Goal: Information Seeking & Learning: Understand process/instructions

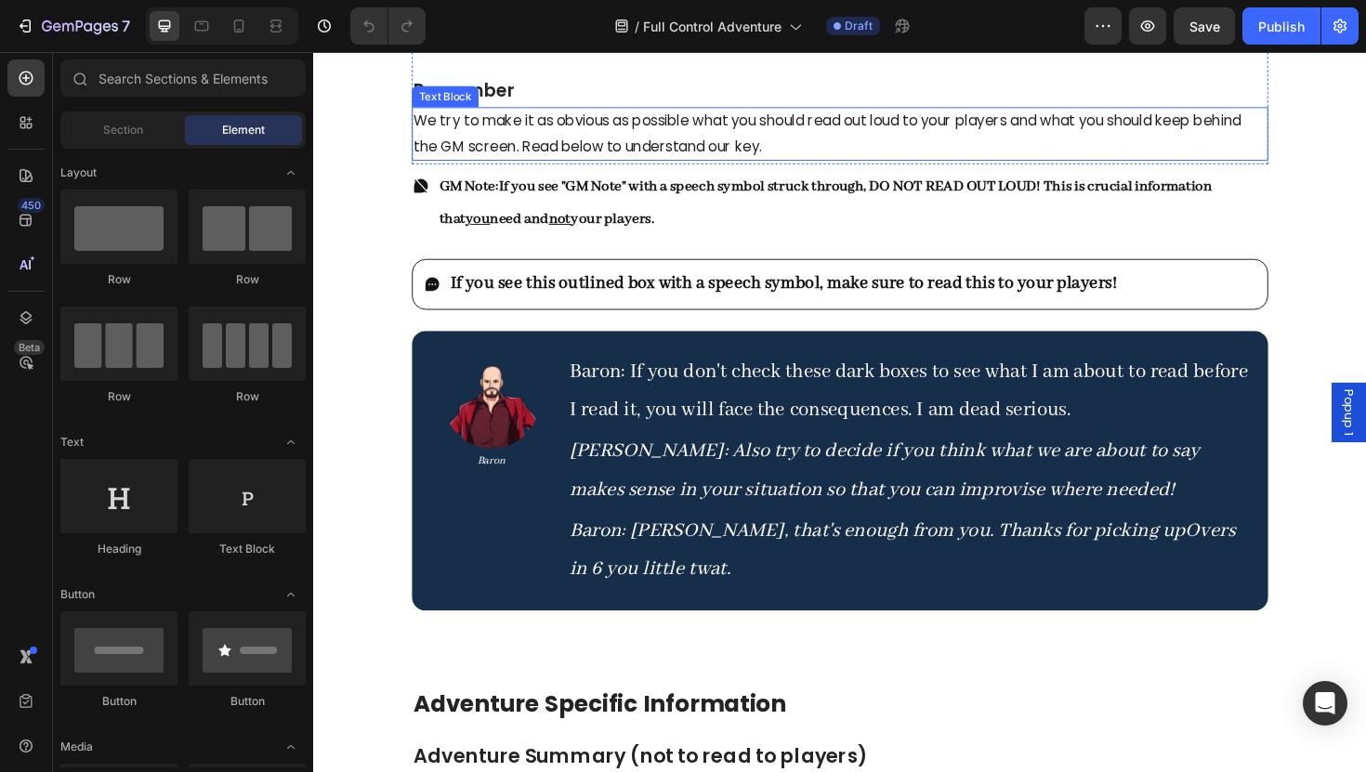
scroll to position [2656, 0]
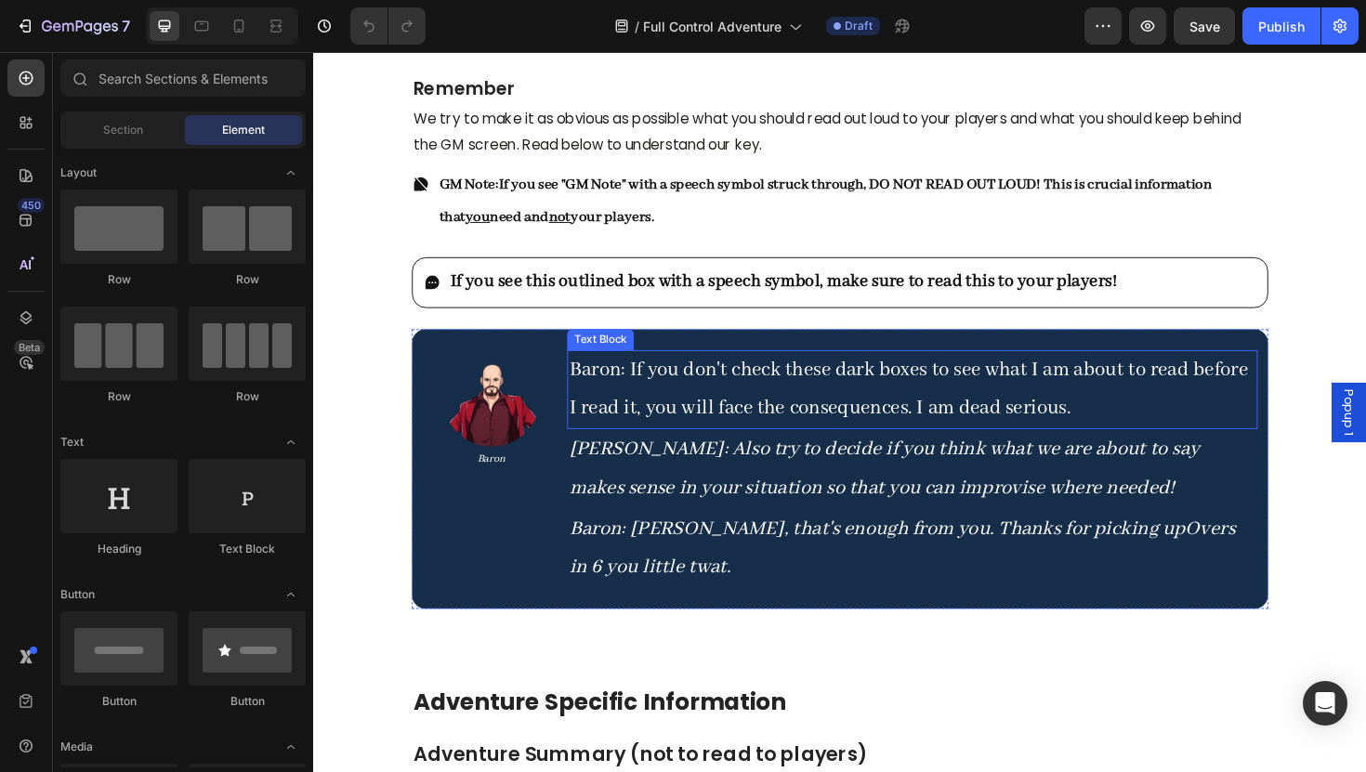
click at [681, 425] on p "Baron: If you don't check these dark boxes to see what I am about to read befor…" at bounding box center [948, 410] width 728 height 80
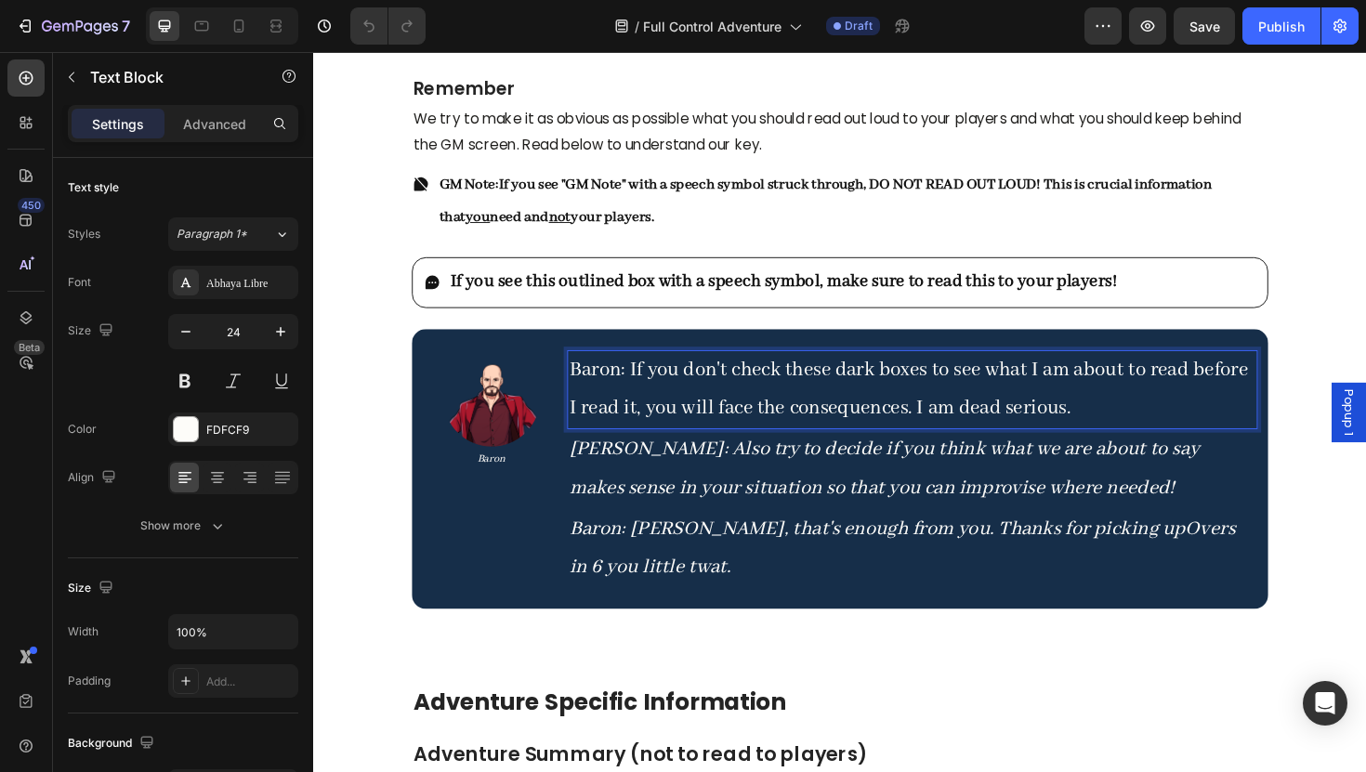
click at [670, 427] on p "Baron: If you don't check these dark boxes to see what I am about to read befor…" at bounding box center [948, 410] width 728 height 80
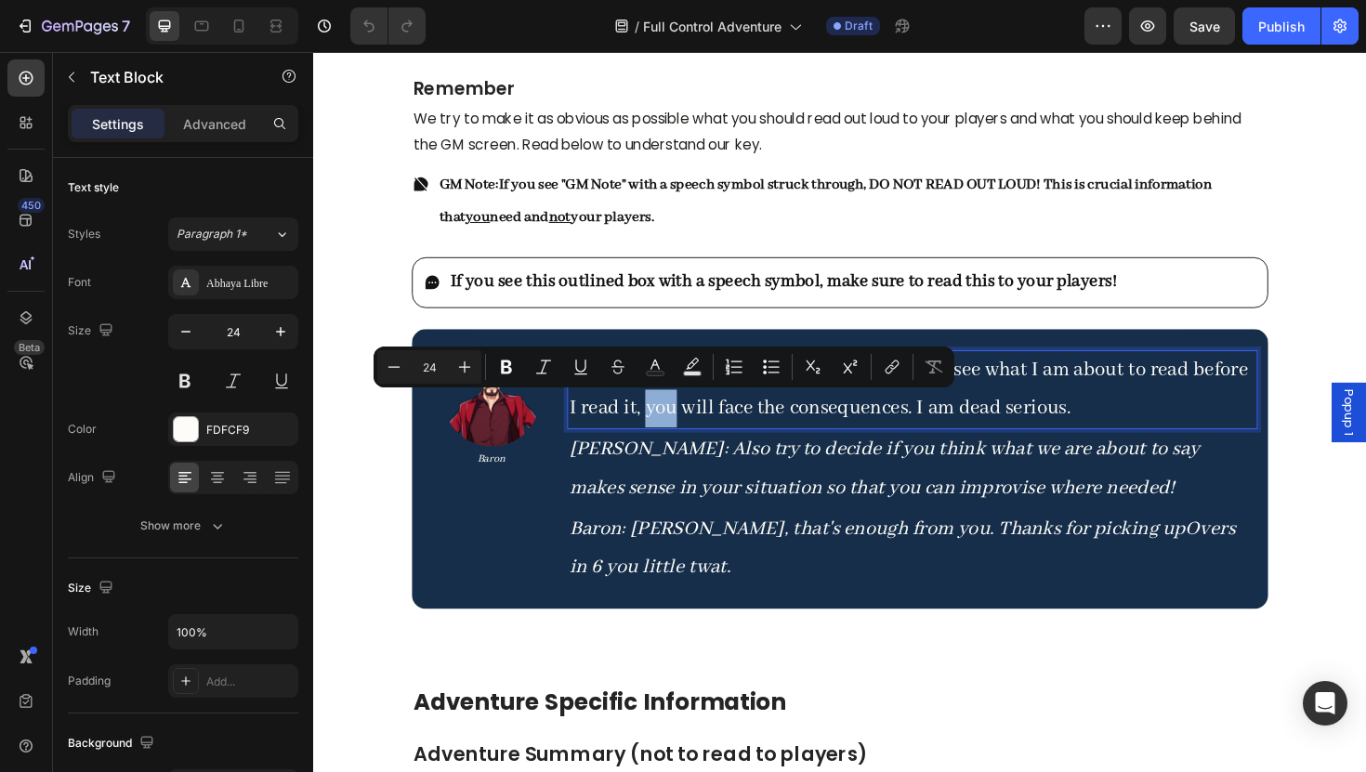
click at [670, 427] on p "Baron: If you don't check these dark boxes to see what I am about to read befor…" at bounding box center [948, 410] width 728 height 80
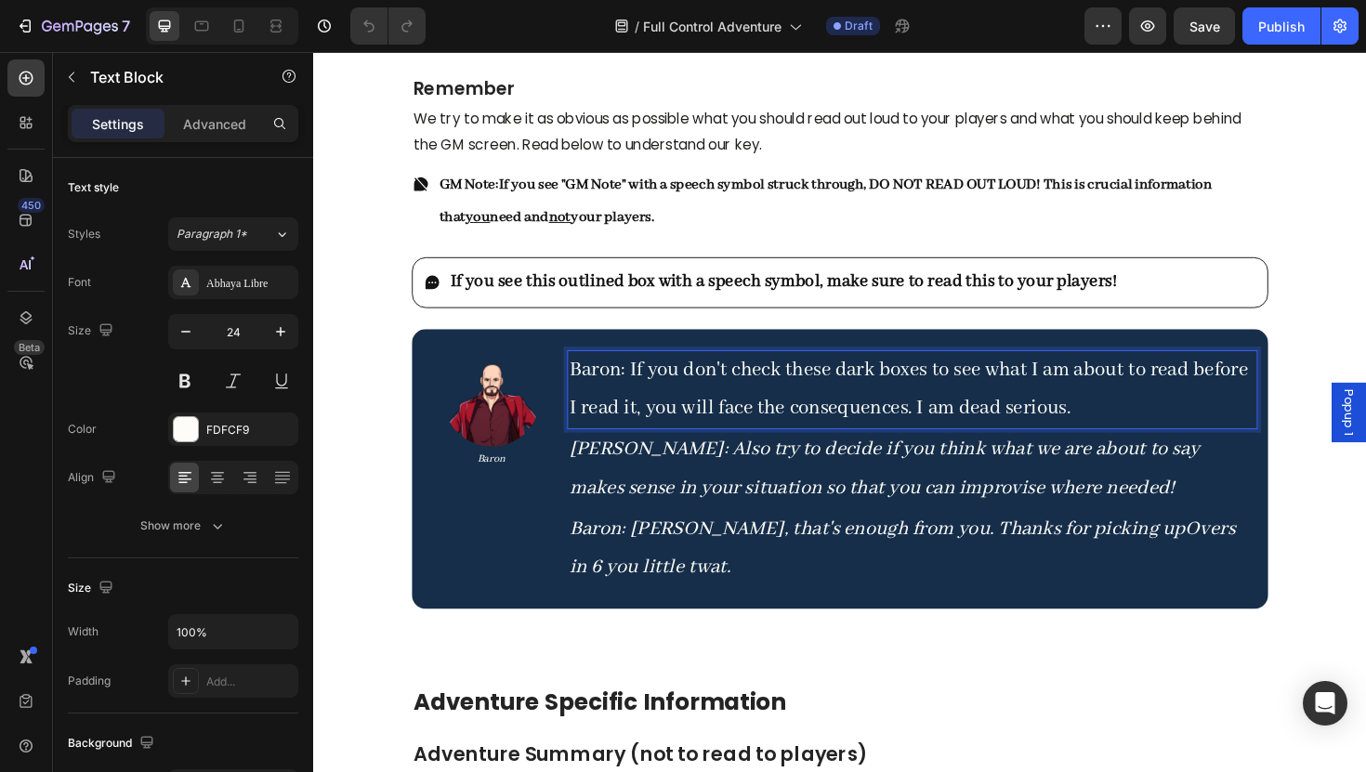
click at [988, 427] on p "Baron: If you don't check these dark boxes to see what I am about to read befor…" at bounding box center [948, 410] width 728 height 80
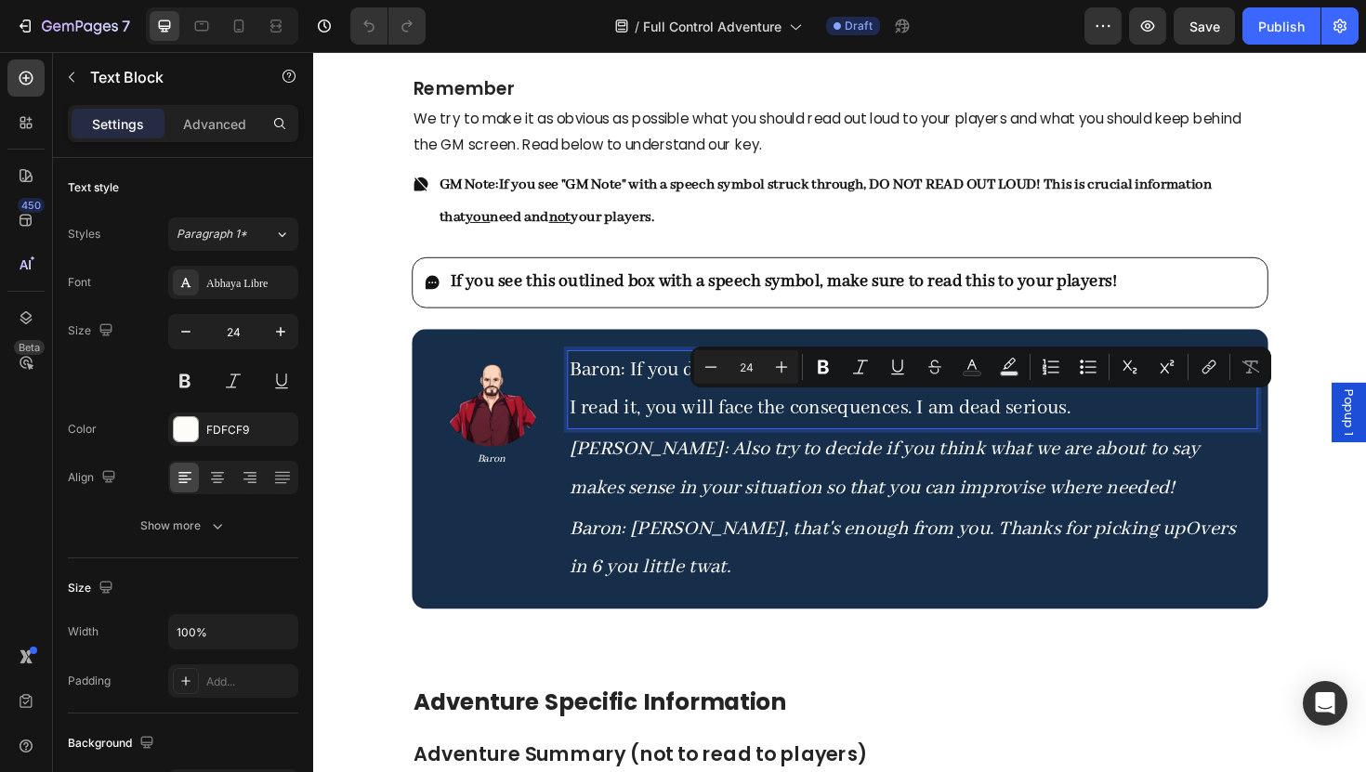
click at [1045, 428] on p "Baron: If you don't check these dark boxes to see what I am about to read befor…" at bounding box center [948, 410] width 728 height 80
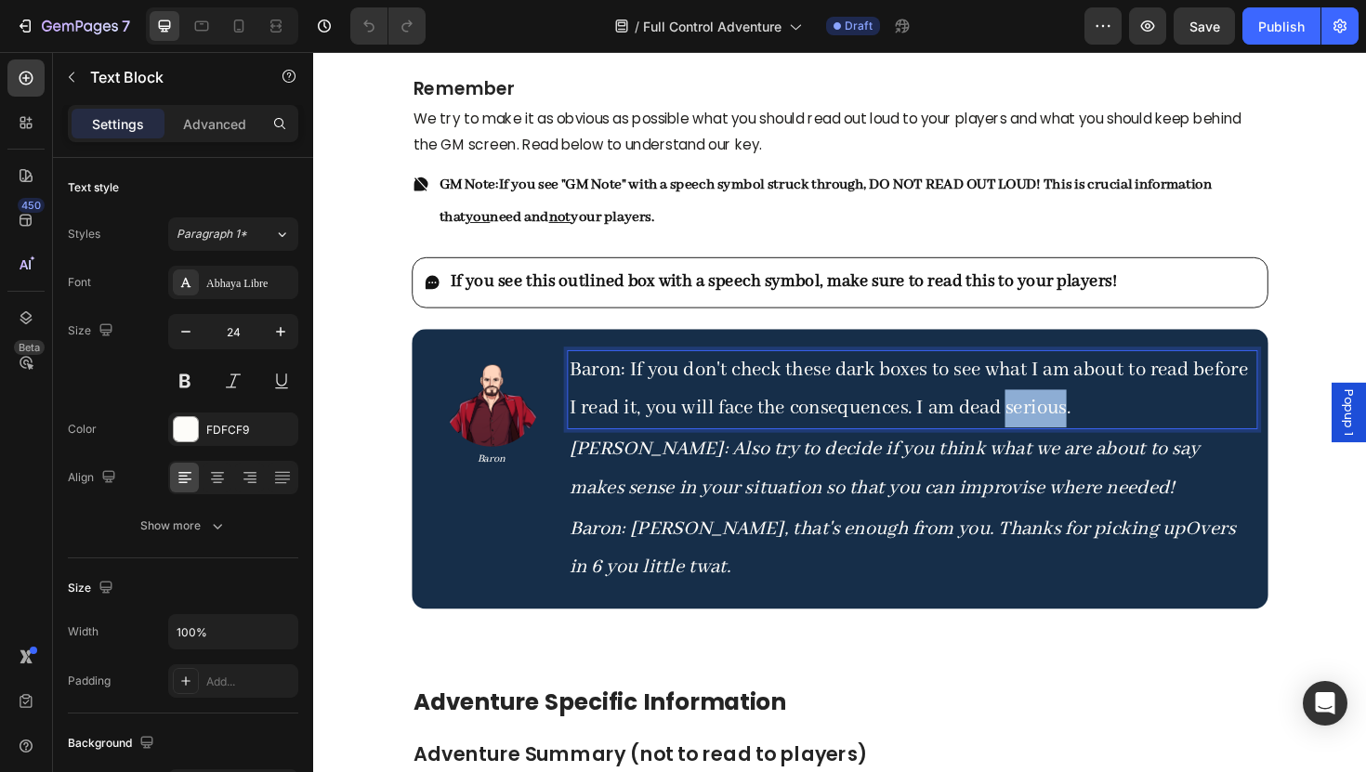
click at [1045, 428] on p "Baron: If you don't check these dark boxes to see what I am about to read befor…" at bounding box center [948, 410] width 728 height 80
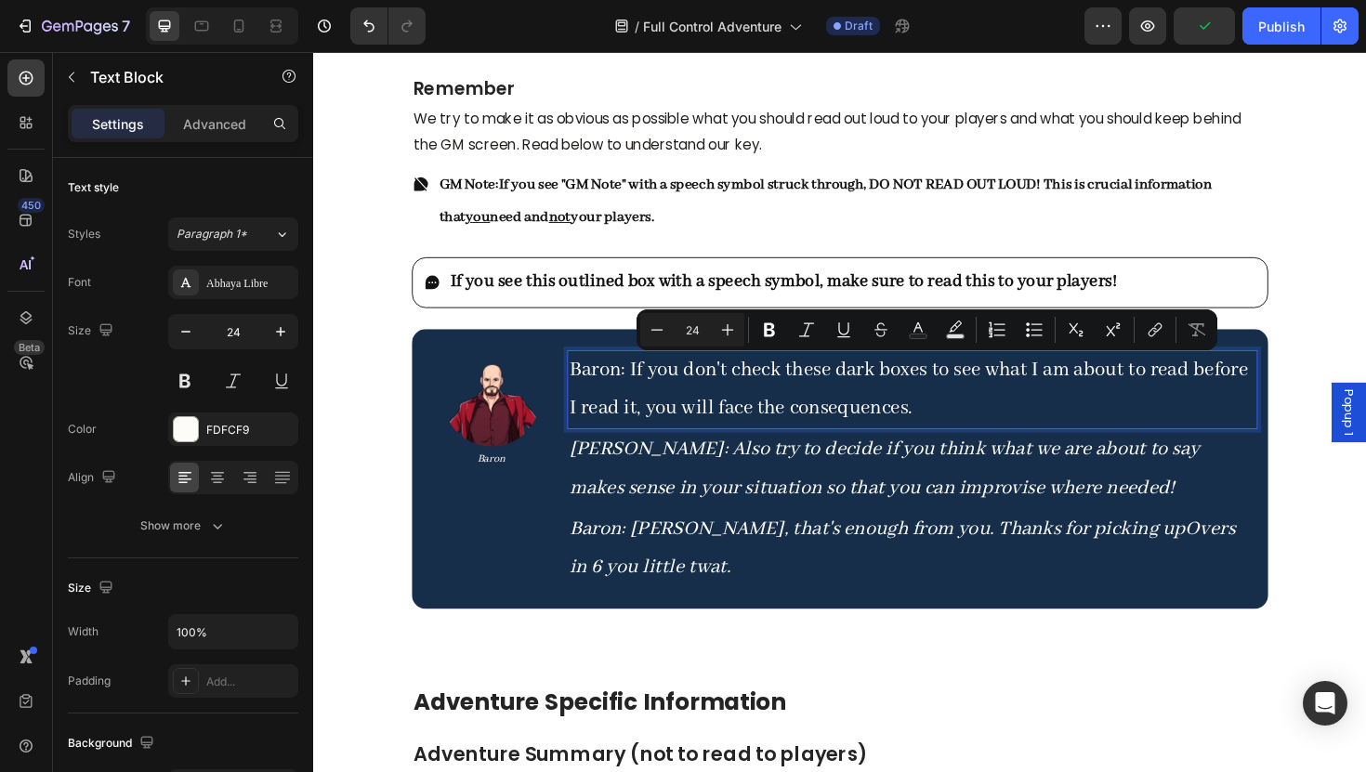
drag, startPoint x: 948, startPoint y: 431, endPoint x: 1242, endPoint y: 387, distance: 297.8
click at [1242, 387] on p "Baron: If you don't check these dark boxes to see what I am about to read befor…" at bounding box center [948, 410] width 728 height 80
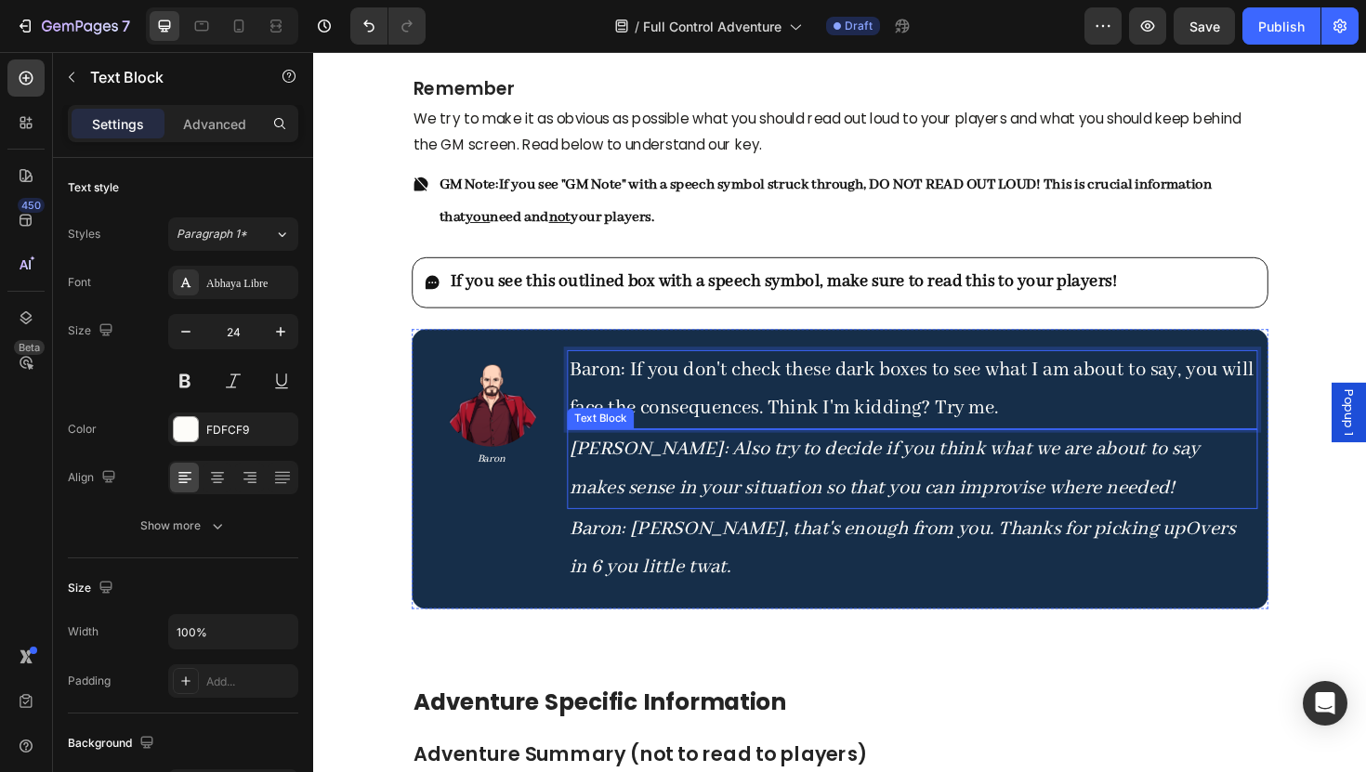
click at [1116, 518] on p "[PERSON_NAME] : Also try to decide if you think what we are about to say makes …" at bounding box center [948, 493] width 728 height 80
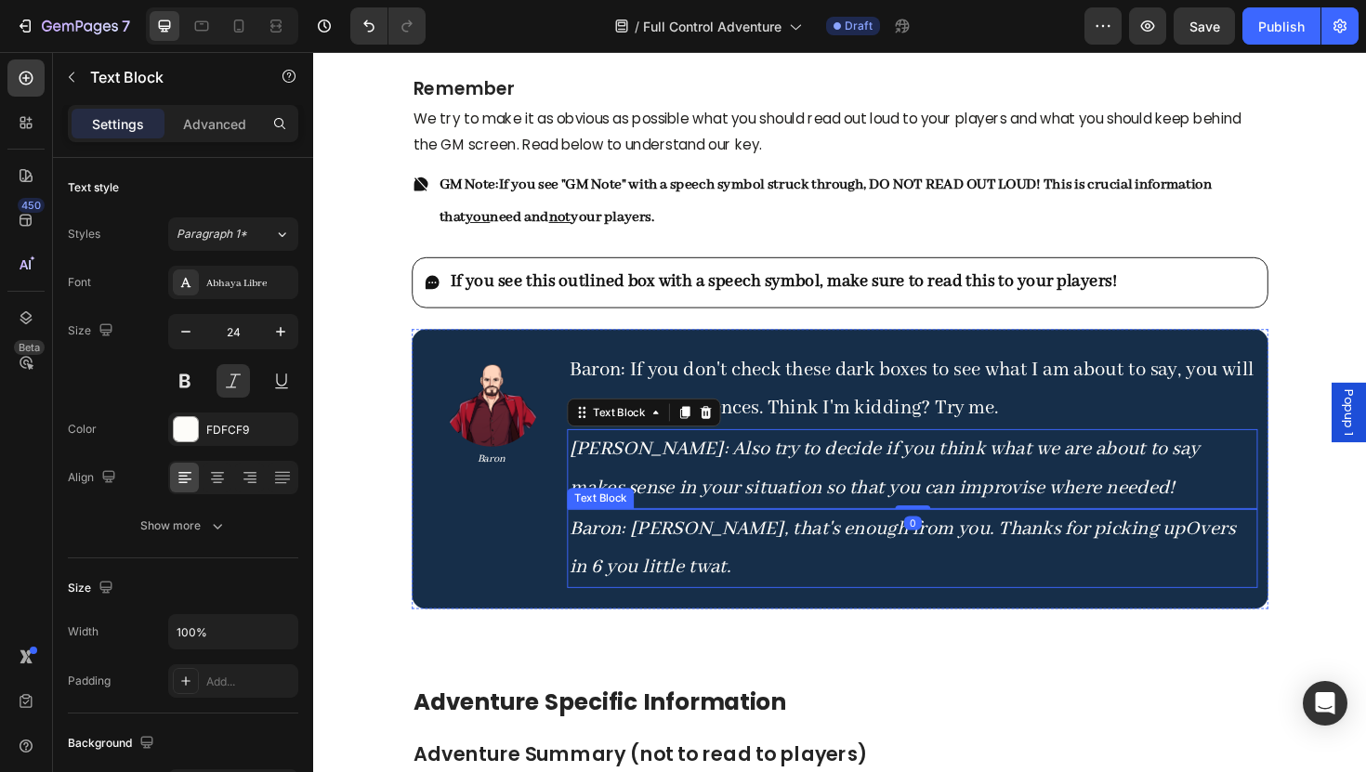
click at [1113, 572] on p "Baron: [PERSON_NAME], that's enough from you. Thanks for picking up Overs in 6 …" at bounding box center [948, 578] width 728 height 80
click at [1055, 532] on p "[PERSON_NAME] : Also try to decide if you think what we are about to say makes …" at bounding box center [948, 493] width 728 height 80
click at [1056, 516] on p "[PERSON_NAME] : Also try to decide if you think what we are about to say makes …" at bounding box center [948, 493] width 728 height 80
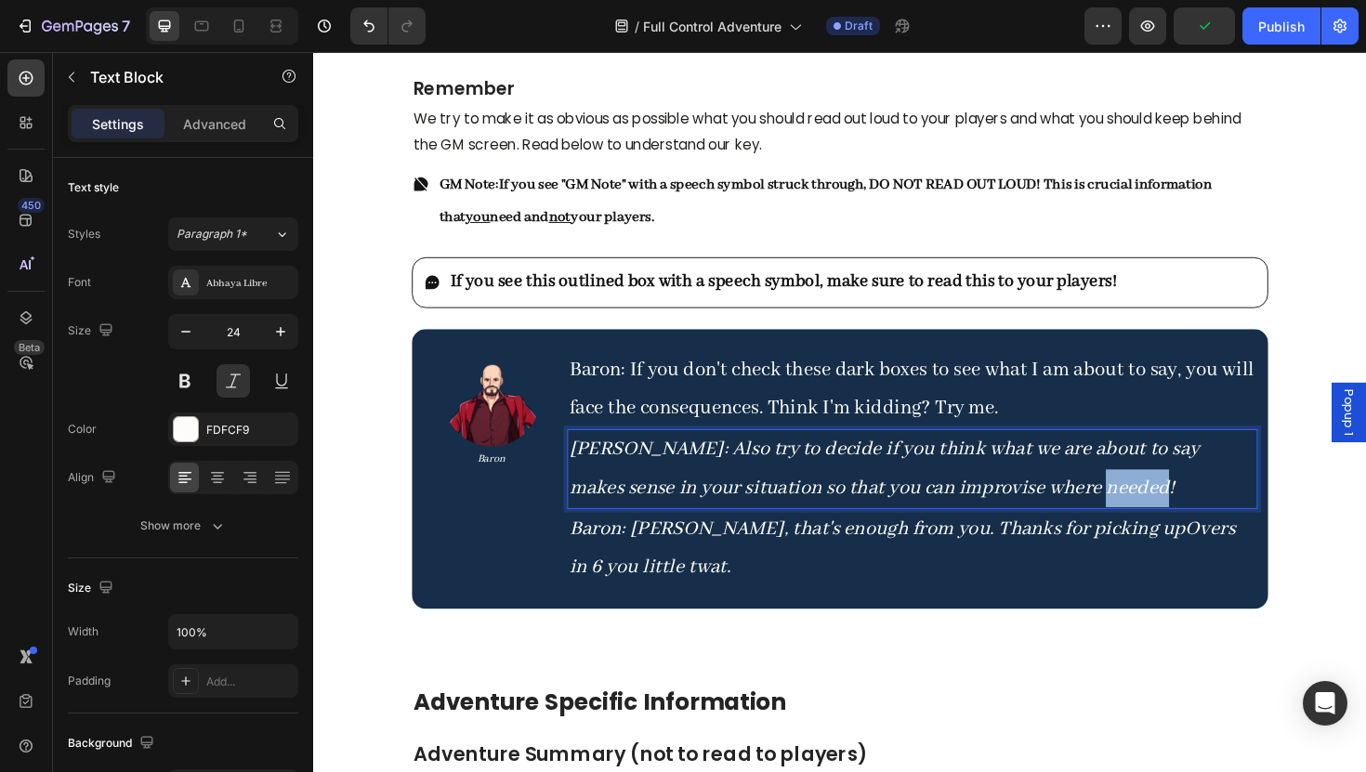
click at [1056, 516] on p "[PERSON_NAME] : Also try to decide if you think what we are about to say makes …" at bounding box center [948, 493] width 728 height 80
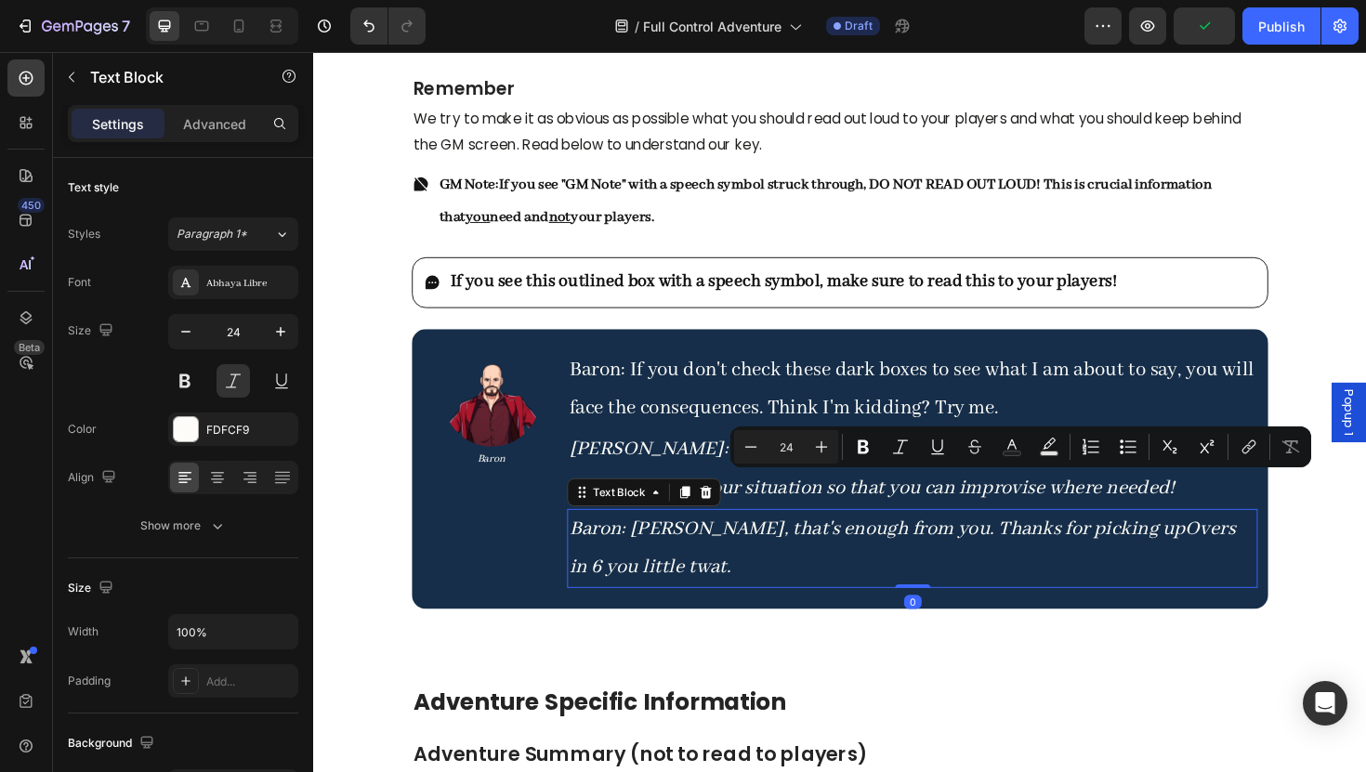
click at [806, 609] on p "Baron: [PERSON_NAME], that's enough from you. Thanks for picking up Overs in 6 …" at bounding box center [948, 578] width 728 height 80
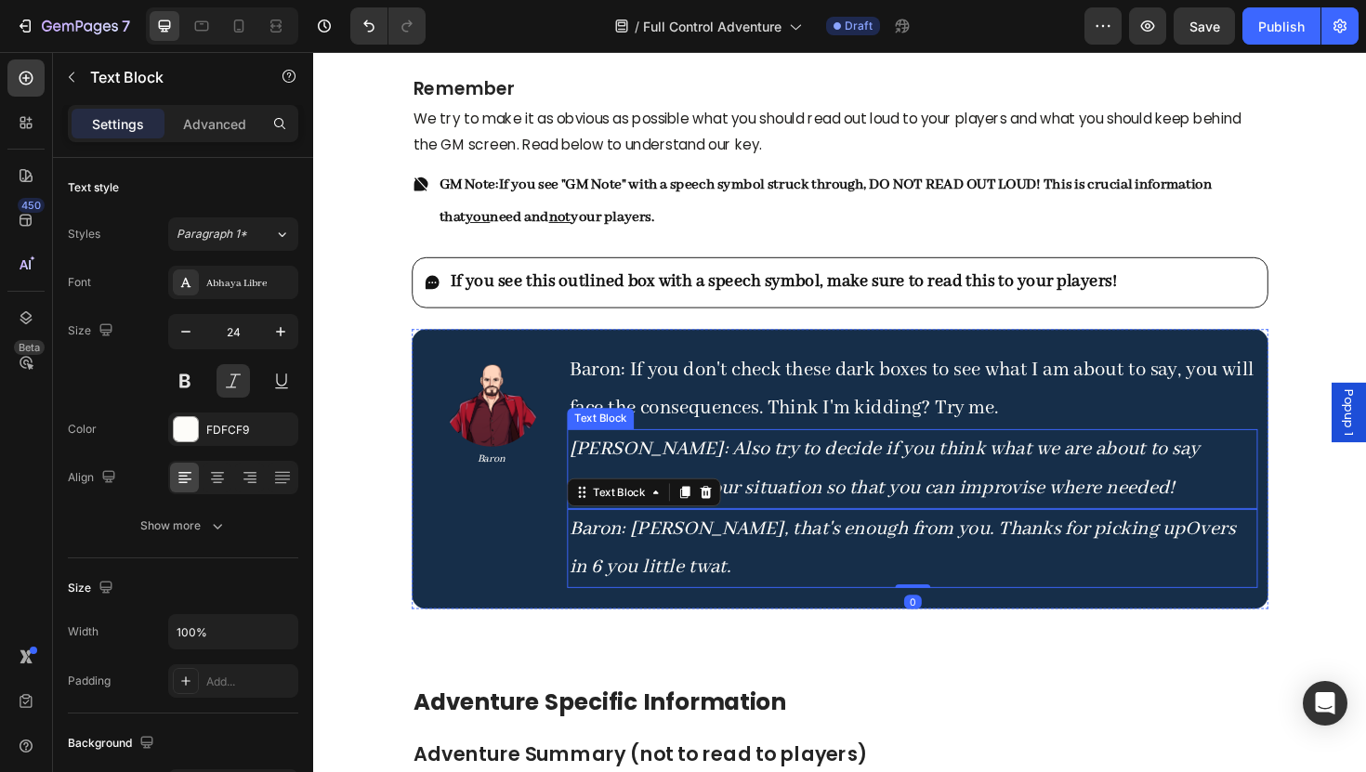
click at [635, 489] on p "[PERSON_NAME] : Also try to decide if you think what we are about to say makes …" at bounding box center [948, 493] width 728 height 80
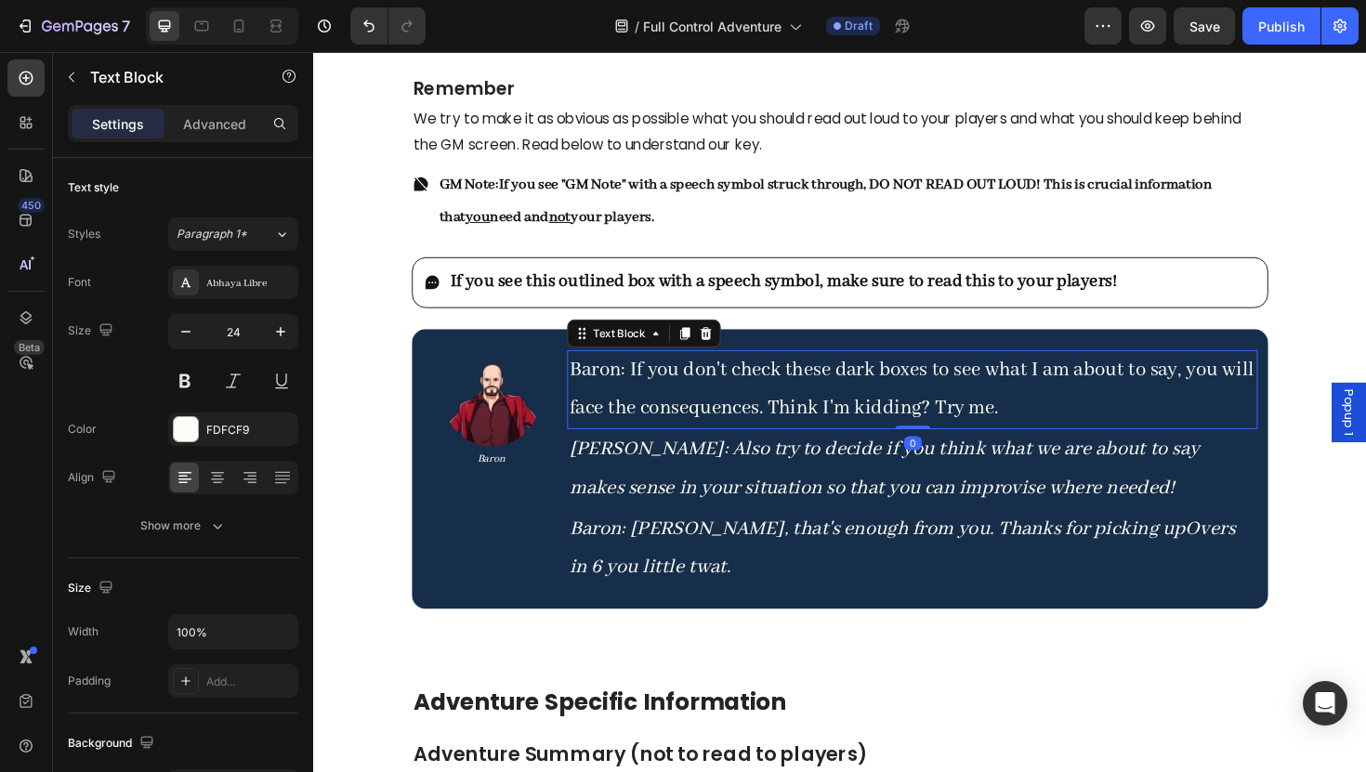
click at [1020, 403] on p "Baron: If you don't check these dark boxes to see what I am about to say, you w…" at bounding box center [948, 410] width 728 height 80
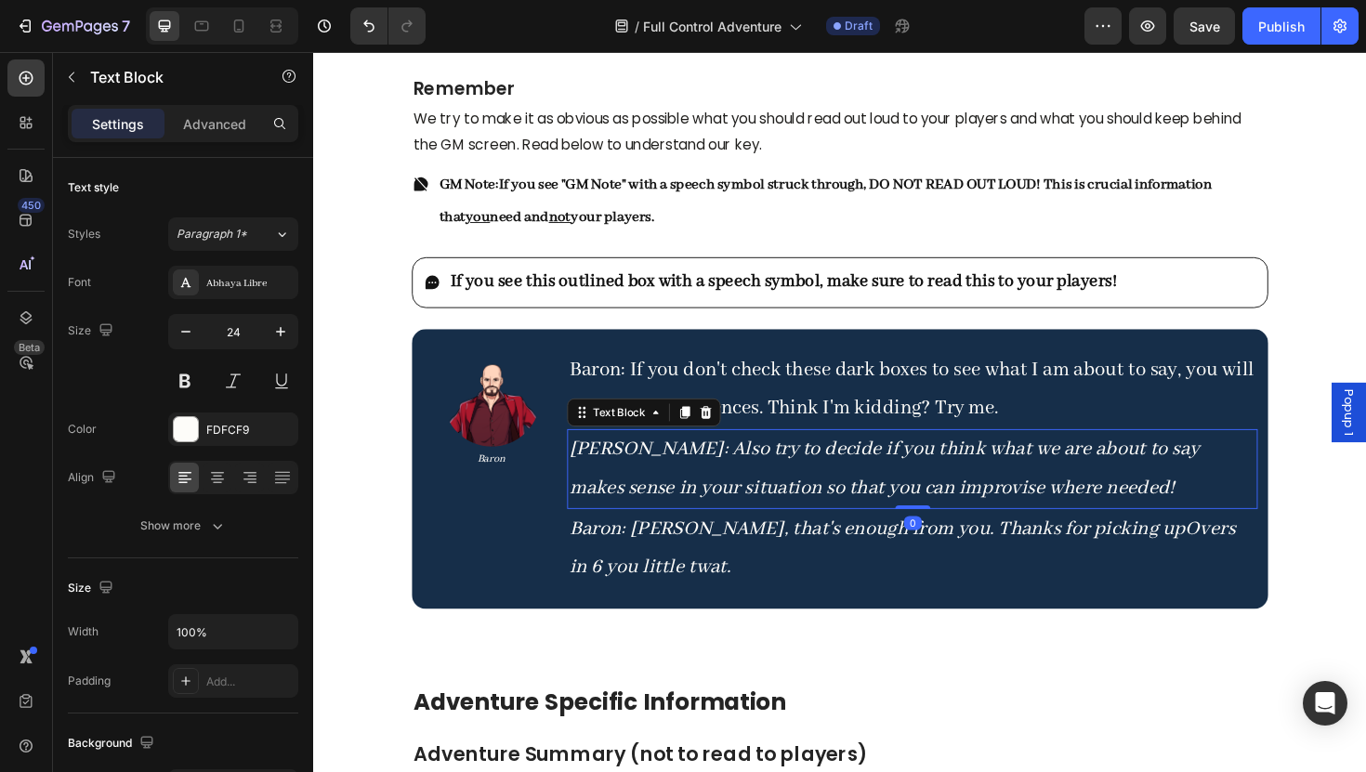
click at [959, 517] on p "[PERSON_NAME] : Also try to decide if you think what we are about to say makes …" at bounding box center [948, 493] width 728 height 80
click at [230, 391] on button at bounding box center [233, 380] width 33 height 33
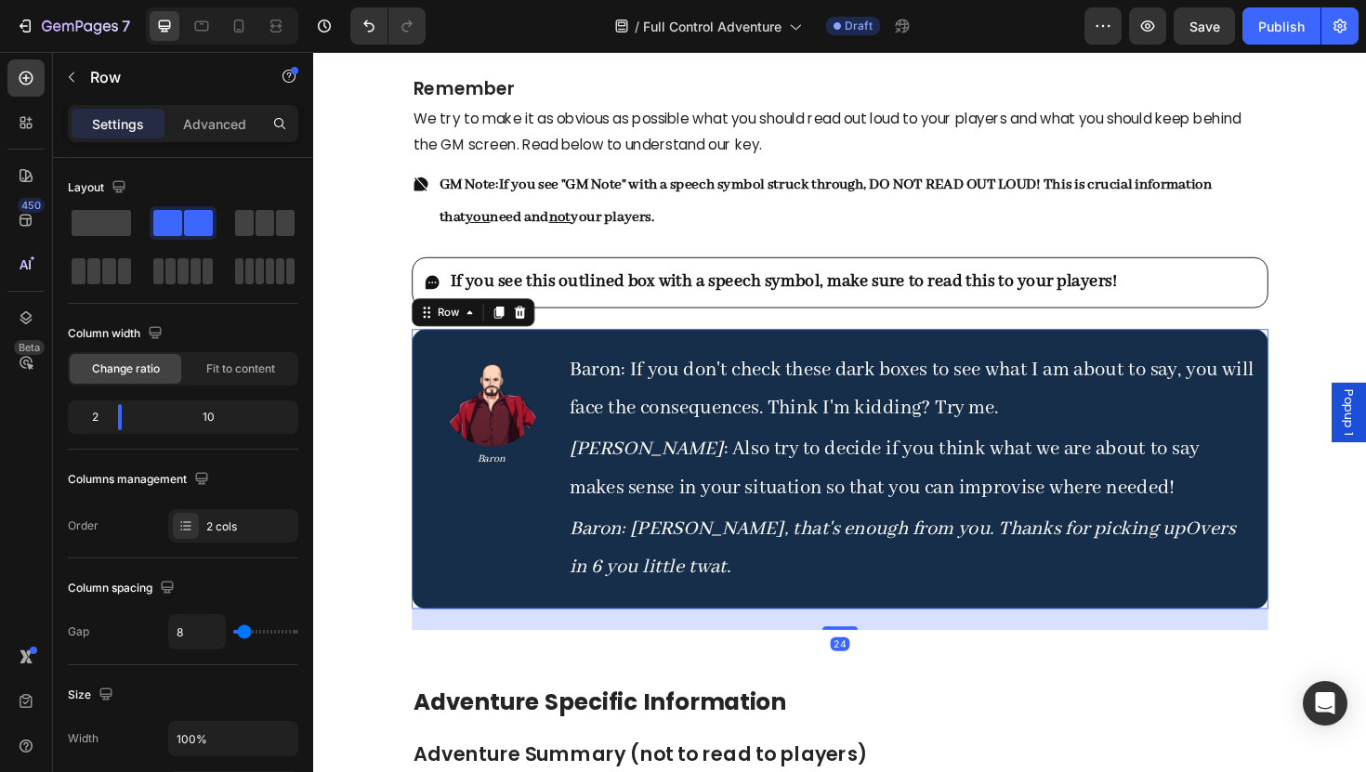
click at [752, 621] on div "Image Baron Text Block Baron: If you don't check these dark boxes to see what I…" at bounding box center [870, 494] width 907 height 296
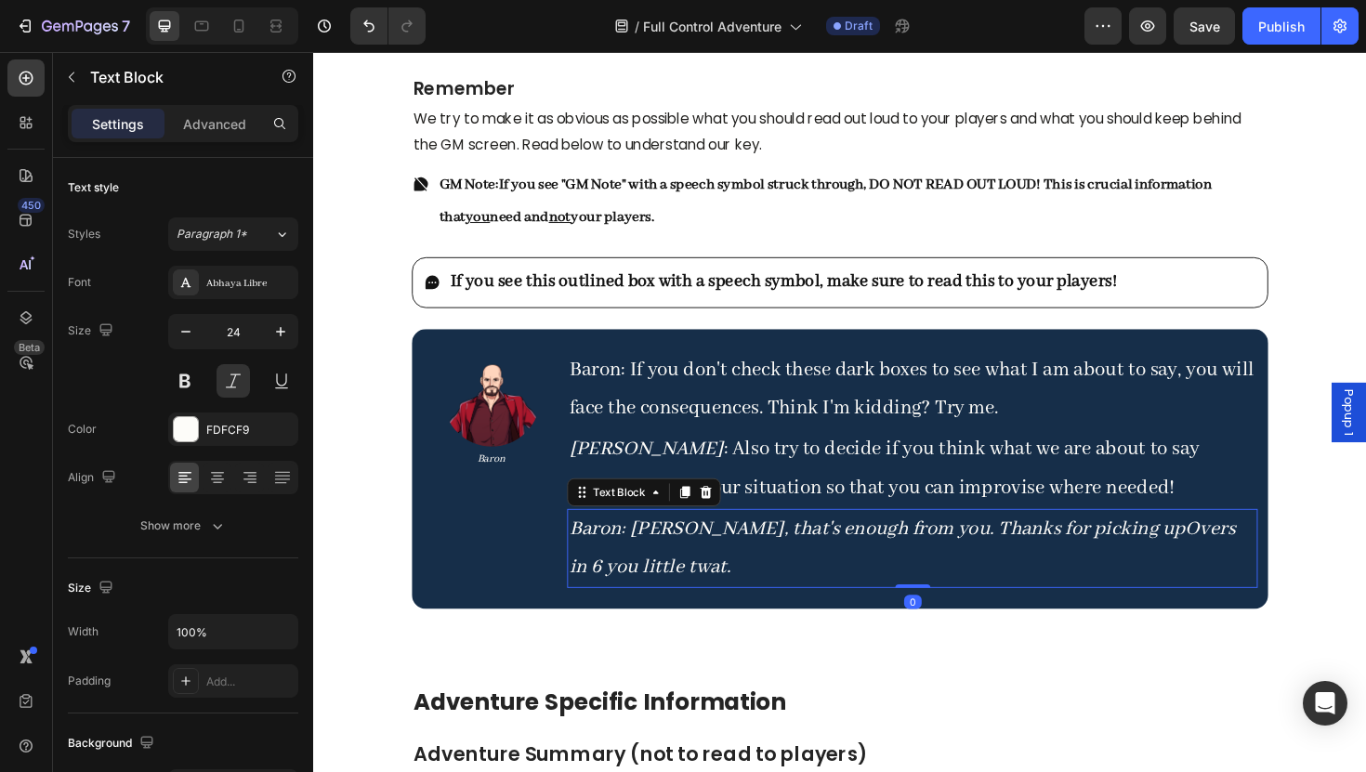
click at [751, 593] on p "Baron: [PERSON_NAME], that's enough from you. Thanks for picking up Overs in 6 …" at bounding box center [948, 578] width 728 height 80
click at [230, 373] on button at bounding box center [233, 380] width 33 height 33
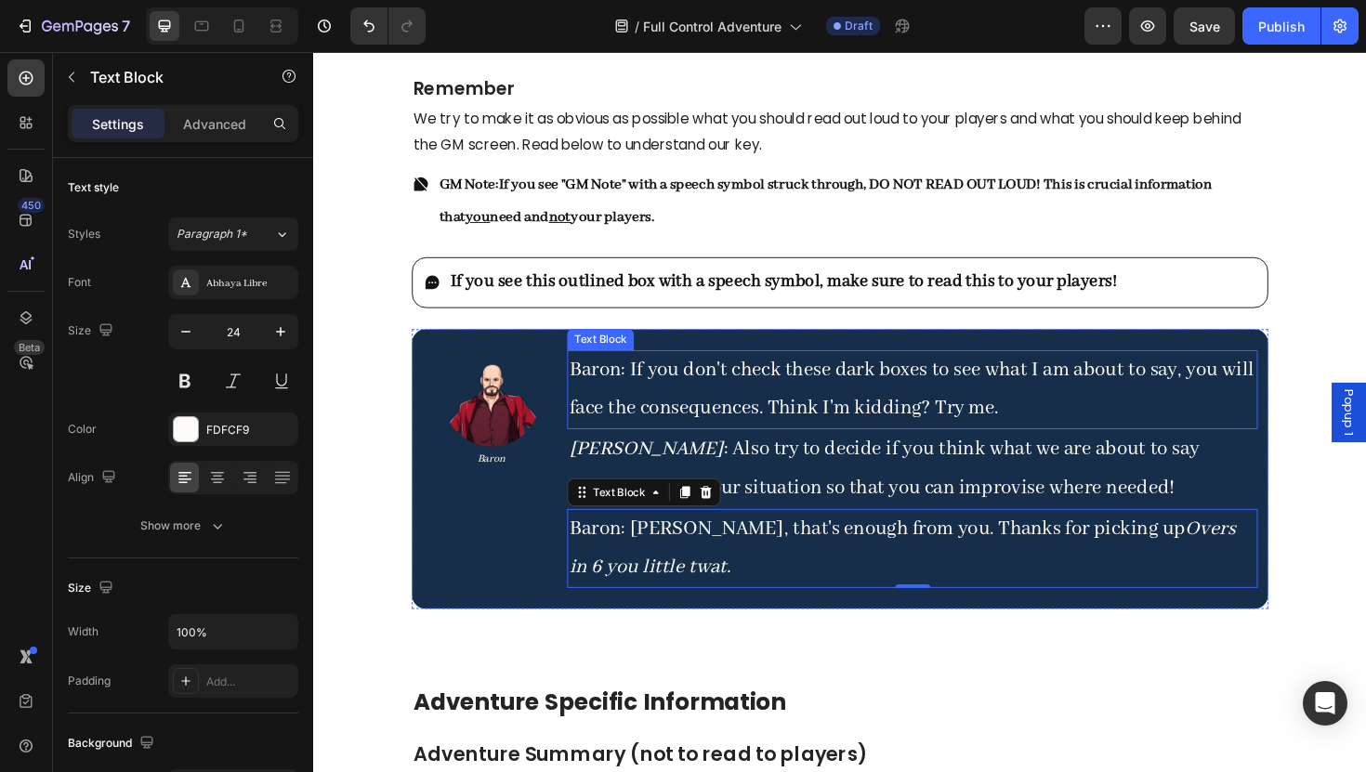
click at [665, 456] on p "[PERSON_NAME] : Also try to decide if you think what we are about to say makes …" at bounding box center [948, 493] width 728 height 80
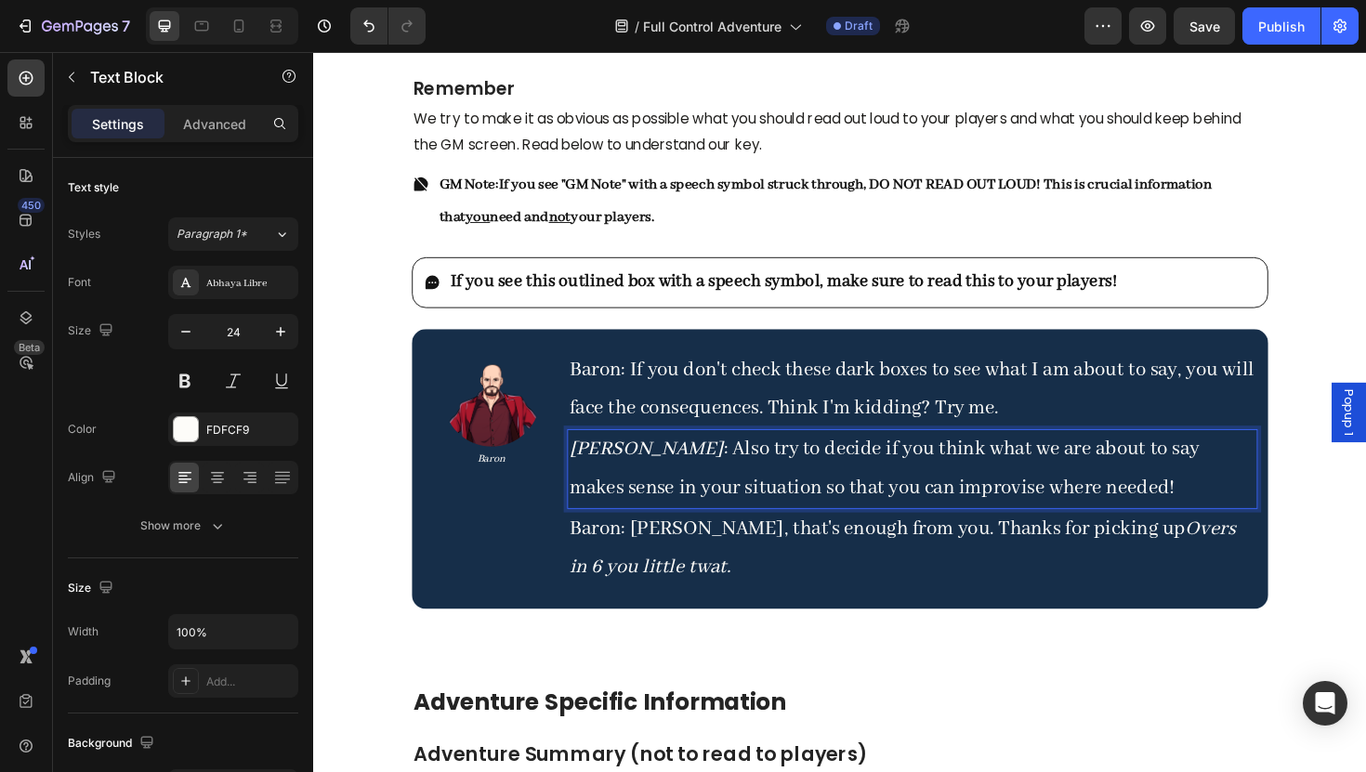
click at [608, 467] on icon "[PERSON_NAME]" at bounding box center [666, 473] width 164 height 26
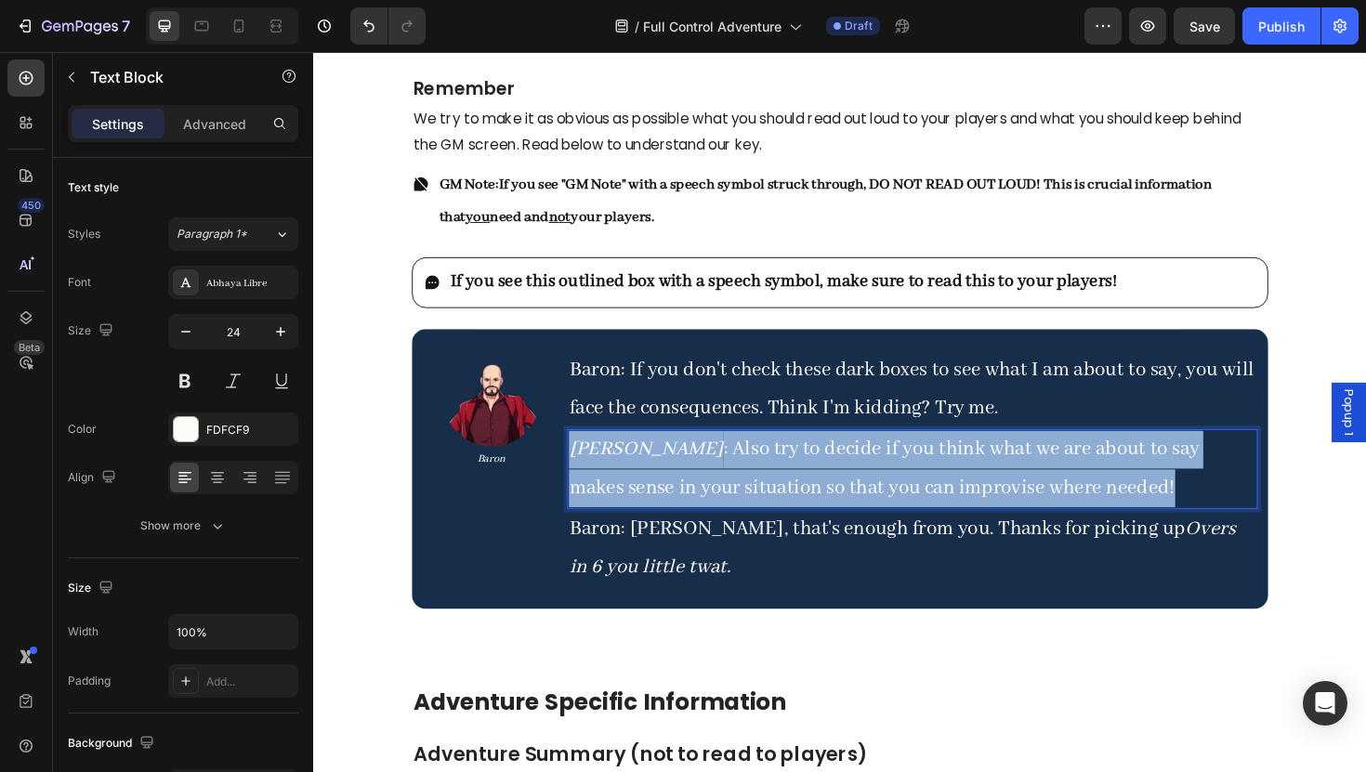
click at [608, 467] on icon "[PERSON_NAME]" at bounding box center [666, 473] width 164 height 26
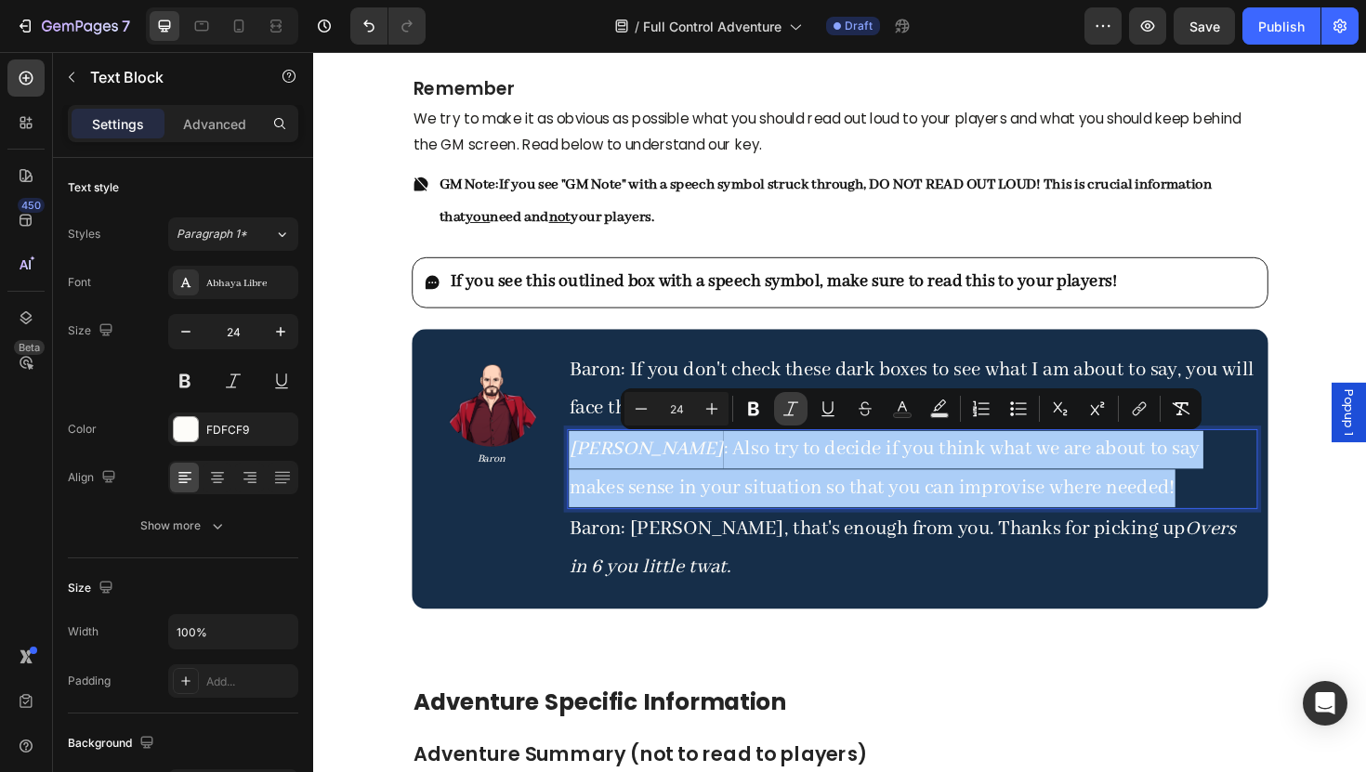
click at [792, 406] on icon "Editor contextual toolbar" at bounding box center [790, 408] width 15 height 14
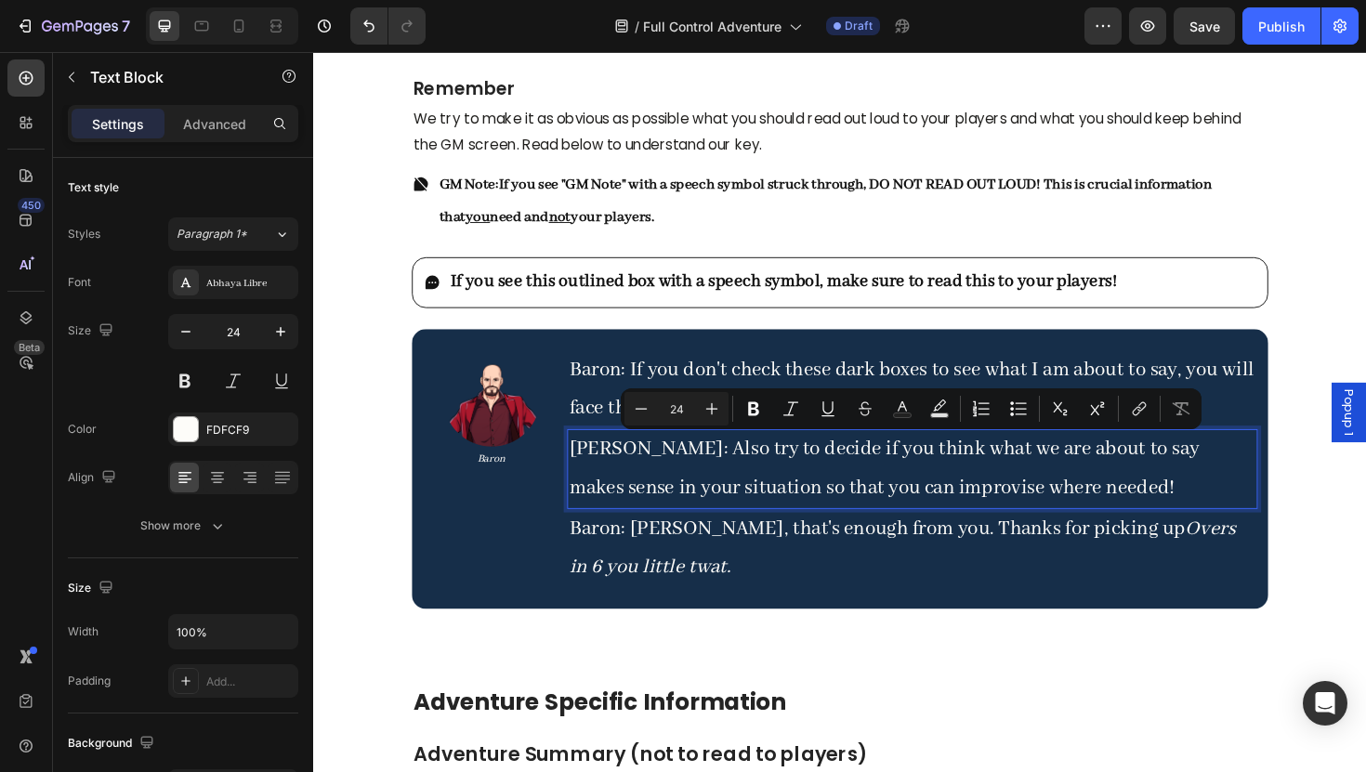
click at [812, 515] on p "[PERSON_NAME]: Also try to decide if you think what we are about to say makes s…" at bounding box center [948, 493] width 728 height 80
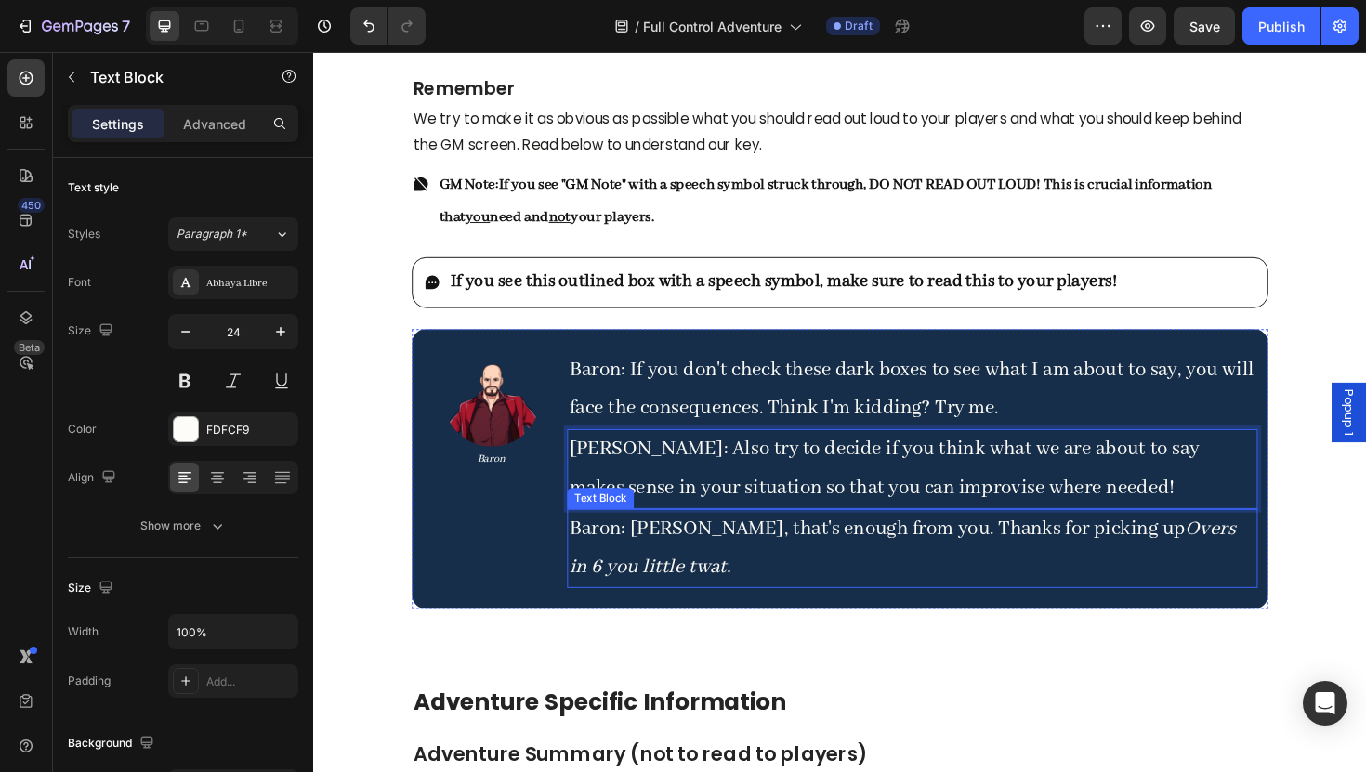
click at [810, 575] on p "Baron: [PERSON_NAME], that's enough from you. Thanks for picking up Overs in 6 …" at bounding box center [948, 578] width 728 height 80
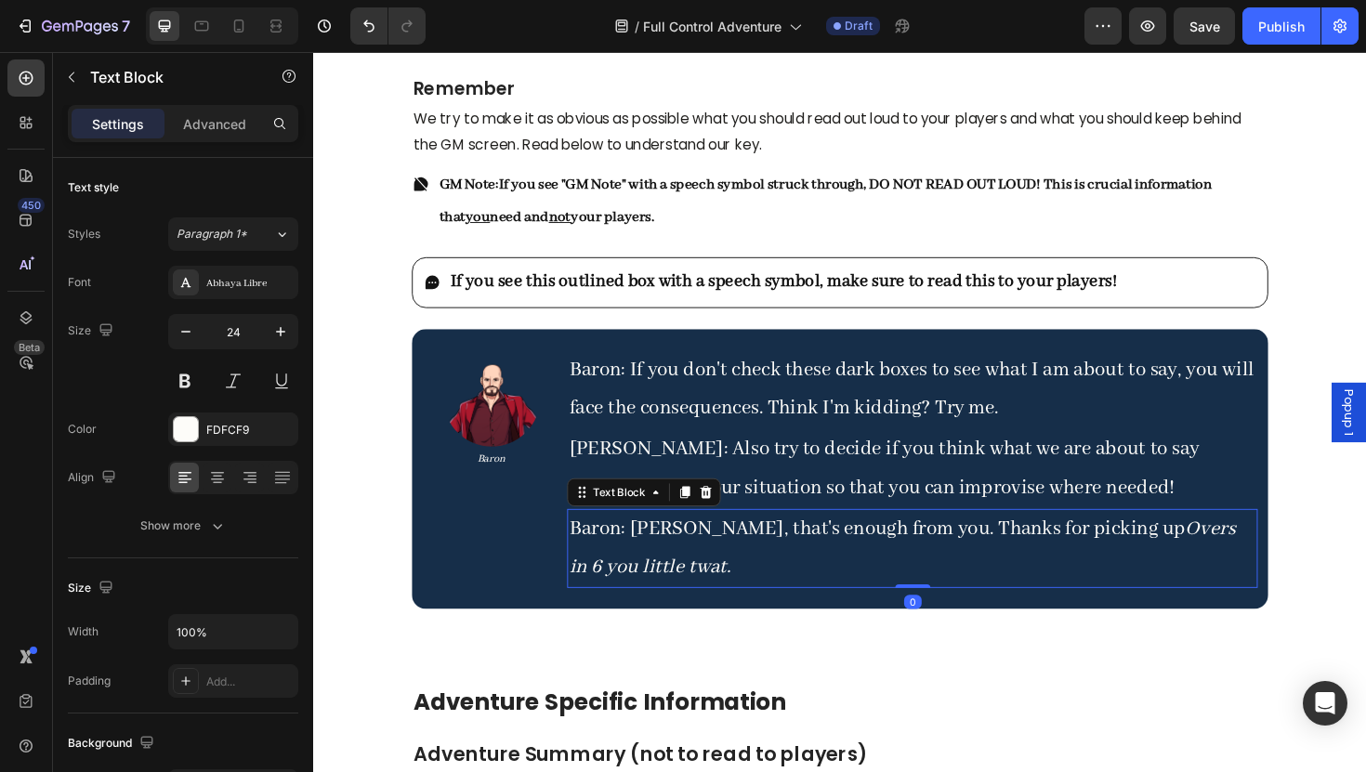
click at [780, 577] on p "Baron: [PERSON_NAME], that's enough from you. Thanks for picking up Overs in 6 …" at bounding box center [948, 578] width 728 height 80
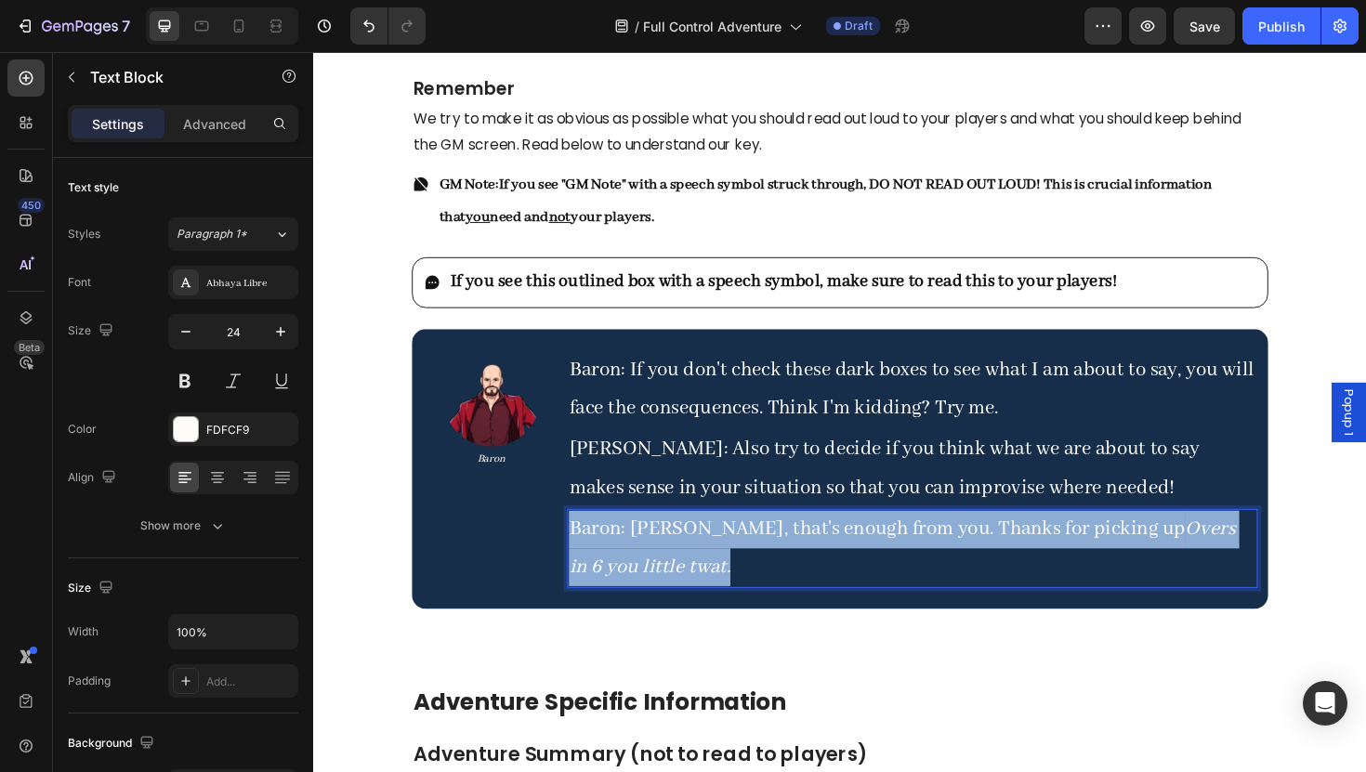
click at [780, 577] on p "Baron: [PERSON_NAME], that's enough from you. Thanks for picking up Overs in 6 …" at bounding box center [948, 578] width 728 height 80
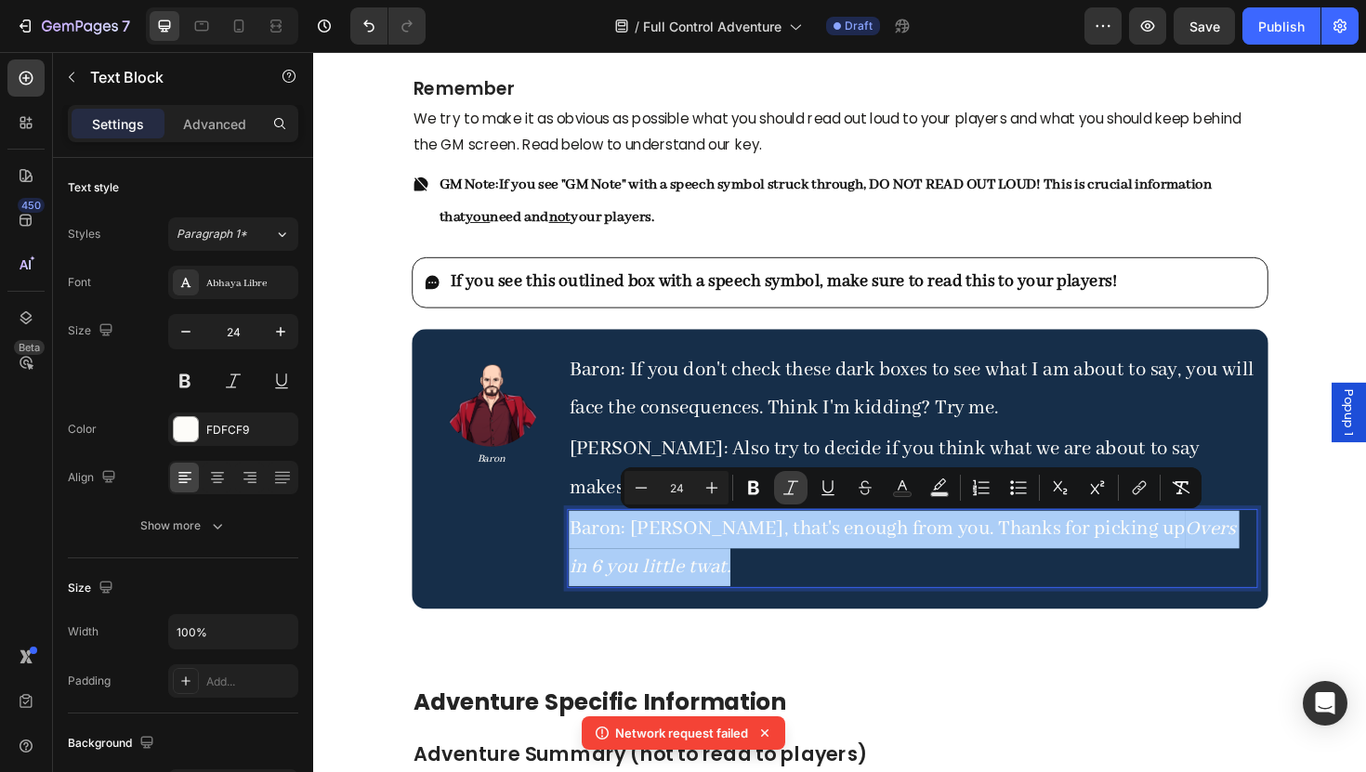
click at [786, 490] on icon "Editor contextual toolbar" at bounding box center [790, 488] width 19 height 19
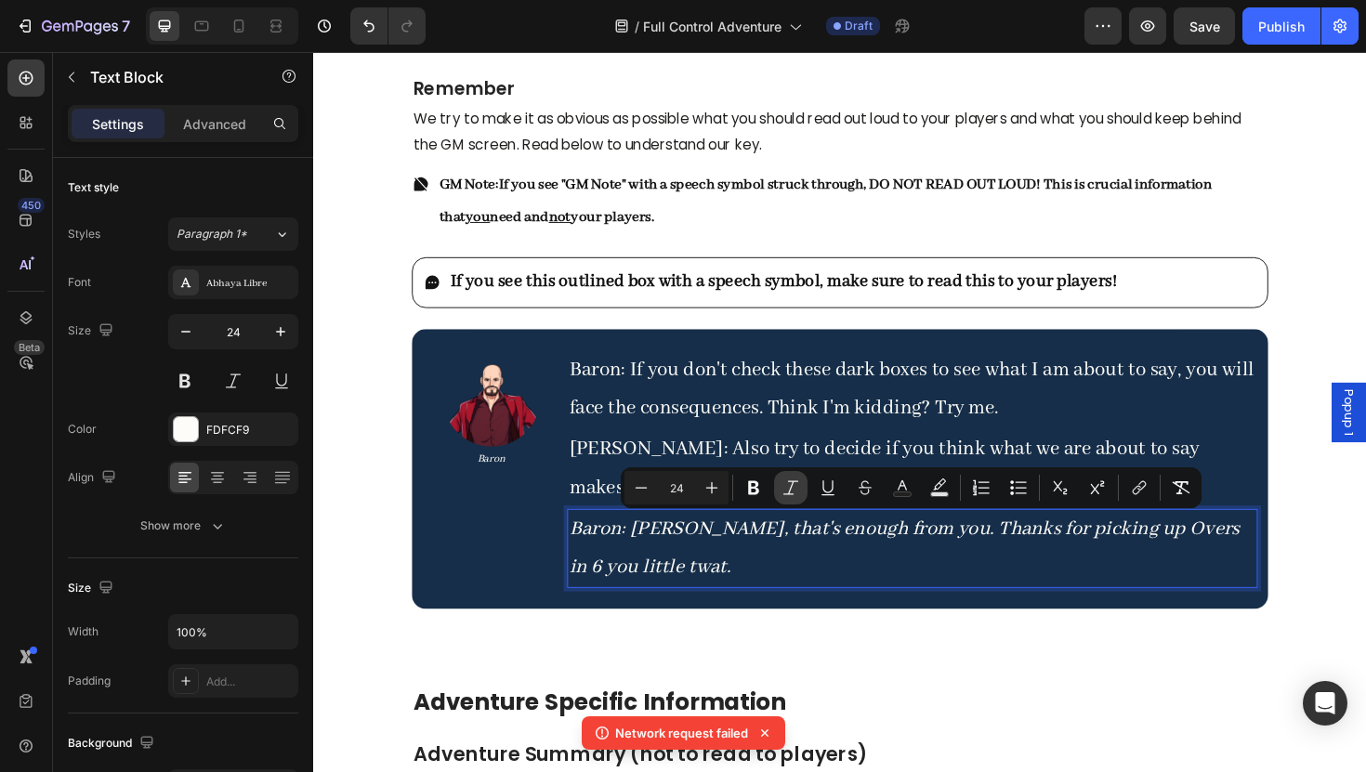
click at [784, 490] on icon "Editor contextual toolbar" at bounding box center [790, 488] width 19 height 19
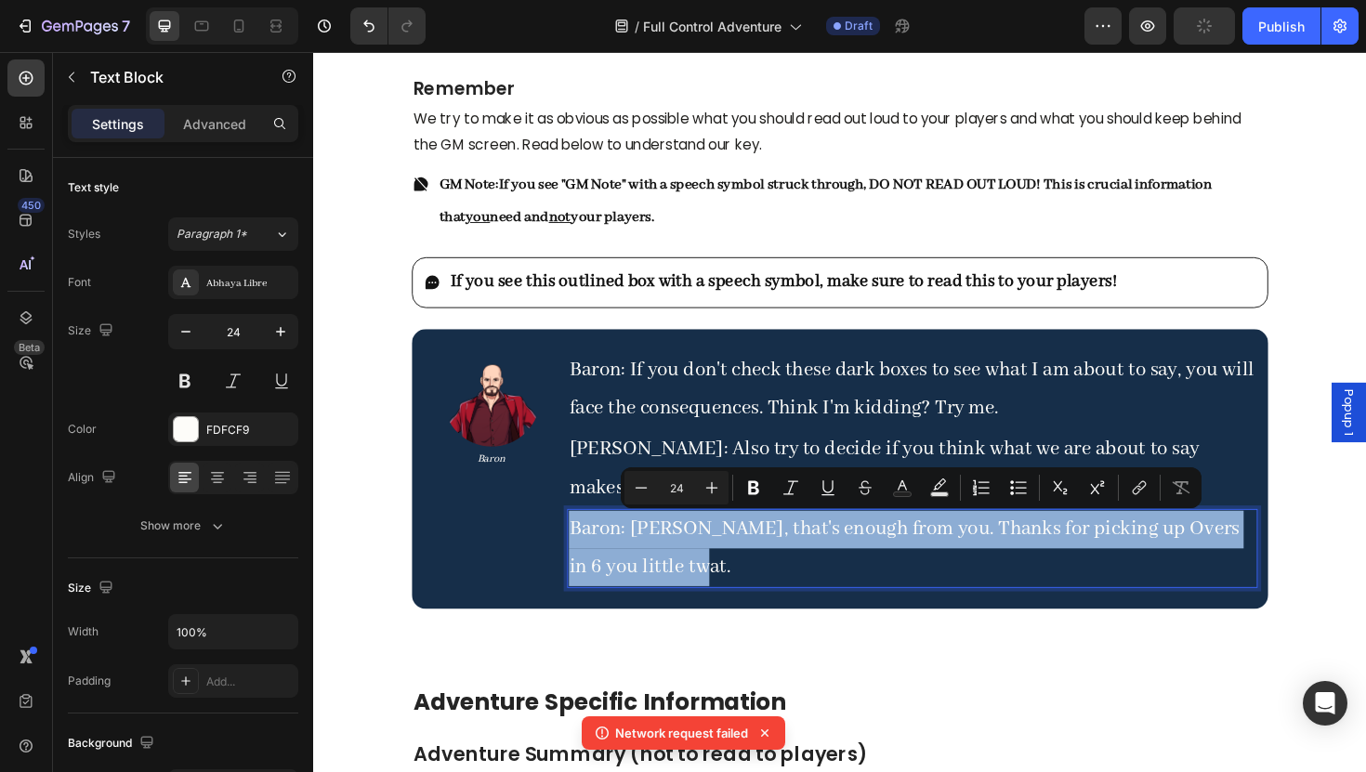
click at [798, 582] on p "Baron: [PERSON_NAME], that's enough from you. Thanks for picking up Overs in 6 …" at bounding box center [948, 578] width 728 height 80
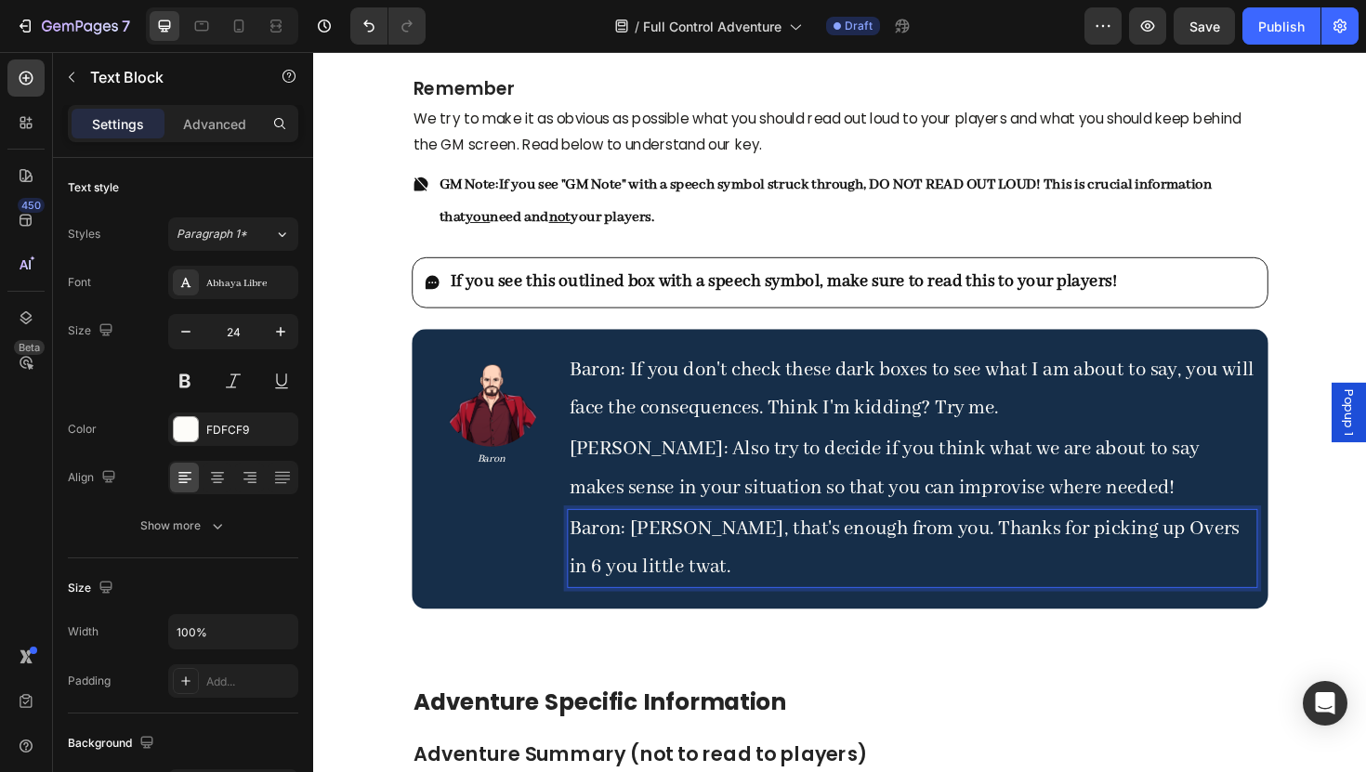
click at [1184, 551] on p "Baron: [PERSON_NAME], that's enough from you. Thanks for picking up Overs in 6 …" at bounding box center [948, 578] width 728 height 80
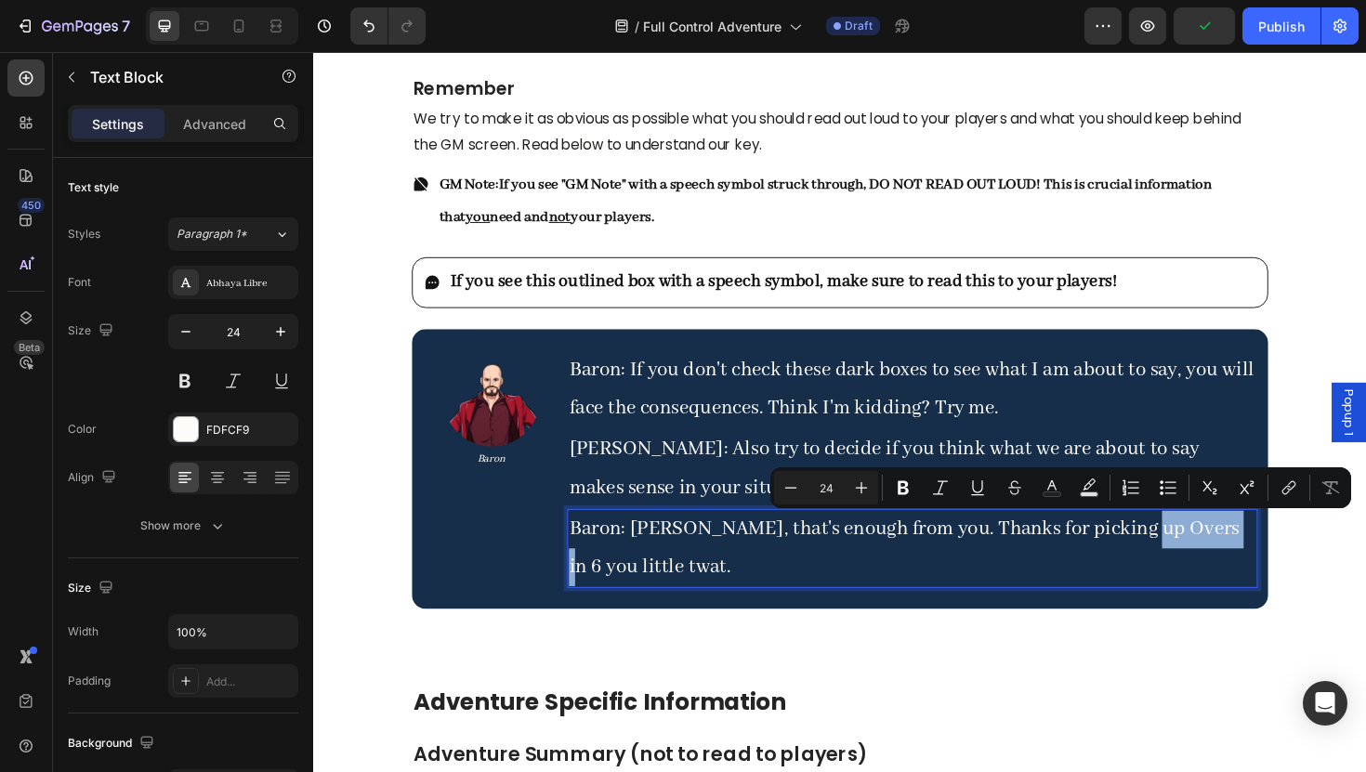
drag, startPoint x: 1184, startPoint y: 551, endPoint x: 1271, endPoint y: 551, distance: 87.3
click at [1271, 551] on p "Baron: [PERSON_NAME], that's enough from you. Thanks for picking up Overs in 6 …" at bounding box center [948, 578] width 728 height 80
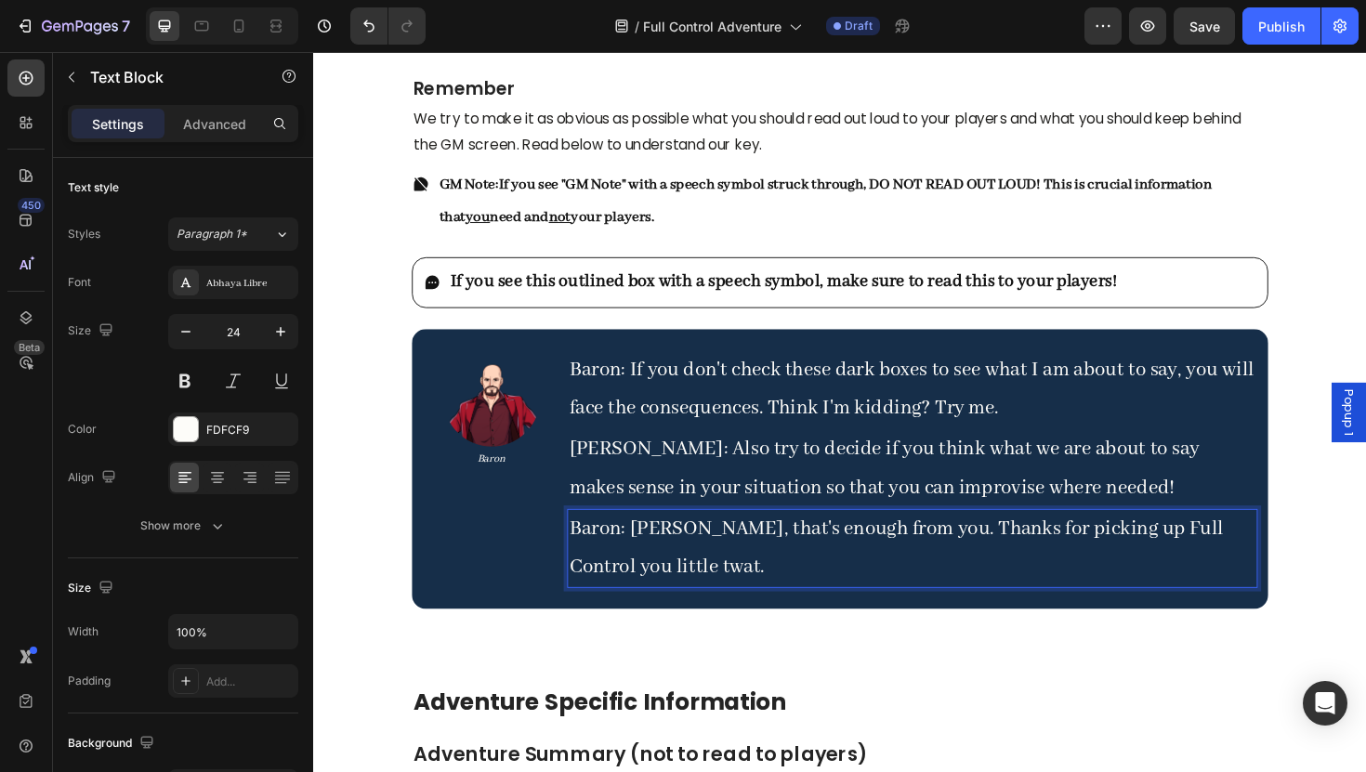
click at [878, 585] on p "Baron: [PERSON_NAME], that's enough from you. Thanks for picking up Full Contro…" at bounding box center [948, 578] width 728 height 80
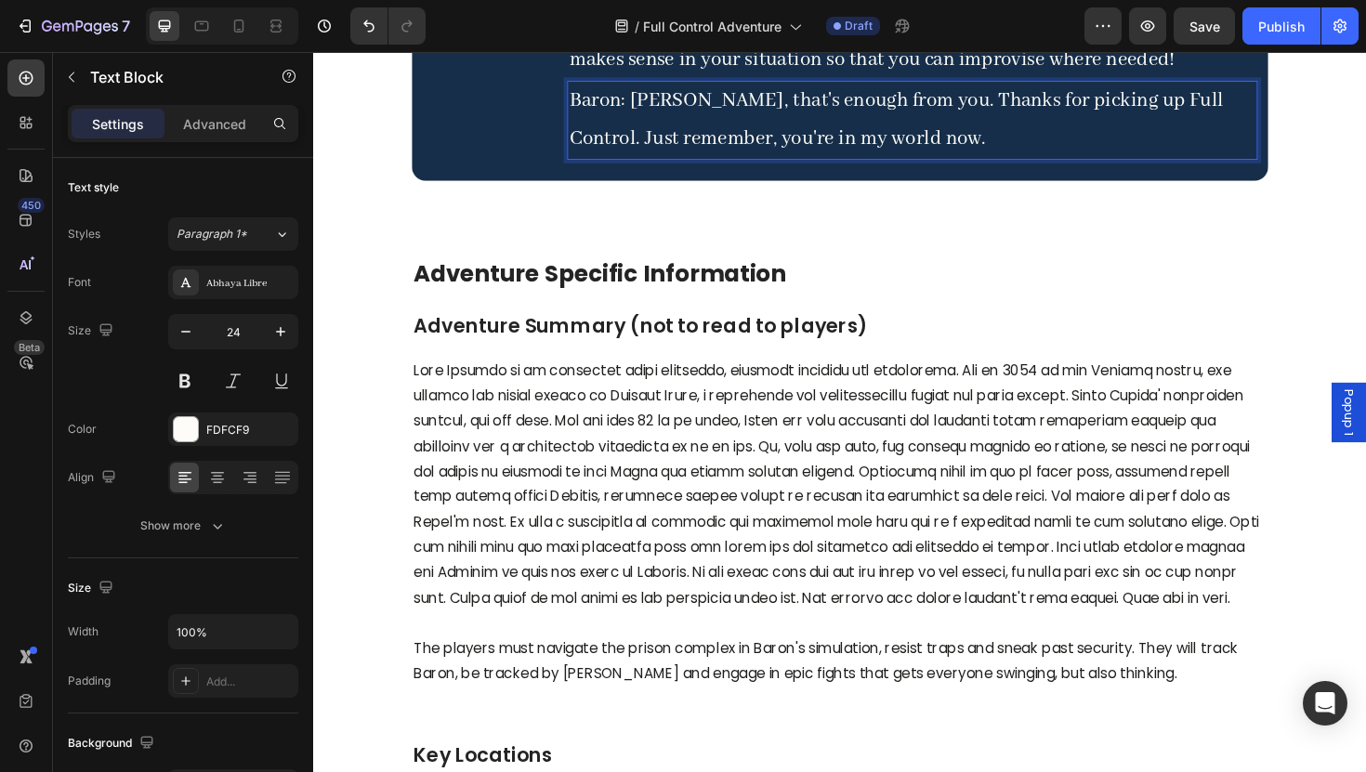
scroll to position [3112, 0]
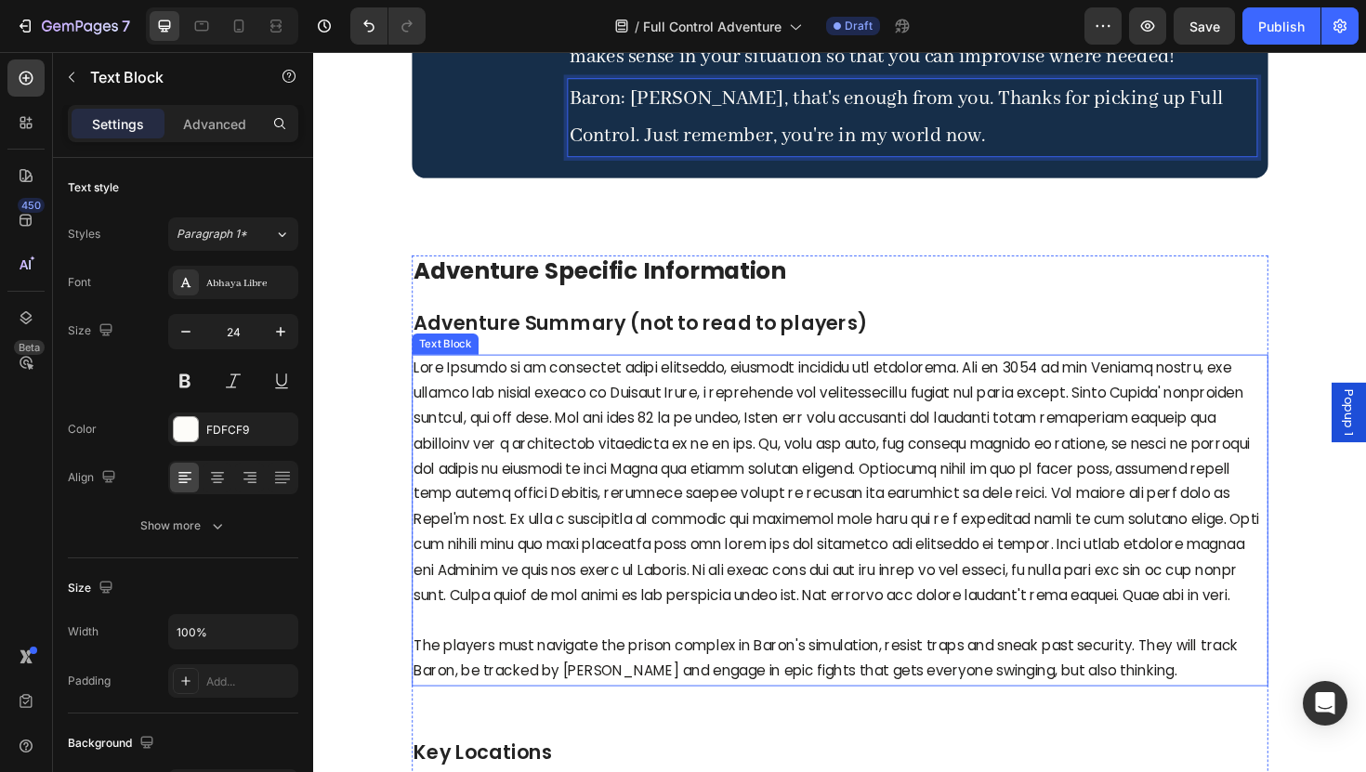
click at [913, 529] on p at bounding box center [870, 508] width 903 height 268
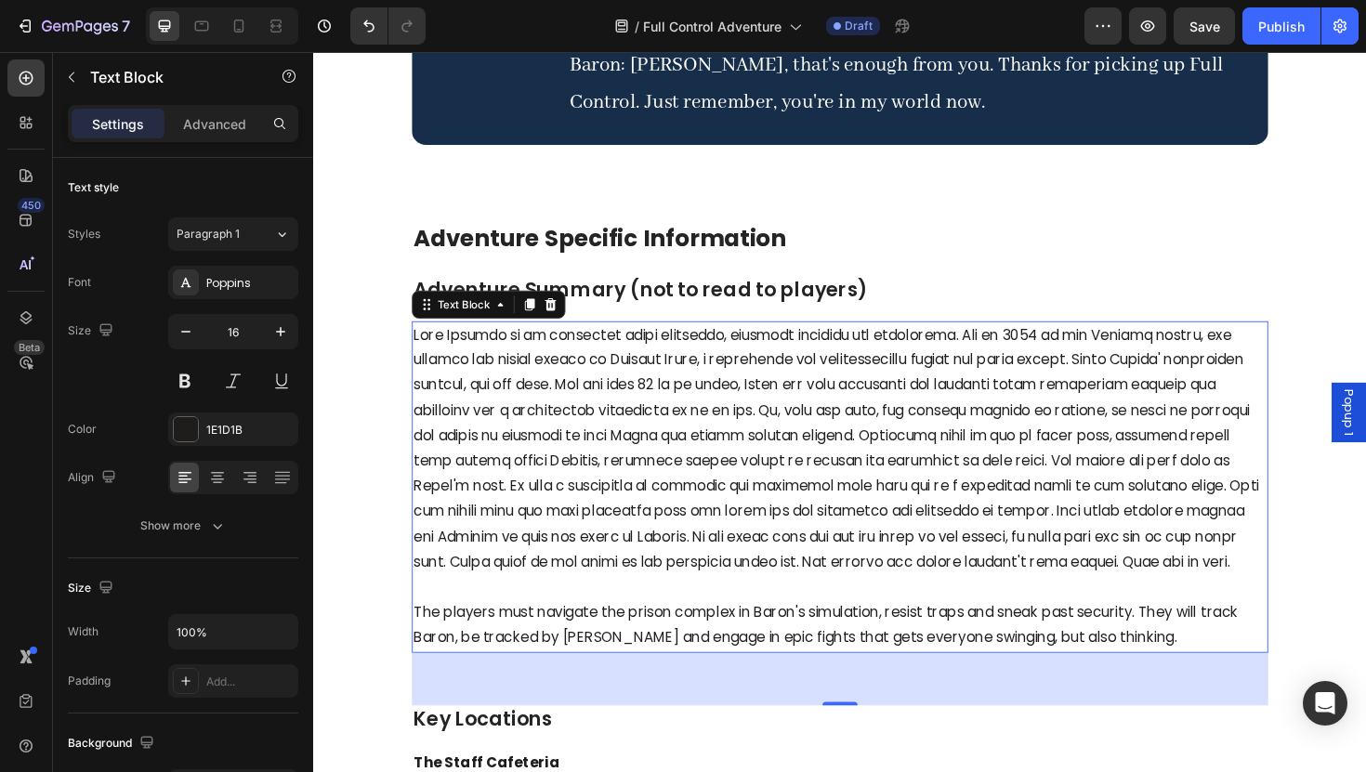
scroll to position [3150, 0]
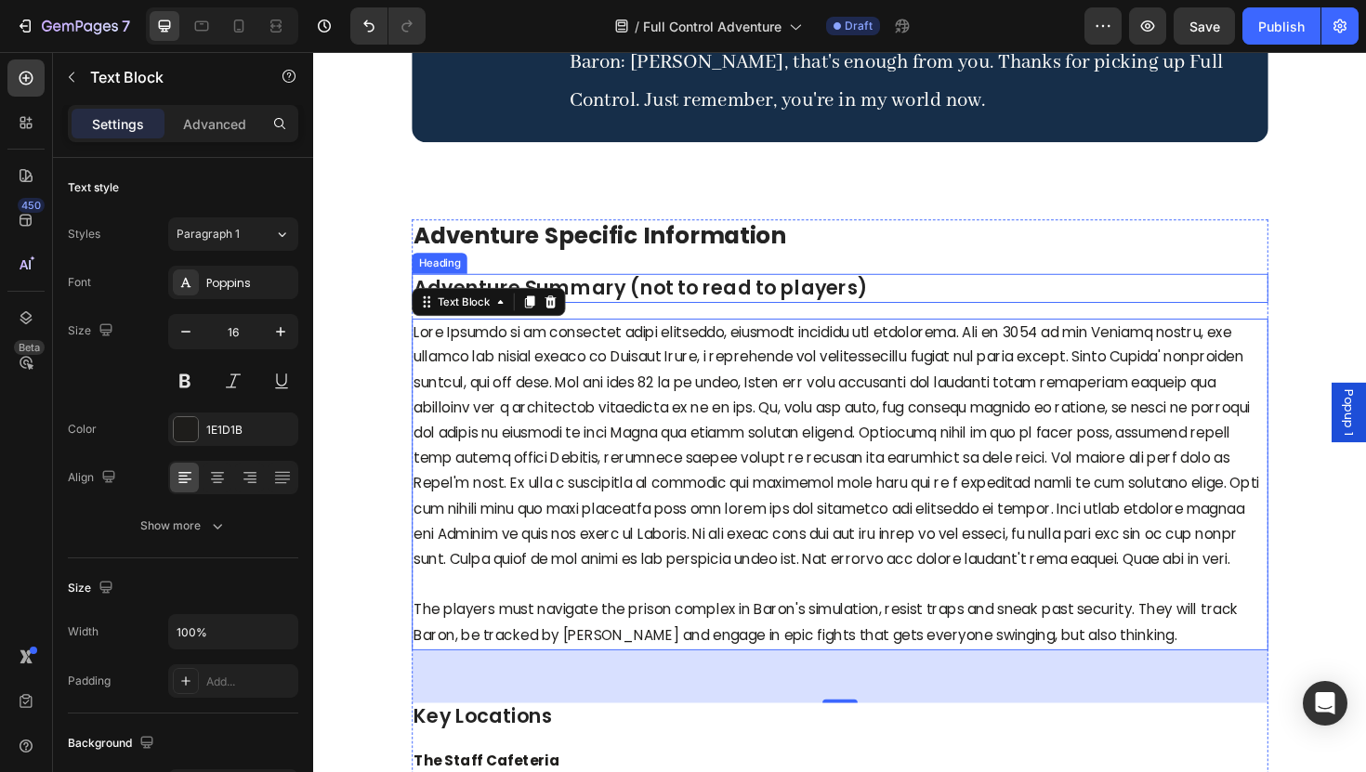
click at [969, 293] on h3 "Adventure Summary (not to read to players)" at bounding box center [870, 302] width 907 height 31
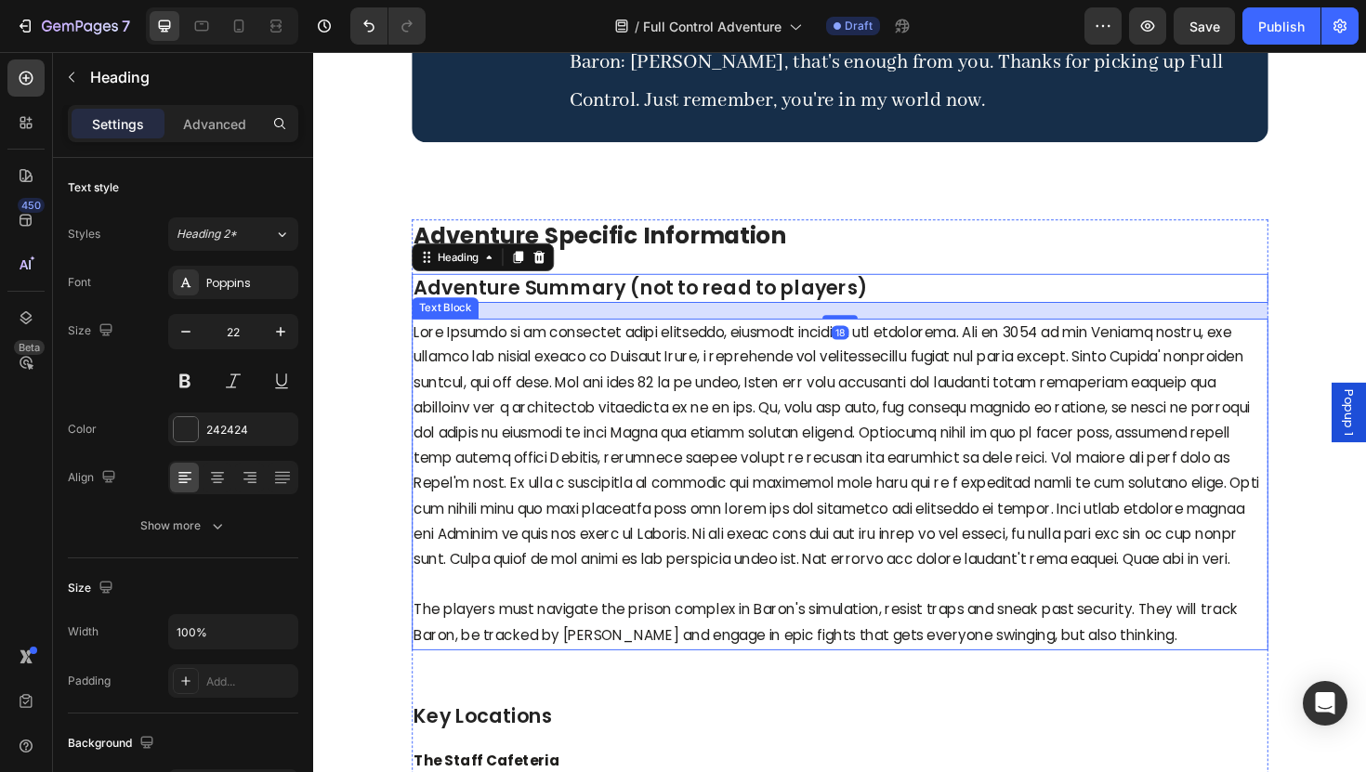
click at [1010, 375] on p at bounding box center [870, 470] width 903 height 268
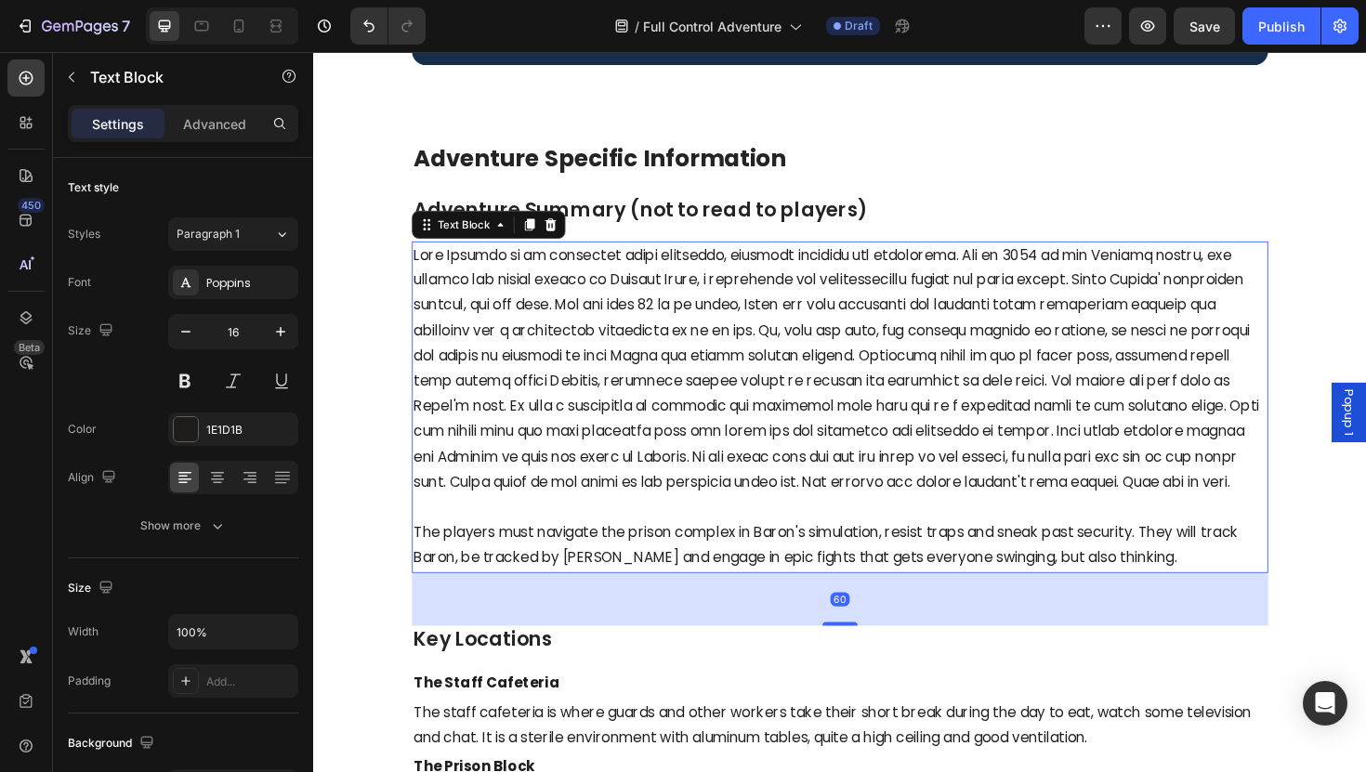
scroll to position [3234, 0]
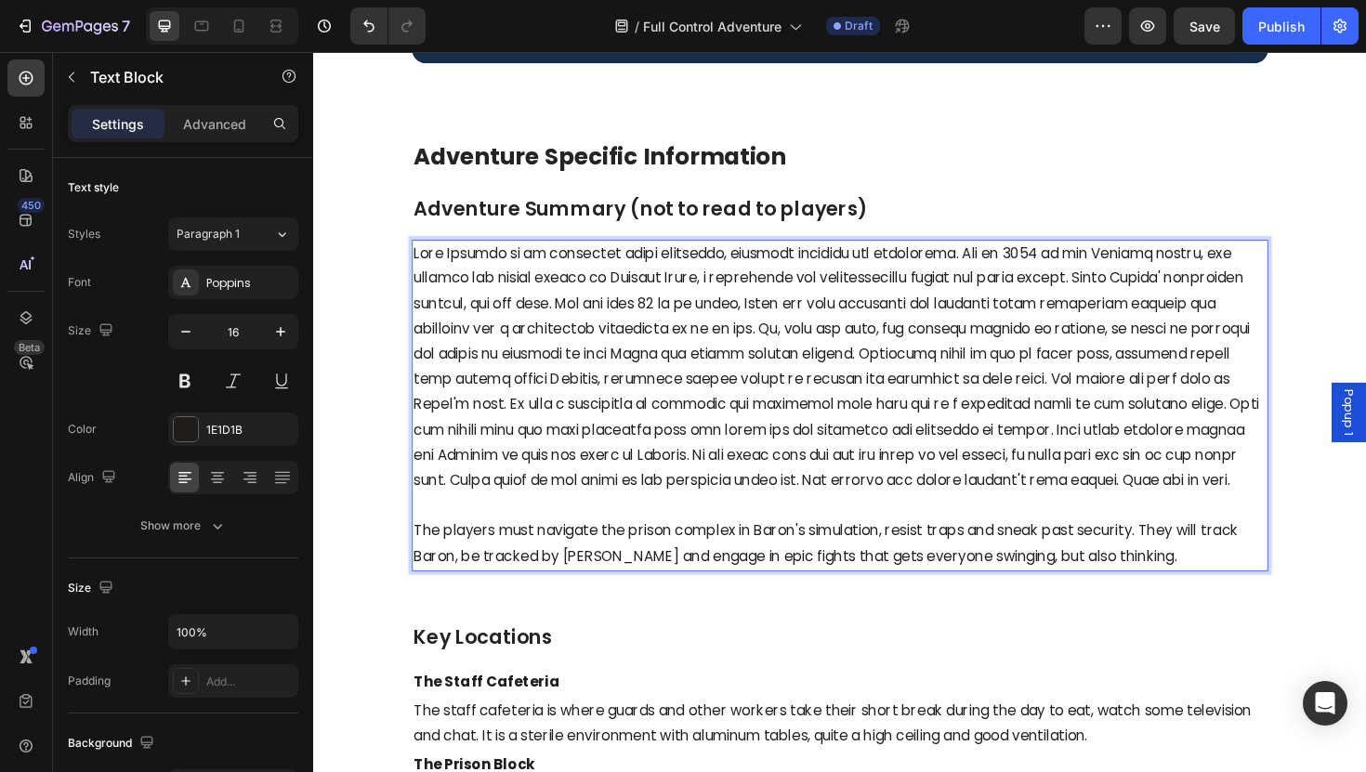
click at [683, 295] on p "Rich Text Editor. Editing area: main" at bounding box center [870, 387] width 903 height 268
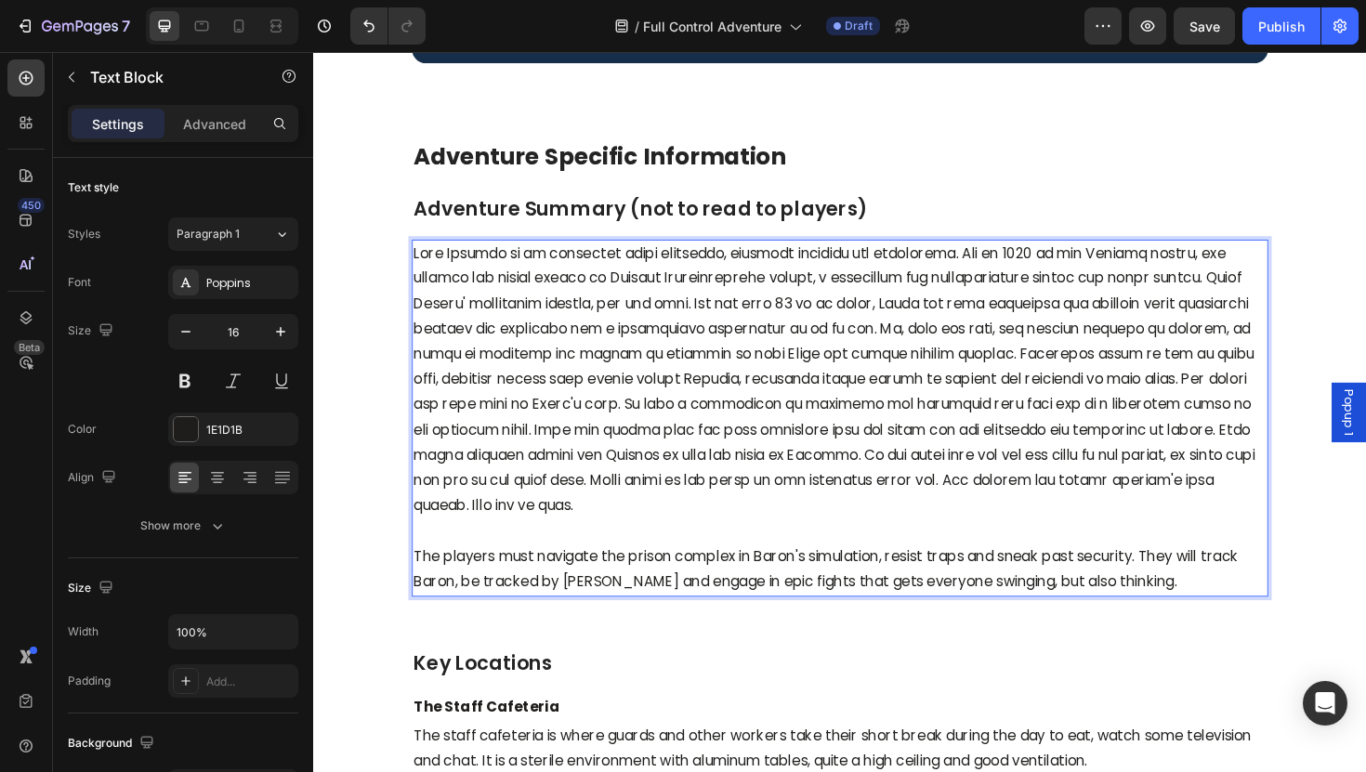
click at [770, 292] on p "Rich Text Editor. Editing area: main" at bounding box center [870, 400] width 903 height 295
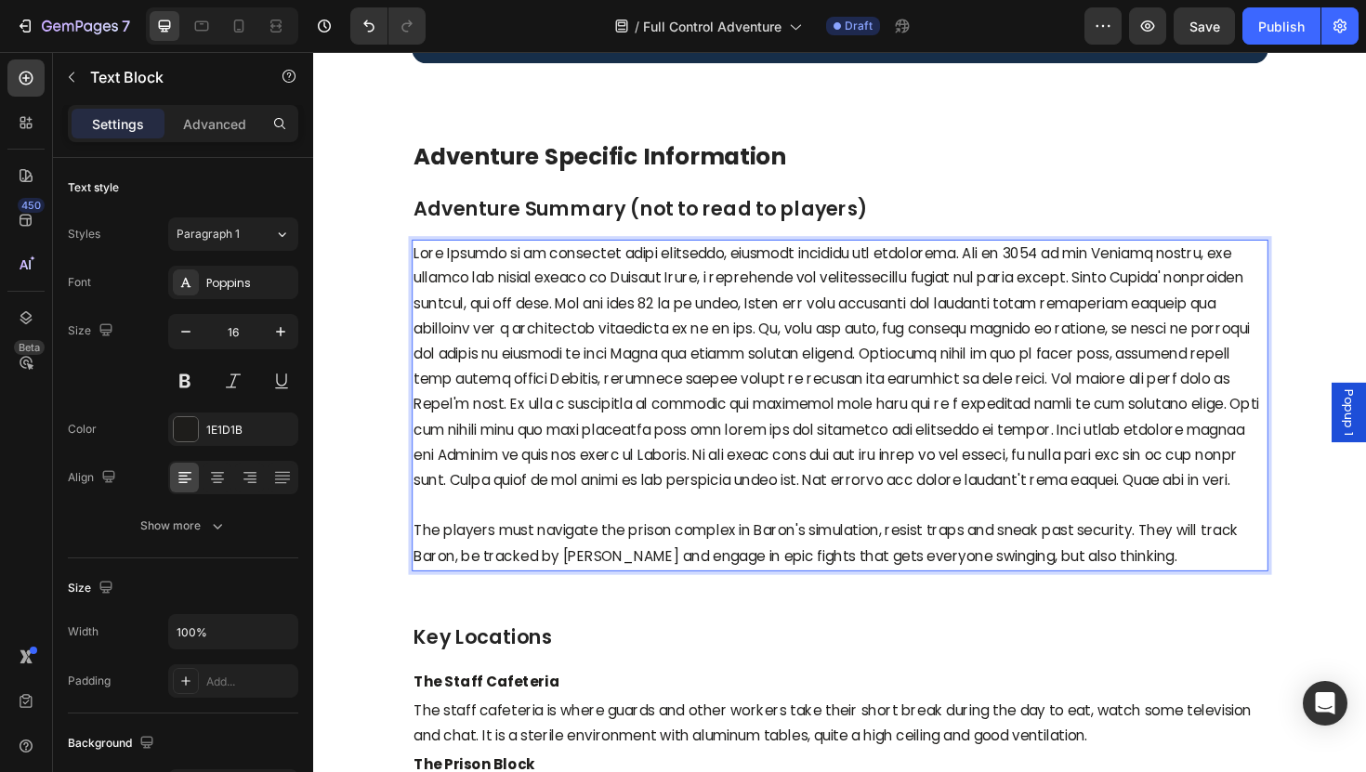
click at [945, 282] on p "Rich Text Editor. Editing area: main" at bounding box center [870, 387] width 903 height 268
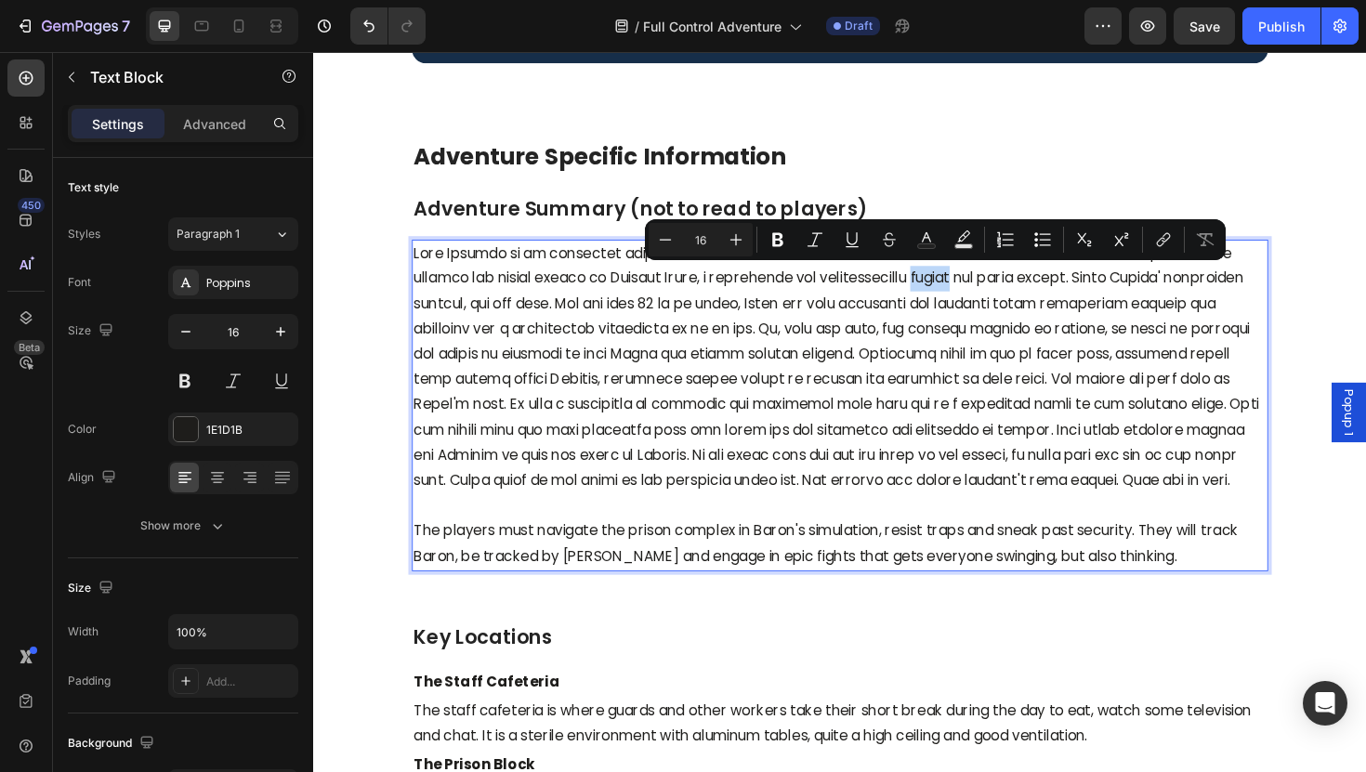
click at [953, 296] on p "Rich Text Editor. Editing area: main" at bounding box center [870, 387] width 903 height 268
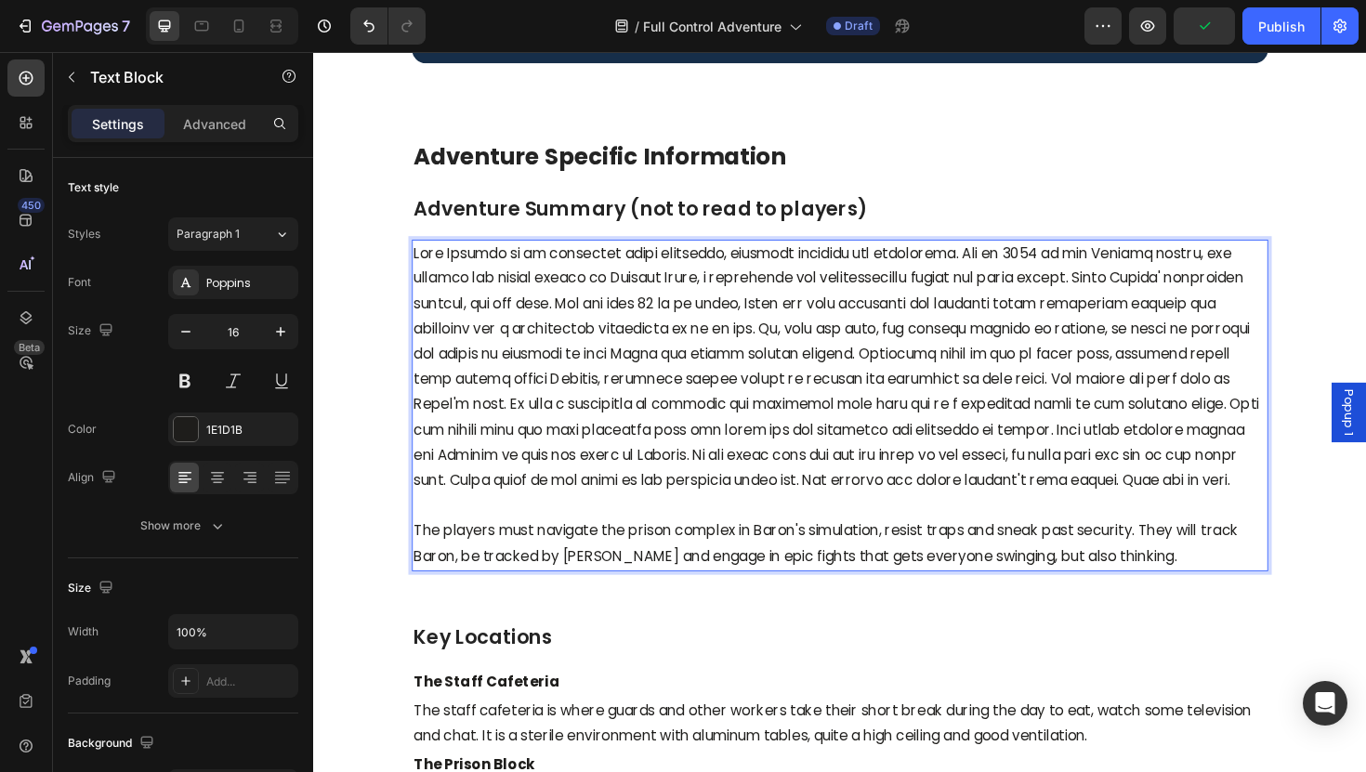
click at [1031, 287] on p "Rich Text Editor. Editing area: main" at bounding box center [870, 387] width 903 height 268
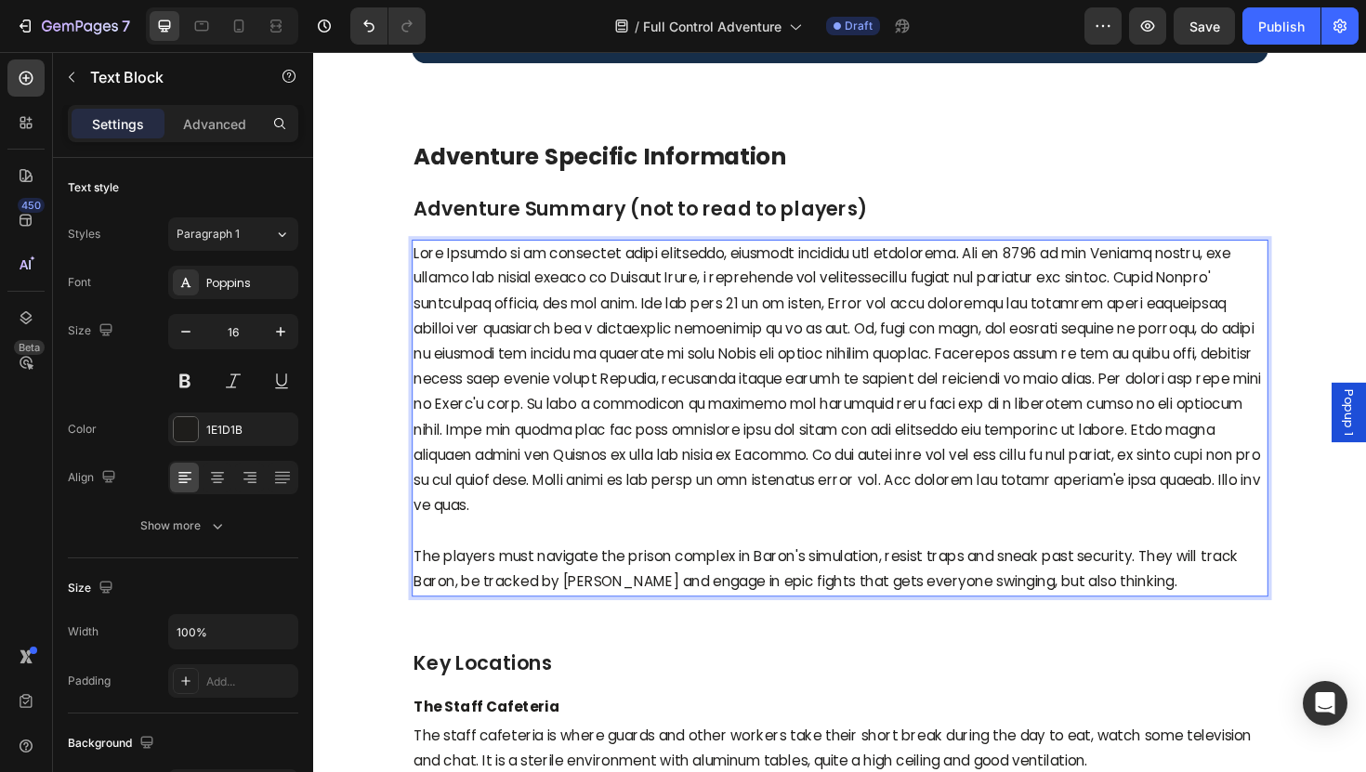
click at [1255, 295] on p "Rich Text Editor. Editing area: main" at bounding box center [870, 400] width 903 height 295
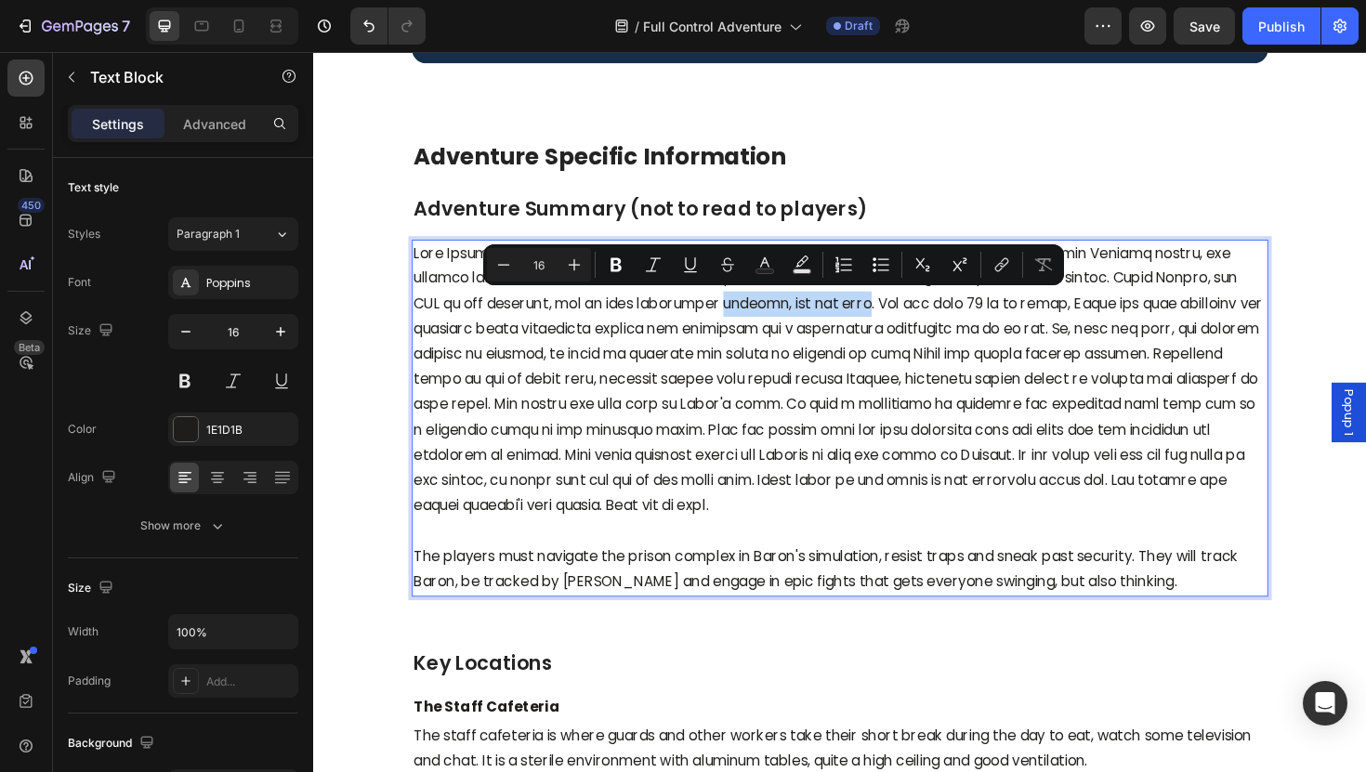
drag, startPoint x: 861, startPoint y: 320, endPoint x: 695, endPoint y: 318, distance: 166.3
click at [695, 318] on p "Rich Text Editor. Editing area: main" at bounding box center [870, 400] width 903 height 295
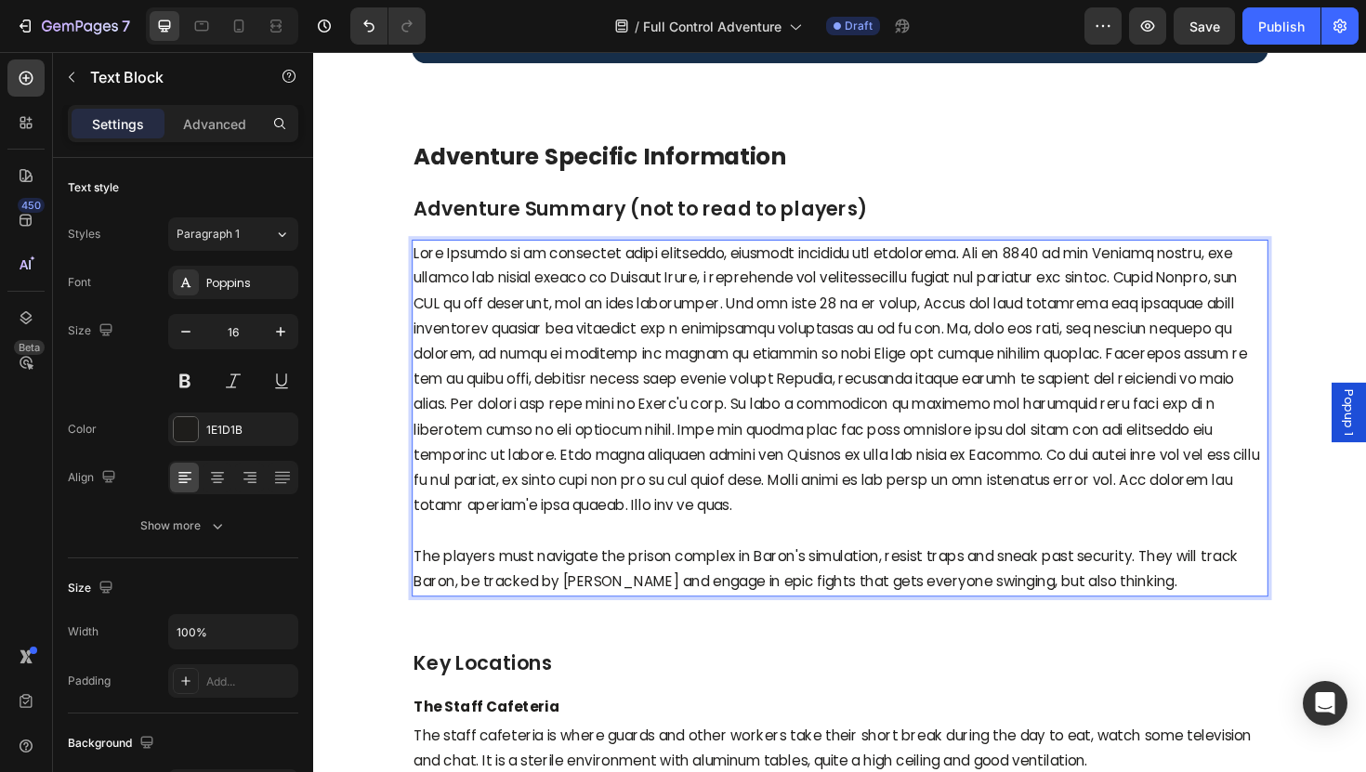
click at [519, 313] on p "Rich Text Editor. Editing area: main" at bounding box center [870, 400] width 903 height 295
click at [1166, 288] on p "Rich Text Editor. Editing area: main" at bounding box center [870, 400] width 903 height 295
click at [1164, 292] on p "Rich Text Editor. Editing area: main" at bounding box center [870, 400] width 903 height 295
click at [1163, 293] on p "Rich Text Editor. Editing area: main" at bounding box center [870, 400] width 903 height 295
click at [1017, 346] on p "Rich Text Editor. Editing area: main" at bounding box center [870, 400] width 903 height 295
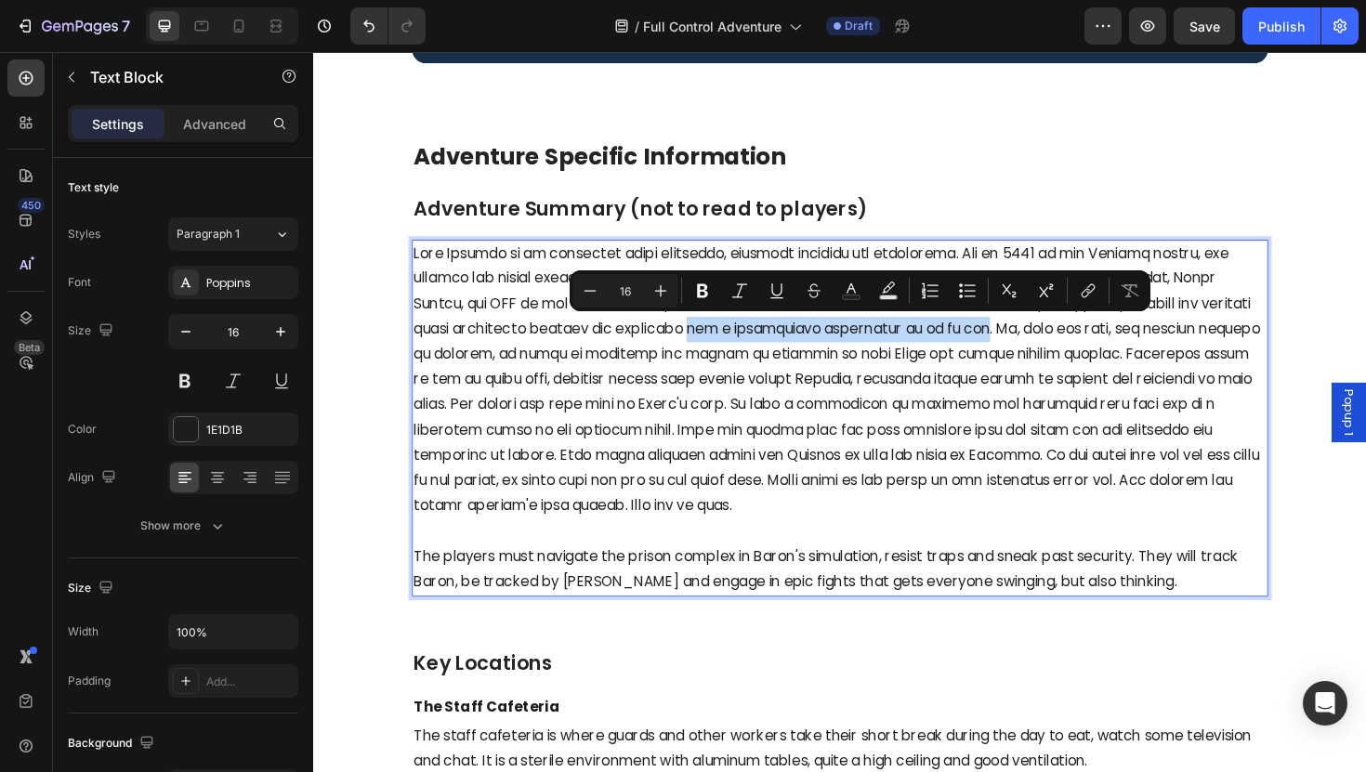
drag, startPoint x: 1020, startPoint y: 347, endPoint x: 732, endPoint y: 345, distance: 288.1
click at [732, 345] on p "Rich Text Editor. Editing area: main" at bounding box center [870, 400] width 903 height 295
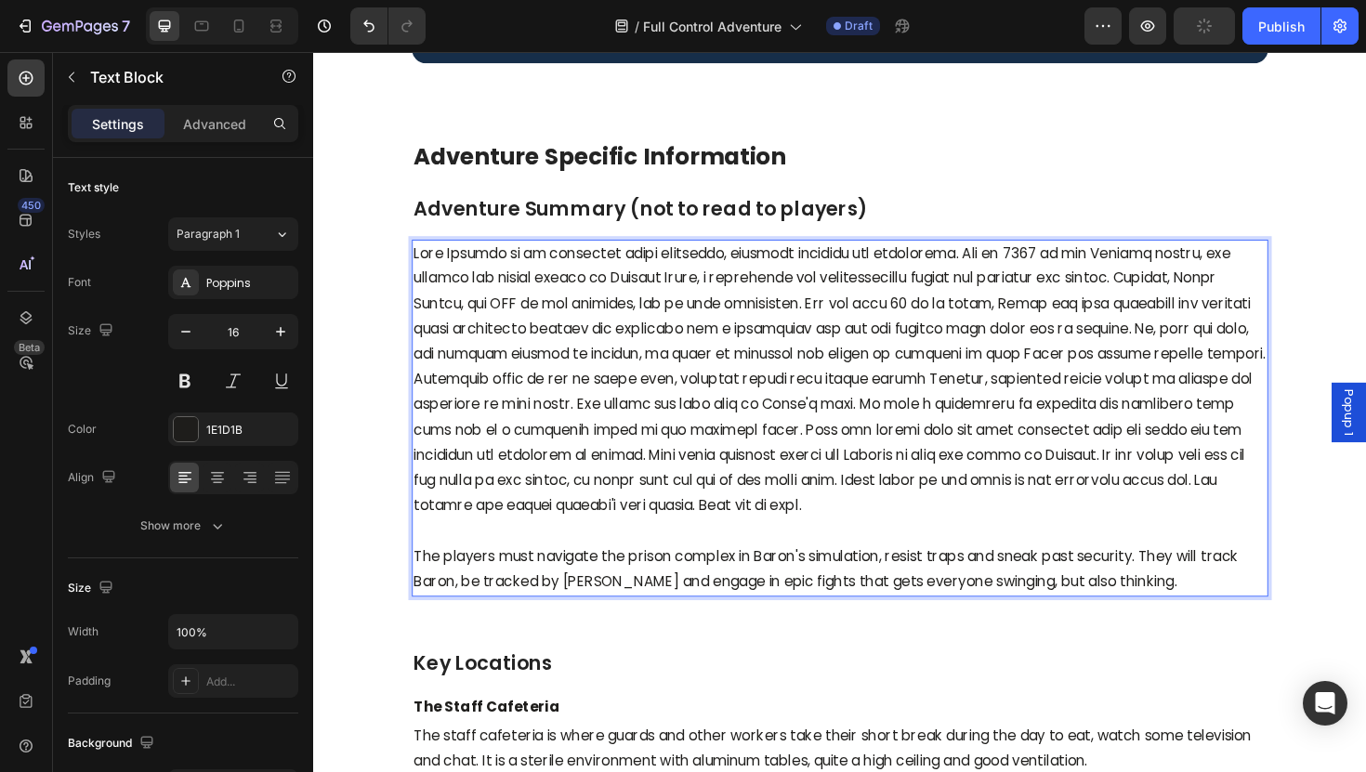
click at [823, 343] on p "Rich Text Editor. Editing area: main" at bounding box center [870, 400] width 903 height 295
click at [869, 392] on p "Rich Text Editor. Editing area: main" at bounding box center [870, 400] width 903 height 295
click at [1140, 345] on p "Rich Text Editor. Editing area: main" at bounding box center [870, 400] width 903 height 295
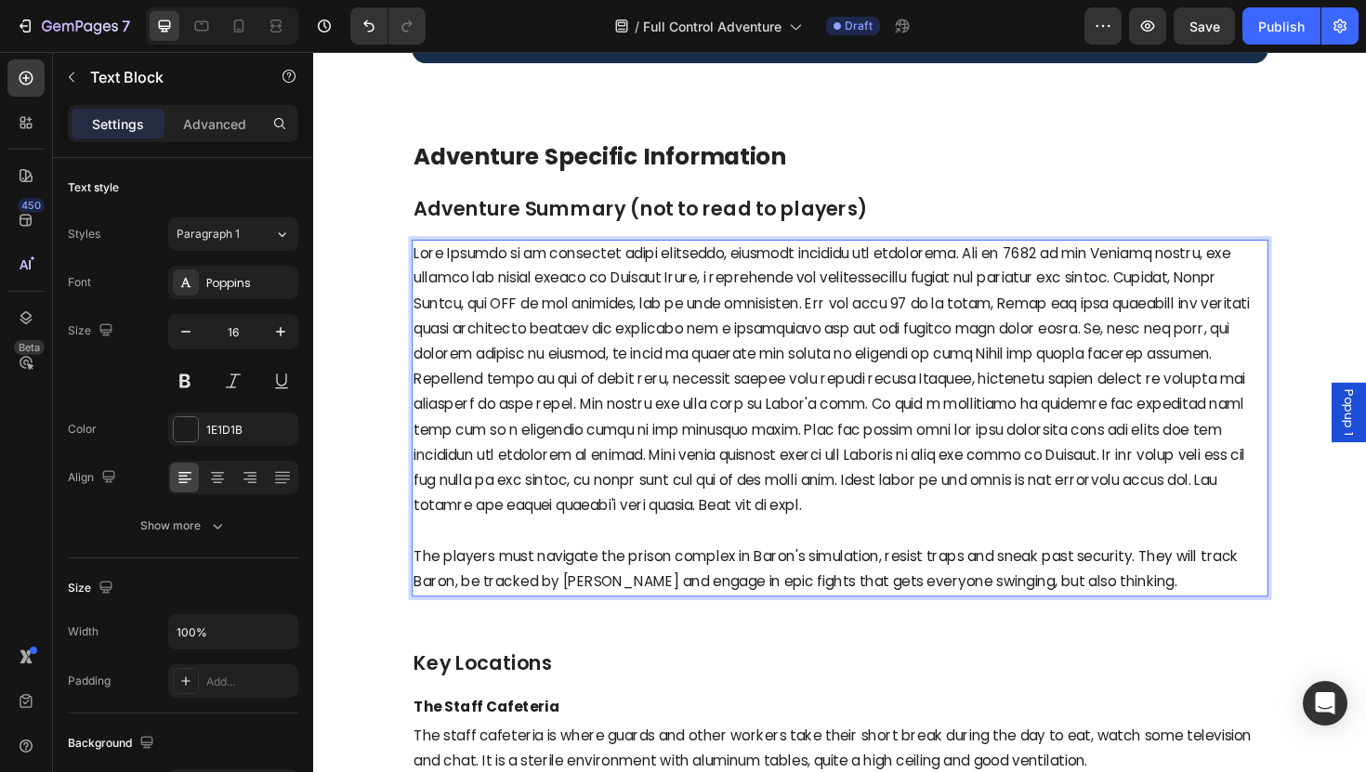
click at [487, 374] on p "Rich Text Editor. Editing area: main" at bounding box center [870, 400] width 903 height 295
click at [464, 373] on p "Rich Text Editor. Editing area: main" at bounding box center [870, 400] width 903 height 295
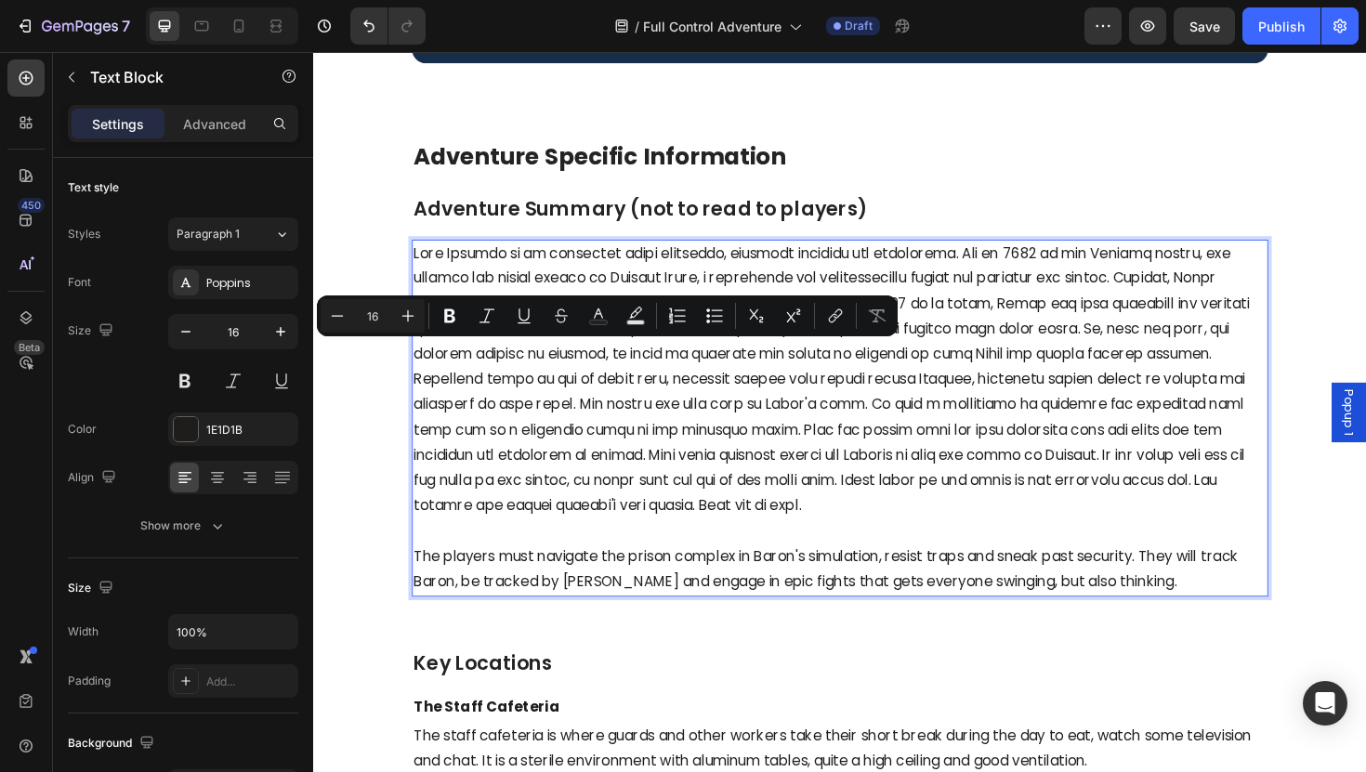
click at [580, 432] on p "Rich Text Editor. Editing area: main" at bounding box center [870, 400] width 903 height 295
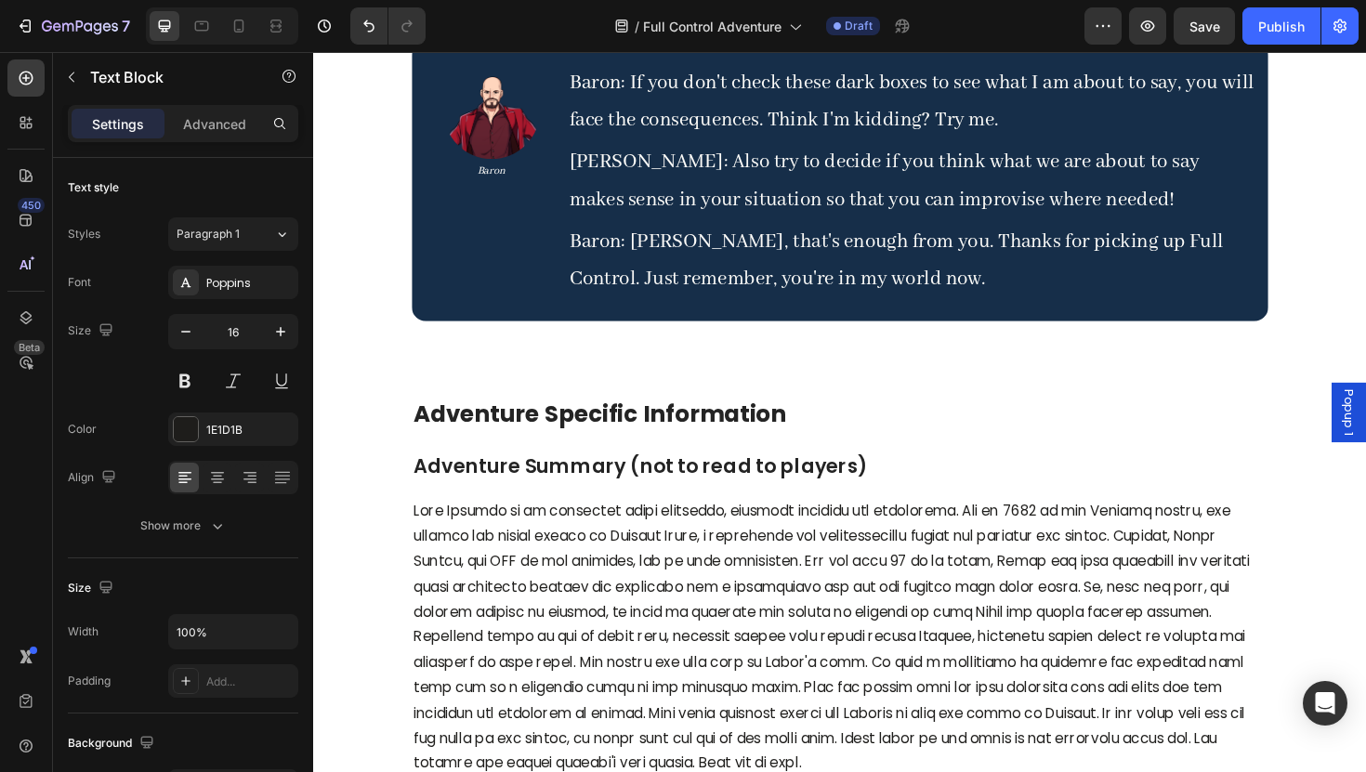
scroll to position [3193, 0]
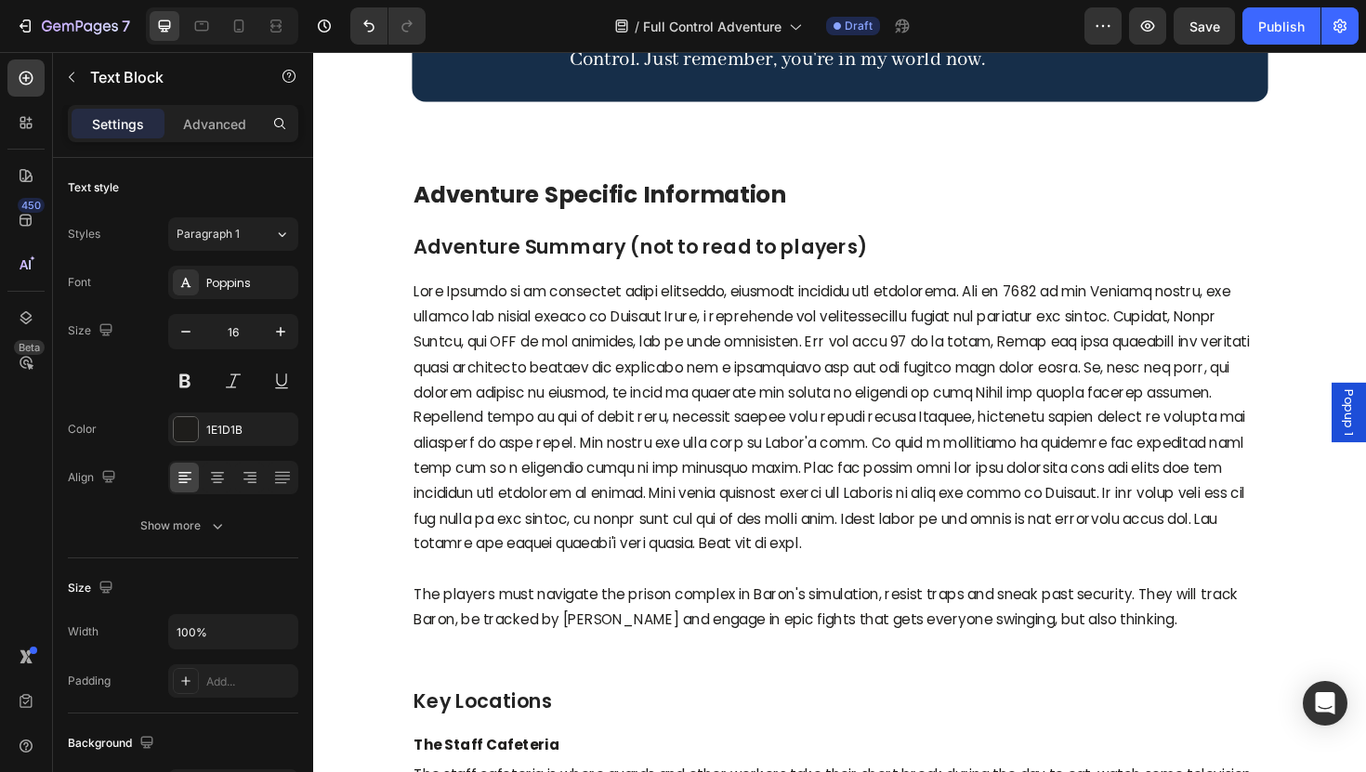
click at [1230, 306] on p "Rich Text Editor. Editing area: main" at bounding box center [870, 441] width 903 height 295
click at [1228, 309] on p "Rich Text Editor. Editing area: main" at bounding box center [870, 441] width 903 height 295
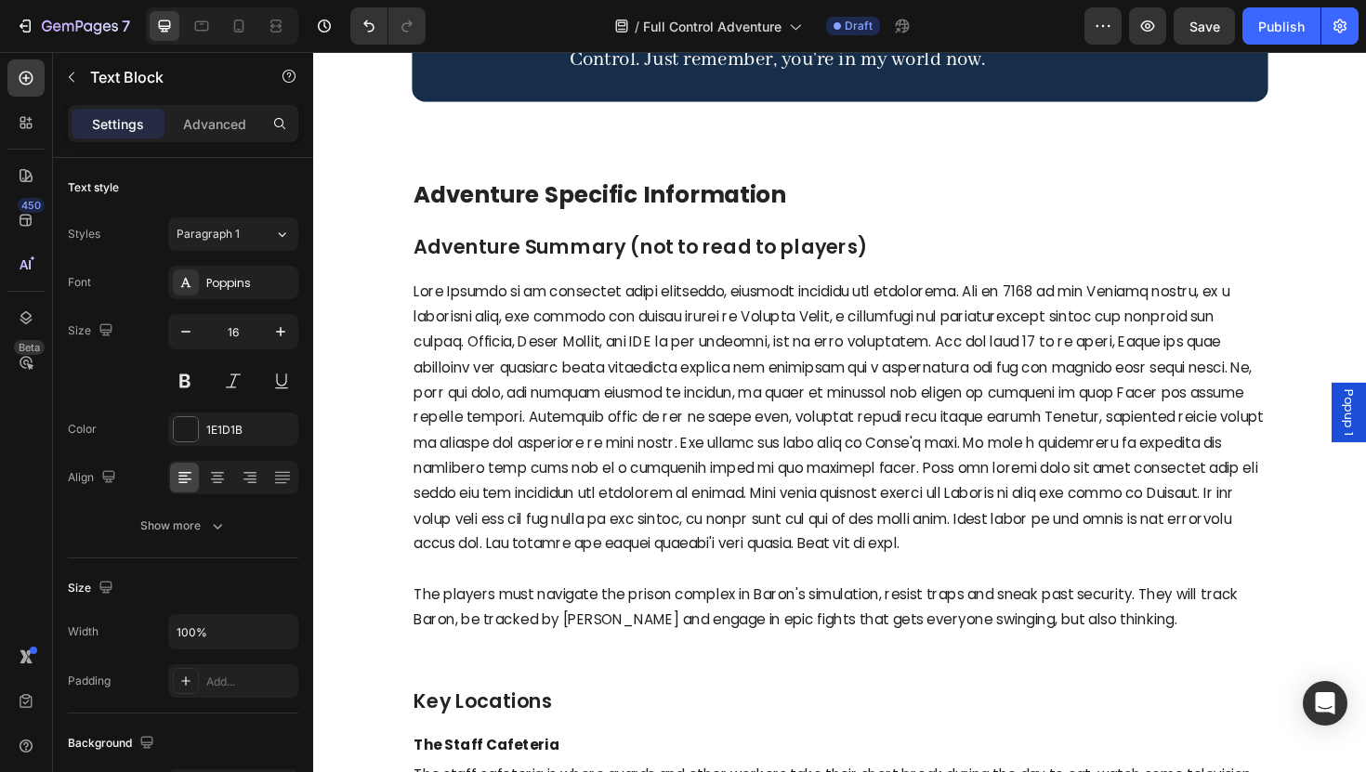
click at [574, 414] on p "Rich Text Editor. Editing area: main" at bounding box center [870, 441] width 903 height 295
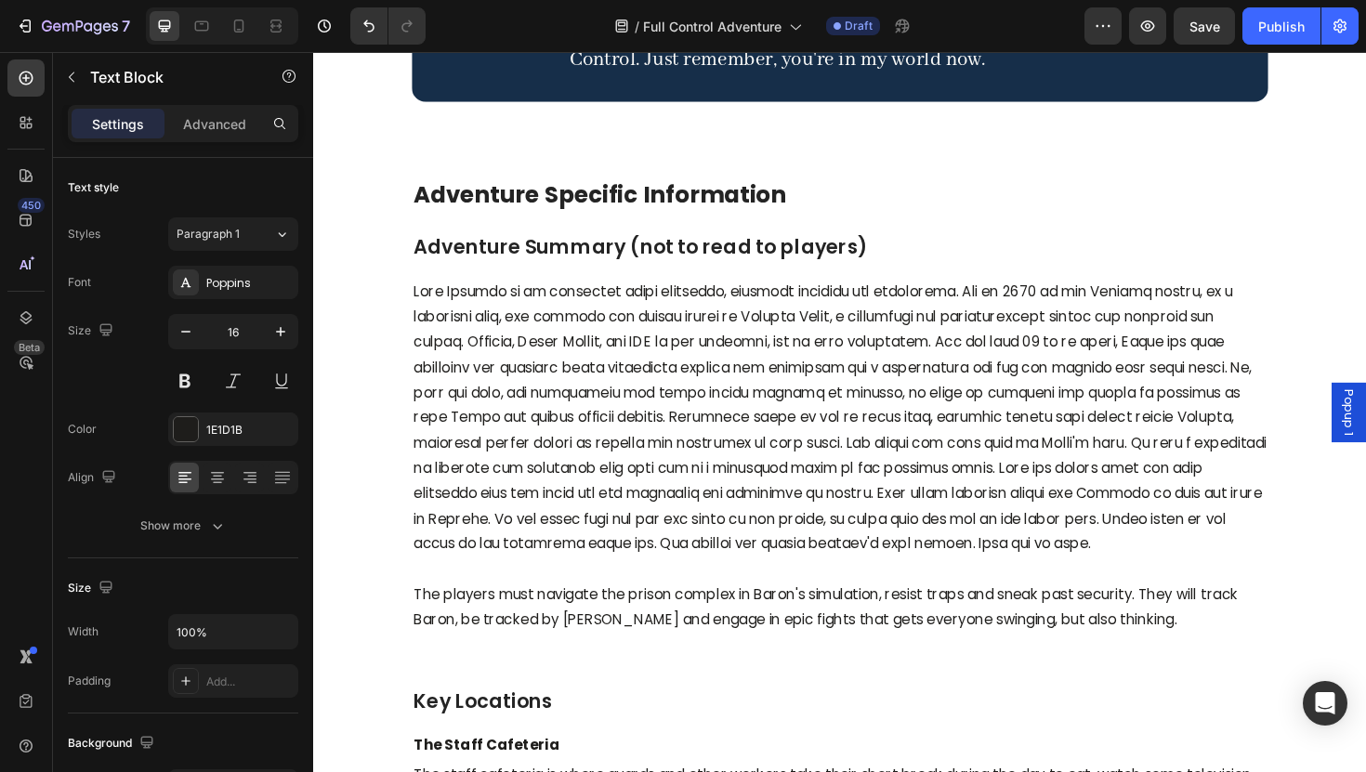
click at [902, 416] on p "Rich Text Editor. Editing area: main" at bounding box center [870, 441] width 903 height 295
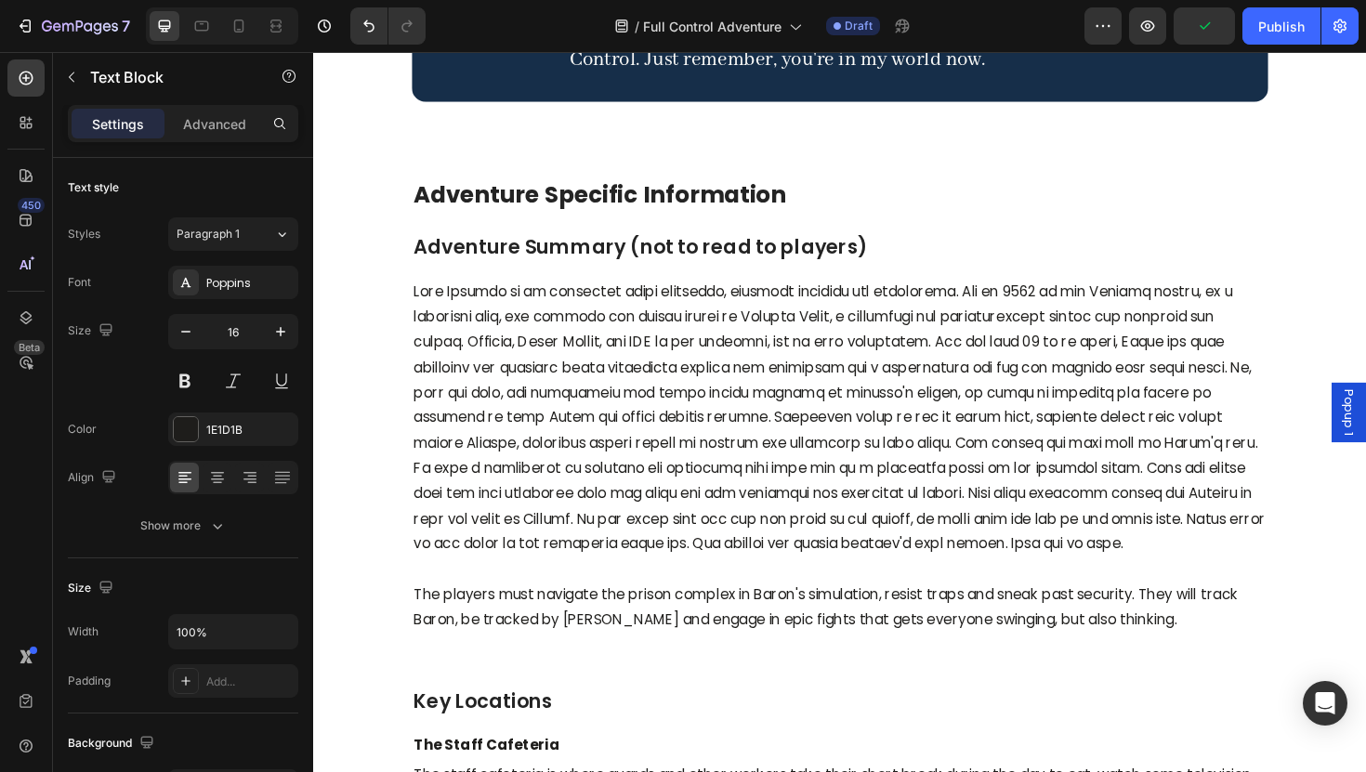
click at [660, 413] on p "Rich Text Editor. Editing area: main" at bounding box center [870, 441] width 903 height 295
click at [663, 413] on p "Rich Text Editor. Editing area: main" at bounding box center [870, 441] width 903 height 295
click at [820, 390] on p "Rich Text Editor. Editing area: main" at bounding box center [870, 441] width 903 height 295
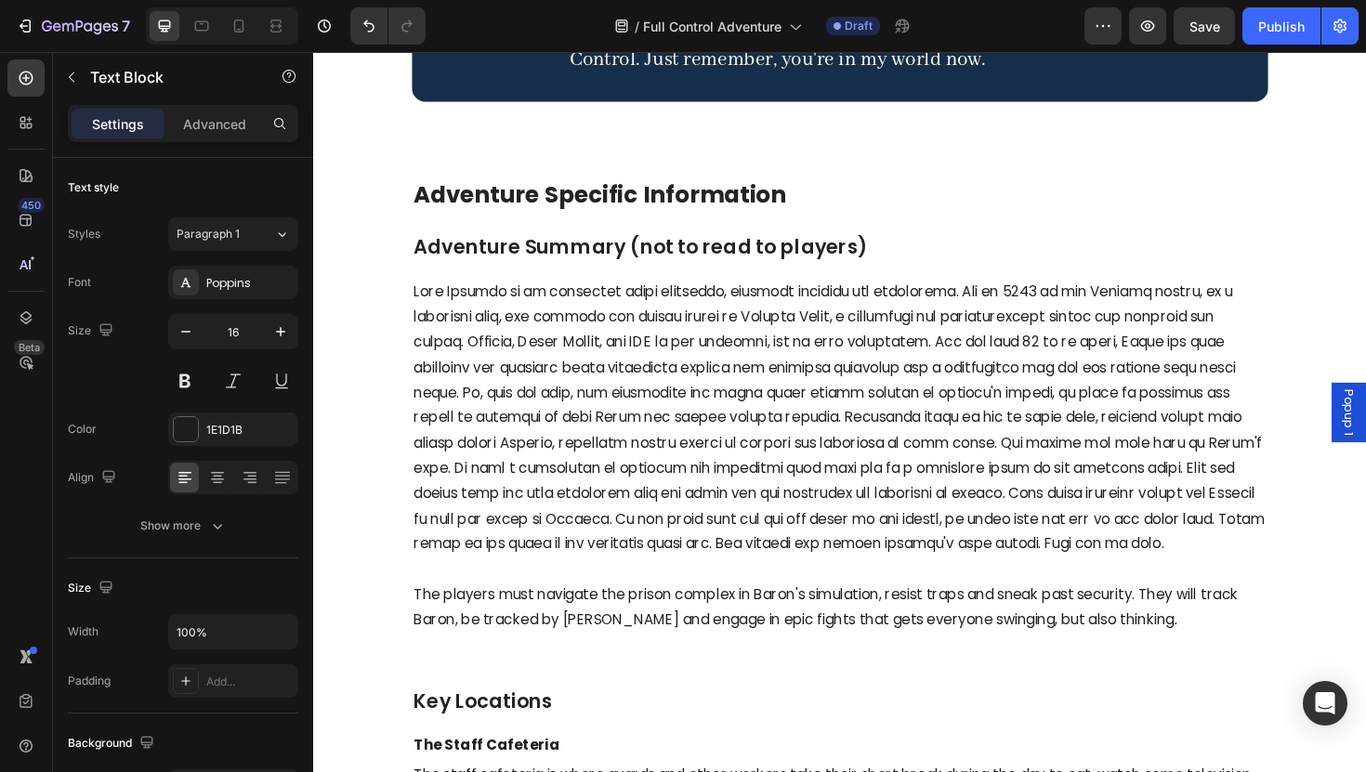
click at [830, 436] on p "Rich Text Editor. Editing area: main" at bounding box center [870, 441] width 903 height 295
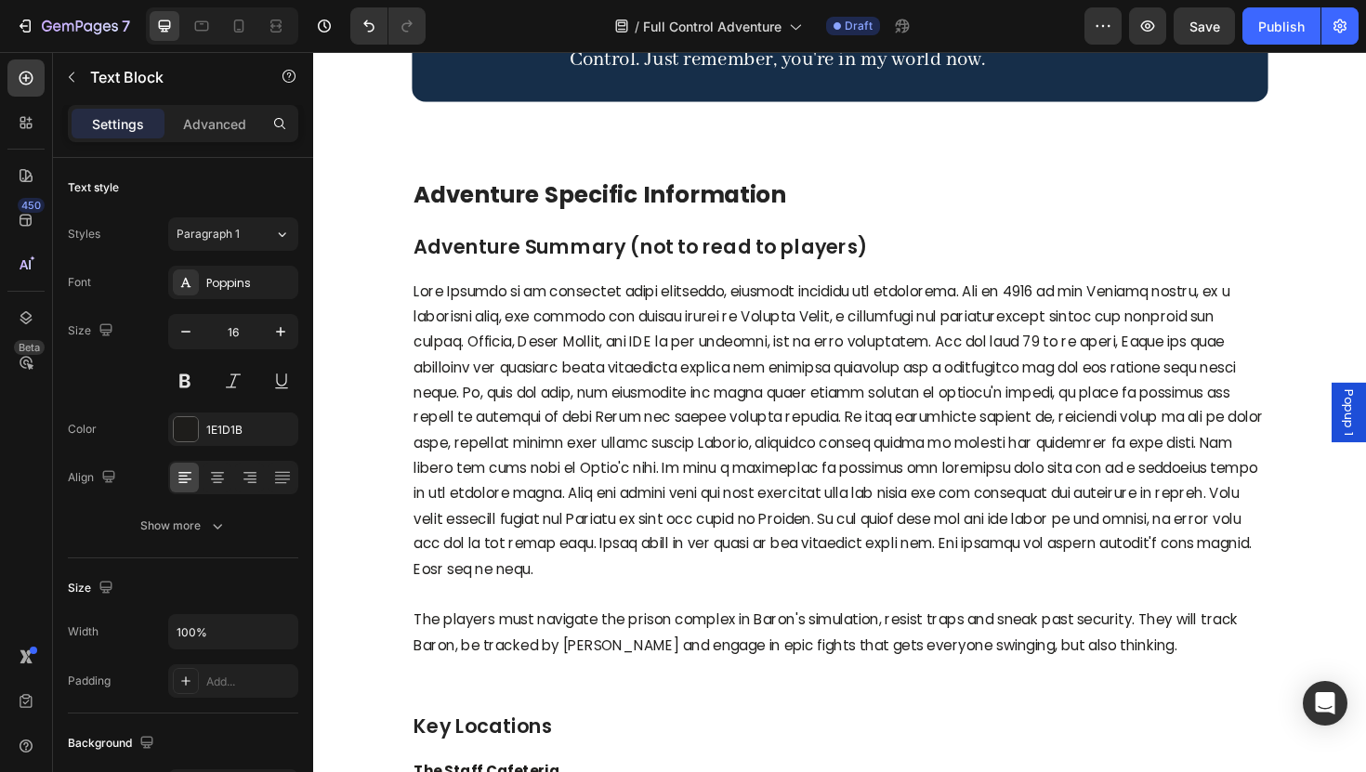
click at [1043, 446] on p "Rich Text Editor. Editing area: main" at bounding box center [870, 455] width 903 height 322
click at [902, 462] on p "Rich Text Editor. Editing area: main" at bounding box center [870, 455] width 903 height 322
click at [463, 495] on p "Rich Text Editor. Editing area: main" at bounding box center [870, 455] width 903 height 322
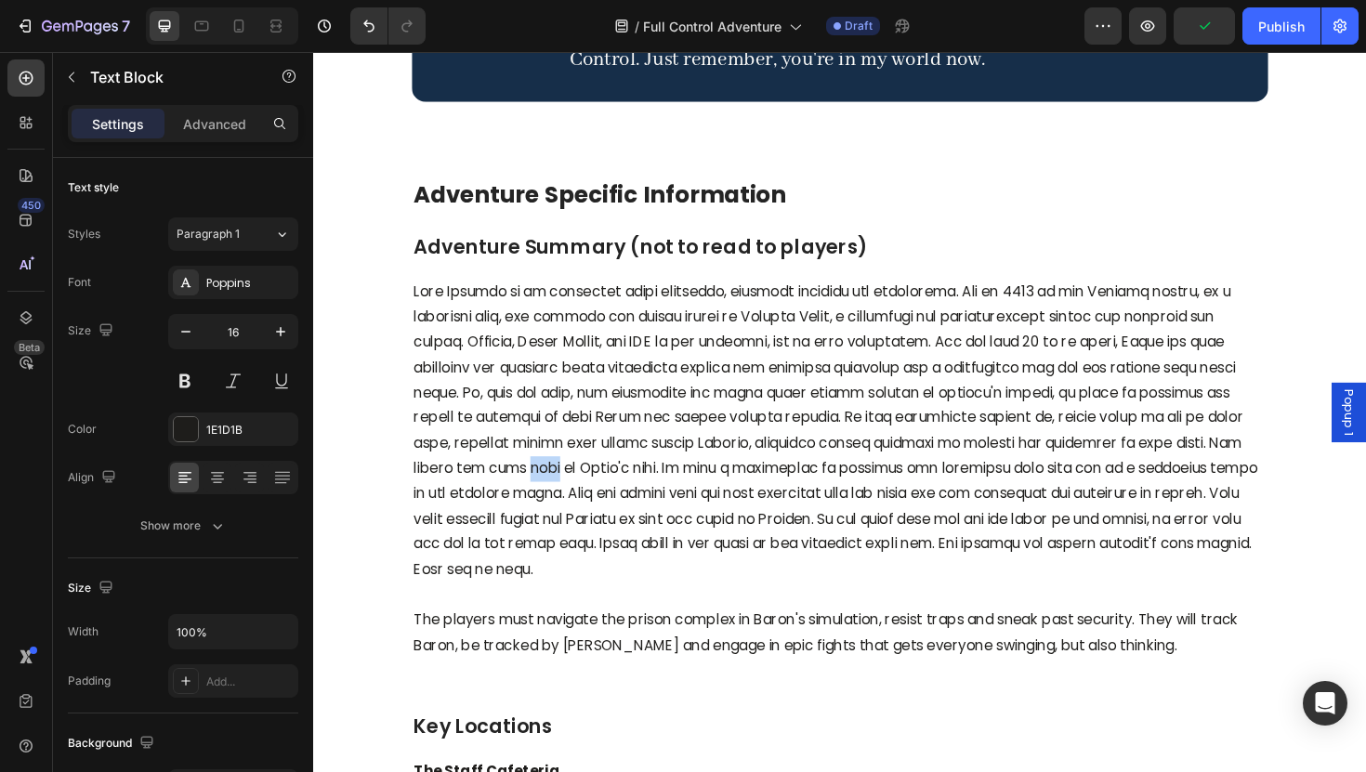
click at [463, 495] on p "Rich Text Editor. Editing area: main" at bounding box center [870, 455] width 903 height 322
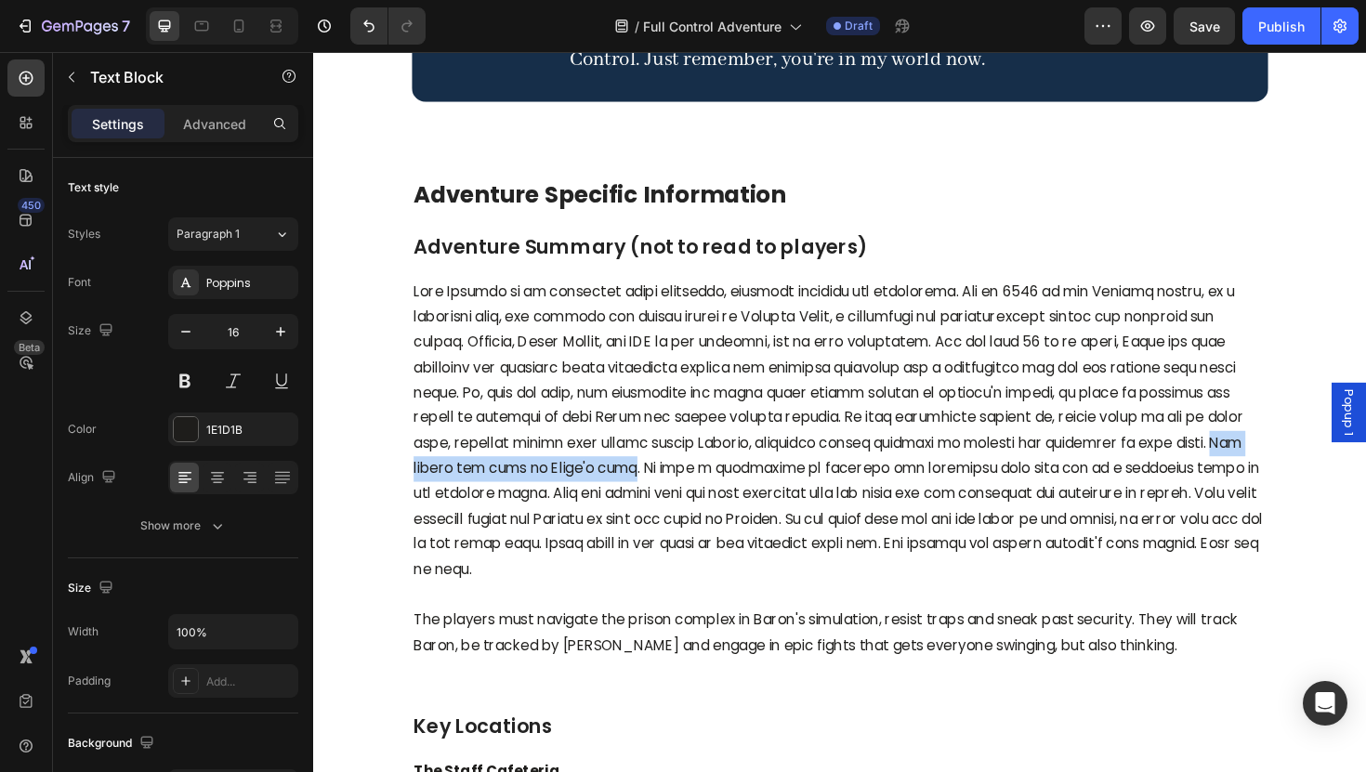
drag, startPoint x: 558, startPoint y: 496, endPoint x: 1215, endPoint y: 466, distance: 657.6
click at [1215, 466] on p "Rich Text Editor. Editing area: main" at bounding box center [870, 455] width 903 height 322
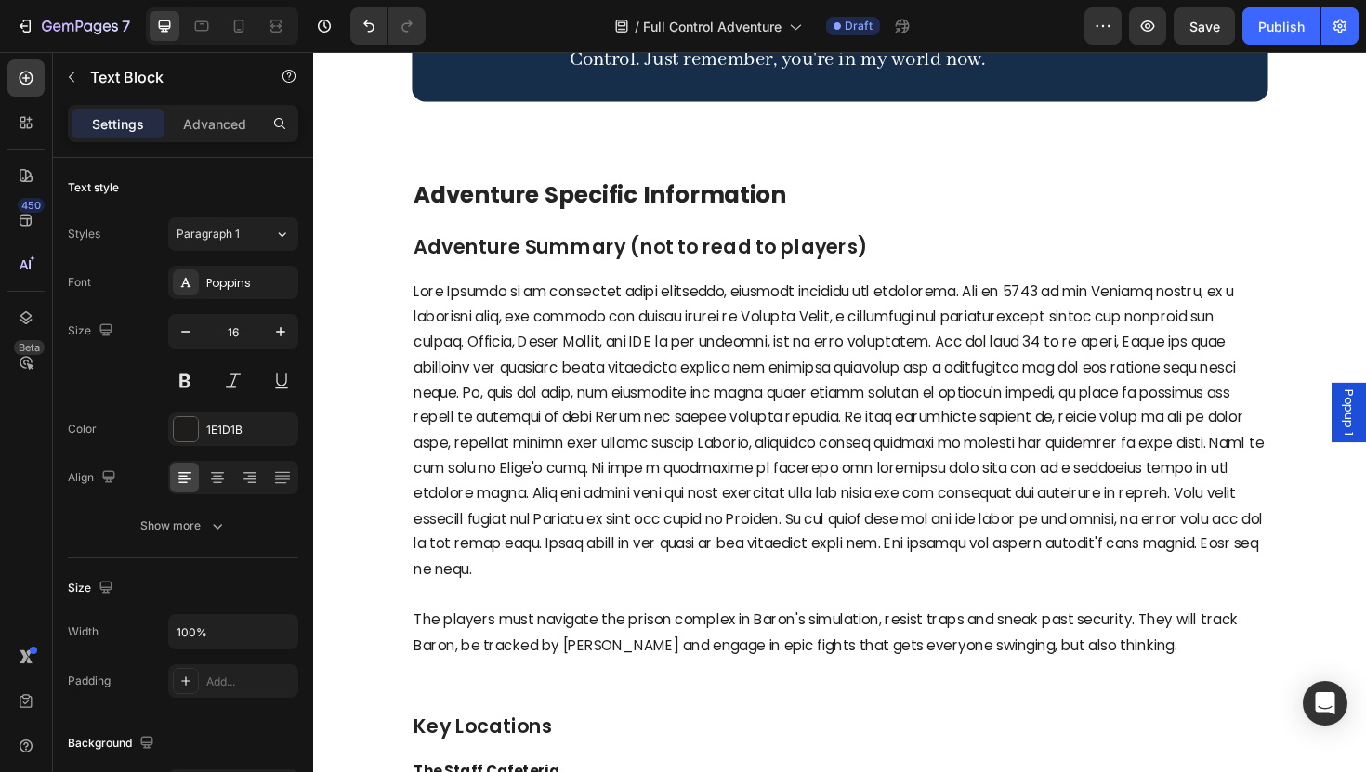
click at [1101, 492] on p "Rich Text Editor. Editing area: main" at bounding box center [870, 455] width 903 height 322
click at [747, 490] on p "Rich Text Editor. Editing area: main" at bounding box center [870, 455] width 903 height 322
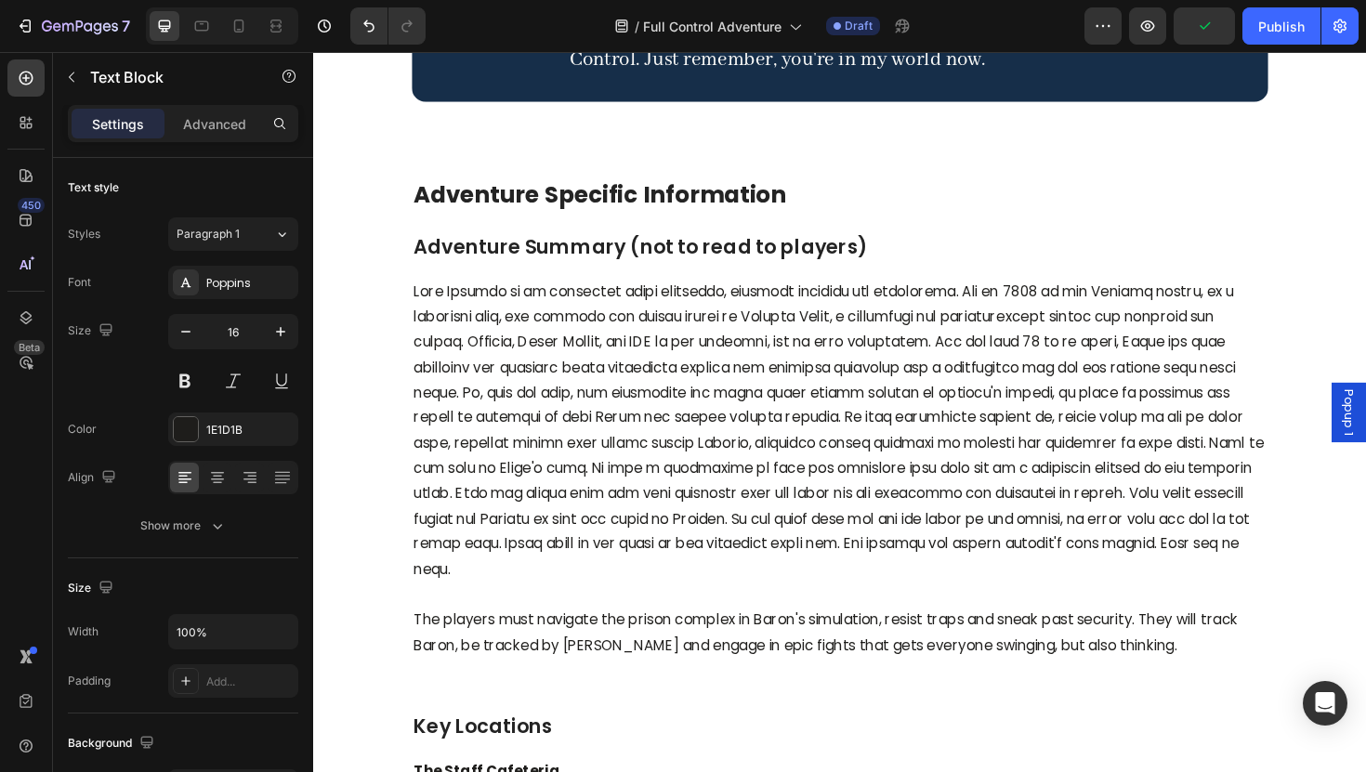
click at [808, 488] on p "Rich Text Editor. Editing area: main" at bounding box center [870, 455] width 903 height 322
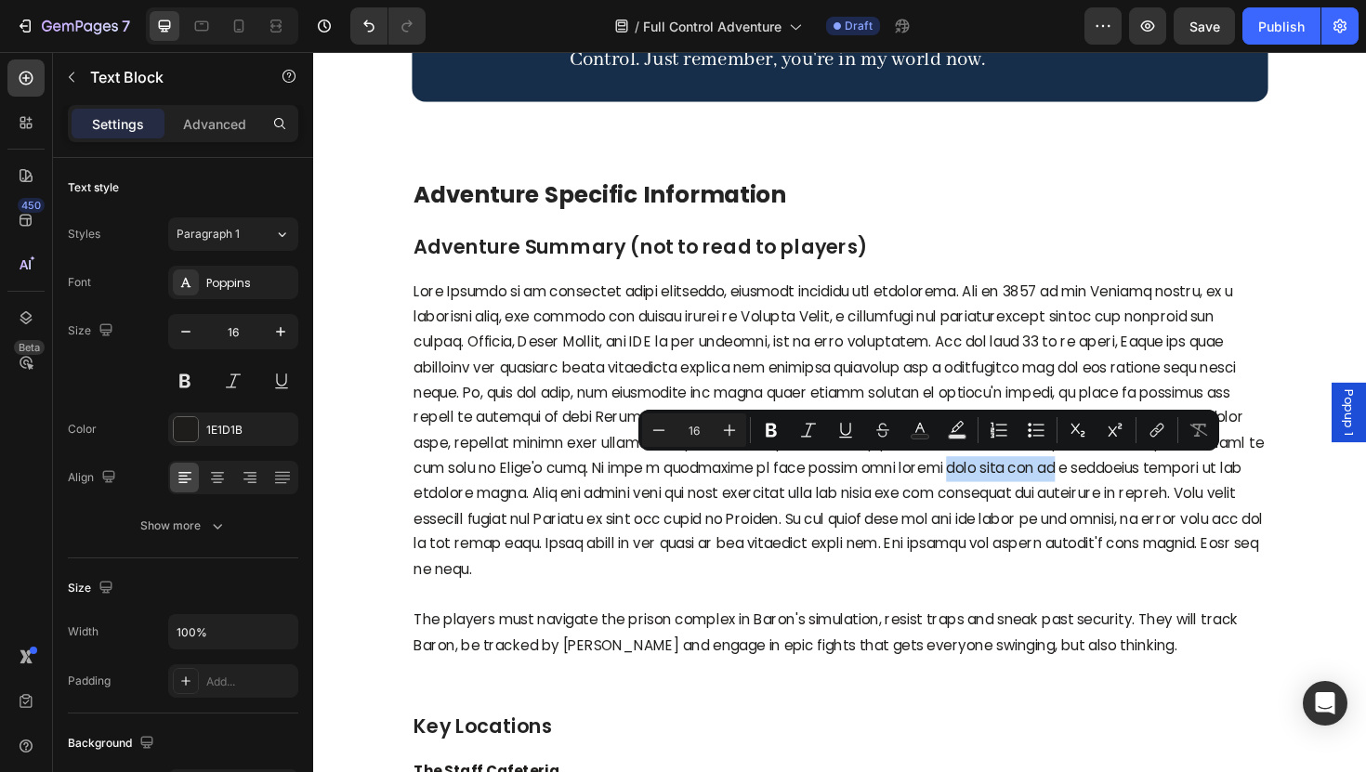
drag, startPoint x: 998, startPoint y: 497, endPoint x: 885, endPoint y: 496, distance: 113.4
click at [885, 496] on p "Rich Text Editor. Editing area: main" at bounding box center [870, 455] width 903 height 322
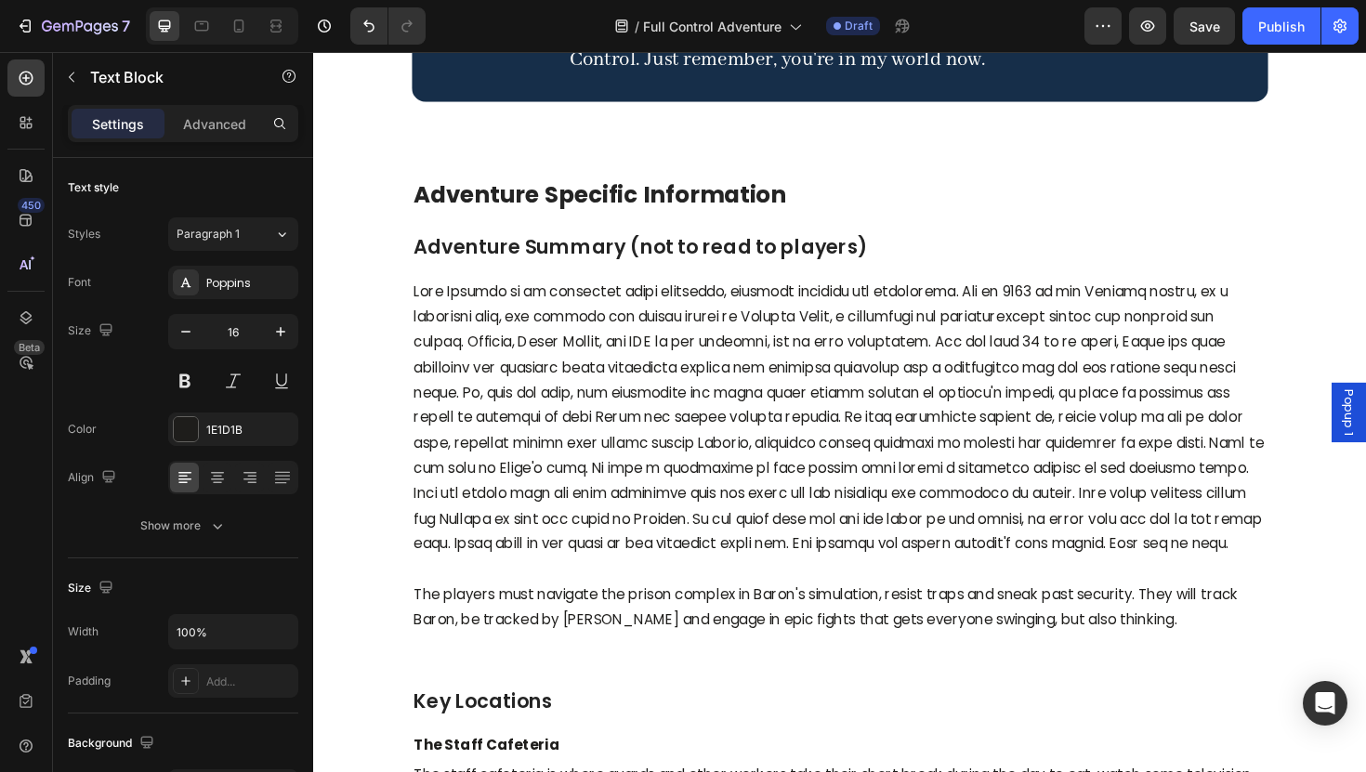
click at [850, 521] on p "Rich Text Editor. Editing area: main" at bounding box center [870, 441] width 903 height 295
click at [815, 523] on p "Rich Text Editor. Editing area: main" at bounding box center [870, 441] width 903 height 295
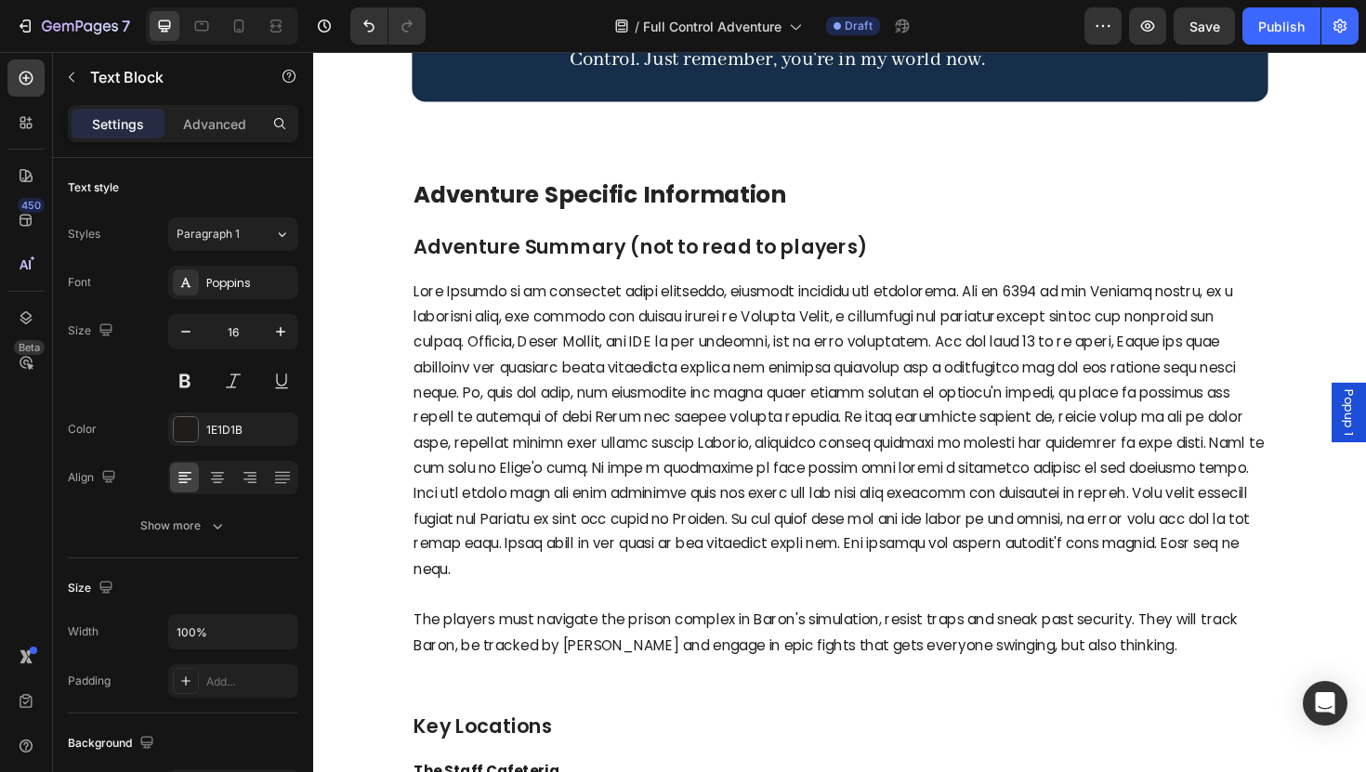
click at [483, 556] on p "Rich Text Editor. Editing area: main" at bounding box center [870, 455] width 903 height 322
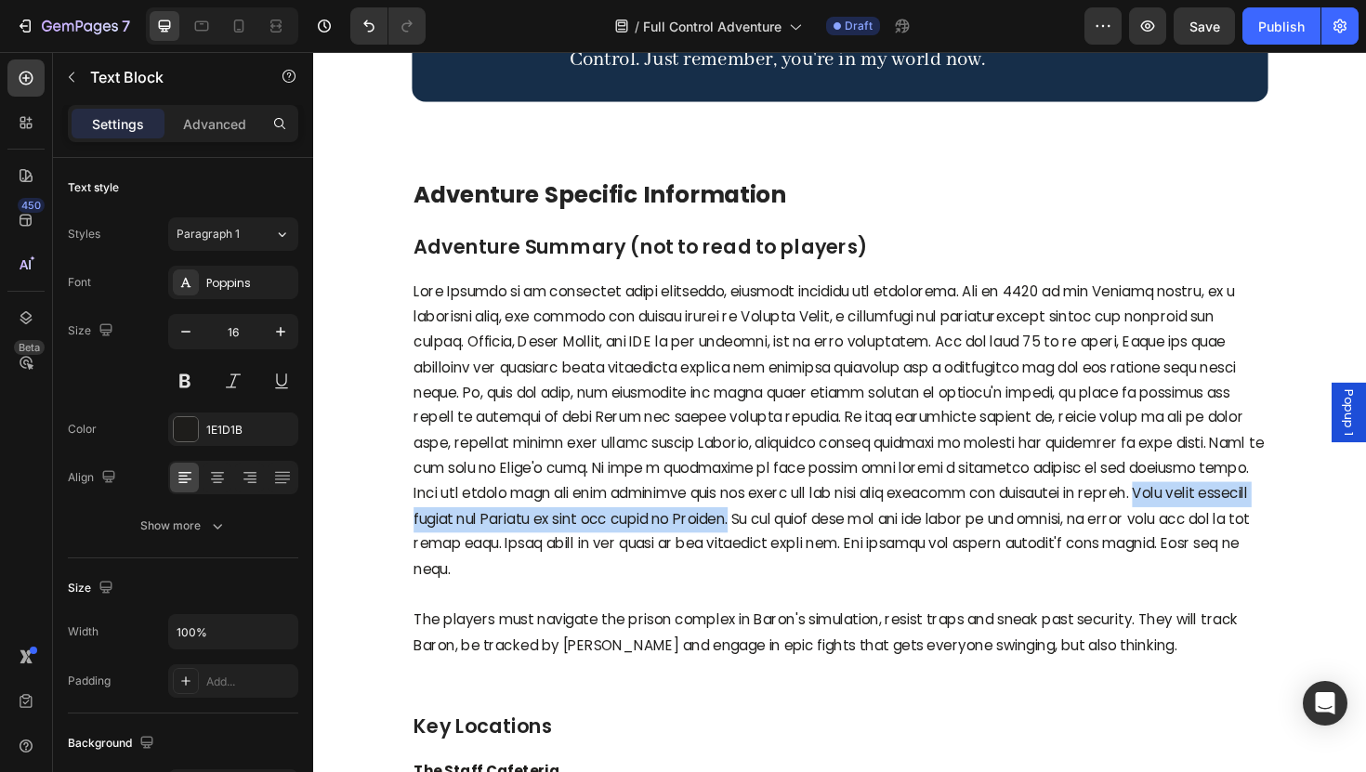
drag, startPoint x: 1117, startPoint y: 519, endPoint x: 722, endPoint y: 537, distance: 395.3
click at [722, 537] on p "Rich Text Editor. Editing area: main" at bounding box center [870, 455] width 903 height 322
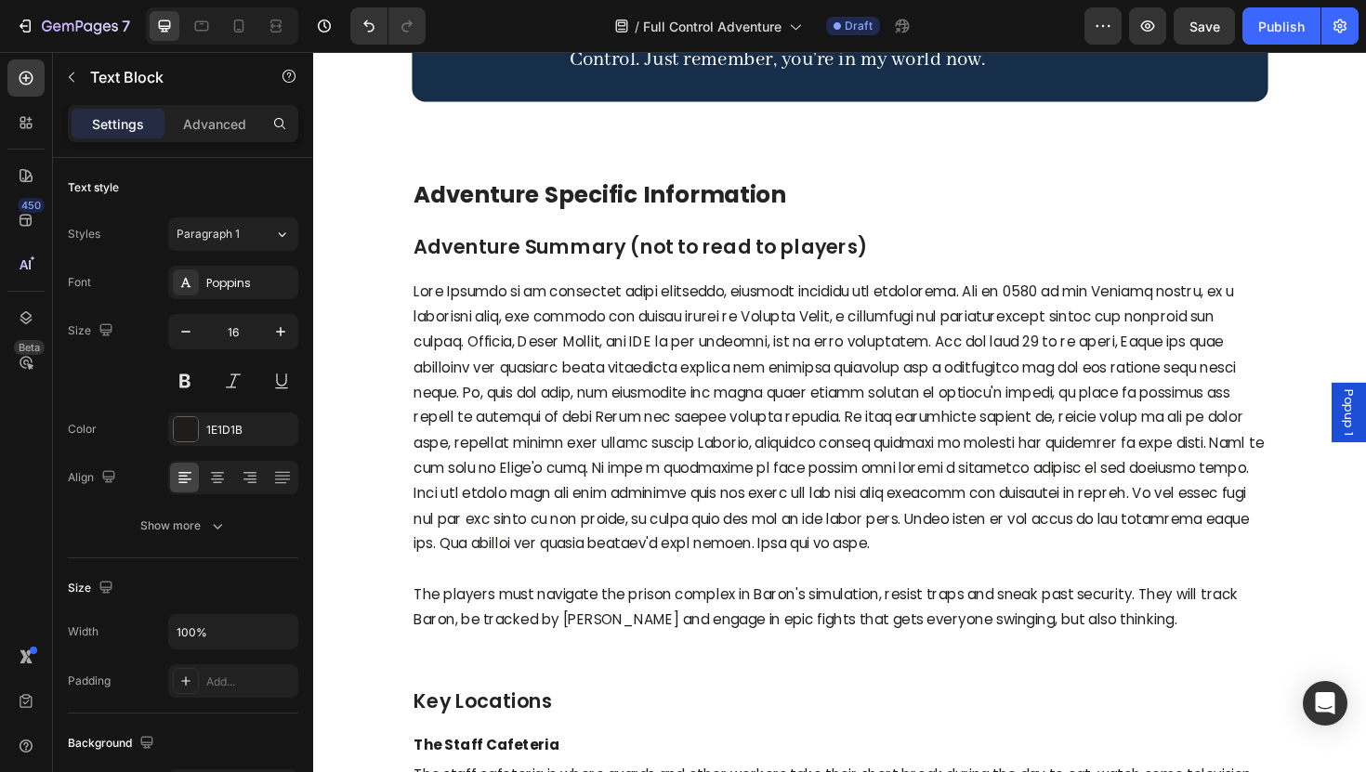
click at [991, 571] on p "Rich Text Editor. Editing area: main" at bounding box center [870, 441] width 903 height 295
click at [1113, 525] on p "Rich Text Editor. Editing area: main" at bounding box center [870, 441] width 903 height 295
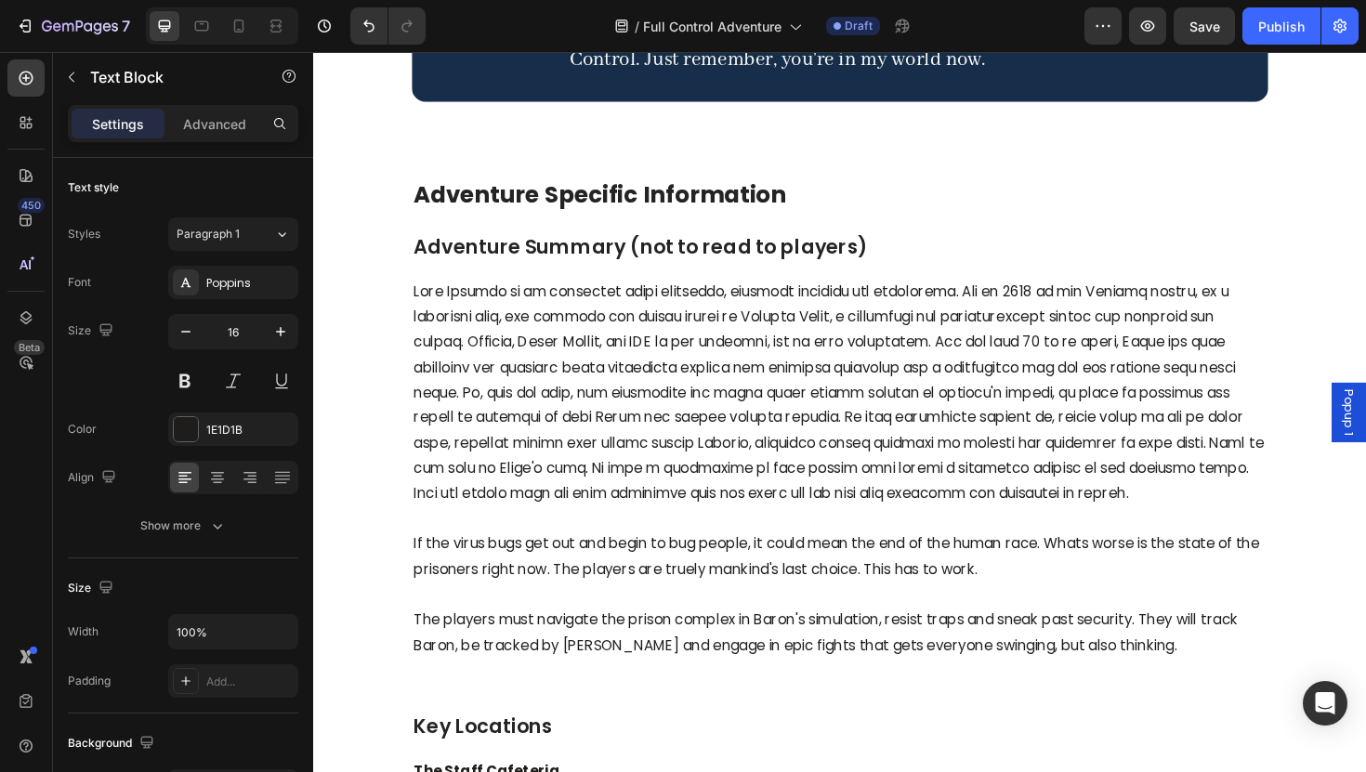
click at [1135, 516] on p "Rich Text Editor. Editing area: main" at bounding box center [870, 414] width 903 height 241
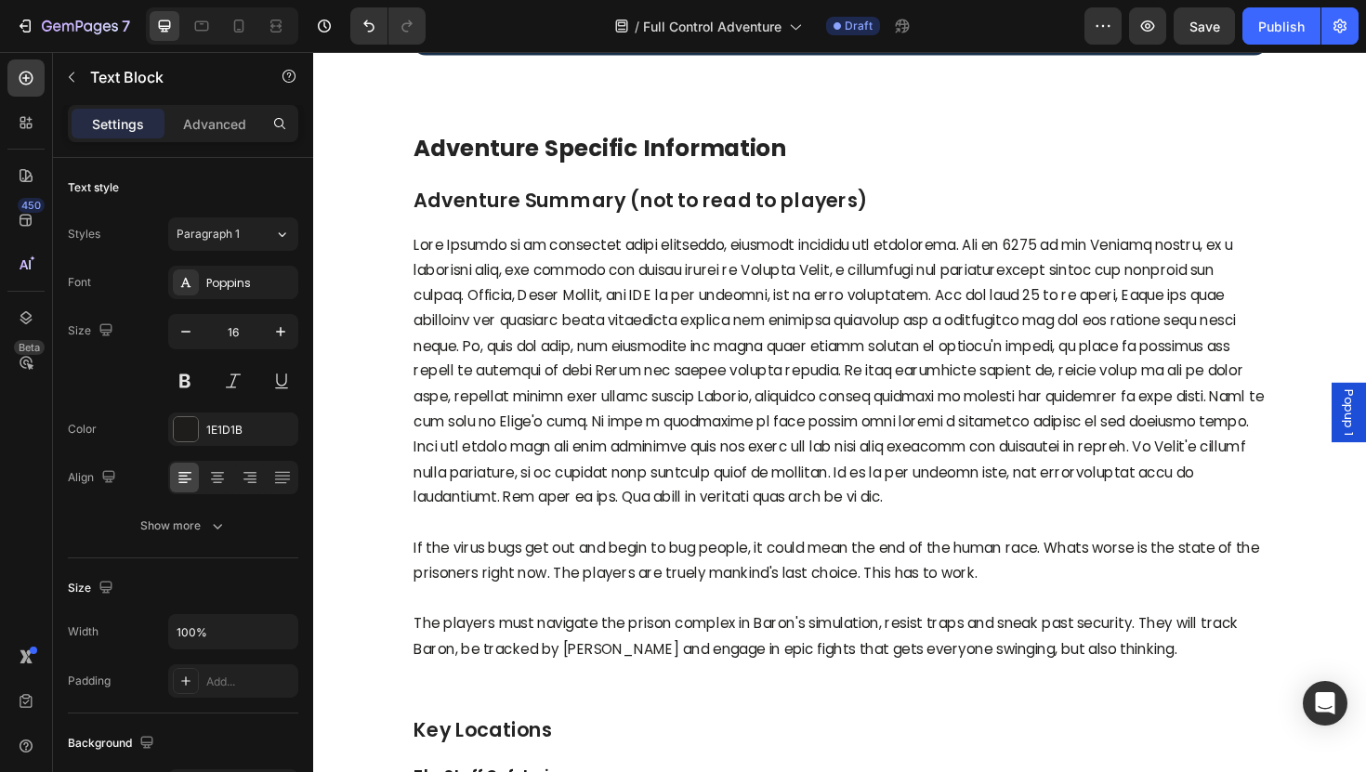
scroll to position [3245, 0]
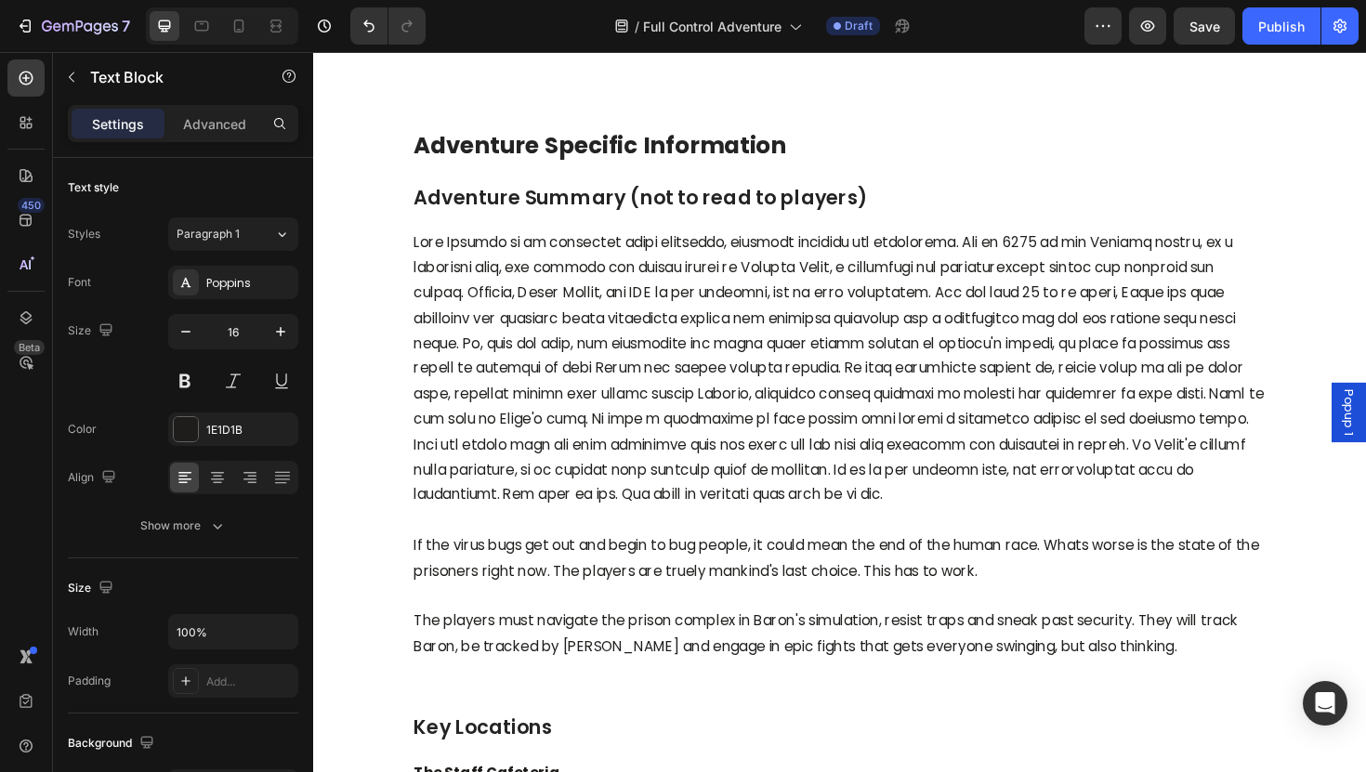
click at [813, 589] on p "If the virus bugs get out and begin to bug people, it could mean the end of the…" at bounding box center [870, 589] width 903 height 54
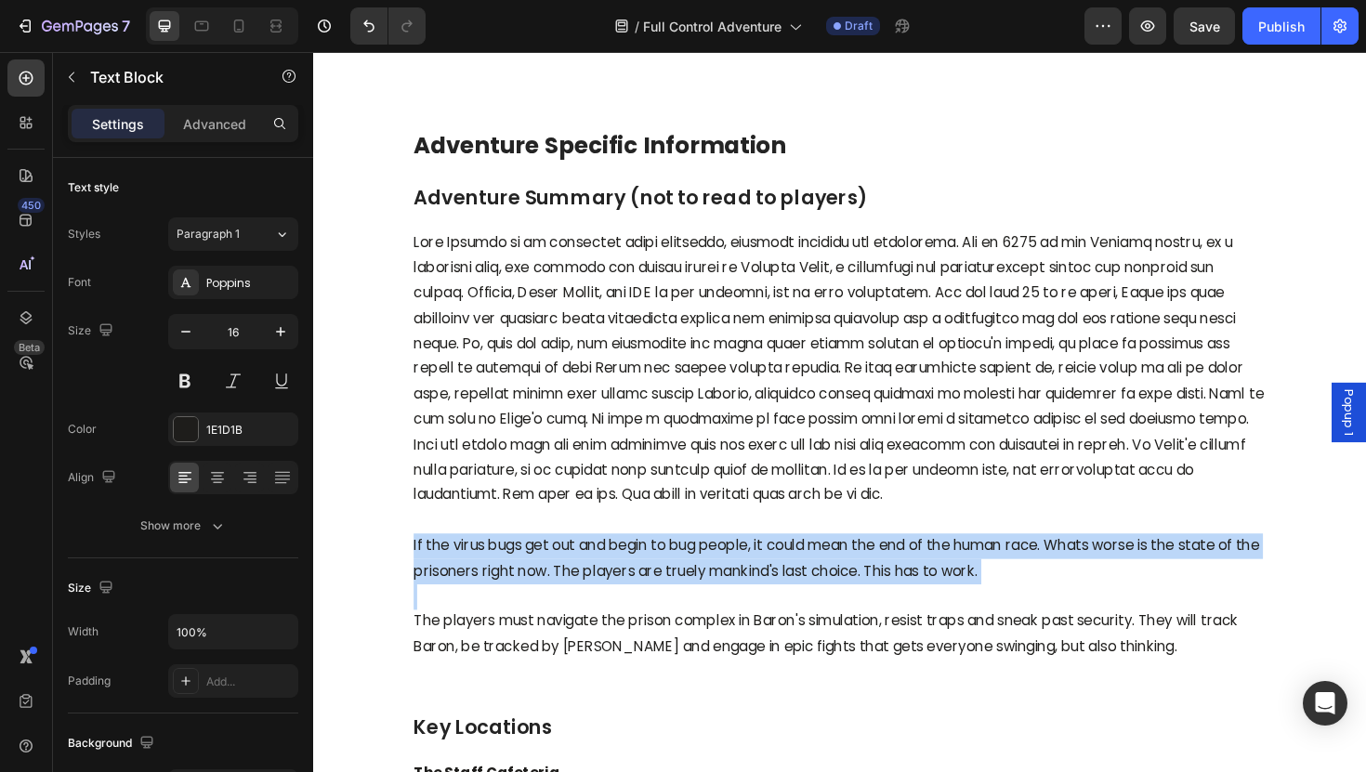
click at [813, 589] on p "If the virus bugs get out and begin to bug people, it could mean the end of the…" at bounding box center [870, 589] width 903 height 54
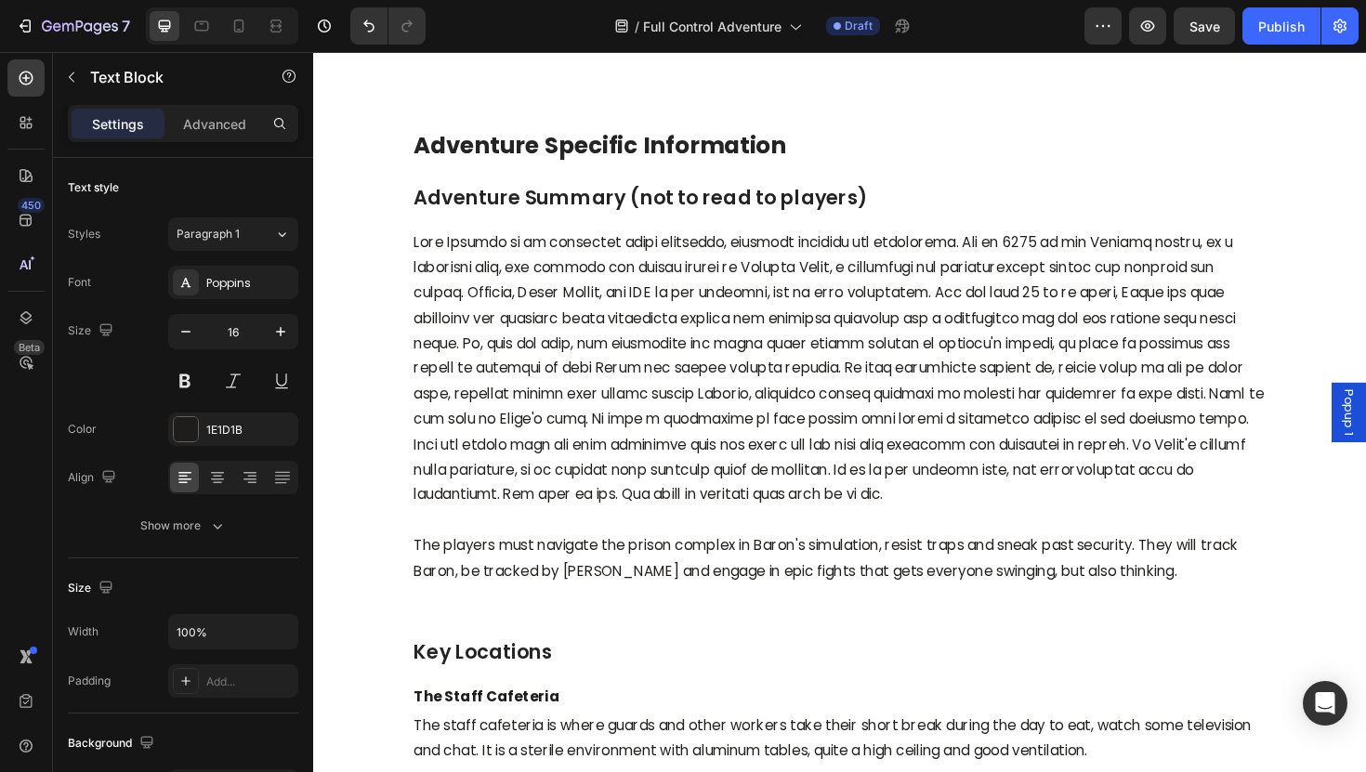
click at [620, 604] on p "The players must navigate the prison complex in Baron's simulation, resist trap…" at bounding box center [870, 589] width 903 height 54
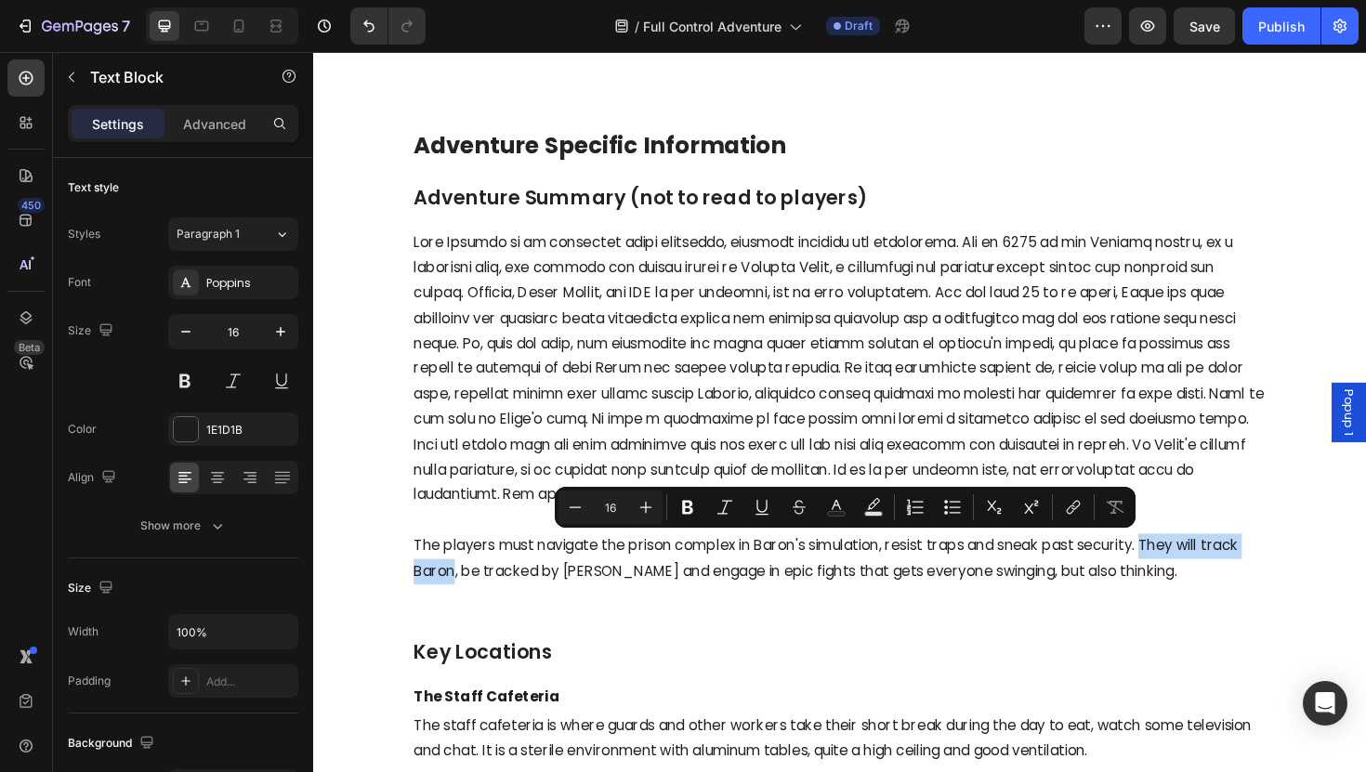
drag, startPoint x: 460, startPoint y: 601, endPoint x: 1199, endPoint y: 569, distance: 739.5
click at [1199, 569] on p "The players must navigate the prison complex in Baron's simulation, resist trap…" at bounding box center [870, 589] width 903 height 54
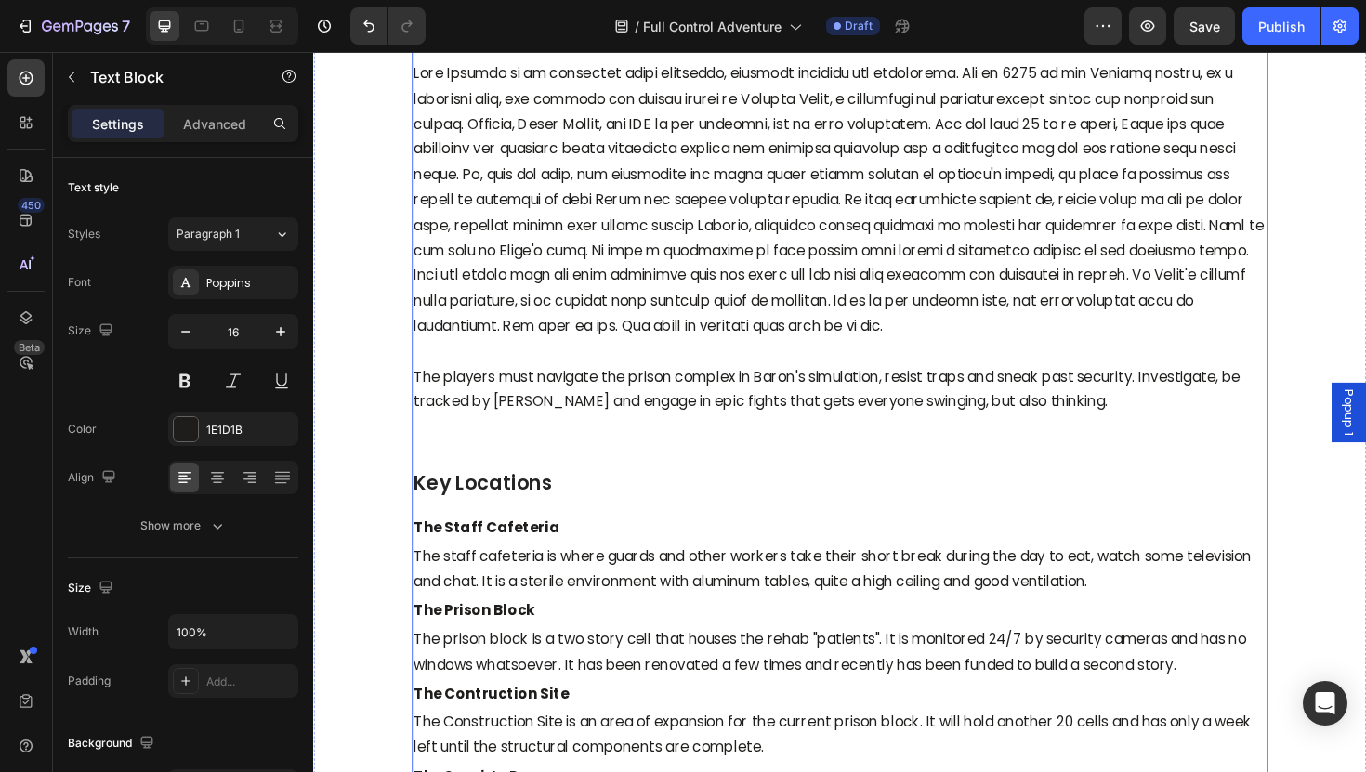
scroll to position [3421, 0]
click at [1129, 432] on p "The players must navigate the prison complex in Baron's simulation, resist trap…" at bounding box center [870, 412] width 903 height 54
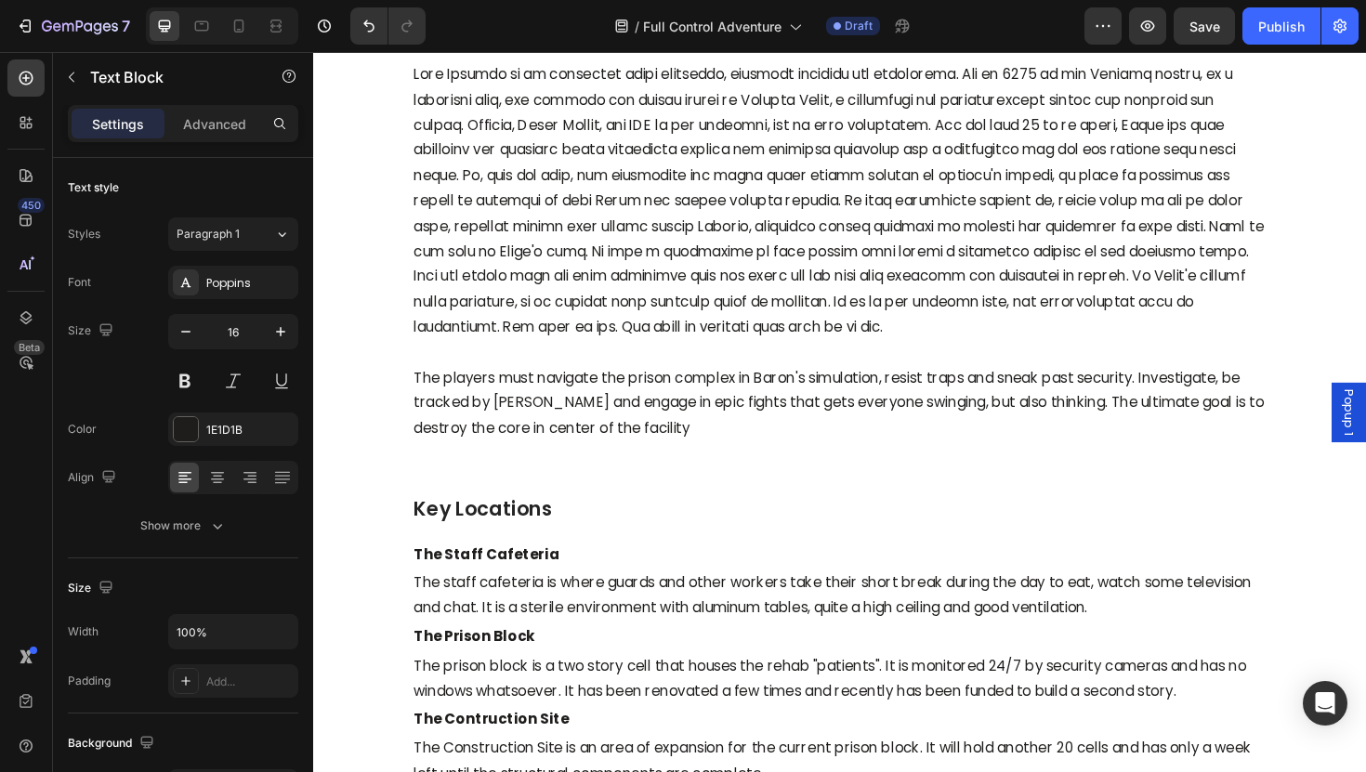
click at [524, 440] on p "The players must navigate the prison complex in Baron's simulation, resist trap…" at bounding box center [870, 425] width 903 height 80
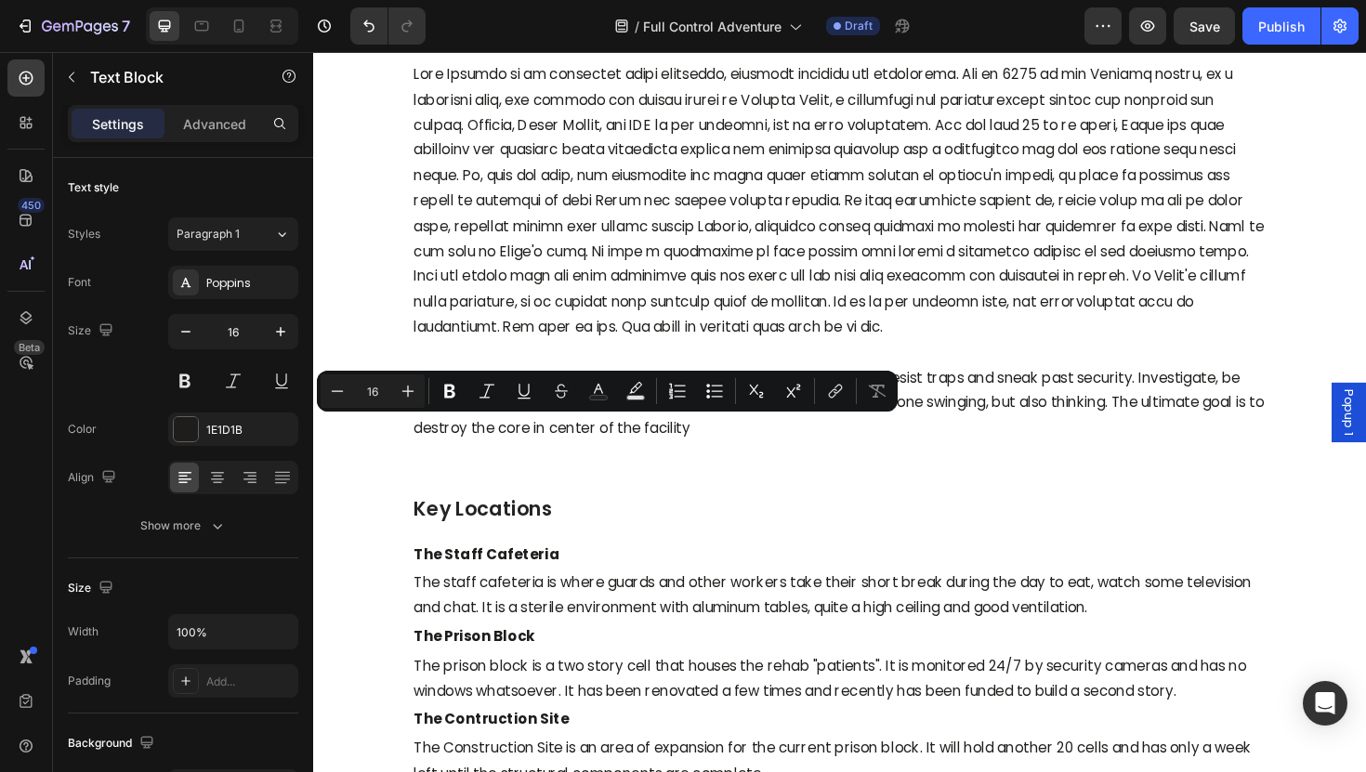
click at [655, 452] on p "The players must navigate the prison complex in Baron's simulation, resist trap…" at bounding box center [870, 425] width 903 height 80
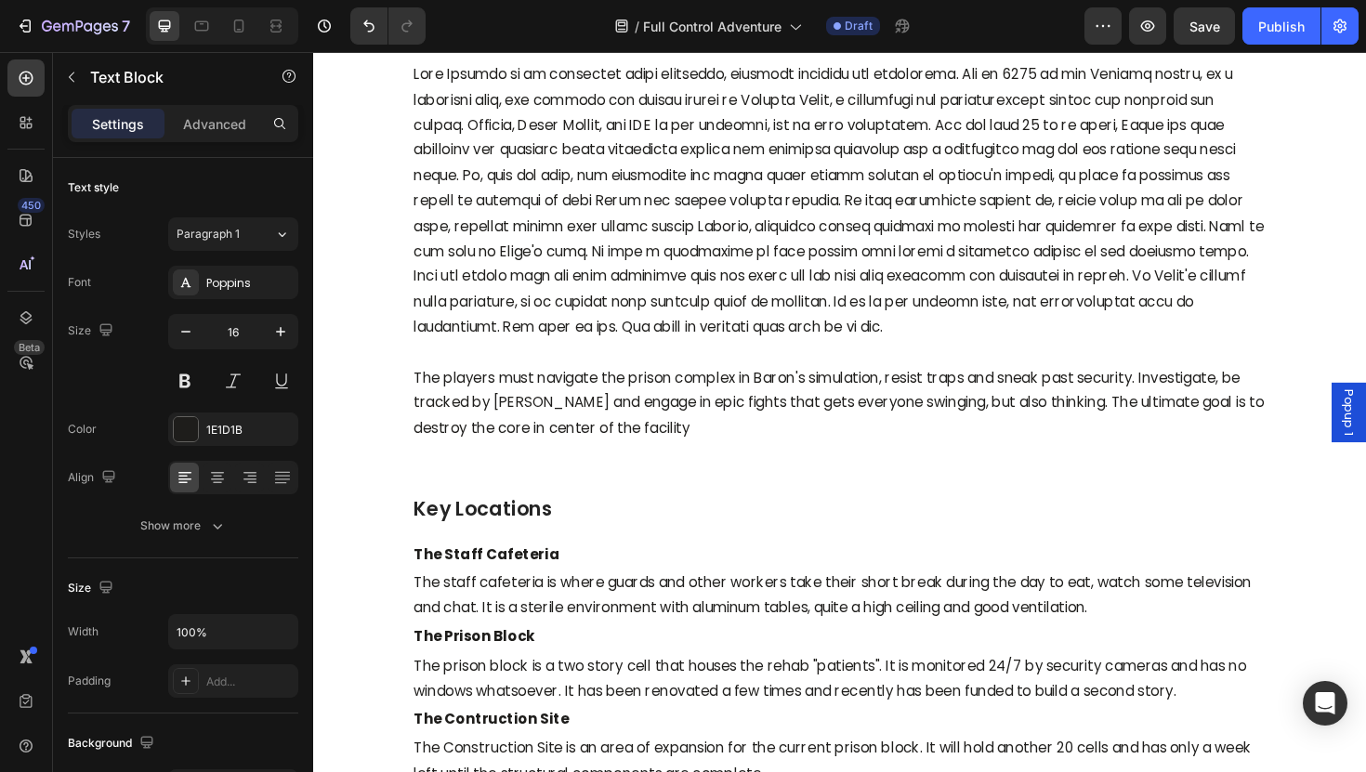
click at [545, 450] on p "The players must navigate the prison complex in Baron's simulation, resist trap…" at bounding box center [870, 425] width 903 height 80
click at [663, 430] on p "The players must navigate the prison complex in Baron's simulation, resist trap…" at bounding box center [870, 425] width 903 height 80
click at [663, 445] on p "The players must navigate the prison complex in Baron's simulation, resist trap…" at bounding box center [870, 425] width 903 height 80
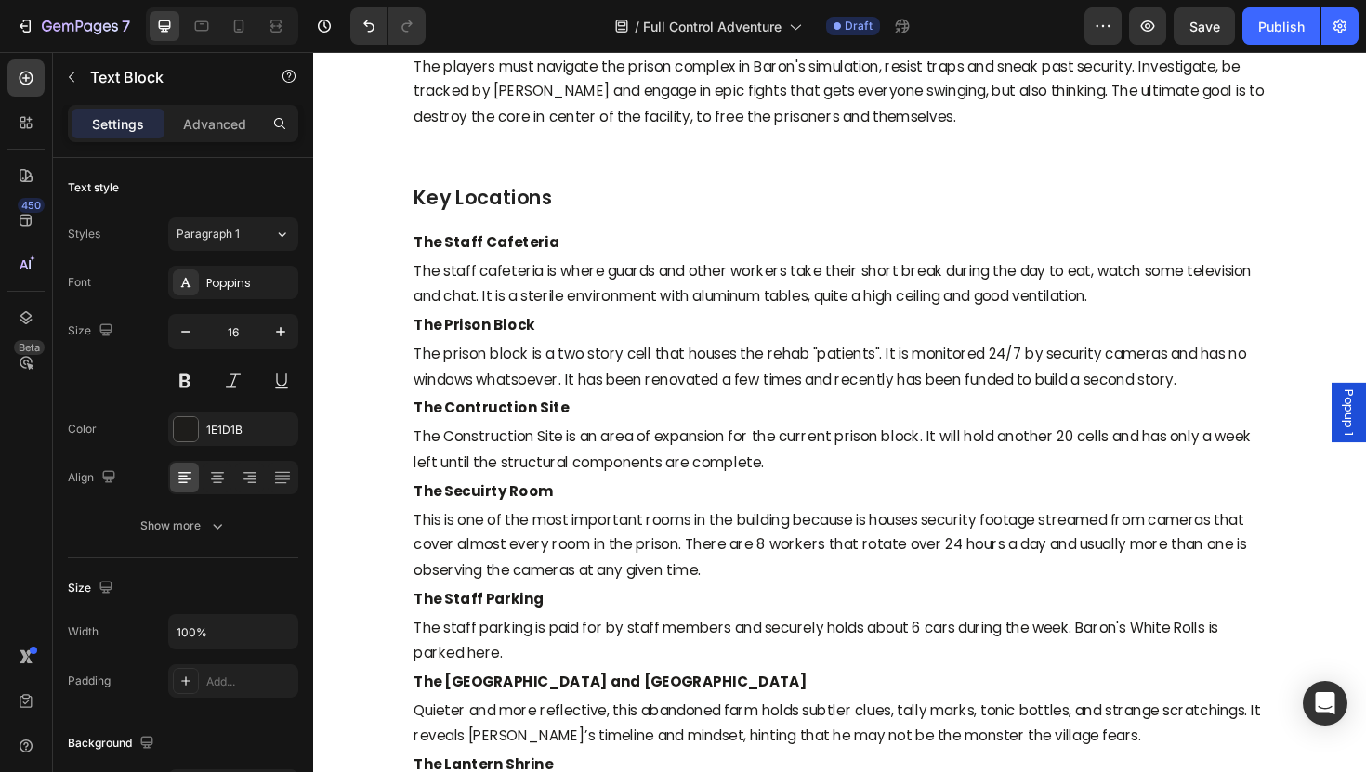
scroll to position [3756, 0]
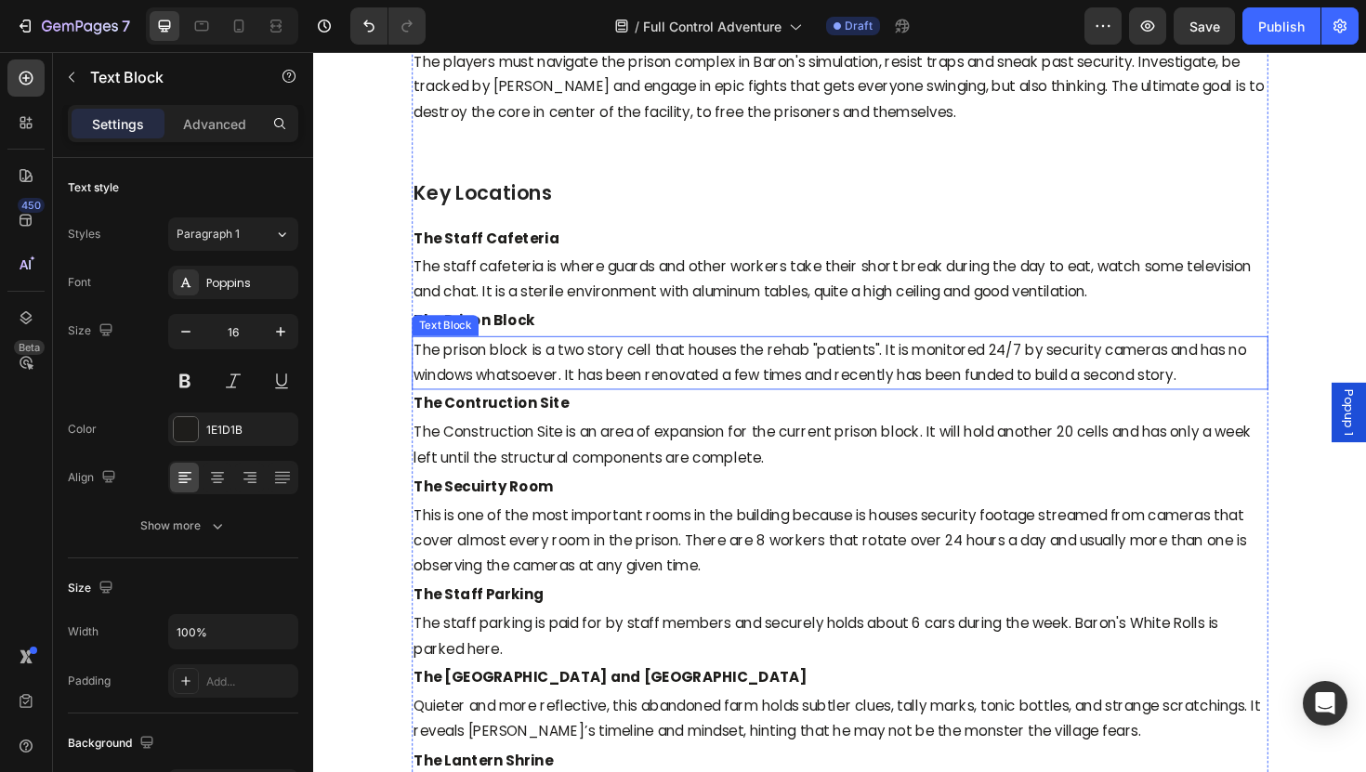
click at [1168, 401] on p "The prison block is a two story cell that houses the rehab "patients". It is mo…" at bounding box center [870, 382] width 903 height 54
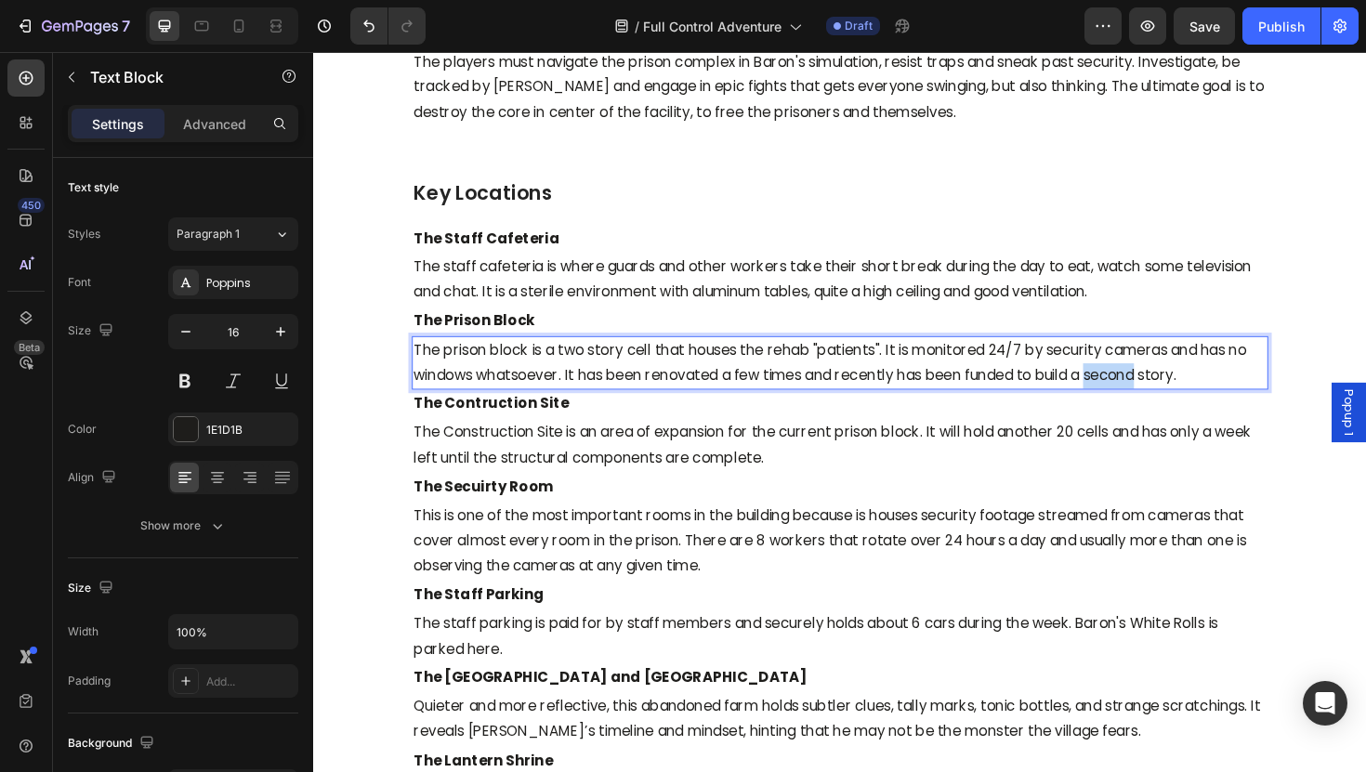
click at [1168, 401] on p "The prison block is a two story cell that houses the rehab "patients". It is mo…" at bounding box center [870, 382] width 903 height 54
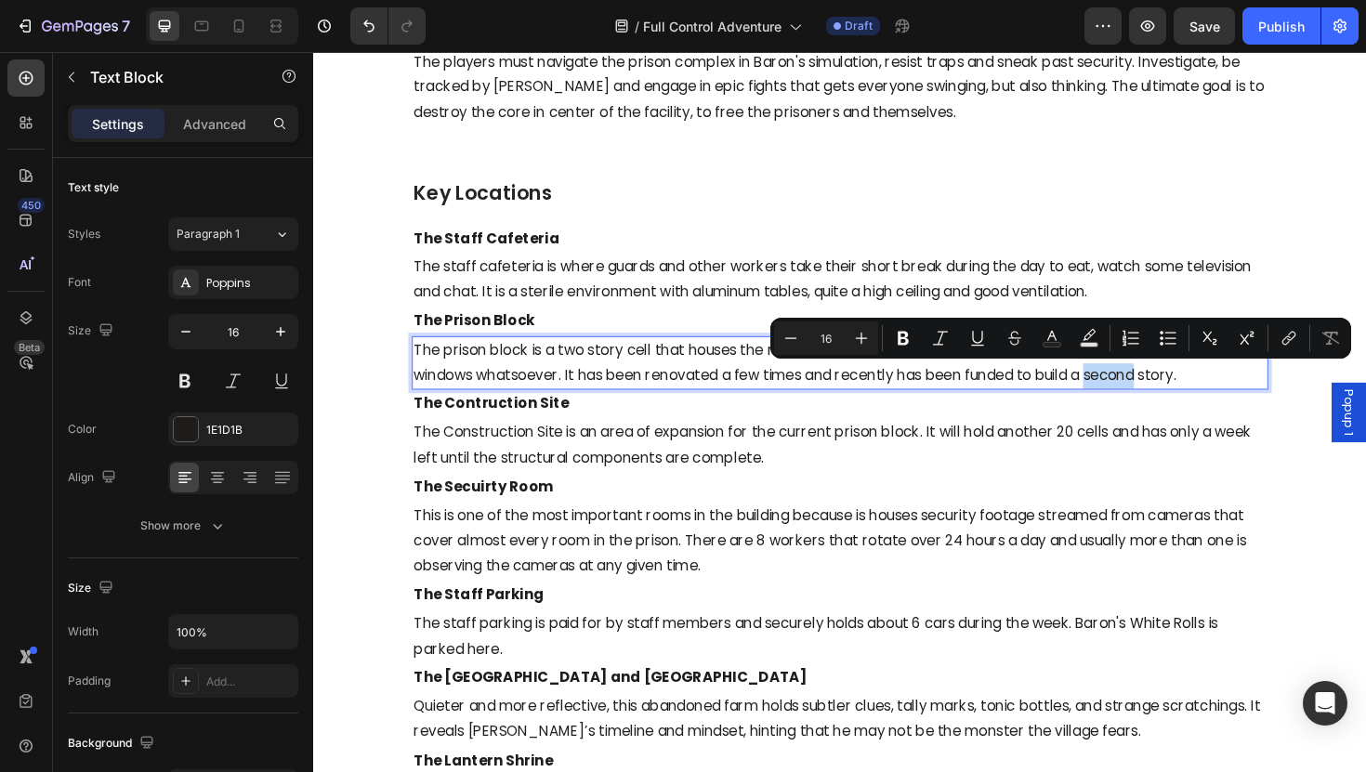
drag, startPoint x: 1247, startPoint y: 400, endPoint x: 1130, endPoint y: 398, distance: 117.1
click at [1130, 398] on p "The prison block is a two story cell that houses the rehab "patients". It is mo…" at bounding box center [870, 382] width 903 height 54
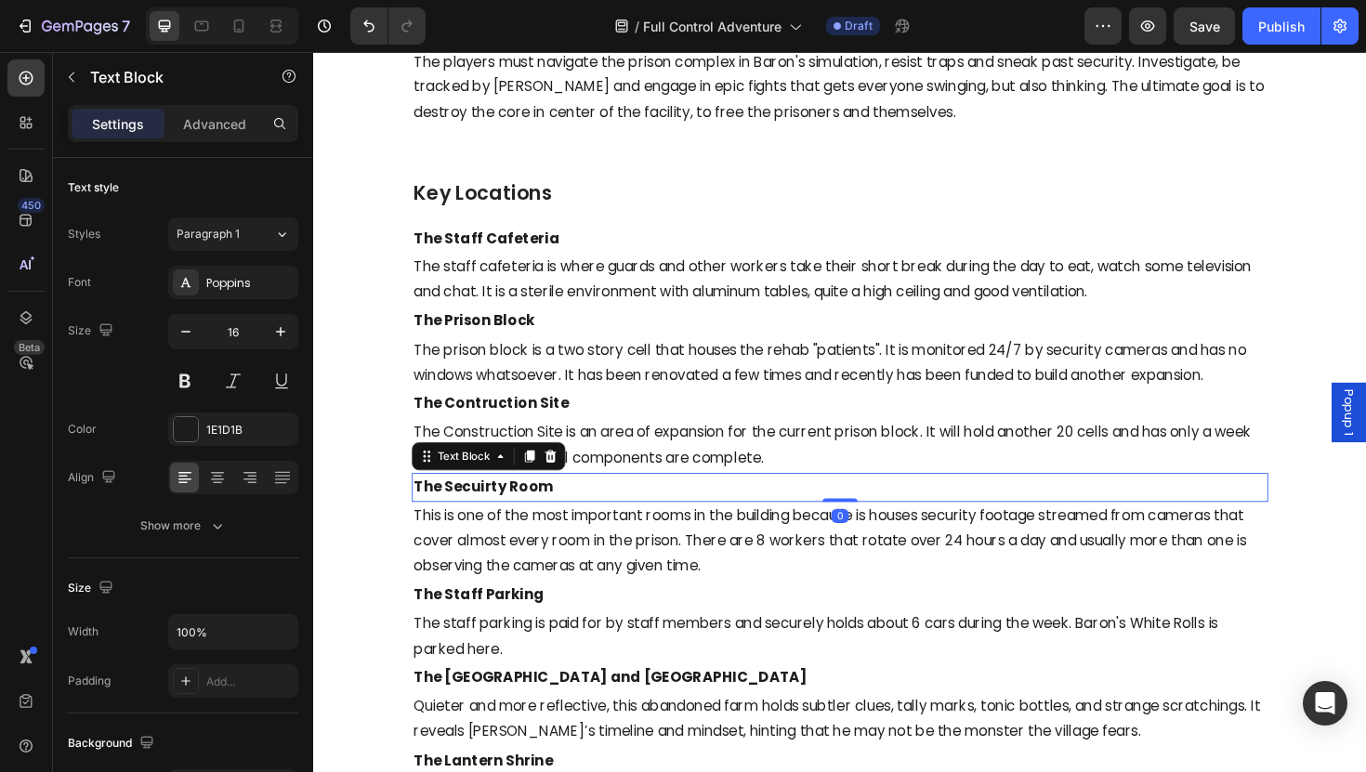
click at [506, 521] on strong "The Secuirty Room" at bounding box center [493, 512] width 148 height 21
click at [500, 518] on strong "The Secuirty Room" at bounding box center [493, 512] width 148 height 21
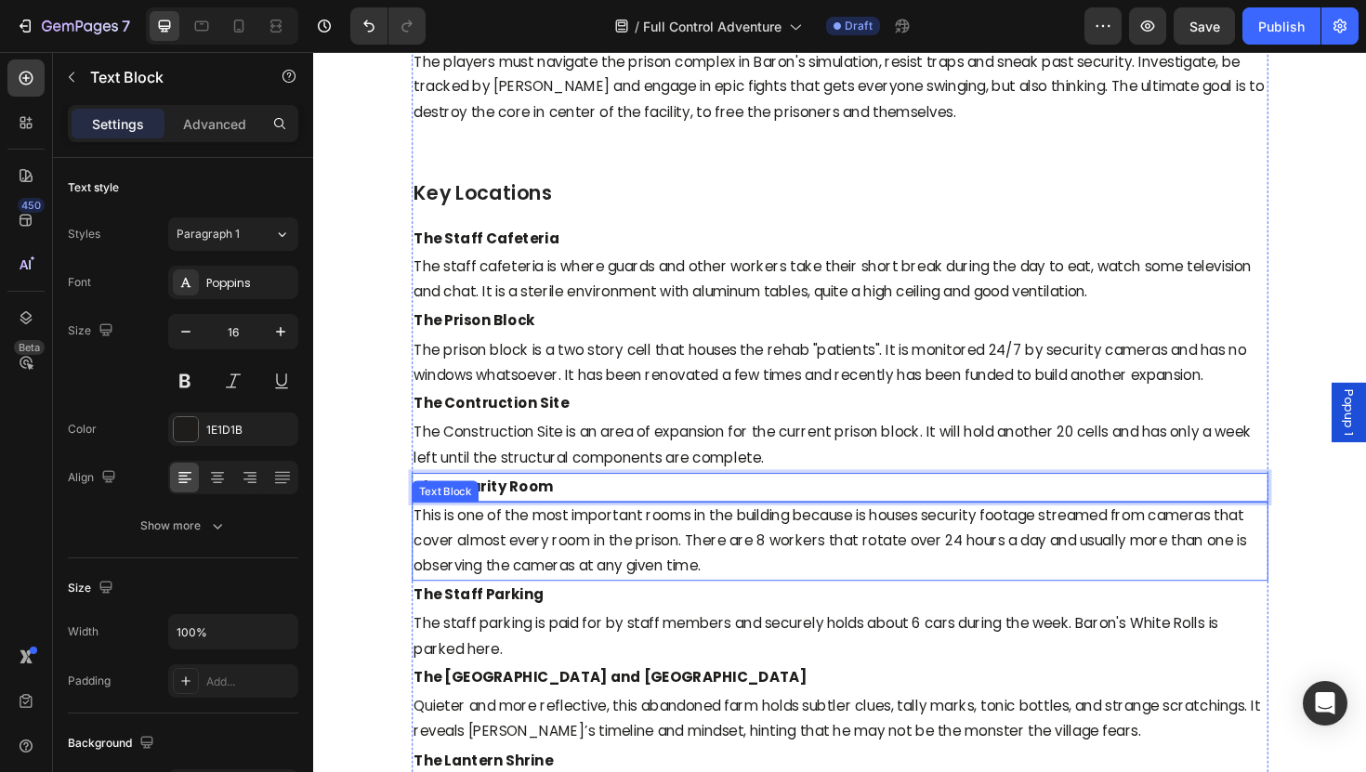
click at [521, 567] on p "This is one of the most important rooms in the building because is houses secur…" at bounding box center [870, 571] width 903 height 80
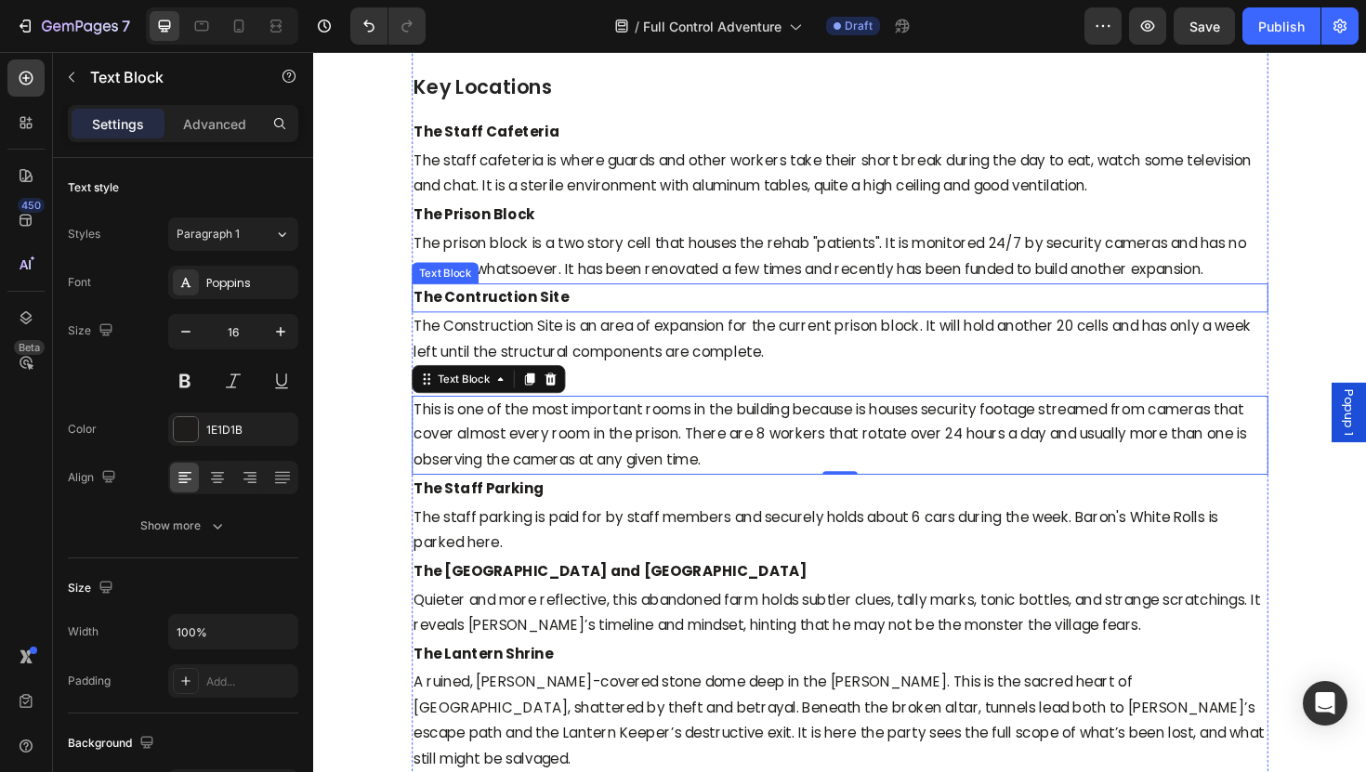
scroll to position [3880, 0]
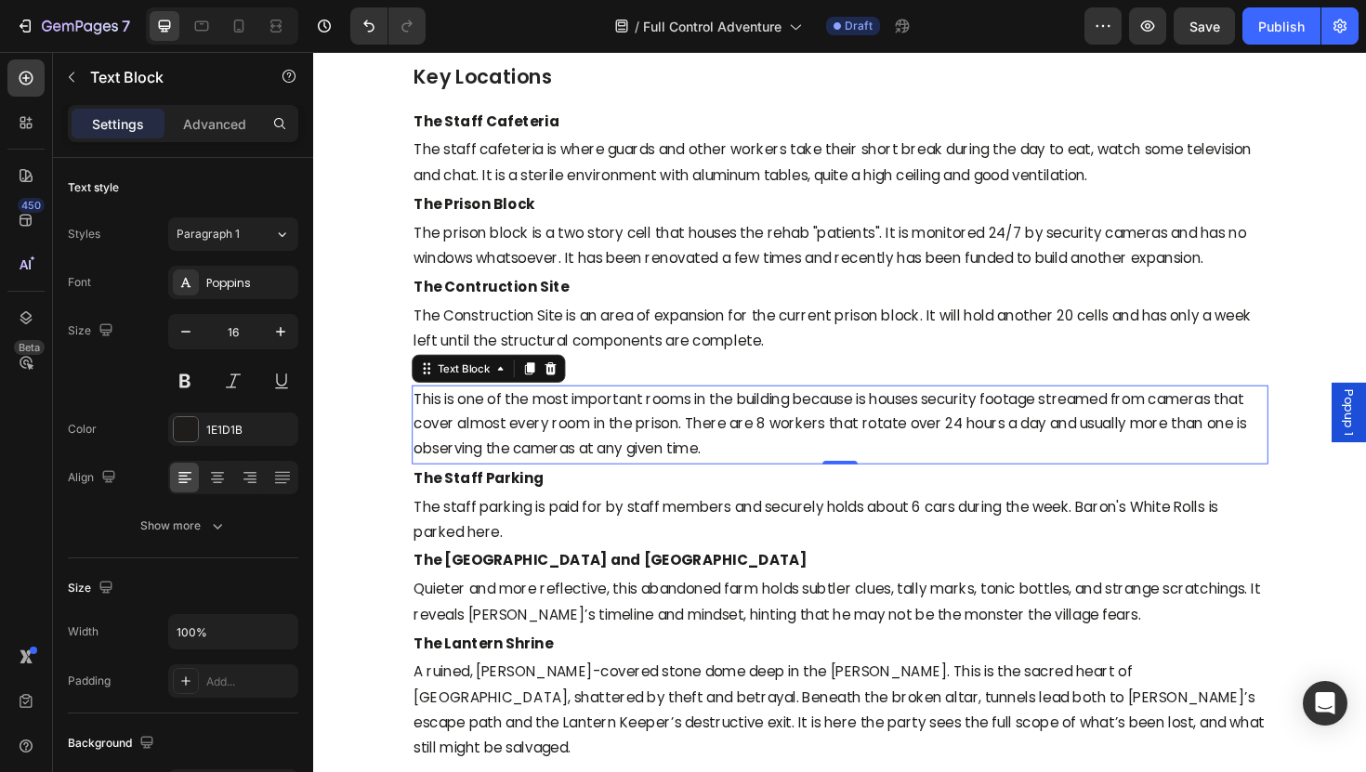
click at [741, 466] on p "This is one of the most important rooms in the building because is houses secur…" at bounding box center [870, 447] width 903 height 80
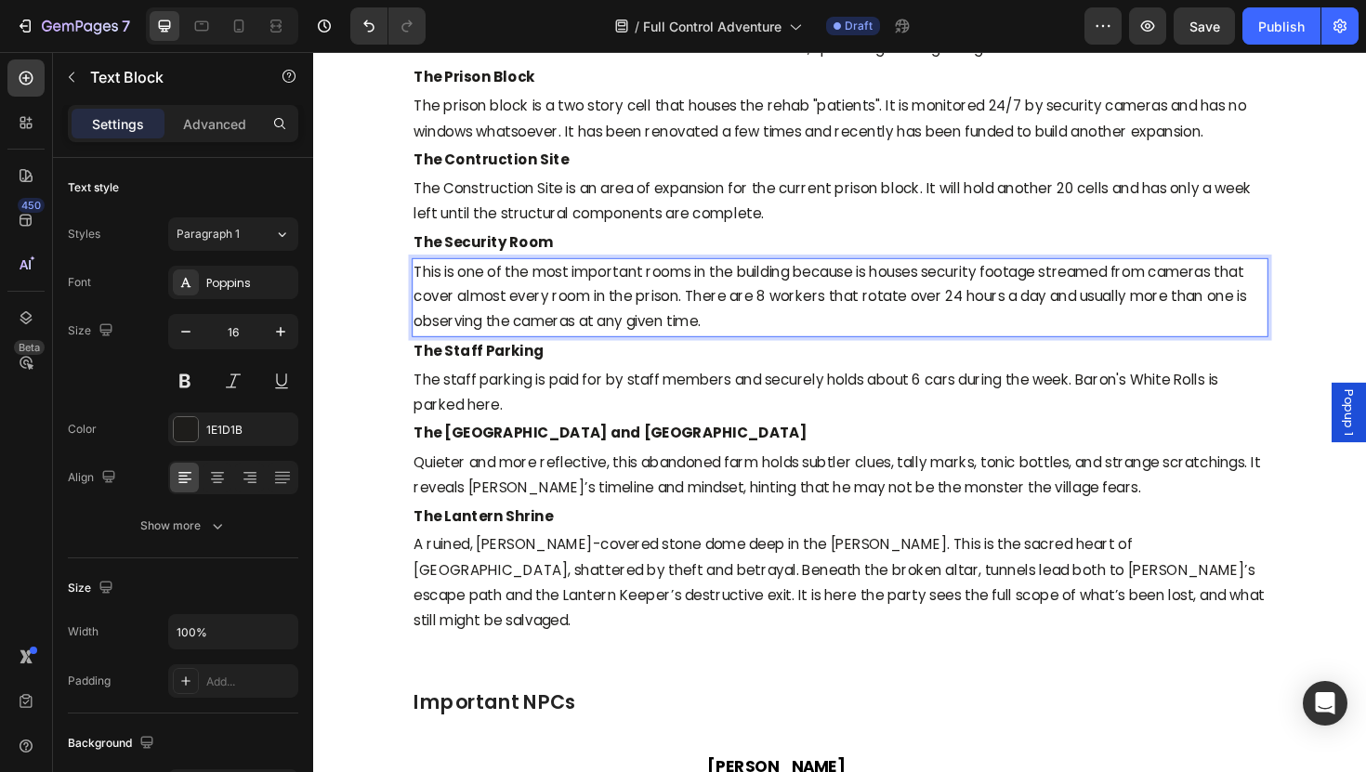
scroll to position [4017, 0]
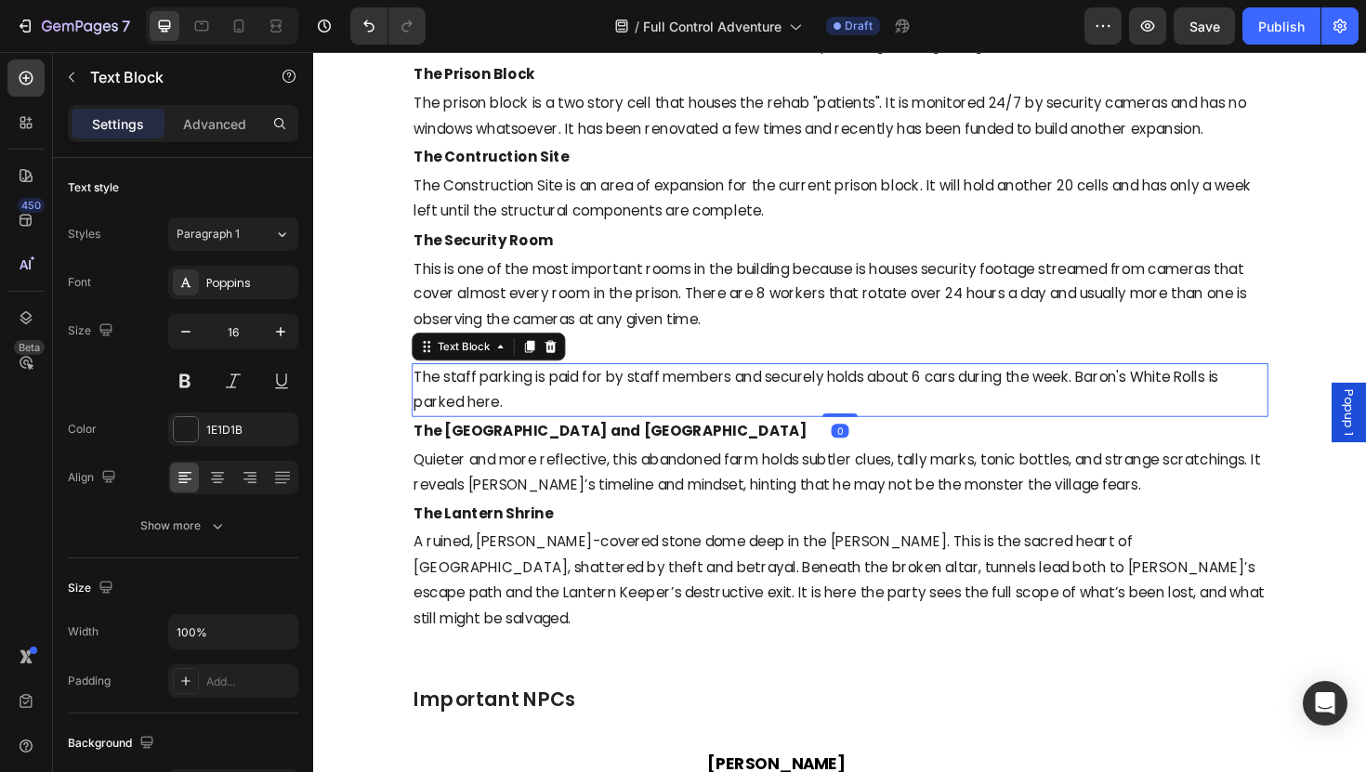
click at [776, 401] on p "The staff parking is paid for by staff members and securely holds about 6 cars …" at bounding box center [870, 411] width 903 height 54
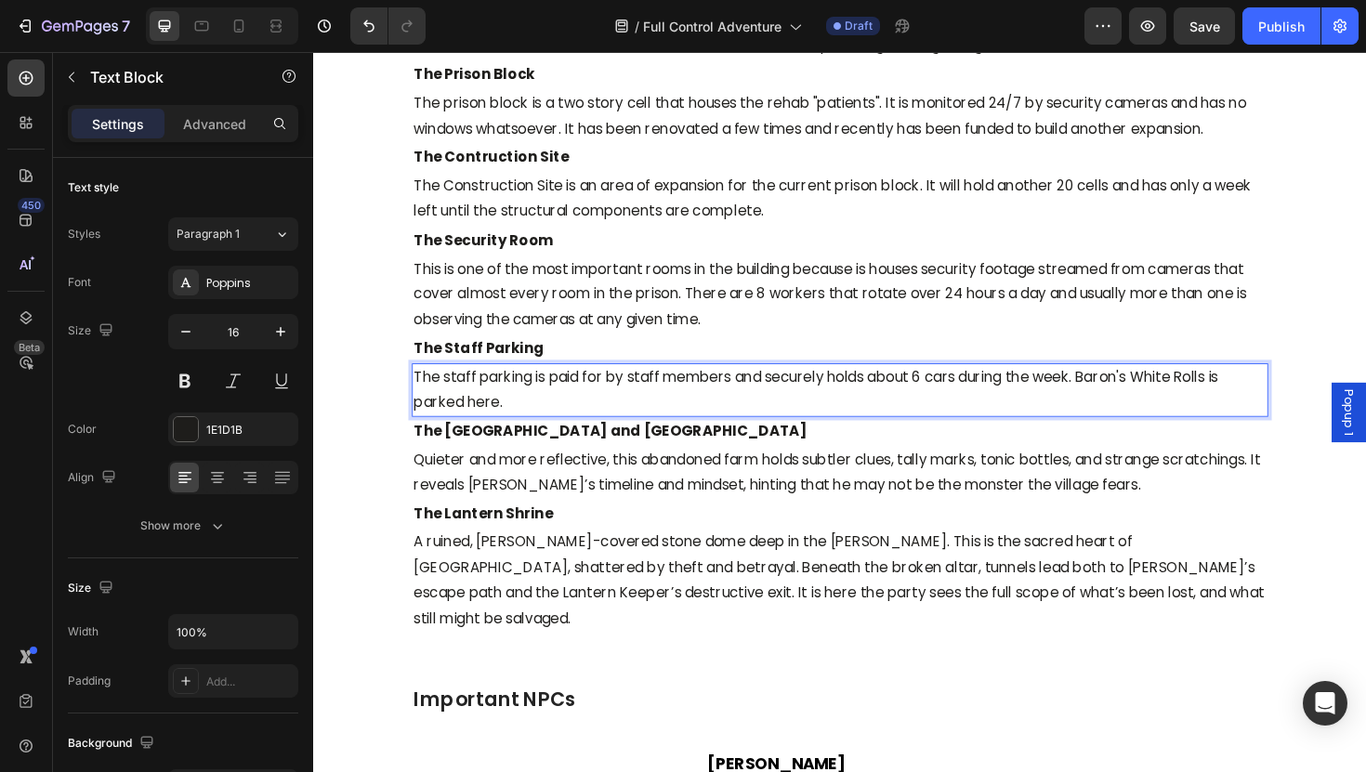
click at [1273, 396] on p "The staff parking is paid for by staff members and securely holds about 6 cars …" at bounding box center [870, 411] width 903 height 54
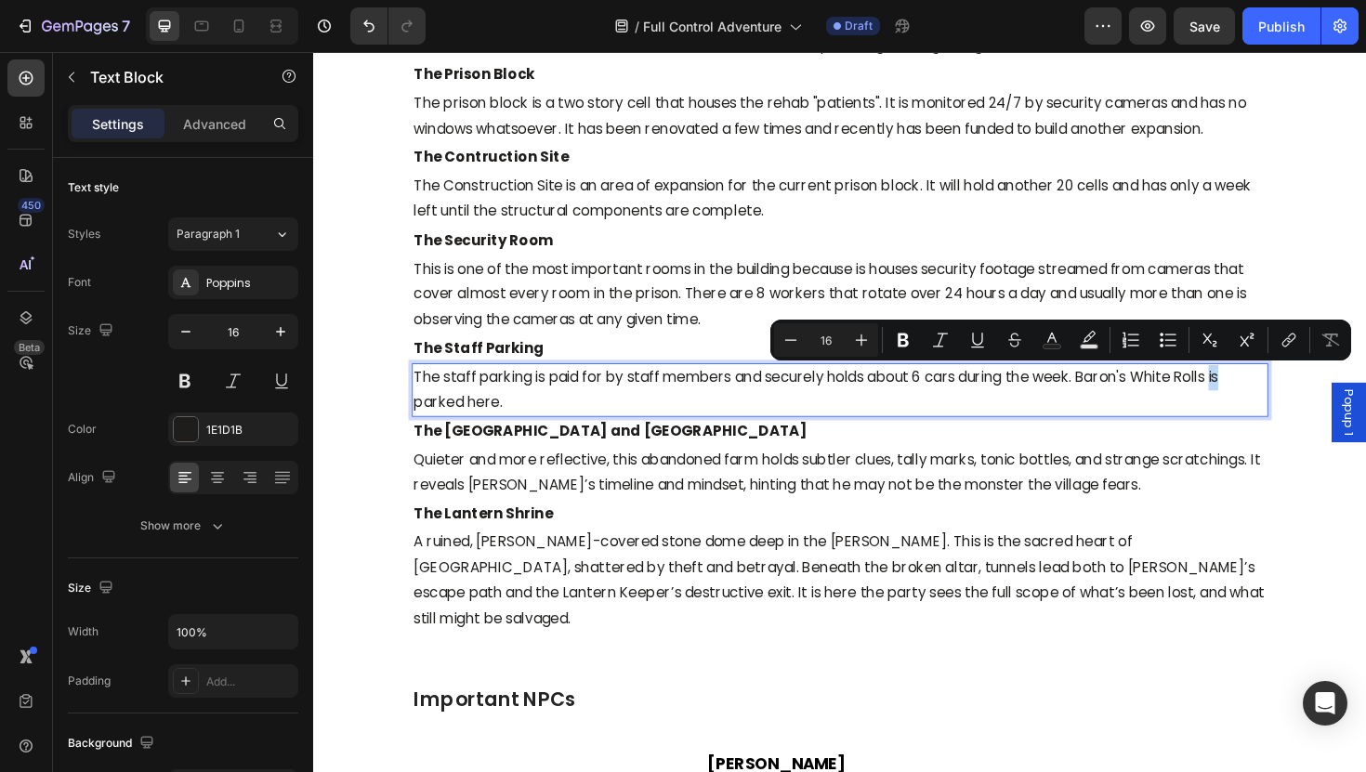
click at [1269, 397] on p "The staff parking is paid for by staff members and securely holds about 6 cars …" at bounding box center [870, 411] width 903 height 54
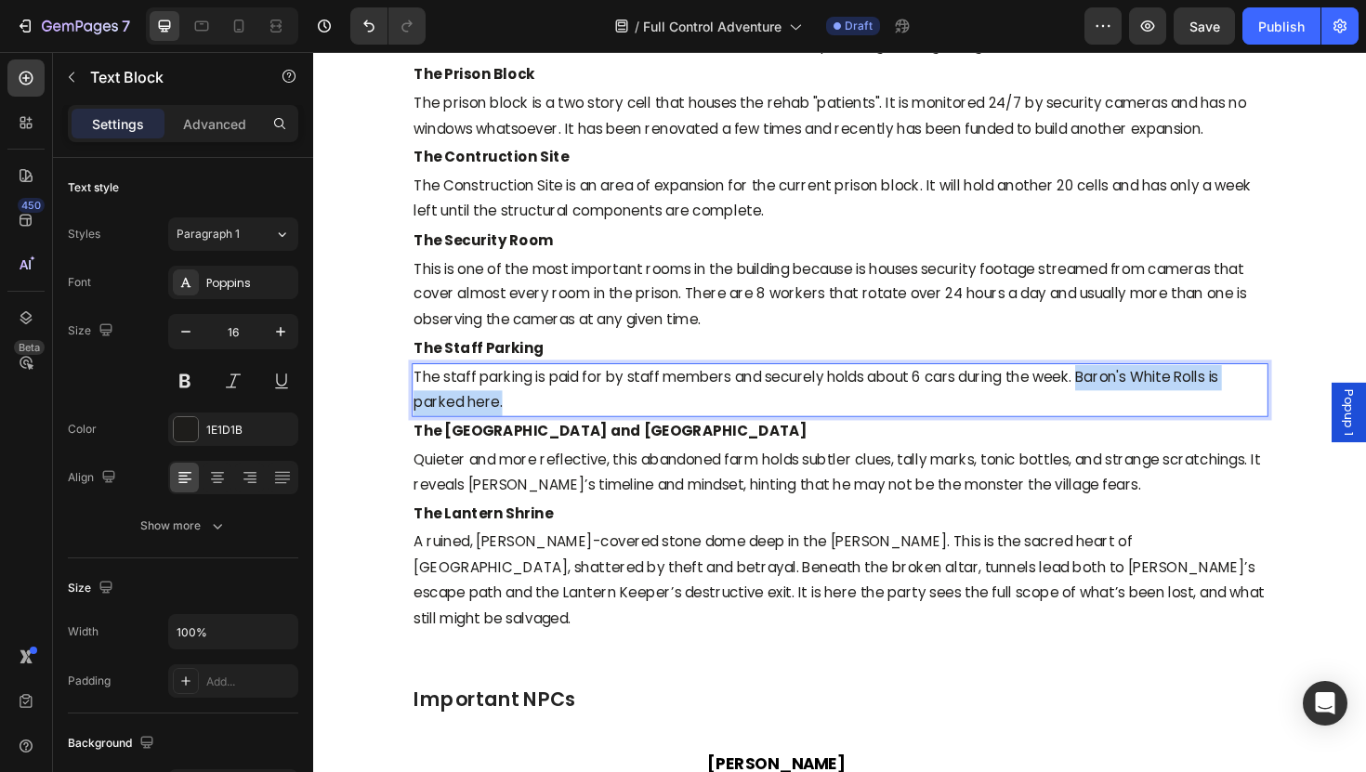
drag, startPoint x: 1130, startPoint y: 428, endPoint x: 1128, endPoint y: 394, distance: 34.4
click at [1128, 394] on p "The staff parking is paid for by staff members and securely holds about 6 cars …" at bounding box center [870, 411] width 903 height 54
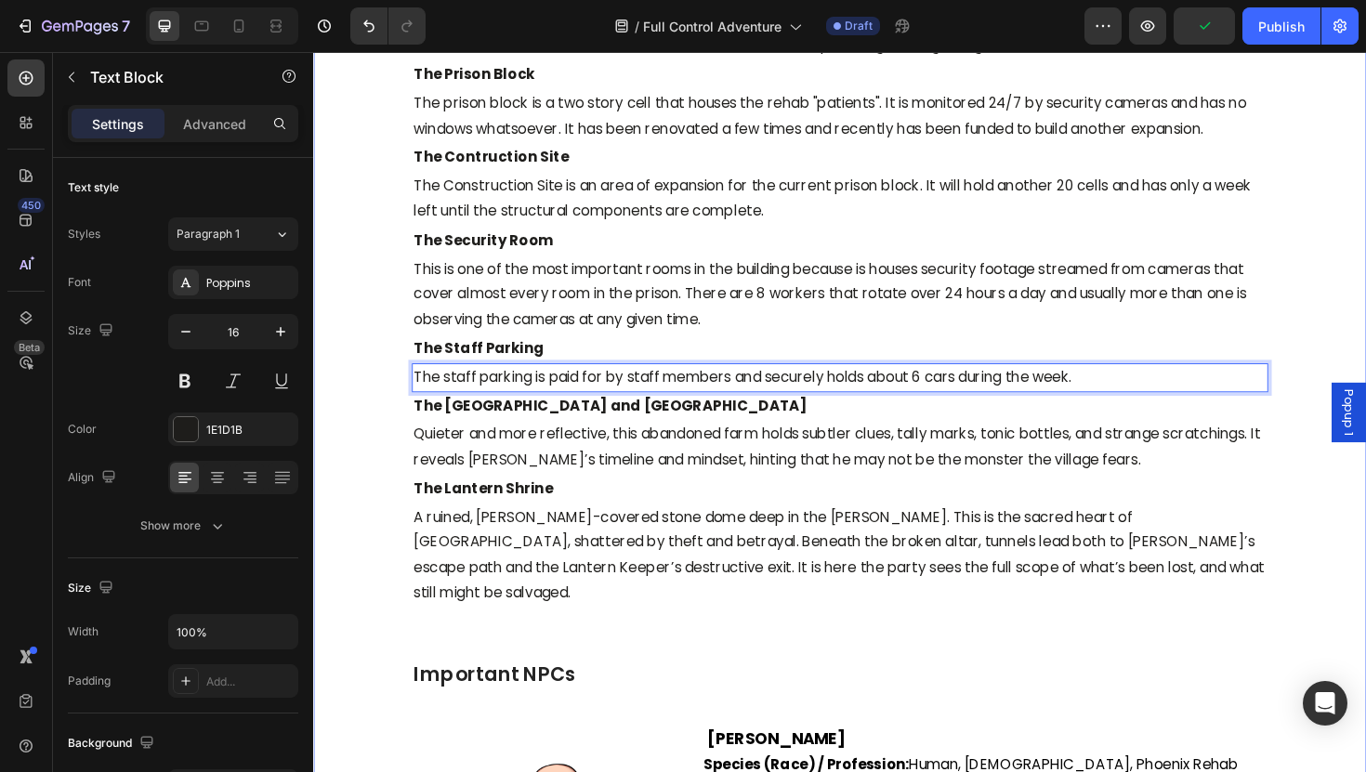
drag, startPoint x: 1146, startPoint y: 396, endPoint x: 403, endPoint y: 405, distance: 742.5
click at [403, 405] on div "Adventure Specific Information Heading Adventure Summary (not to read to player…" at bounding box center [870, 766] width 1115 height 2869
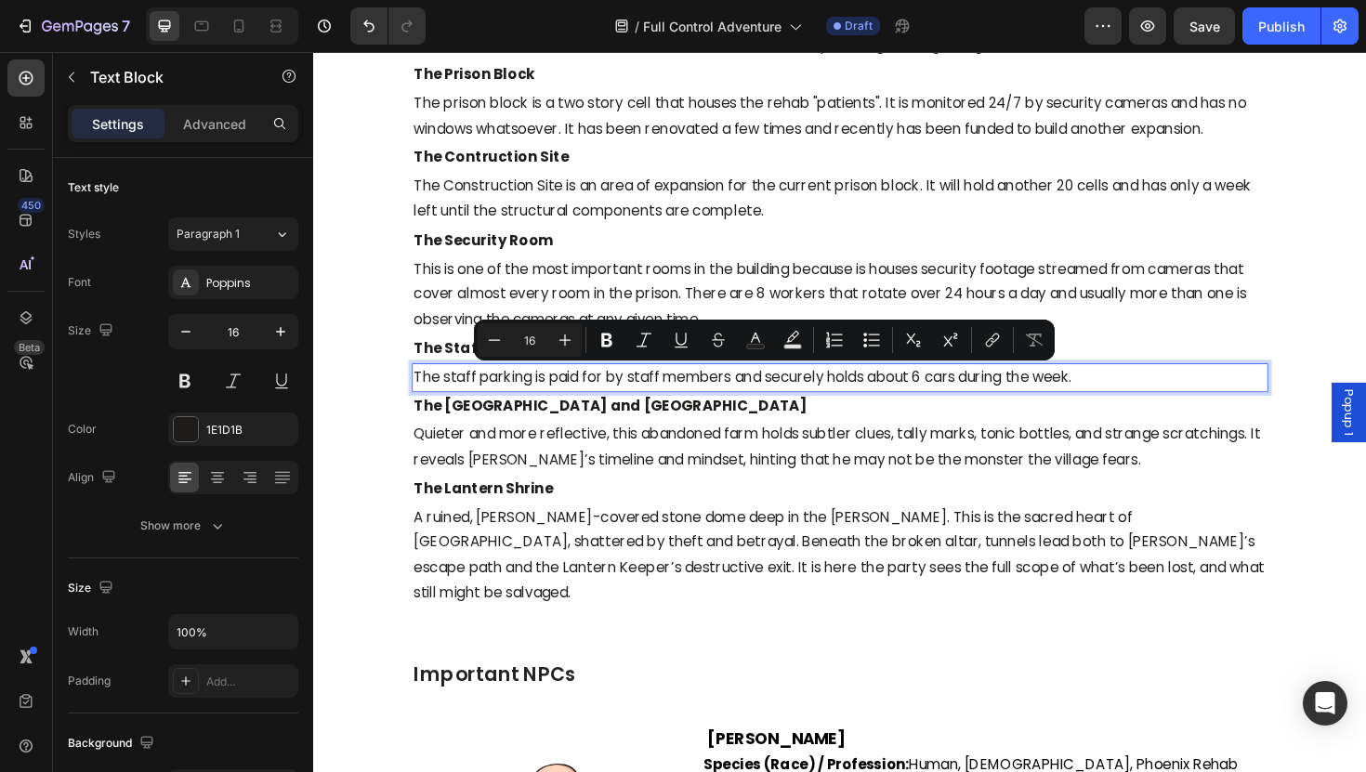
click at [584, 401] on p "The staff parking is paid for by staff members and securely holds about 6 cars …" at bounding box center [870, 397] width 903 height 27
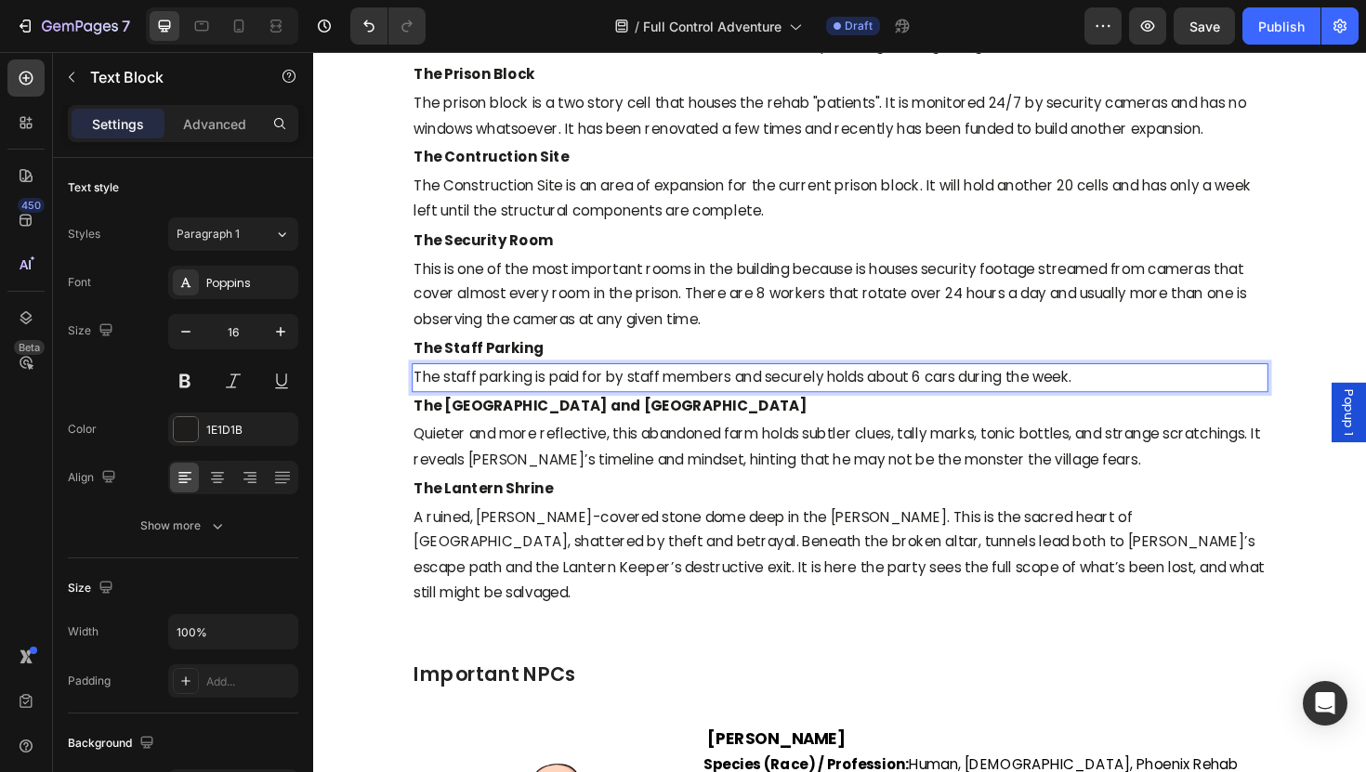
click at [1138, 399] on p "The staff parking is paid for by staff members and securely holds about 6 cars …" at bounding box center [870, 397] width 903 height 27
click at [959, 400] on p "The staff parking is paid for by staff members and securely holds about 6 cars …" at bounding box center [870, 397] width 903 height 27
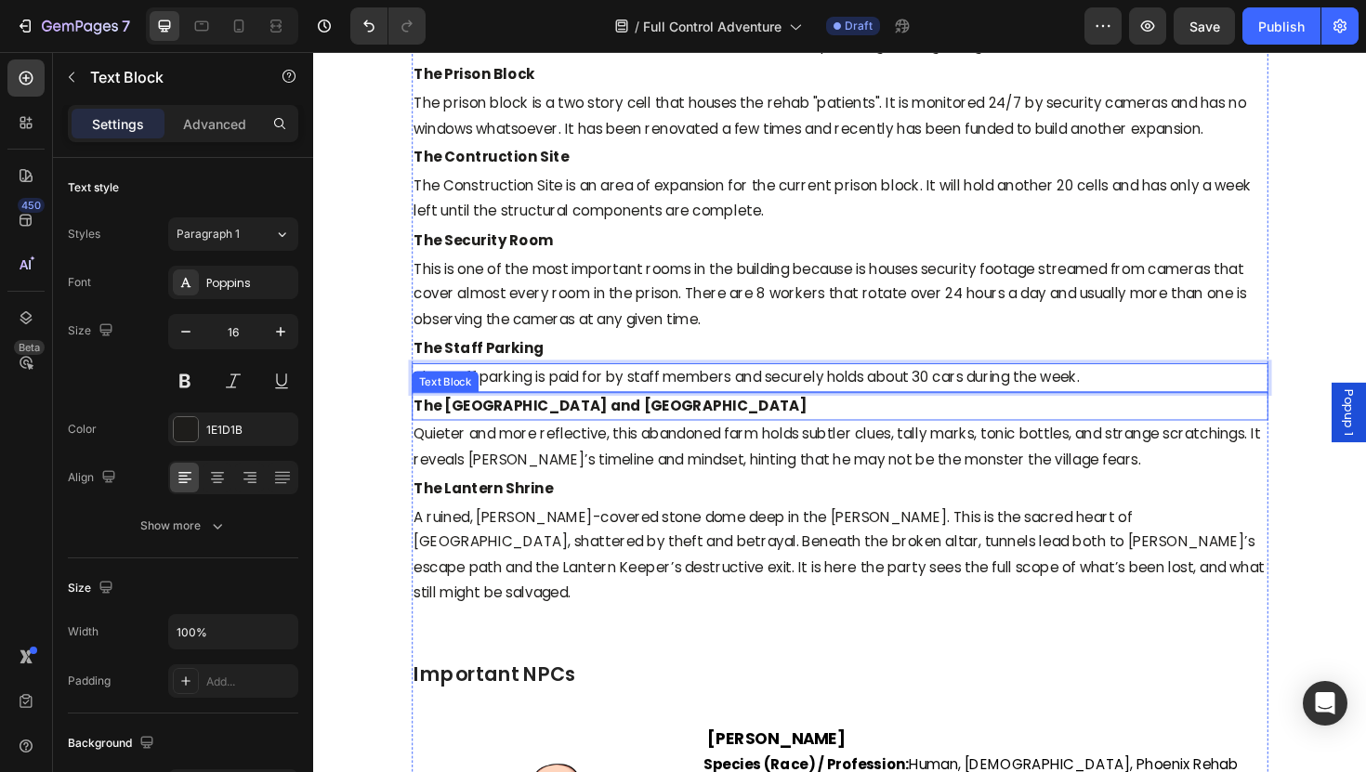
click at [775, 434] on p "The [GEOGRAPHIC_DATA] and [GEOGRAPHIC_DATA]" at bounding box center [870, 427] width 903 height 27
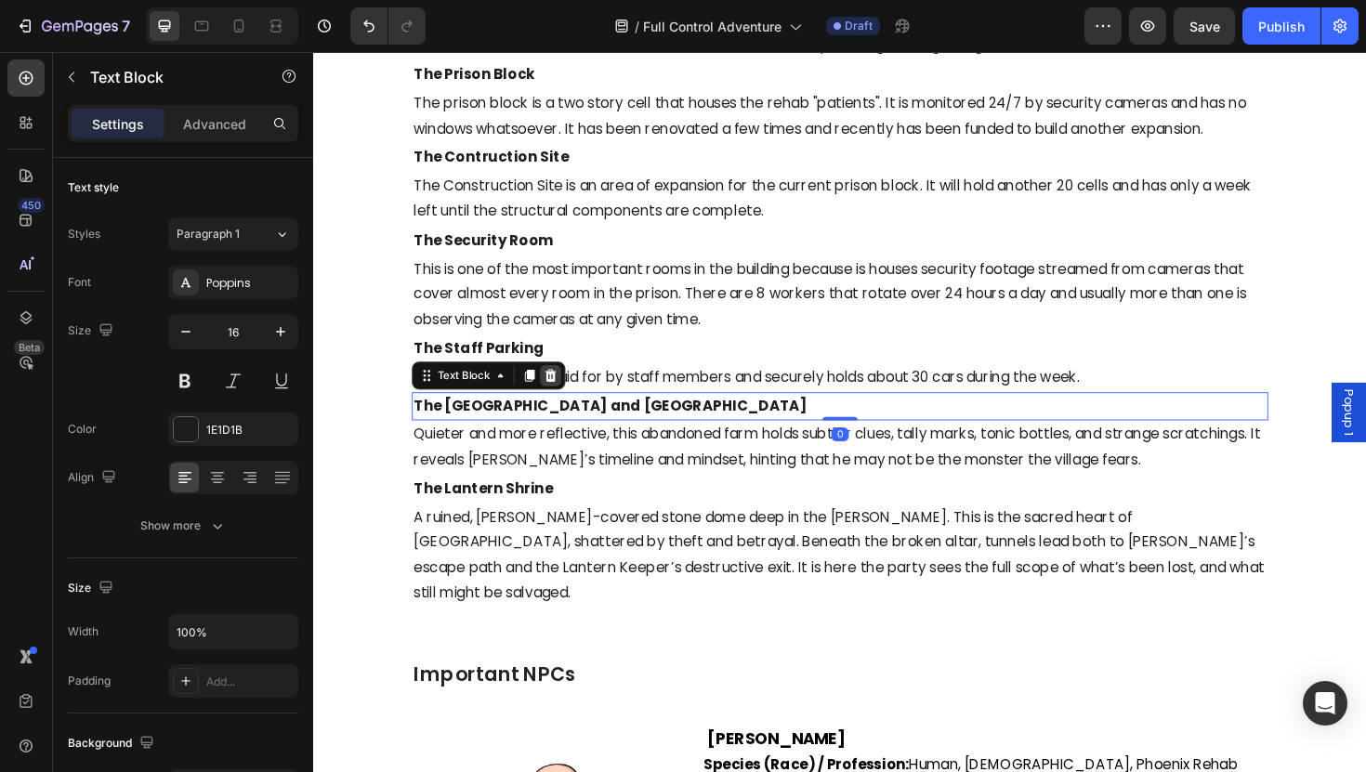
click at [560, 390] on icon at bounding box center [564, 393] width 12 height 13
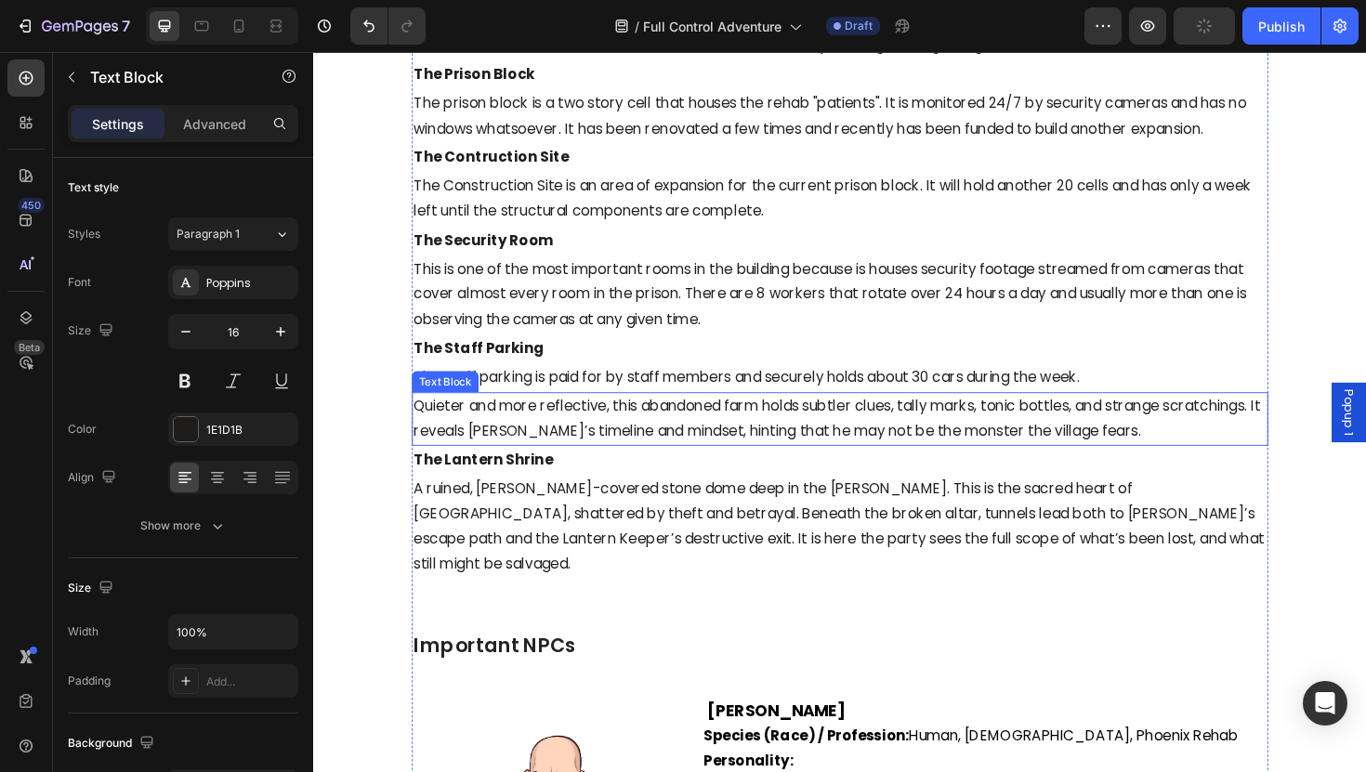
click at [580, 461] on p "Quieter and more reflective, this abandoned farm holds subtler clues, tally mar…" at bounding box center [870, 441] width 903 height 54
click at [569, 401] on icon at bounding box center [564, 394] width 15 height 15
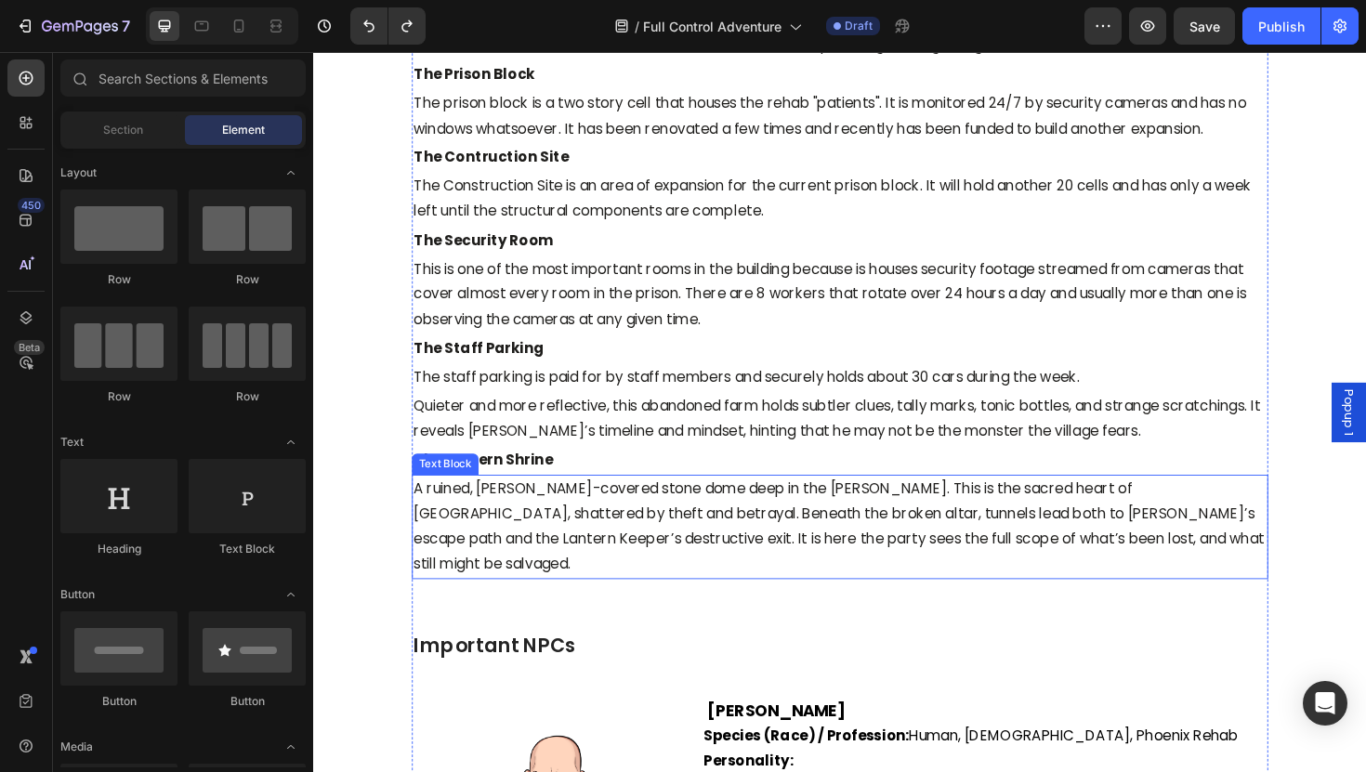
click at [557, 449] on p "Quieter and more reflective, this abandoned farm holds subtler clues, tally mar…" at bounding box center [870, 441] width 903 height 54
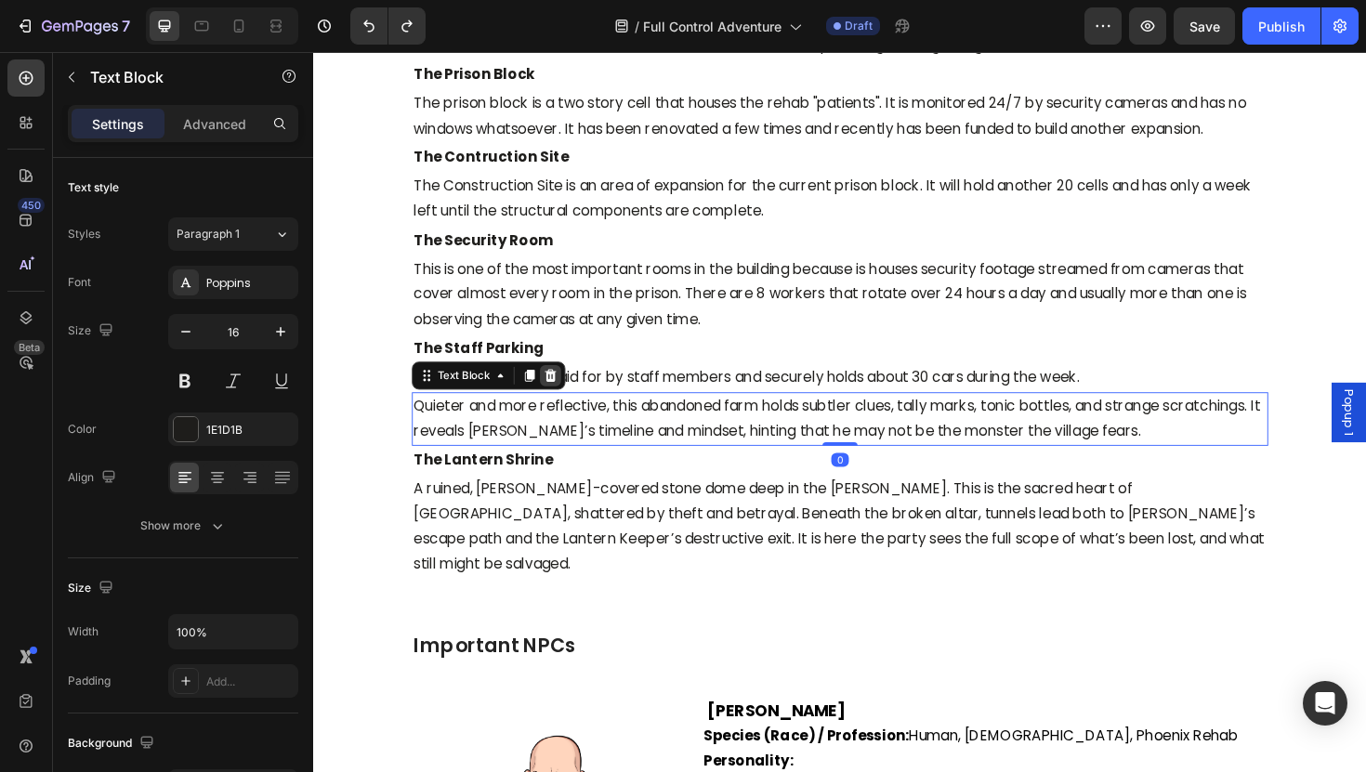
click at [567, 399] on icon at bounding box center [564, 393] width 12 height 13
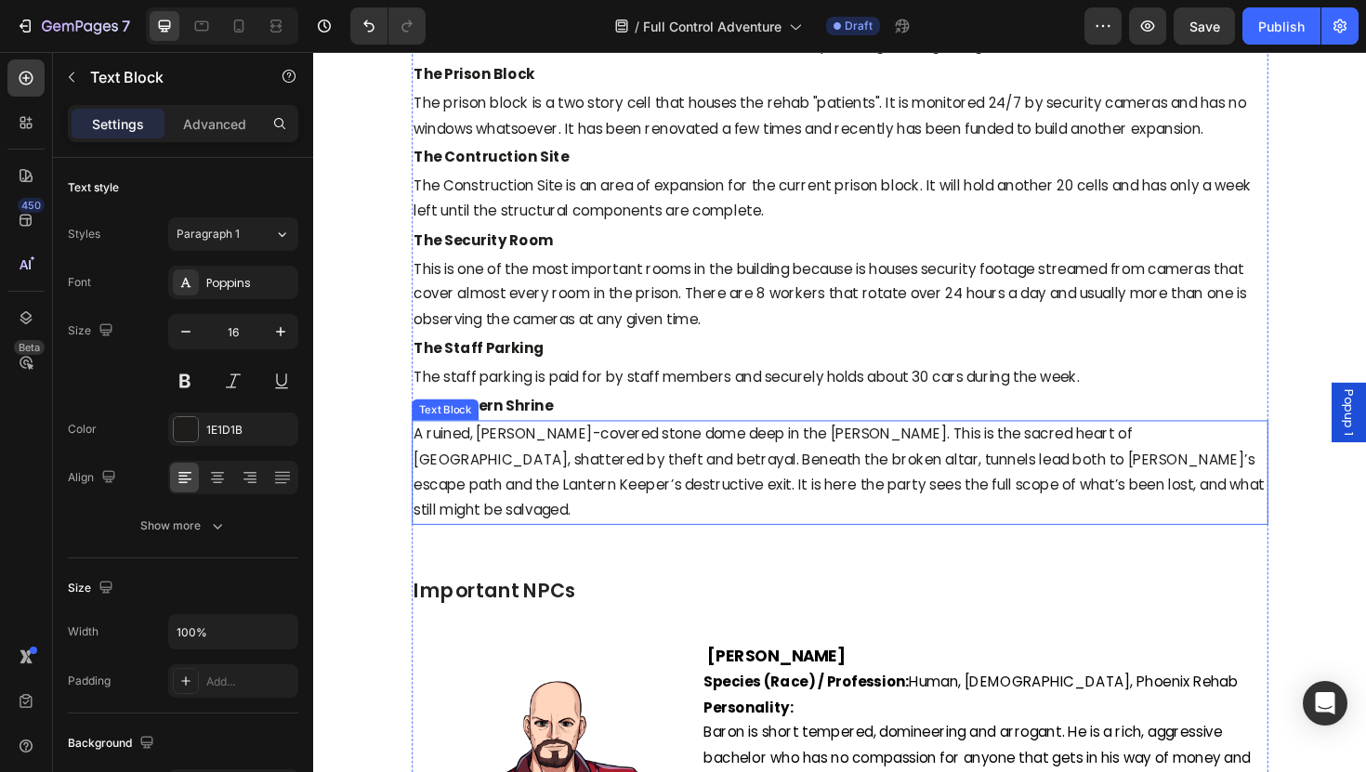
click at [554, 456] on p "A ruined, [PERSON_NAME]-covered stone dome deep in the [PERSON_NAME]. This is t…" at bounding box center [870, 497] width 903 height 107
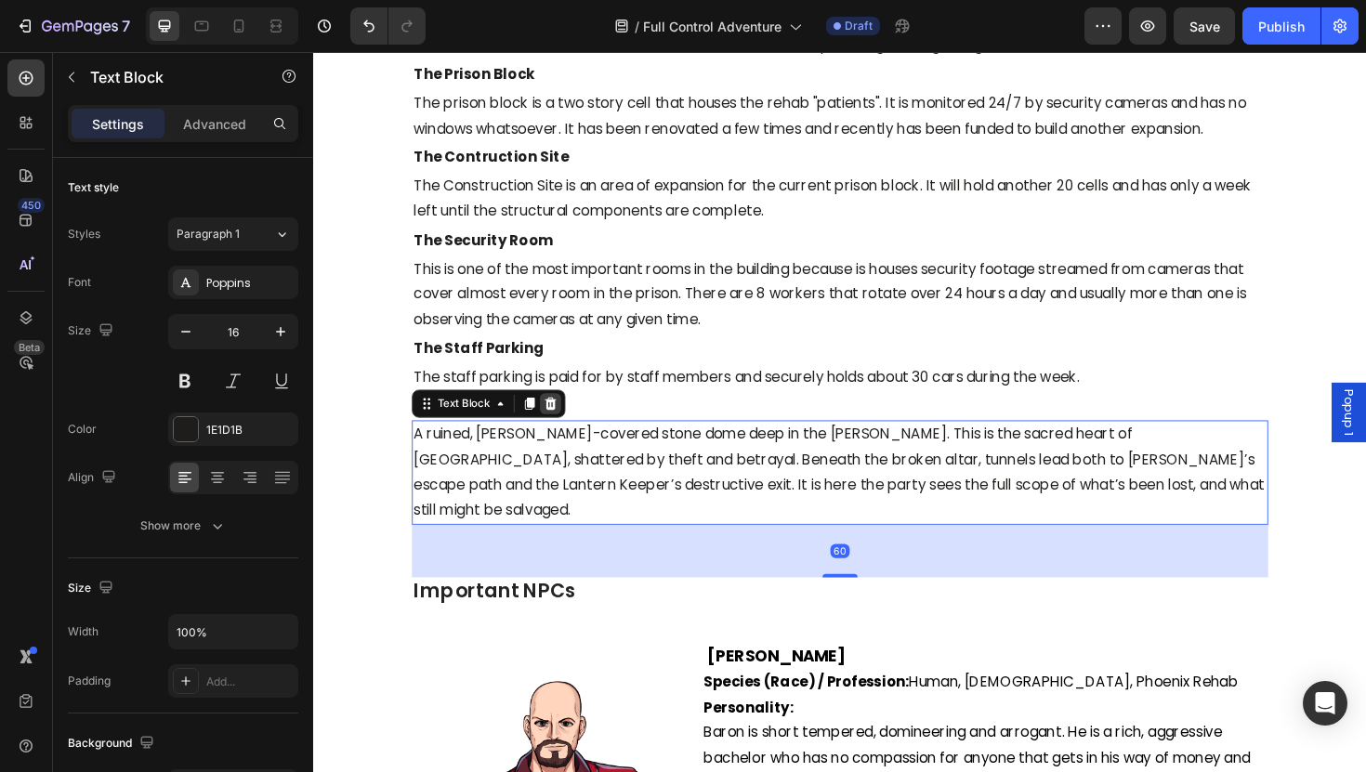
click at [567, 420] on icon at bounding box center [564, 424] width 12 height 13
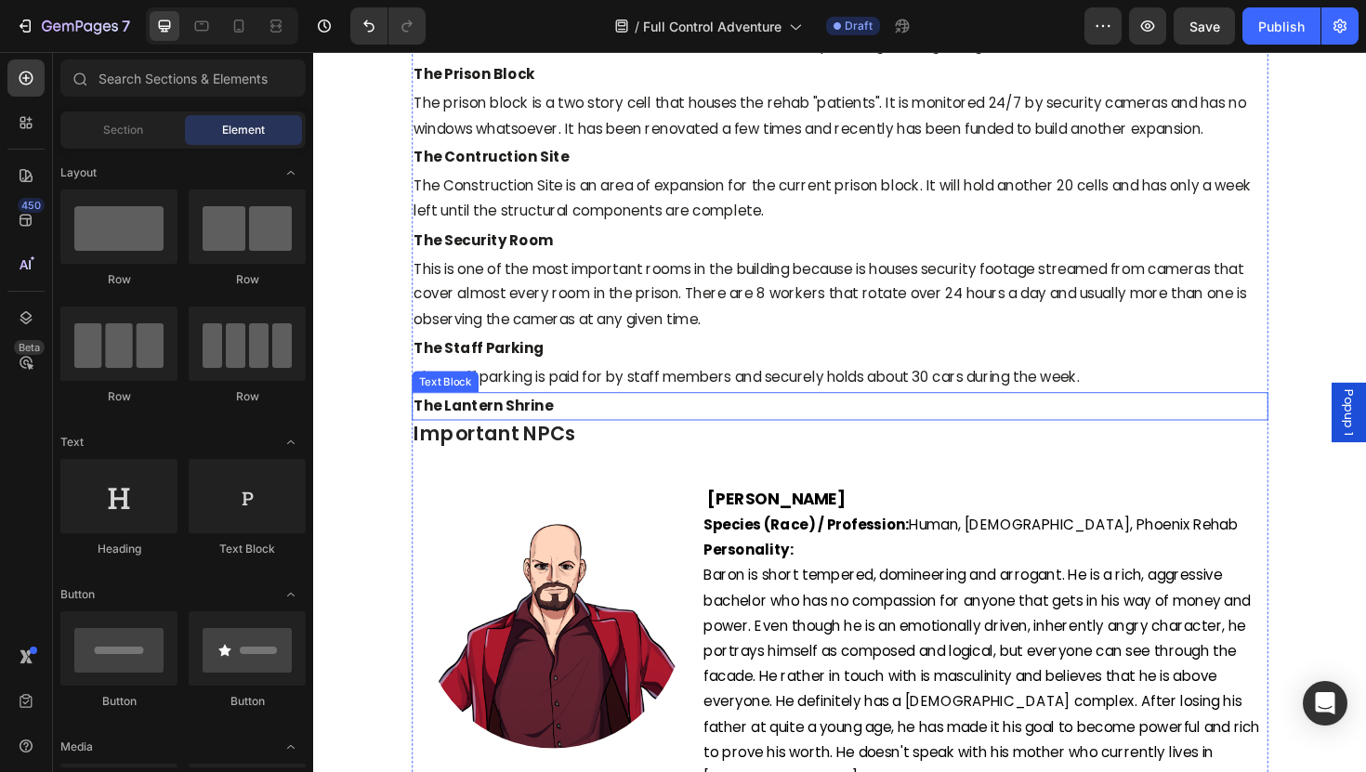
click at [549, 422] on strong "The Lantern Shrine" at bounding box center [493, 426] width 148 height 21
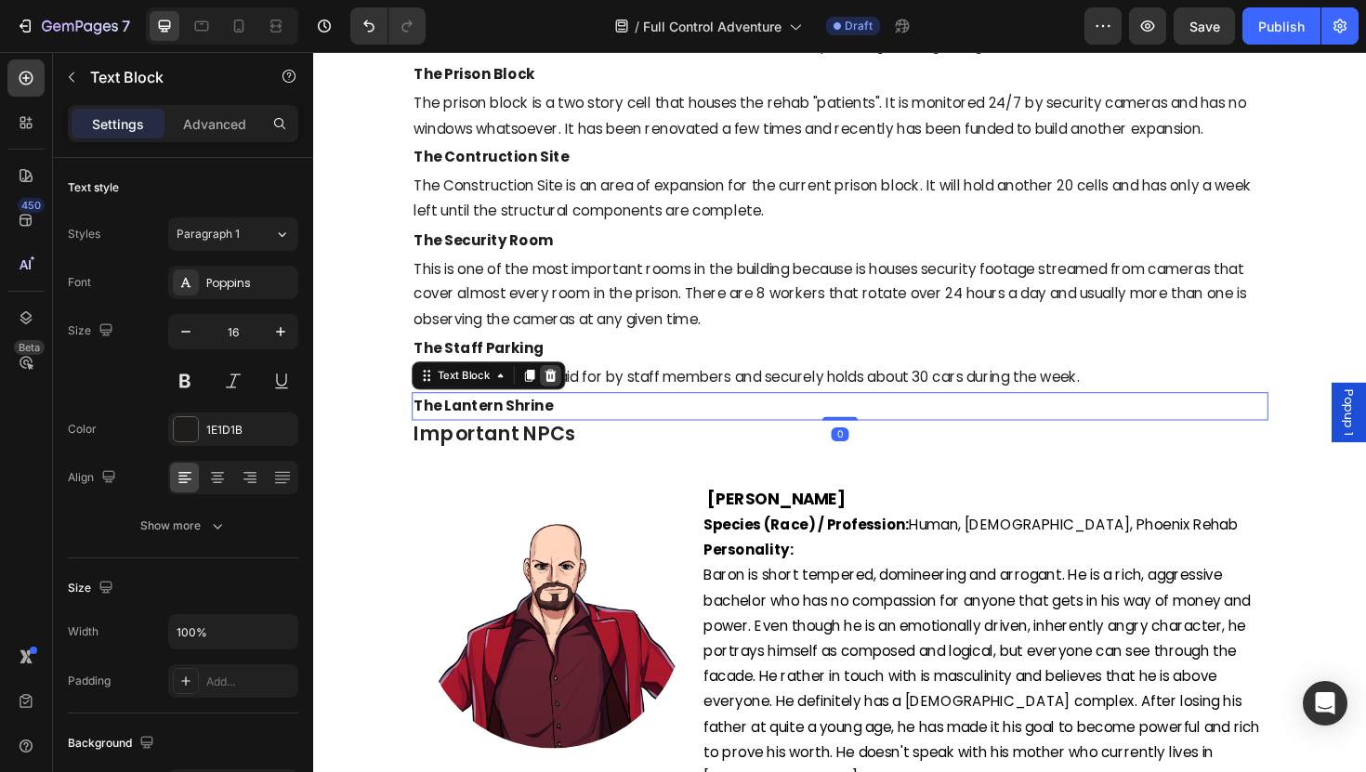
click at [569, 398] on icon at bounding box center [564, 394] width 15 height 15
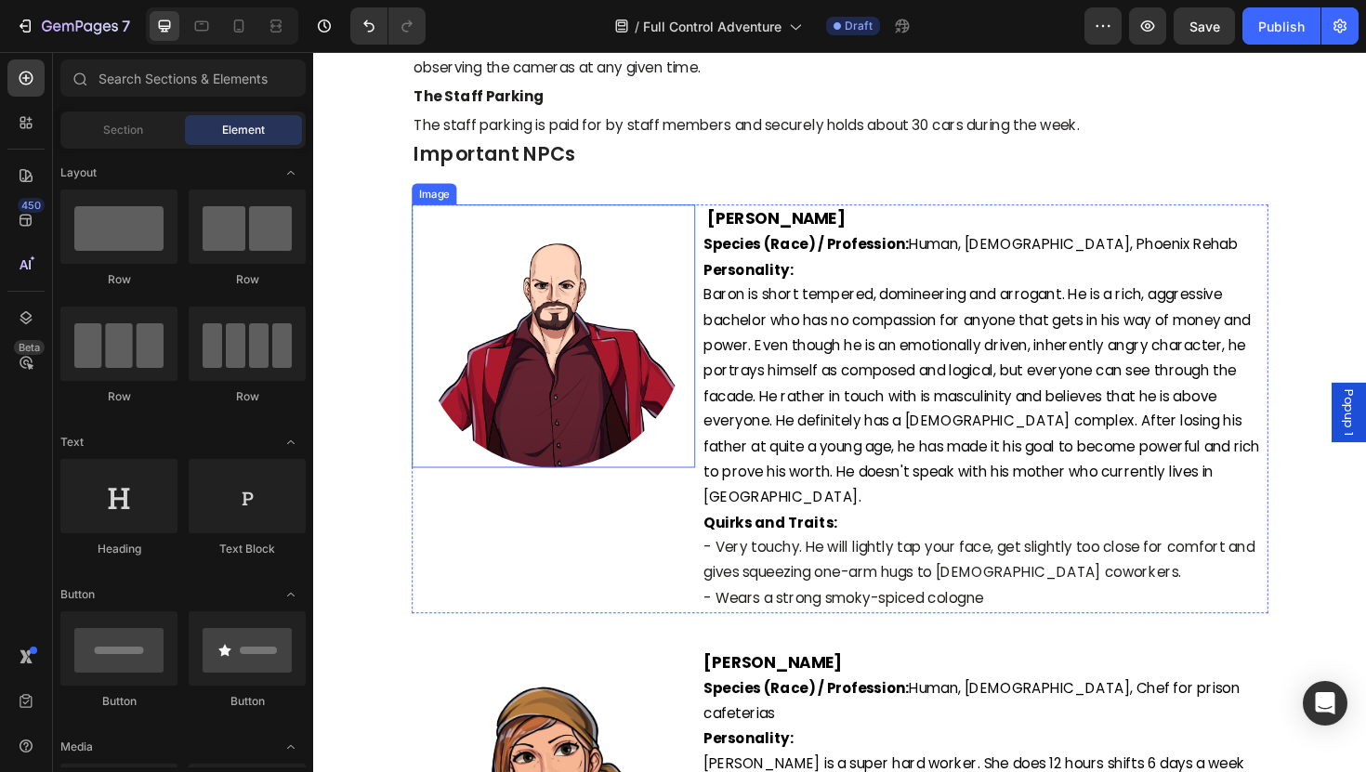
scroll to position [4283, 0]
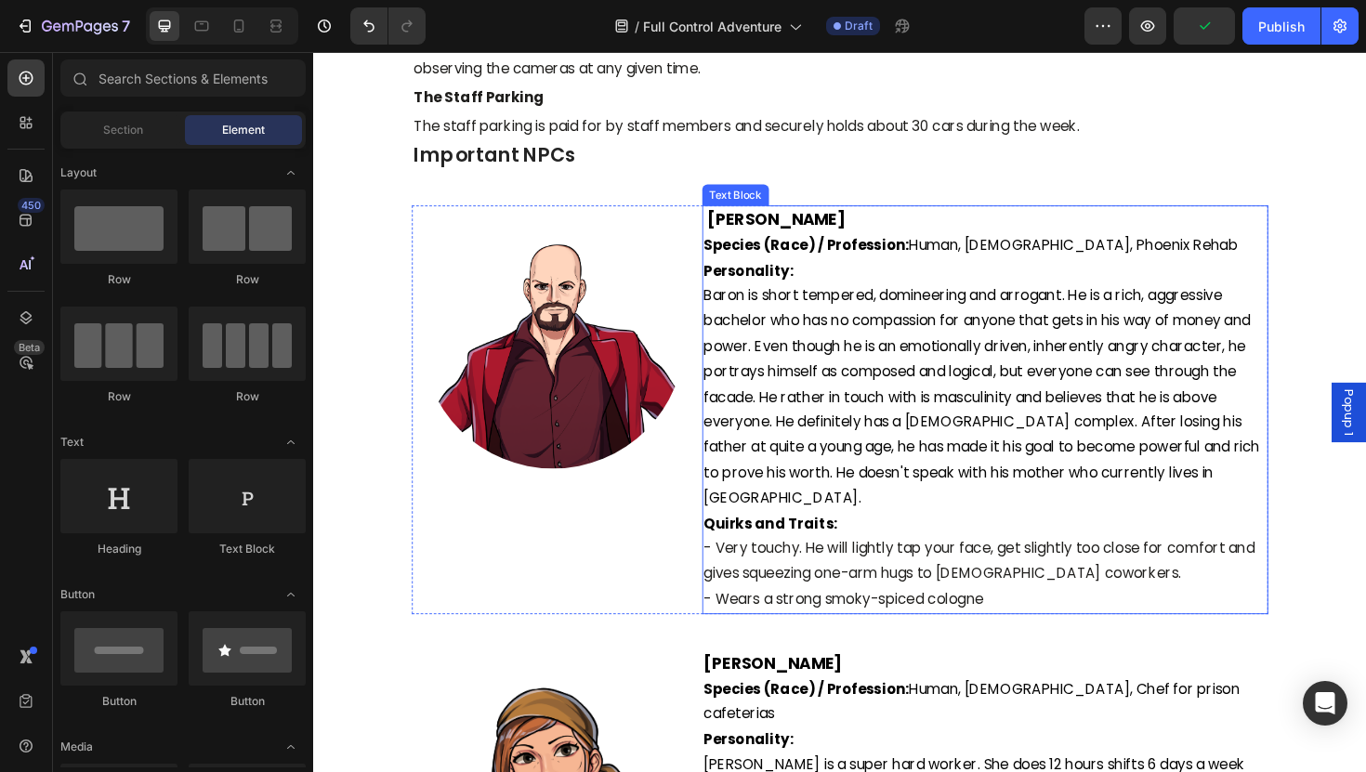
click at [1045, 254] on span "Species (Race) / Profession: Human, [DEMOGRAPHIC_DATA], Phoenix Rehab" at bounding box center [1010, 256] width 566 height 21
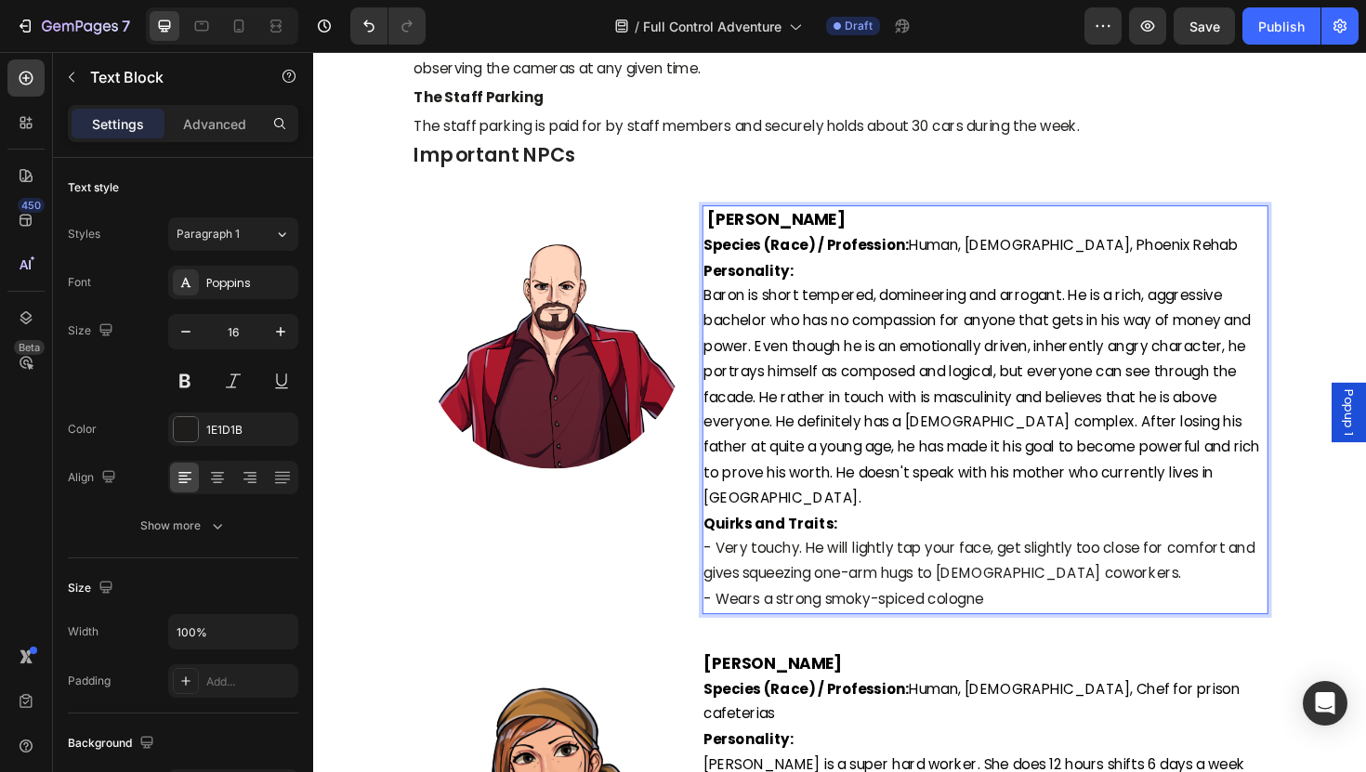
click at [1040, 256] on span "Species (Race) / Profession: Human, [DEMOGRAPHIC_DATA], Phoenix Rehab" at bounding box center [1010, 256] width 566 height 21
click at [1052, 271] on p "Personality:" at bounding box center [1025, 284] width 596 height 27
click at [1046, 259] on span "Species (Race) / Profession: Human, [DEMOGRAPHIC_DATA], Phoenix Rehab" at bounding box center [1010, 256] width 566 height 21
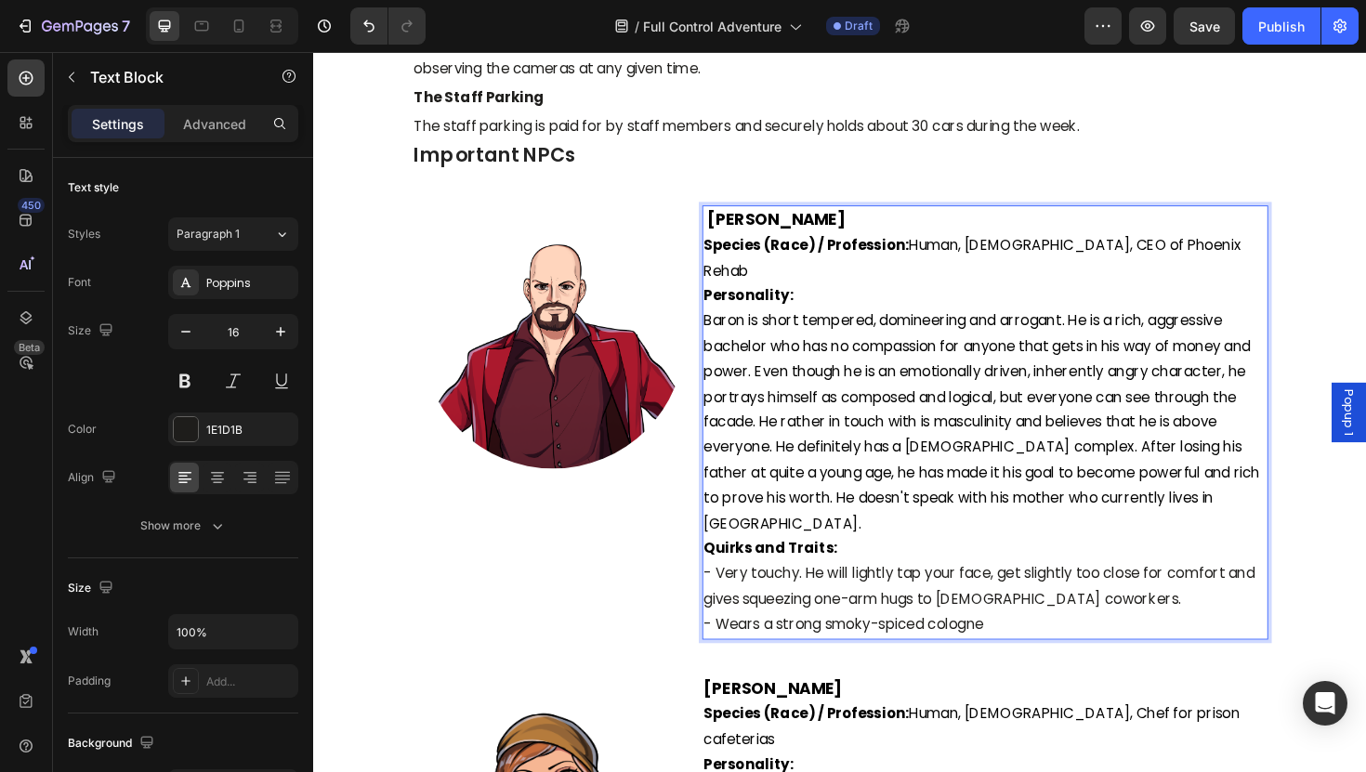
click at [1093, 384] on span "Baron is short tempered, domineering and arrogant. He is a rich, aggressive bac…" at bounding box center [1021, 443] width 589 height 235
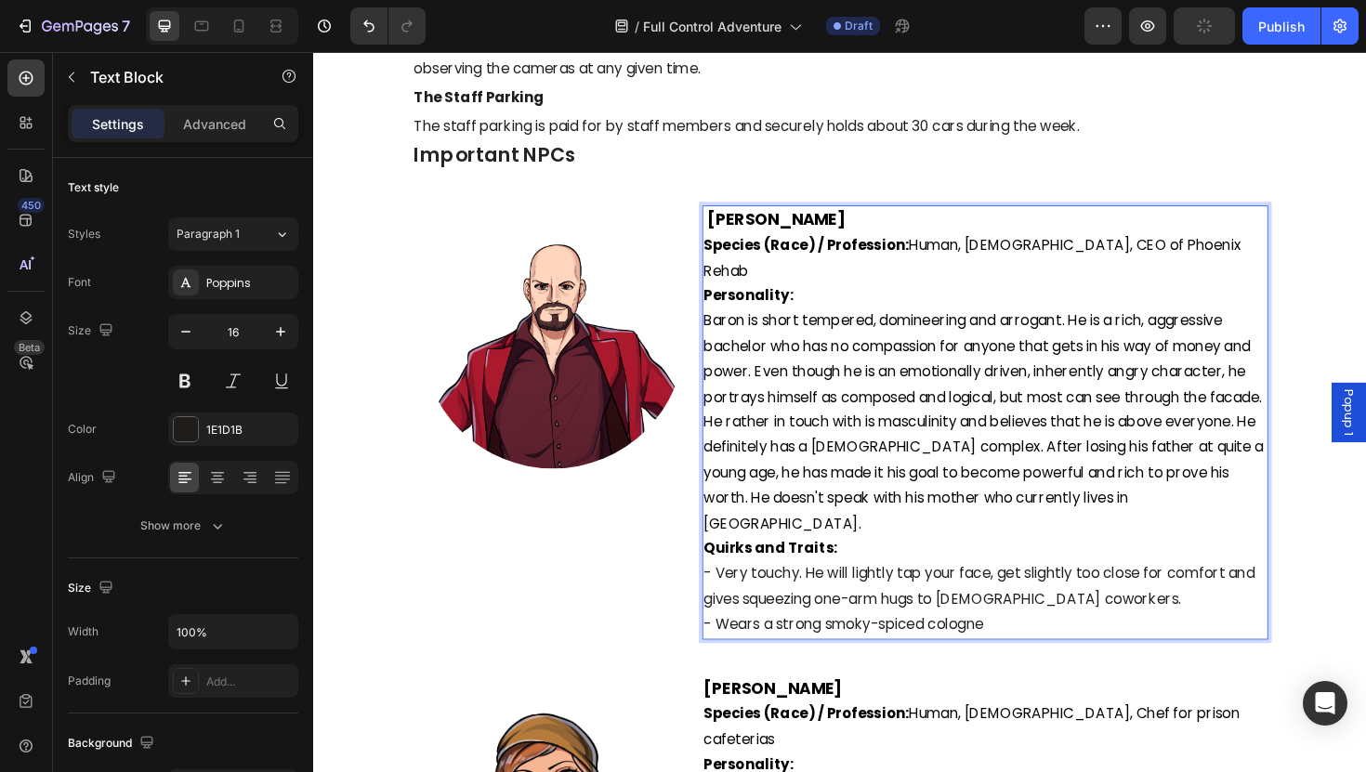
click at [821, 418] on span "Baron is short tempered, domineering and arrogant. He is a rich, aggressive bac…" at bounding box center [1023, 443] width 593 height 235
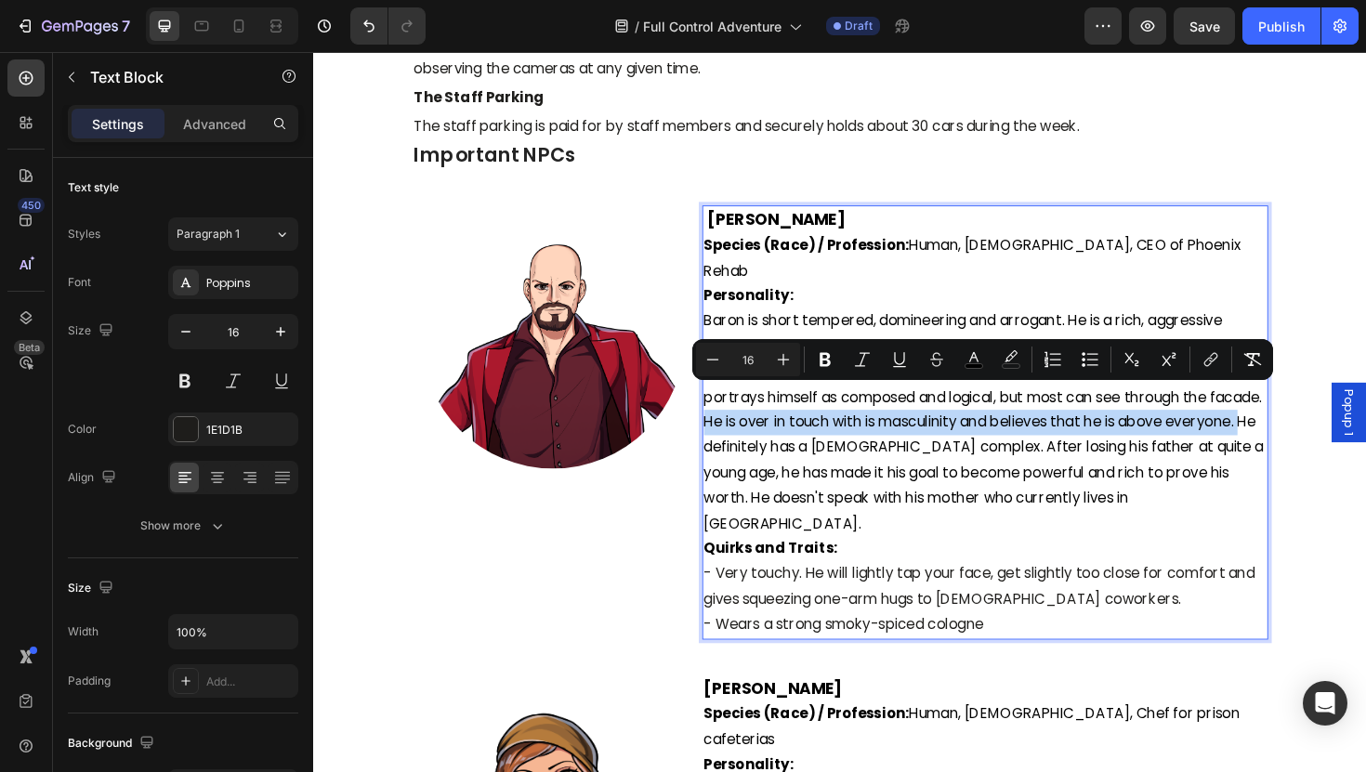
drag, startPoint x: 803, startPoint y: 444, endPoint x: 788, endPoint y: 409, distance: 38.3
click at [788, 409] on span "Baron is short tempered, domineering and arrogant. He is a rich, aggressive bac…" at bounding box center [1023, 443] width 593 height 235
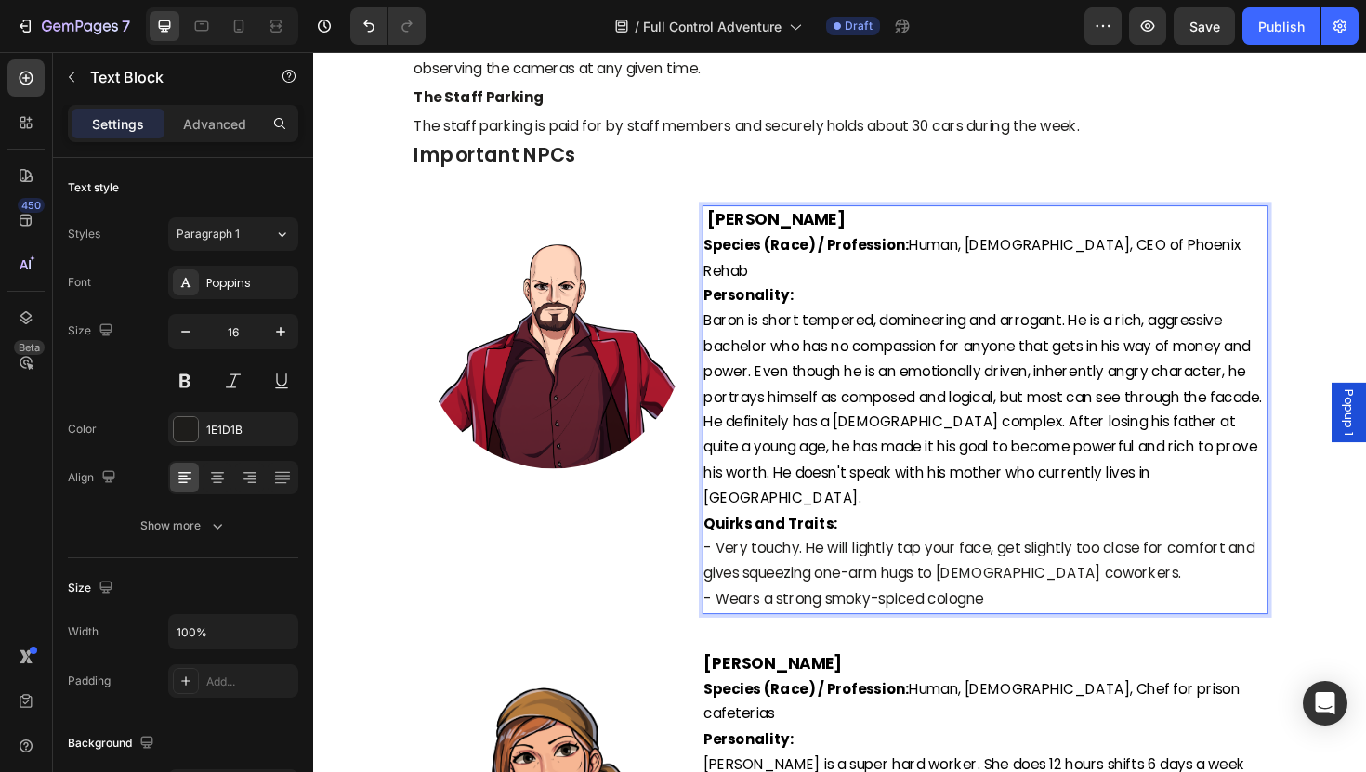
click at [938, 417] on span "Baron is short tempered, domineering and arrogant. He is a rich, aggressive bac…" at bounding box center [1022, 430] width 591 height 209
drag, startPoint x: 1025, startPoint y: 416, endPoint x: 794, endPoint y: 410, distance: 230.5
click at [794, 410] on span "Baron is short tempered, domineering and arrogant. He is a rich, aggressive bac…" at bounding box center [1022, 430] width 591 height 209
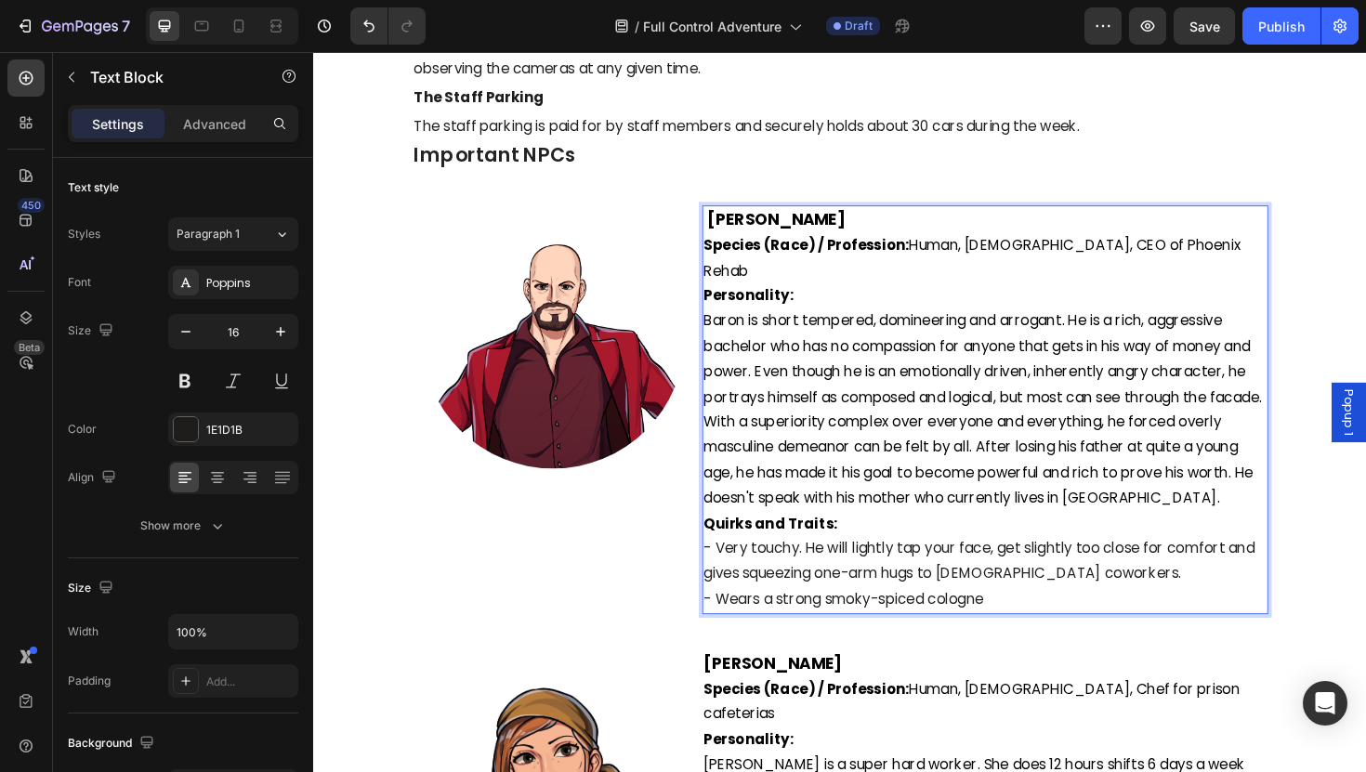
click at [893, 443] on span "Baron is short tempered, domineering and arrogant. He is a rich, aggressive bac…" at bounding box center [1022, 430] width 591 height 209
click at [906, 539] on p "Quirks and Traits: - Very touchy. He will lightly tap your face, get slightly t…" at bounding box center [1025, 579] width 596 height 80
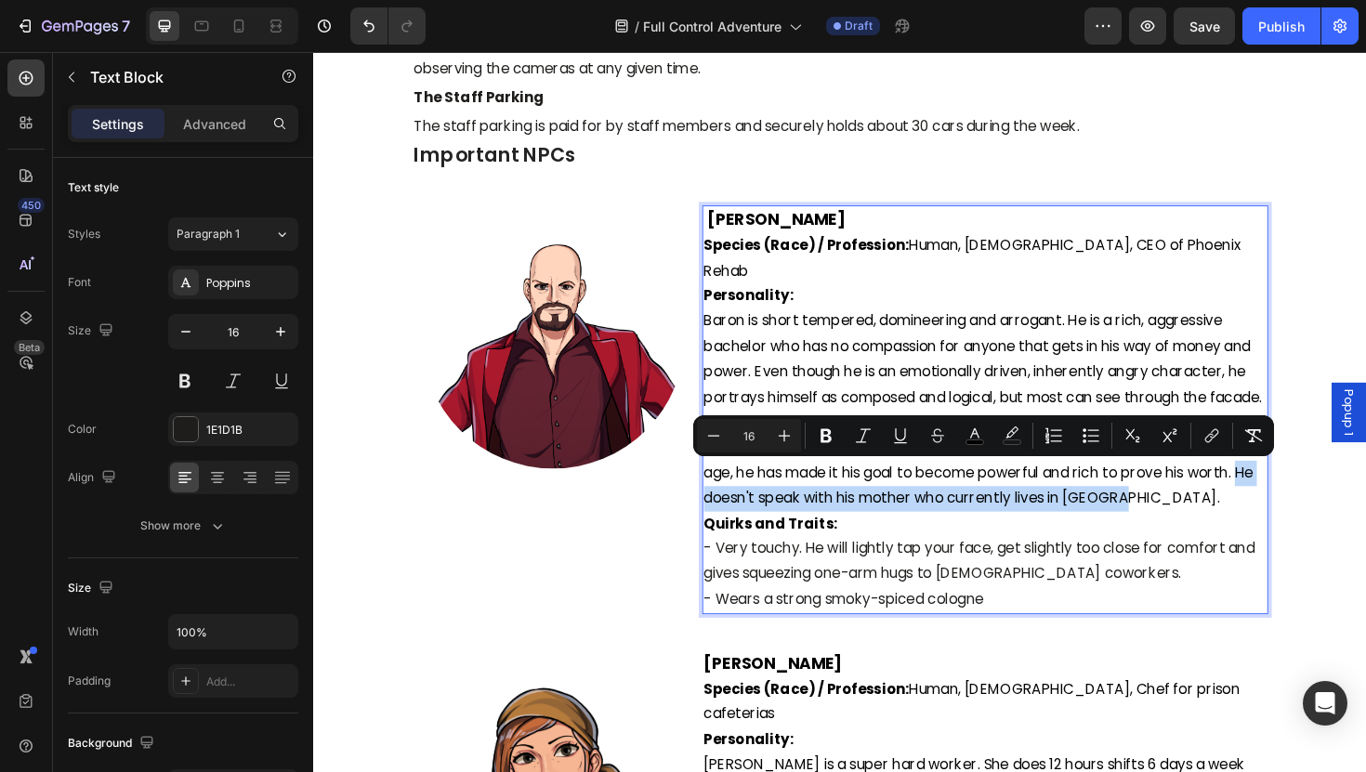
drag, startPoint x: 1241, startPoint y: 496, endPoint x: 774, endPoint y: 490, distance: 466.5
click at [774, 490] on p "Baron is short tempered, domineering and arrogant. He is a rich, aggressive bac…" at bounding box center [1025, 431] width 596 height 214
click at [776, 492] on span "Baron is short tempered, domineering and arrogant. He is a rich, aggressive bac…" at bounding box center [1022, 430] width 591 height 209
click at [818, 499] on span "Baron is short tempered, domineering and arrogant. He is a rich, aggressive bac…" at bounding box center [1022, 430] width 591 height 209
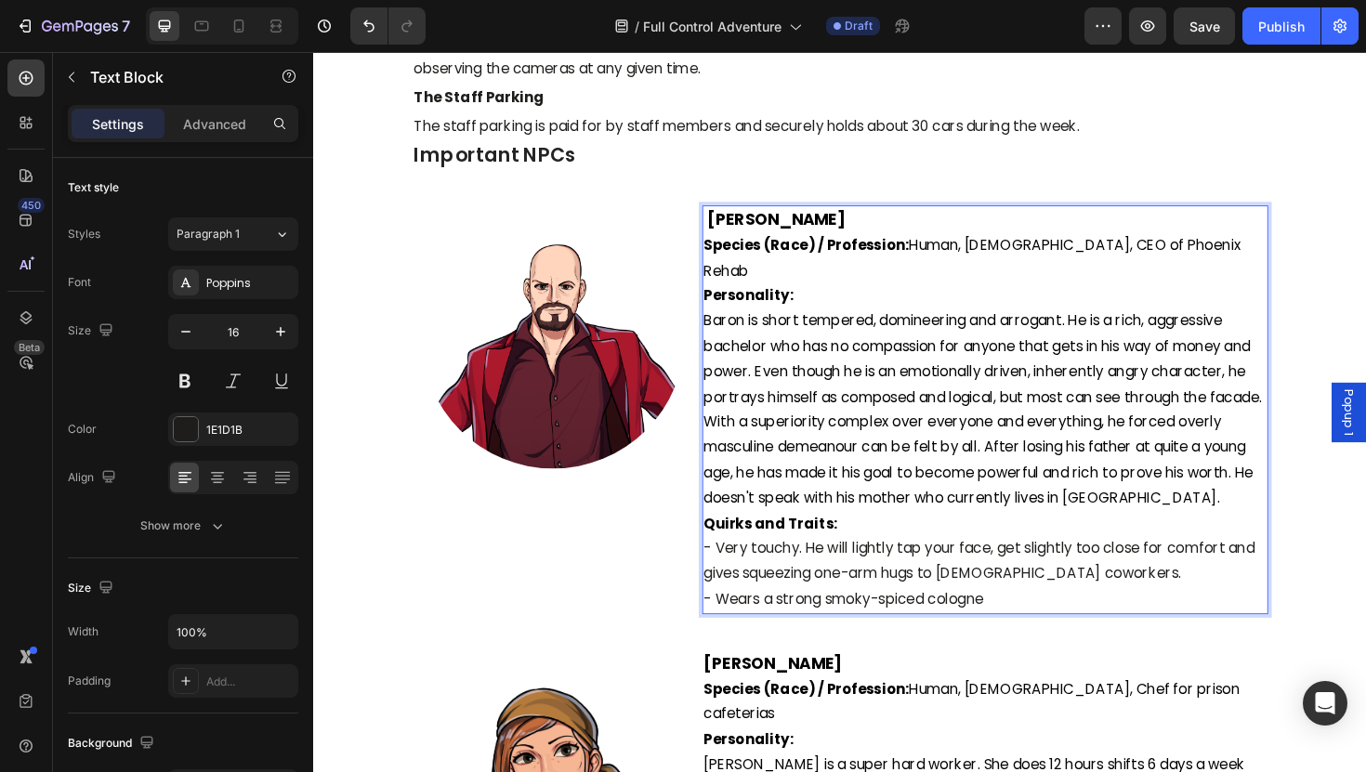
click at [1081, 474] on span "Baron is short tempered, domineering and arrogant. He is a rich, aggressive bac…" at bounding box center [1022, 430] width 591 height 209
click at [1232, 474] on span "Baron is short tempered, domineering and arrogant. He is a rich, aggressive bac…" at bounding box center [1022, 430] width 591 height 209
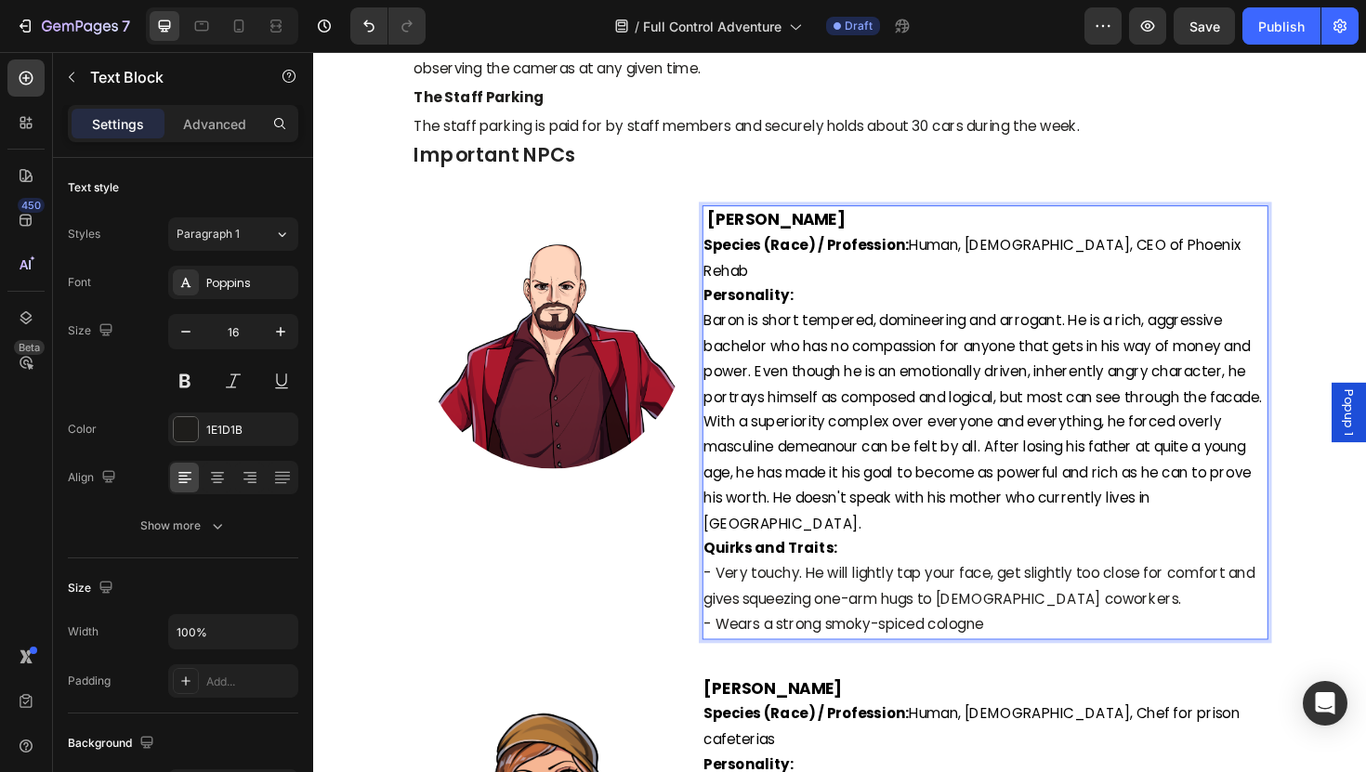
click at [857, 490] on span "Baron is short tempered, domineering and arrogant. He is a rich, aggressive bac…" at bounding box center [1022, 443] width 591 height 235
click at [1026, 578] on p "Quirks and Traits: - Very touchy. He will lightly tap your face, get slightly t…" at bounding box center [1025, 605] width 596 height 80
click at [1028, 580] on p "Quirks and Traits: - Very touchy. He will lightly tap your face, get slightly t…" at bounding box center [1025, 605] width 596 height 80
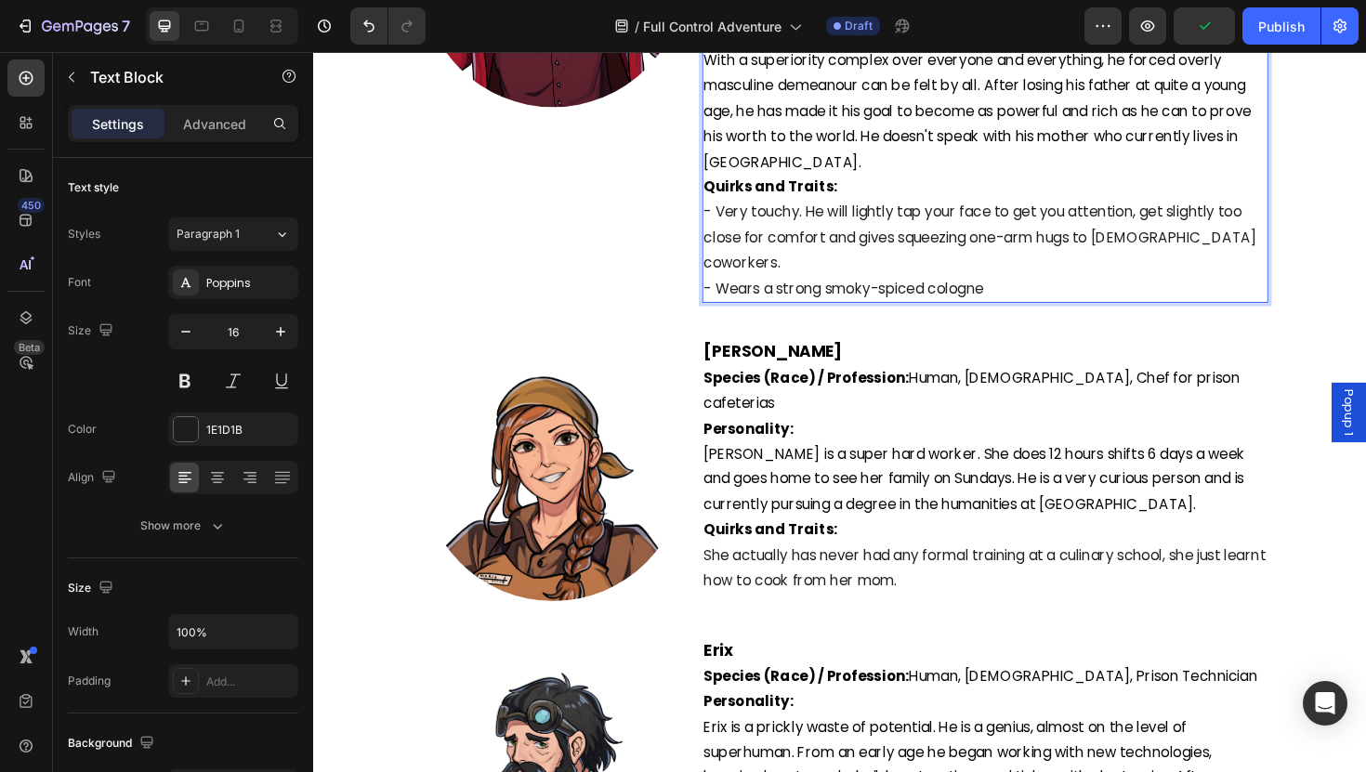
scroll to position [4684, 0]
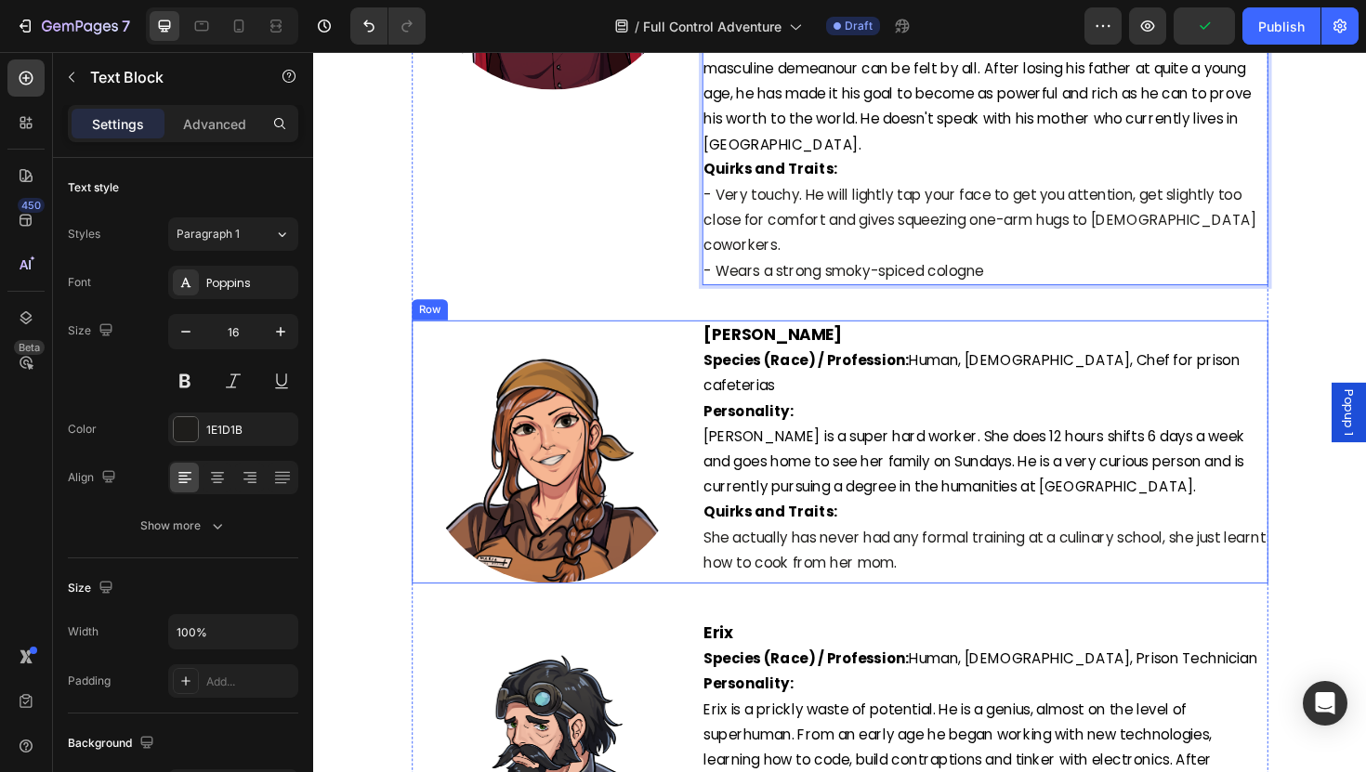
click at [1038, 535] on div "[PERSON_NAME] Species (Race) / Profession: Human, [DEMOGRAPHIC_DATA], Chef for …" at bounding box center [1024, 475] width 599 height 279
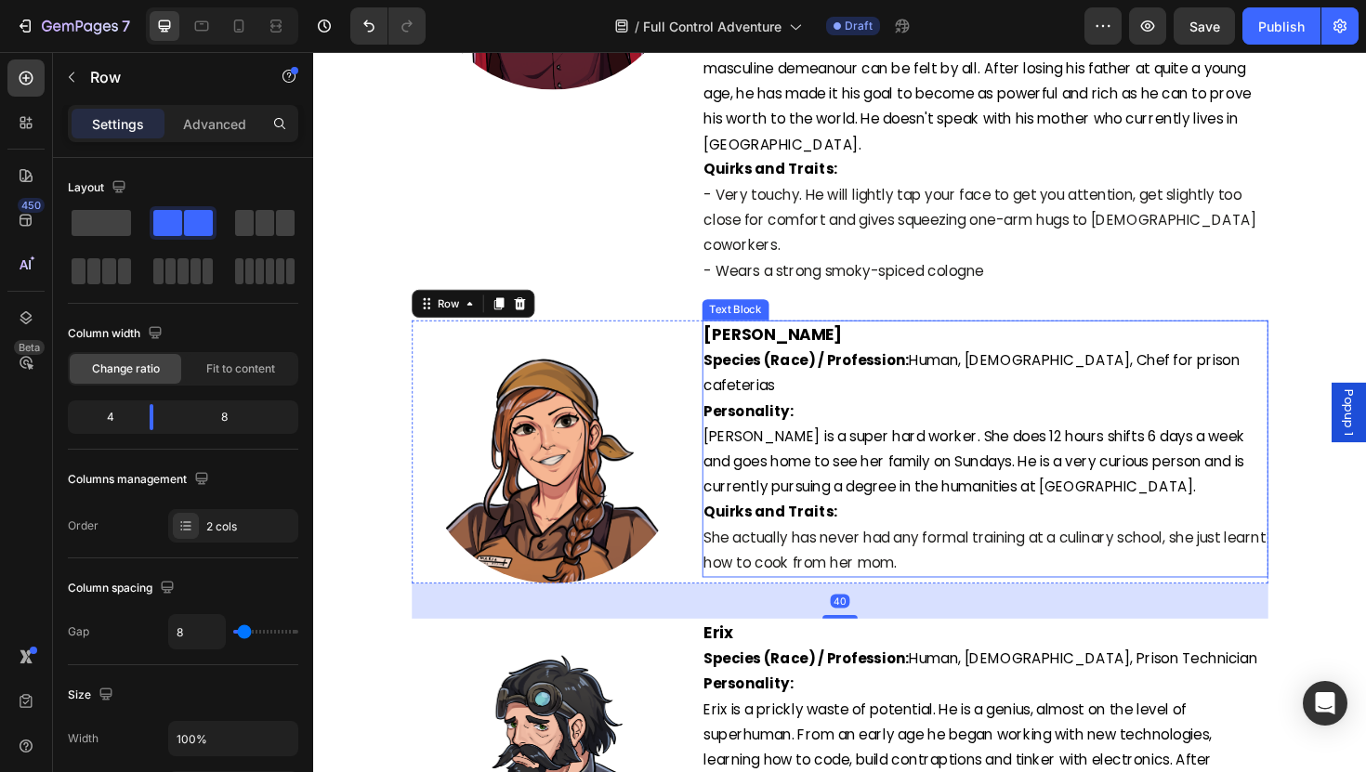
click at [816, 449] on span "[PERSON_NAME] is a super hard worker. She does 12 hours shifts 6 days a week an…" at bounding box center [1013, 486] width 573 height 75
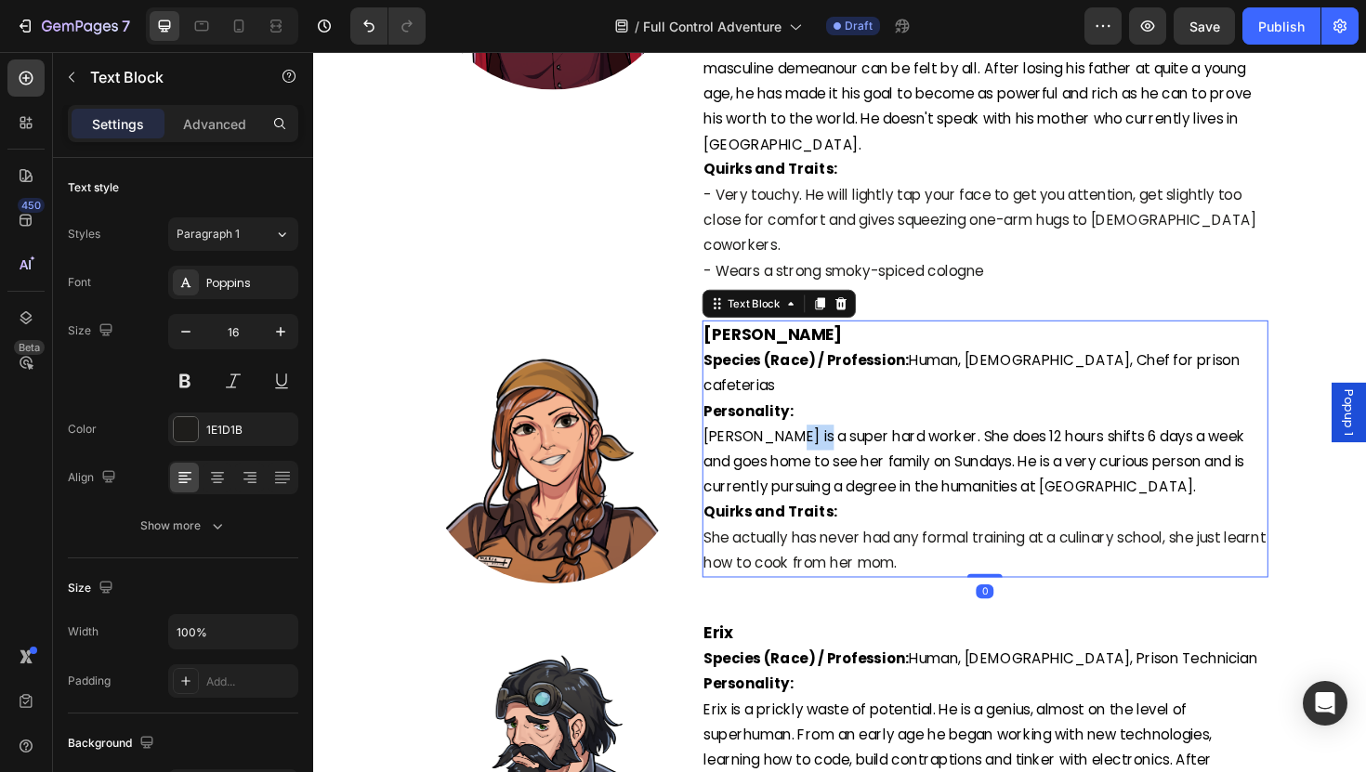
click at [816, 449] on span "[PERSON_NAME] is a super hard worker. She does 12 hours shifts 6 days a week an…" at bounding box center [1013, 486] width 573 height 75
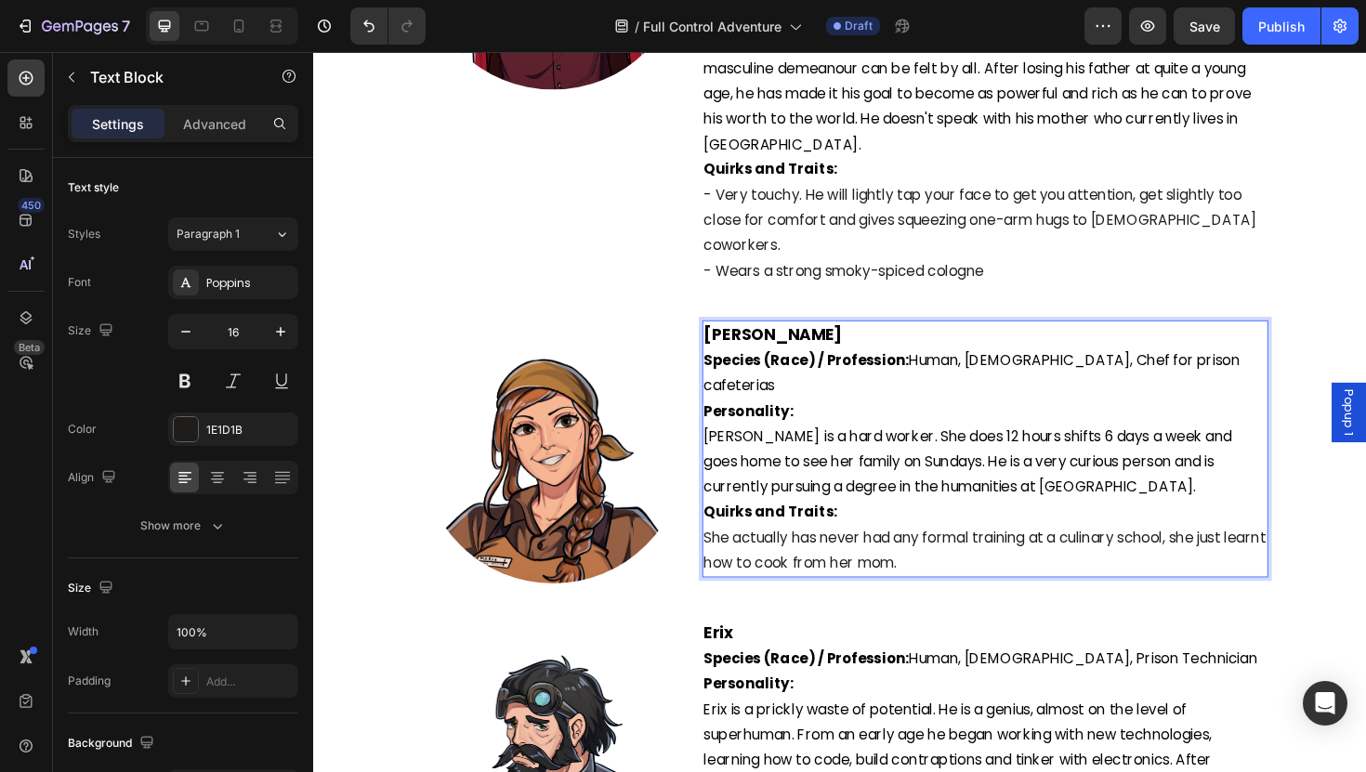
click at [936, 449] on span "[PERSON_NAME] is a hard worker. She does 12 hours shifts 6 days a week and goes…" at bounding box center [1006, 486] width 559 height 75
click at [541, 510] on img at bounding box center [566, 475] width 279 height 279
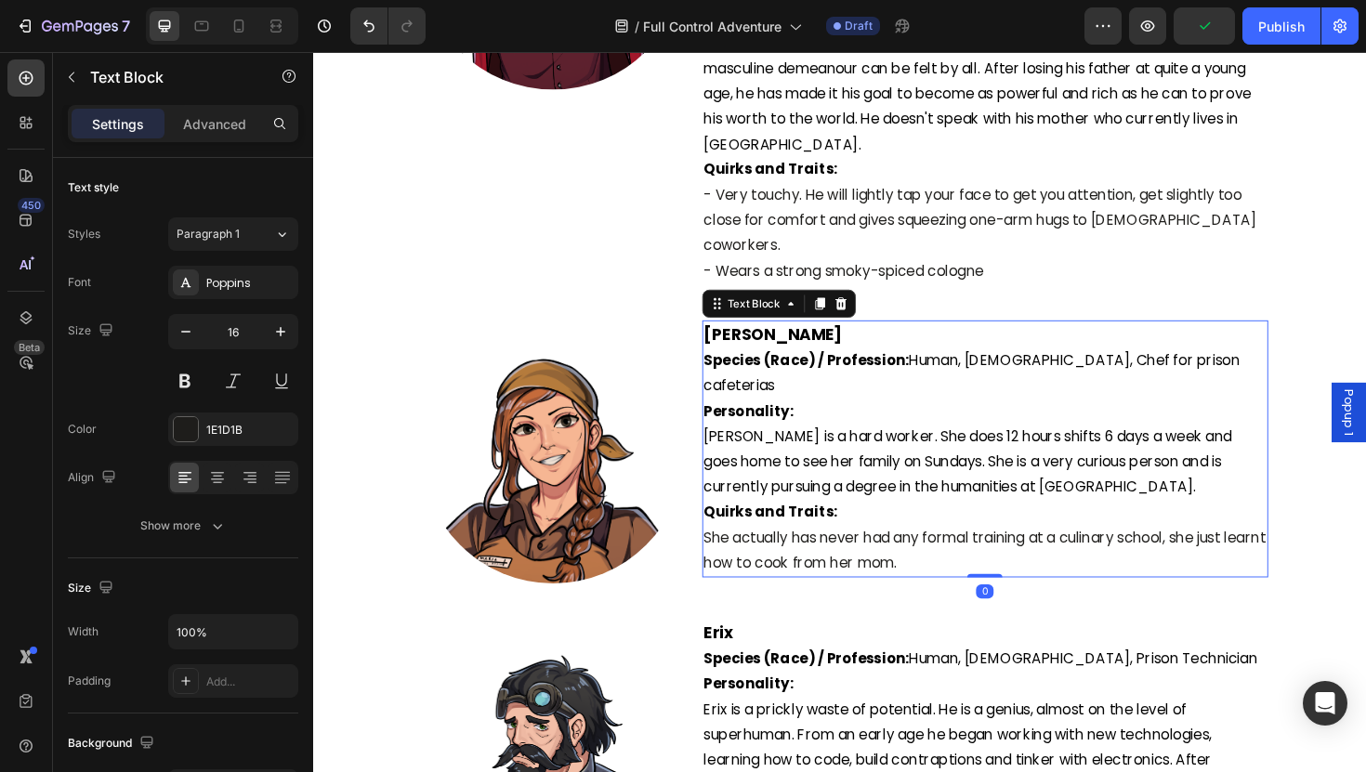
click at [829, 449] on span "[PERSON_NAME] is a hard worker. She does 12 hours shifts 6 days a week and goes…" at bounding box center [1006, 486] width 559 height 75
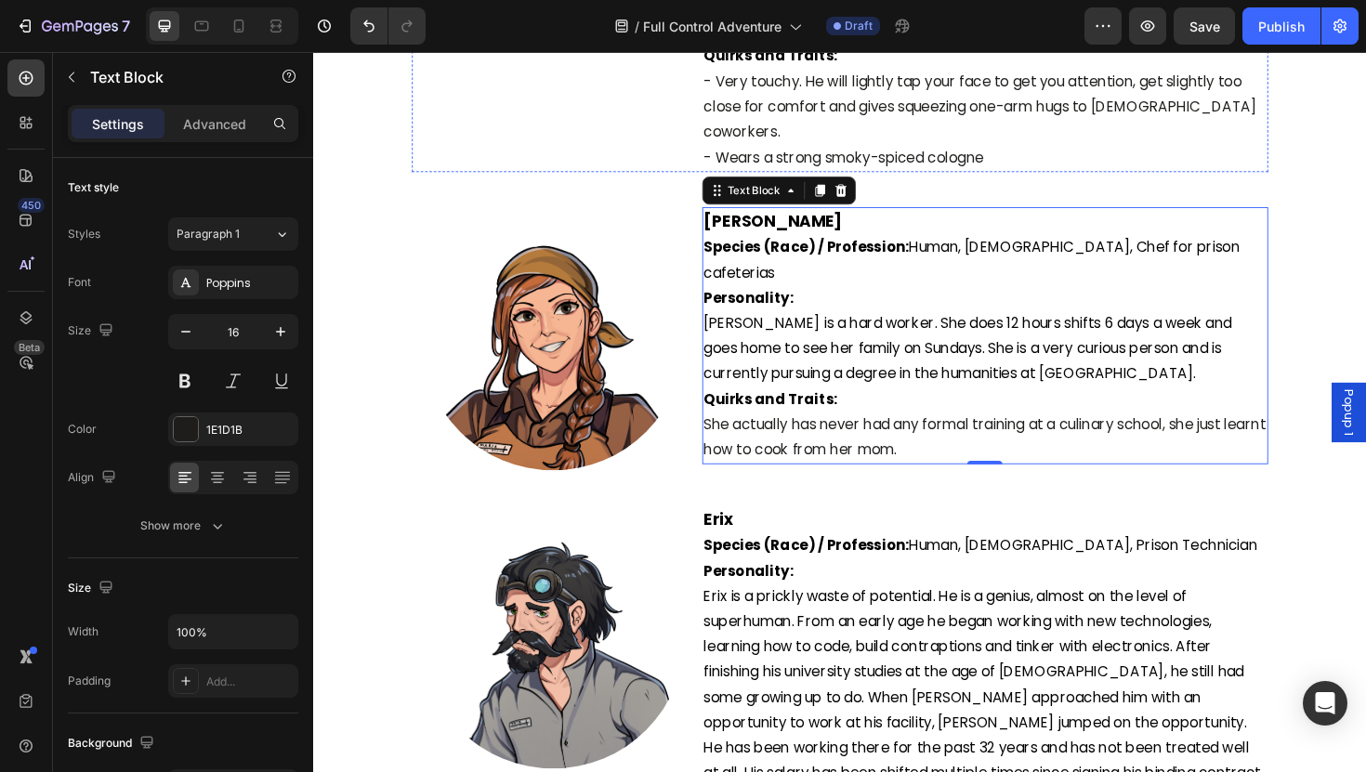
scroll to position [4833, 0]
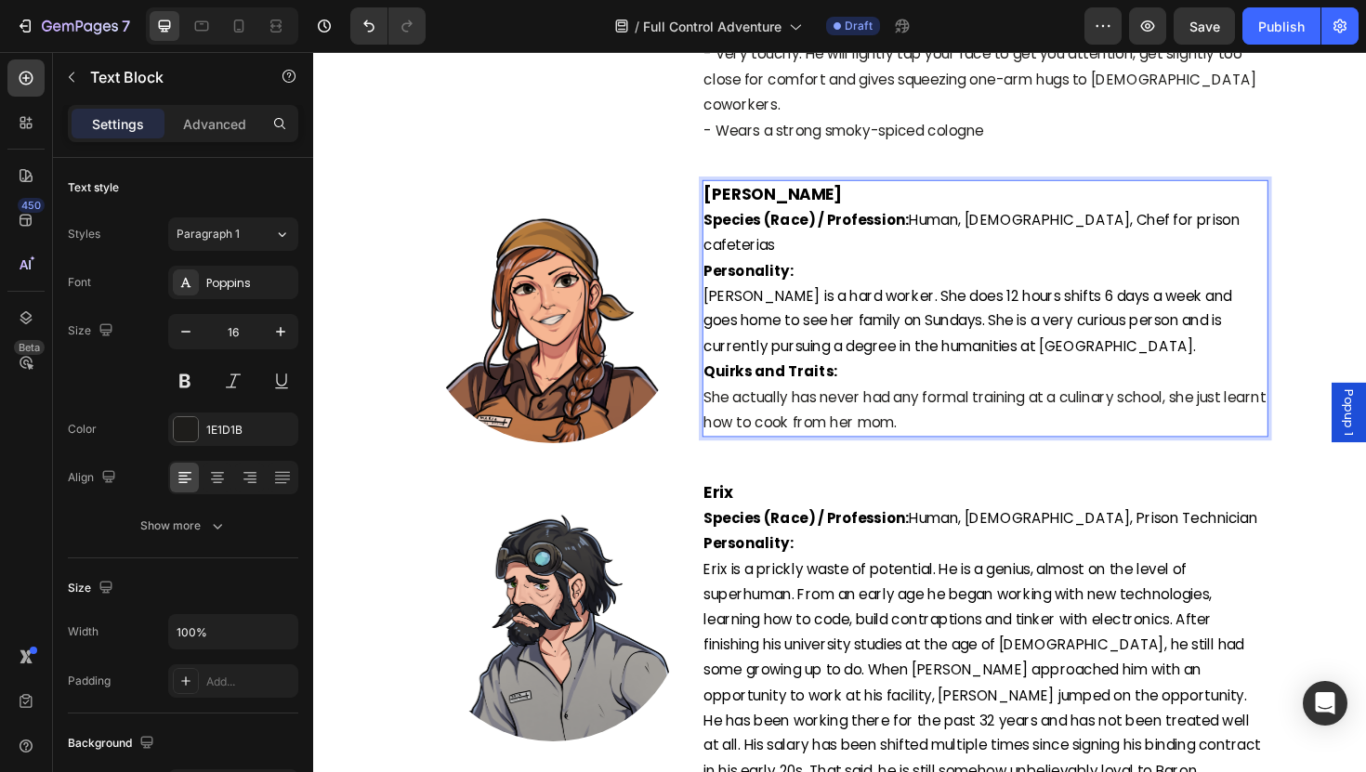
click at [776, 378] on p "Quirks and Traits: She actually has never had any formal training at a culinary…" at bounding box center [1025, 418] width 596 height 80
click at [1162, 378] on p "Quirks and Traits: She has never had any formal training at a culinary school, …" at bounding box center [1025, 418] width 596 height 80
click at [1171, 288] on p "Personality: [PERSON_NAME] is a hard worker. She does 12 hours shifts 6 days a …" at bounding box center [1025, 324] width 596 height 107
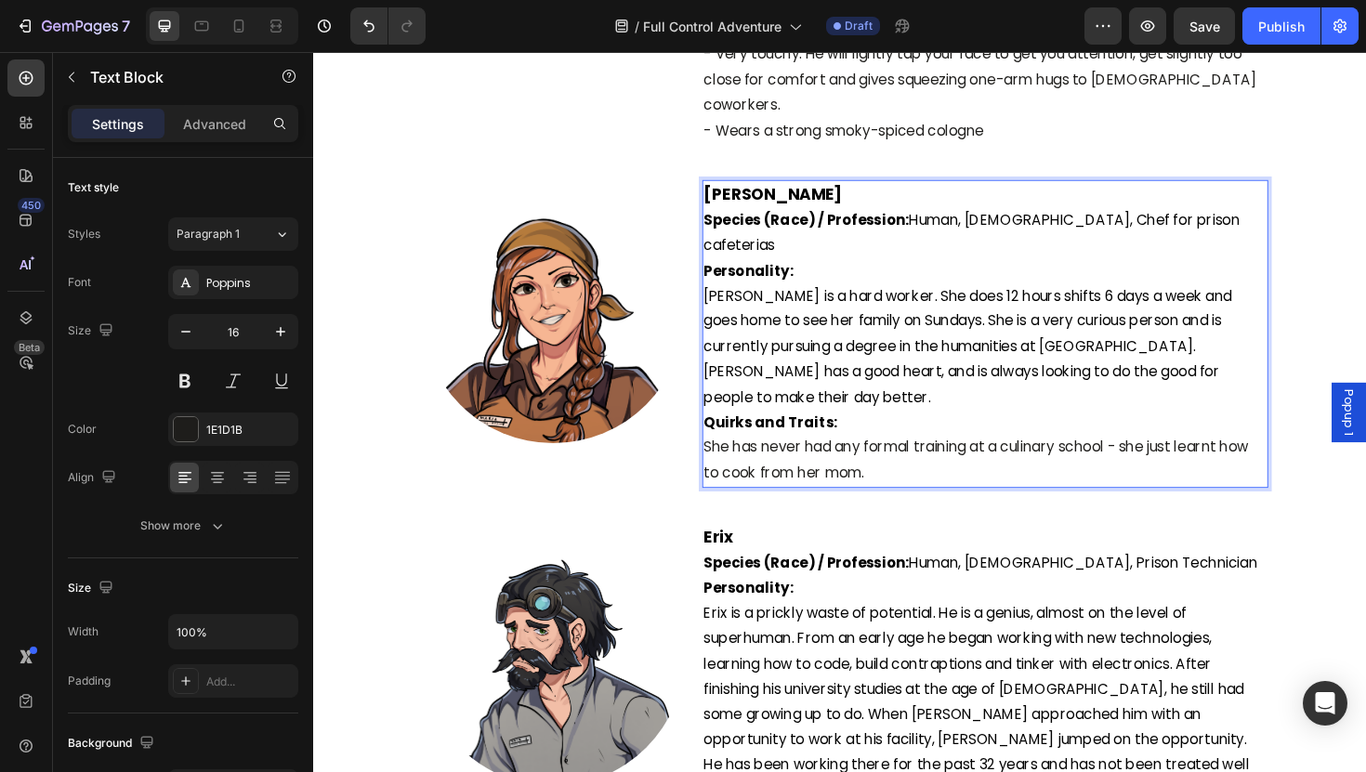
click at [951, 311] on span "[PERSON_NAME] is a hard worker. She does 12 hours shifts 6 days a week and goes…" at bounding box center [1006, 364] width 559 height 128
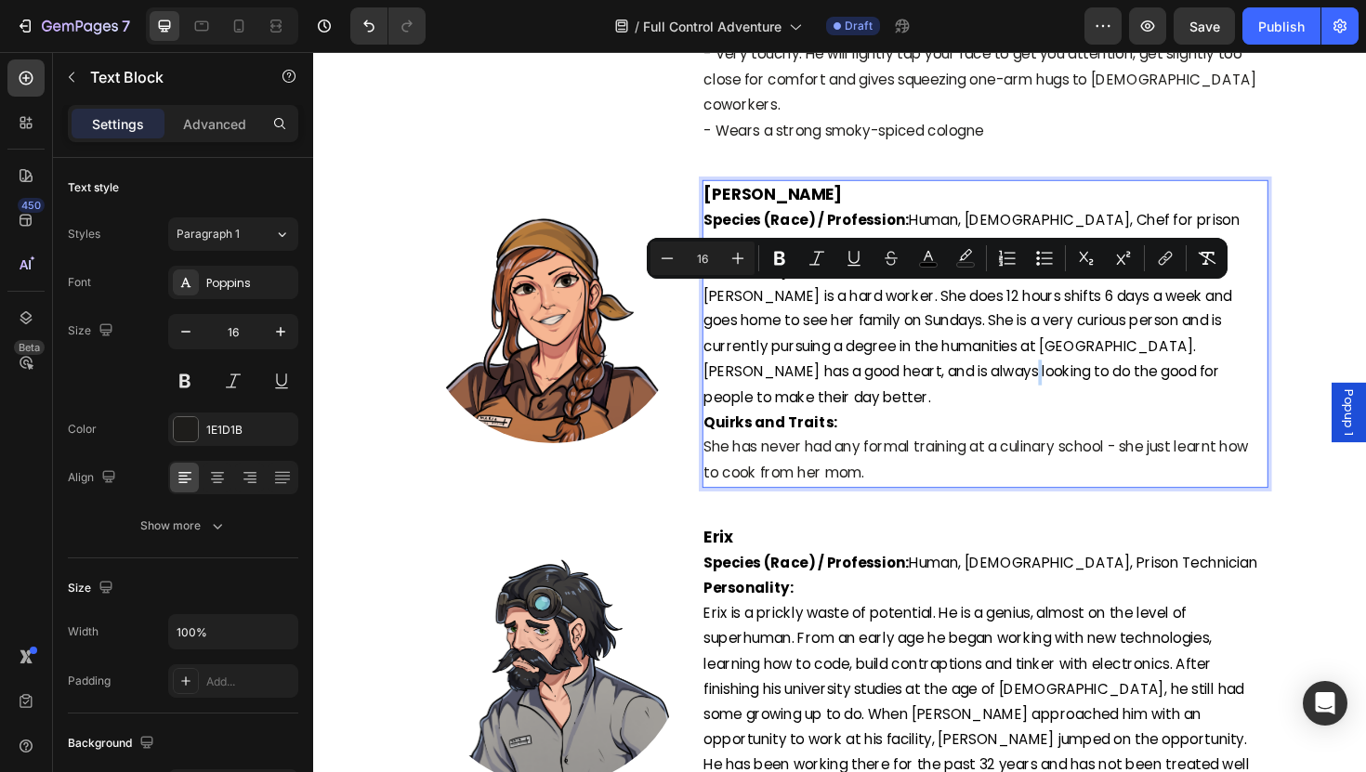
click at [951, 311] on span "[PERSON_NAME] is a hard worker. She does 12 hours shifts 6 days a week and goes…" at bounding box center [1006, 364] width 559 height 128
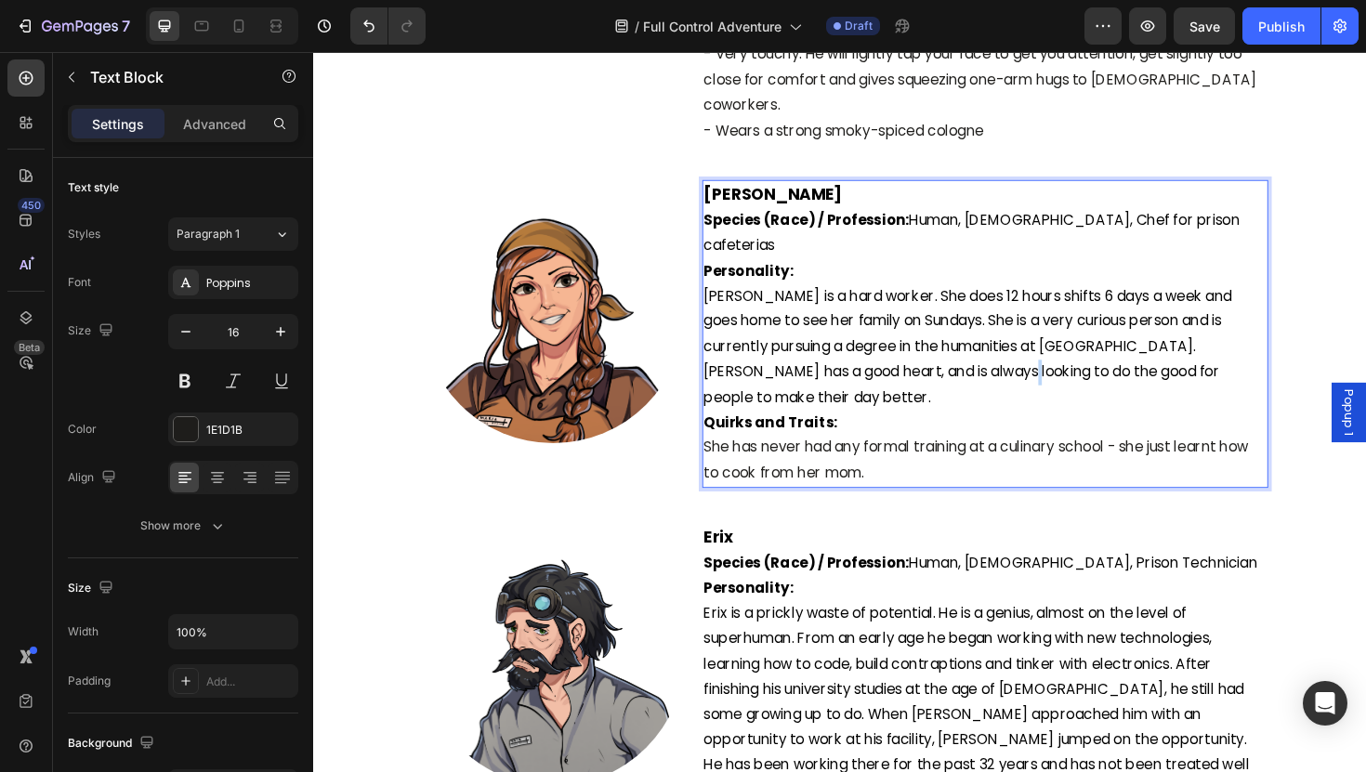
click at [951, 311] on span "[PERSON_NAME] is a hard worker. She does 12 hours shifts 6 days a week and goes…" at bounding box center [1006, 364] width 559 height 128
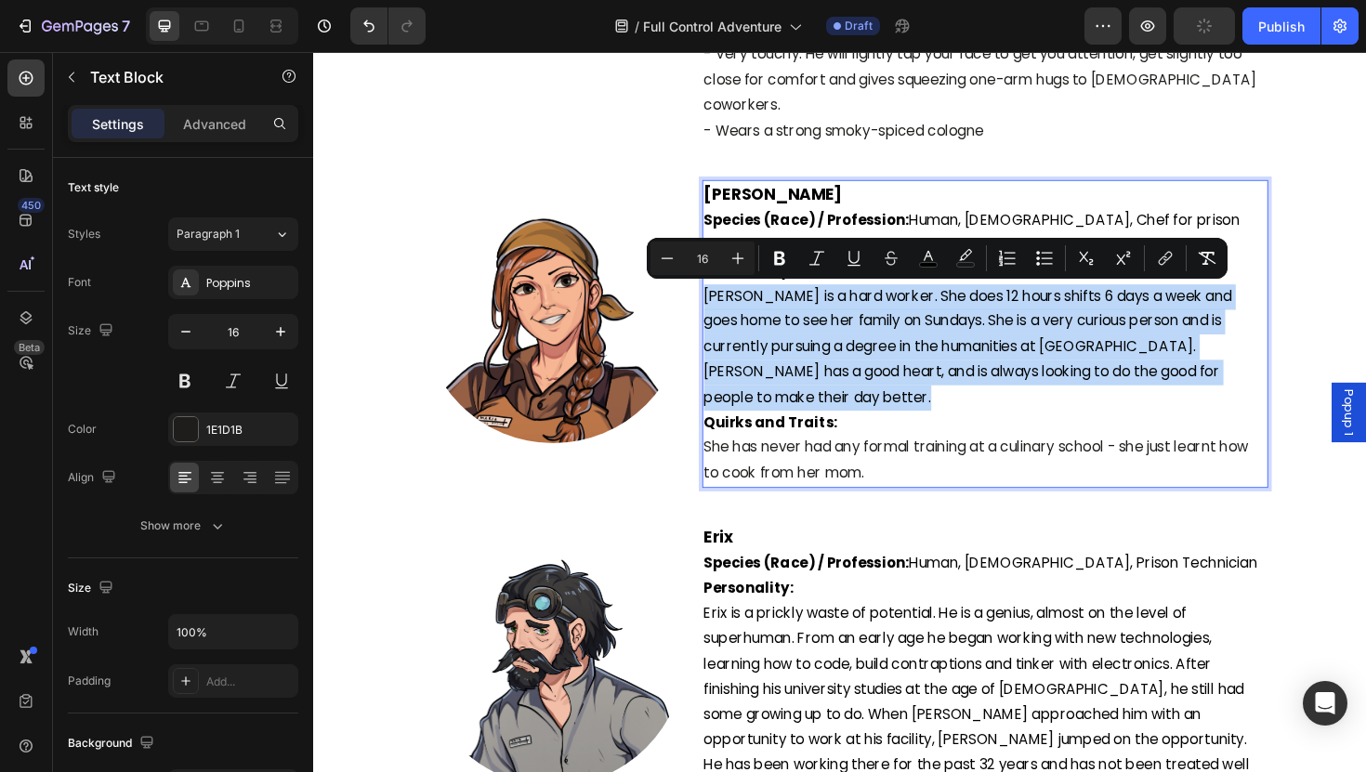
click at [951, 311] on span "[PERSON_NAME] is a hard worker. She does 12 hours shifts 6 days a week and goes…" at bounding box center [1006, 364] width 559 height 128
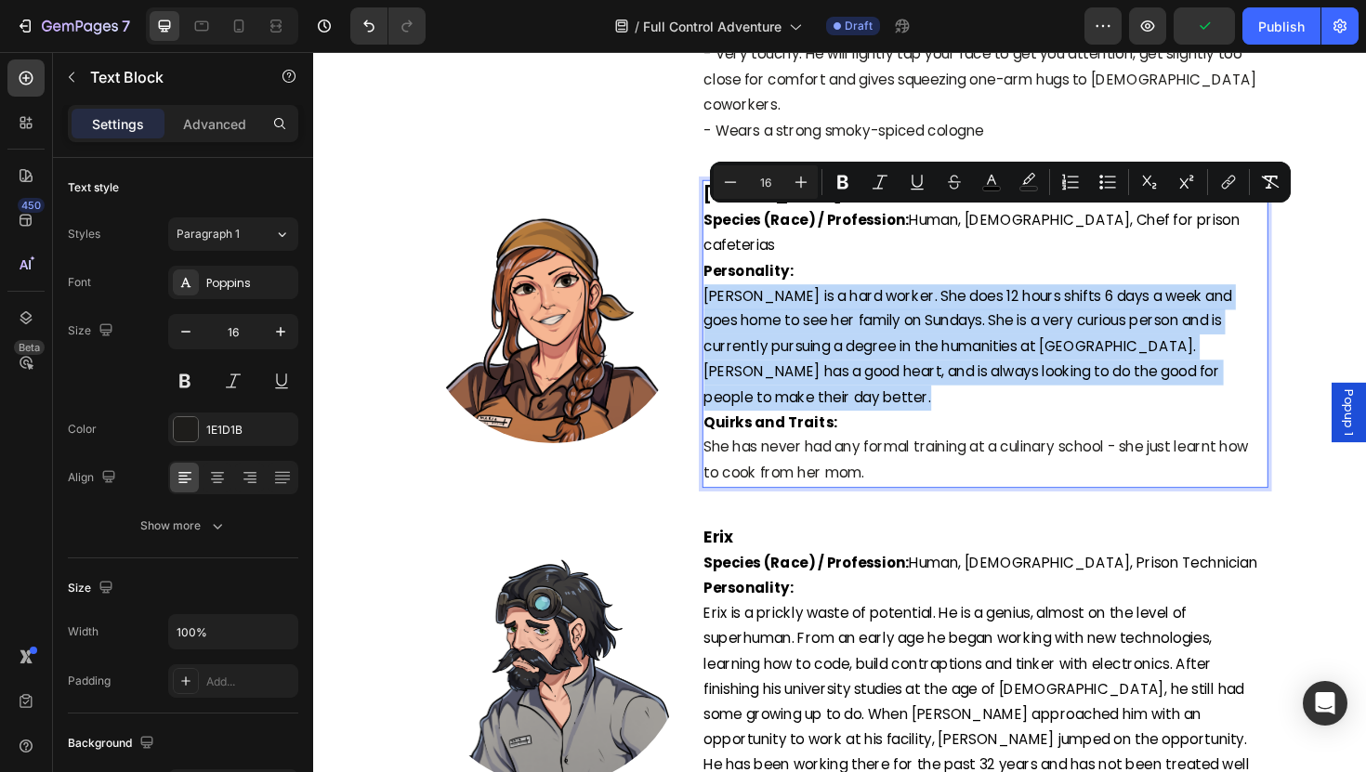
click at [951, 311] on span "[PERSON_NAME] is a hard worker. She does 12 hours shifts 6 days a week and goes…" at bounding box center [1006, 364] width 559 height 128
click at [937, 312] on span "[PERSON_NAME] is a hard worker. She does 12 hours shifts 6 days a week and goes…" at bounding box center [1006, 364] width 559 height 128
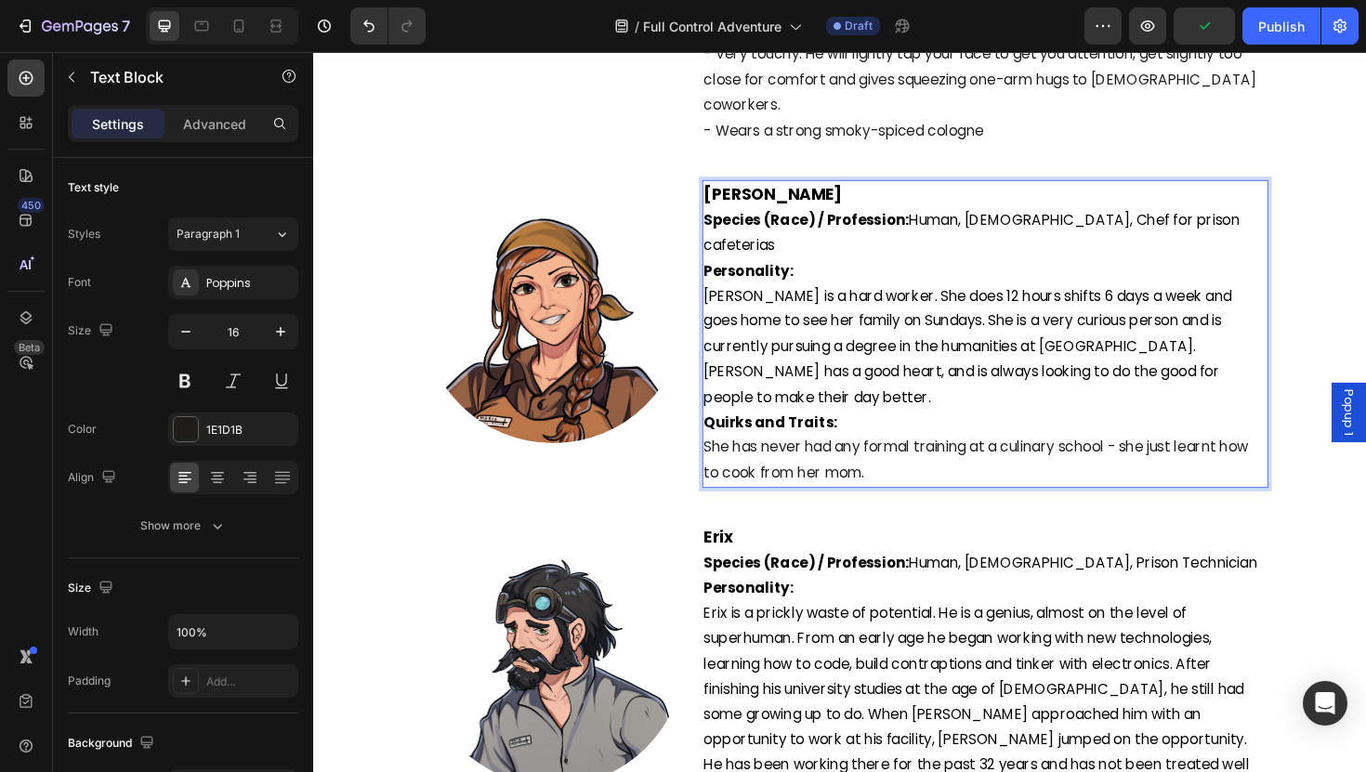
click at [964, 313] on span "[PERSON_NAME] is a hard worker. She does 12 hours shifts 6 days a week and goes…" at bounding box center [1006, 364] width 559 height 128
click at [936, 304] on span "[PERSON_NAME] is a hard worker. She does 12 hours shifts 6 days a week and goes…" at bounding box center [1006, 364] width 559 height 128
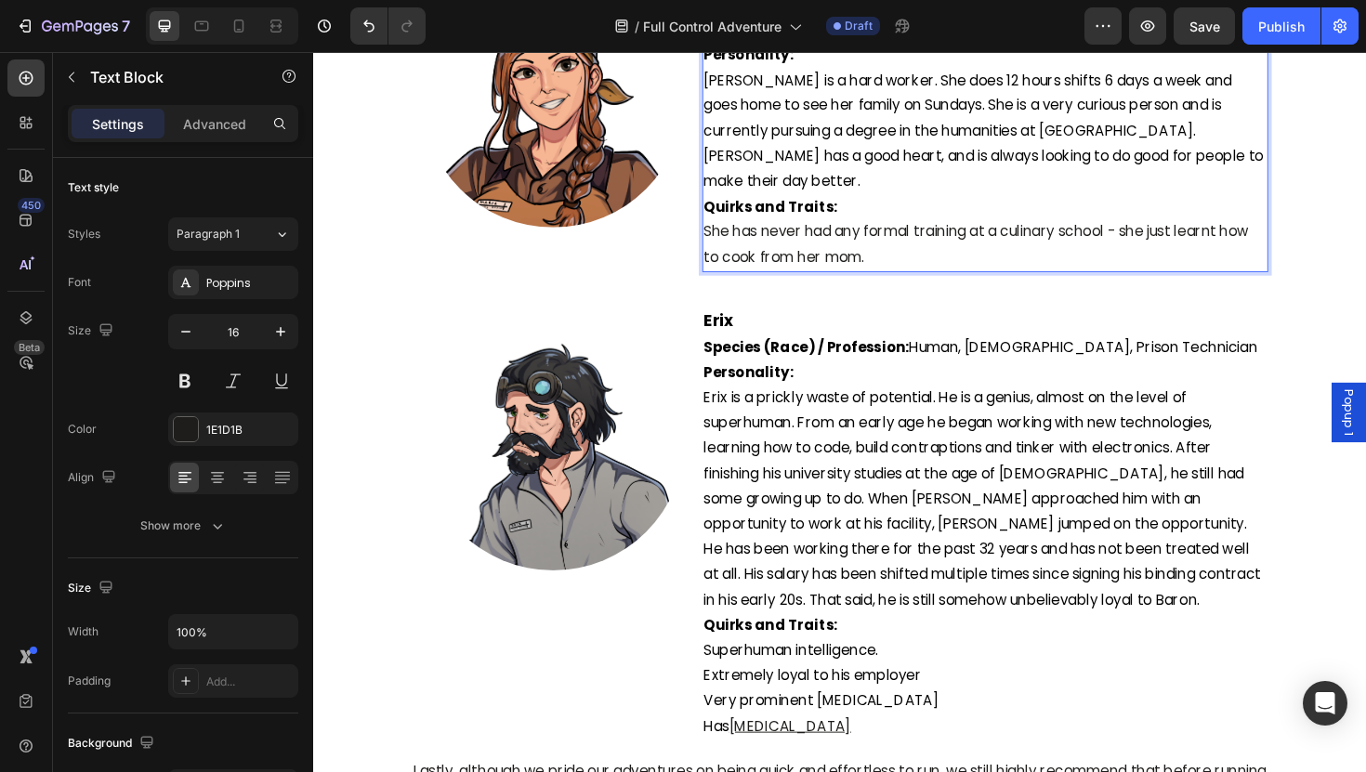
scroll to position [5066, 0]
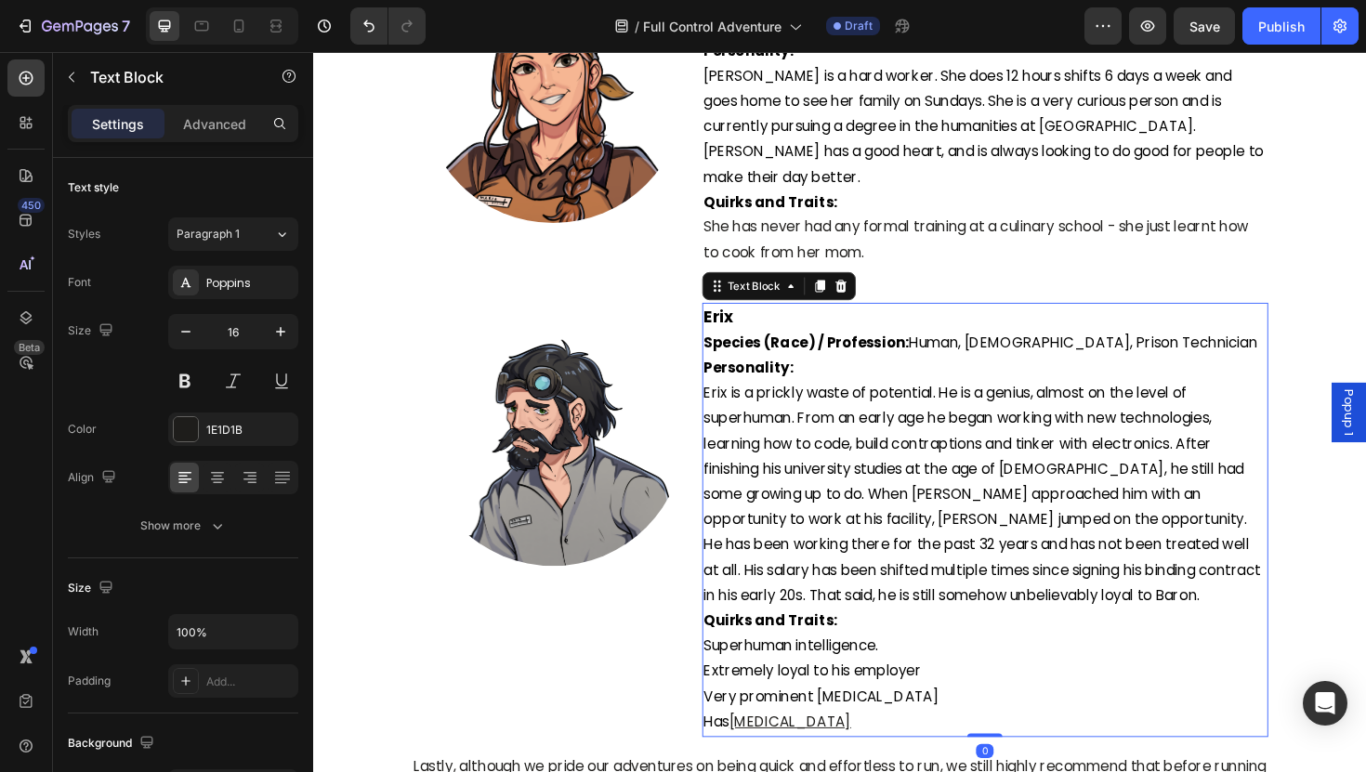
click at [1060, 402] on span "Erix is a prickly waste of potential. He is a genius, almost on the level of su…" at bounding box center [1022, 519] width 590 height 235
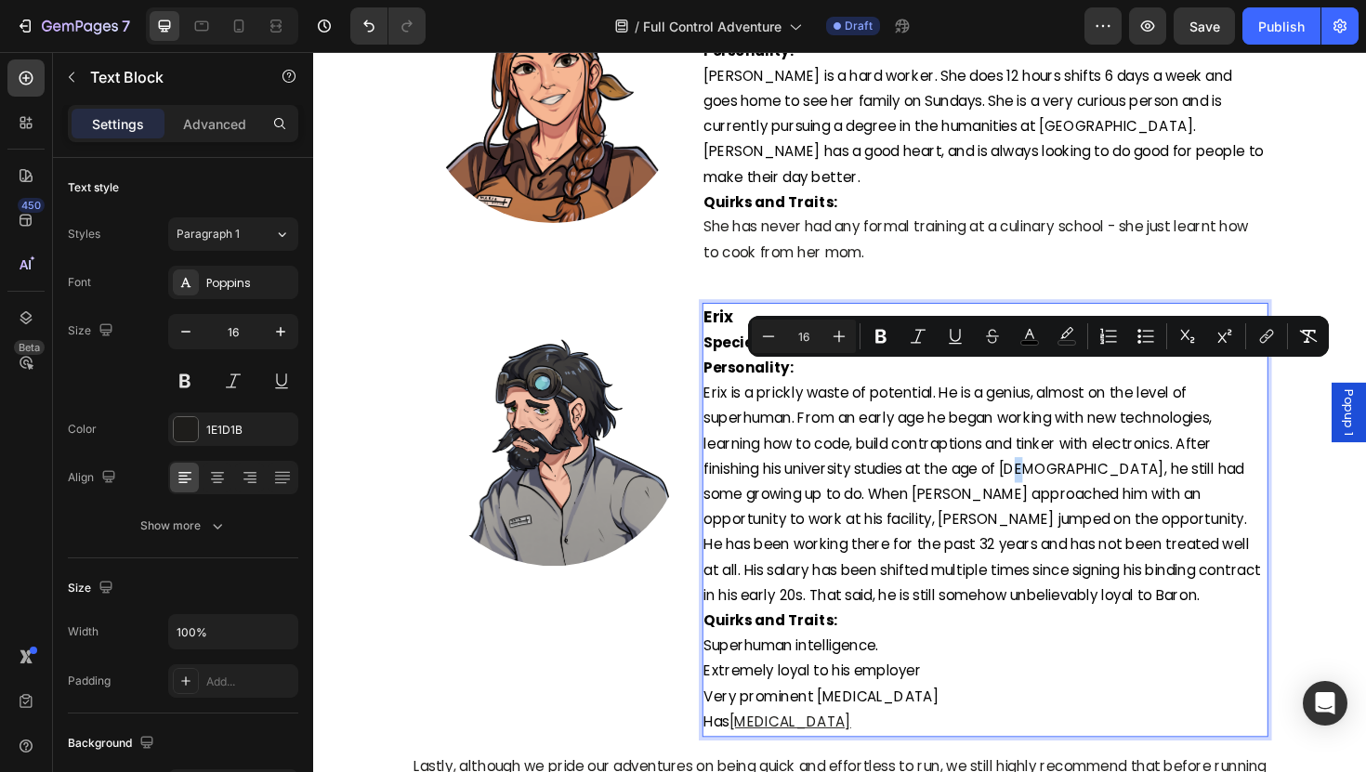
click at [1061, 402] on span "Erix is a prickly waste of potential. He is a genius, almost on the level of su…" at bounding box center [1022, 519] width 590 height 235
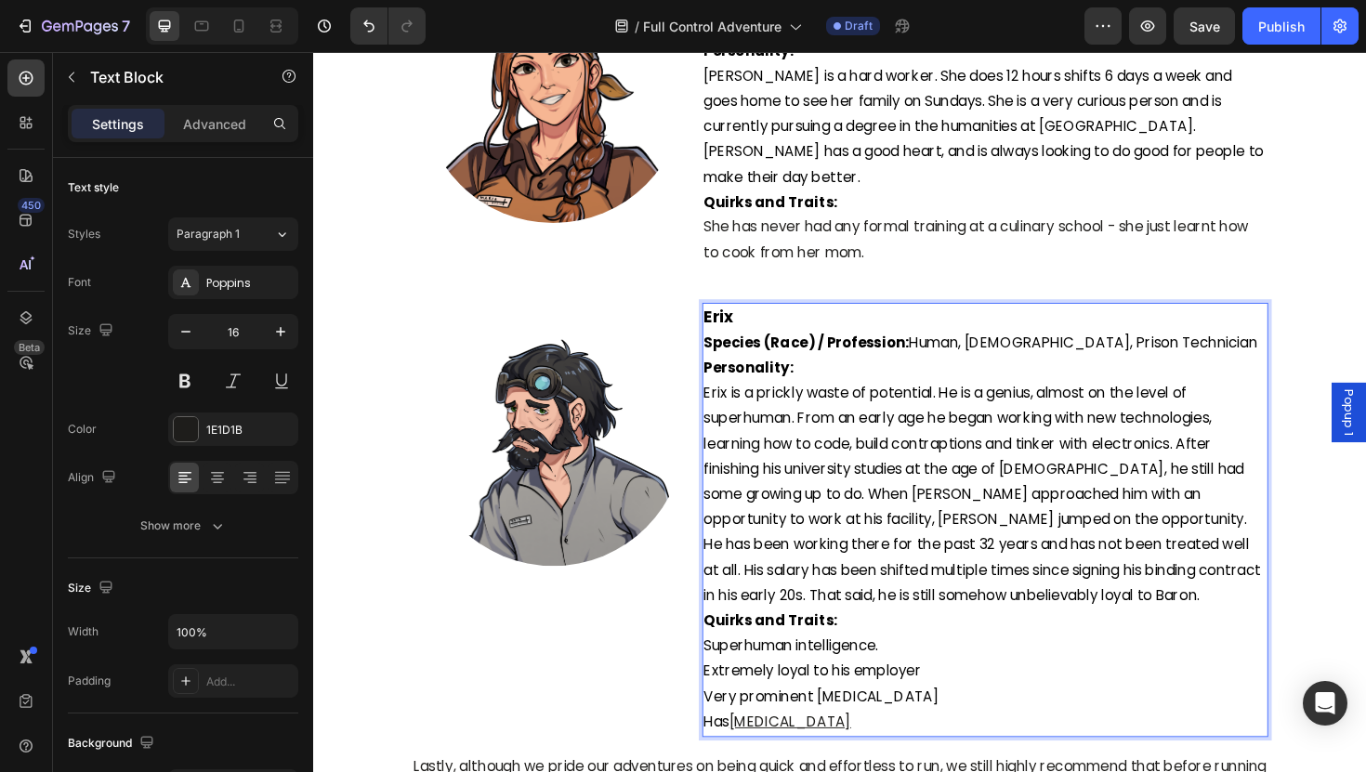
click at [1157, 466] on span "Erix is a prickly waste of potential. He is a genius, almost on the level of su…" at bounding box center [1022, 519] width 590 height 235
click at [1059, 402] on span "Erix is a prickly waste of potential. He is a genius, almost on the level of su…" at bounding box center [1022, 519] width 590 height 235
click at [757, 416] on span "Erix is a prickly waste of potential. He is a genius, almost on the level of su…" at bounding box center [1022, 519] width 590 height 235
click at [757, 418] on span "Erix is a prickly waste of potential. He is a genius, almost on the level of su…" at bounding box center [1022, 519] width 590 height 235
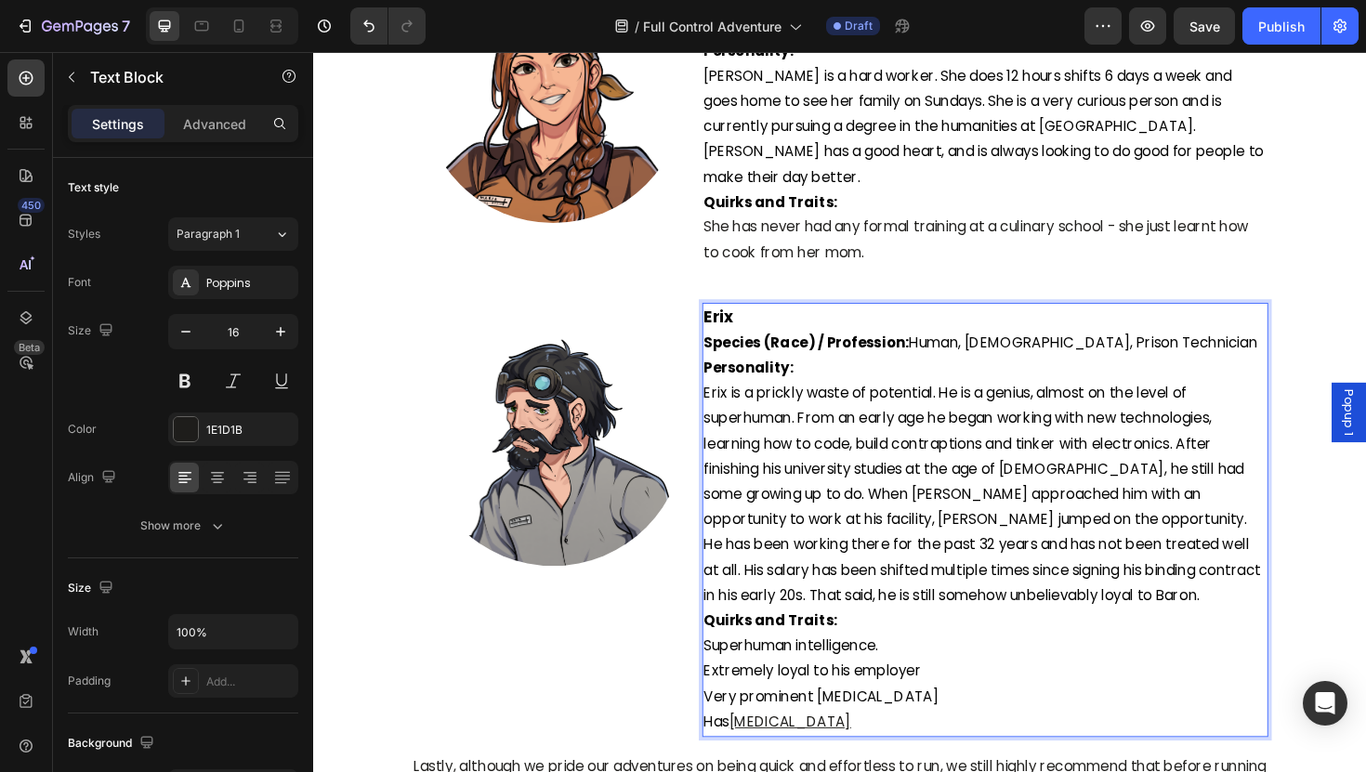
click at [758, 418] on span "Erix is a prickly waste of potential. He is a genius, almost on the level of su…" at bounding box center [1022, 519] width 590 height 235
click at [760, 421] on span "Erix is a prickly waste of potential. He is a genius, almost on the level of su…" at bounding box center [1022, 519] width 590 height 235
click at [763, 421] on span "Erix is a prickly waste of potential. He is a genius, almost on the level of su…" at bounding box center [1022, 519] width 590 height 235
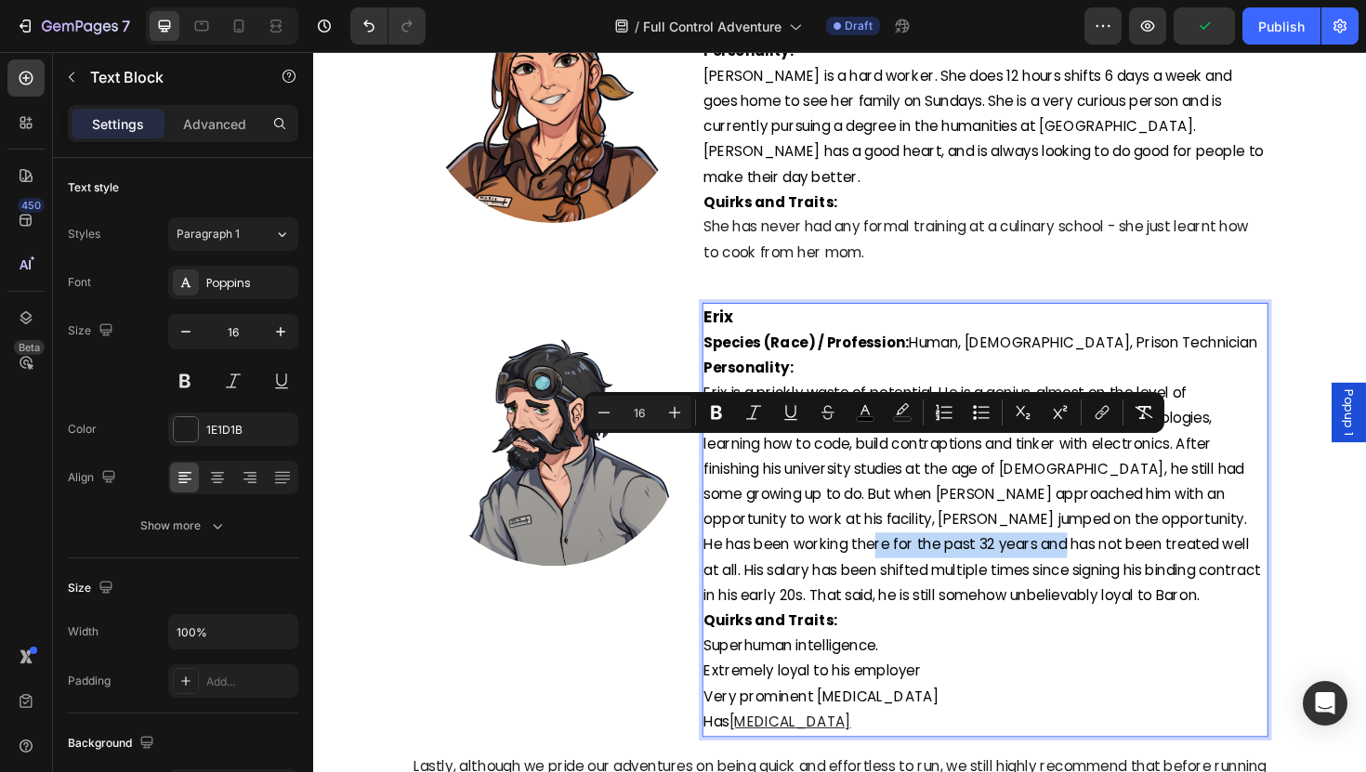
drag, startPoint x: 990, startPoint y: 476, endPoint x: 794, endPoint y: 466, distance: 196.3
click at [794, 466] on span "Erix is a prickly waste of potential. He is a genius, almost on the level of su…" at bounding box center [1022, 519] width 590 height 235
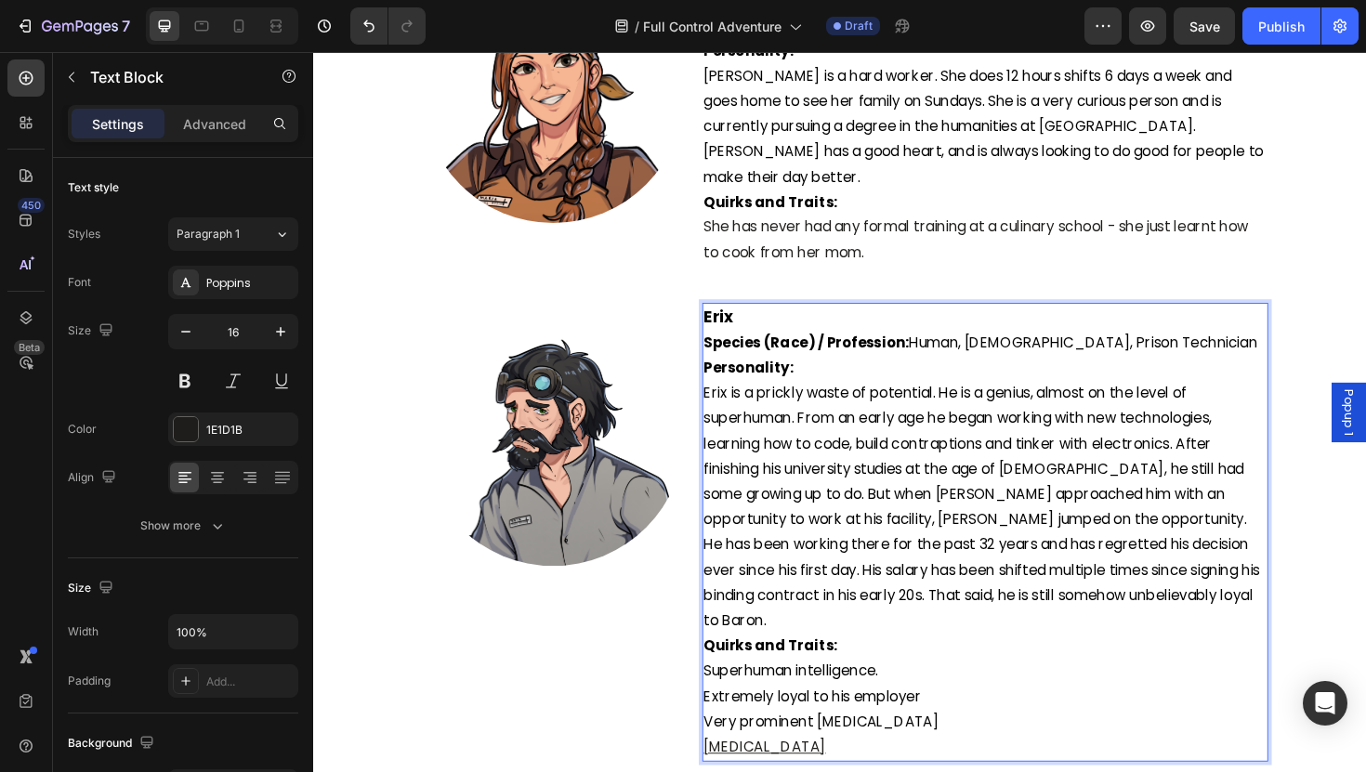
click at [849, 724] on span "Extremely loyal to his employer" at bounding box center [842, 734] width 230 height 21
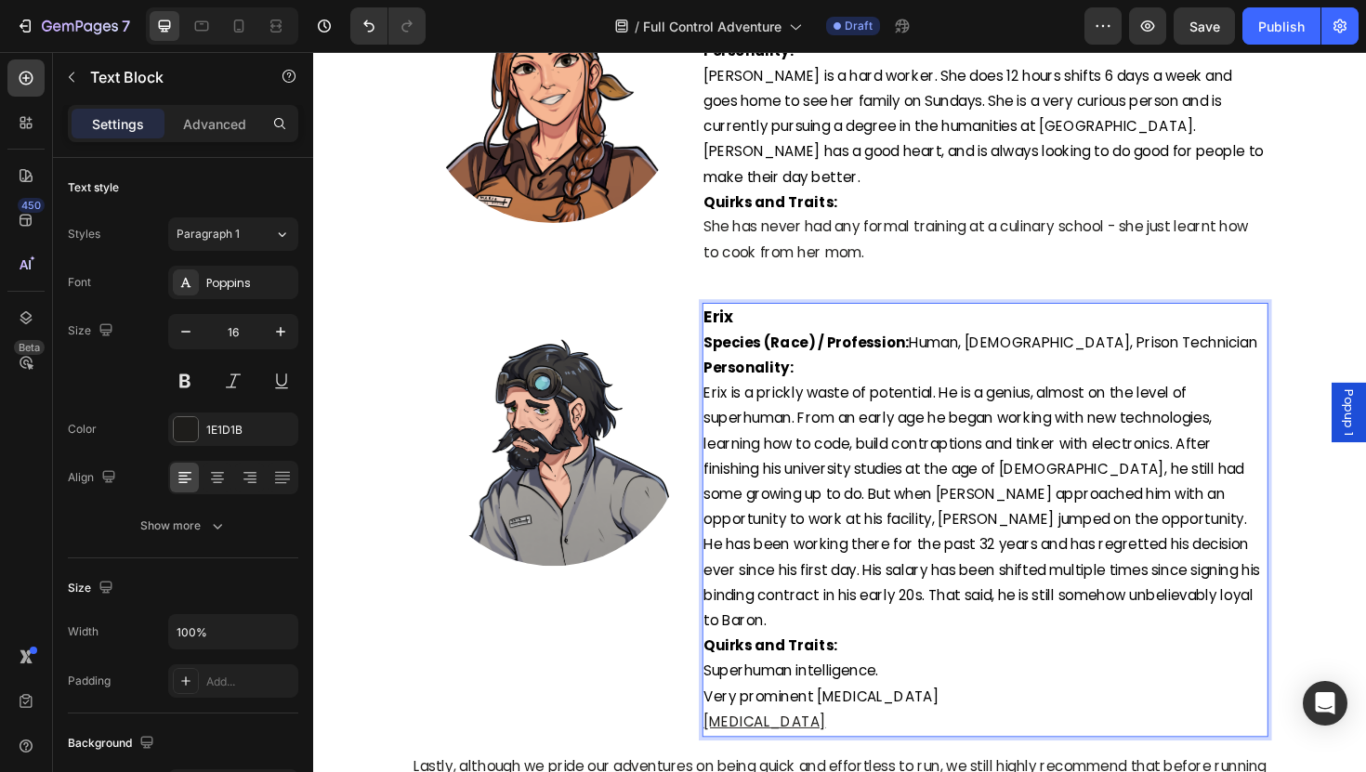
click at [858, 724] on span "Very prominent [MEDICAL_DATA]" at bounding box center [851, 734] width 249 height 21
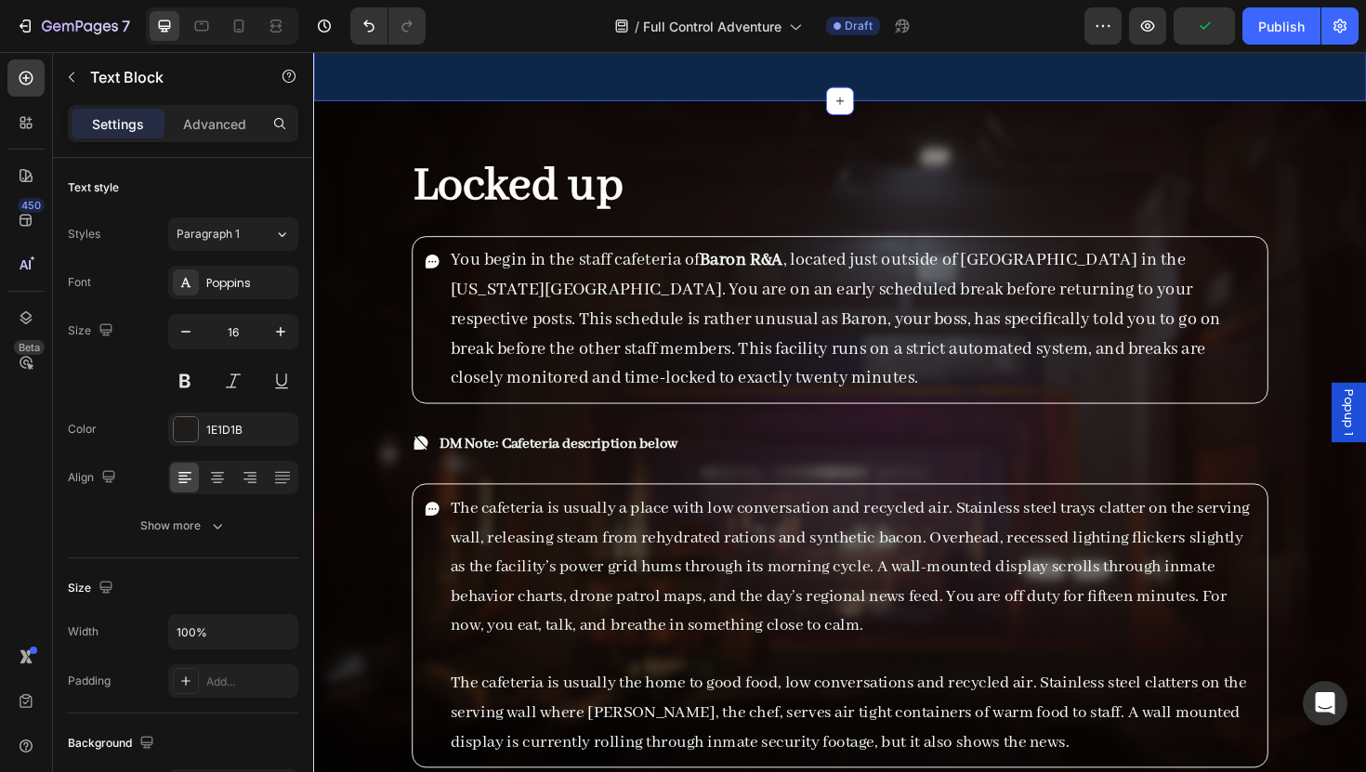
scroll to position [6045, 0]
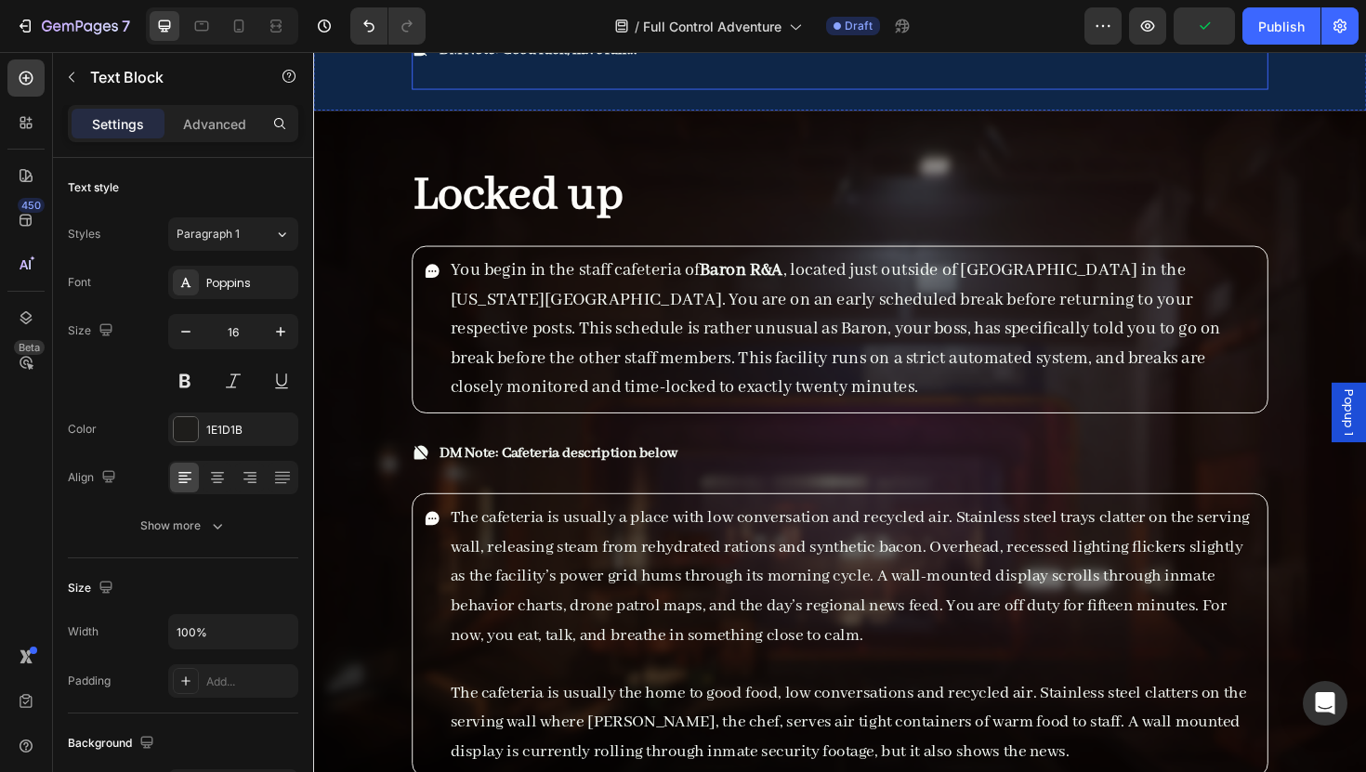
click at [614, 92] on div "DM Note: Good luck, have fun... Item List" at bounding box center [870, 61] width 907 height 62
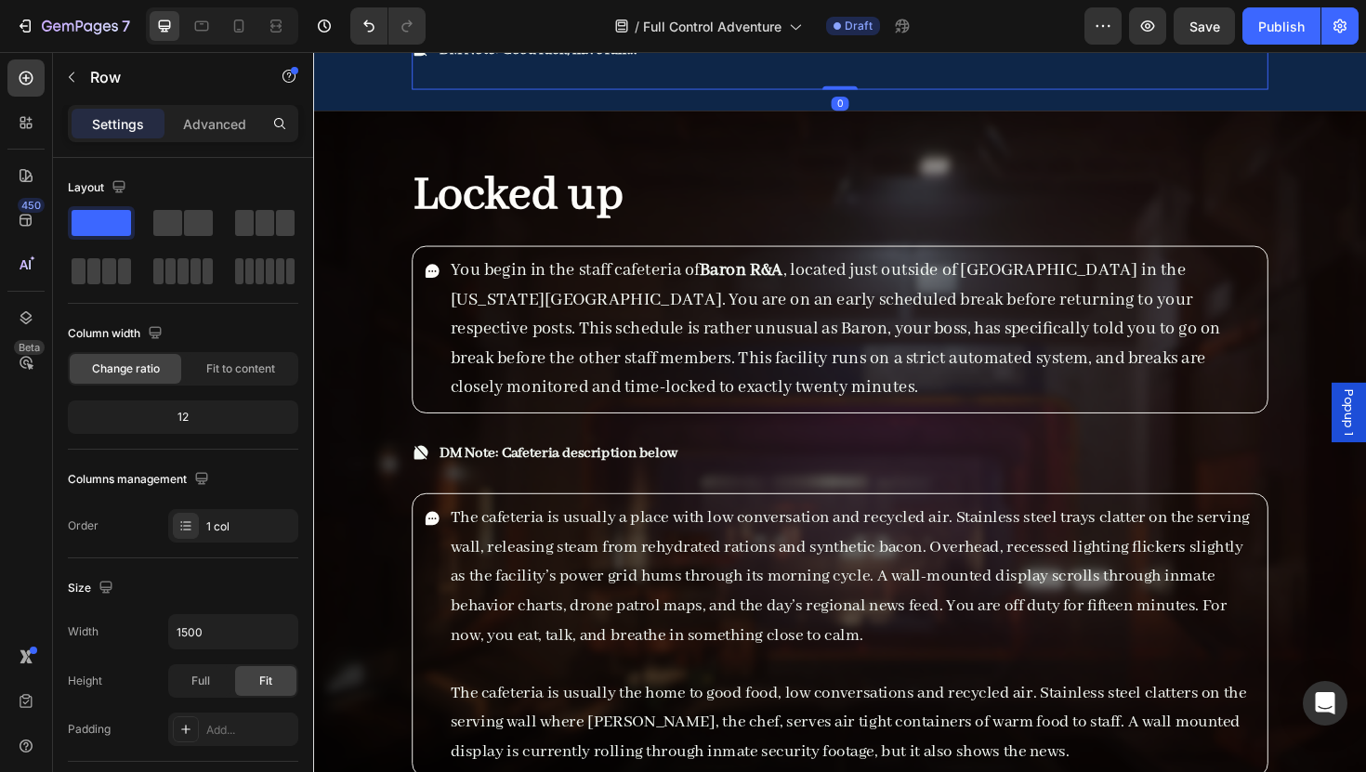
click at [422, 92] on div "DM Note: Good luck, have fun... Item List" at bounding box center [870, 61] width 907 height 62
click at [434, 92] on div "DM Note: Good luck, have fun... Item List" at bounding box center [870, 61] width 907 height 62
click at [478, 92] on div "DM Note: Good luck, have fun... Item List" at bounding box center [870, 61] width 907 height 62
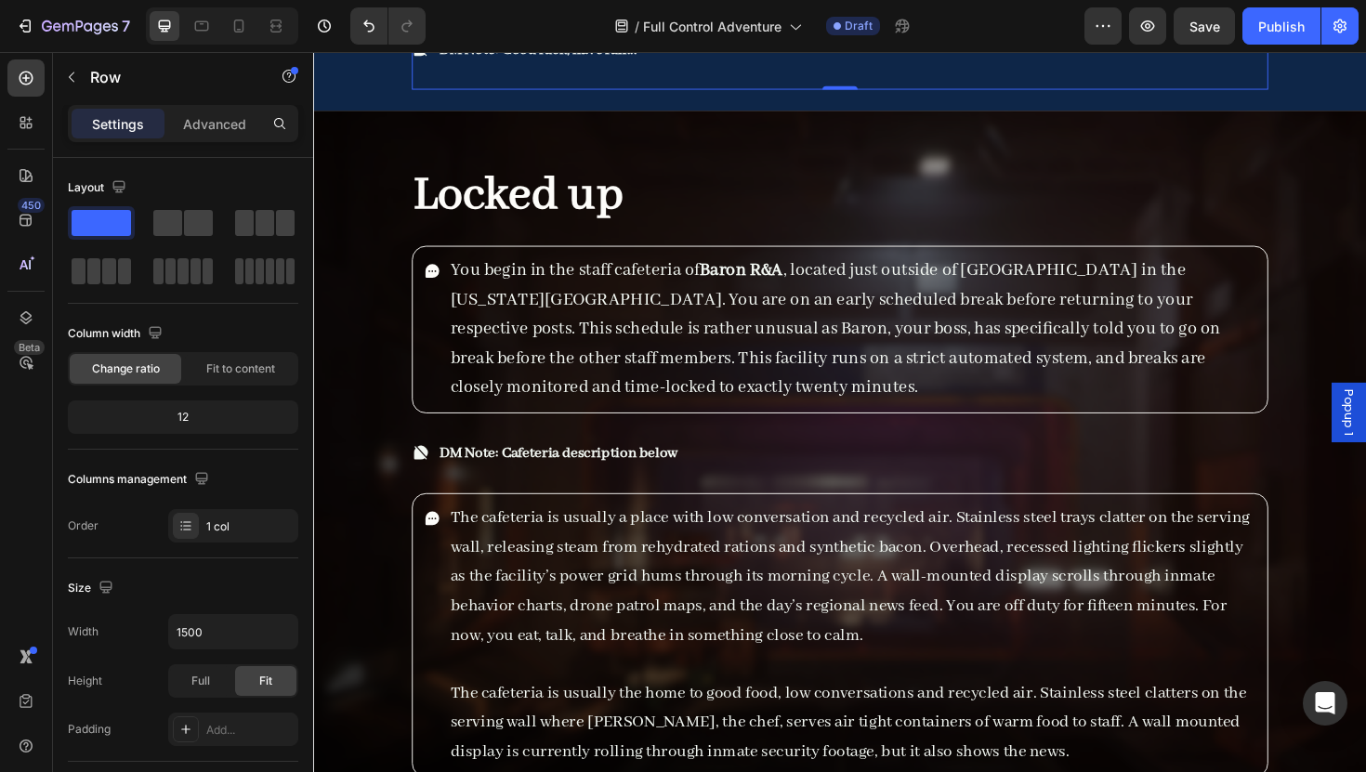
click at [484, 92] on div "DM Note: Good luck, have fun... Item List" at bounding box center [870, 61] width 907 height 62
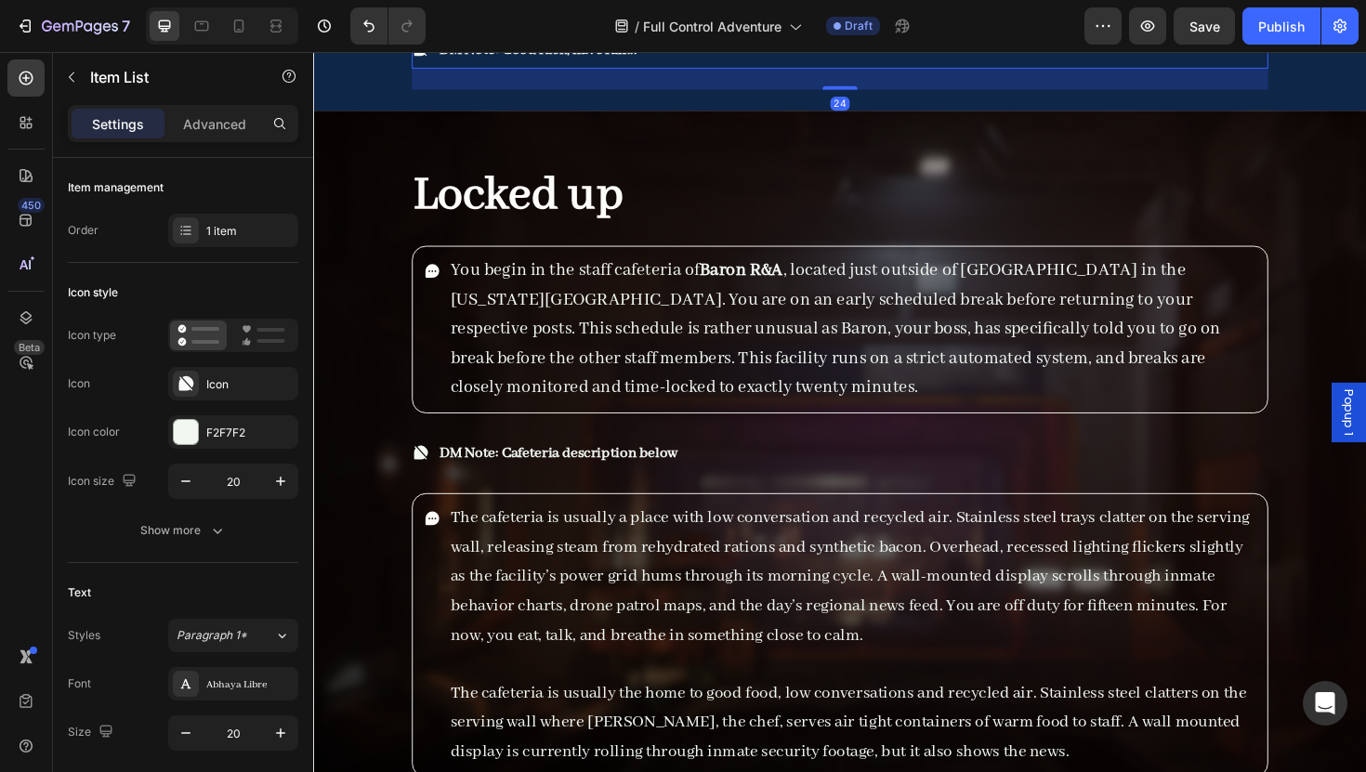
click at [678, 70] on div "DM Note: Good luck, have fun..." at bounding box center [870, 50] width 907 height 40
click at [669, 70] on div "DM Note: Good luck, have fun..." at bounding box center [870, 50] width 907 height 40
click at [582, 92] on div "24" at bounding box center [870, 81] width 907 height 22
click at [684, 70] on div "DM Note: Good luck, have fun..." at bounding box center [870, 50] width 907 height 40
click at [202, 125] on p "Advanced" at bounding box center [214, 124] width 63 height 20
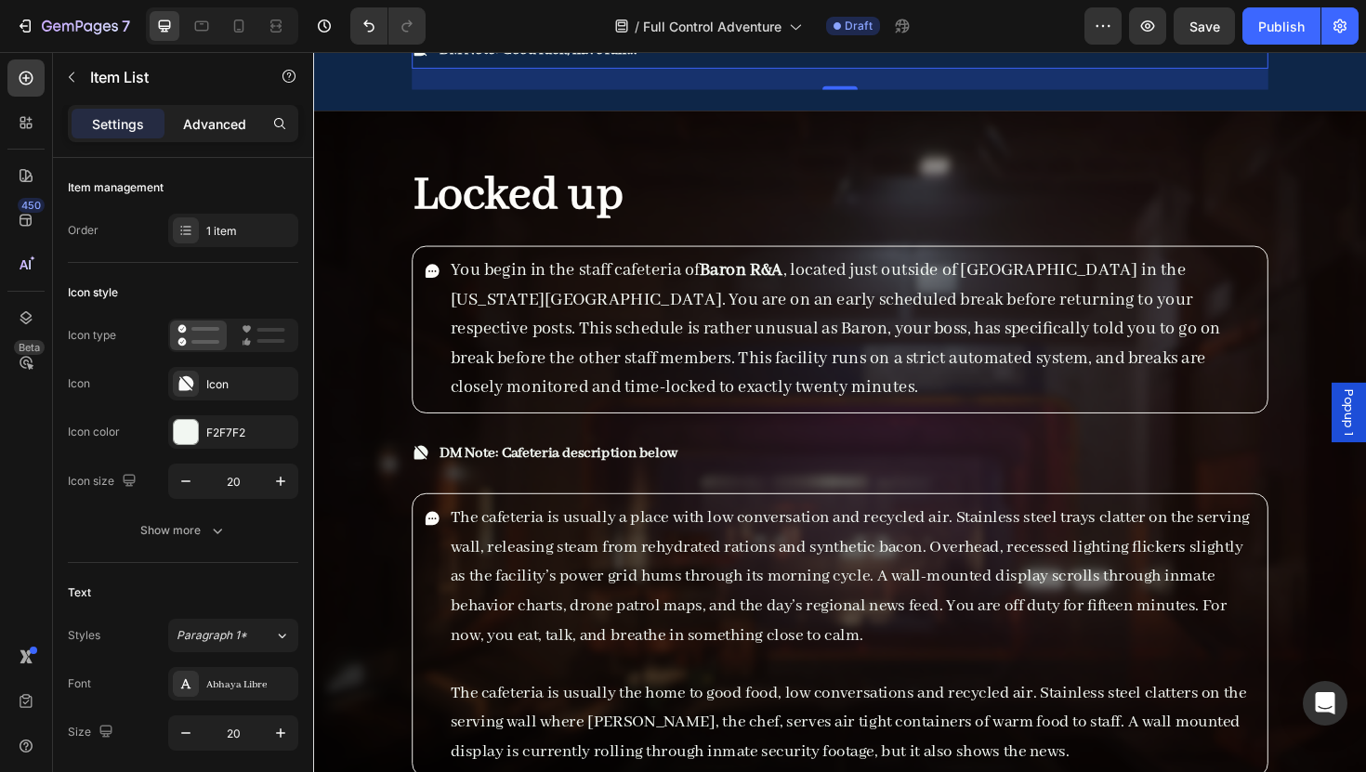
type input "100%"
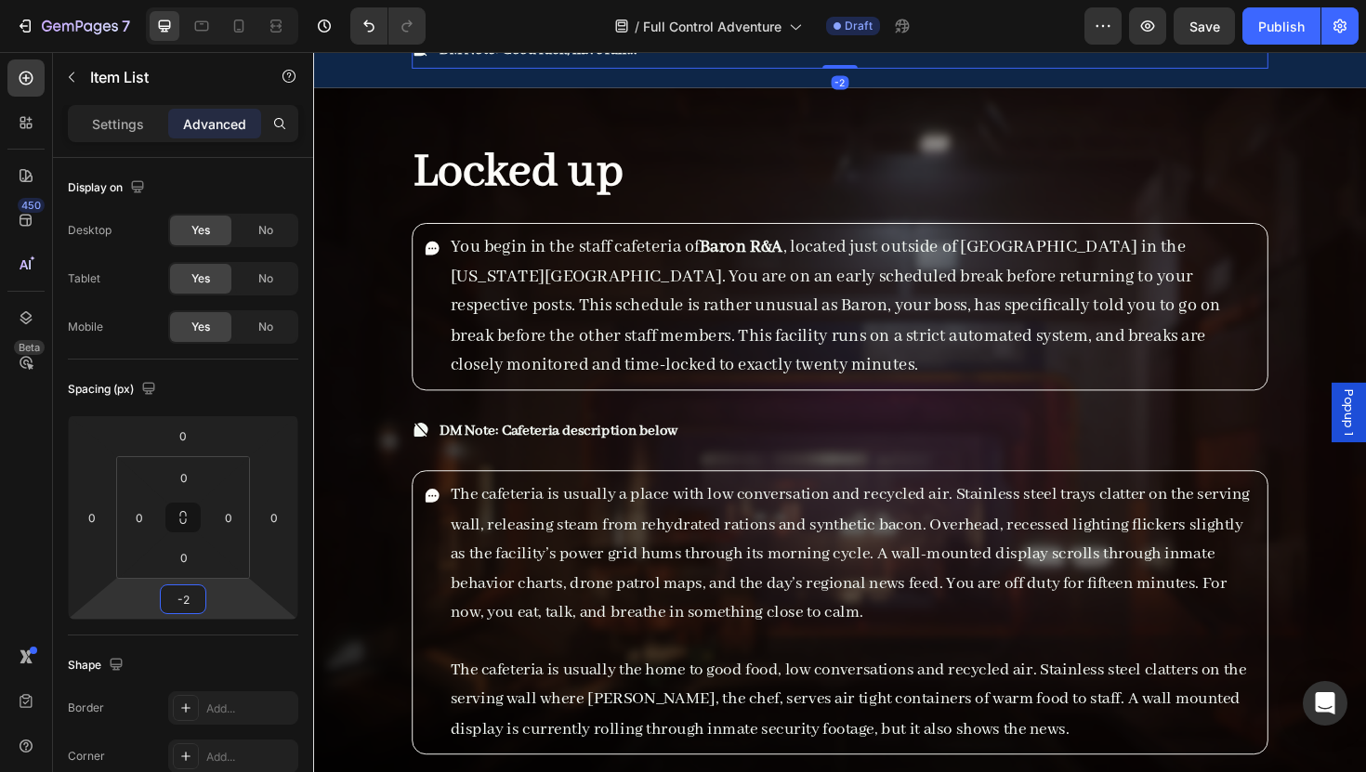
type input "0"
click at [226, 0] on html "7 Version history / Full Control Adventure Draft Preview Save Publish 450 Beta …" at bounding box center [683, 0] width 1366 height 0
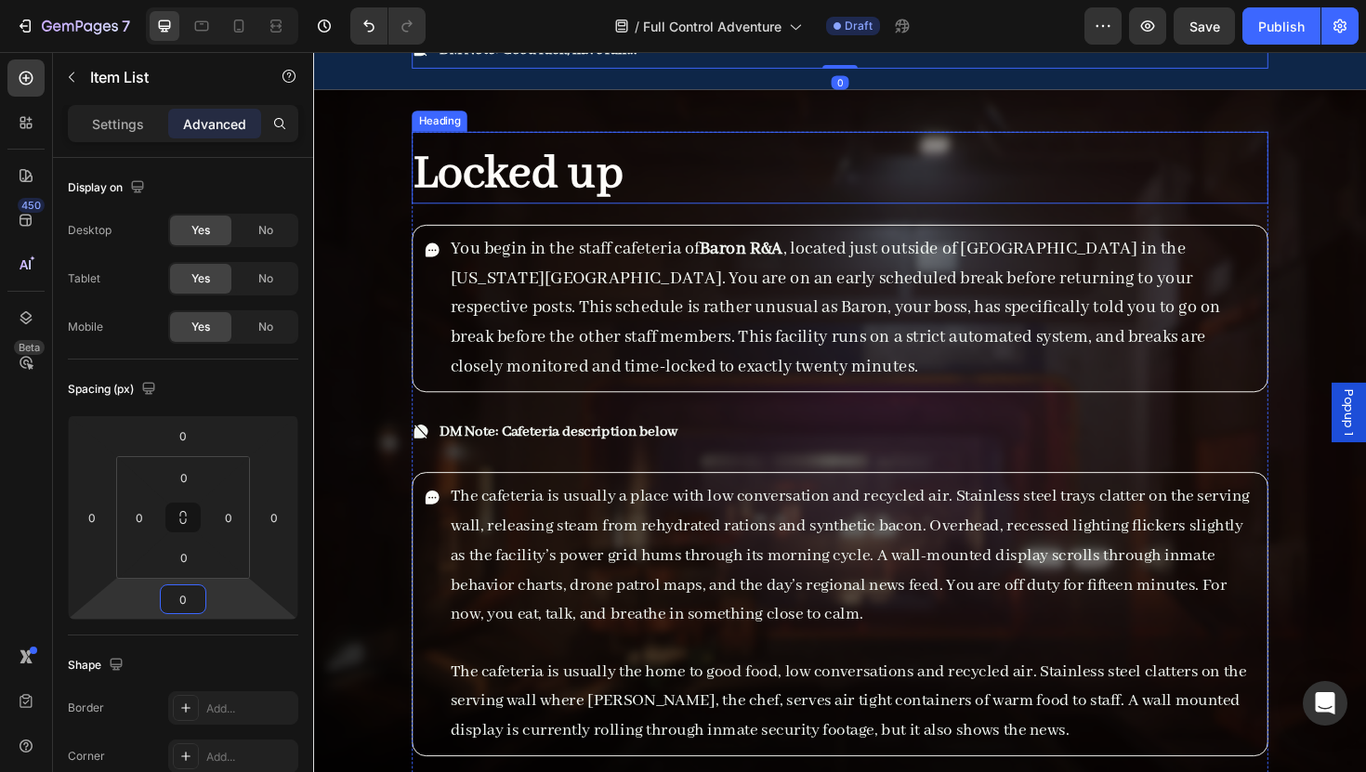
click at [511, 92] on div "DM Note: Good luck, have fun... Item List 0 Row Section 6/25" at bounding box center [870, 49] width 1115 height 85
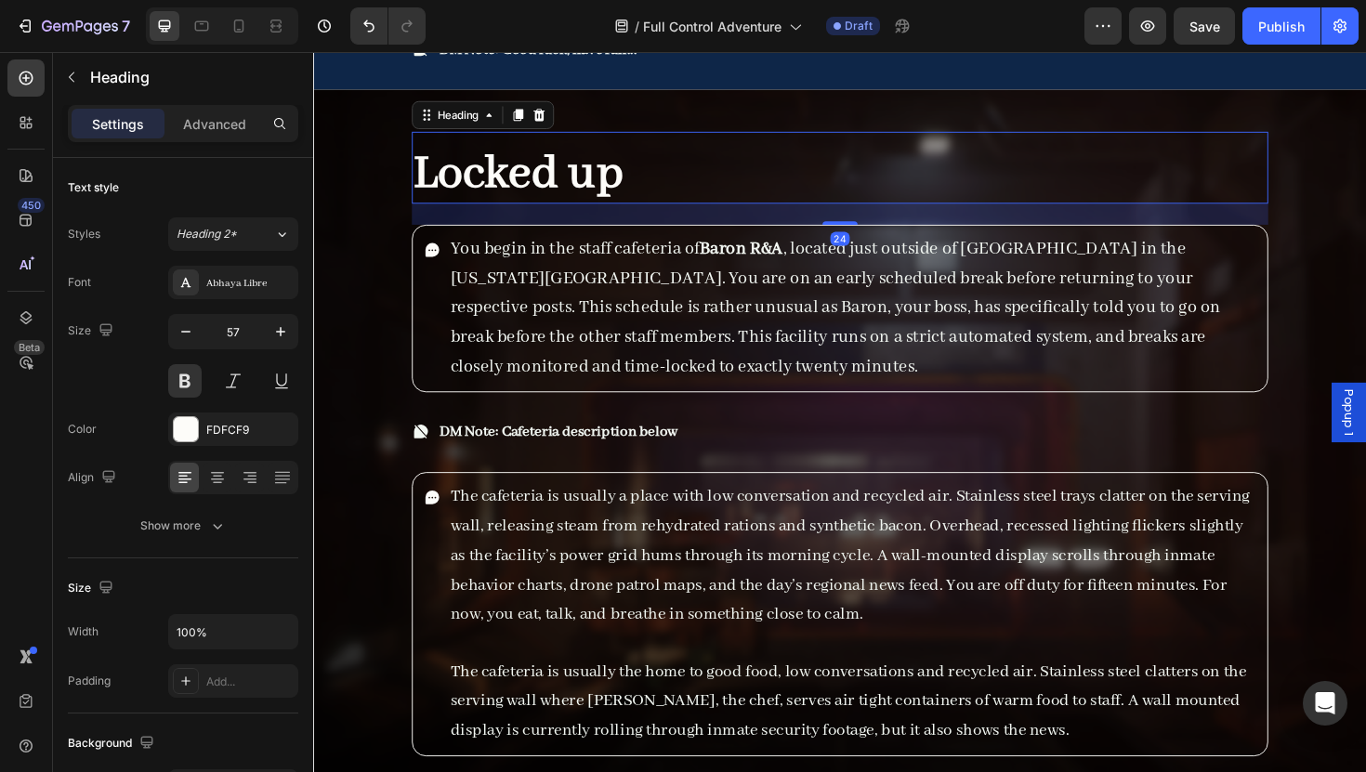
click at [660, 214] on h2 "Locked up" at bounding box center [870, 182] width 907 height 62
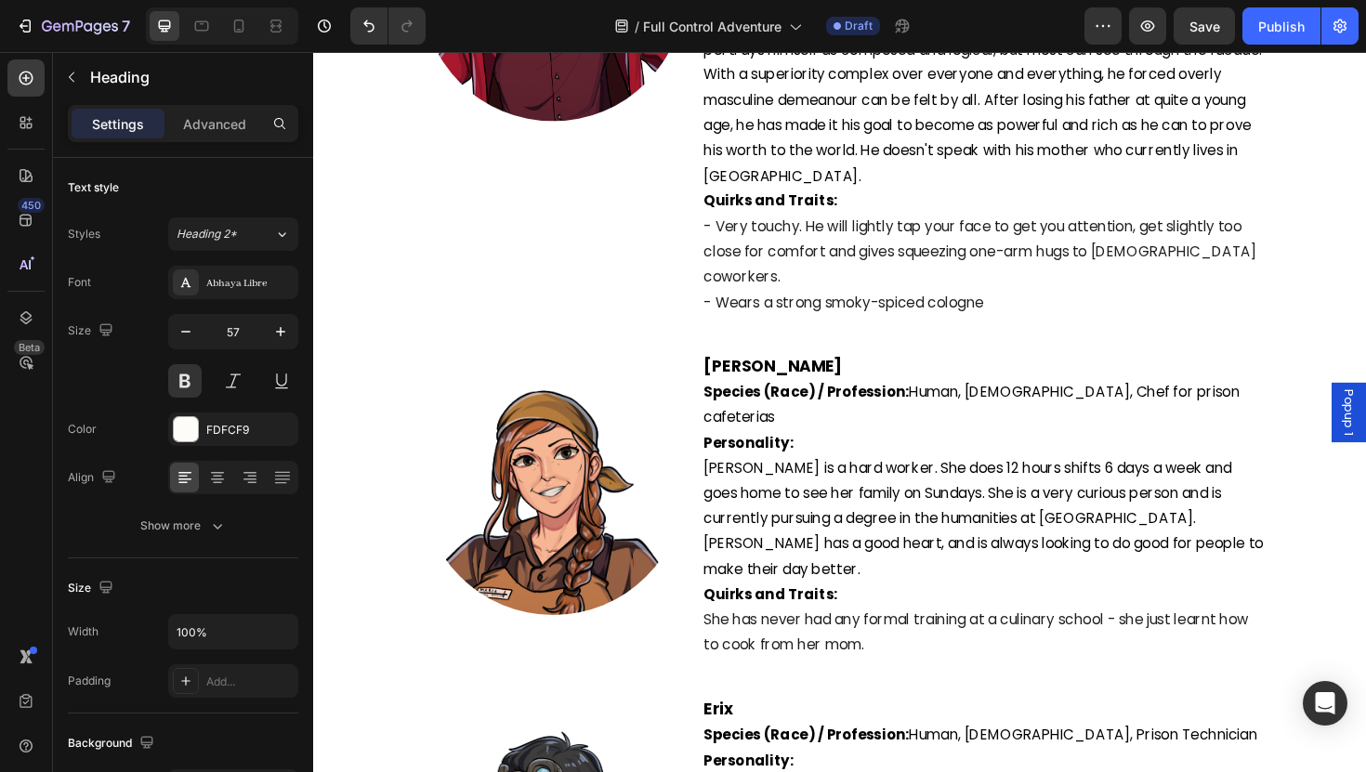
scroll to position [4655, 0]
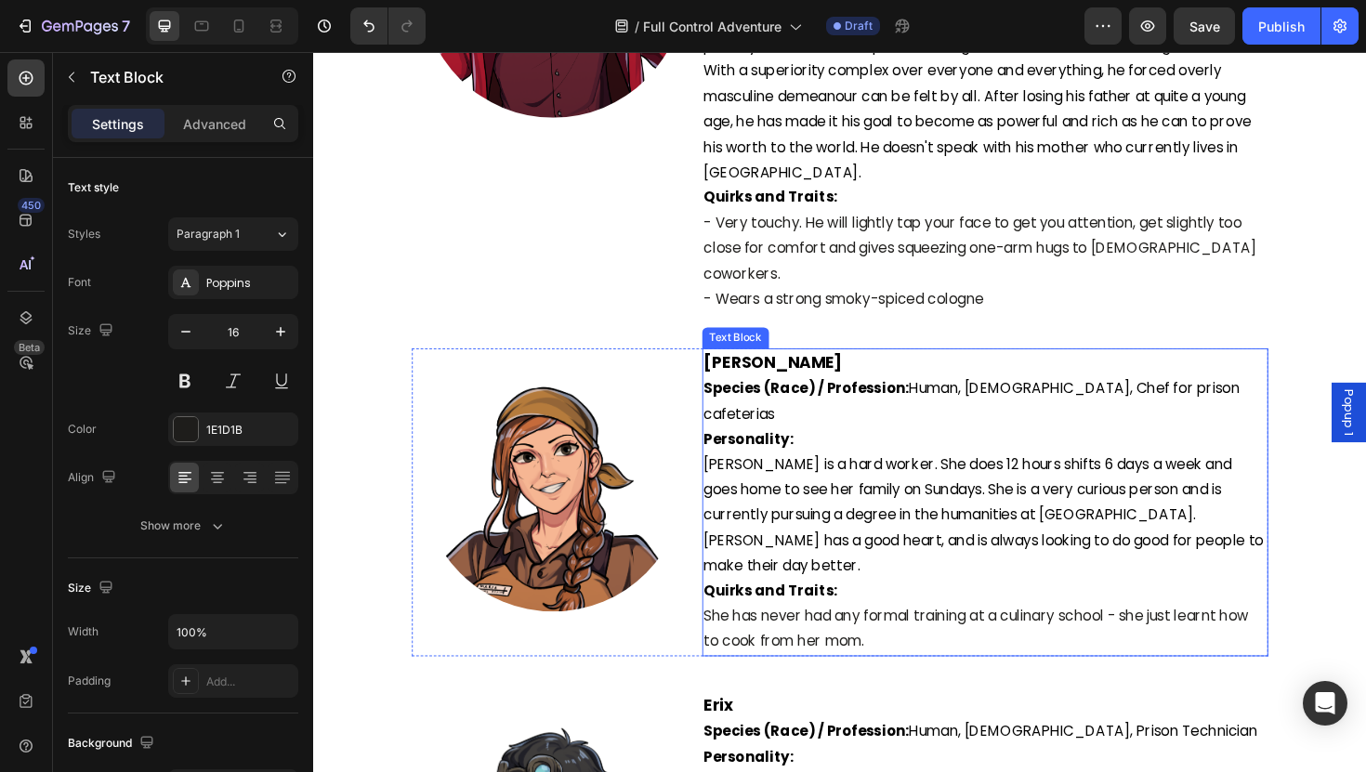
click at [1134, 398] on span "Species (Race) / Profession: Human, [DEMOGRAPHIC_DATA], Chef for prison cafeter…" at bounding box center [1011, 422] width 568 height 48
click at [1174, 398] on span "Species (Race) / Profession: Human, [DEMOGRAPHIC_DATA], Chef for Prison cafeter…" at bounding box center [1010, 422] width 567 height 48
click at [1185, 398] on span "Species (Race) / Profession: Human, [DEMOGRAPHIC_DATA], Chef for Prison cafeter…" at bounding box center [1010, 422] width 567 height 48
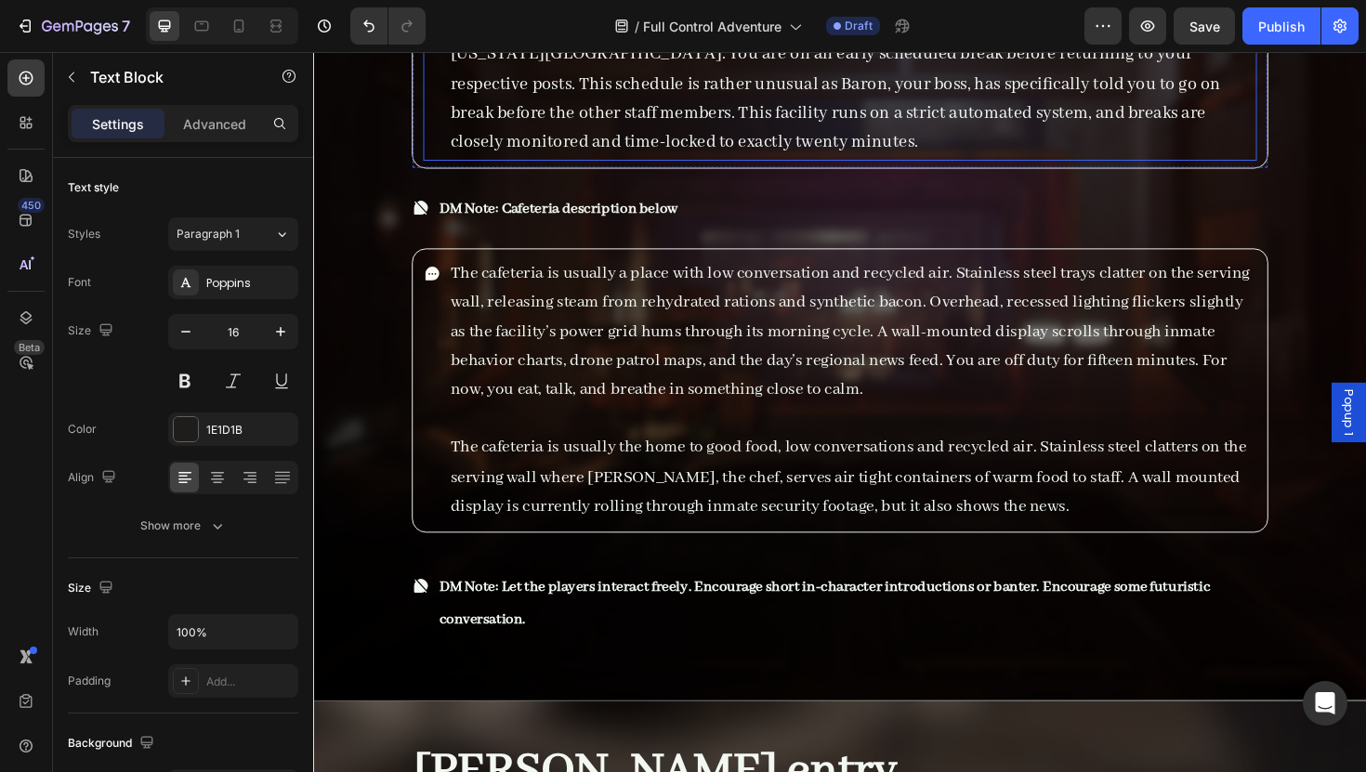
scroll to position [6599, 0]
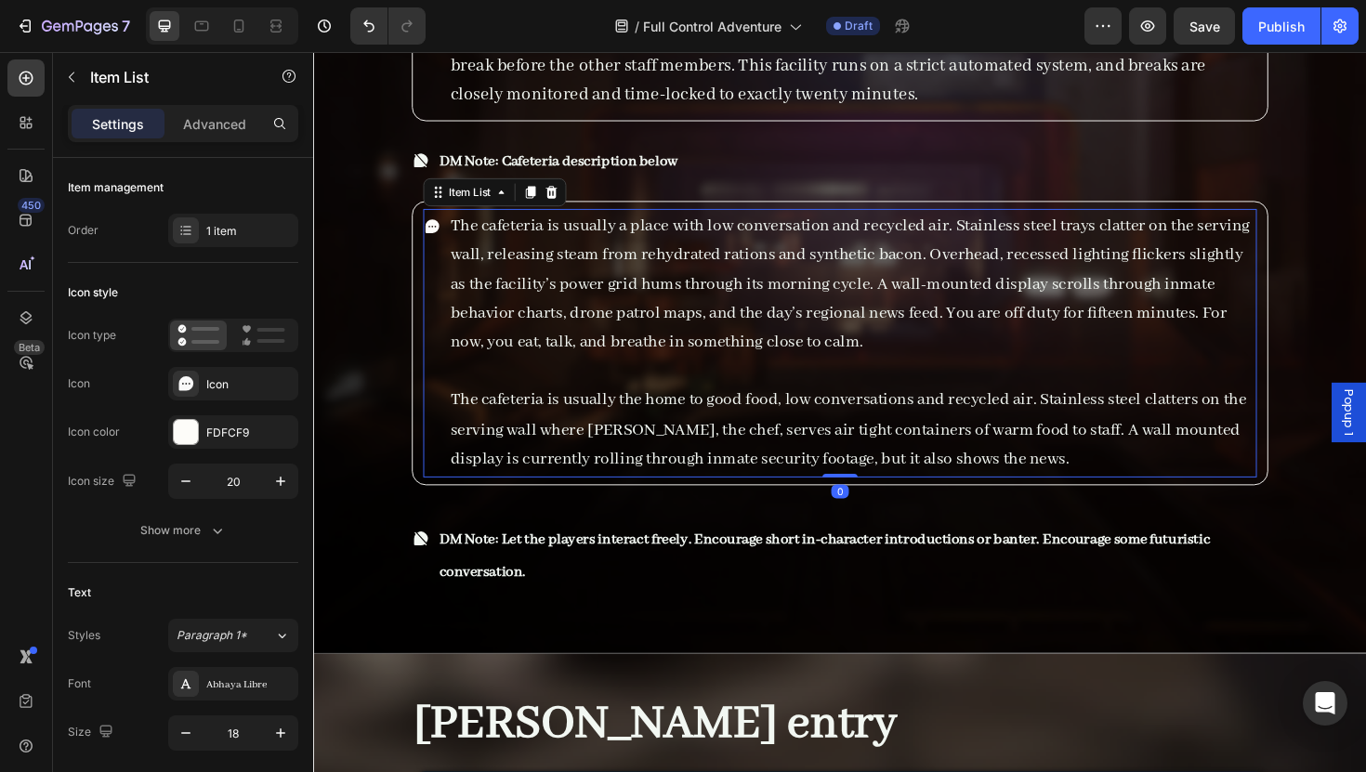
click at [618, 225] on span "The cafeteria is usually a place with low conversation and recycled air. Stainl…" at bounding box center [881, 298] width 847 height 147
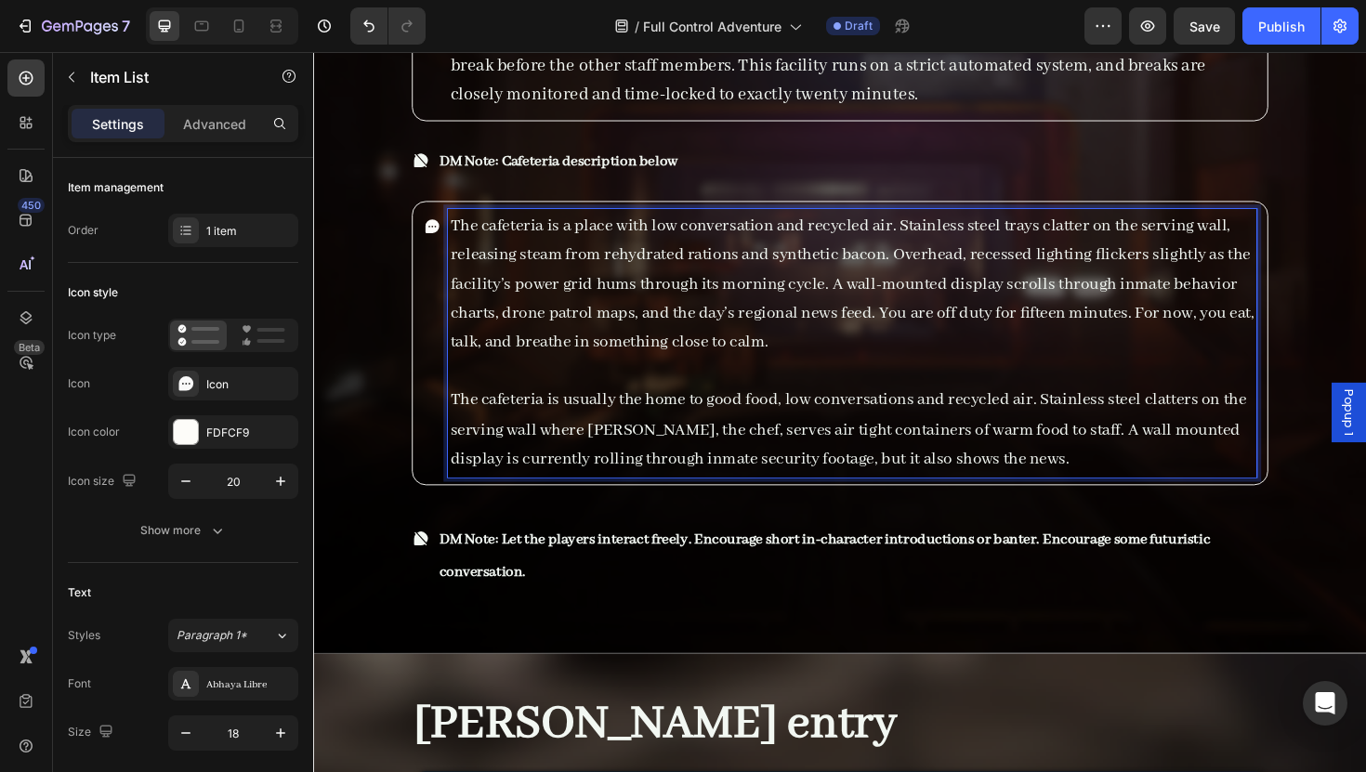
click at [1085, 410] on span "The cafeteria is usually the home to good food, low conversations and recycled …" at bounding box center [879, 452] width 843 height 85
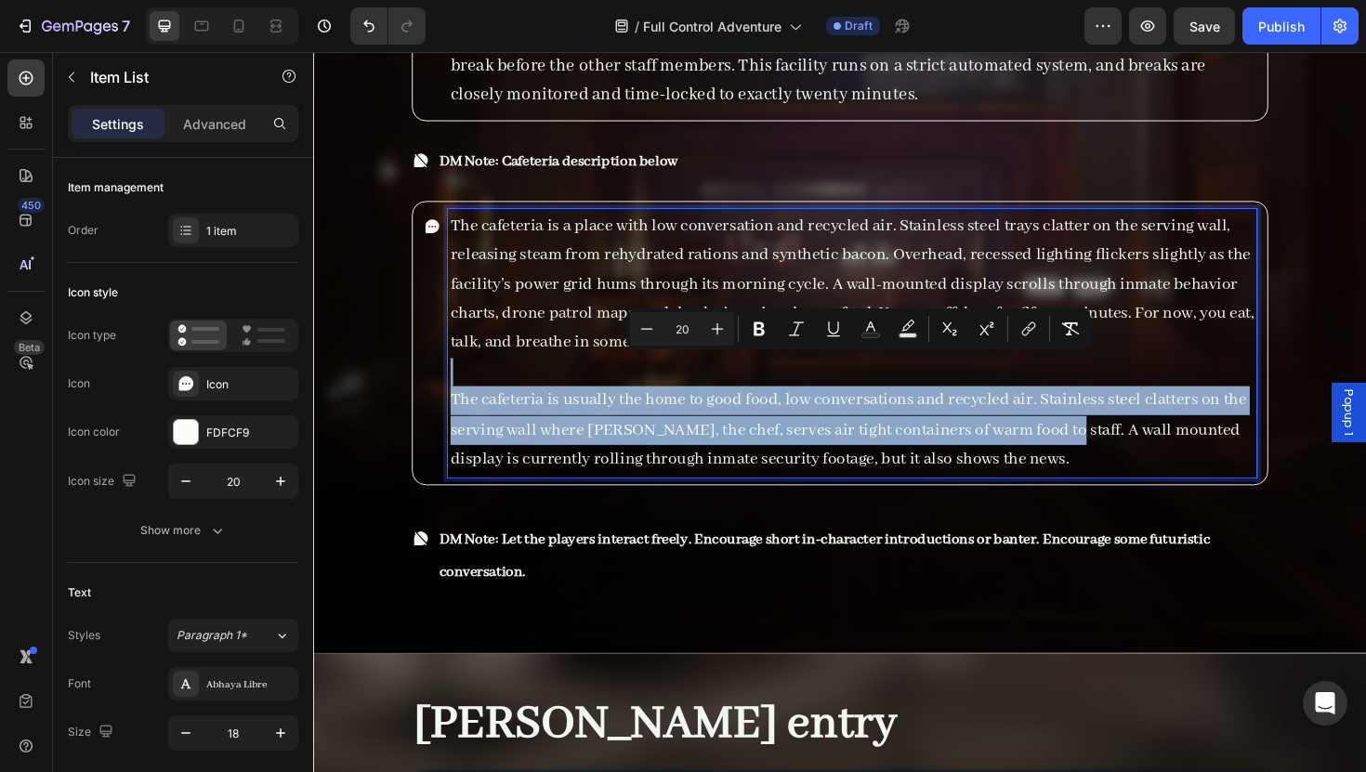
drag, startPoint x: 1085, startPoint y: 422, endPoint x: 441, endPoint y: 340, distance: 649.1
click at [441, 341] on div "The cafeteria is a place with low conversation and recycled air. Stainless stee…" at bounding box center [870, 360] width 883 height 284
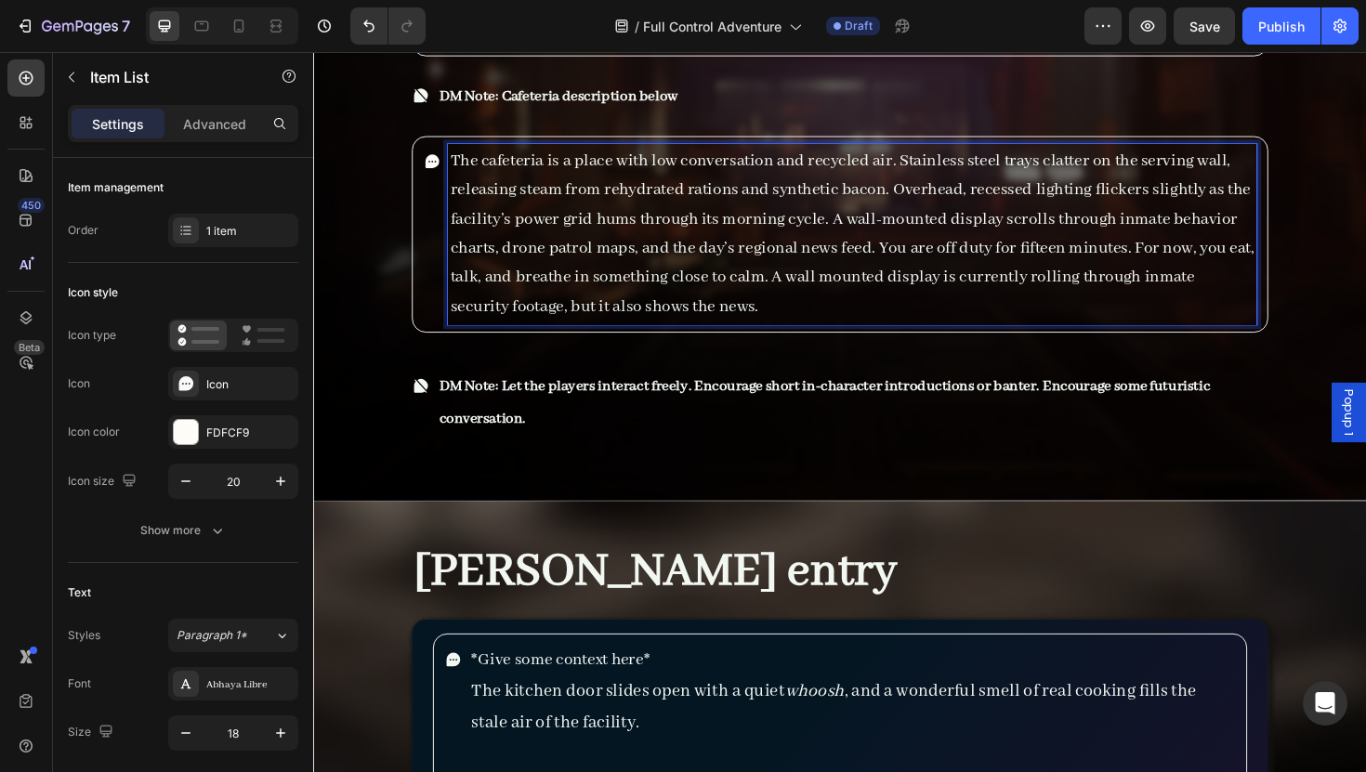
scroll to position [6671, 0]
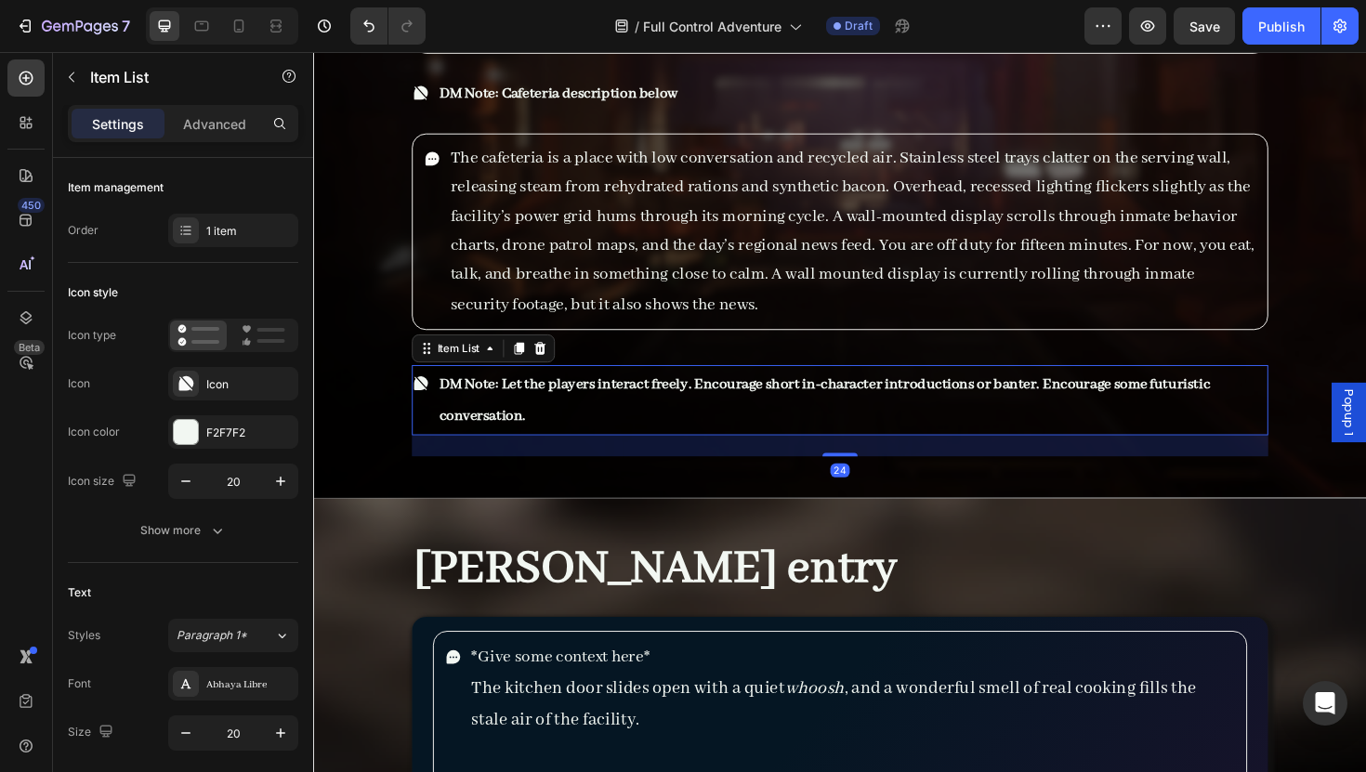
click at [772, 388] on p "DM Note: Let the players interact freely. Encourage short in-character introduc…" at bounding box center [883, 421] width 875 height 69
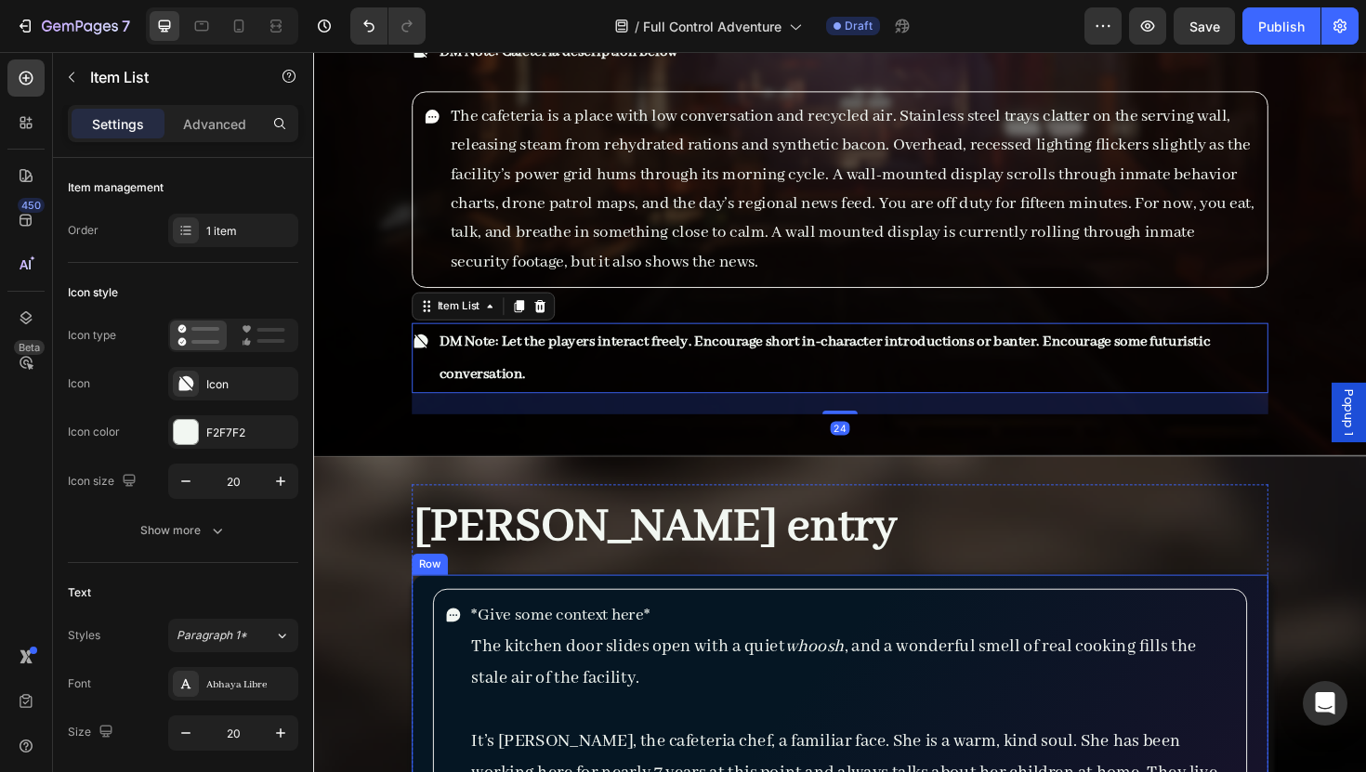
scroll to position [6725, 0]
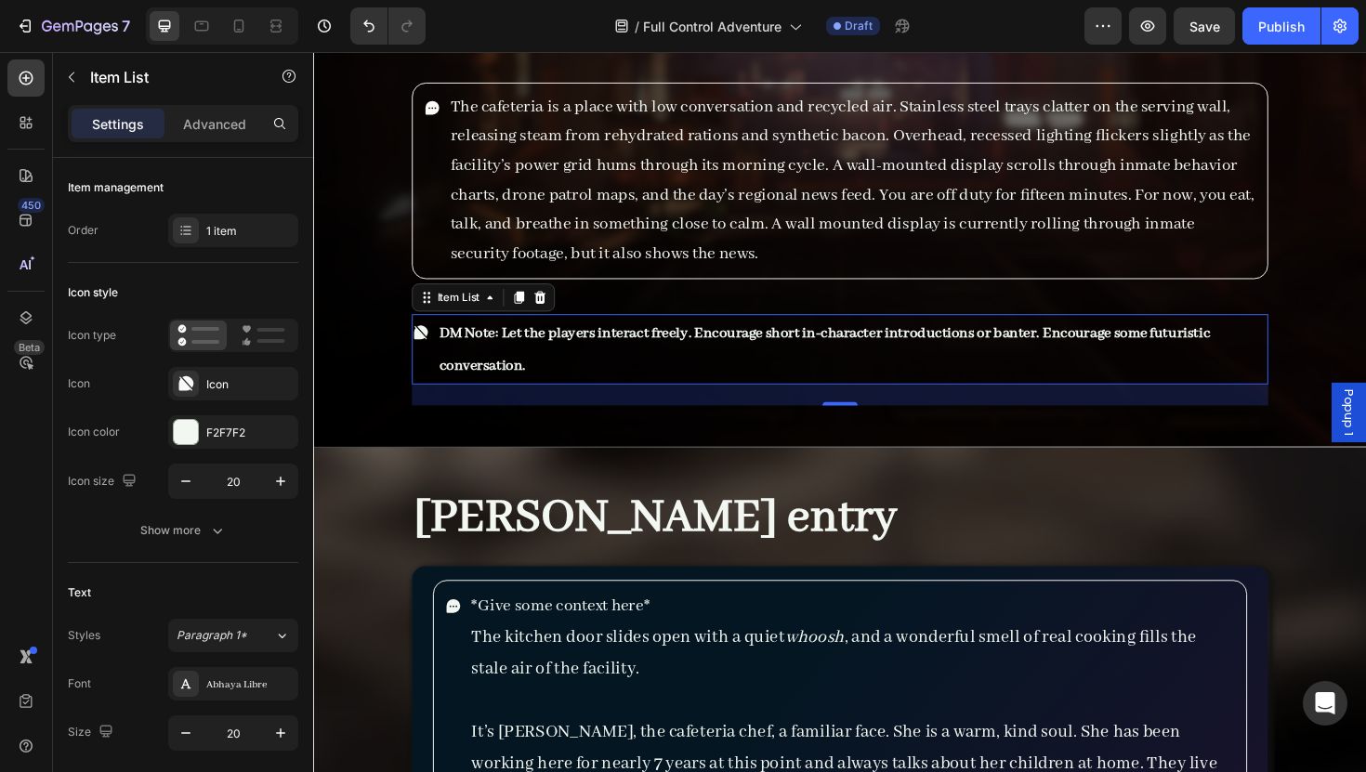
click at [1113, 340] on strong "DM Note: Let the players interact freely. Encourage short in-character introduc…" at bounding box center [854, 367] width 817 height 54
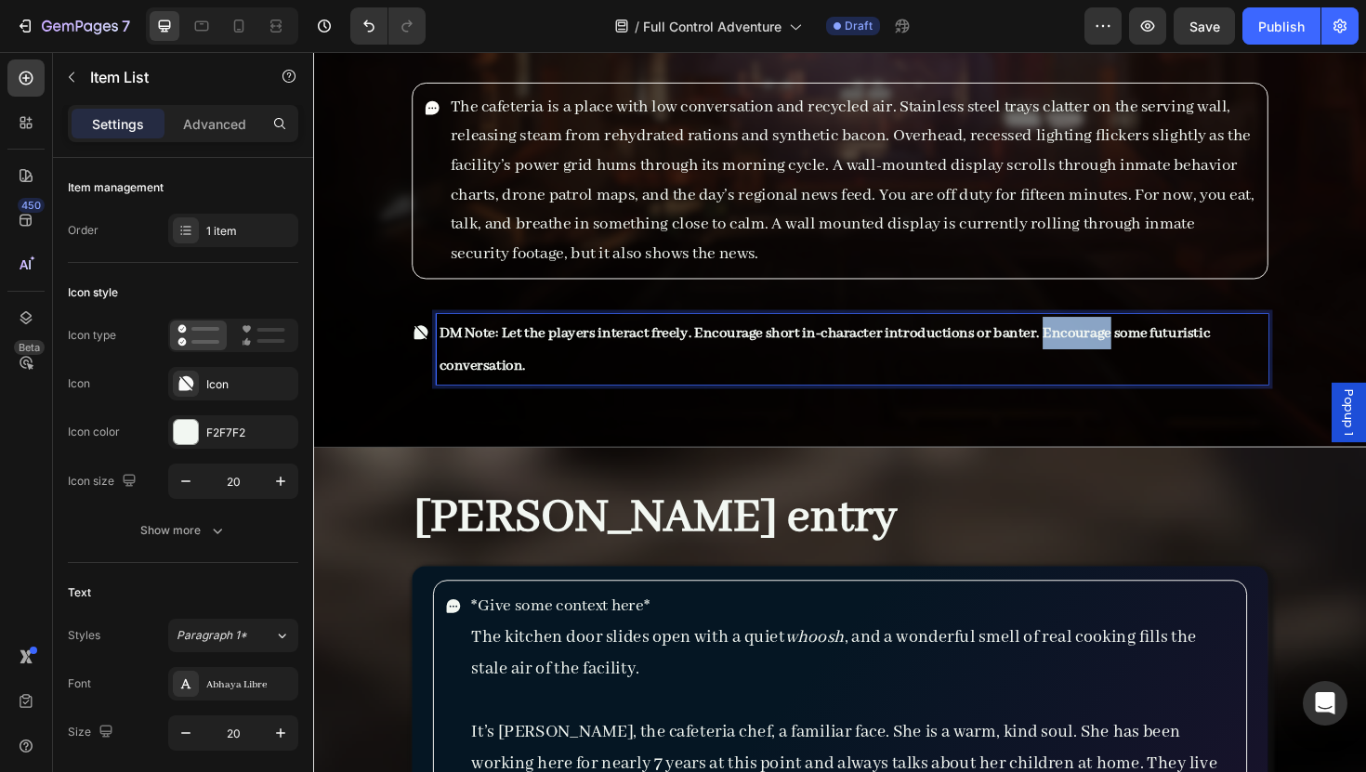
click at [1113, 340] on strong "DM Note: Let the players interact freely. Encourage short in-character introduc…" at bounding box center [854, 367] width 817 height 54
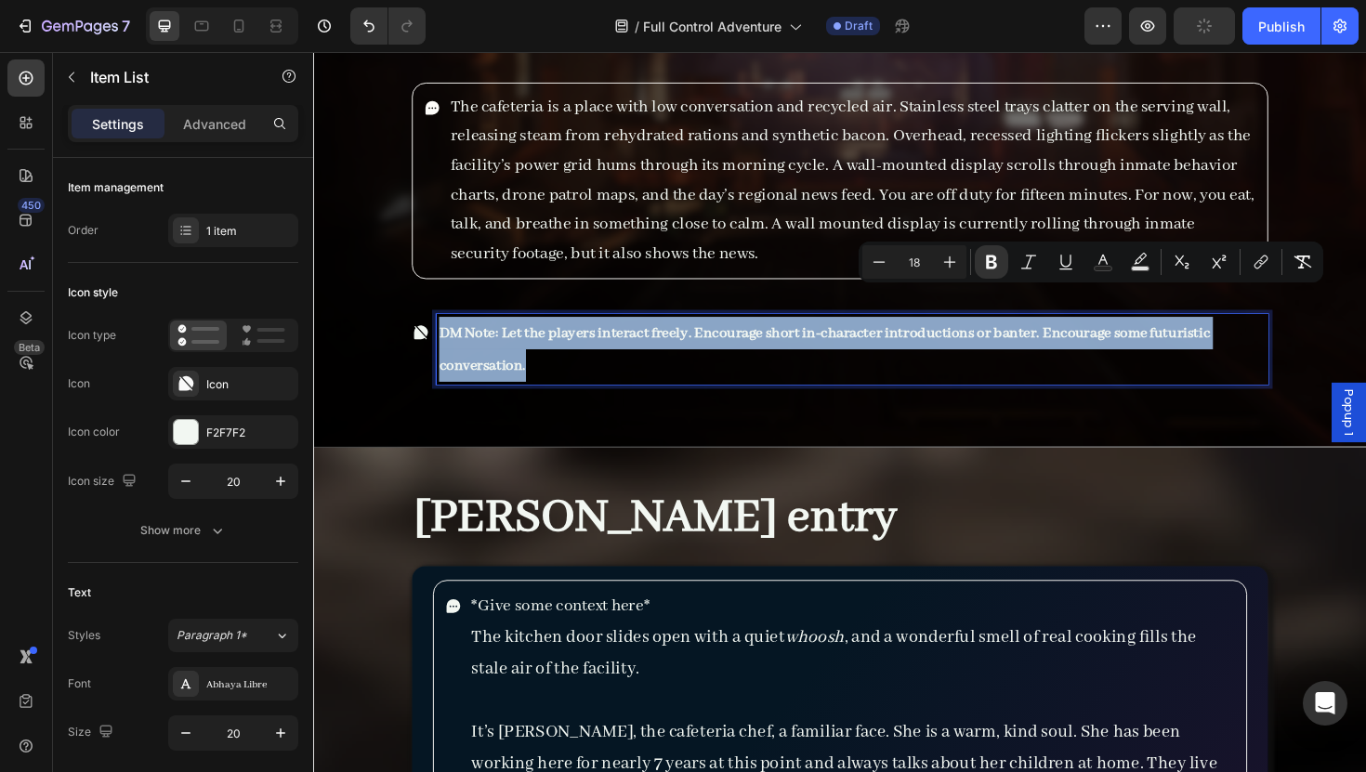
click at [1113, 340] on strong "DM Note: Let the players interact freely. Encourage short in-character introduc…" at bounding box center [854, 367] width 817 height 54
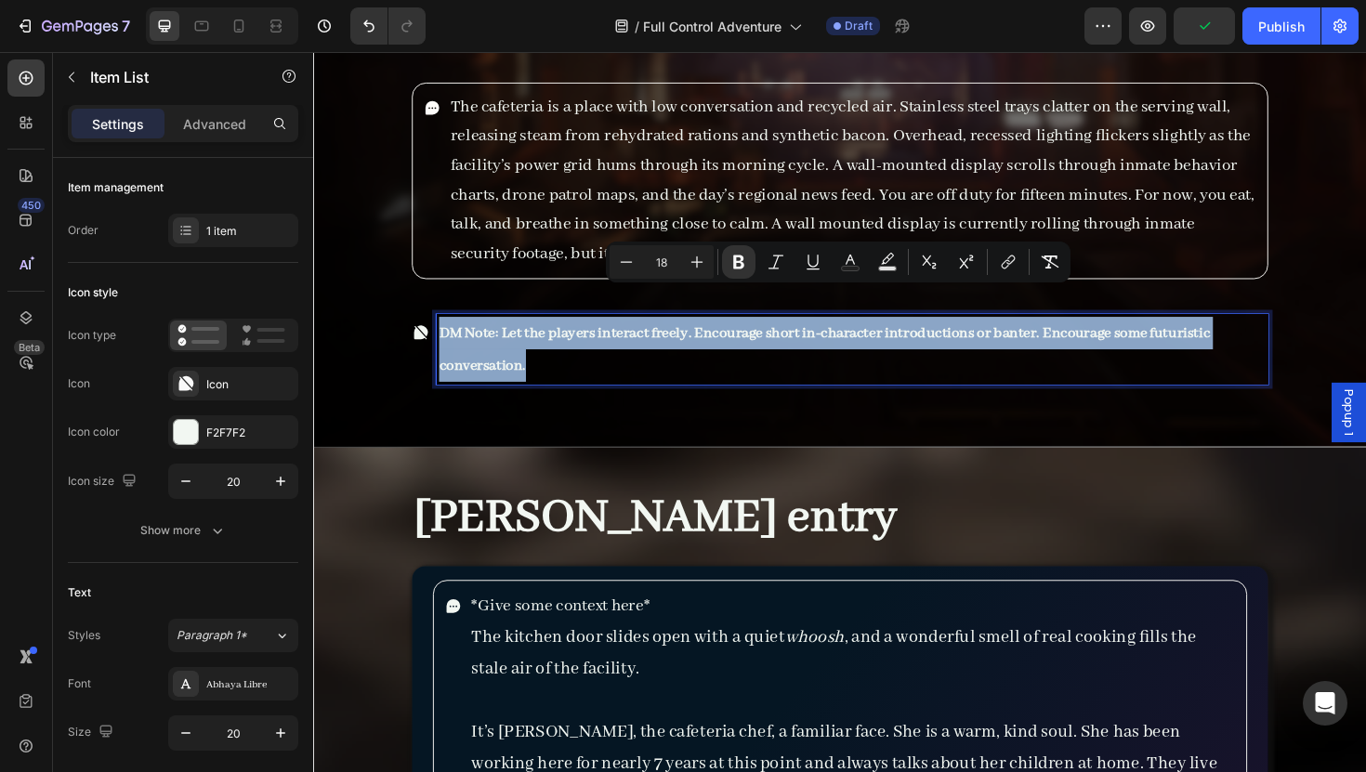
click at [1113, 340] on strong "DM Note: Let the players interact freely. Encourage short in-character introduc…" at bounding box center [854, 367] width 817 height 54
click at [1130, 333] on p "DM Note: Let the players interact freely. Encourage short in-character introduc…" at bounding box center [883, 367] width 875 height 69
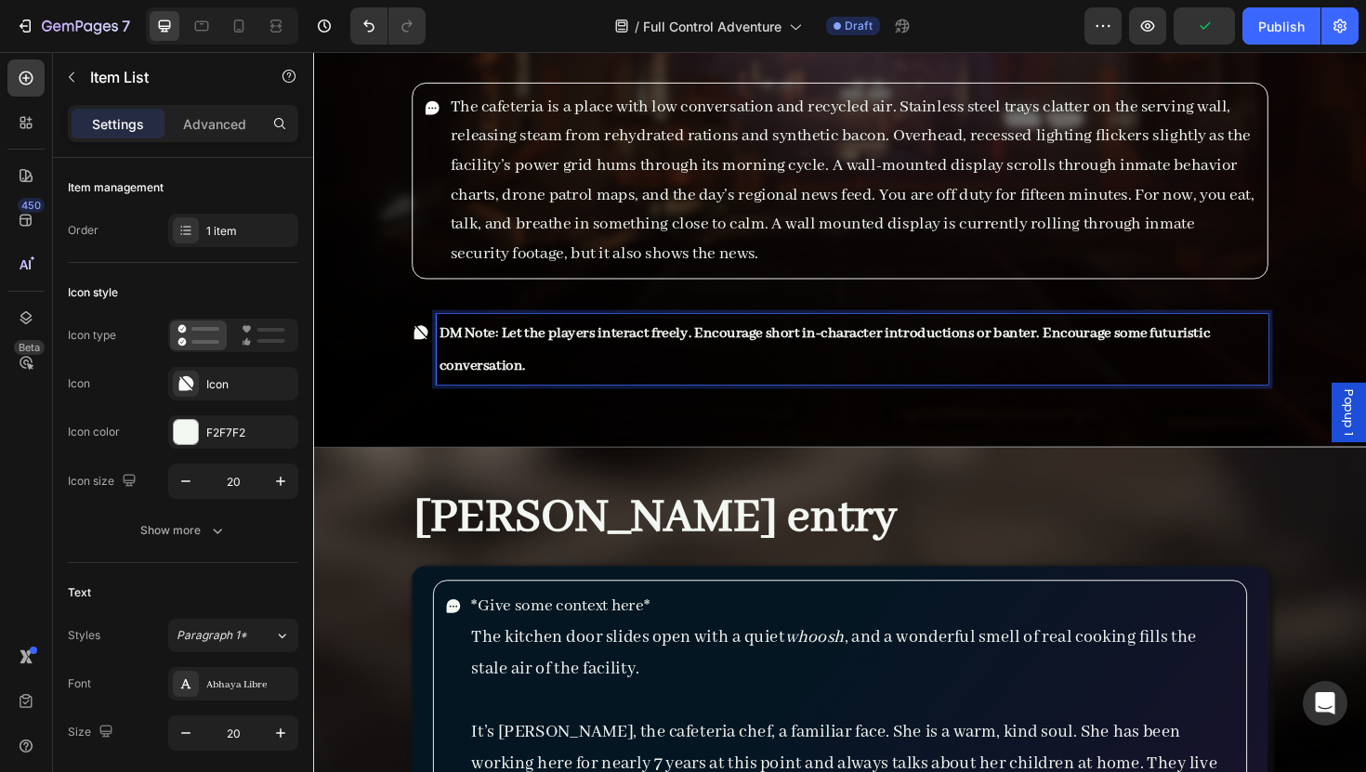
click at [1122, 340] on strong "DM Note: Let the players interact freely. Encourage short in-character introduc…" at bounding box center [854, 367] width 817 height 54
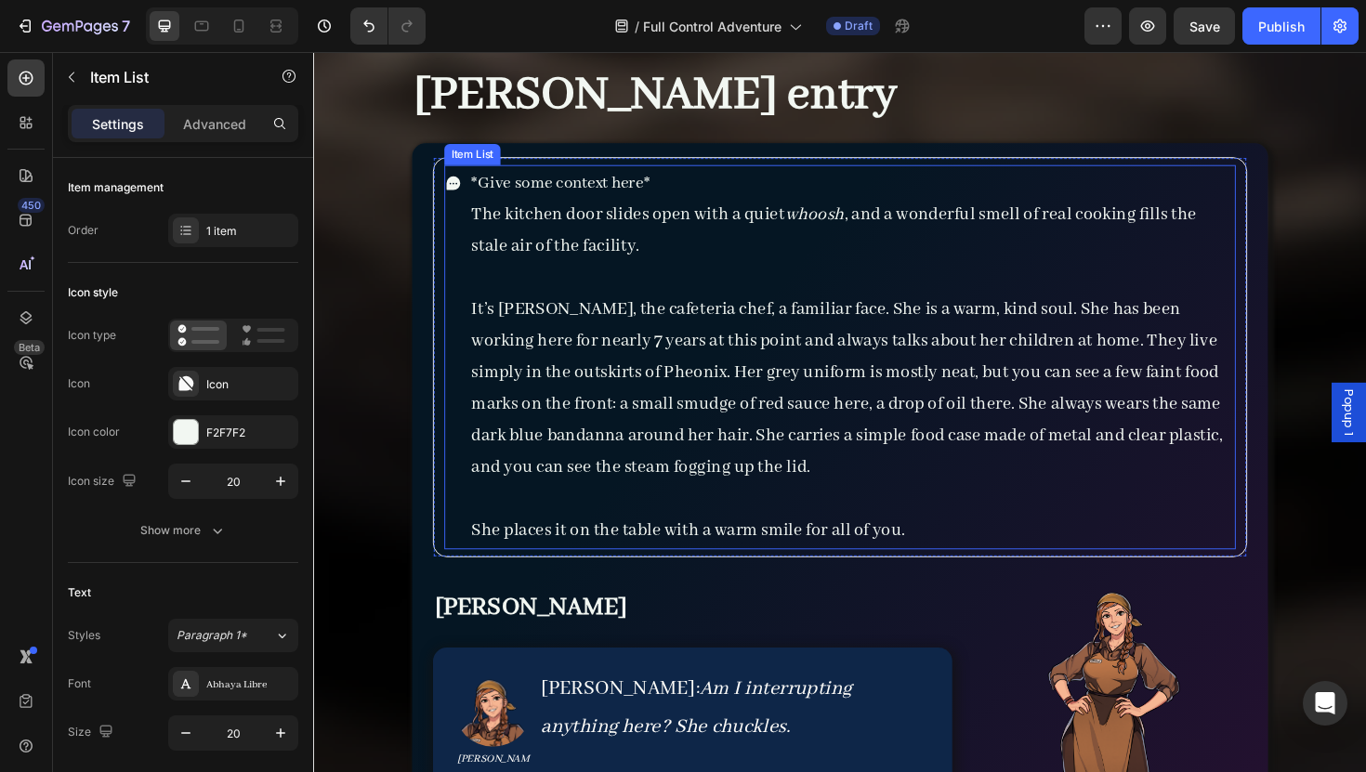
scroll to position [7158, 0]
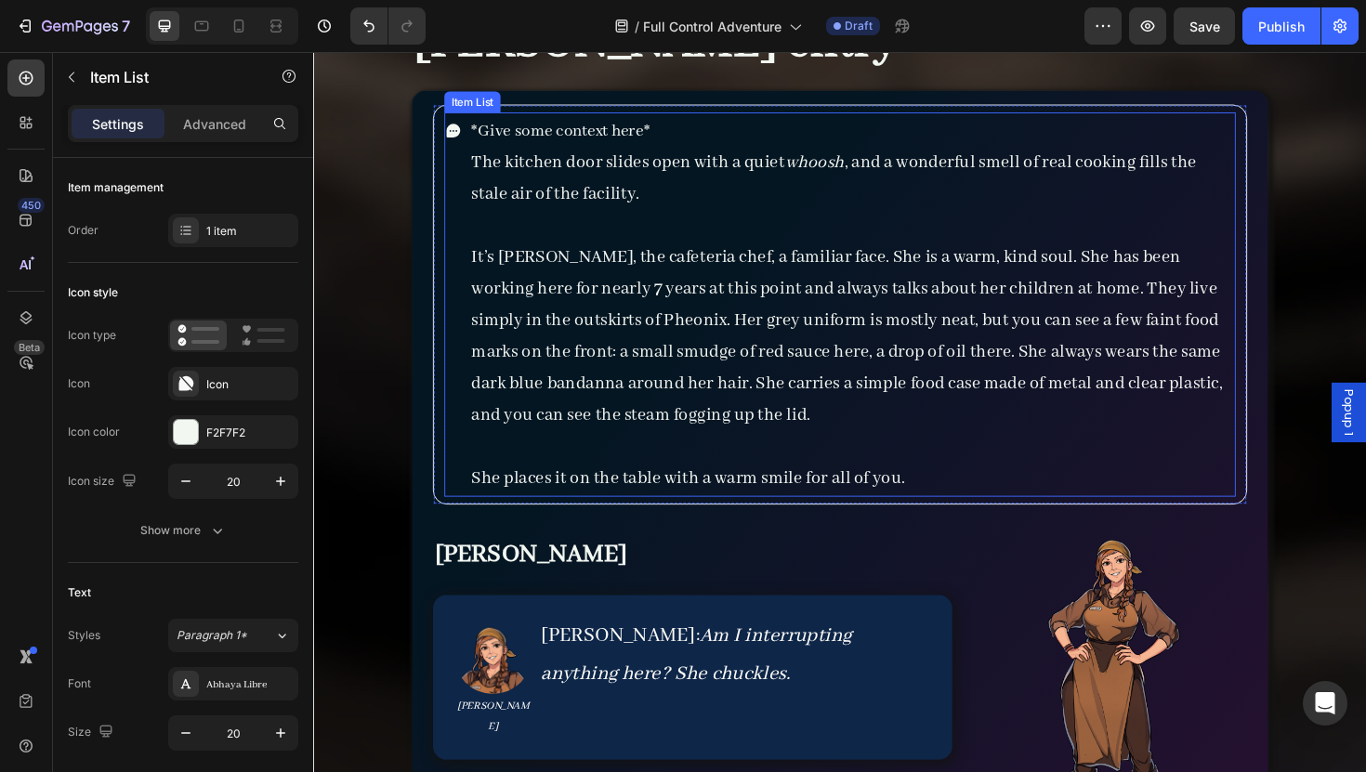
click at [584, 507] on span "She places it on the table with a warm smile for all of you." at bounding box center [709, 503] width 459 height 23
click at [577, 506] on span "She places it on the table with a warm smile for all of you." at bounding box center [709, 503] width 459 height 23
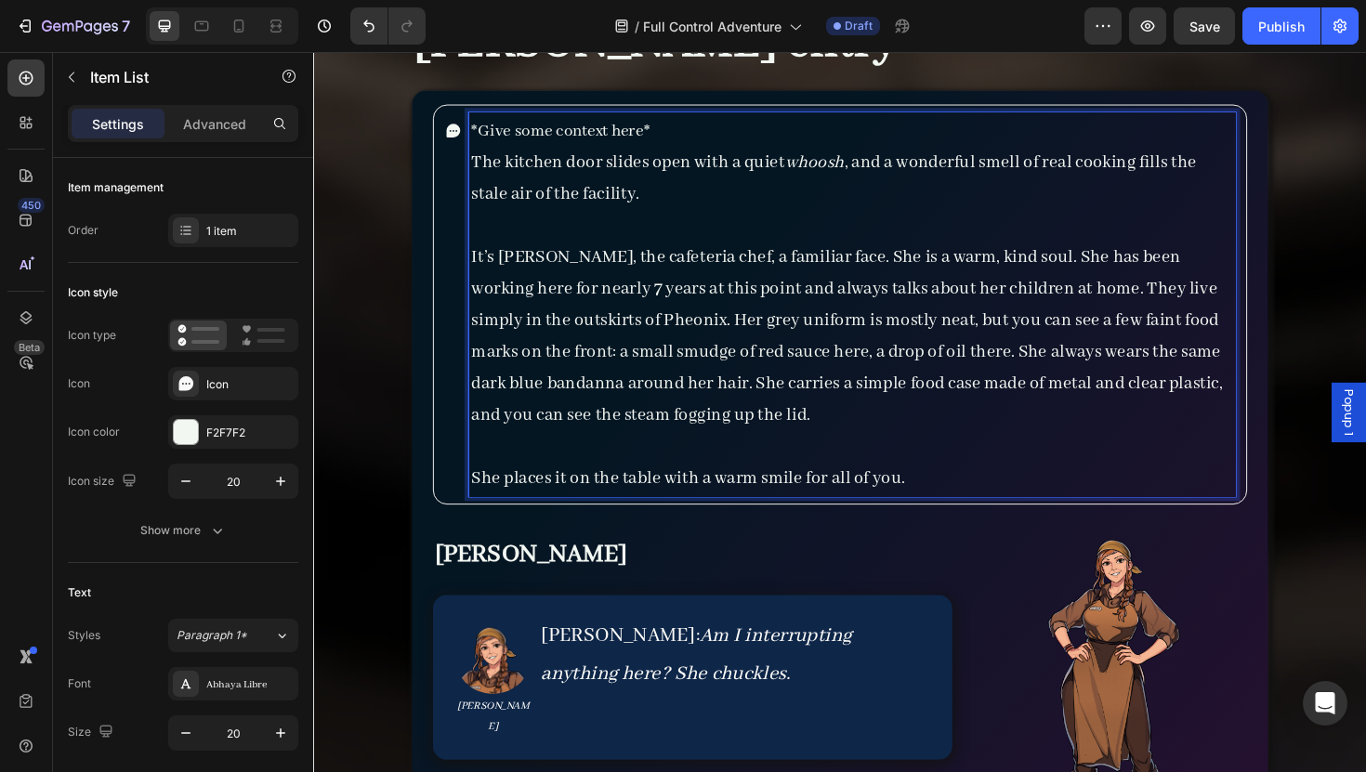
click at [805, 408] on span "It’s [PERSON_NAME], the cafeteria chef, a familiar face. She is a warm, kind so…" at bounding box center [877, 352] width 795 height 190
click at [967, 402] on span "It’s [PERSON_NAME], the cafeteria chef, a familiar face. She is a warm, kind so…" at bounding box center [877, 352] width 794 height 190
click at [793, 434] on span "It’s [PERSON_NAME], the cafeteria chef, a familiar face. She is a warm, kind so…" at bounding box center [877, 352] width 794 height 190
click at [572, 505] on span "She places it on the table with a warm smile for all of you." at bounding box center [709, 503] width 459 height 23
click at [573, 507] on span "She places it on the table with a warm smile for all of you." at bounding box center [709, 503] width 459 height 23
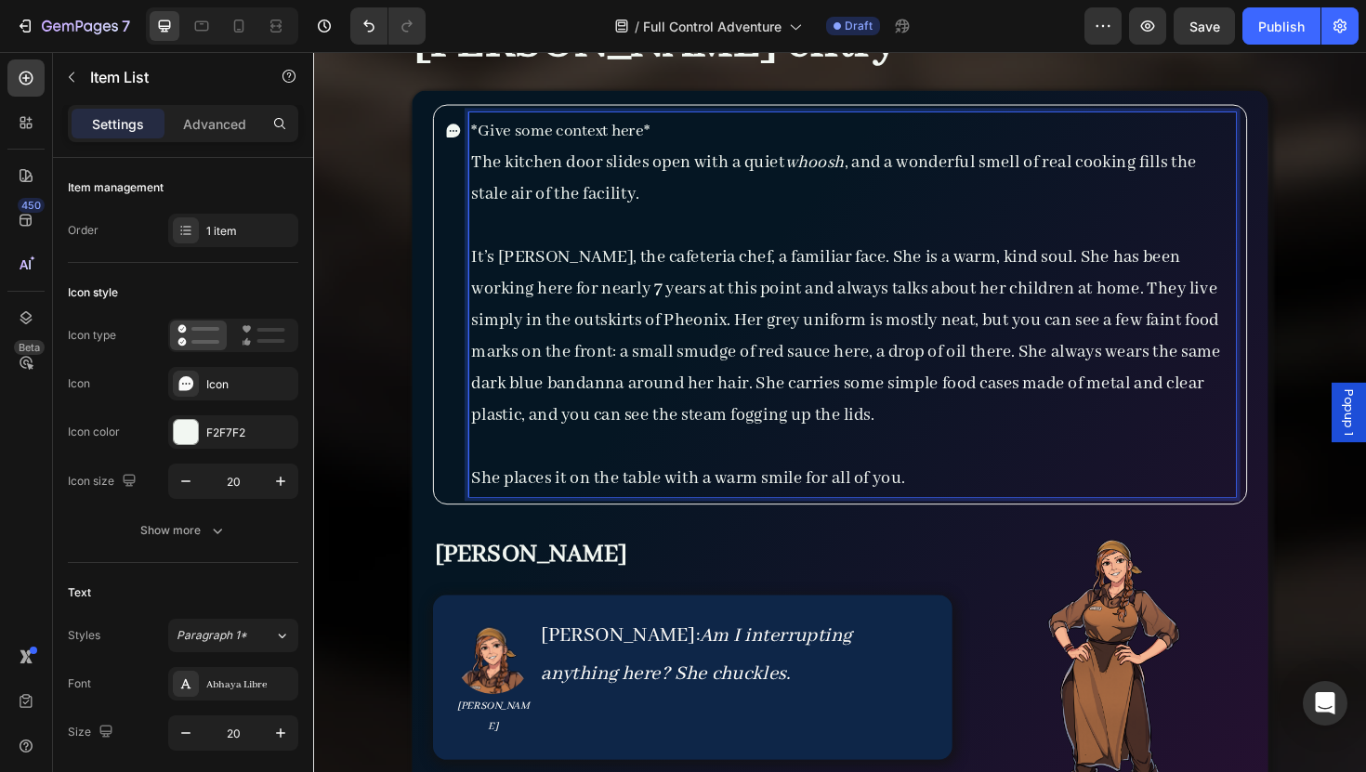
click at [576, 515] on p "She places it on the table with a warm smile for all of you." at bounding box center [883, 503] width 807 height 33
click at [571, 508] on span "She places it on the table with a warm smile for all of you." at bounding box center [709, 503] width 459 height 23
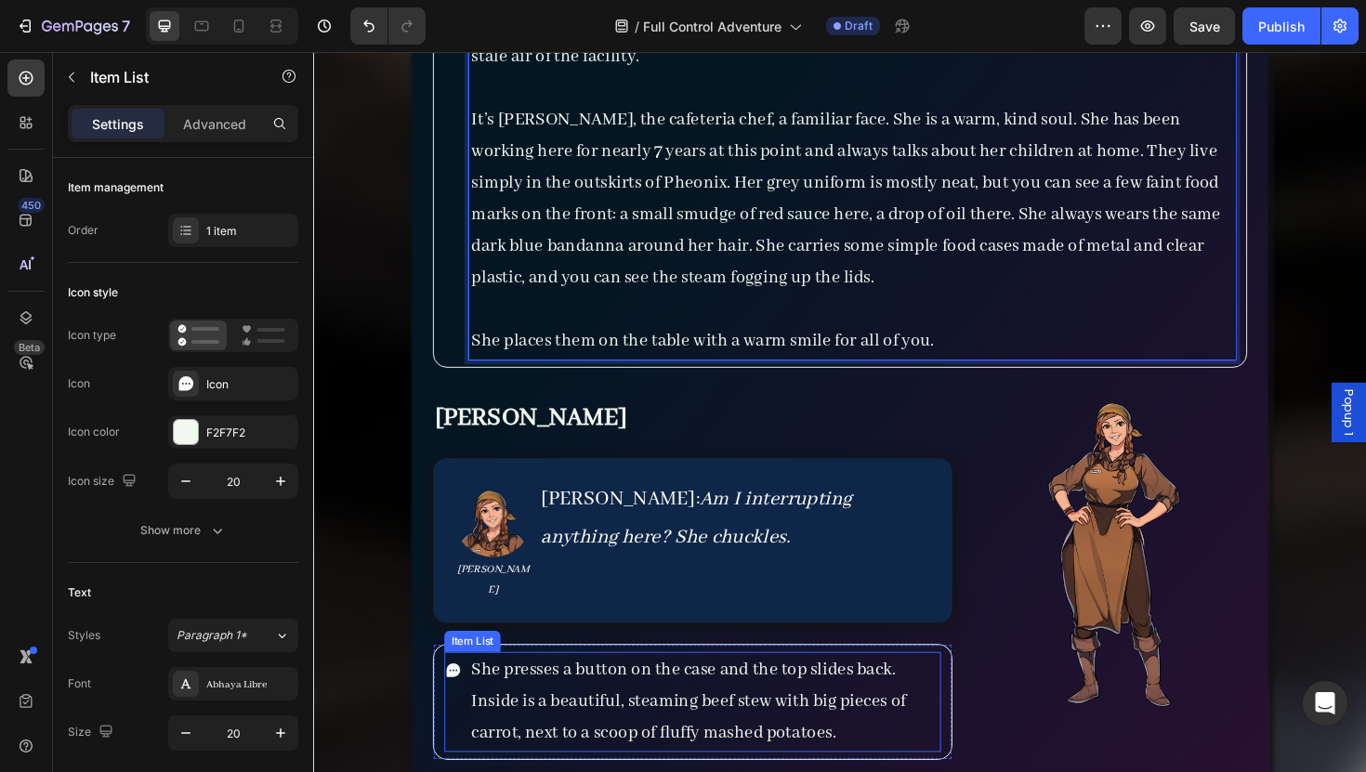
scroll to position [7342, 0]
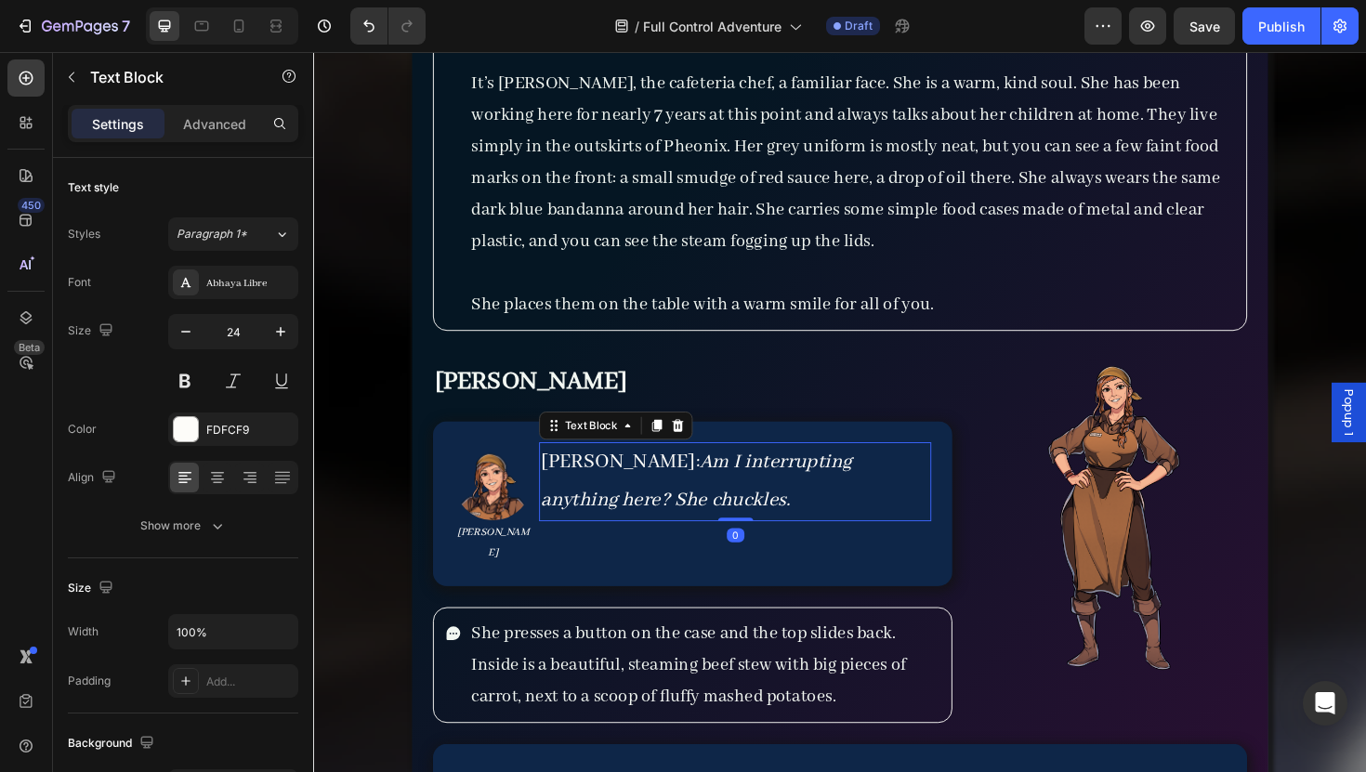
click at [873, 494] on icon "Am I interrupting anything here? She chuckles." at bounding box center [718, 507] width 329 height 66
click at [883, 492] on icon "Am I interrupting anything here? She chuckles." at bounding box center [718, 507] width 329 height 66
click at [624, 492] on icon "Am I interrupting anything here?" She chuckles." at bounding box center [718, 507] width 329 height 66
click at [619, 487] on icon "Am I interrupting anything here?" She chuckles." at bounding box center [718, 507] width 329 height 66
click at [979, 550] on div "Image [PERSON_NAME] Text Block [PERSON_NAME]: " Am I interrupting anything here…" at bounding box center [715, 530] width 550 height 175
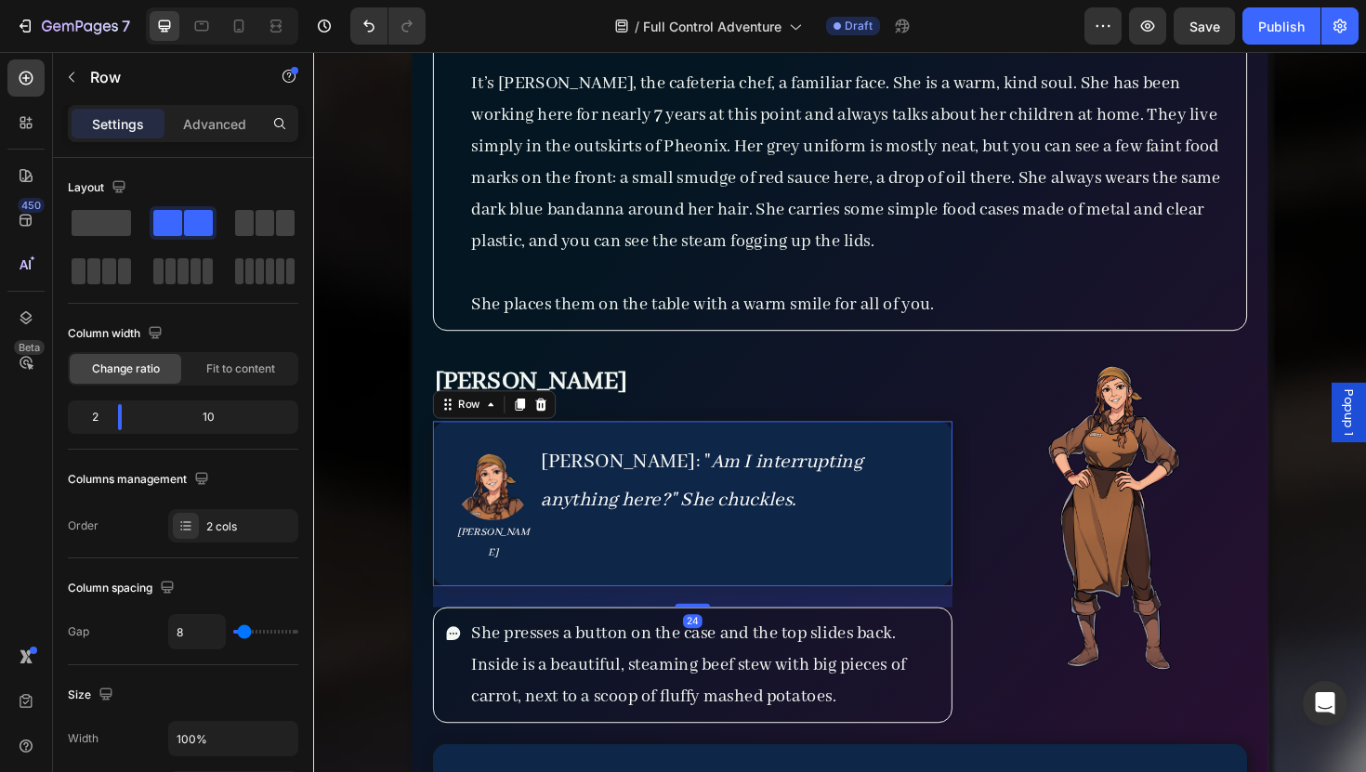
click at [904, 567] on div "[PERSON_NAME]: " Am I interrupting anything here?" She chuckles. Text Block" at bounding box center [759, 531] width 415 height 130
click at [860, 575] on div "Image [PERSON_NAME] Text Block [PERSON_NAME]: " Am I interrupting anything here…" at bounding box center [715, 530] width 550 height 175
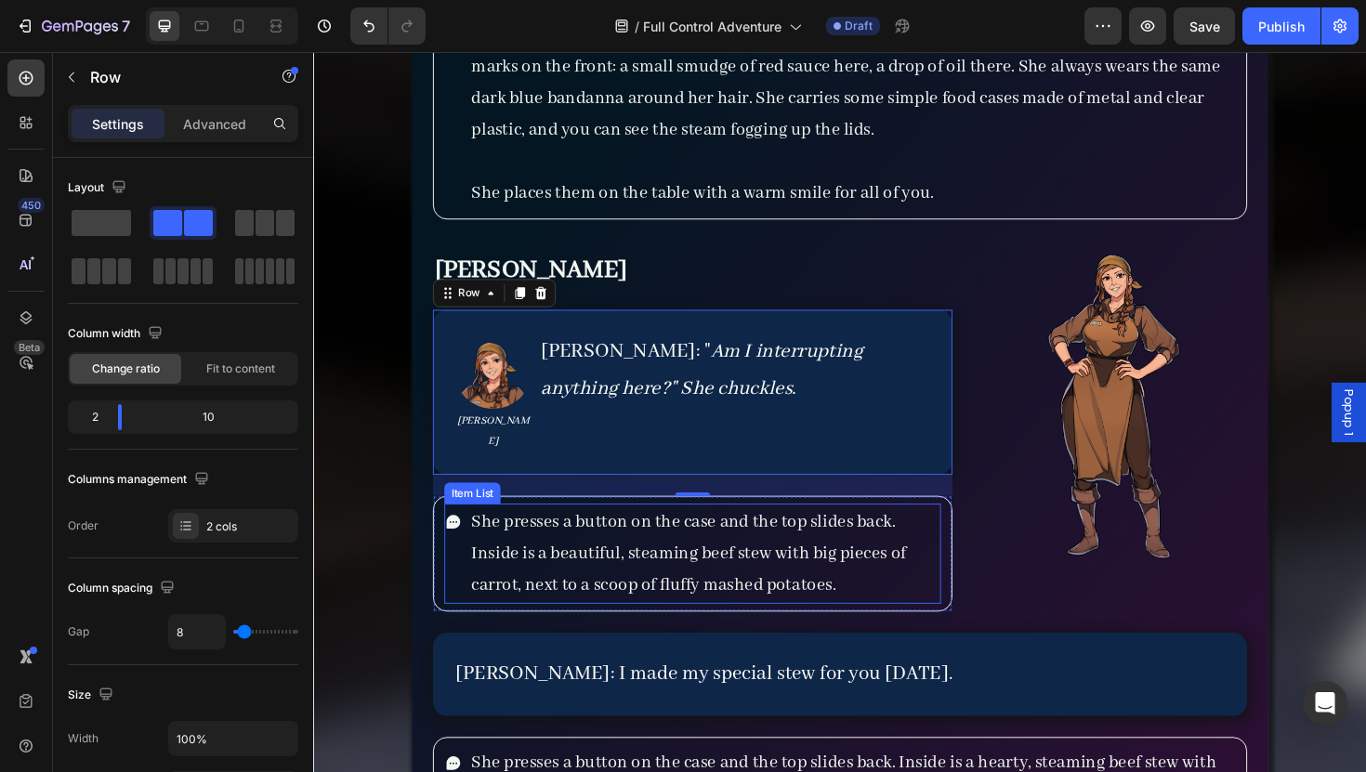
scroll to position [7465, 0]
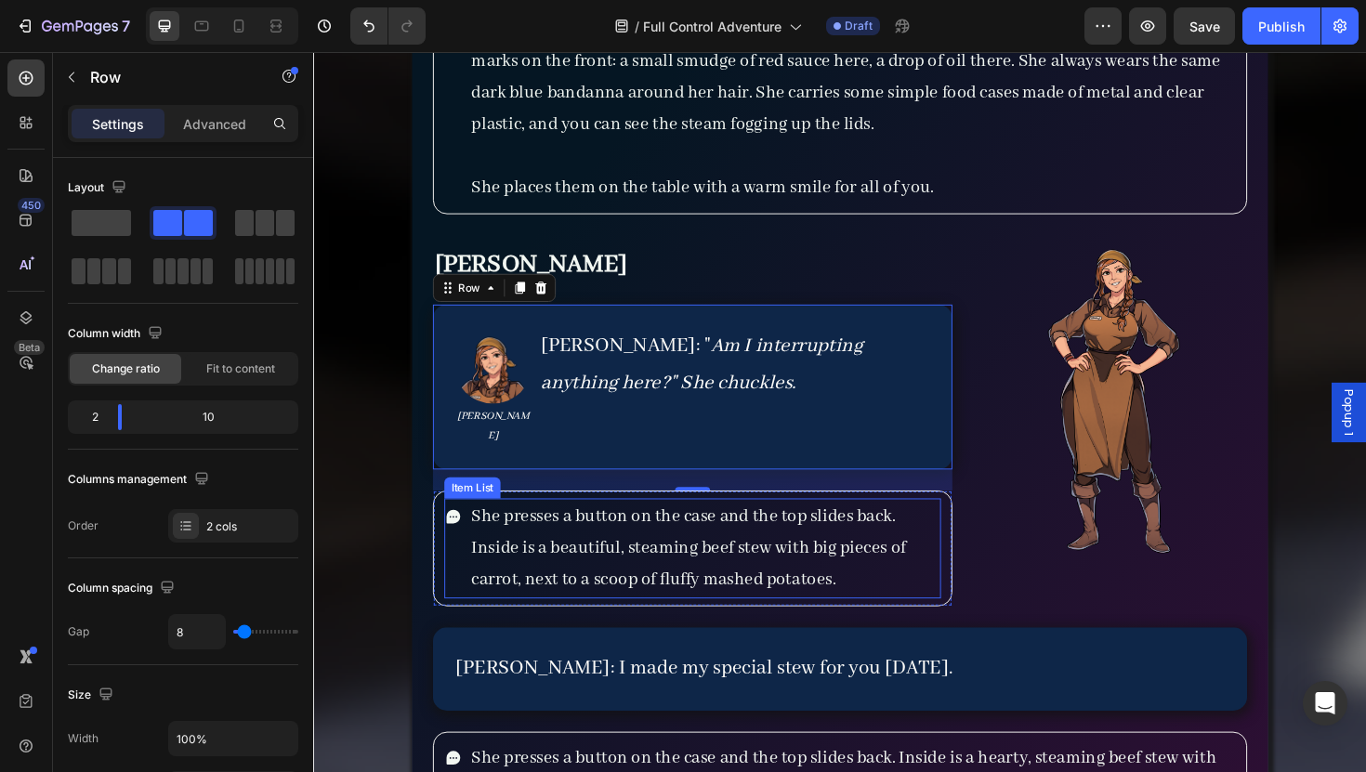
click at [856, 558] on span "She presses a button on the case and the top slides back. Inside is a beautiful…" at bounding box center [710, 577] width 460 height 90
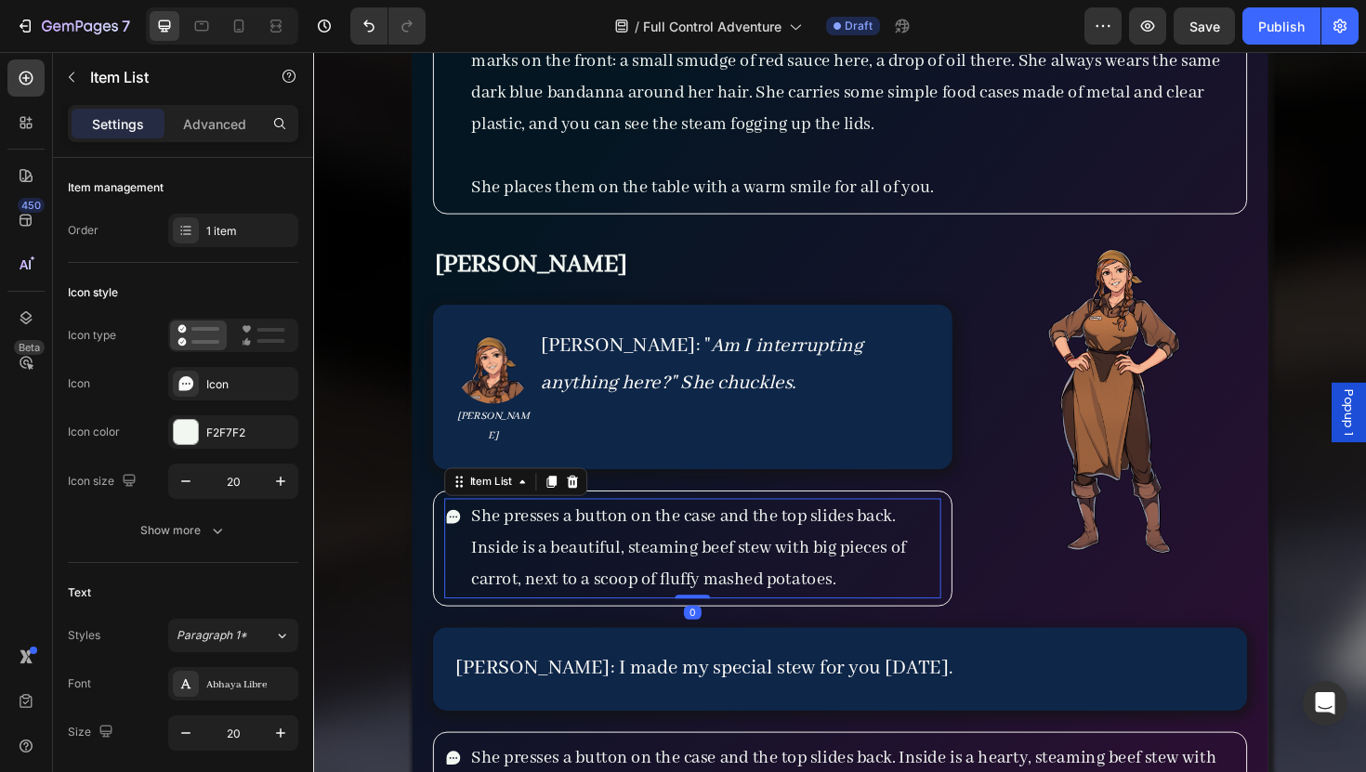
click at [856, 558] on span "She presses a button on the case and the top slides back. Inside is a beautiful…" at bounding box center [710, 577] width 460 height 90
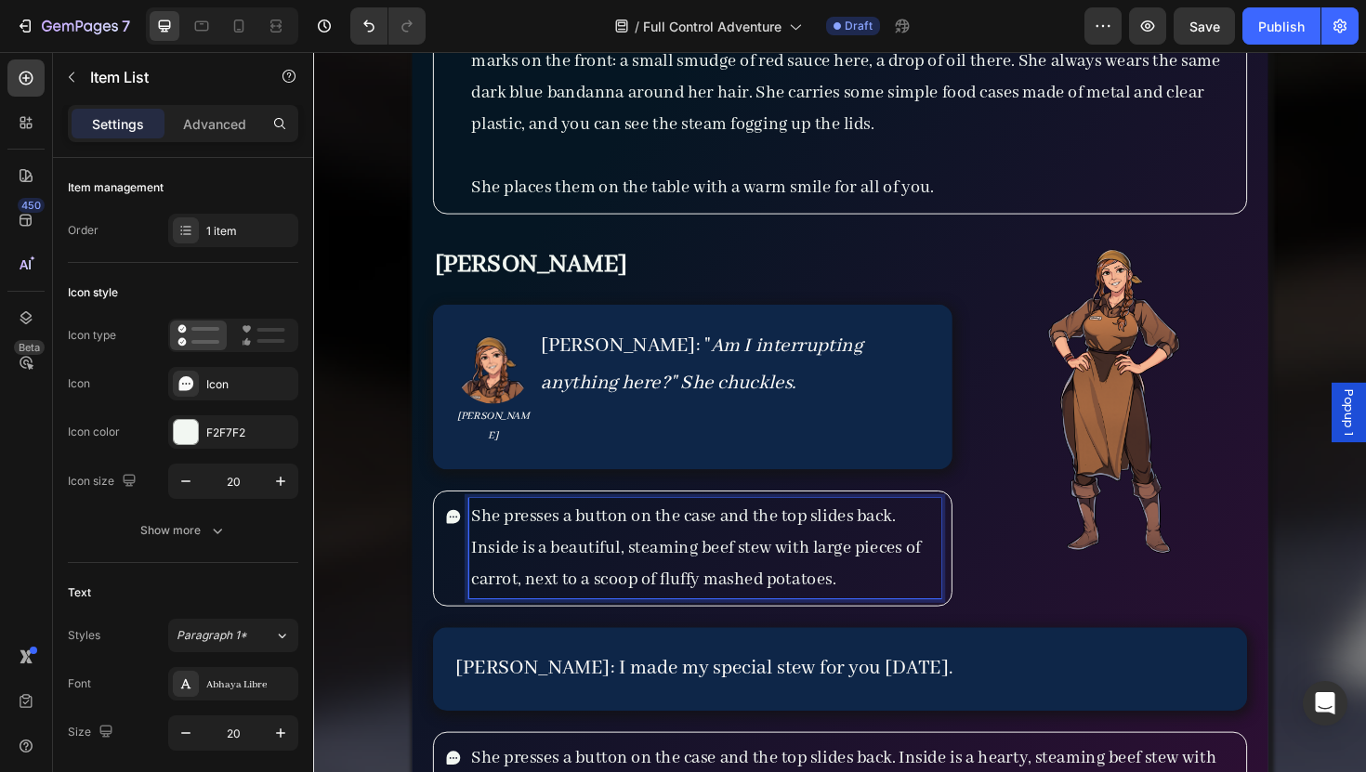
click at [969, 561] on p "She presses a button on the case and the top slides back. Inside is a beautiful…" at bounding box center [727, 578] width 494 height 100
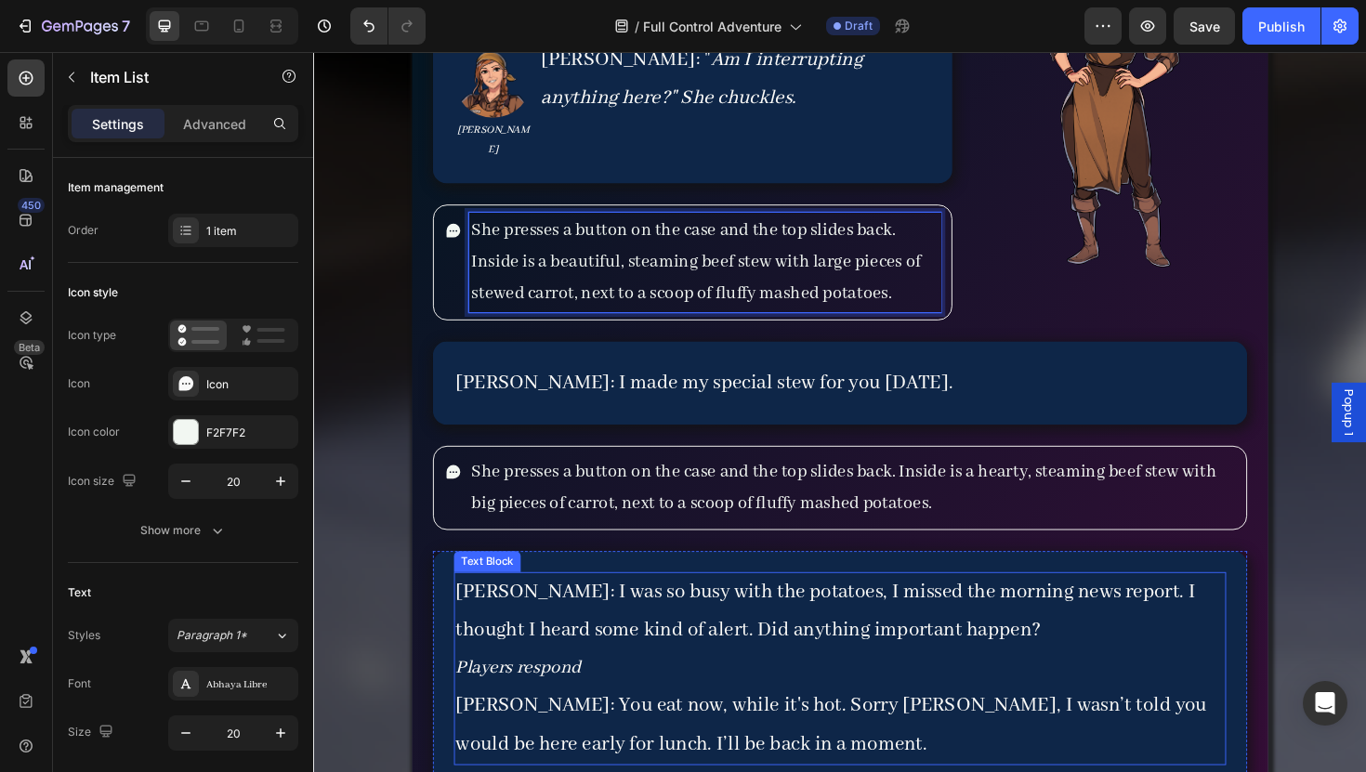
scroll to position [7752, 0]
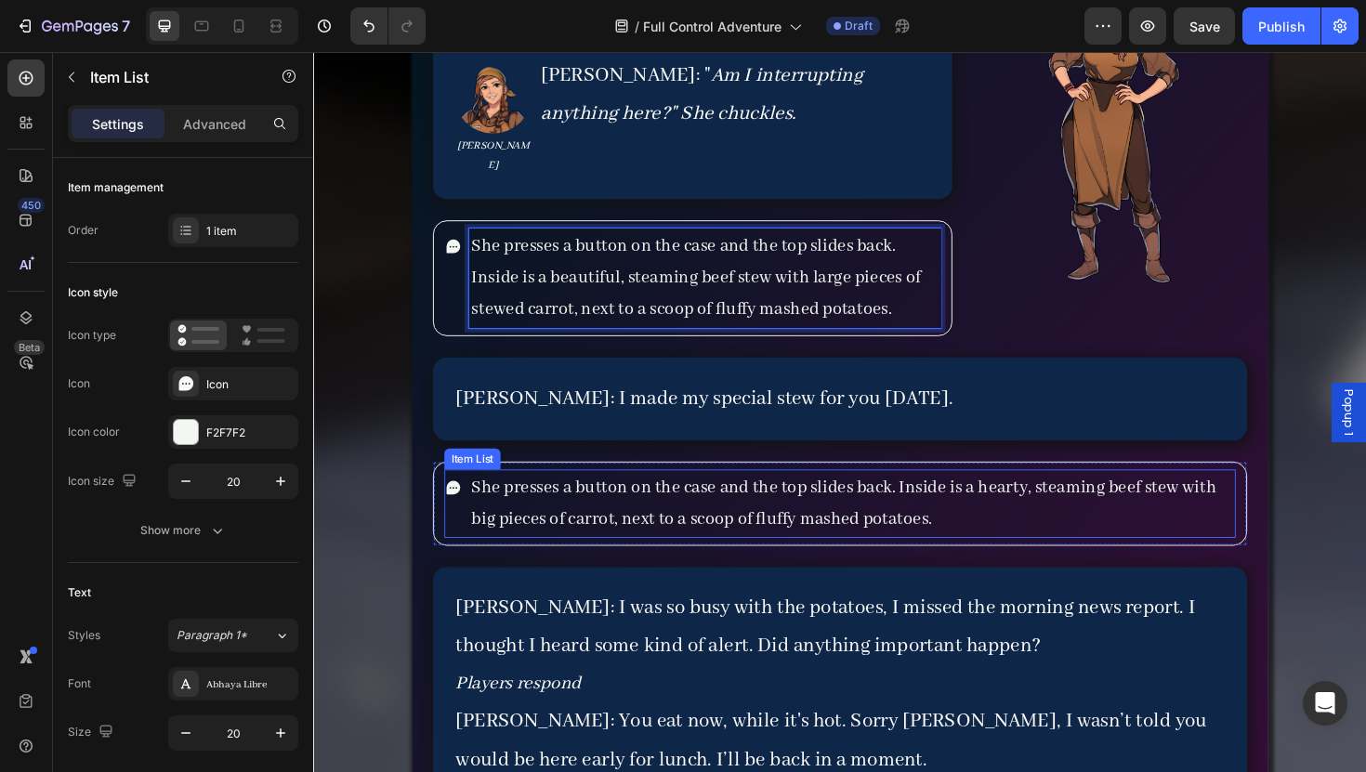
click at [953, 502] on span "She presses a button on the case and the top slides back. Inside is a hearty, s…" at bounding box center [874, 530] width 789 height 57
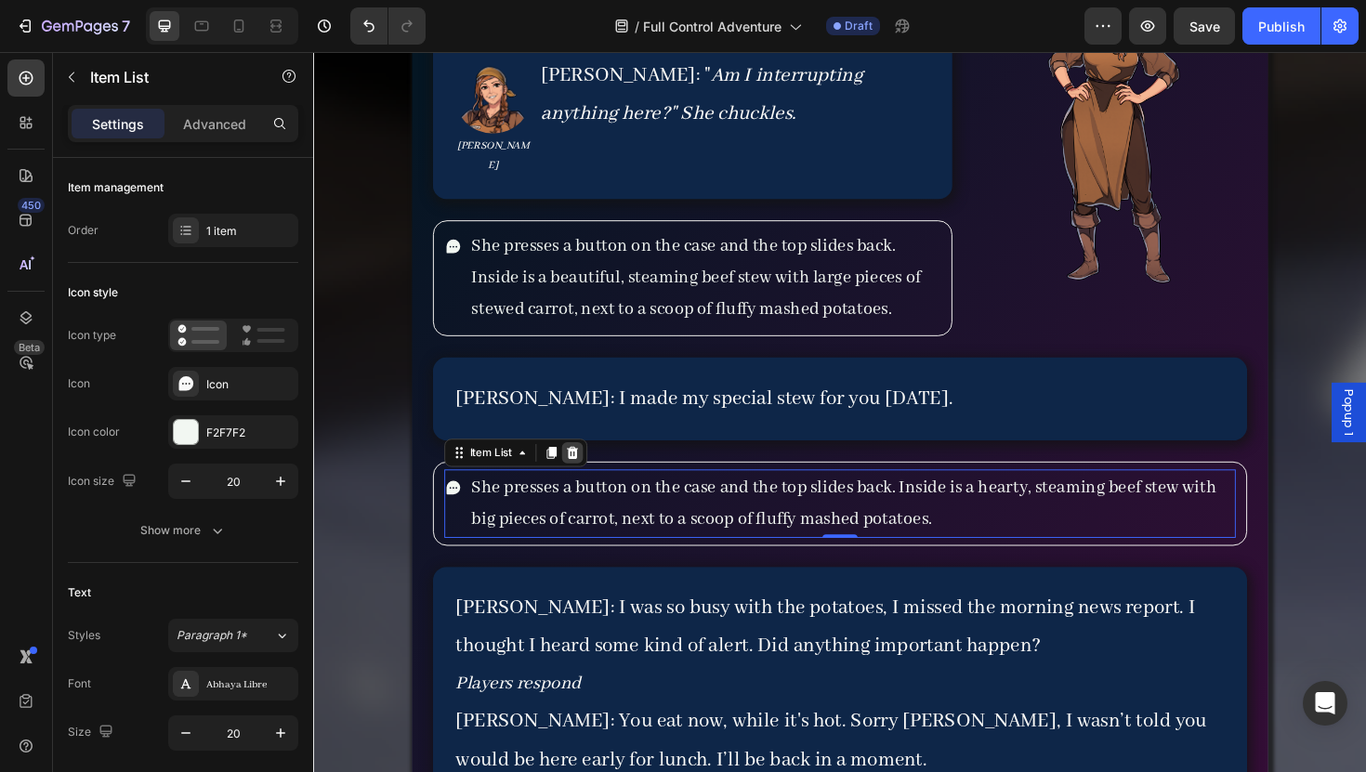
click at [582, 469] on icon at bounding box center [587, 476] width 15 height 15
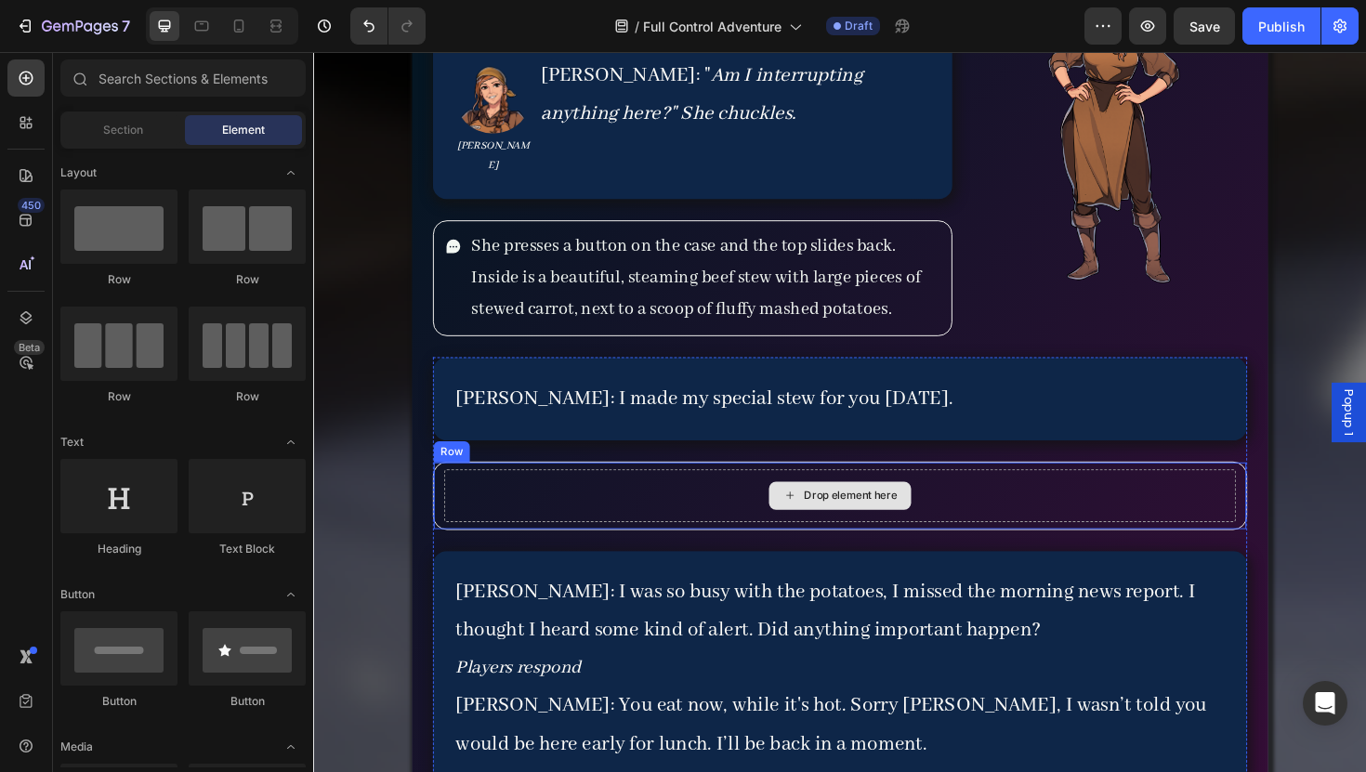
click at [545, 494] on div "Drop element here" at bounding box center [871, 522] width 838 height 56
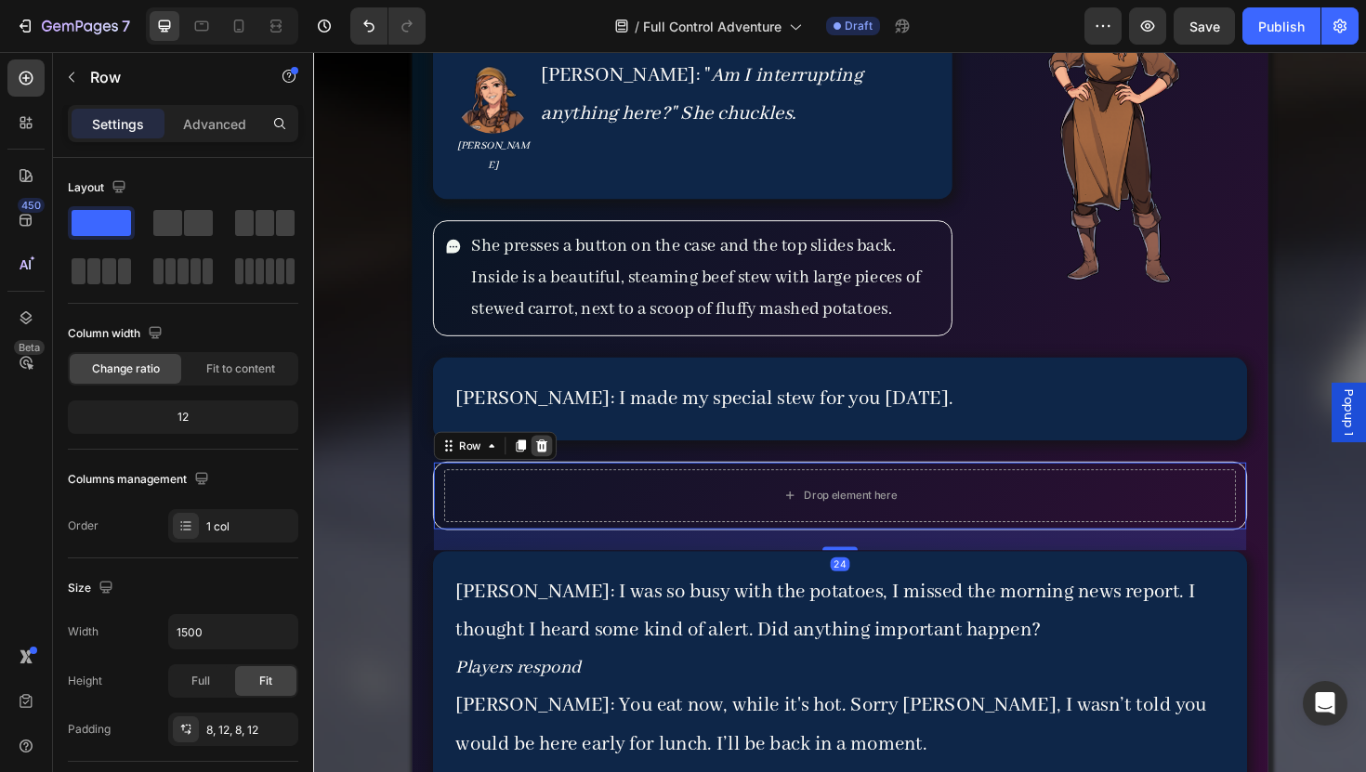
click at [558, 463] on icon at bounding box center [555, 469] width 12 height 13
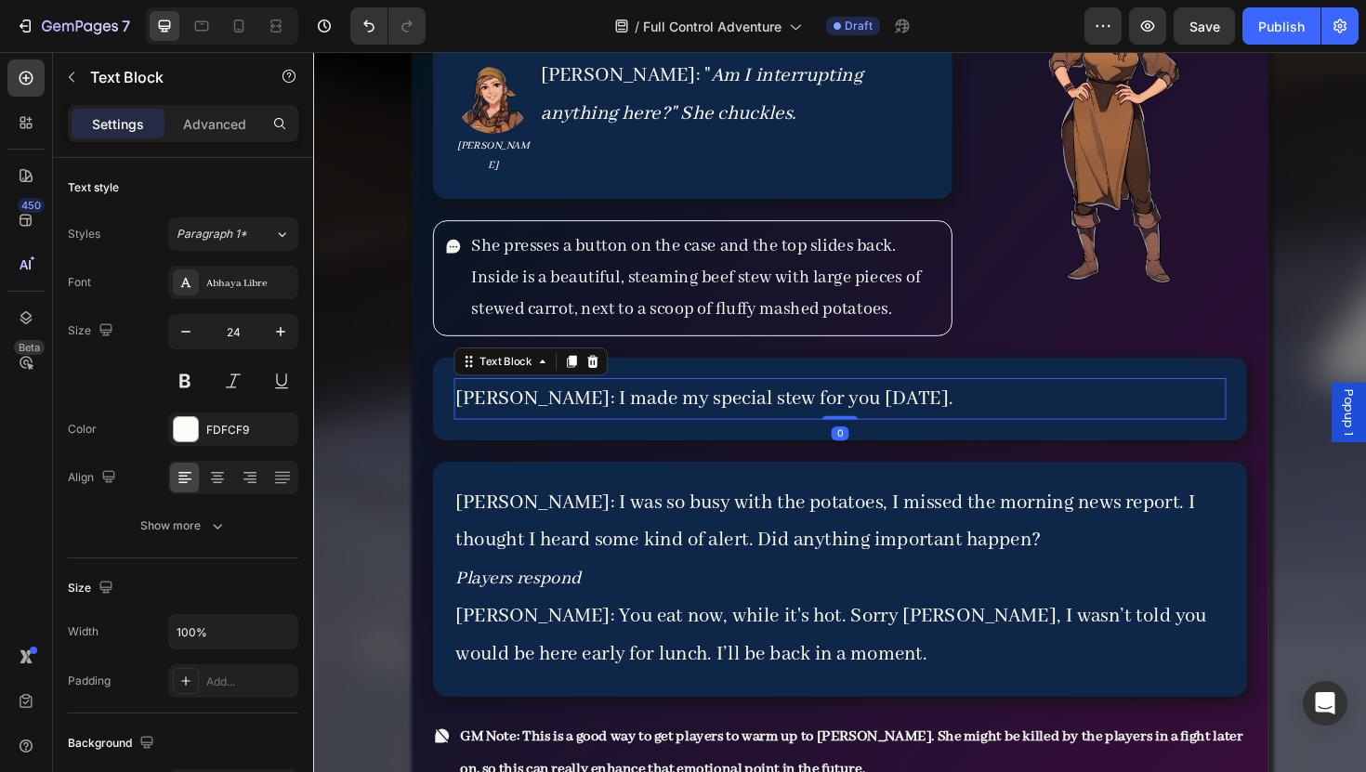
click at [539, 411] on p "[PERSON_NAME]: I made my special stew for you [DATE]." at bounding box center [871, 420] width 814 height 40
click at [526, 404] on p "[PERSON_NAME]: I made my special stew for you [DATE]." at bounding box center [871, 420] width 814 height 40
click at [872, 402] on p "[PERSON_NAME]: "I made my special stew for you [DATE]." at bounding box center [871, 420] width 814 height 40
click at [533, 400] on p "[PERSON_NAME]: "I made my special stew for you [DATE]." at bounding box center [871, 420] width 814 height 40
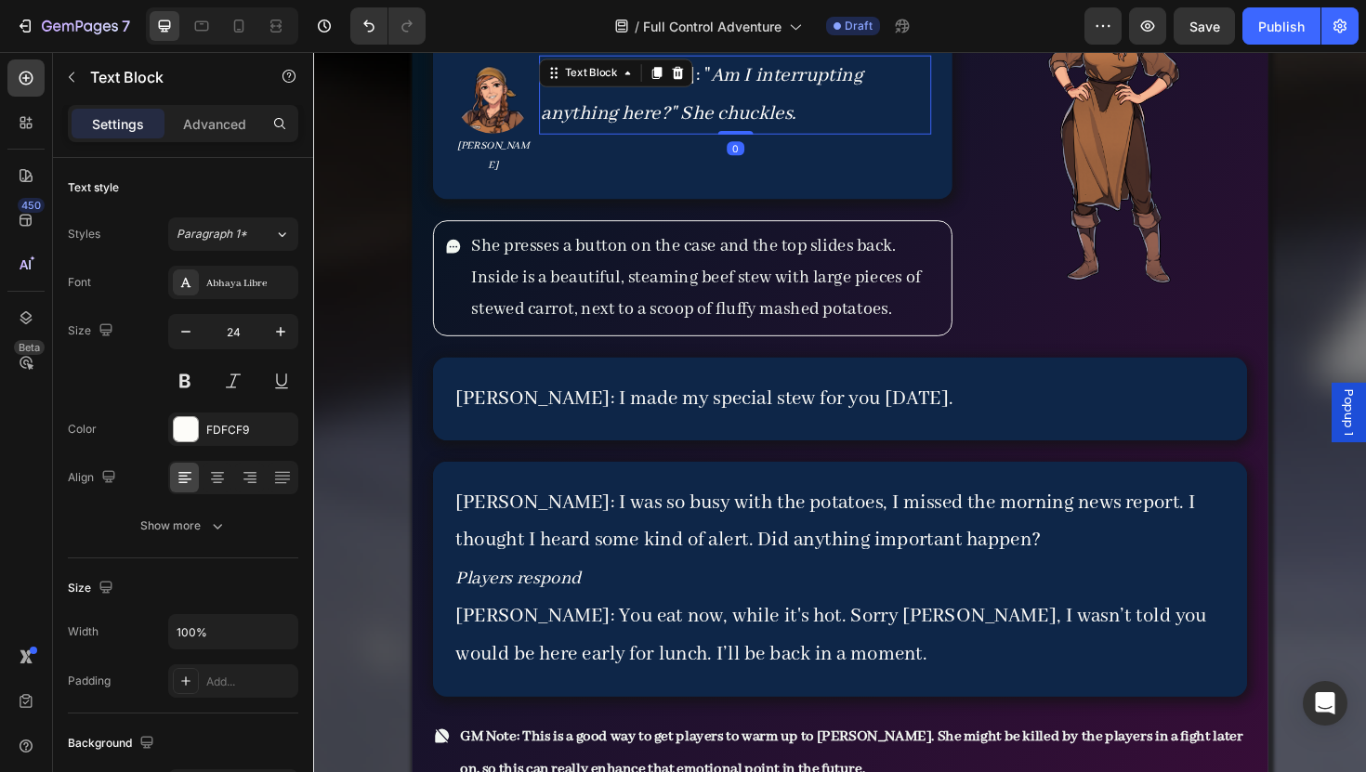
click at [628, 86] on div "[PERSON_NAME]: " Am I interrupting anything here?" She chuckles. Text Block 0" at bounding box center [759, 98] width 415 height 84
click at [662, 153] on div "[PERSON_NAME]: " Am I interrupting anything here?" She chuckles. Text Block 0" at bounding box center [759, 121] width 415 height 130
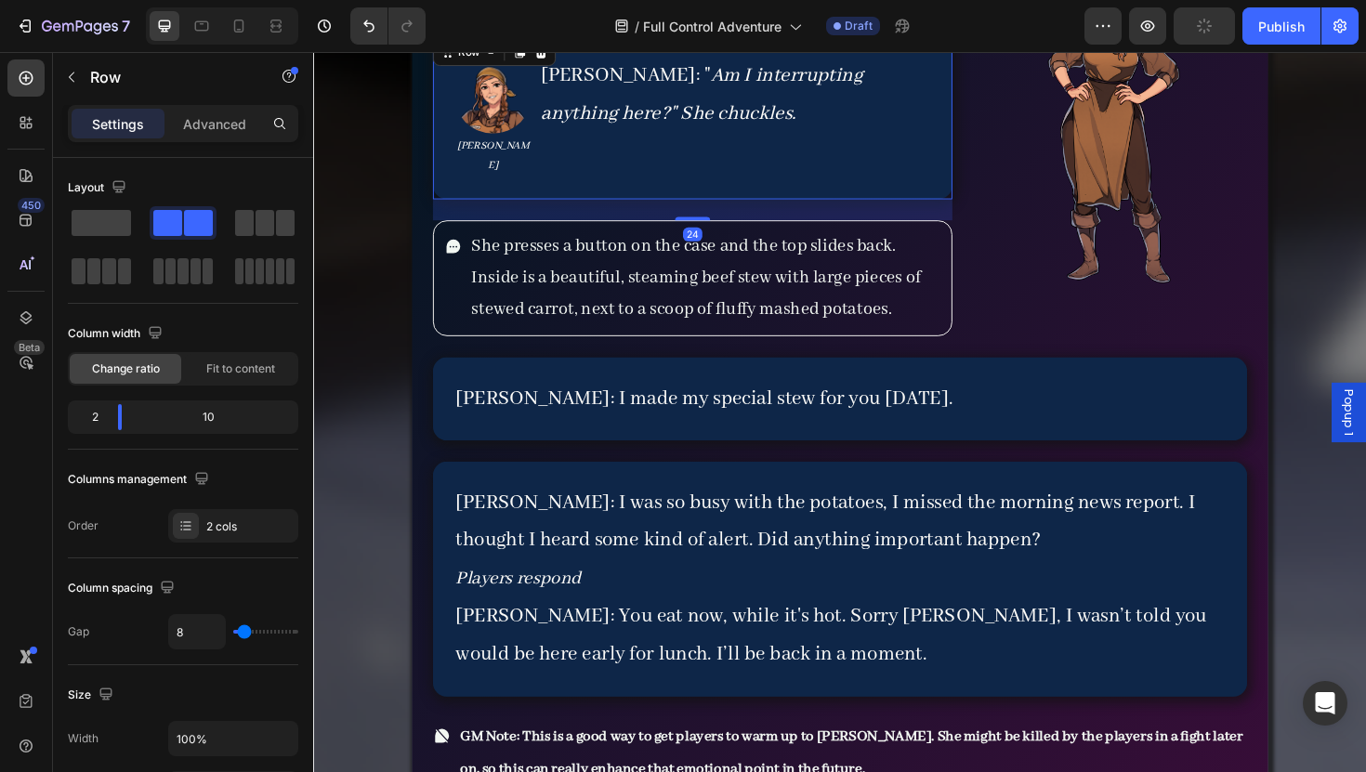
scroll to position [7689, 0]
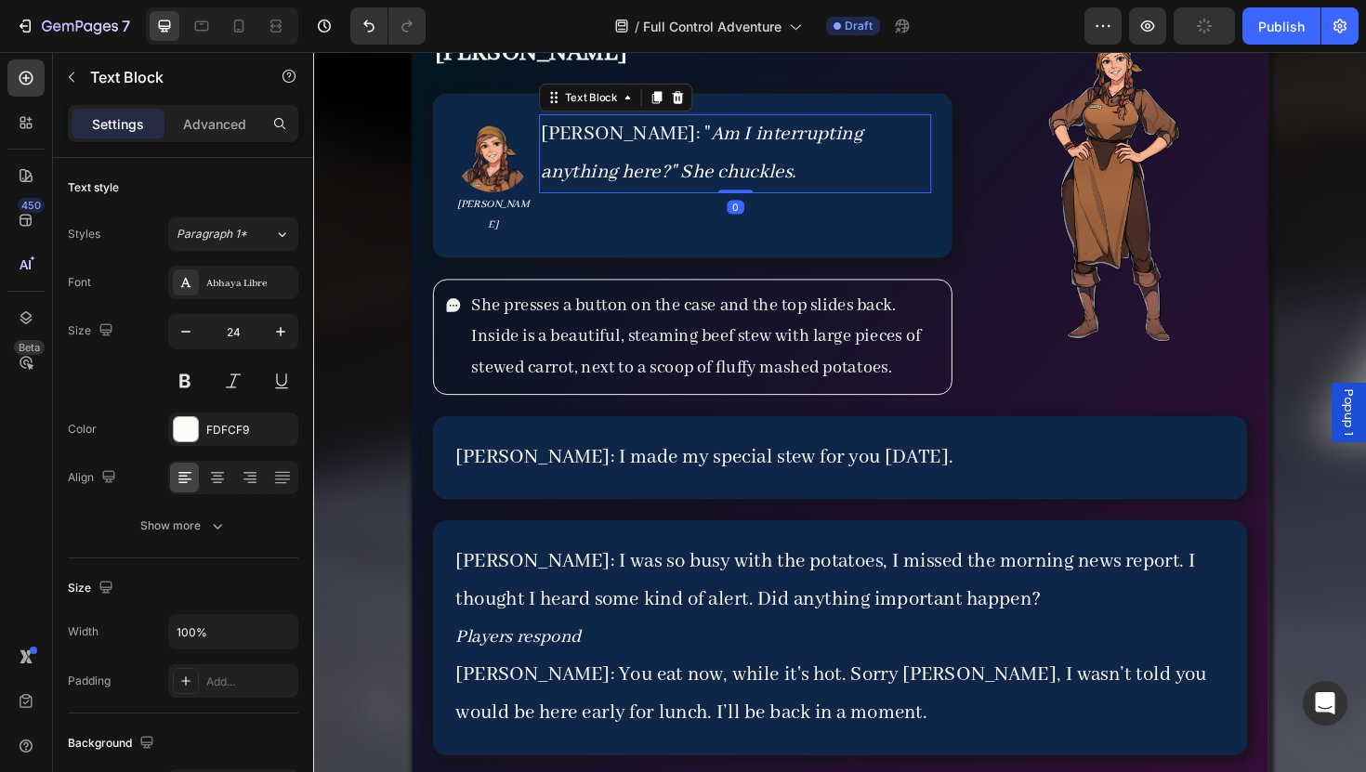
click at [617, 143] on p "[PERSON_NAME]: " Am I interrupting anything here?" She chuckles." at bounding box center [760, 160] width 412 height 80
click at [626, 140] on icon "Am I interrupting anything here?" She chuckles." at bounding box center [724, 159] width 340 height 66
click at [883, 134] on icon "Am I interrupting anything here?" She chuckles." at bounding box center [718, 159] width 329 height 66
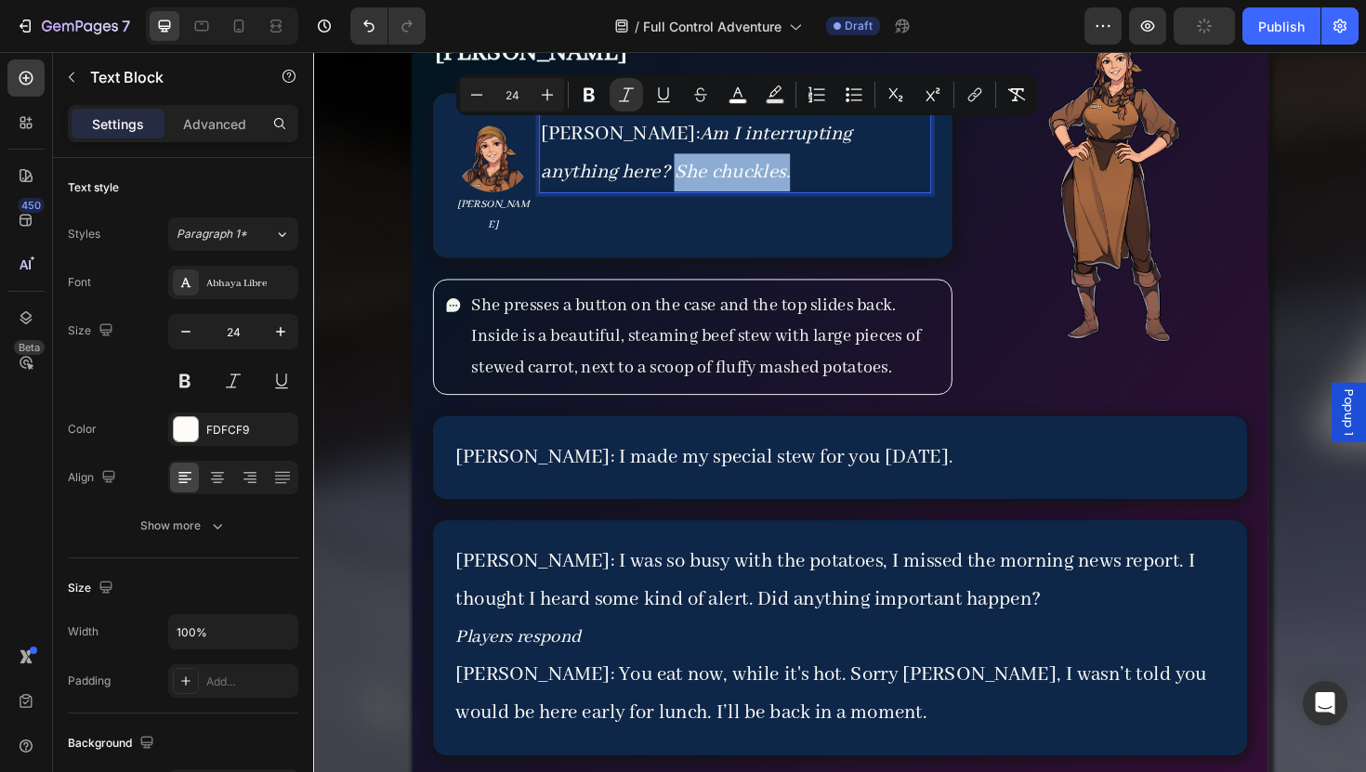
drag, startPoint x: 927, startPoint y: 135, endPoint x: 939, endPoint y: 169, distance: 36.1
click at [939, 169] on p "[PERSON_NAME]: Am I interrupting anything here? She chuckles." at bounding box center [760, 160] width 412 height 80
click at [623, 95] on icon "Editor contextual toolbar" at bounding box center [626, 94] width 19 height 19
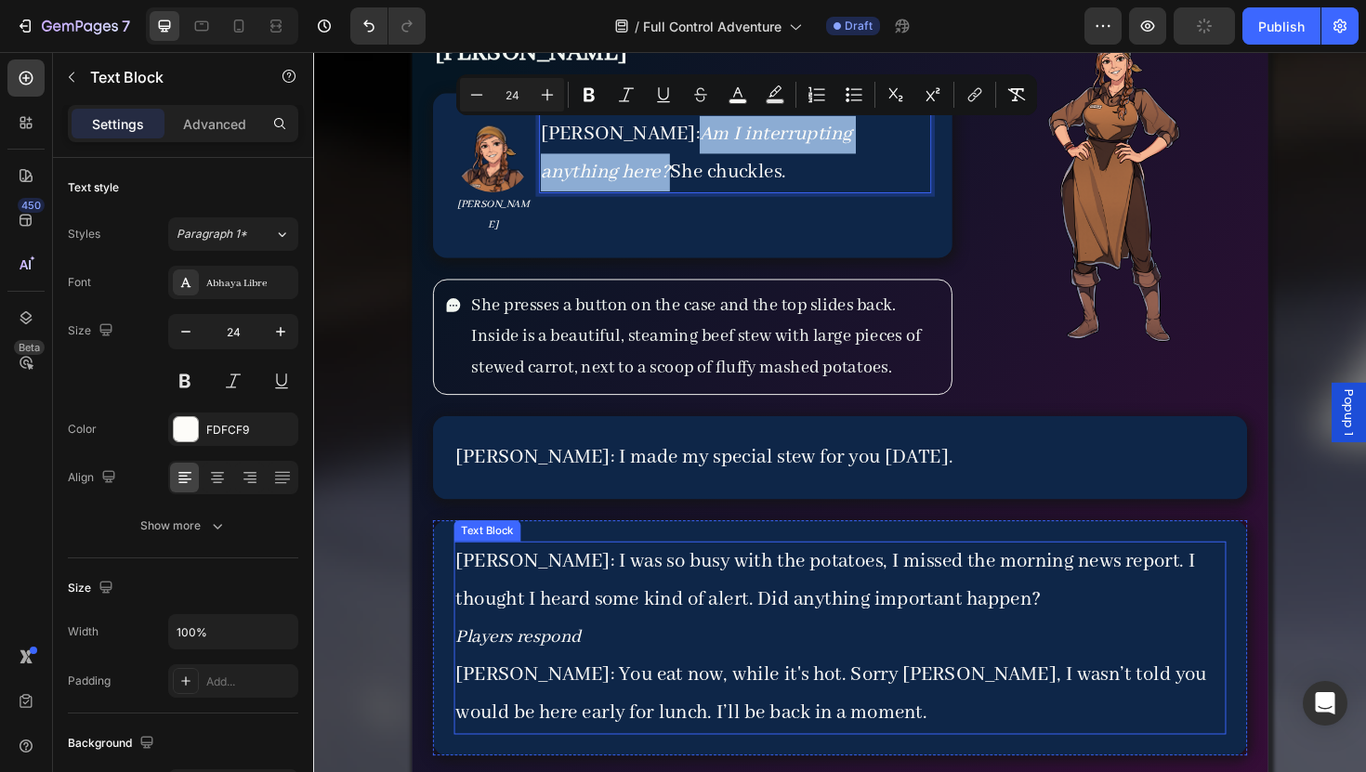
click at [590, 592] on p "[PERSON_NAME]: I was so busy with the potatoes, I missed the morning news repor…" at bounding box center [871, 612] width 814 height 80
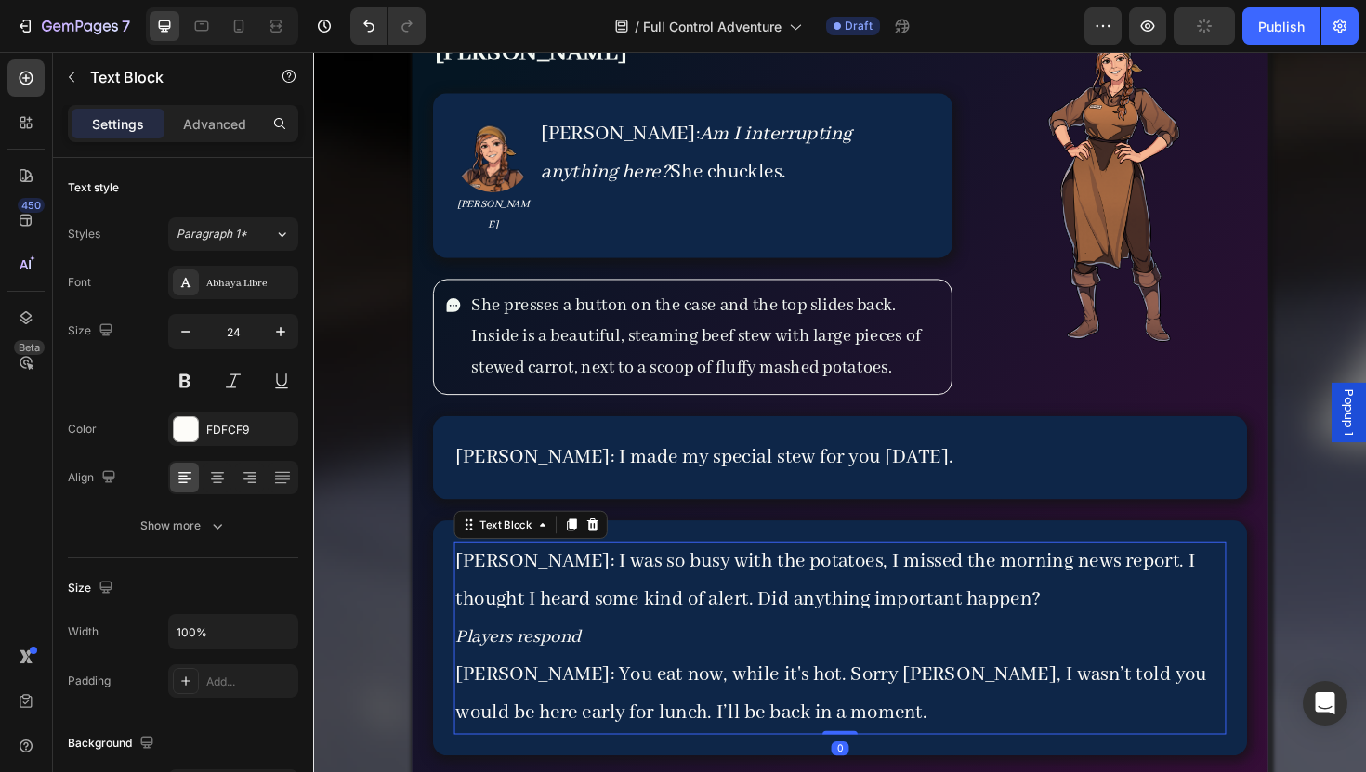
click at [555, 579] on p "[PERSON_NAME]: I was so busy with the potatoes, I missed the morning news repor…" at bounding box center [871, 612] width 814 height 80
click at [532, 576] on p "[PERSON_NAME]: I was so busy with the potatoes, I missed the morning news repor…" at bounding box center [871, 612] width 814 height 80
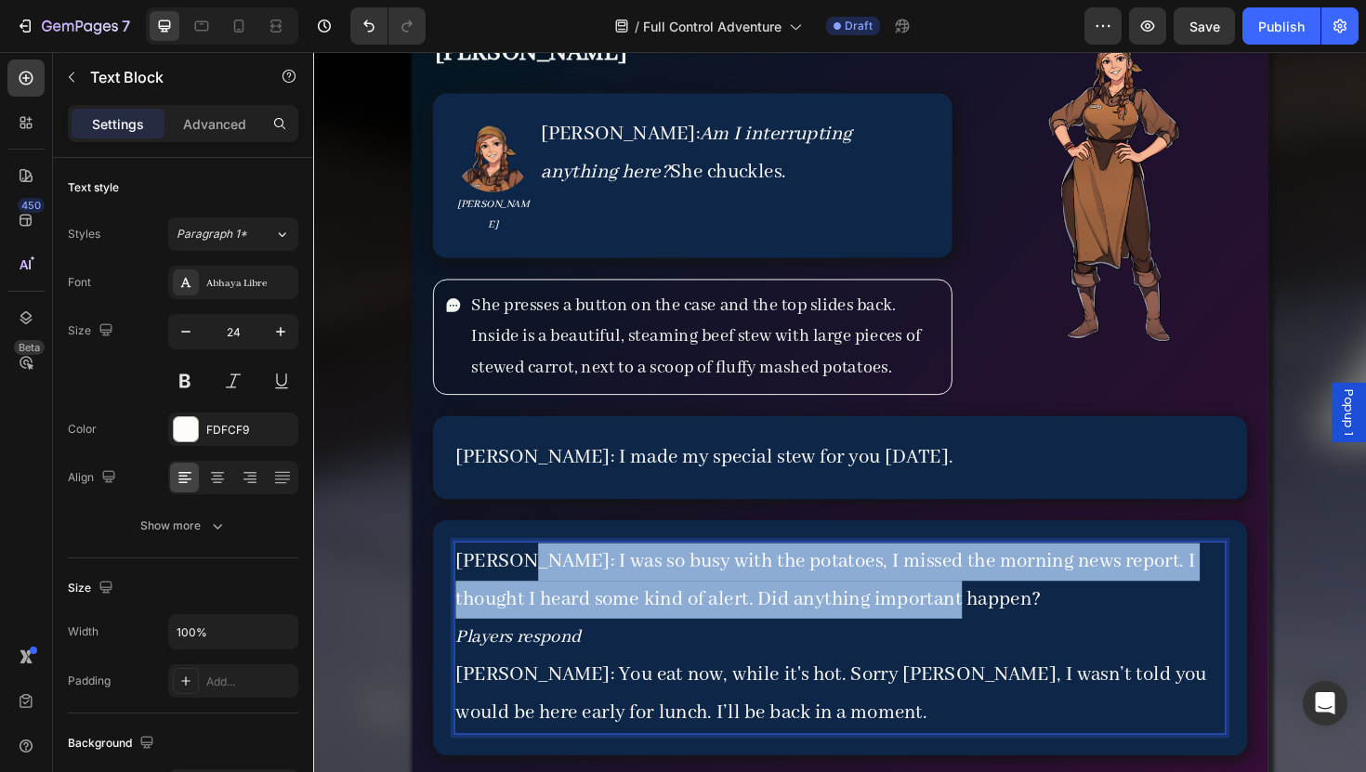
drag, startPoint x: 528, startPoint y: 572, endPoint x: 1012, endPoint y: 601, distance: 485.0
click at [1012, 601] on p "[PERSON_NAME]: I was so busy with the potatoes, I missed the morning news repor…" at bounding box center [871, 612] width 814 height 80
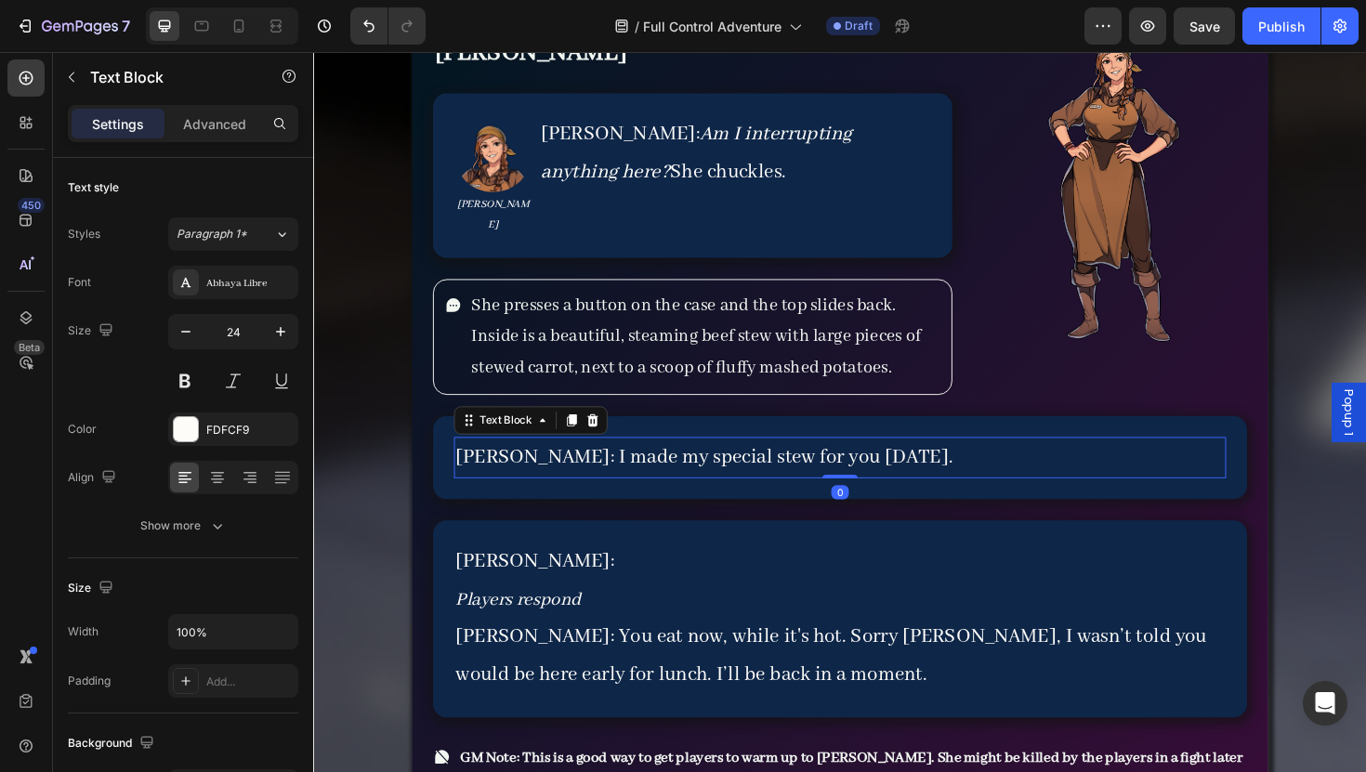
click at [869, 462] on p "[PERSON_NAME]: I made my special stew for you [DATE]." at bounding box center [871, 482] width 814 height 40
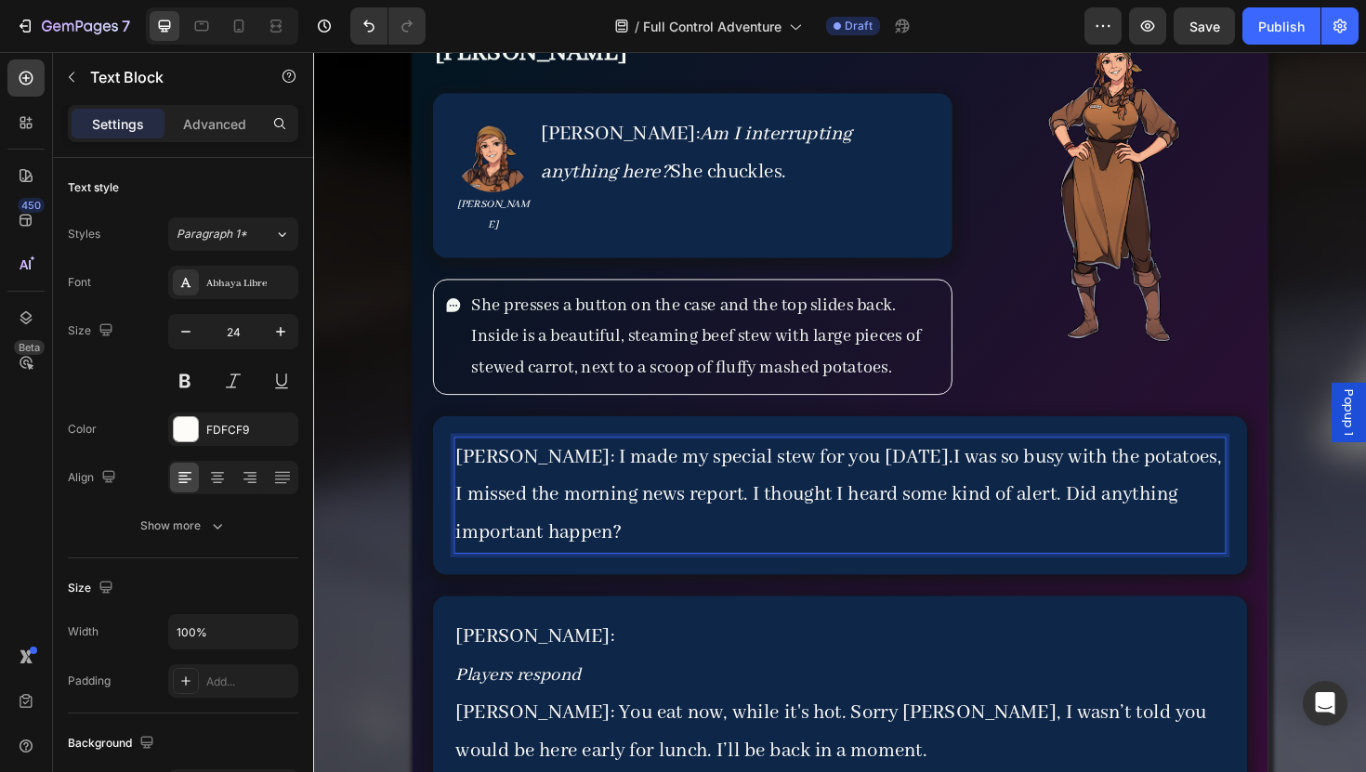
click at [863, 466] on p "[PERSON_NAME]: I made my special stew for you [DATE].I was so busy with the pot…" at bounding box center [871, 522] width 814 height 121
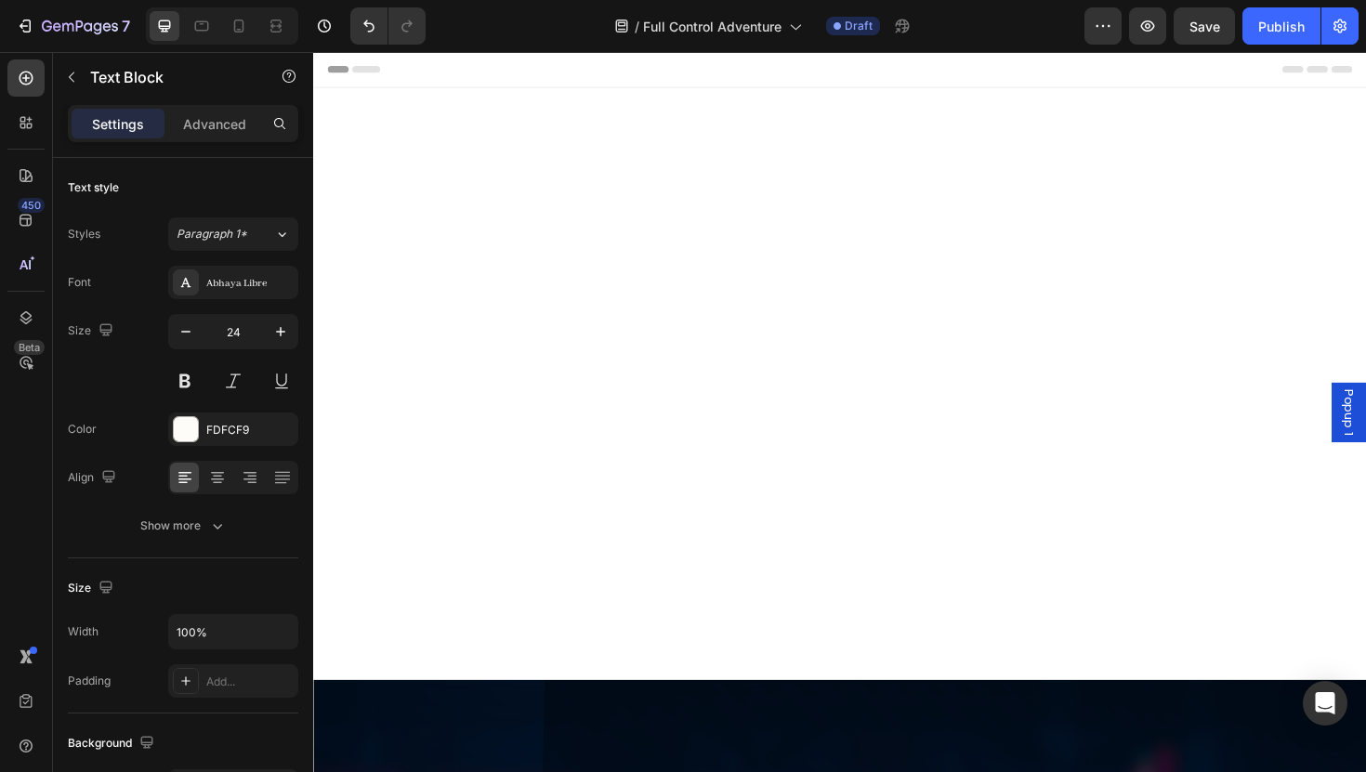
scroll to position [7689, 0]
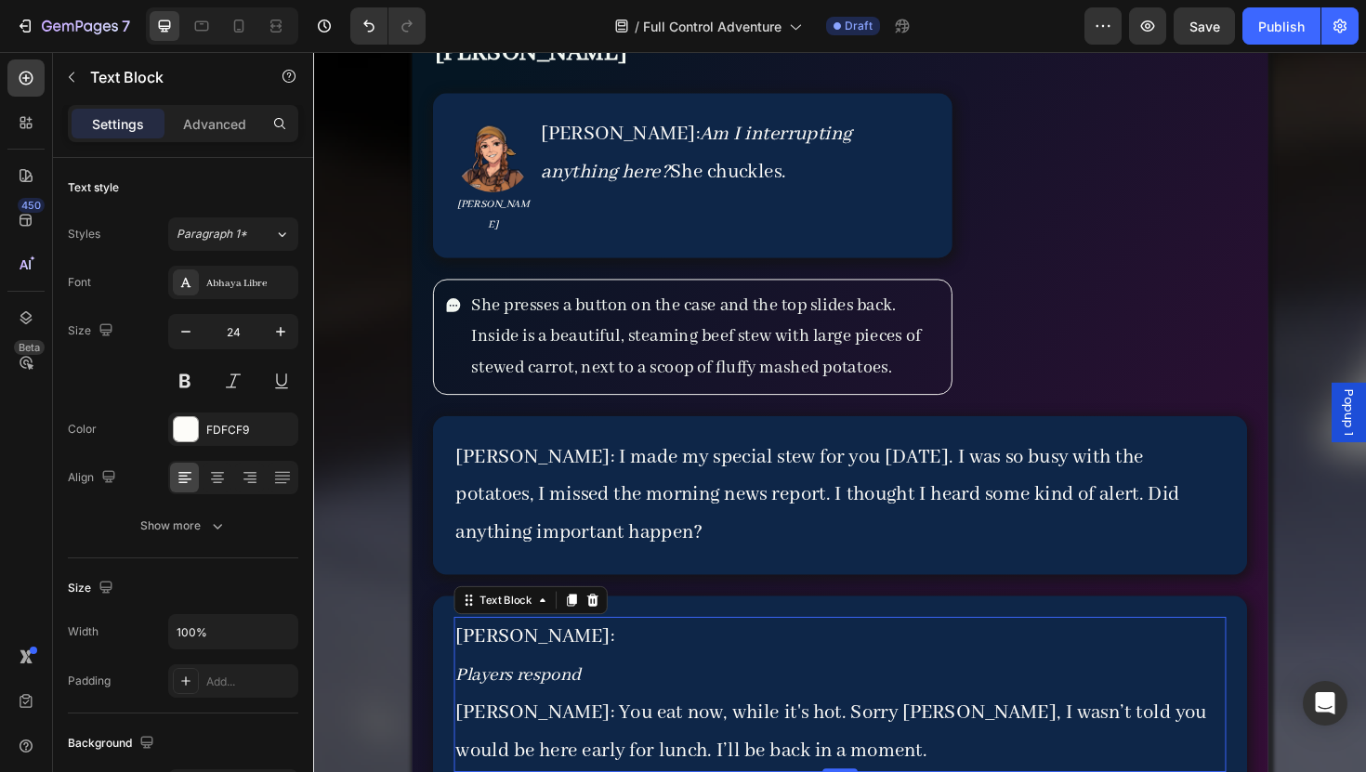
click at [593, 664] on p "[PERSON_NAME]:" at bounding box center [871, 672] width 814 height 40
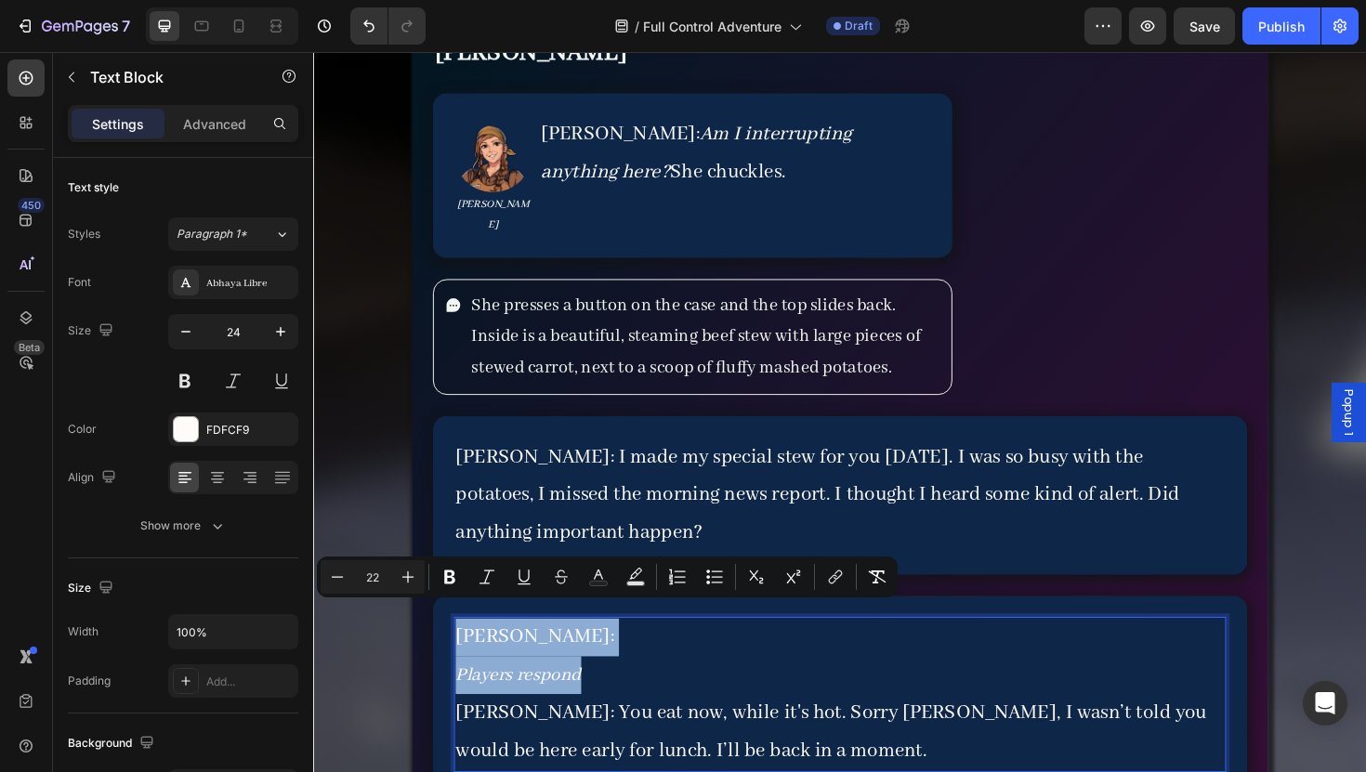
drag, startPoint x: 624, startPoint y: 686, endPoint x: 466, endPoint y: 638, distance: 164.9
click at [466, 650] on div "Maria: Players respond Maria: You eat now, while it's hot. Sorry Thalia, I wasn…" at bounding box center [871, 732] width 818 height 164
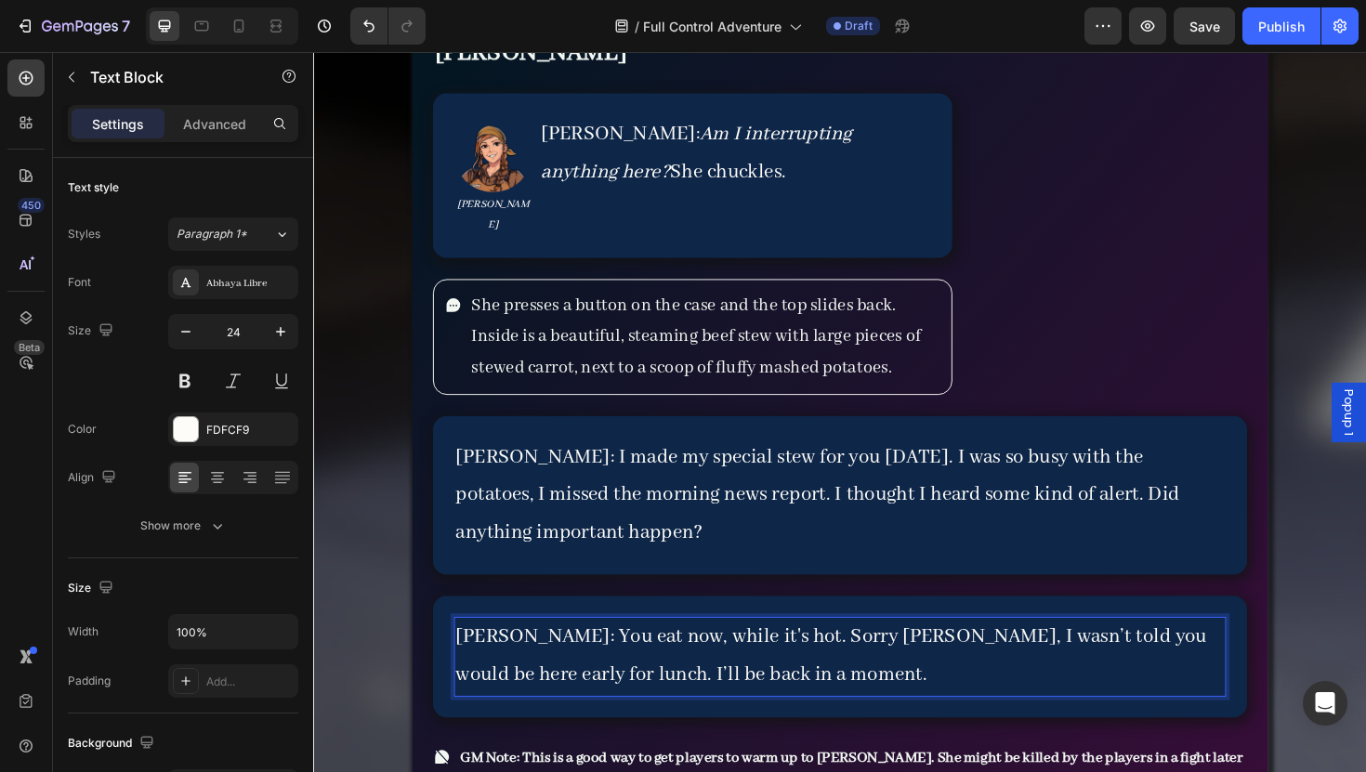
click at [781, 658] on p "[PERSON_NAME]: You eat now, while it's hot. Sorry [PERSON_NAME], I wasn’t told …" at bounding box center [871, 692] width 814 height 80
click at [776, 657] on p "[PERSON_NAME]: You eat now, while it's hot. Sorry [PERSON_NAME], I wasn’t told …" at bounding box center [871, 692] width 814 height 80
click at [770, 656] on p "[PERSON_NAME]: You eat now, while it's hot. Sorry [PERSON_NAME], I wasn’t told …" at bounding box center [871, 692] width 814 height 80
click at [582, 533] on p "Maria: I made my special stew for you today. I was so busy with the potatoes, I…" at bounding box center [871, 522] width 814 height 121
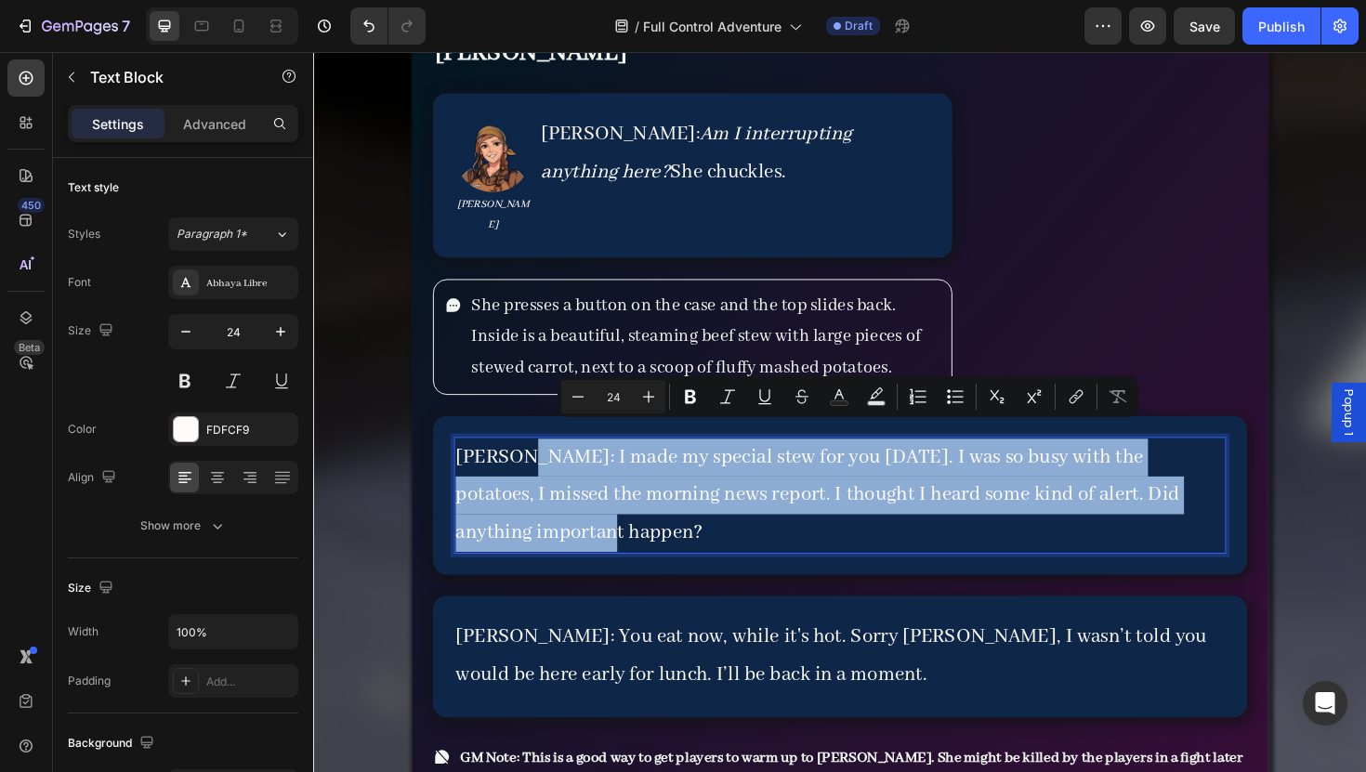
drag, startPoint x: 527, startPoint y: 460, endPoint x: 550, endPoint y: 543, distance: 85.9
click at [550, 543] on p "Maria: I made my special stew for you today. I was so busy with the potatoes, I…" at bounding box center [871, 522] width 814 height 121
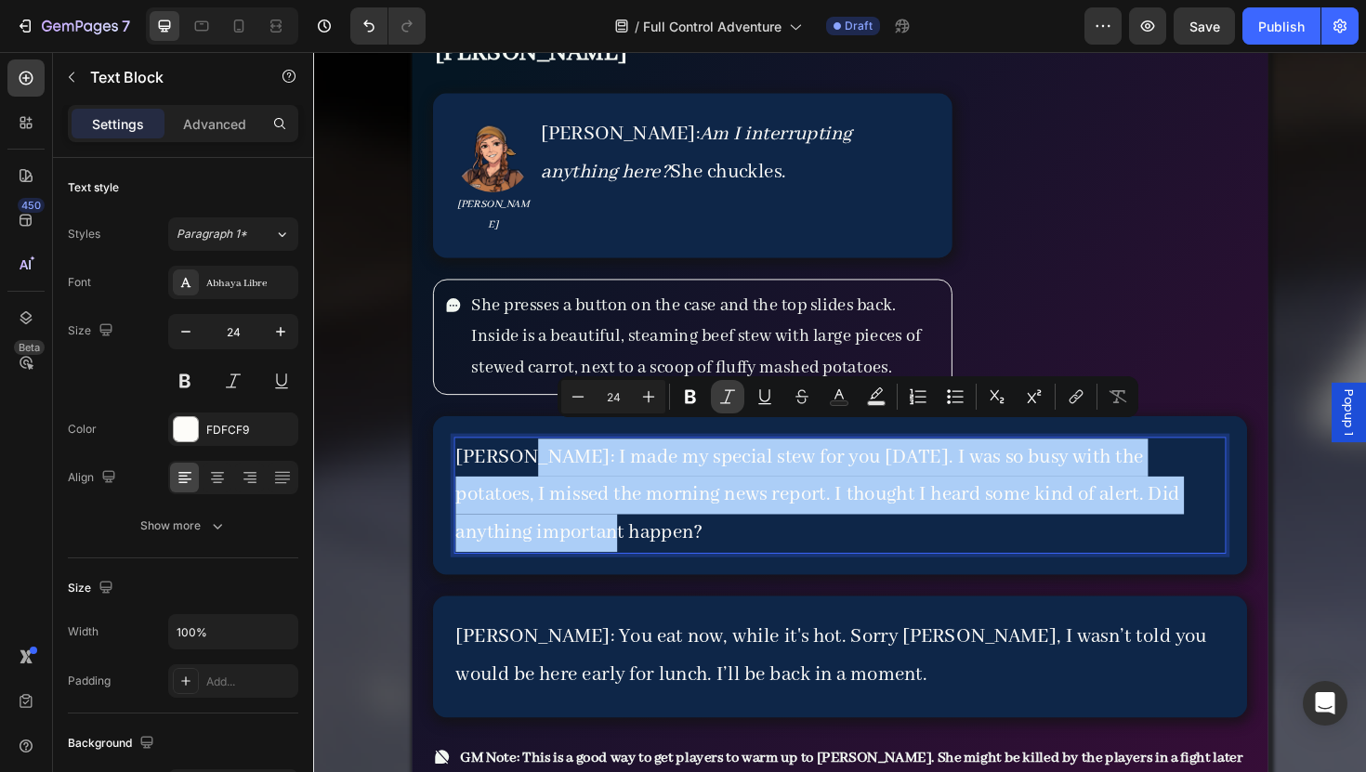
click at [731, 388] on icon "Editor contextual toolbar" at bounding box center [727, 396] width 19 height 19
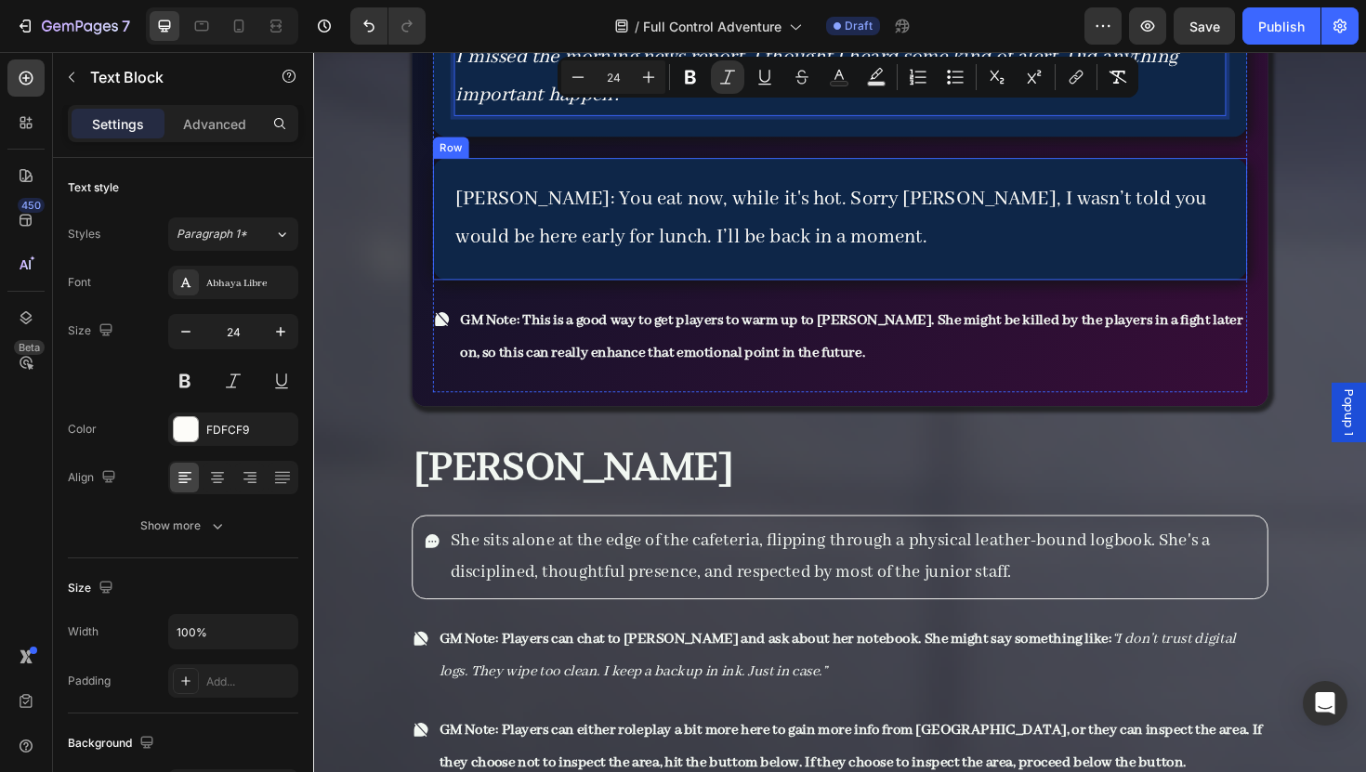
scroll to position [8160, 0]
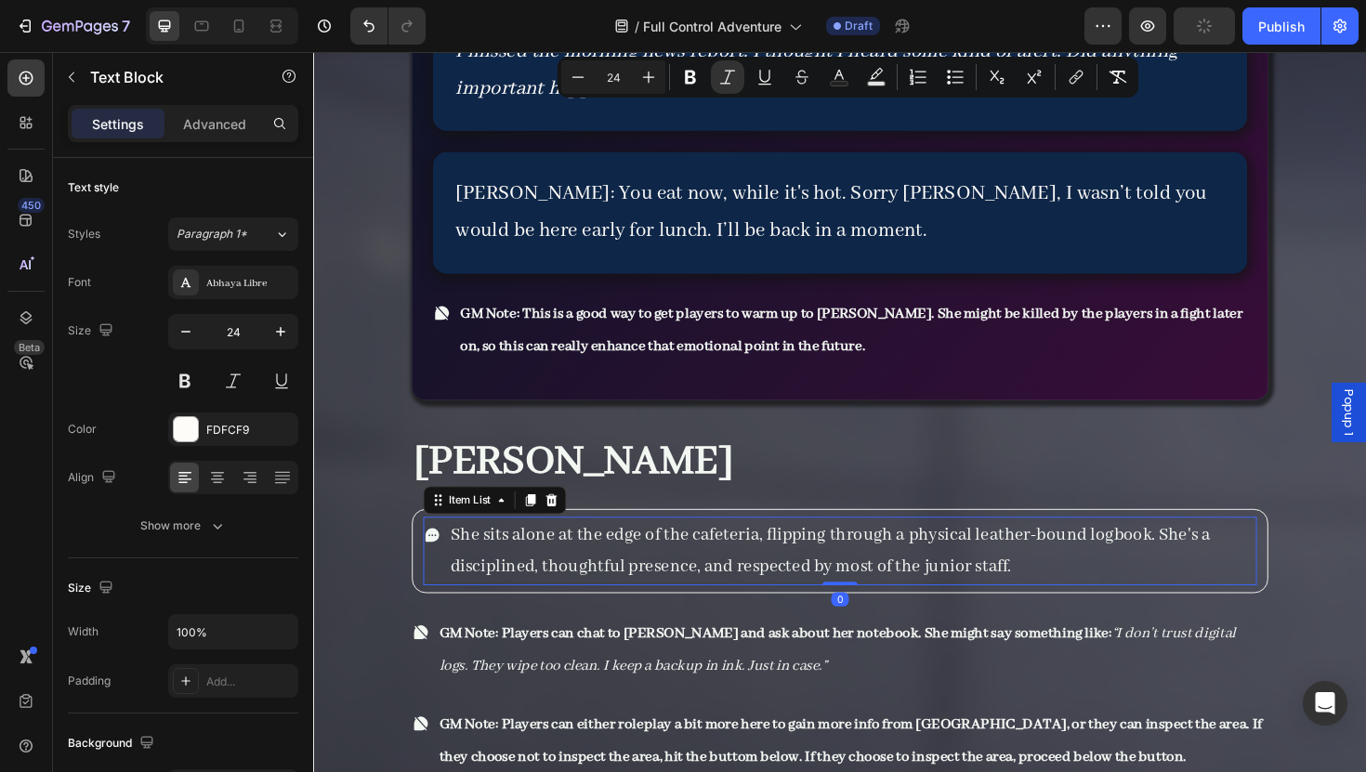
click at [476, 552] on span "She sits alone at the edge of the cafeteria, flipping through a physical leathe…" at bounding box center [860, 580] width 805 height 57
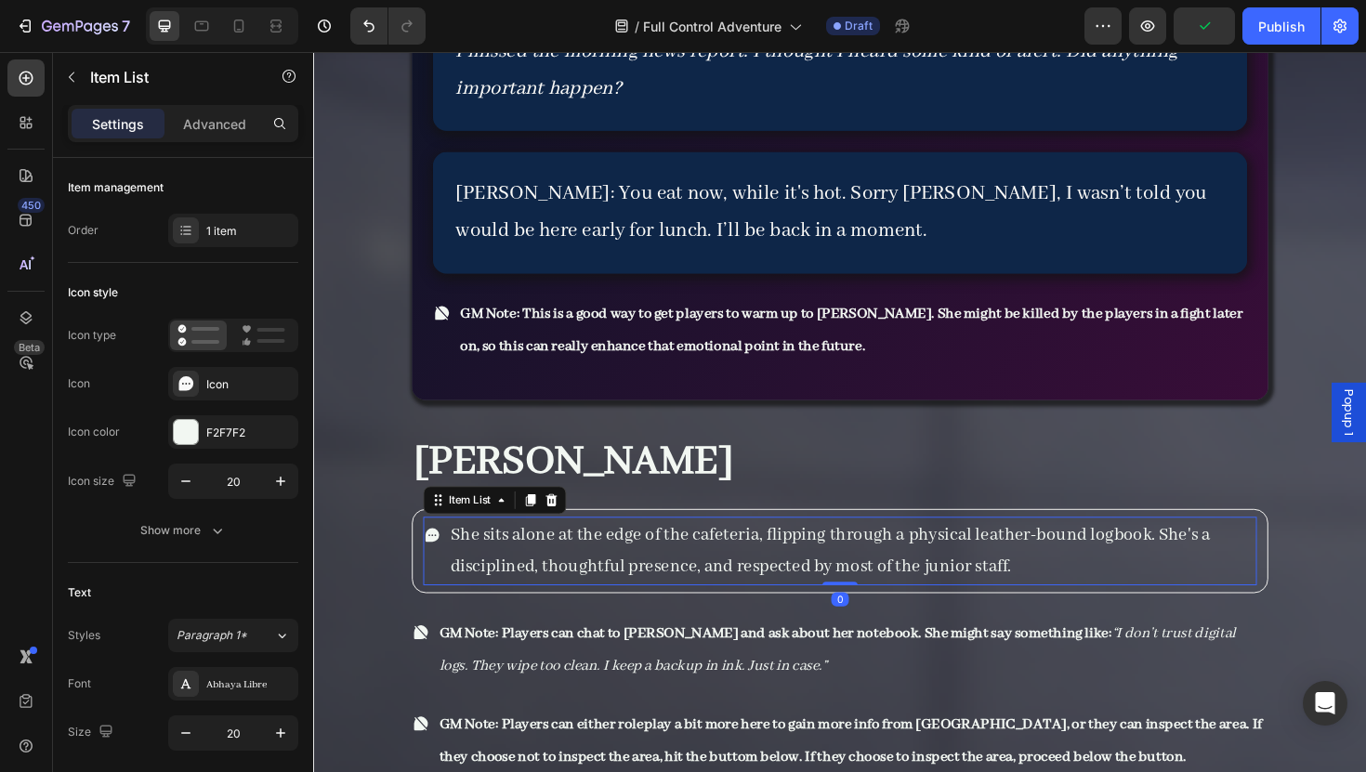
click at [476, 552] on span "She sits alone at the edge of the cafeteria, flipping through a physical leathe…" at bounding box center [860, 580] width 805 height 57
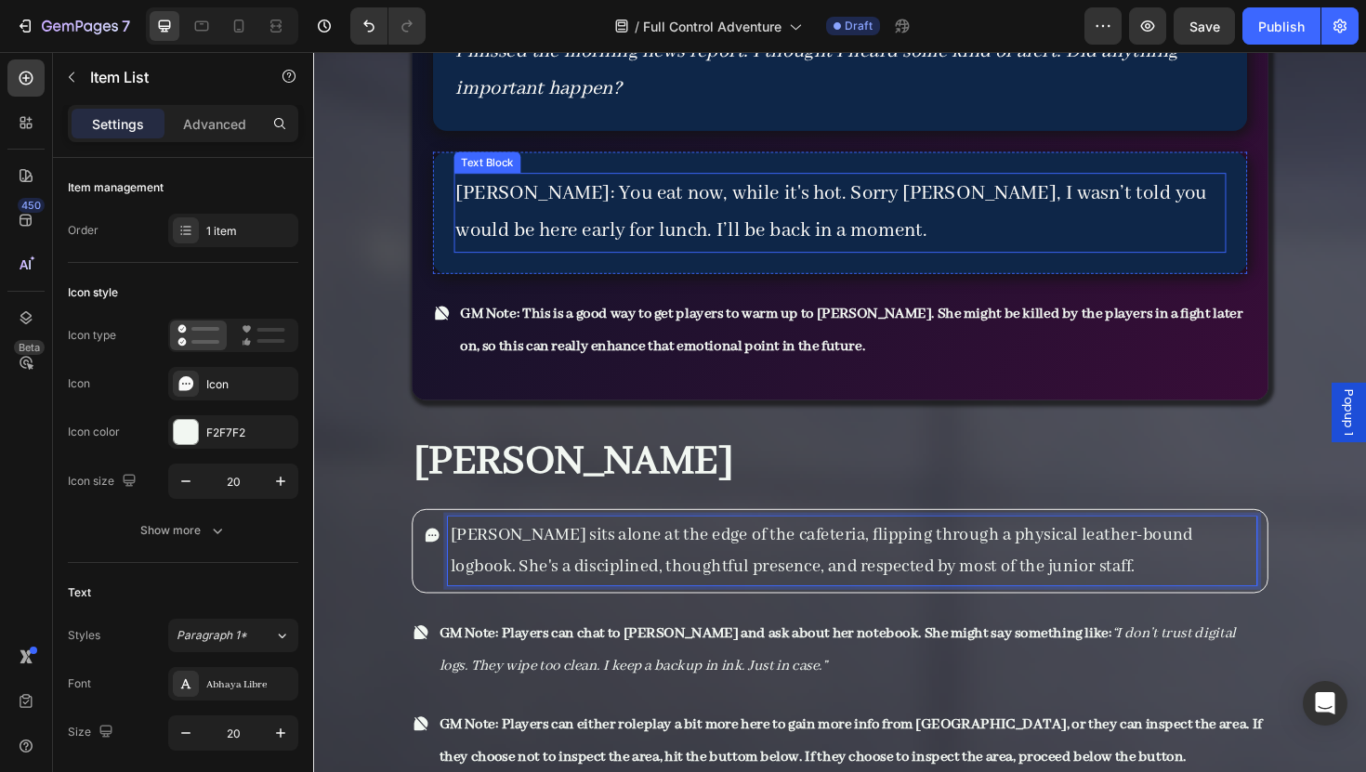
click at [770, 182] on p "[PERSON_NAME]: You eat now, while it's hot. Sorry [PERSON_NAME], I wasn’t told …" at bounding box center [871, 222] width 814 height 80
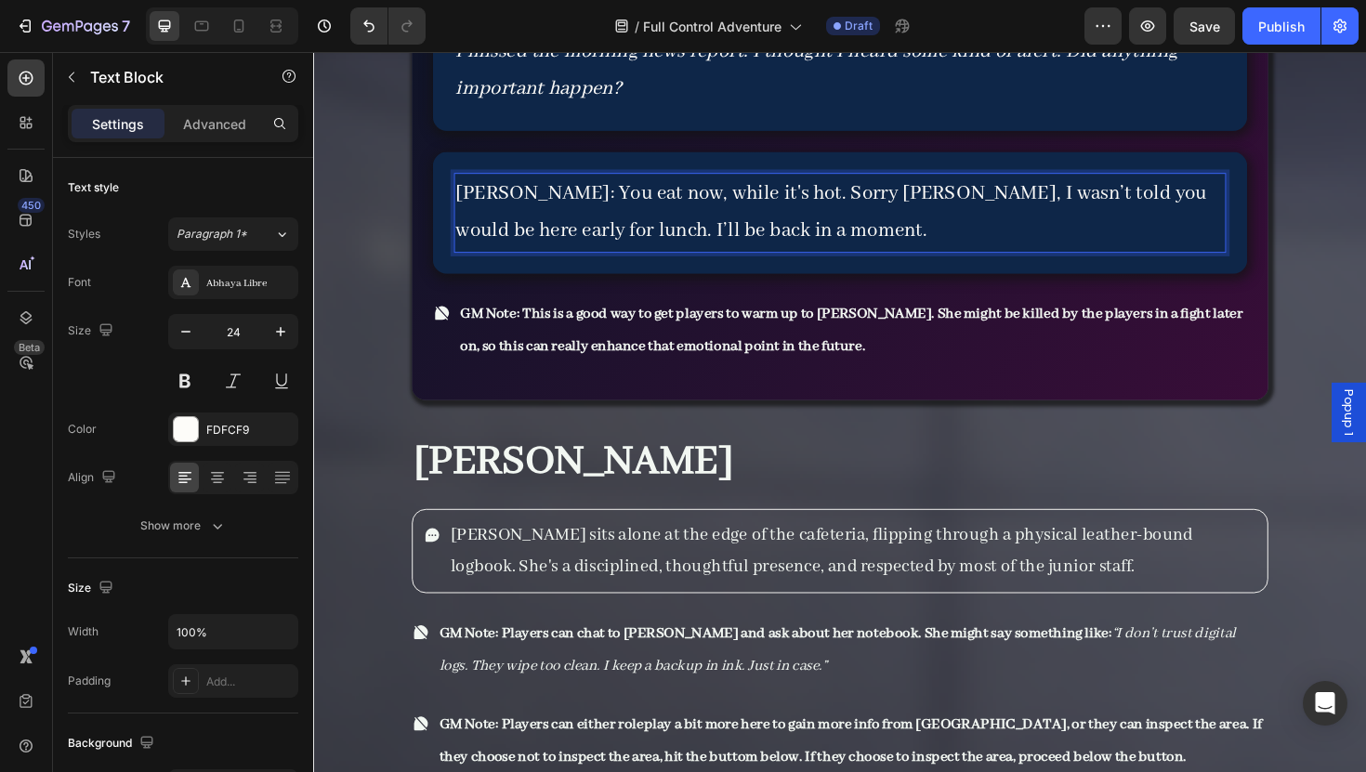
click at [770, 182] on p "[PERSON_NAME]: You eat now, while it's hot. Sorry [PERSON_NAME], I wasn’t told …" at bounding box center [871, 222] width 814 height 80
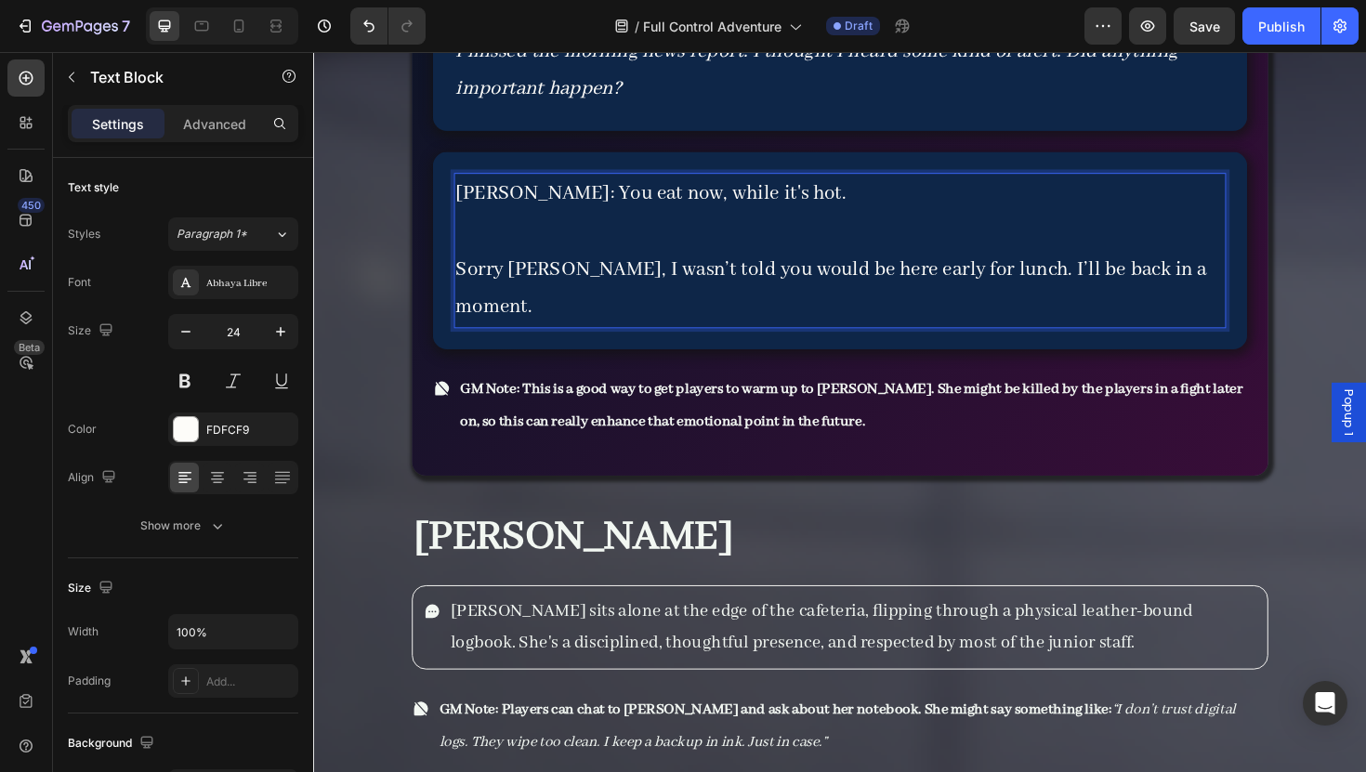
click at [703, 222] on p "Rich Text Editor. Editing area: main" at bounding box center [871, 242] width 814 height 40
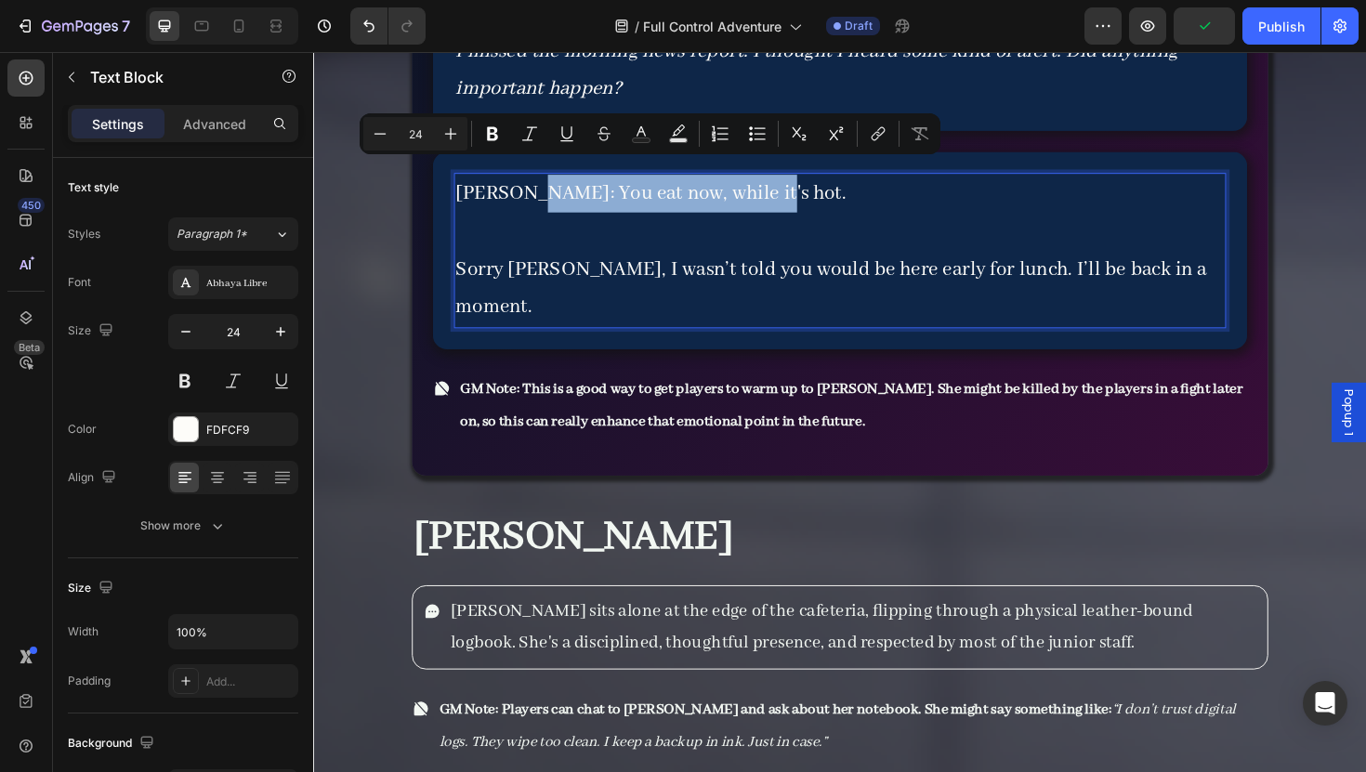
drag, startPoint x: 775, startPoint y: 190, endPoint x: 535, endPoint y: 177, distance: 240.1
click at [535, 182] on p "Maria: You eat now, while it's hot." at bounding box center [871, 202] width 814 height 40
click at [533, 182] on p "Maria: You eat now, while it's hot." at bounding box center [871, 202] width 814 height 40
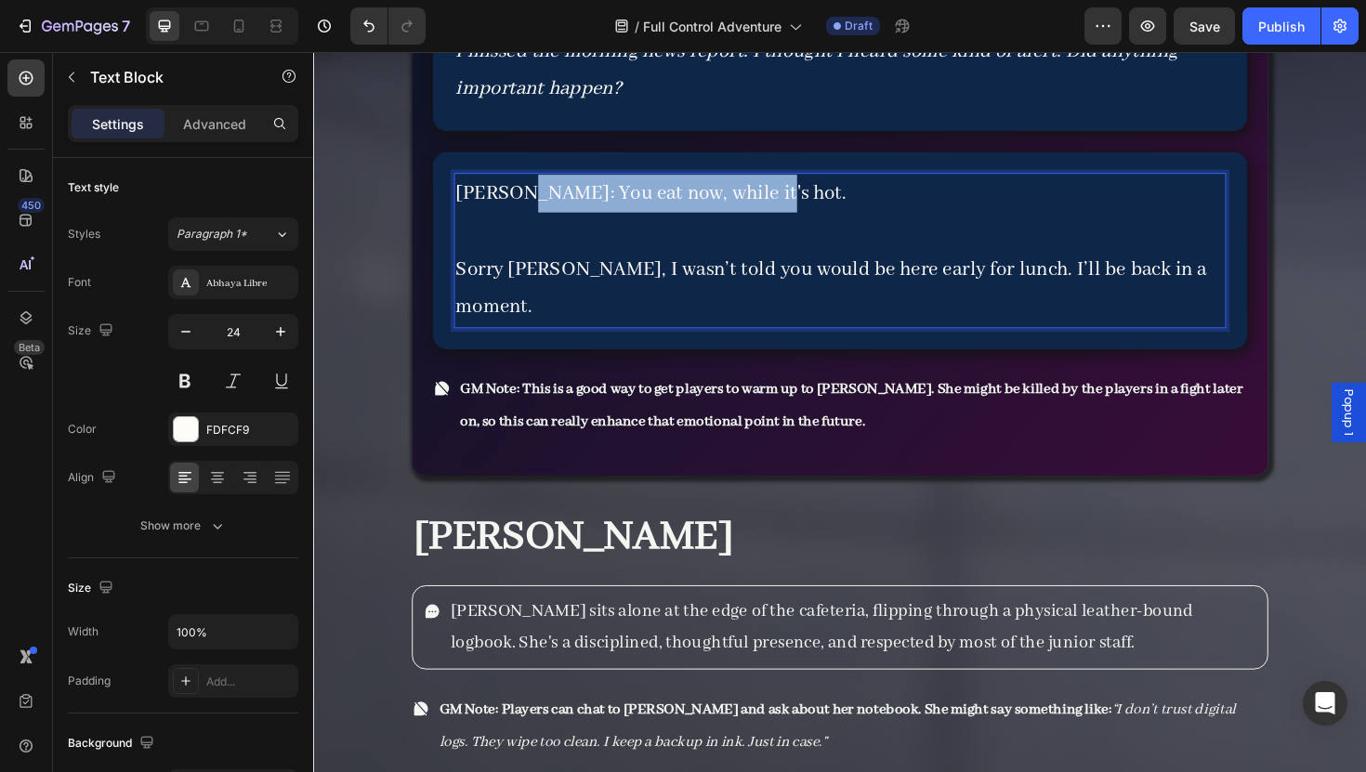
drag, startPoint x: 529, startPoint y: 177, endPoint x: 839, endPoint y: 176, distance: 310.4
click at [839, 182] on p "Maria: You eat now, while it's hot." at bounding box center [871, 202] width 814 height 40
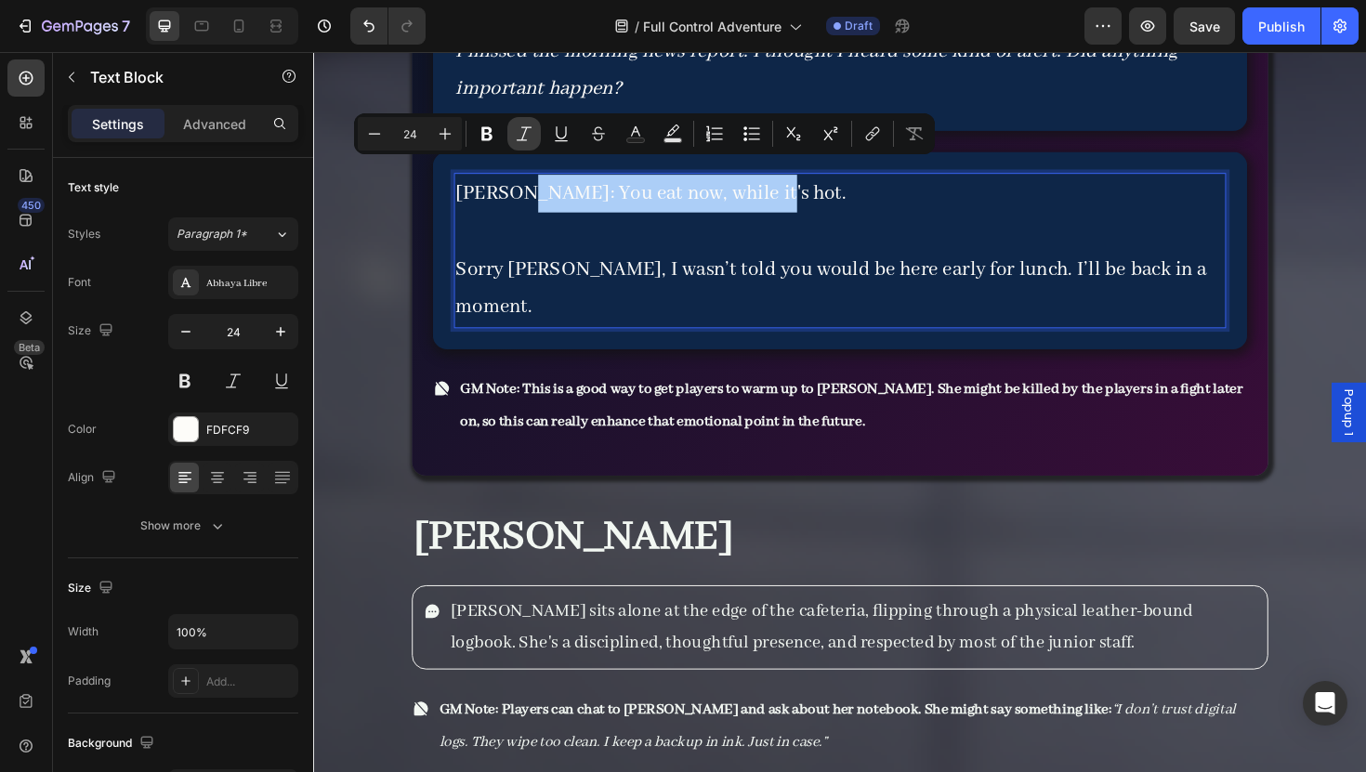
click at [532, 135] on icon "Editor contextual toolbar" at bounding box center [524, 134] width 19 height 19
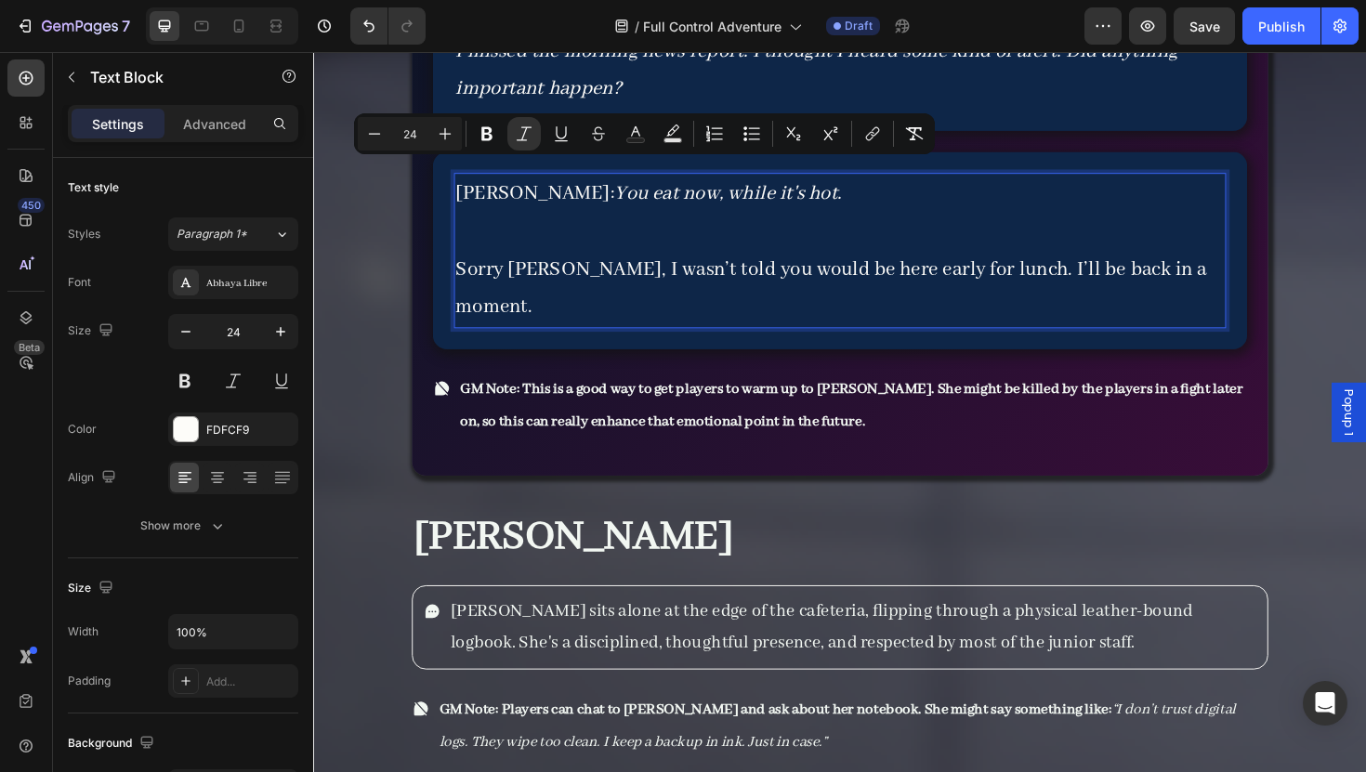
click at [607, 226] on p "Rich Text Editor. Editing area: main" at bounding box center [871, 242] width 814 height 40
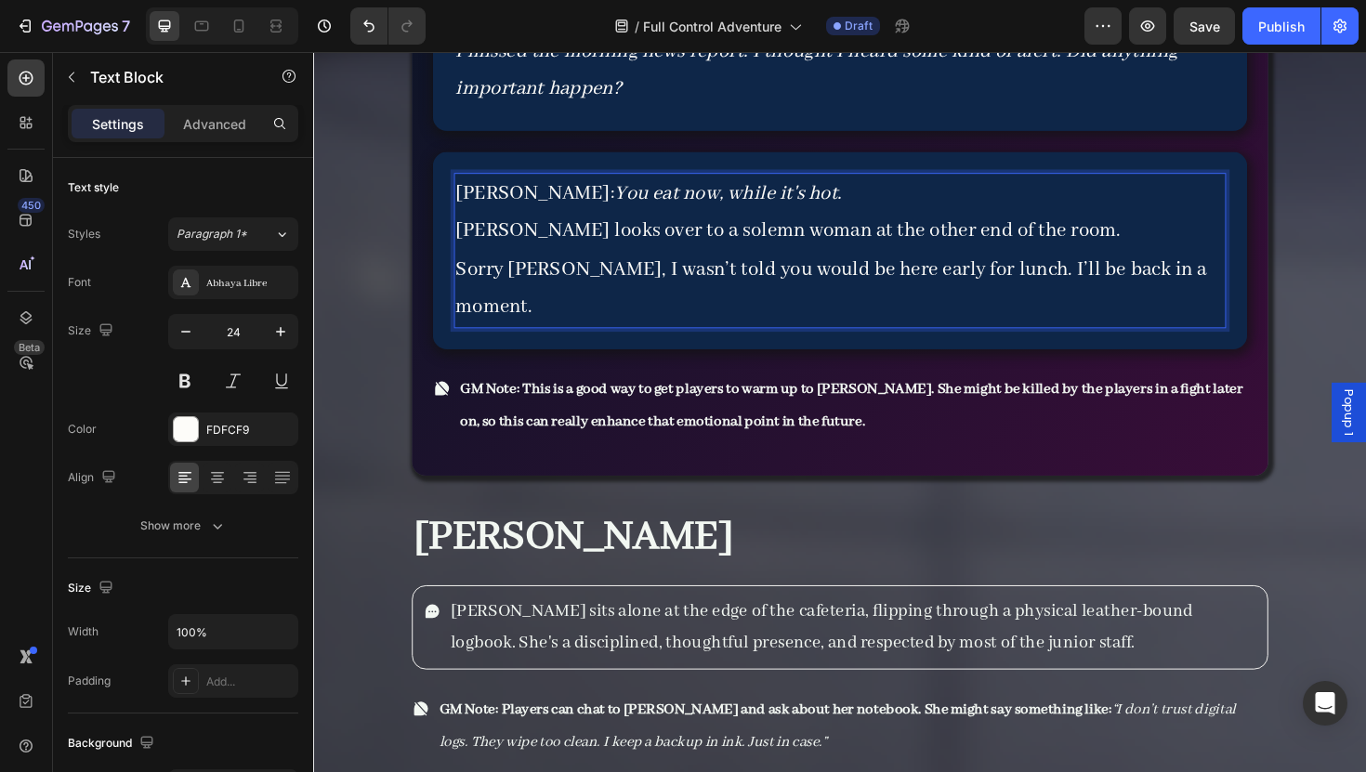
click at [470, 270] on p "Sorry Thalia, I wasn’t told you would be here early for lunch. I’ll be back in …" at bounding box center [871, 303] width 814 height 80
click at [464, 270] on p "Sorry Thalia, I wasn’t told you would be here early for lunch. I’ll be back in …" at bounding box center [871, 303] width 814 height 80
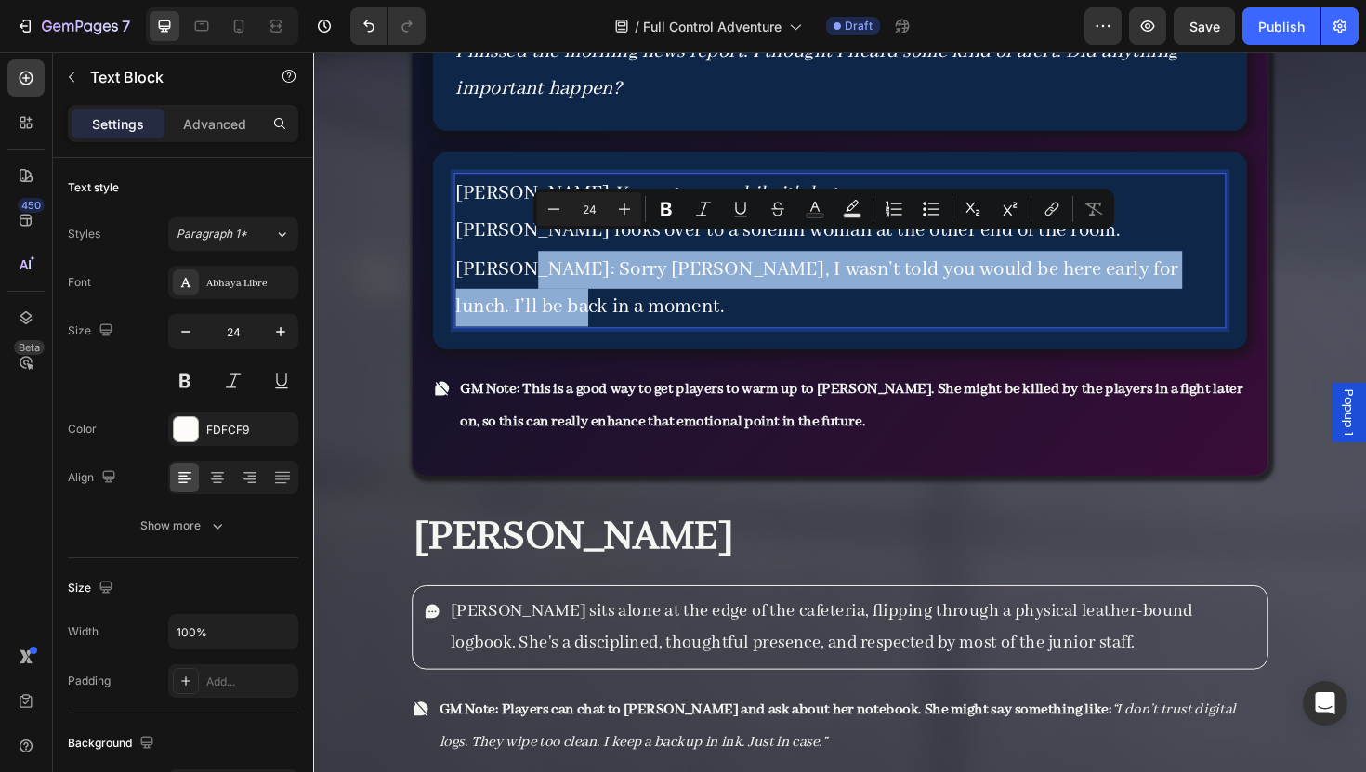
drag, startPoint x: 563, startPoint y: 301, endPoint x: 527, endPoint y: 266, distance: 50.6
click at [527, 266] on p "Maria: Sorry Thalia, I wasn’t told you would be here early for lunch. I’ll be b…" at bounding box center [871, 303] width 814 height 80
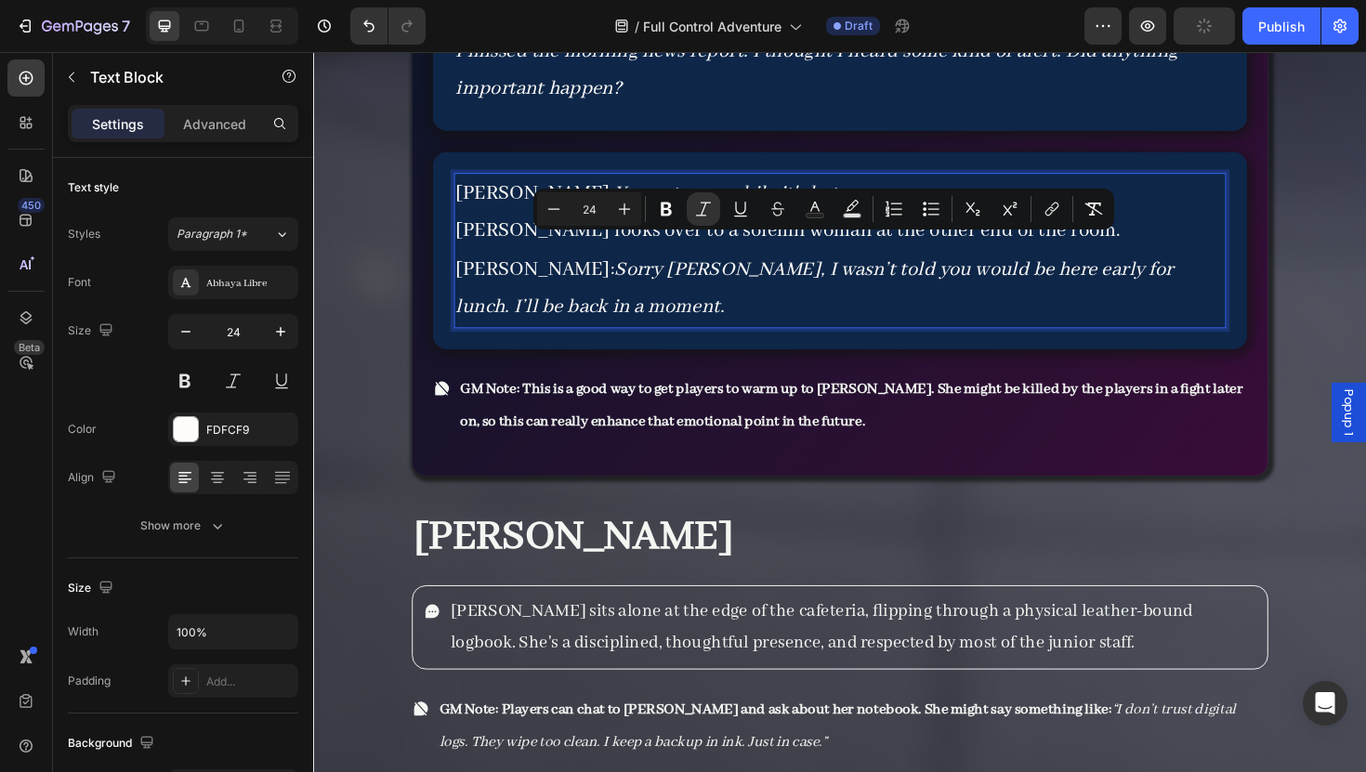
click at [632, 189] on icon "You eat now, while it's hot." at bounding box center [752, 202] width 241 height 26
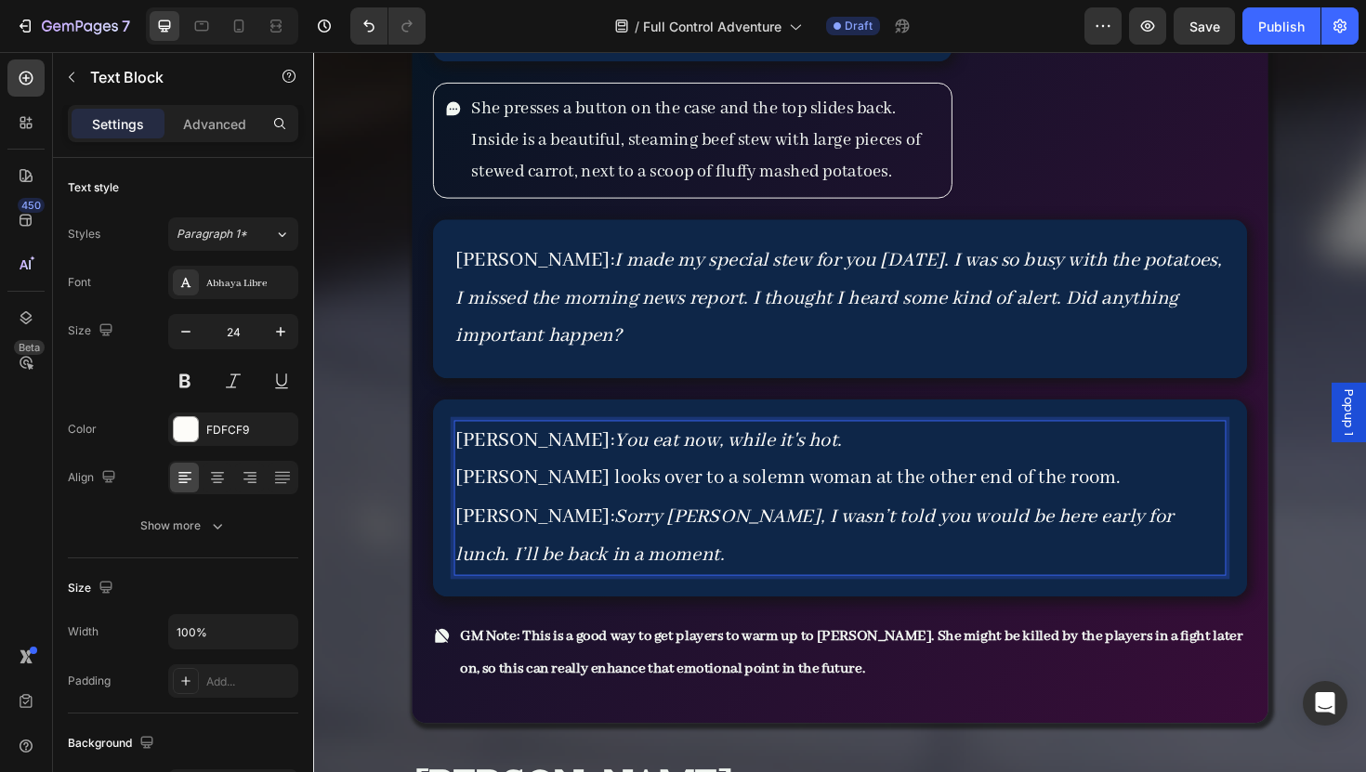
scroll to position [7899, 0]
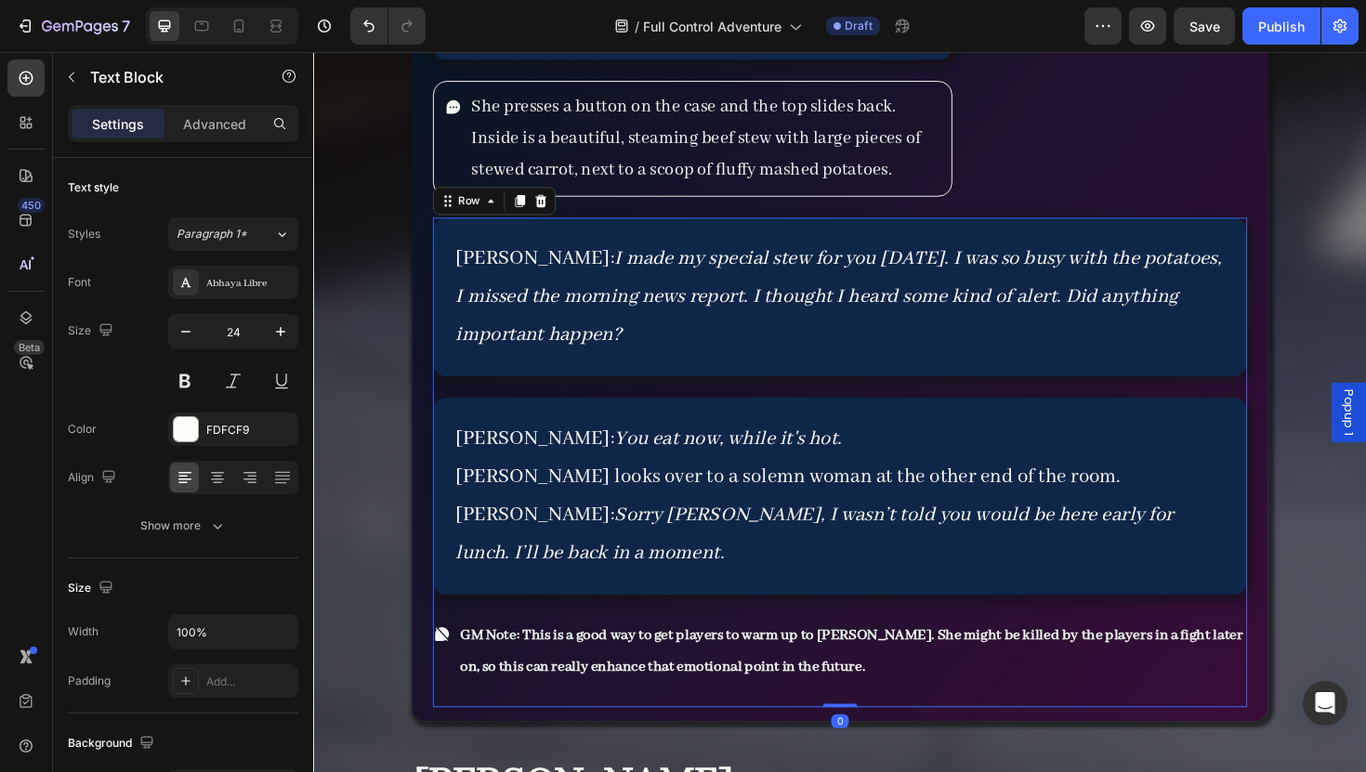
click at [942, 616] on div "Maria: I made my special stew for you today. I was so busy with the potatoes, I…" at bounding box center [871, 487] width 862 height 519
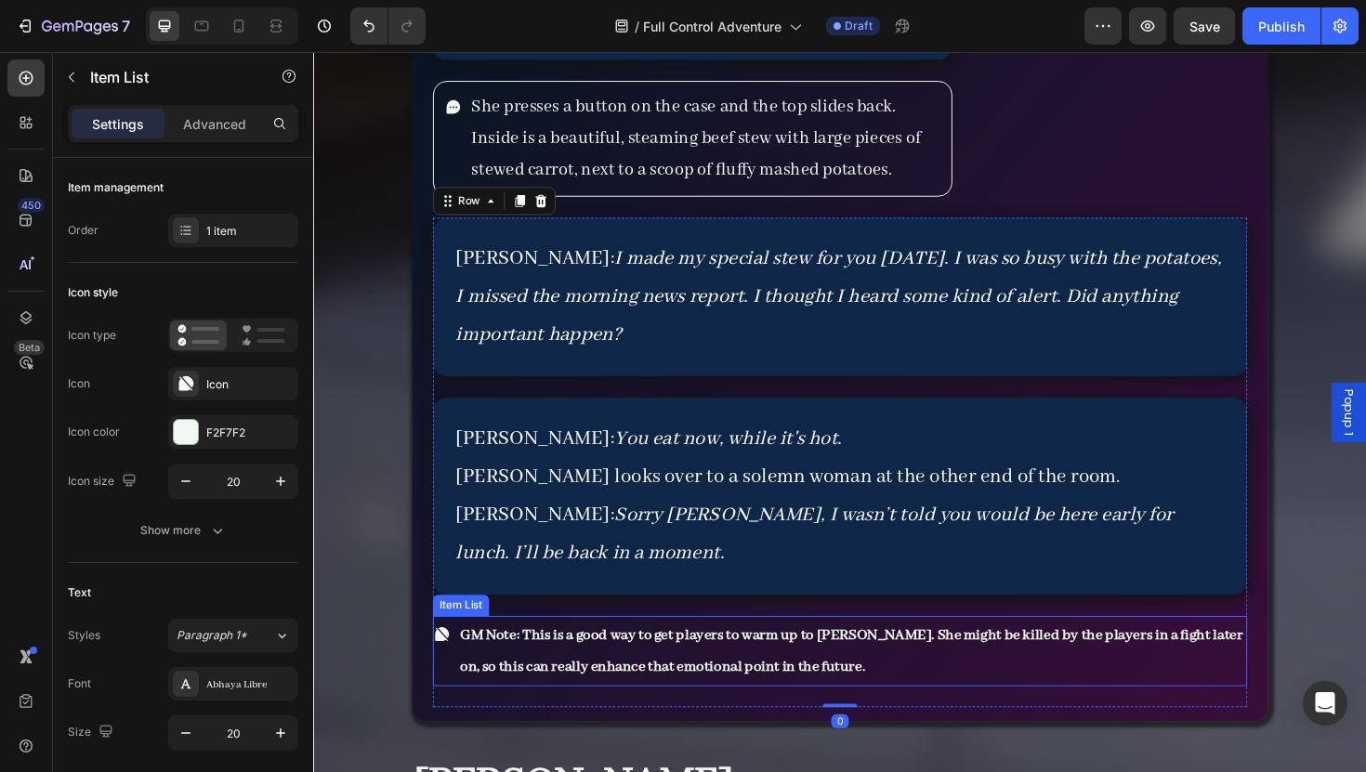
click at [940, 660] on strong "GM Note: This is a good way to get players to warm up to [PERSON_NAME]. She mig…" at bounding box center [882, 687] width 829 height 54
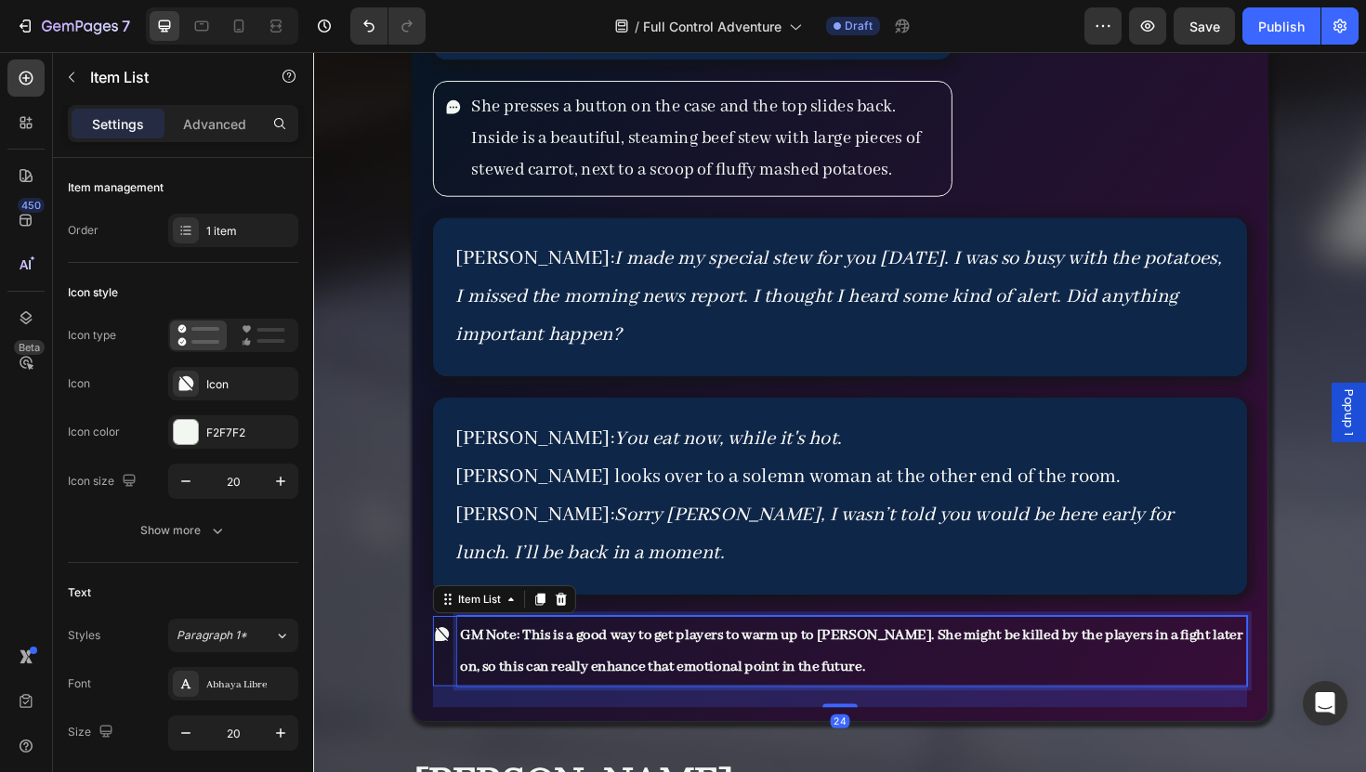
click at [940, 660] on strong "GM Note: This is a good way to get players to warm up to [PERSON_NAME]. She mig…" at bounding box center [882, 687] width 829 height 54
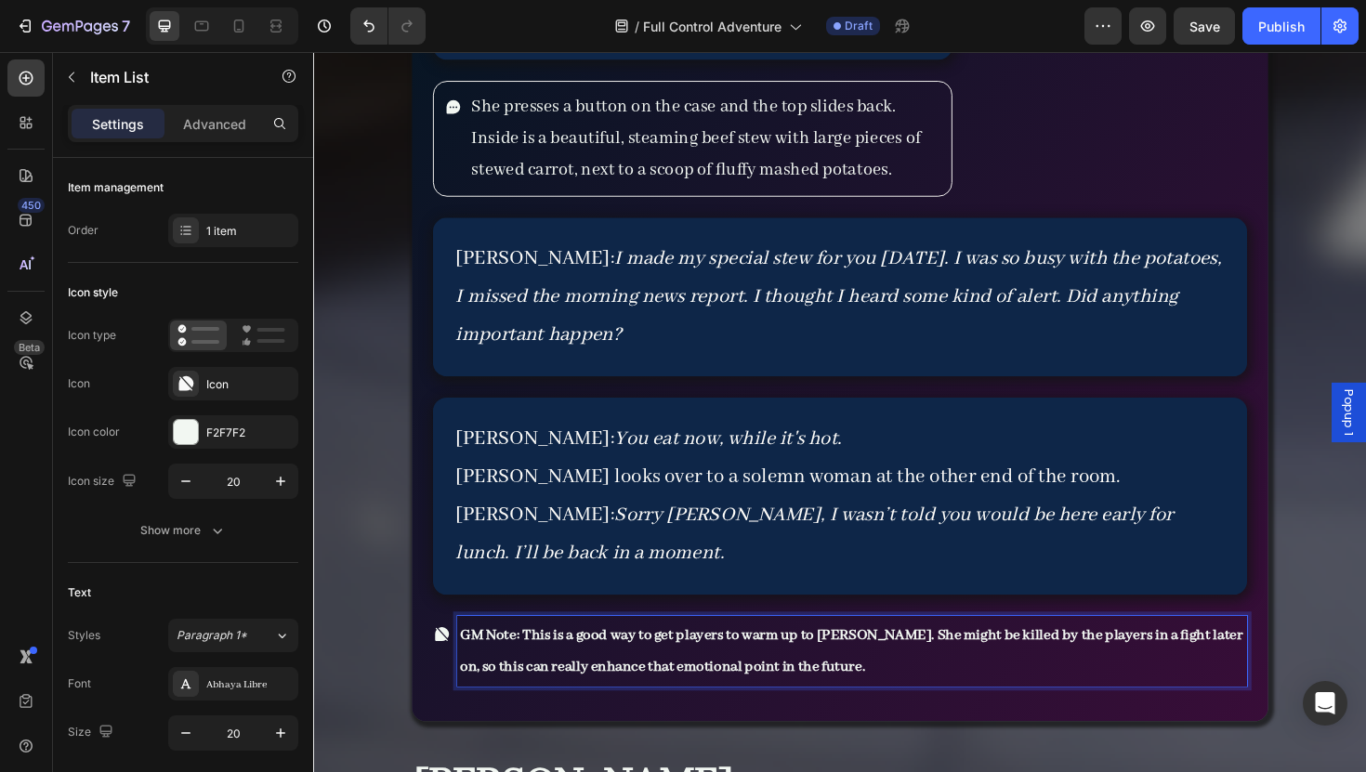
click at [928, 674] on p "GM Note: This is a good way to get players to warm up to [PERSON_NAME]. She mig…" at bounding box center [883, 686] width 831 height 69
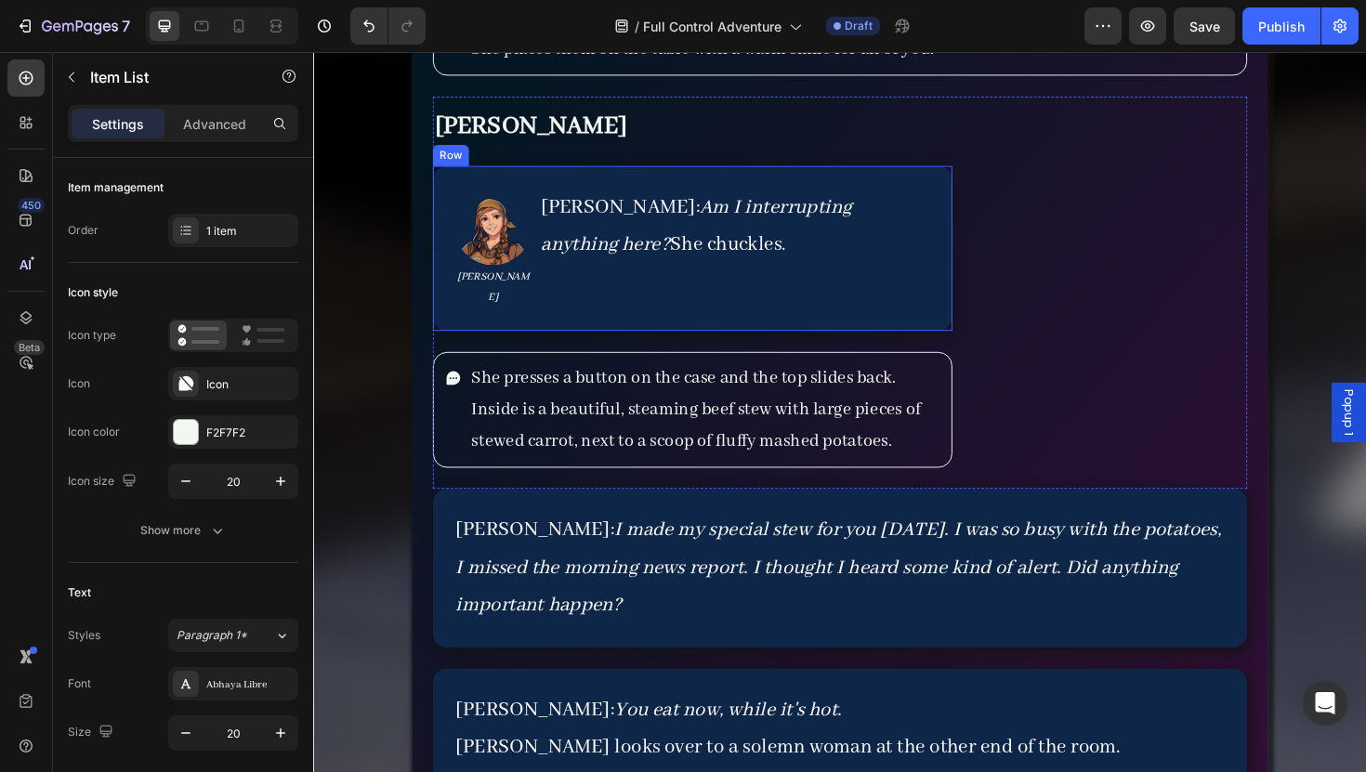
scroll to position [7579, 0]
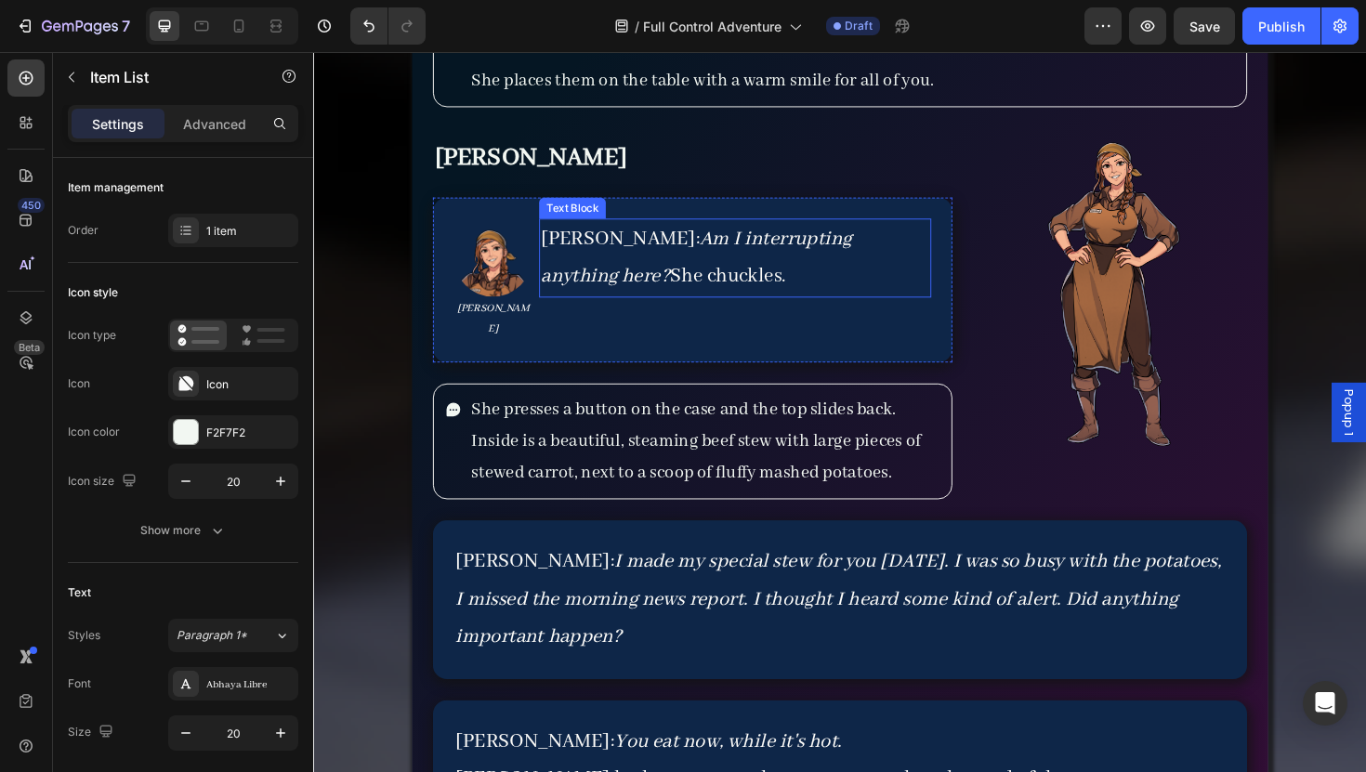
click at [883, 244] on span "Am I interrupting anything here? She chuckles." at bounding box center [718, 270] width 329 height 66
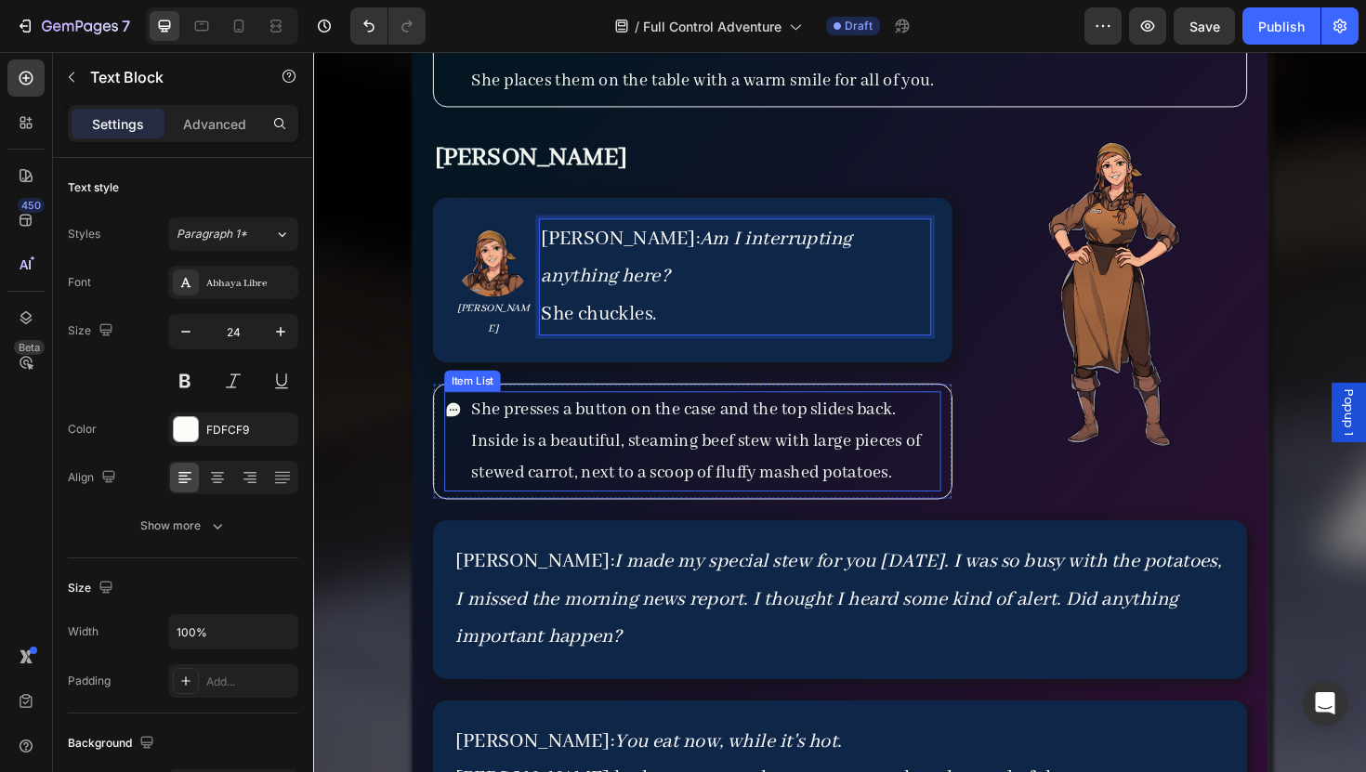
click at [932, 412] on div "She presses a button on the case and the top slides back. Inside is a beautiful…" at bounding box center [728, 465] width 500 height 106
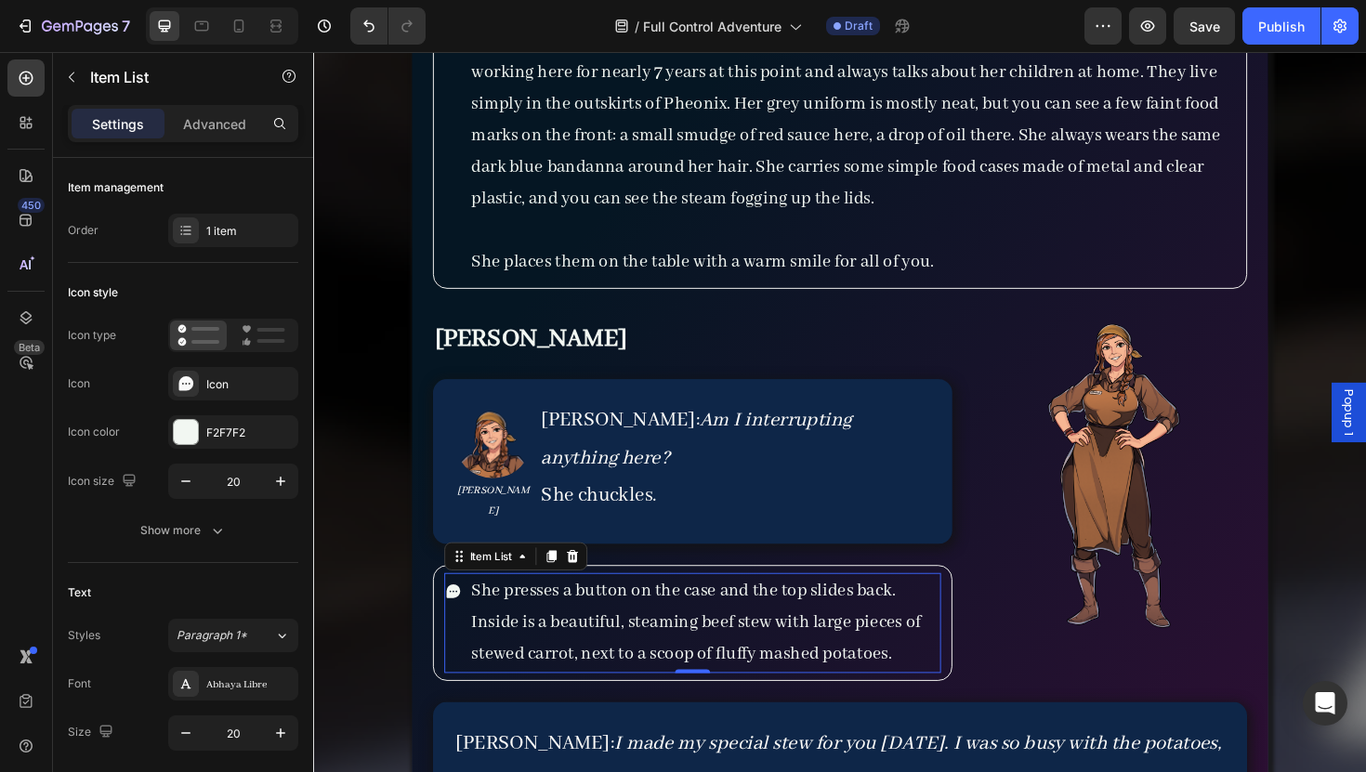
scroll to position [7336, 0]
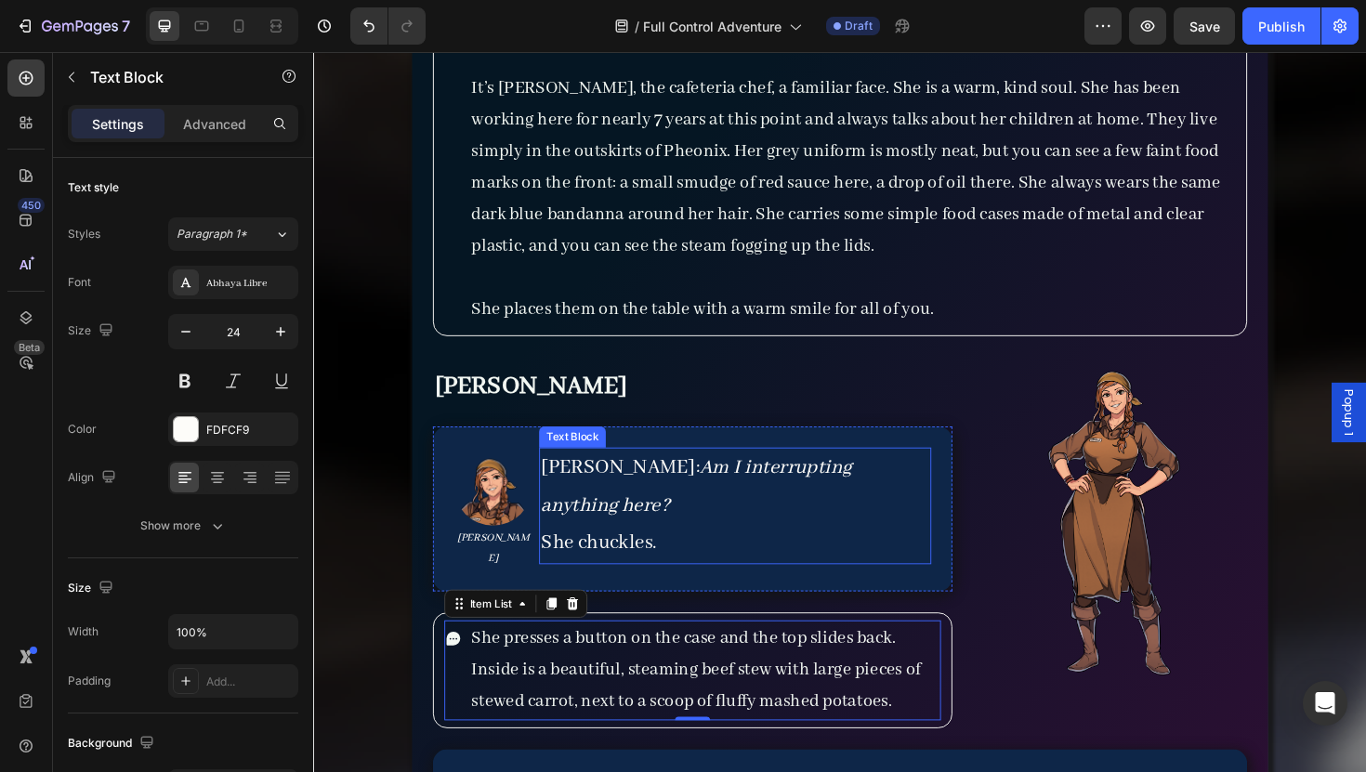
click at [835, 498] on icon "Am I interrupting anything here?" at bounding box center [718, 512] width 329 height 66
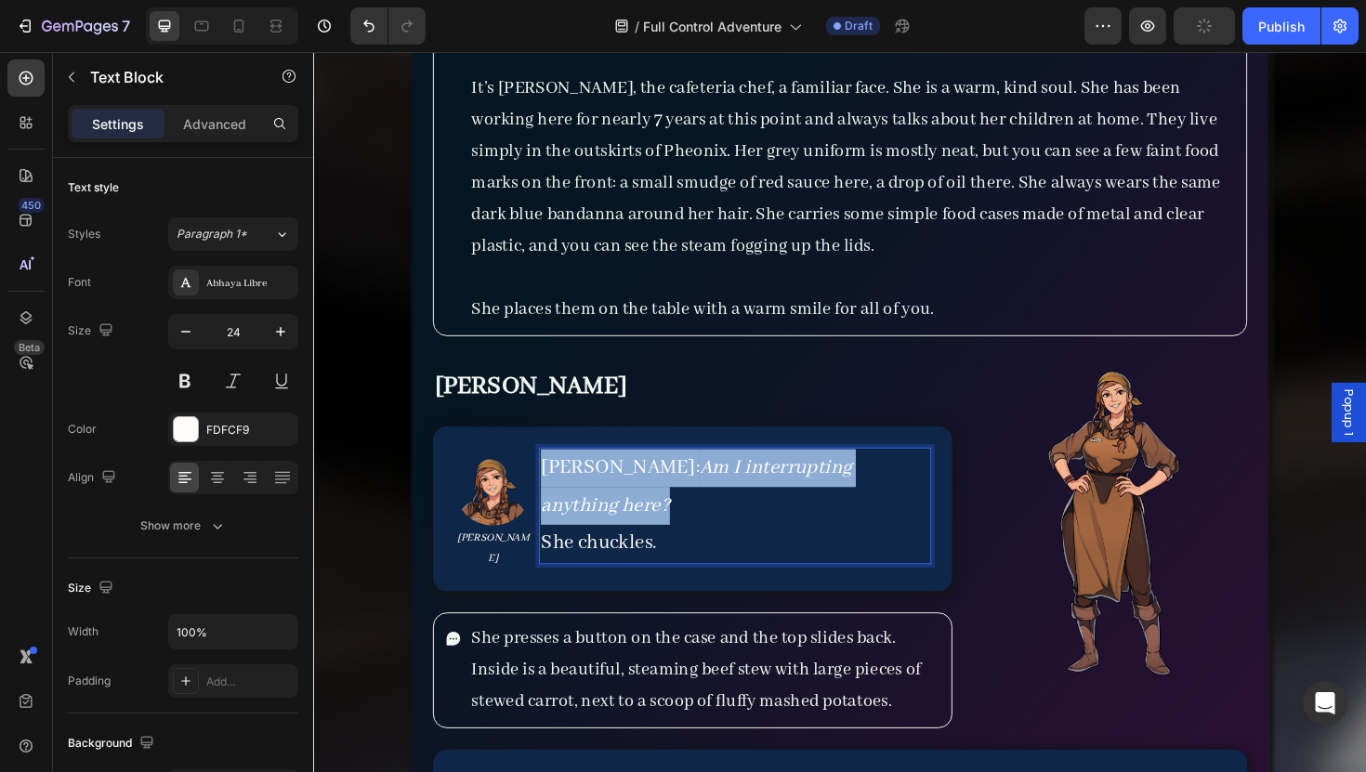
click at [835, 498] on icon "Am I interrupting anything here?" at bounding box center [718, 512] width 329 height 66
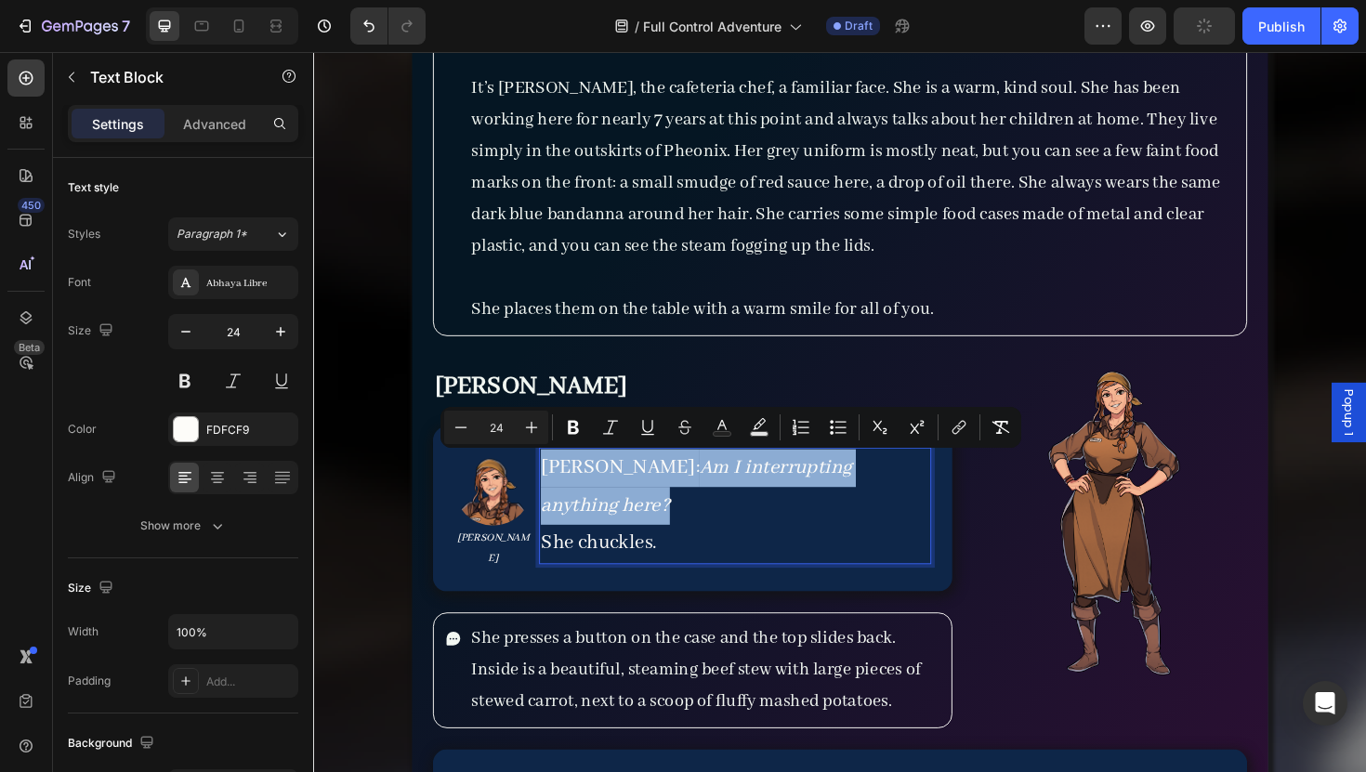
click at [831, 498] on icon "Am I interrupting anything here?" at bounding box center [718, 512] width 329 height 66
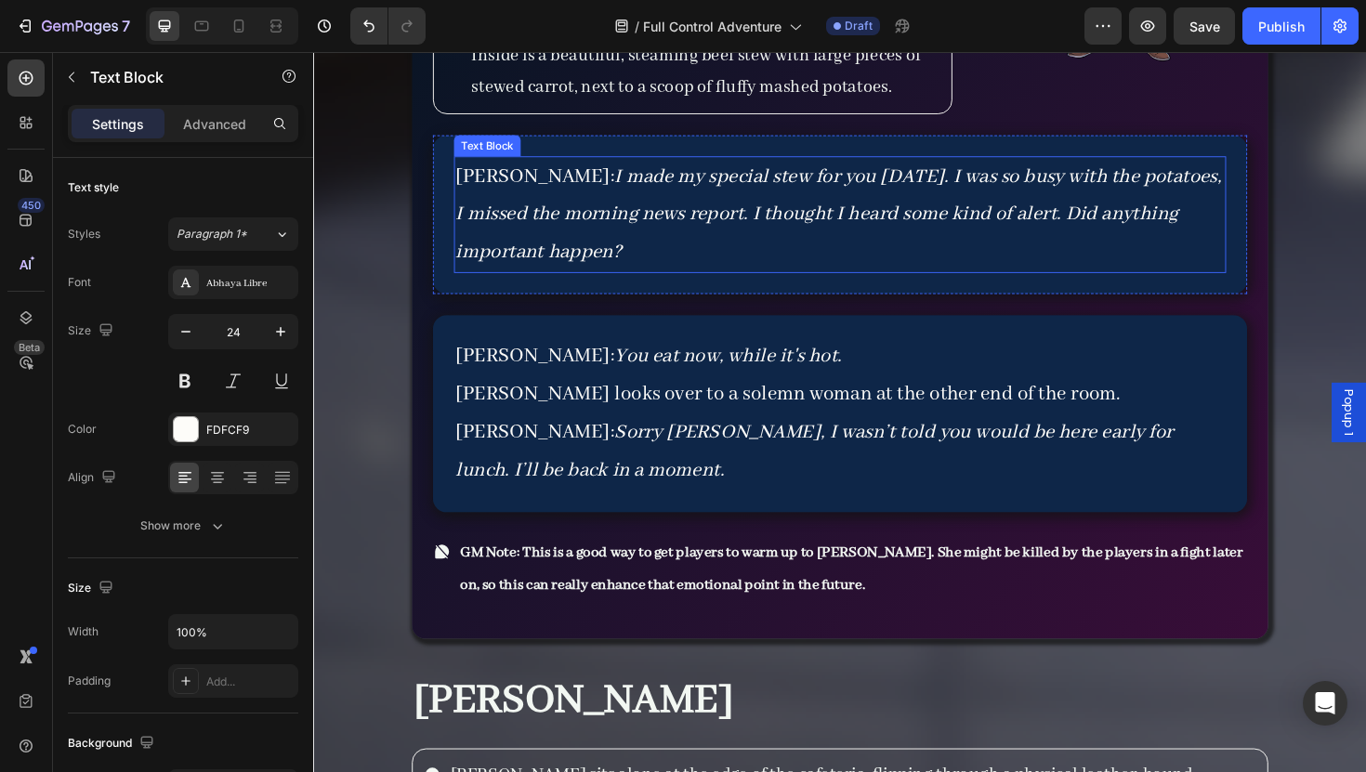
scroll to position [8048, 0]
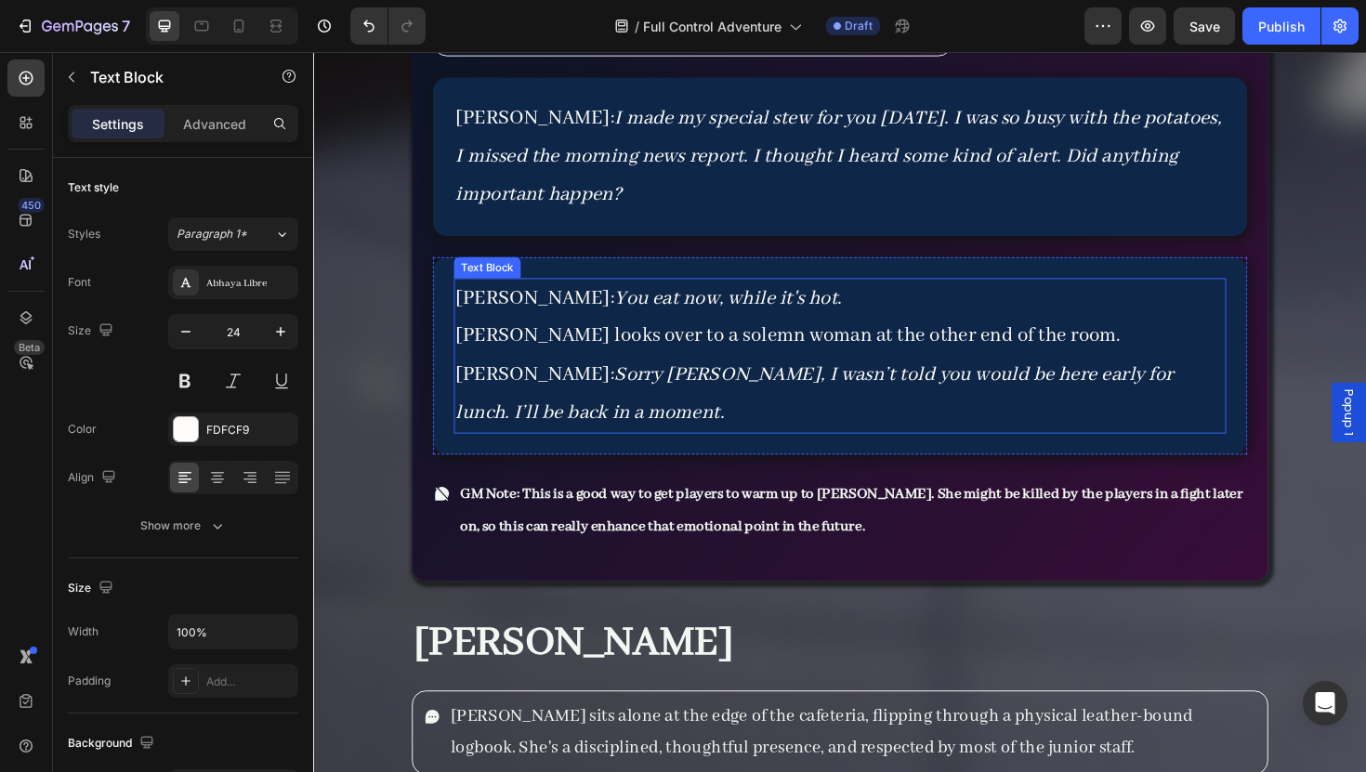
click at [632, 300] on icon "You eat now, while it's hot." at bounding box center [752, 313] width 241 height 26
click at [825, 300] on icon "ou eat now, while it's hot." at bounding box center [860, 313] width 229 height 26
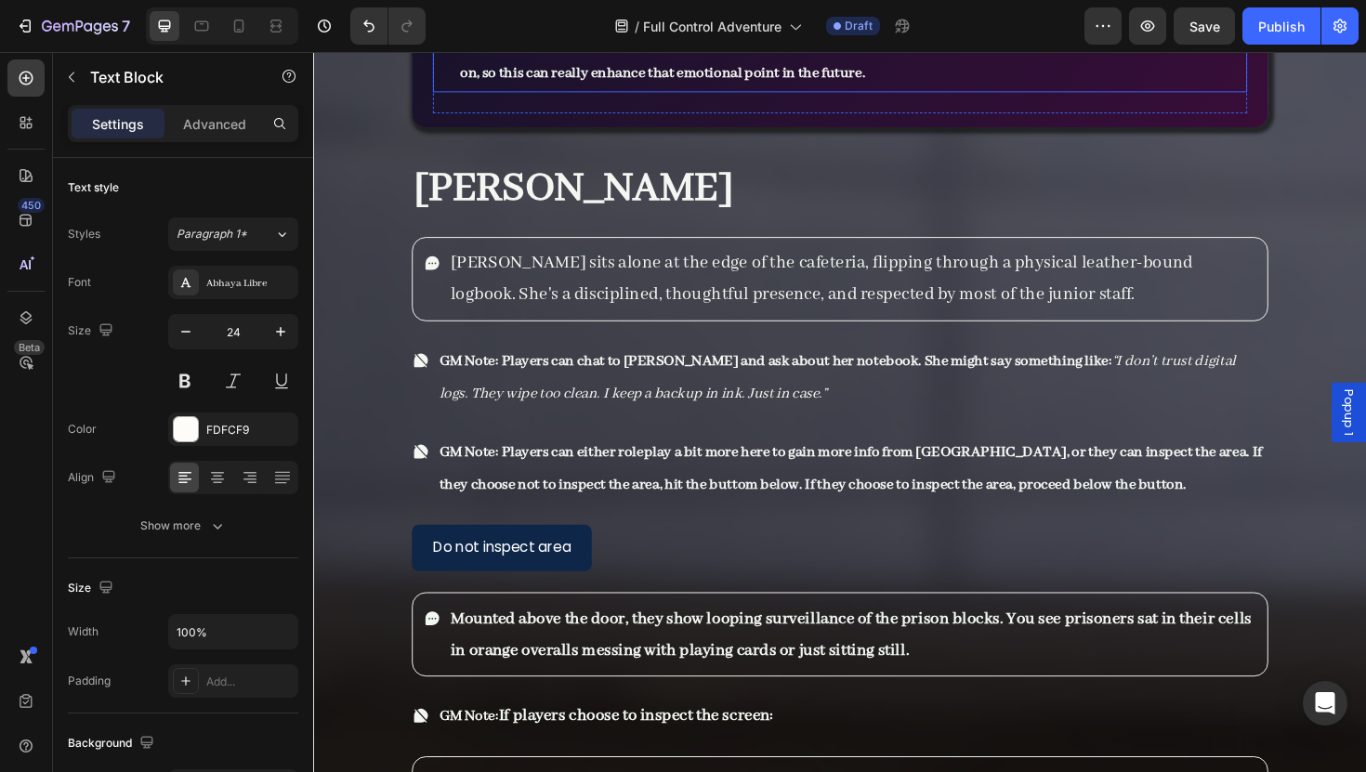
scroll to position [8545, 0]
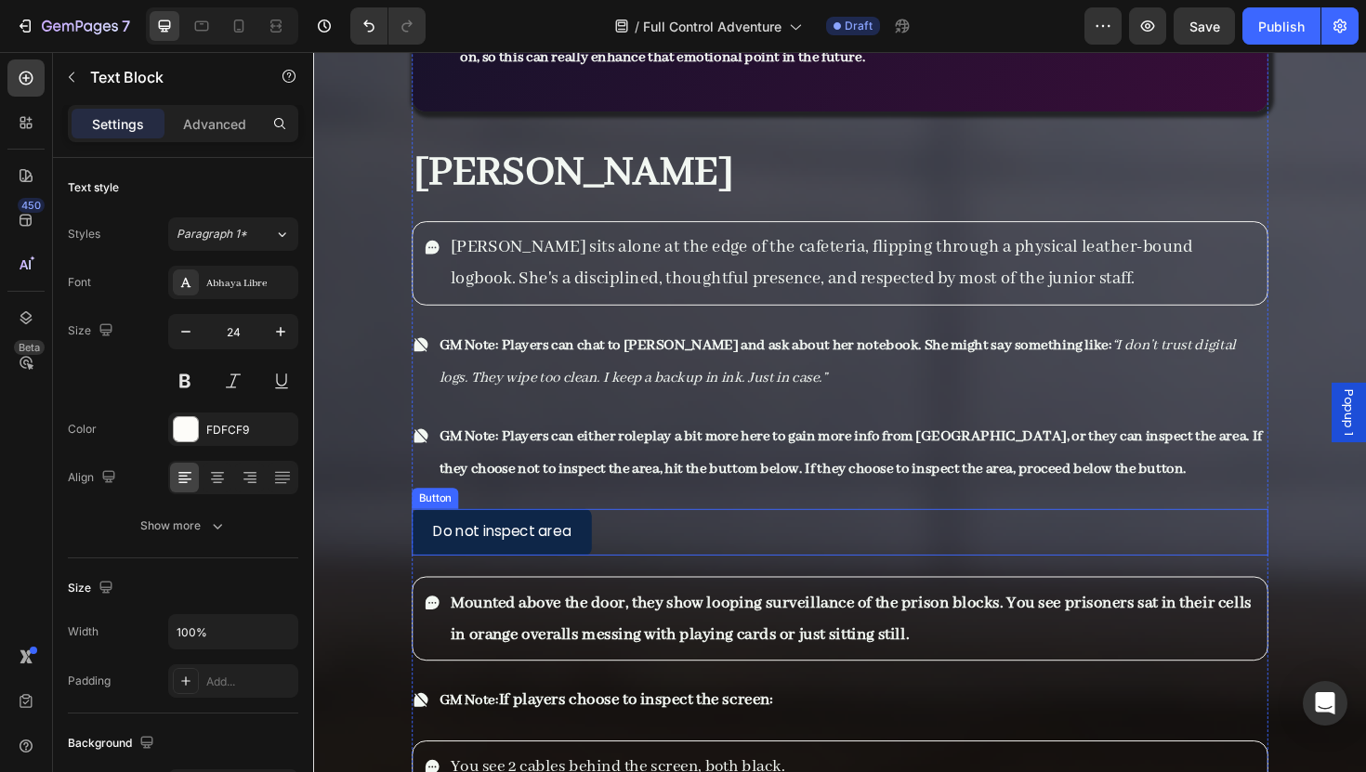
click at [626, 540] on div "Do not inspect area Button" at bounding box center [870, 560] width 907 height 49
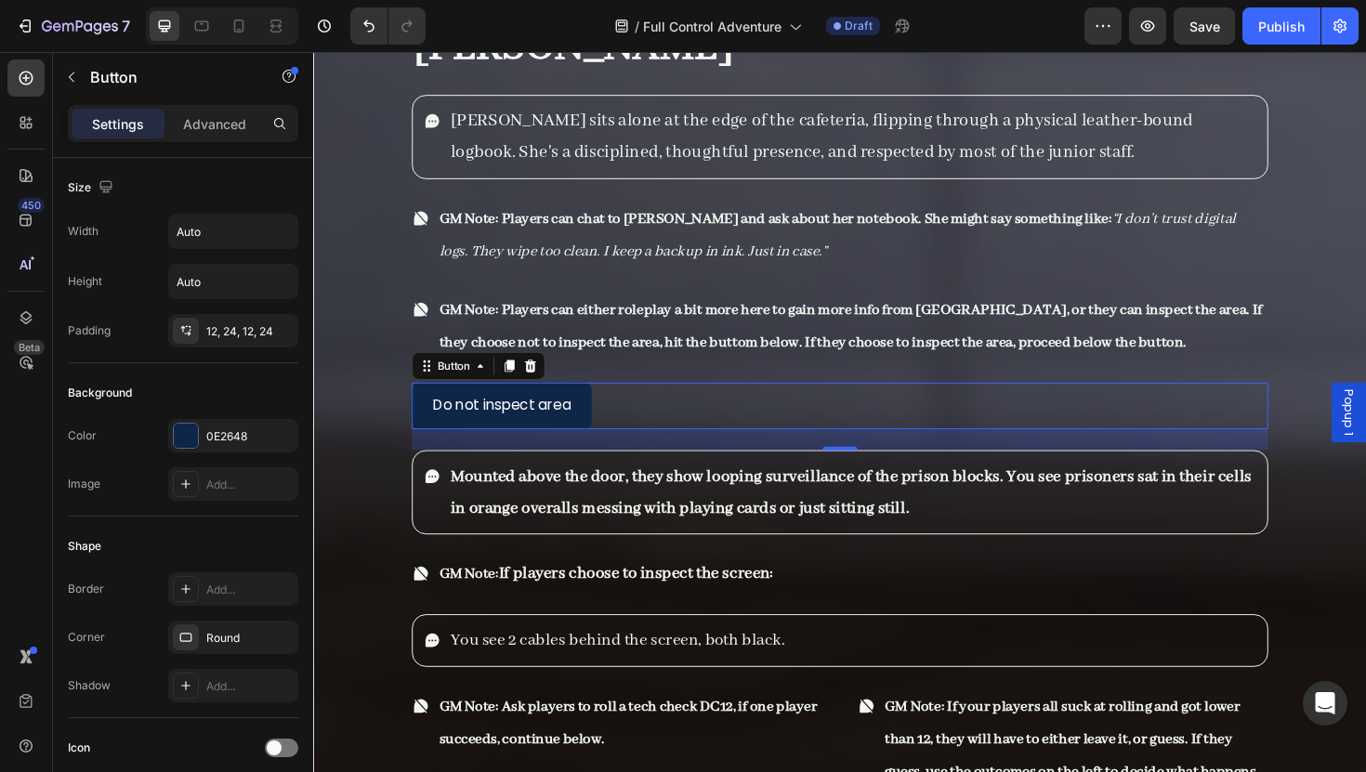
scroll to position [8682, 0]
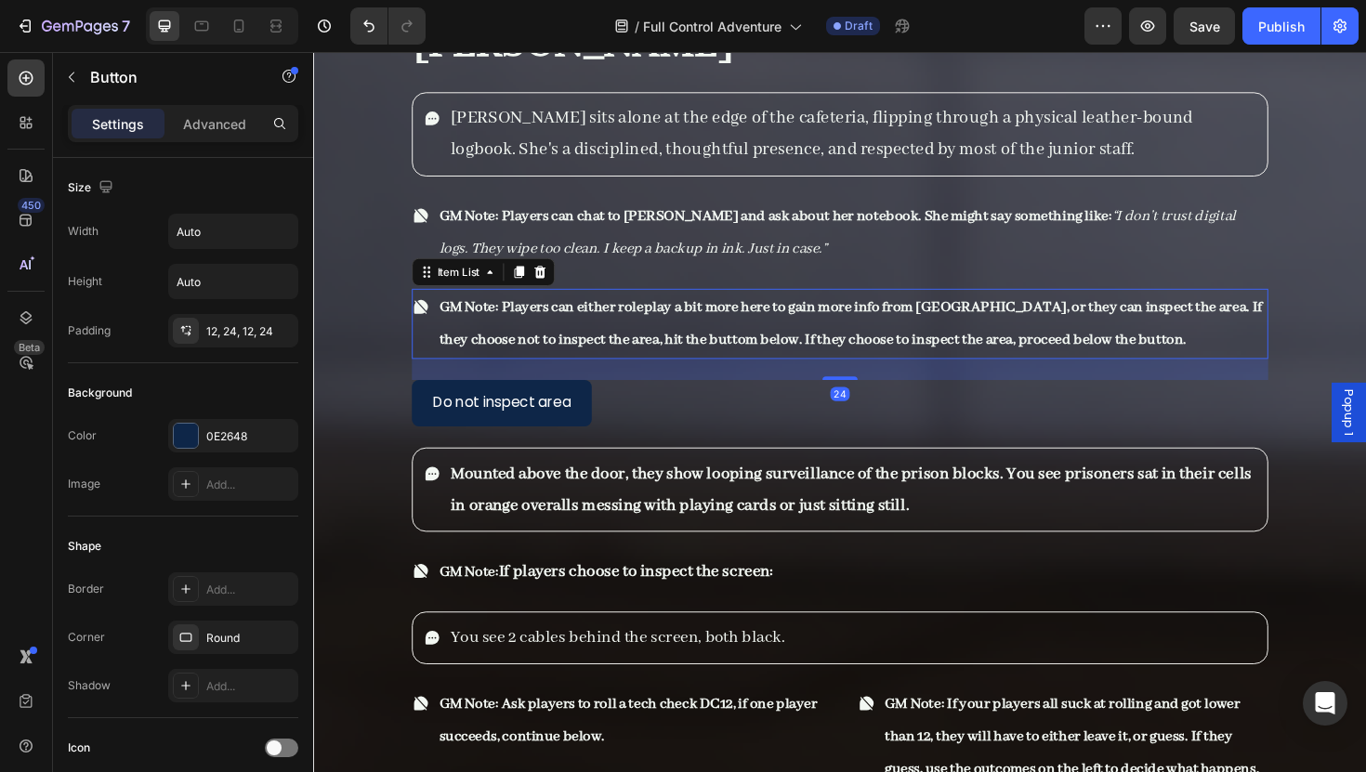
click at [938, 346] on p "GM Note: Players can either roleplay a bit more here to gain more info from [GE…" at bounding box center [883, 340] width 875 height 69
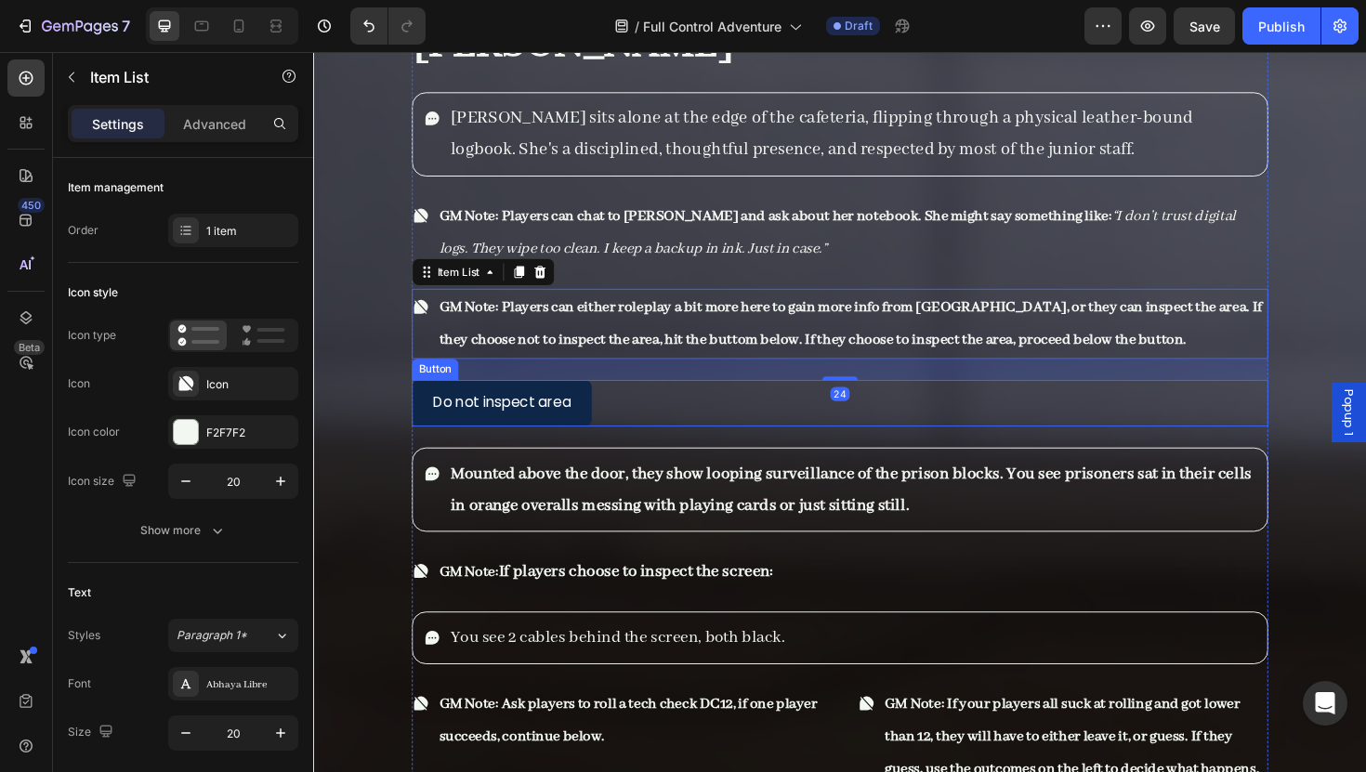
click at [730, 400] on div "Do not inspect area Button" at bounding box center [870, 424] width 907 height 49
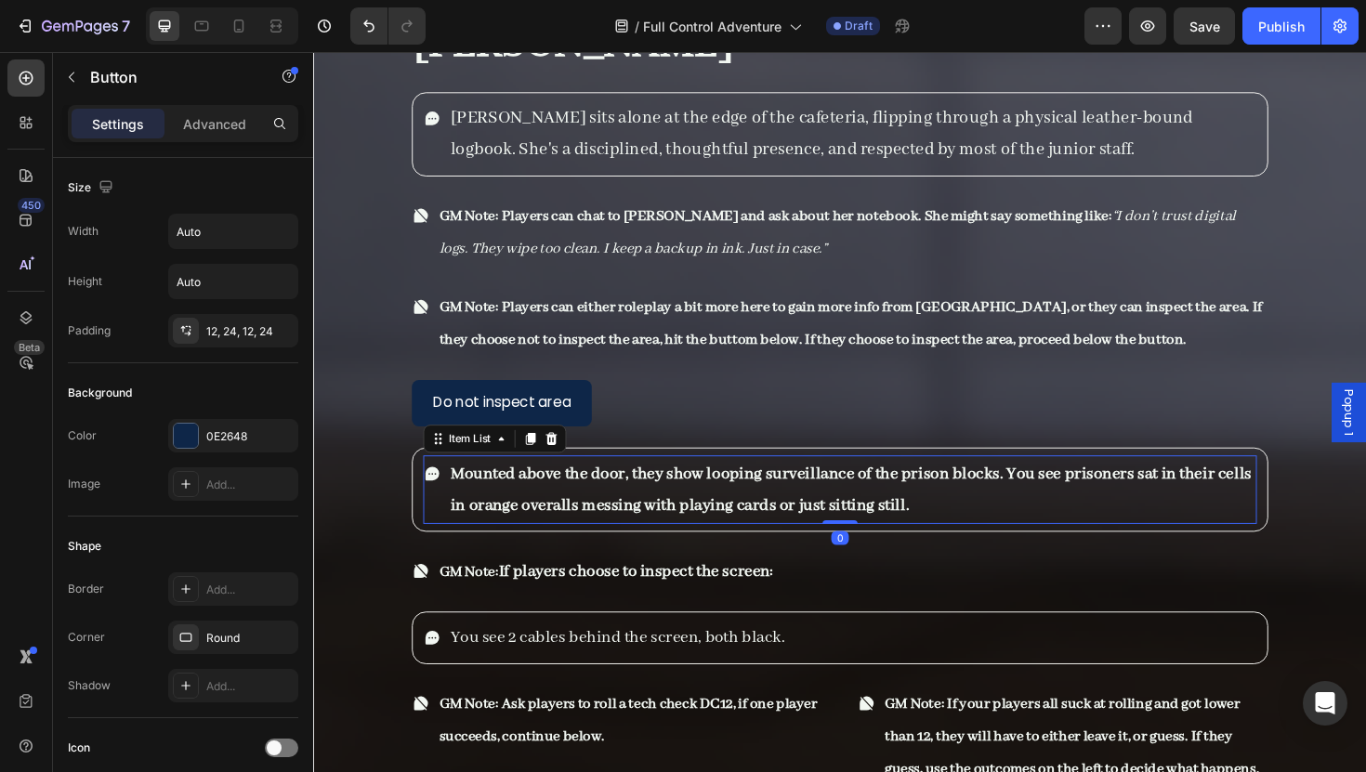
click at [667, 488] on strong "Mounted above the door, they show looping surveillance of the prison blocks. Yo…" at bounding box center [882, 516] width 848 height 56
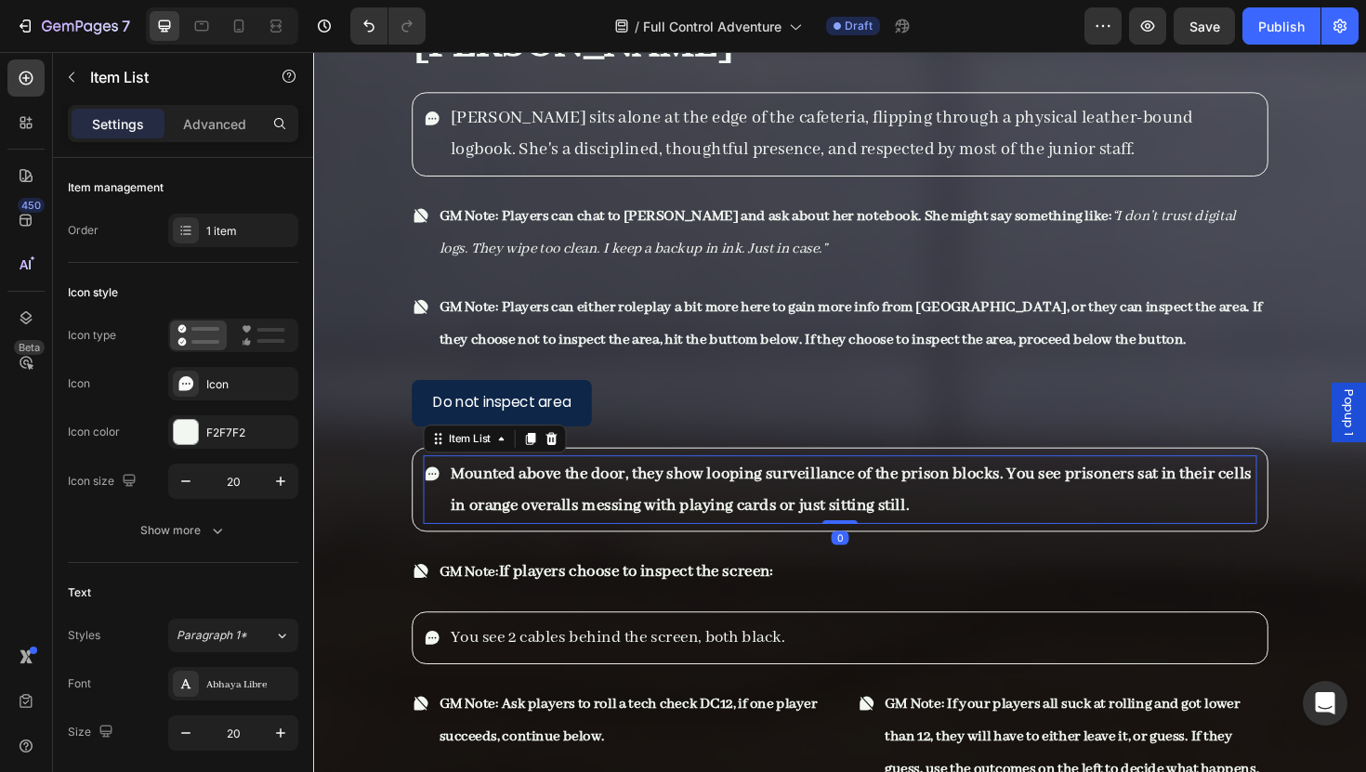
click at [667, 488] on strong "Mounted above the door, they show looping surveillance of the prison blocks. Yo…" at bounding box center [882, 516] width 848 height 56
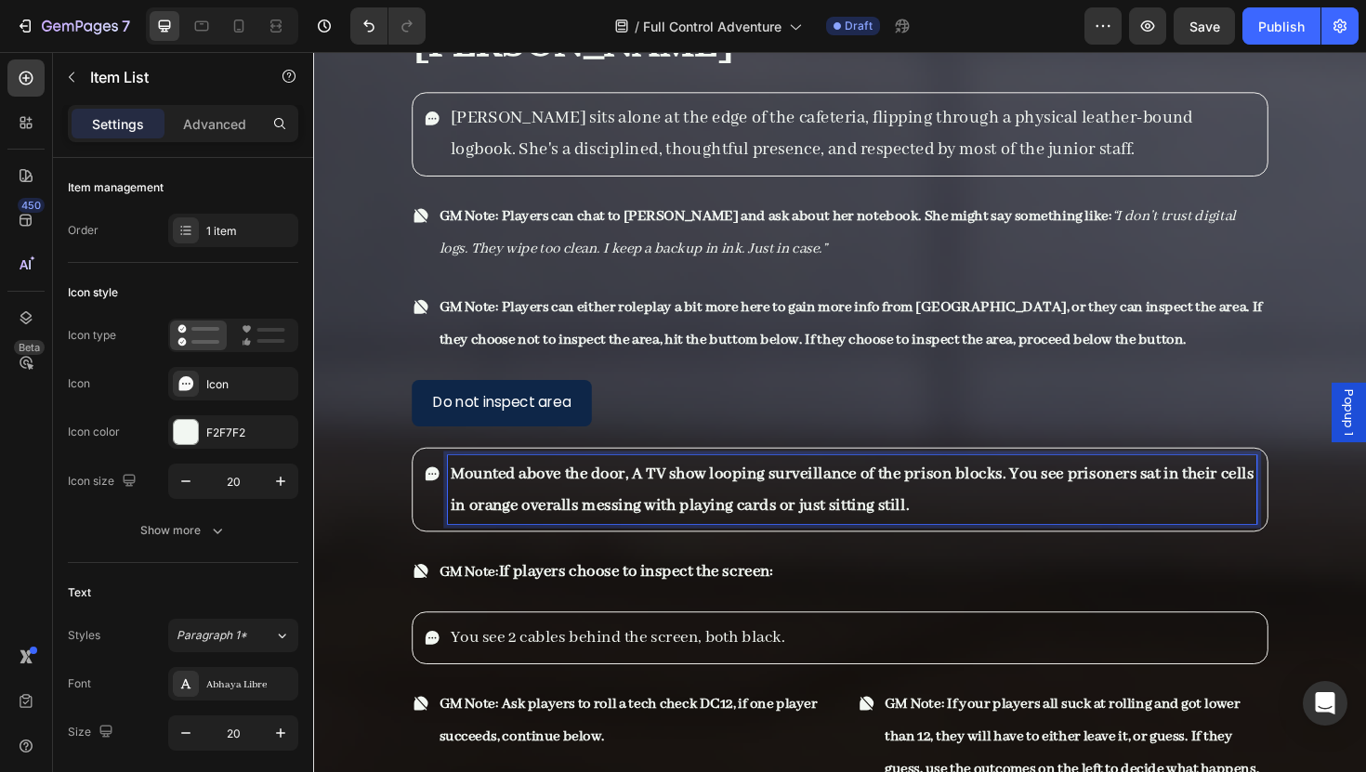
click at [729, 488] on strong "Mounted above the door, A TV show looping surveillance of the prison blocks. Yo…" at bounding box center [883, 516] width 851 height 56
click at [758, 488] on strong "Mounted above the door, A TV shows looping surveillance of the prison blocks. Y…" at bounding box center [868, 516] width 820 height 56
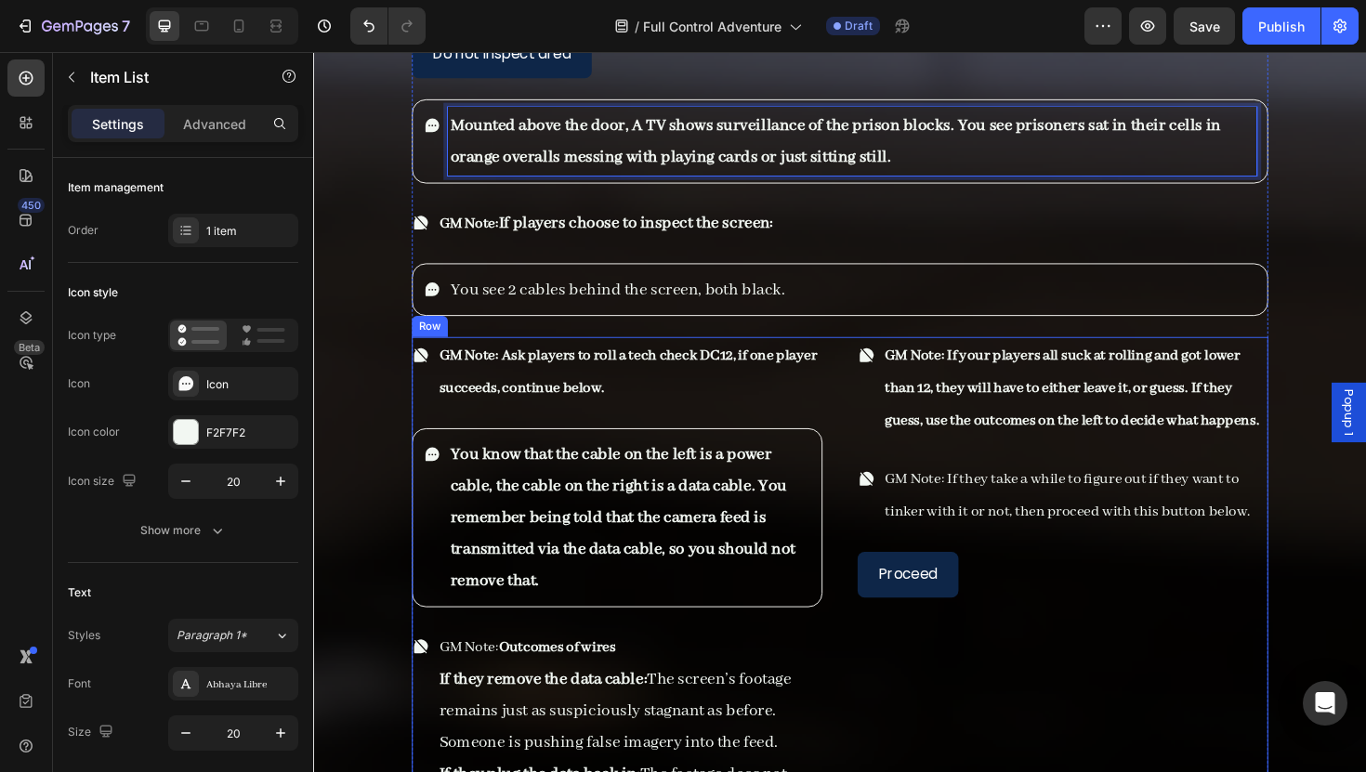
scroll to position [9055, 0]
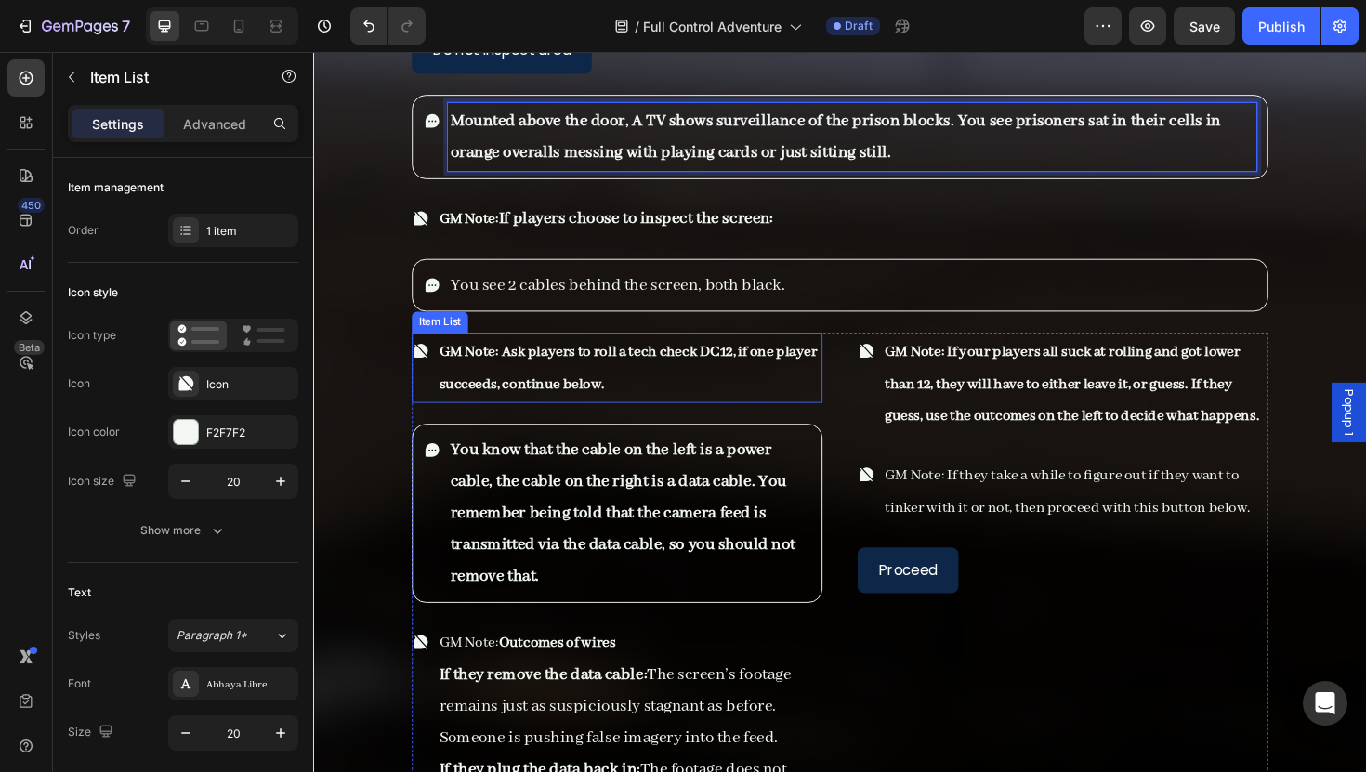
click at [752, 360] on strong "GM Note: Ask players to roll a tech check DC12, if one player succeeds, continu…" at bounding box center [646, 387] width 401 height 54
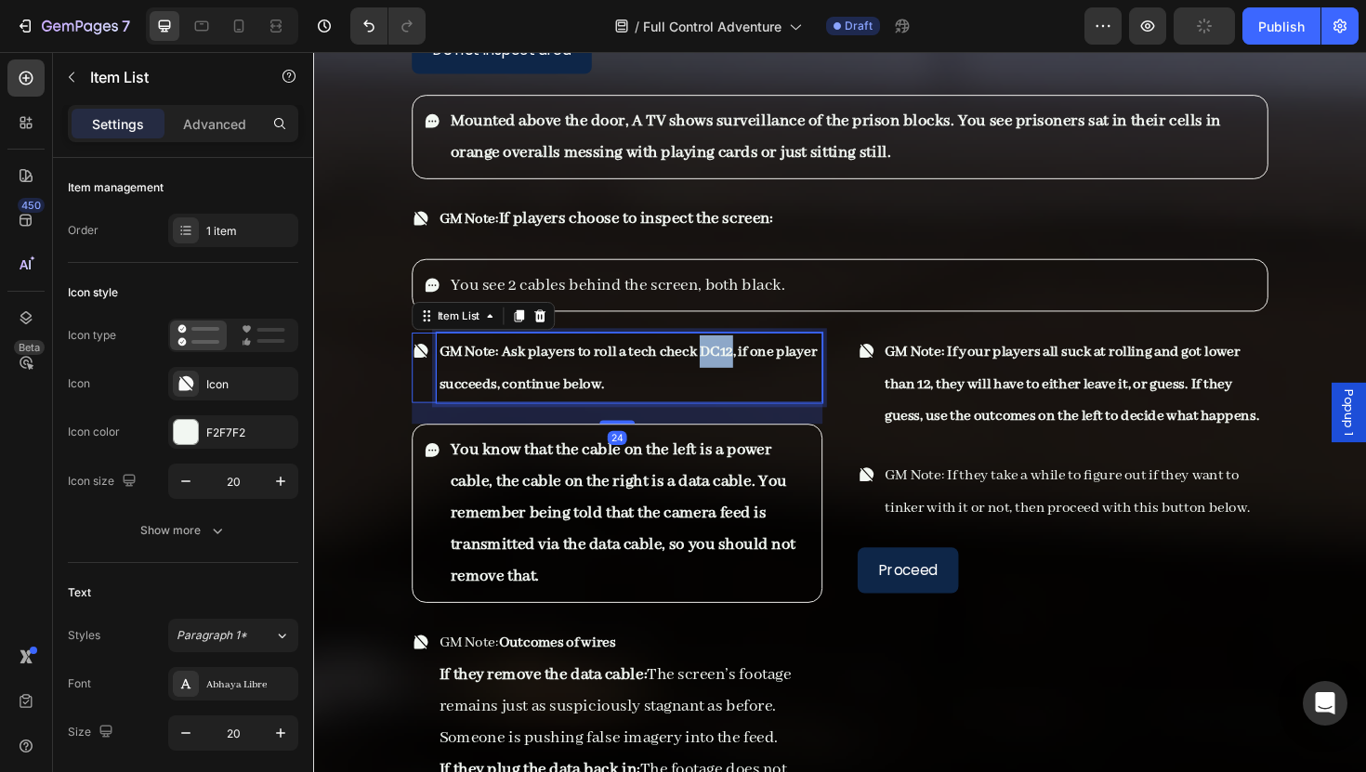
click at [752, 360] on strong "GM Note: Ask players to roll a tech check DC12, if one player succeeds, continu…" at bounding box center [646, 387] width 401 height 54
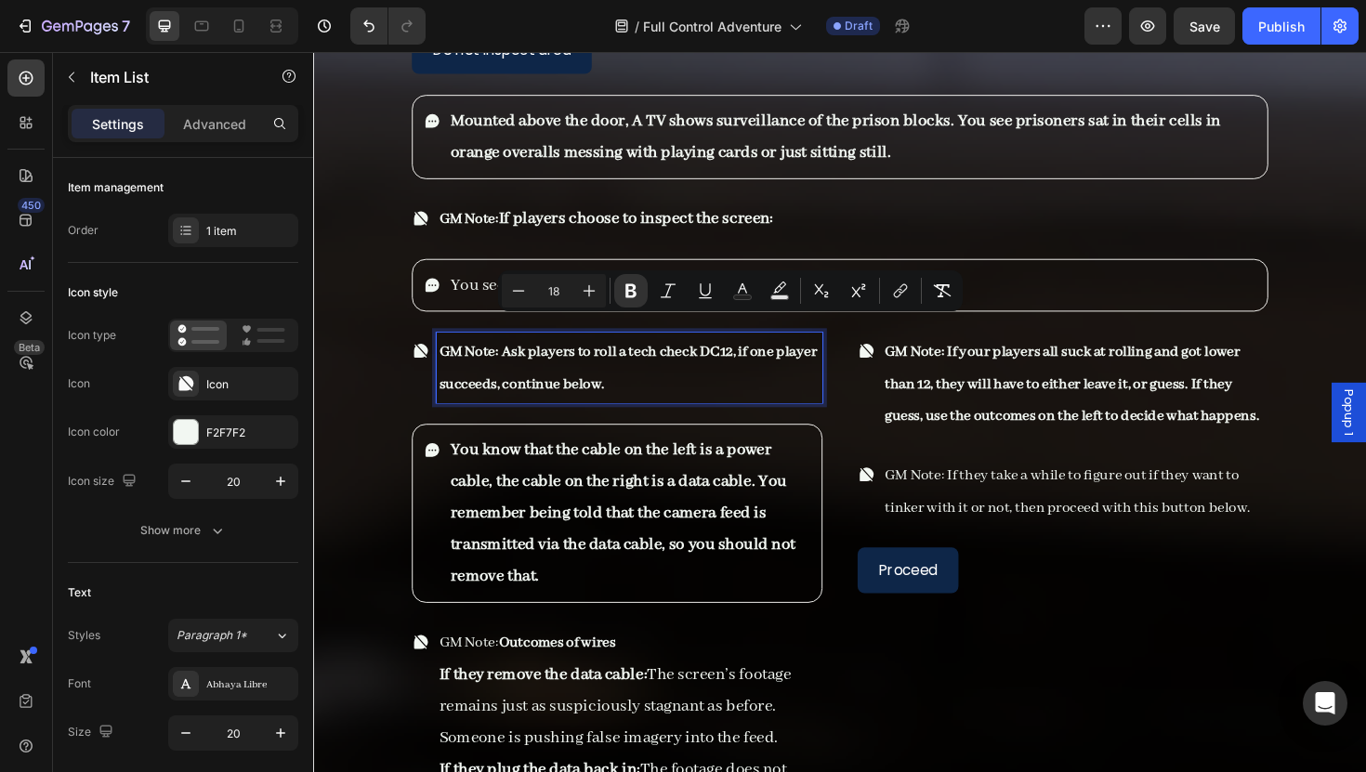
click at [728, 381] on p "GM Note: Ask players to roll a tech check DC12, if one player succeeds, continu…" at bounding box center [647, 386] width 403 height 69
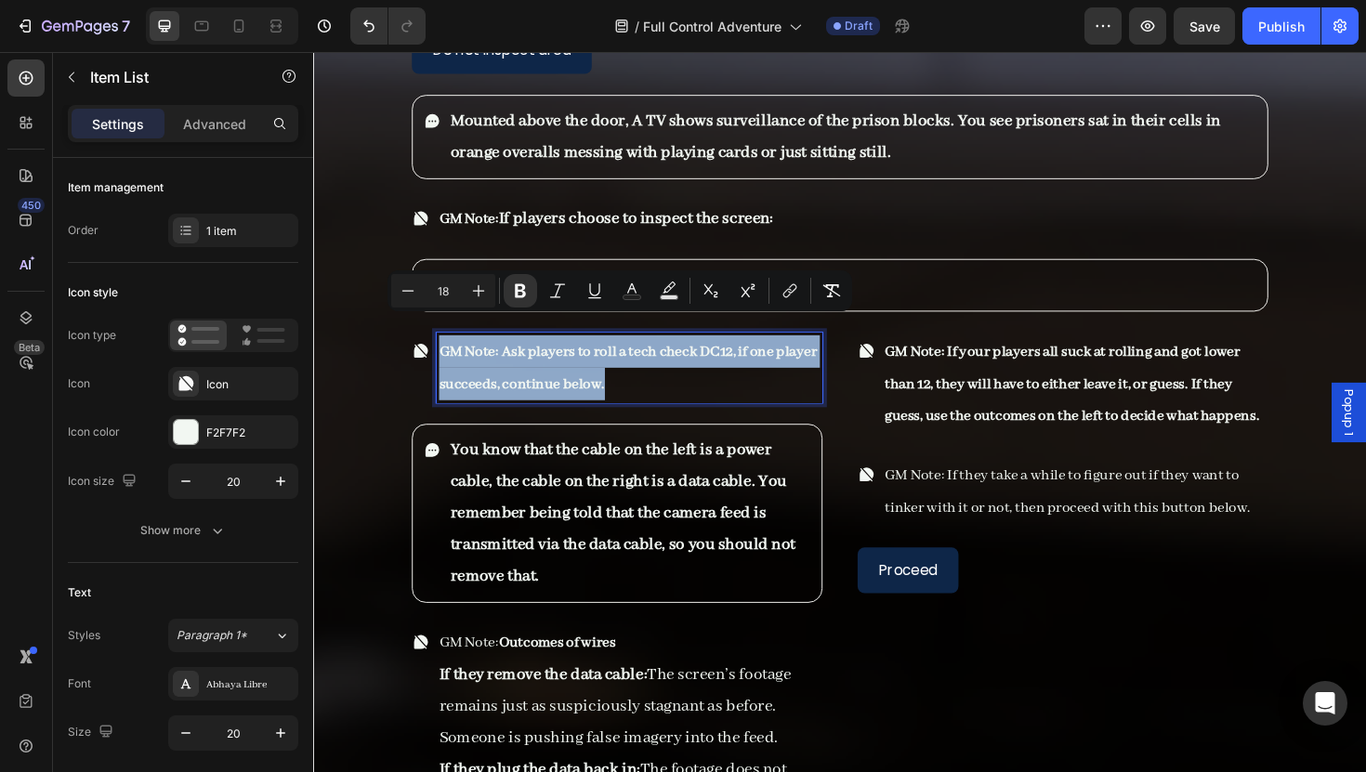
drag, startPoint x: 732, startPoint y: 386, endPoint x: 414, endPoint y: 335, distance: 321.9
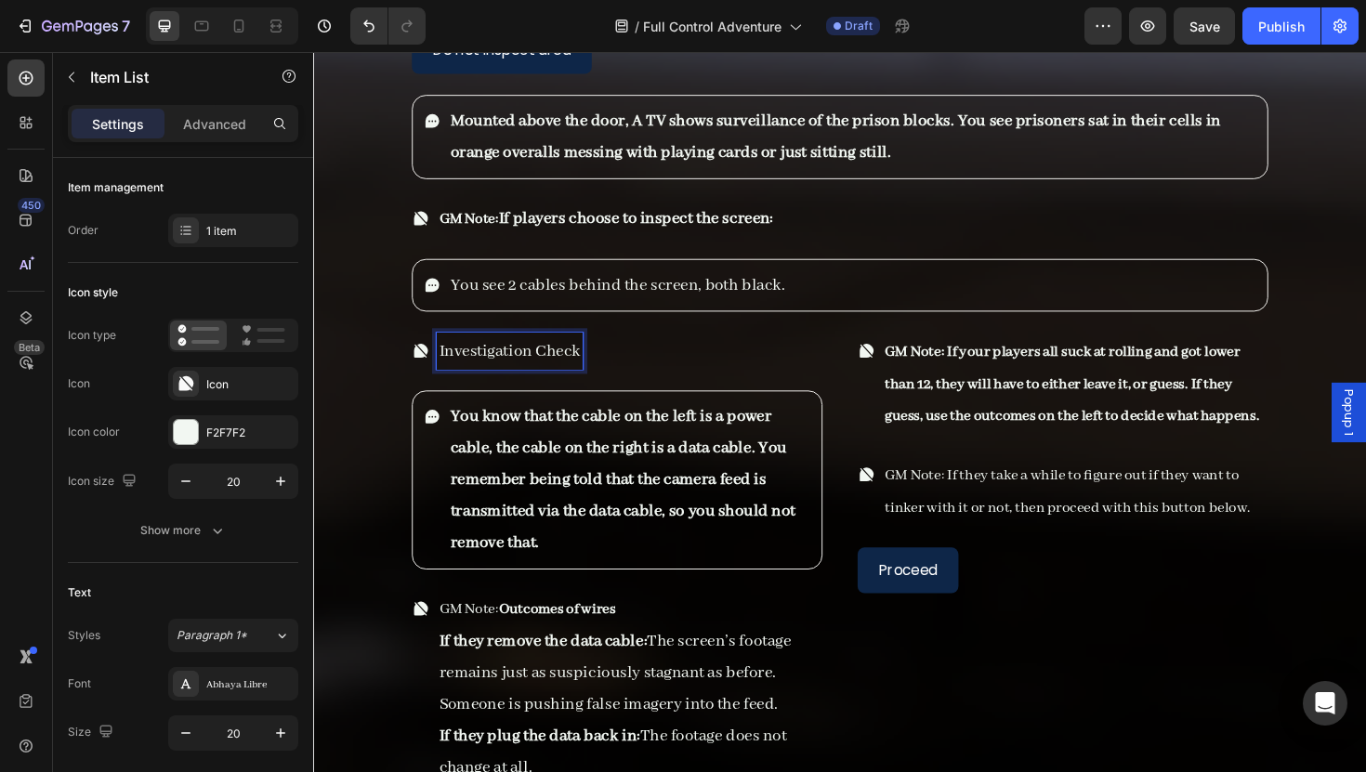
click at [447, 352] on p "Investigation Check" at bounding box center [521, 368] width 150 height 33
click at [660, 352] on p "DC Med Investigation Check" at bounding box center [553, 368] width 214 height 33
click at [502, 352] on p "DC Med Investigation Check" at bounding box center [553, 368] width 214 height 33
click at [688, 352] on p "DC Medium Investigation Check" at bounding box center [568, 368] width 244 height 33
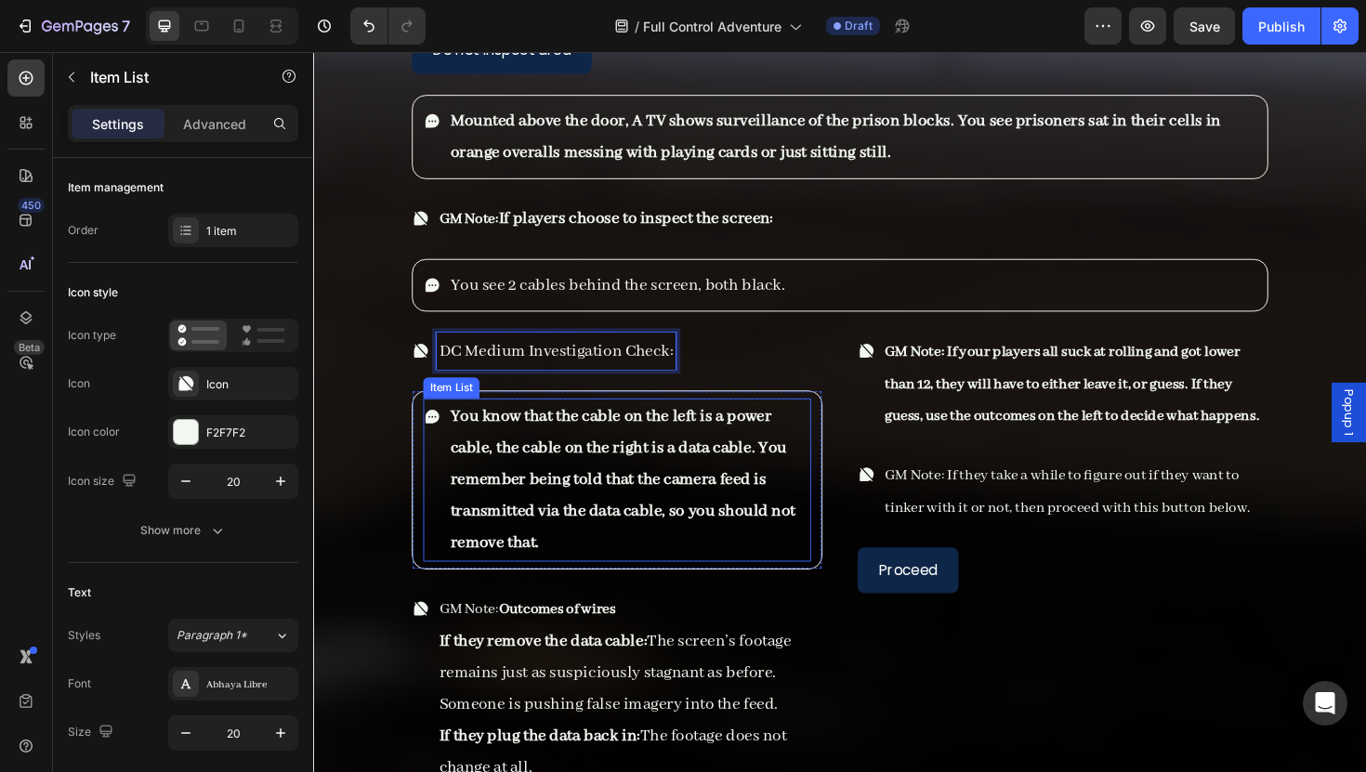
click at [532, 527] on p "You know that the cable on the left is a power cable, the cable on the right is…" at bounding box center [647, 505] width 379 height 167
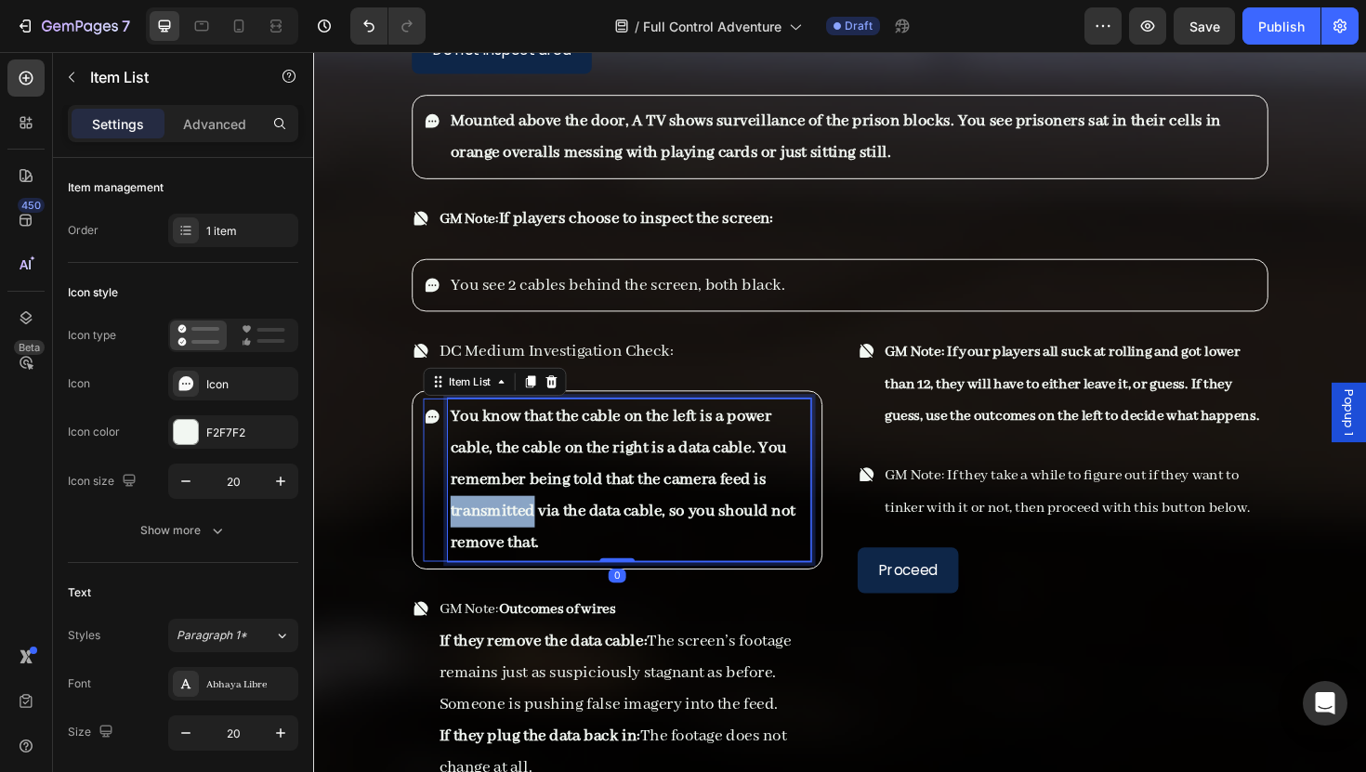
click at [532, 527] on p "You know that the cable on the left is a power cable, the cable on the right is…" at bounding box center [647, 505] width 379 height 167
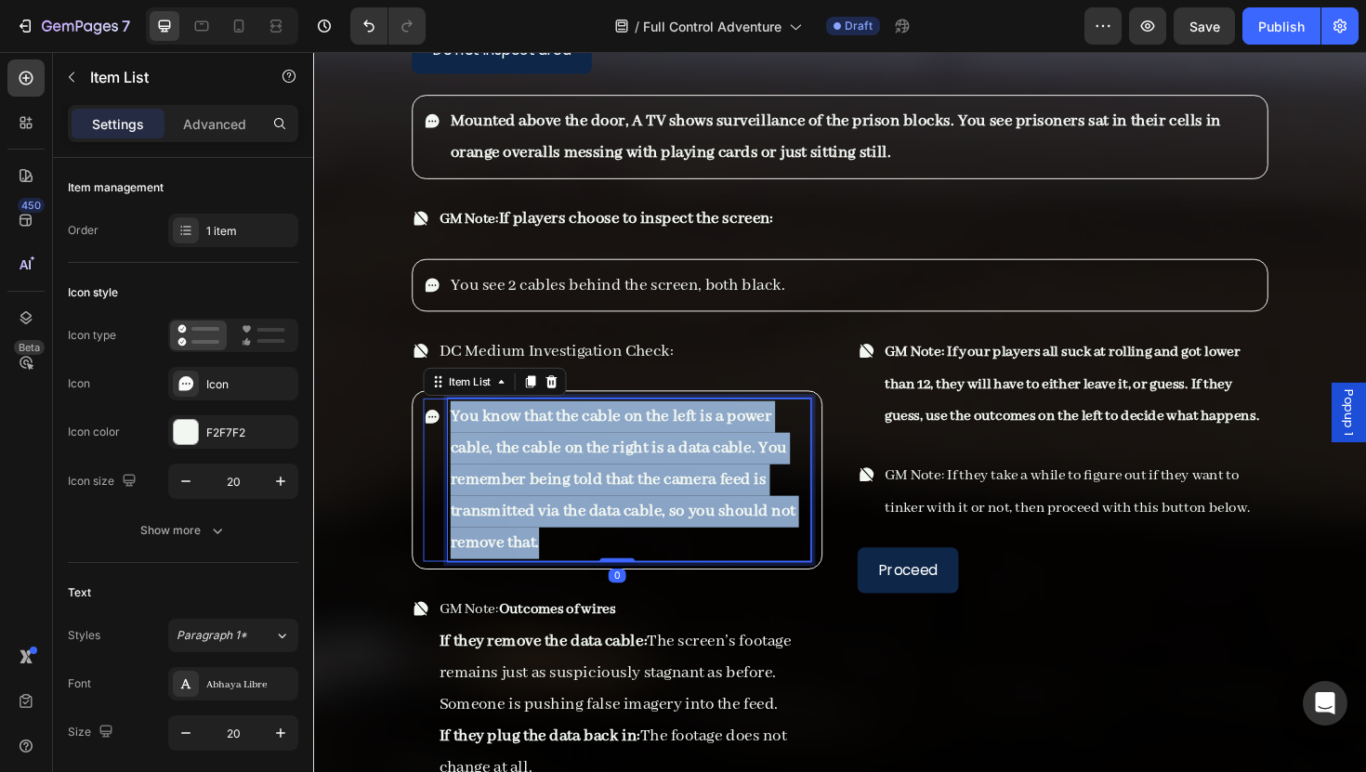
click at [532, 527] on p "You know that the cable on the left is a power cable, the cable on the right is…" at bounding box center [647, 505] width 379 height 167
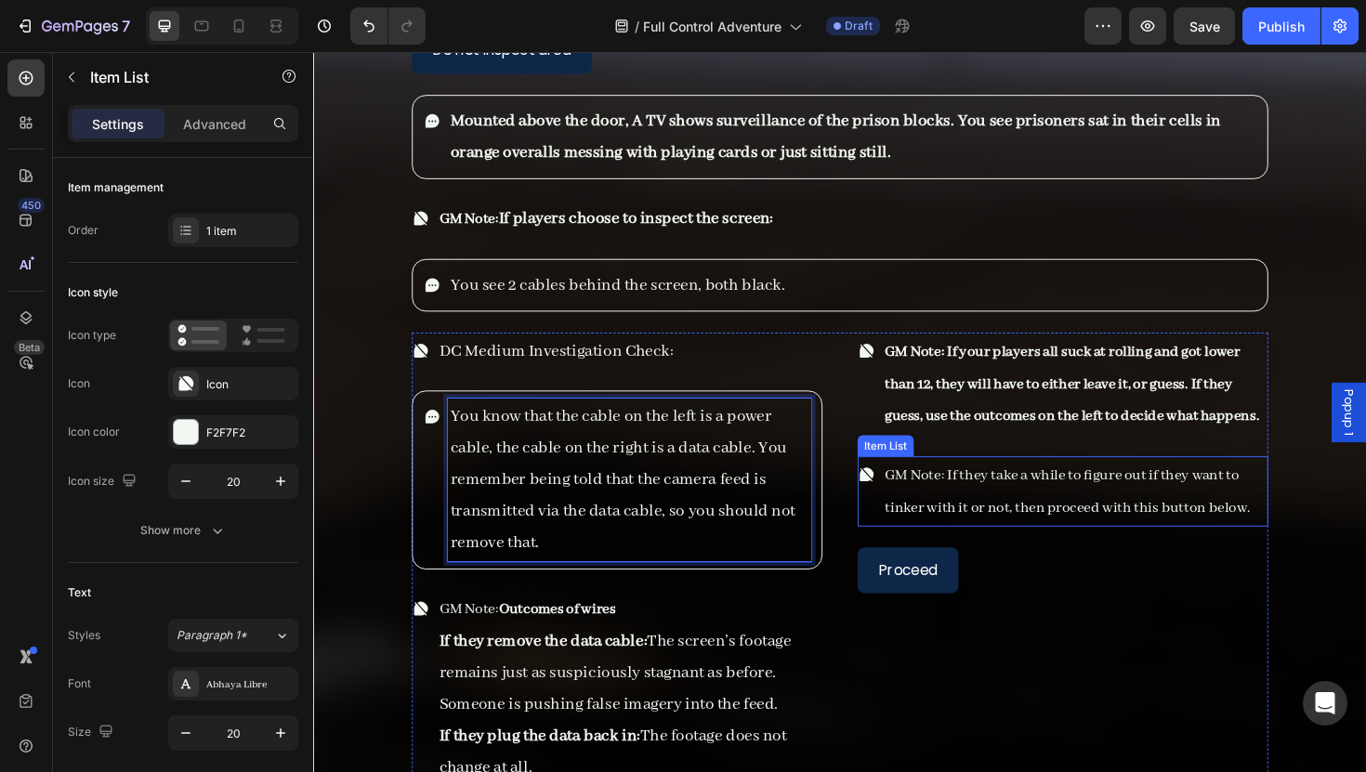
click at [966, 483] on p "GM Note: If they take a while to figure out if they want to tinker with it or n…" at bounding box center [1119, 517] width 403 height 69
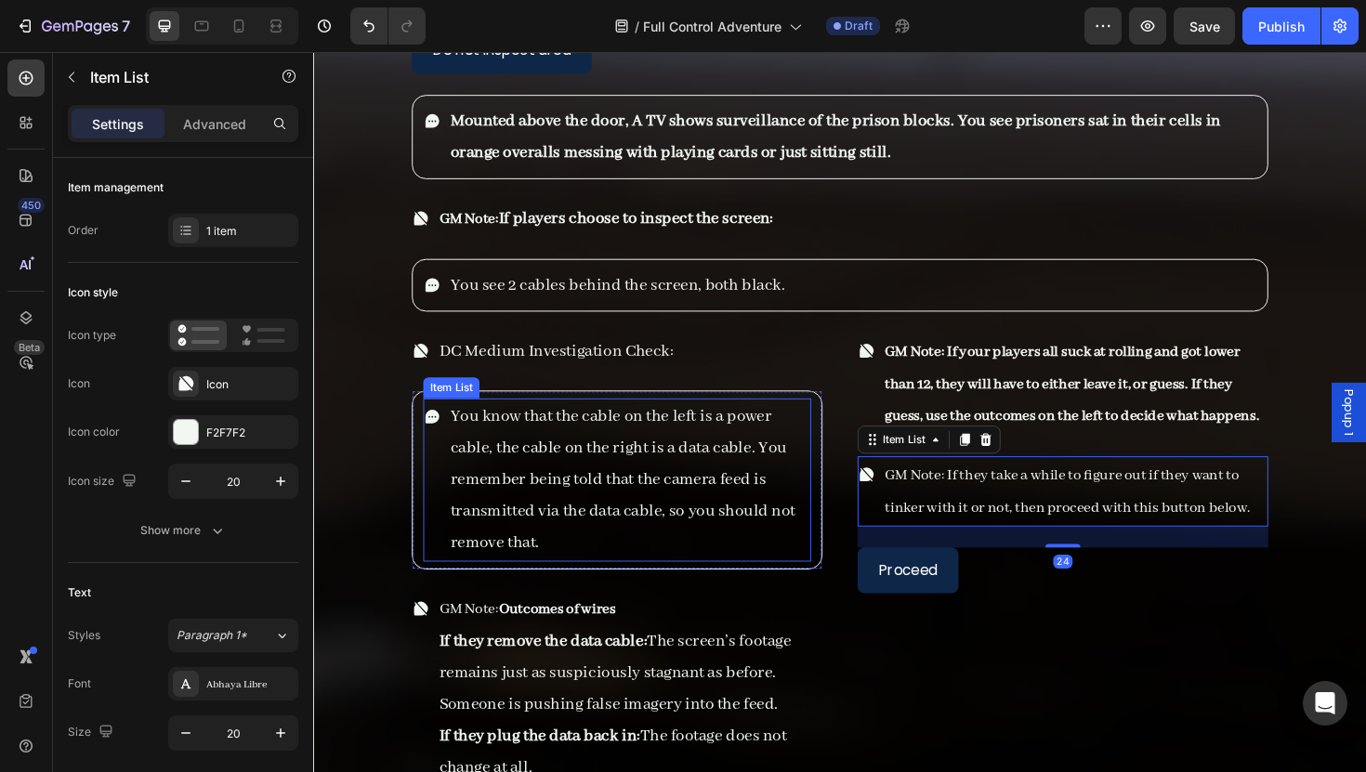
click at [703, 455] on p "You know that the cable on the left is a power cable, the cable on the right is…" at bounding box center [647, 505] width 379 height 167
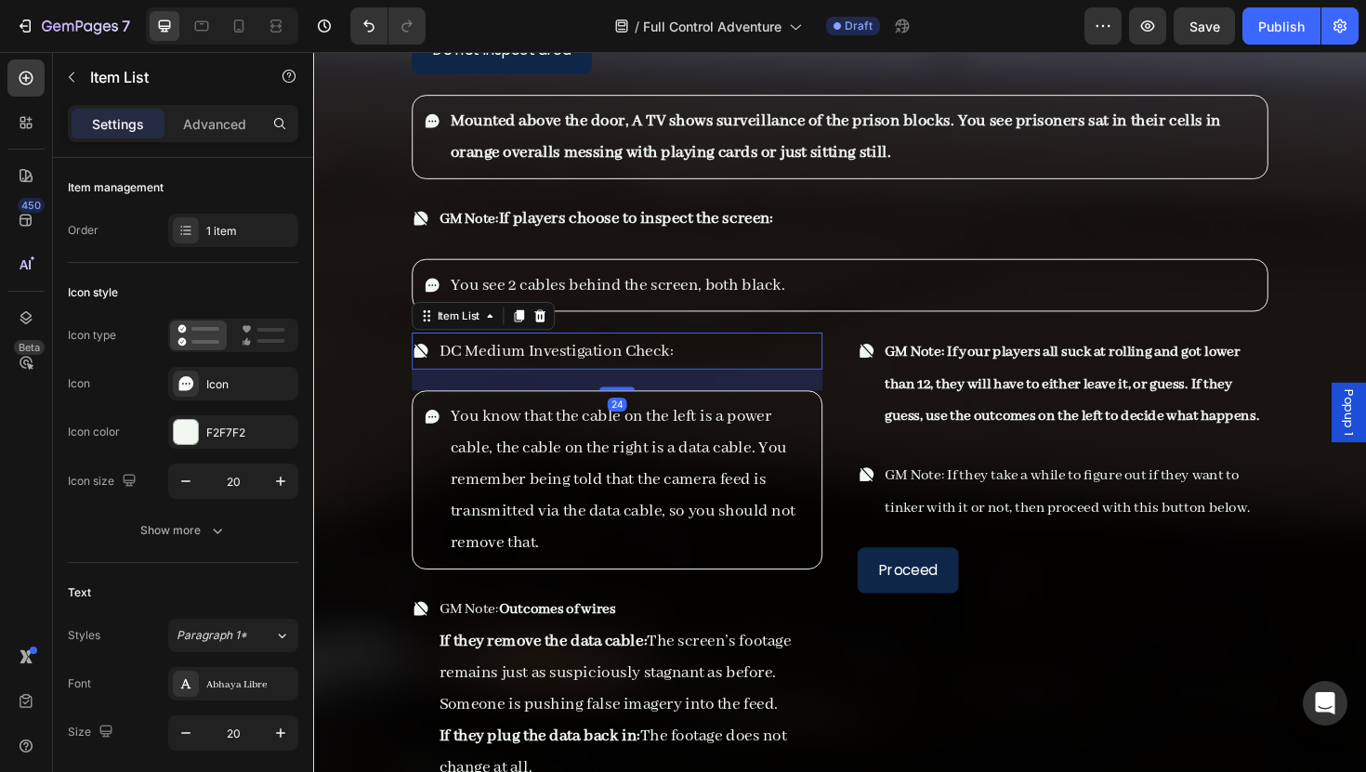
click at [692, 352] on p "DC Medium Investigation Check:" at bounding box center [570, 368] width 248 height 33
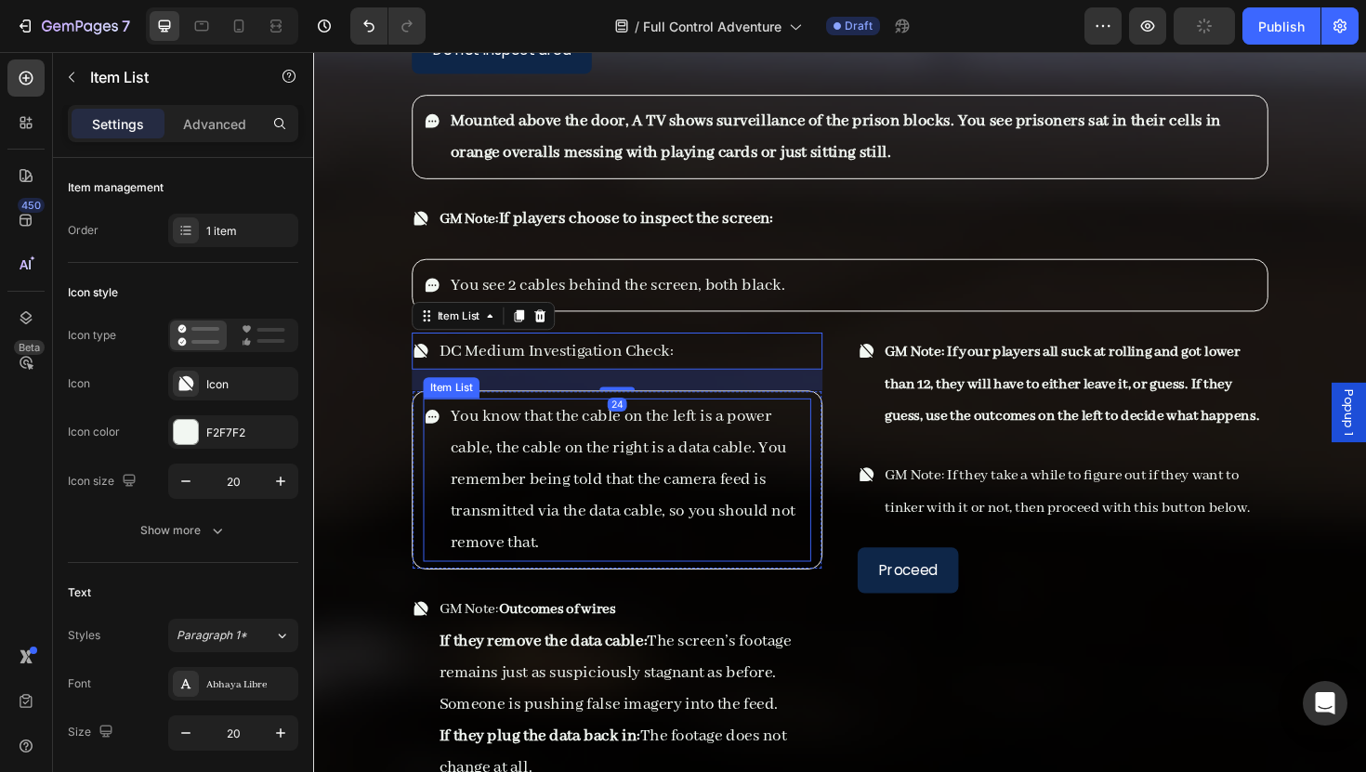
click at [558, 422] on p "You know that the cable on the left is a power cable, the cable on the right is…" at bounding box center [647, 505] width 379 height 167
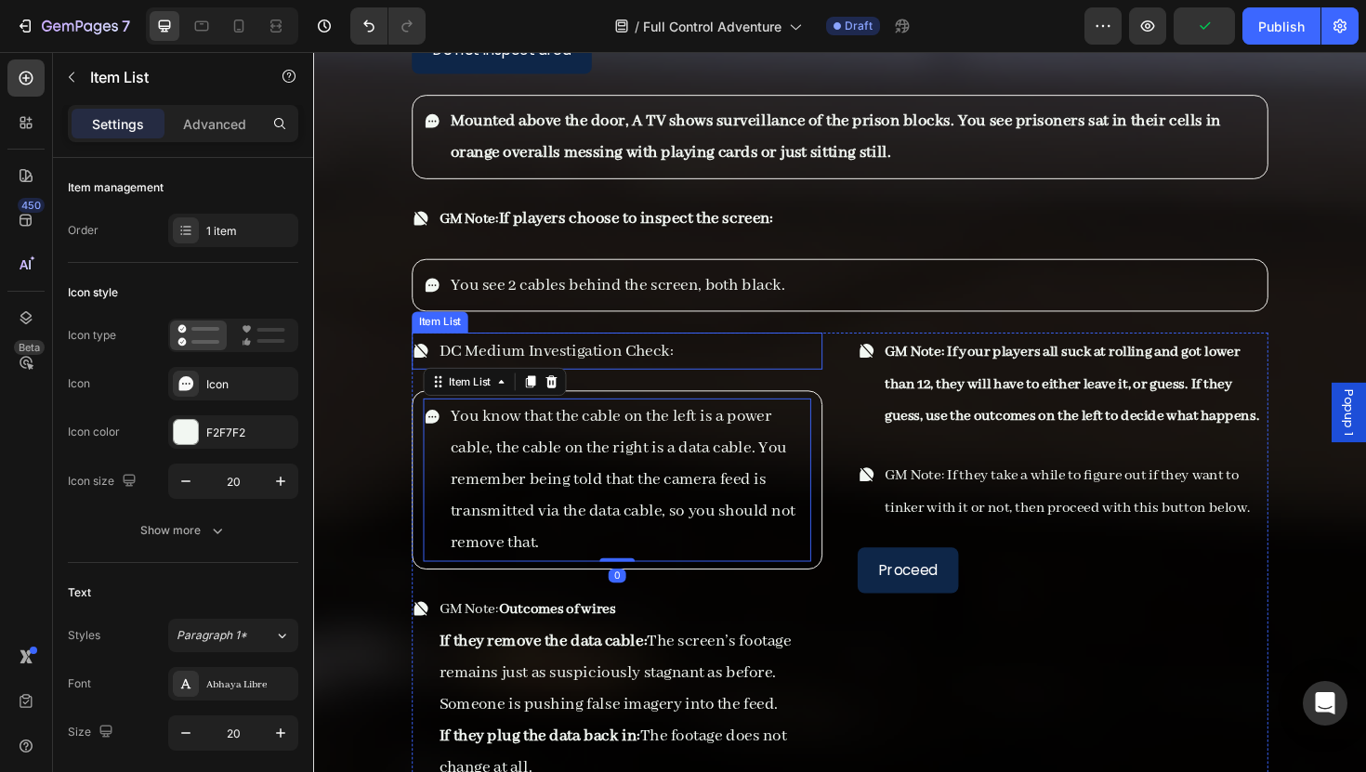
click at [534, 352] on p "DC Medium Investigation Check:" at bounding box center [570, 368] width 248 height 33
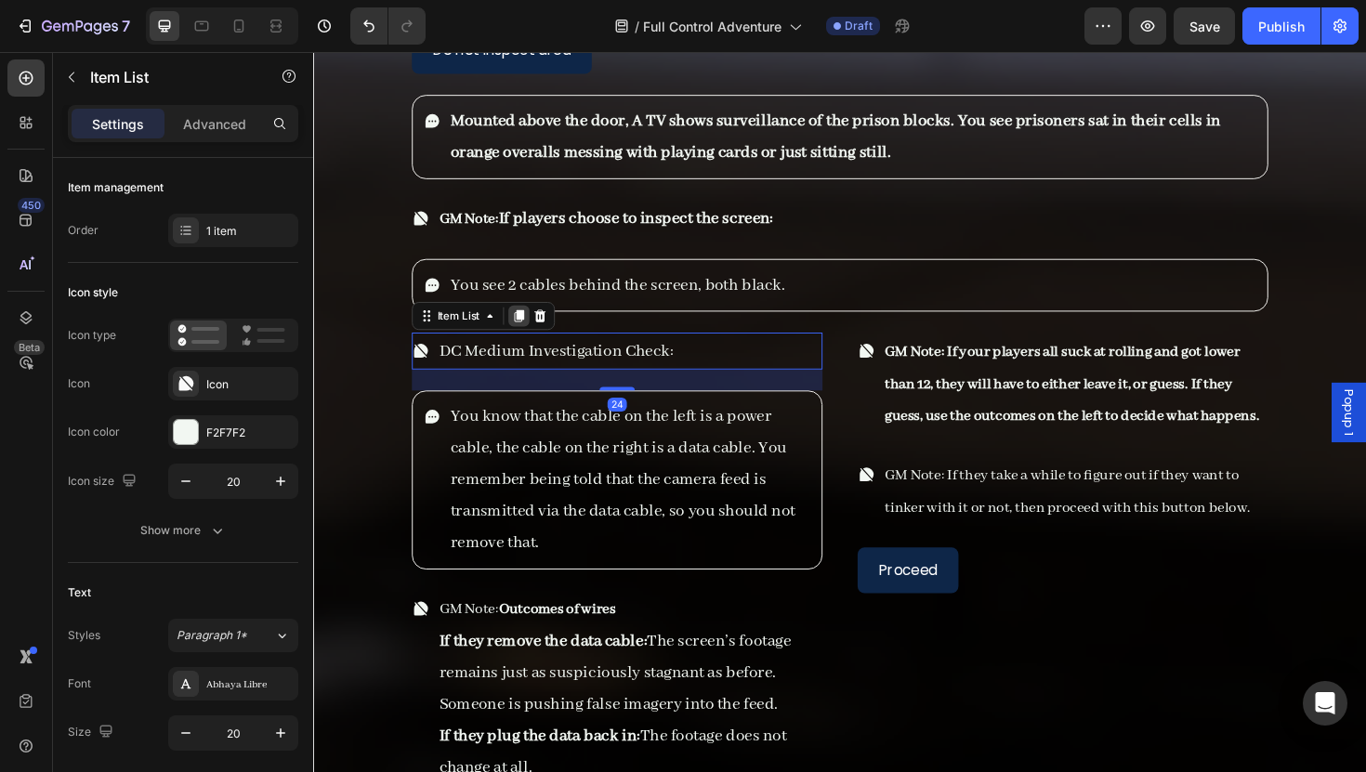
click at [532, 321] on div at bounding box center [530, 332] width 22 height 22
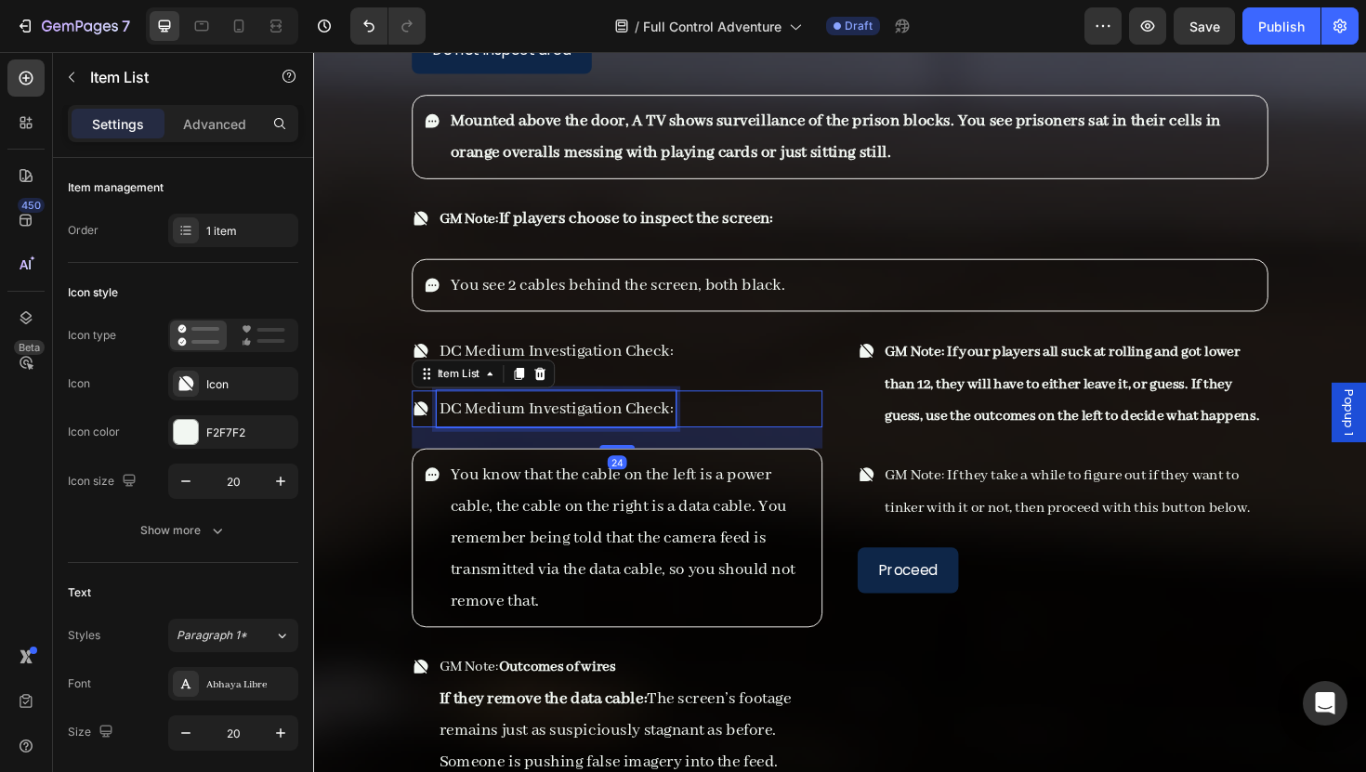
click at [608, 414] on p "DC Medium Investigation Check:" at bounding box center [570, 430] width 248 height 33
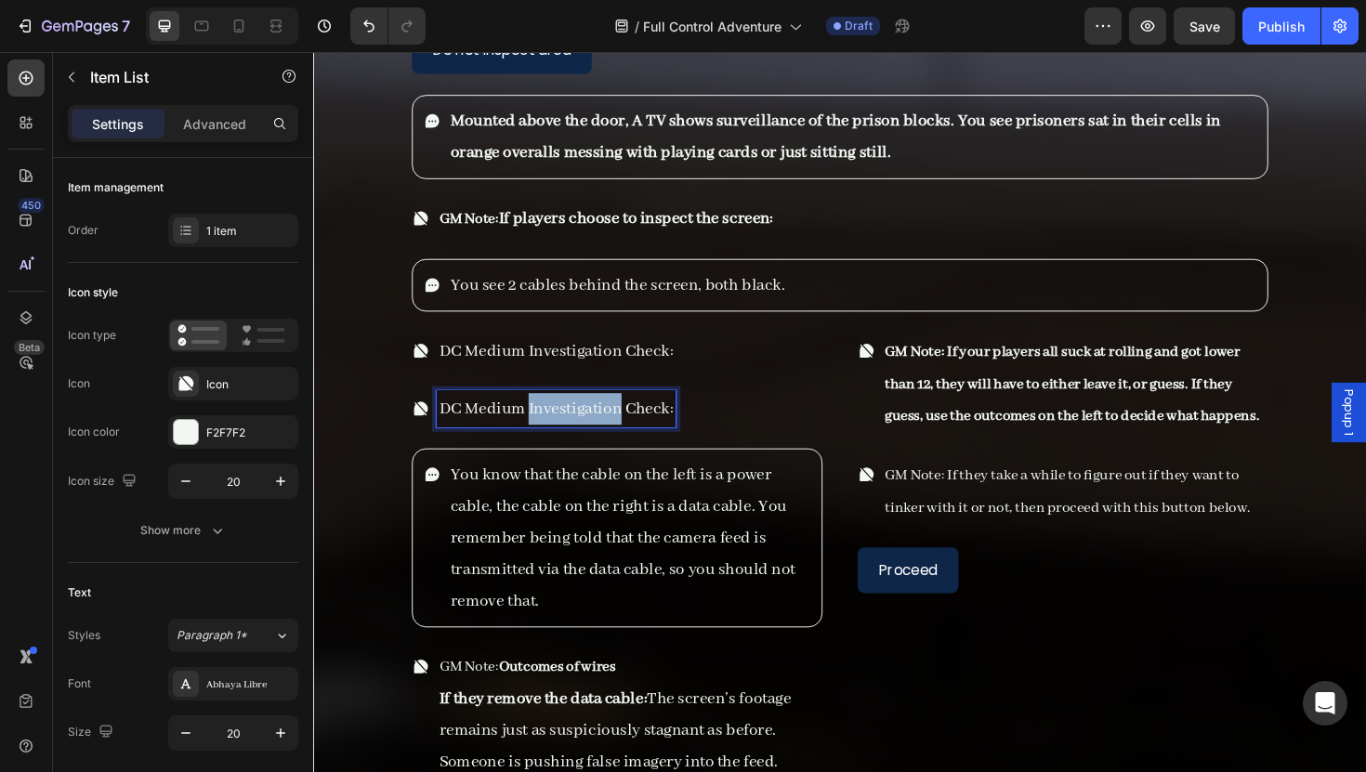
click at [608, 414] on p "DC Medium Investigation Check:" at bounding box center [570, 430] width 248 height 33
click at [607, 414] on p "DC Medium Investigation Check:" at bounding box center [570, 430] width 248 height 33
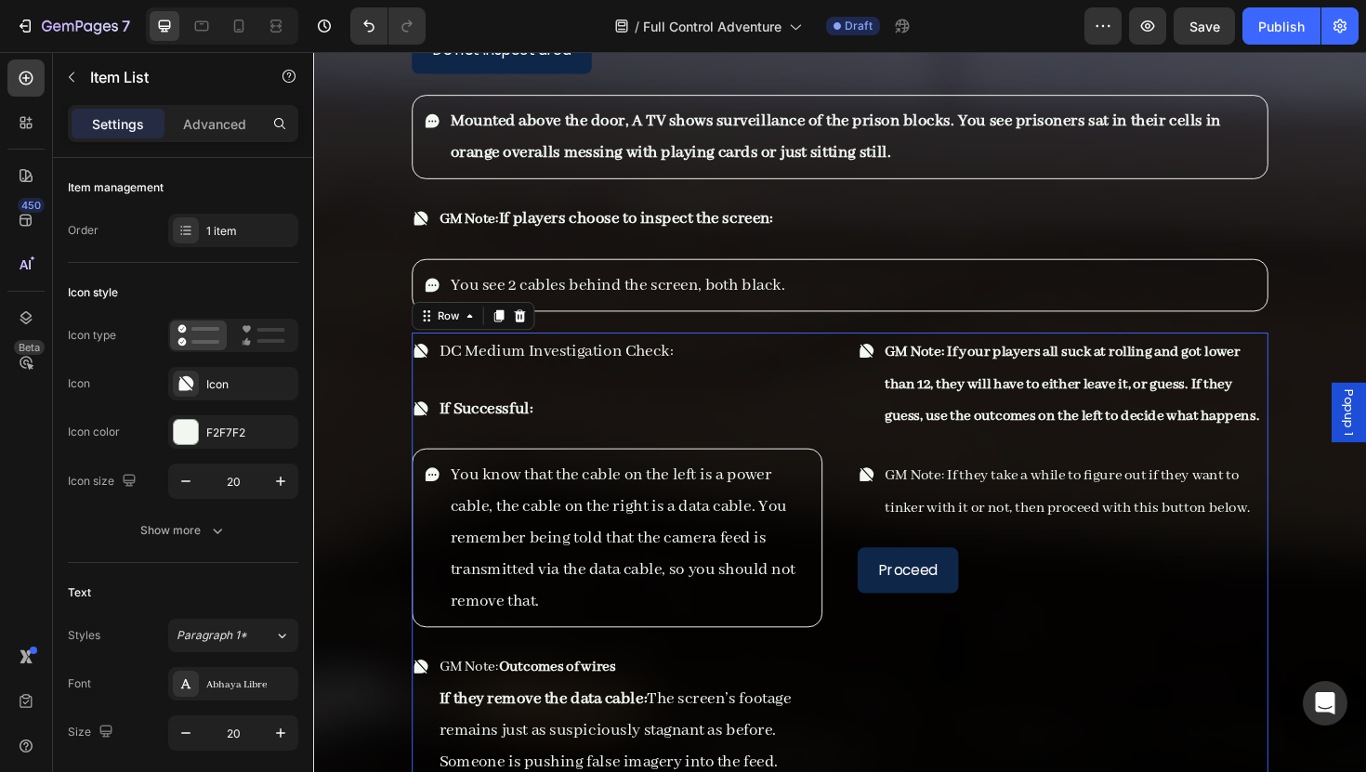
click at [973, 619] on div "Proceed Button" at bounding box center [1106, 613] width 435 height 72
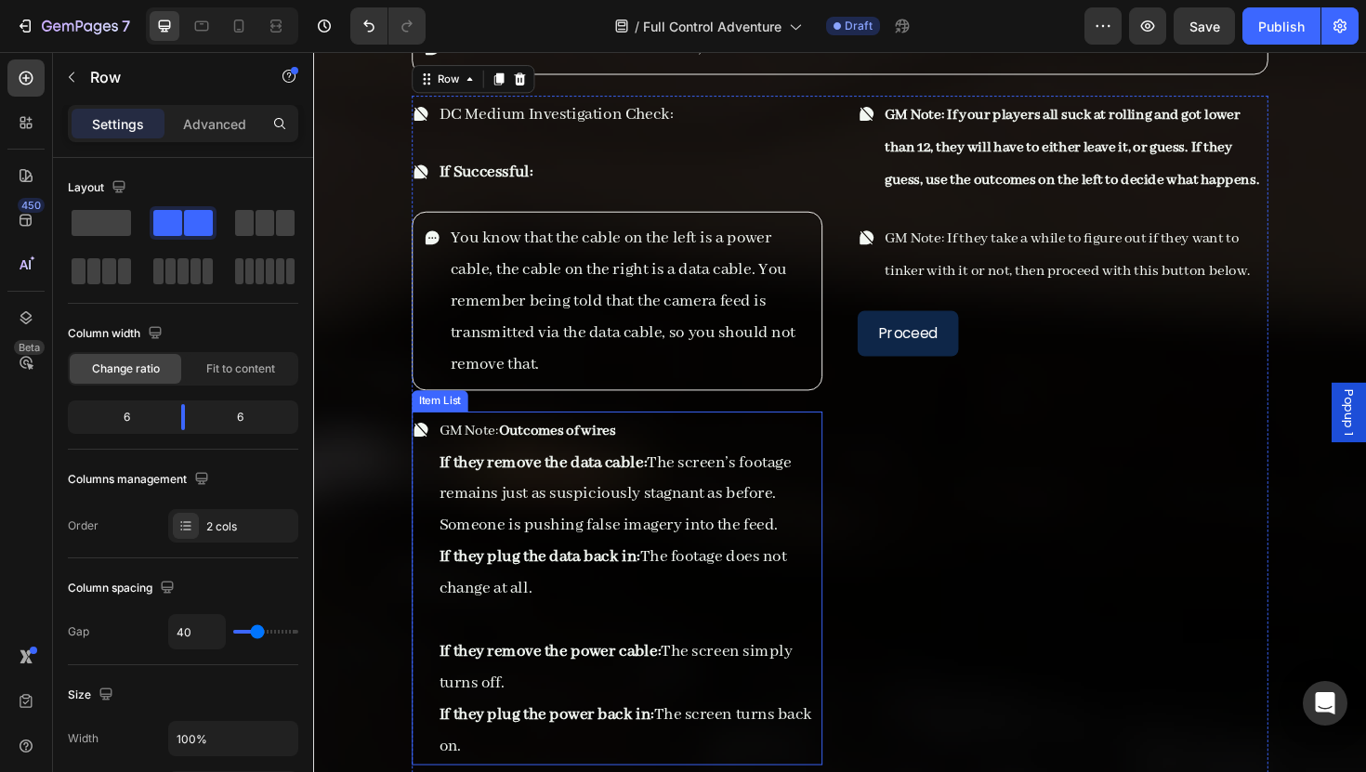
scroll to position [9315, 0]
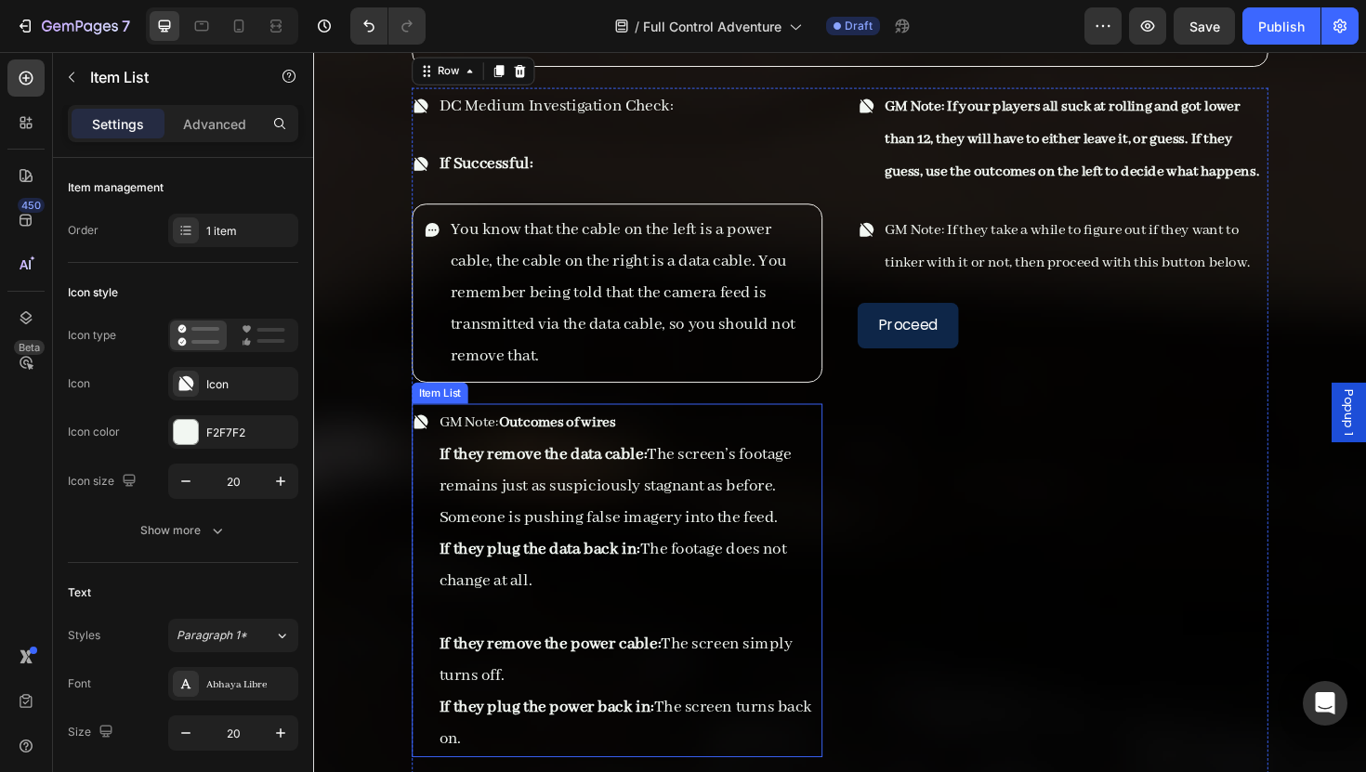
click at [520, 435] on strong "Outcomes of wires" at bounding box center [571, 445] width 124 height 20
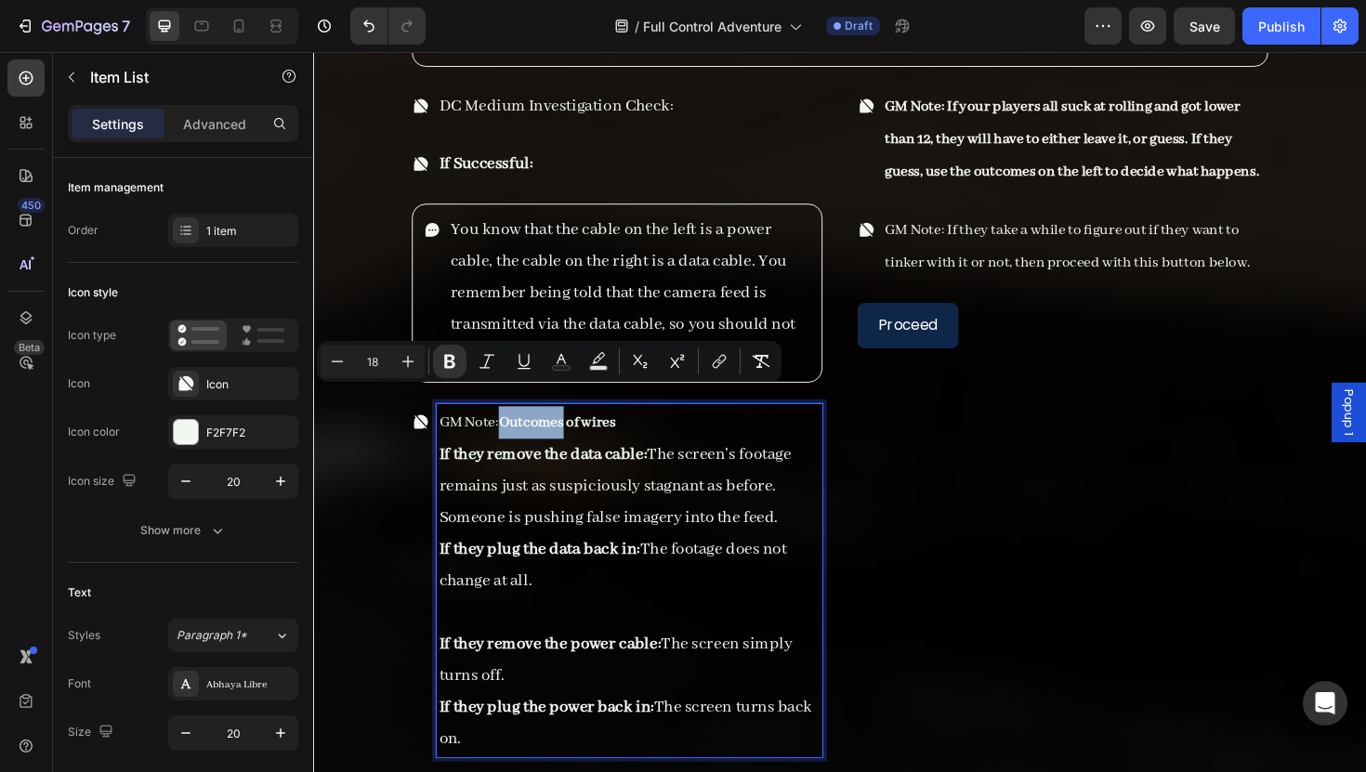
type input "20"
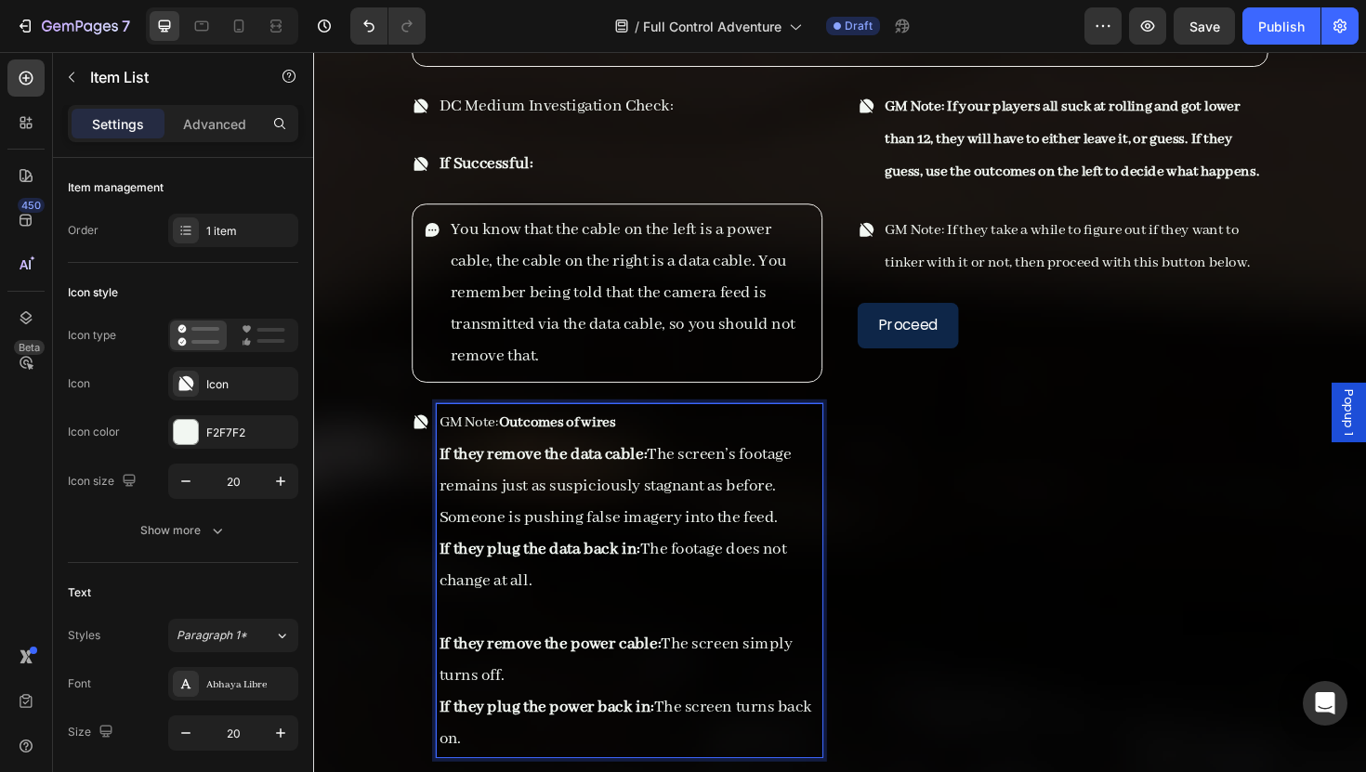
click at [549, 490] on p "If they remove the data cable: The screen’s footage remains just as suspiciousl…" at bounding box center [647, 512] width 403 height 100
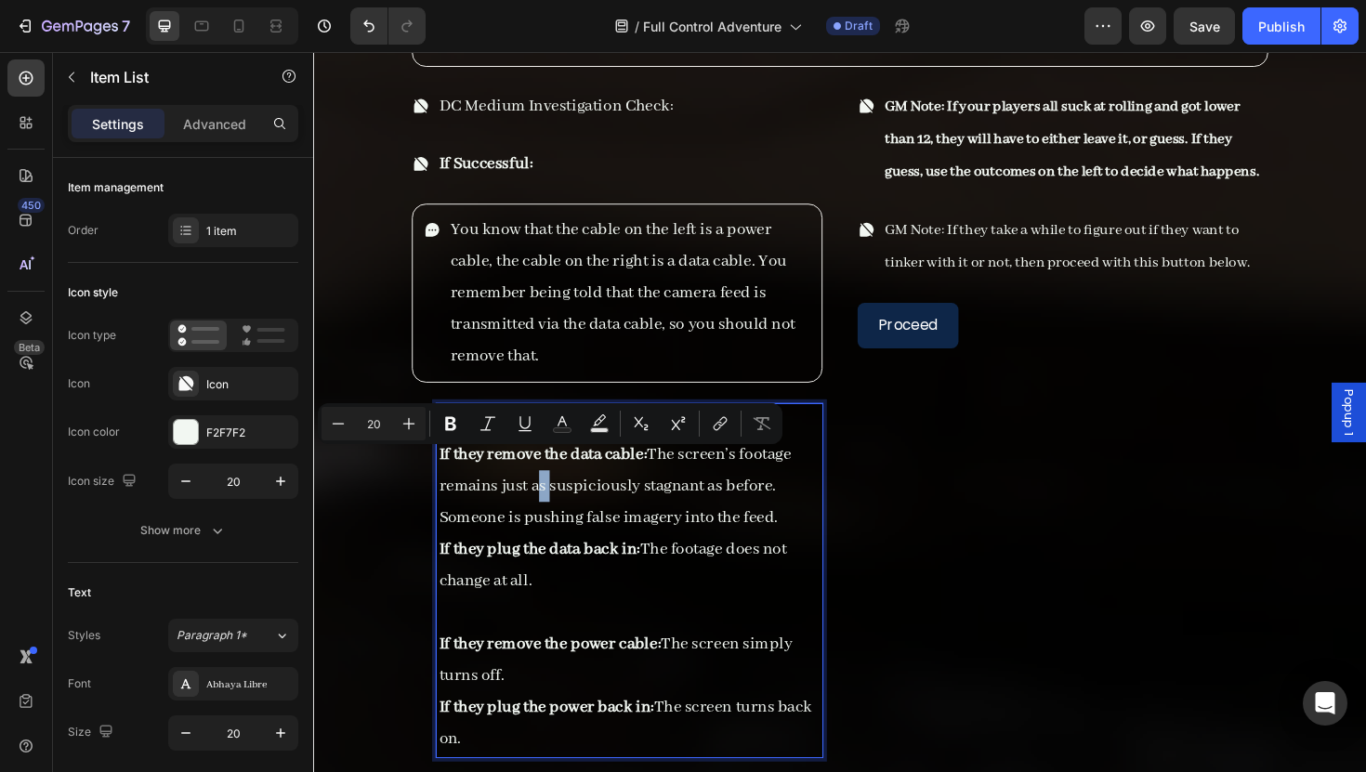
type input "18"
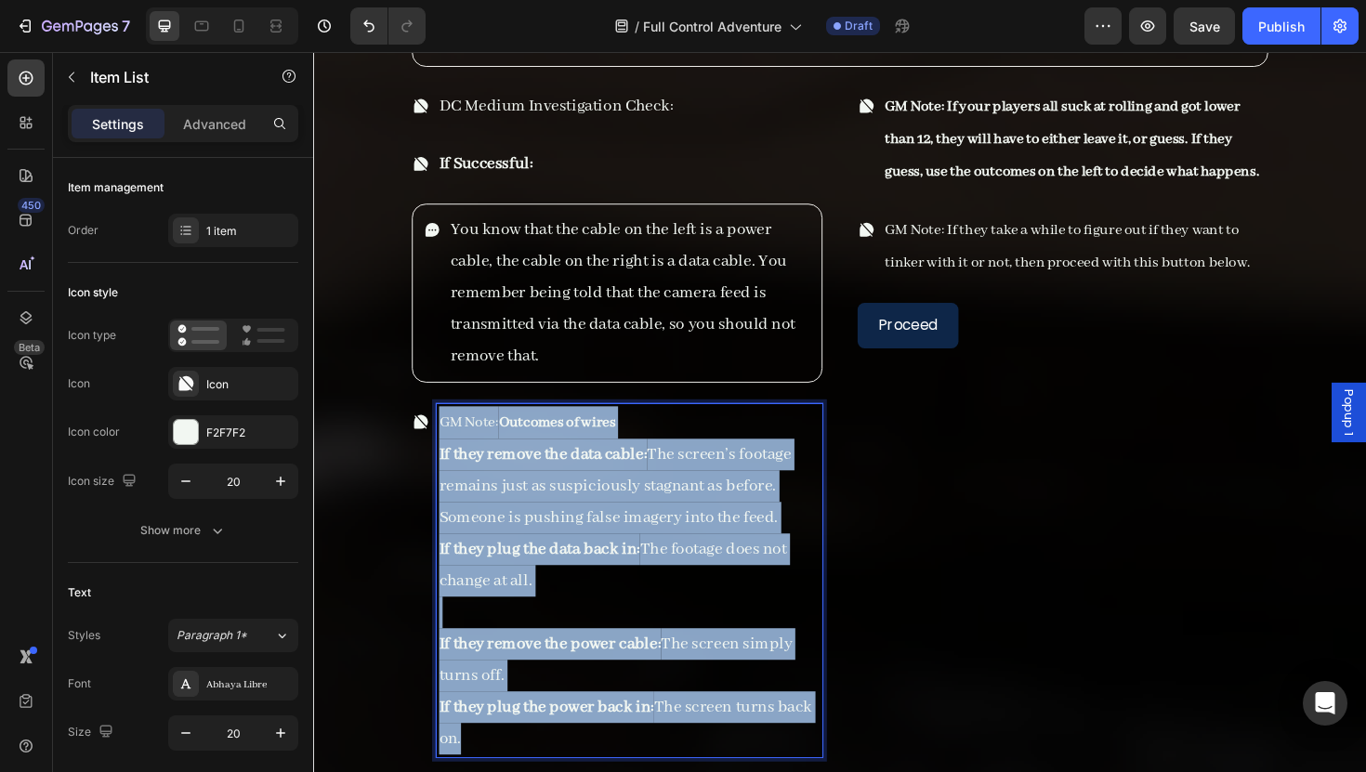
drag, startPoint x: 449, startPoint y: 412, endPoint x: 712, endPoint y: 751, distance: 429.2
click at [712, 751] on div "GM Note: Outcomes of wires If they remove the data cable: The screen’s footage …" at bounding box center [647, 612] width 409 height 374
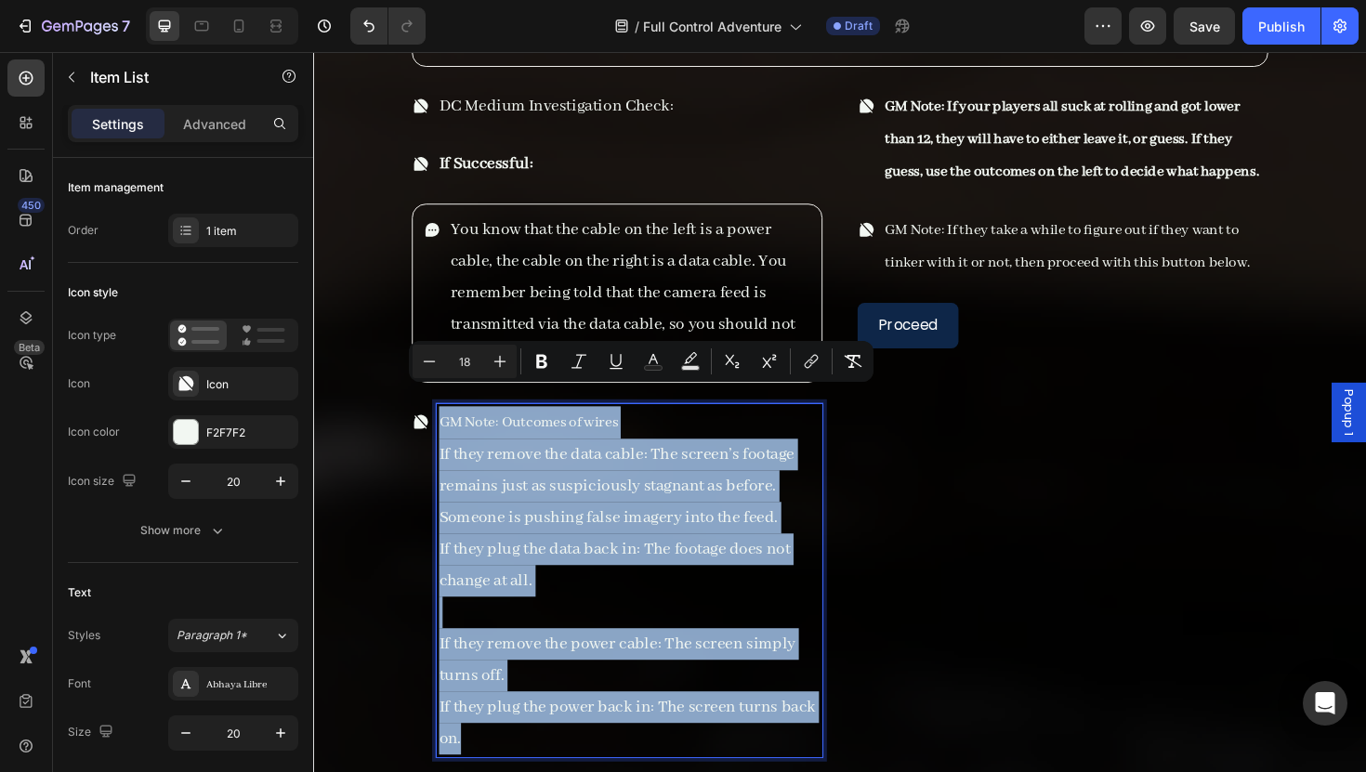
click at [604, 435] on span "GM Note: Outcomes of wires" at bounding box center [541, 445] width 190 height 20
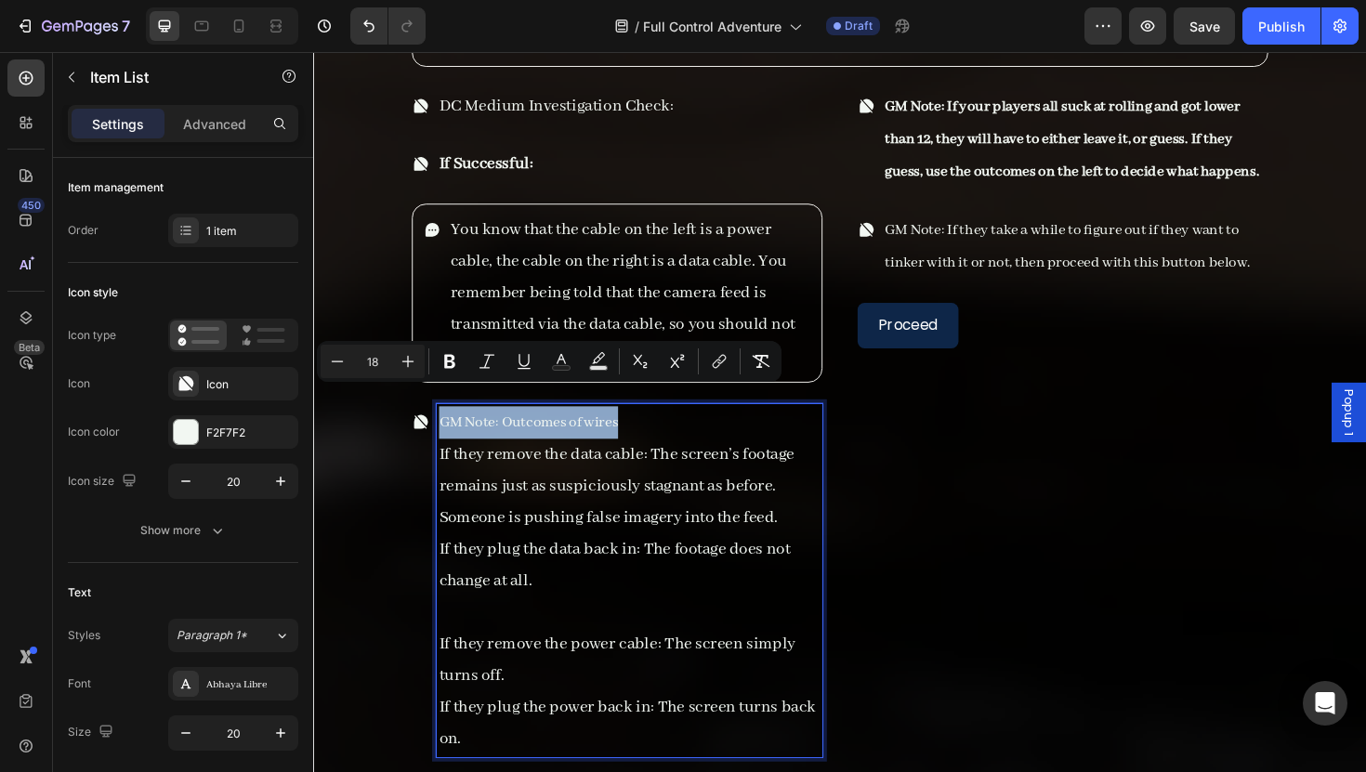
drag, startPoint x: 653, startPoint y: 416, endPoint x: 444, endPoint y: 414, distance: 209.1
click at [444, 425] on div "GM Note: Outcomes of wires If they remove the data cable: The screen’s footage …" at bounding box center [647, 612] width 409 height 374
click at [419, 362] on button "Plus" at bounding box center [407, 361] width 33 height 33
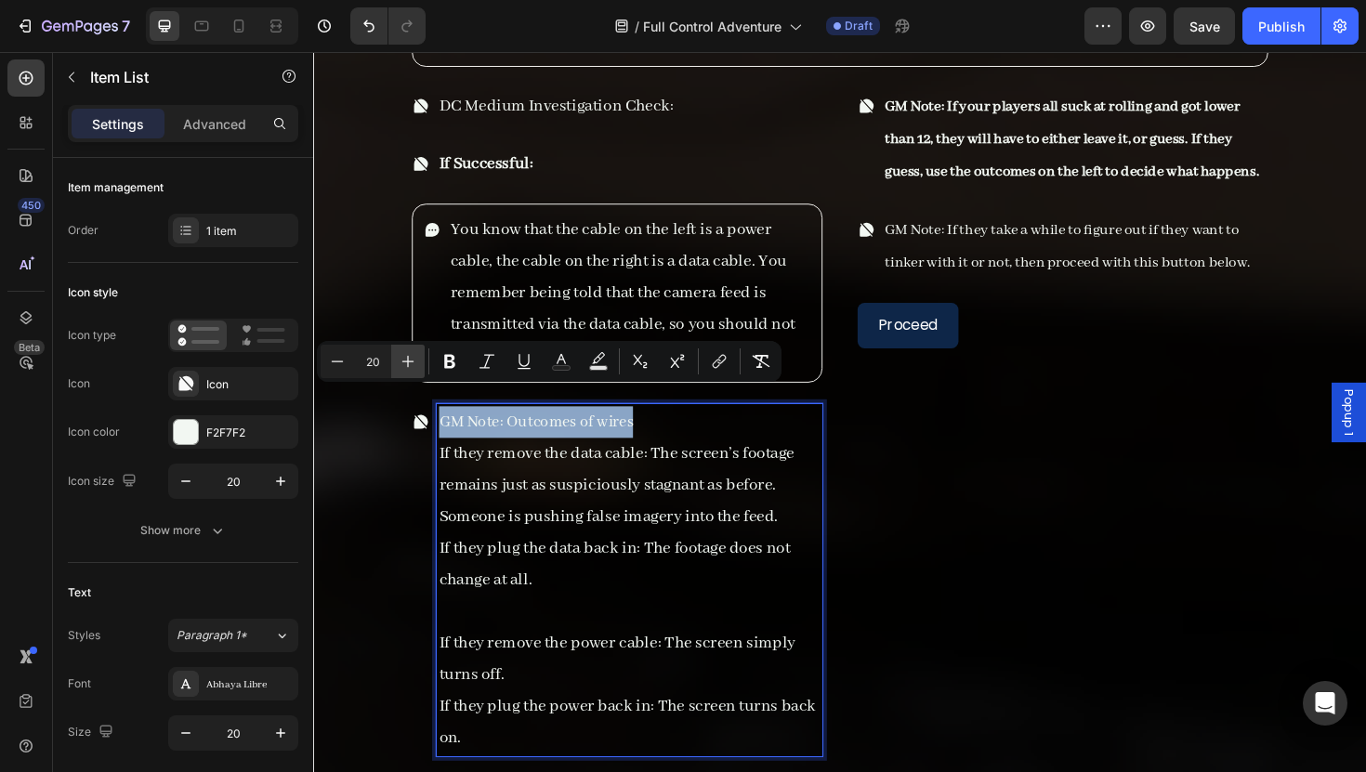
type input "21"
click at [456, 354] on icon "Editor contextual toolbar" at bounding box center [449, 361] width 19 height 19
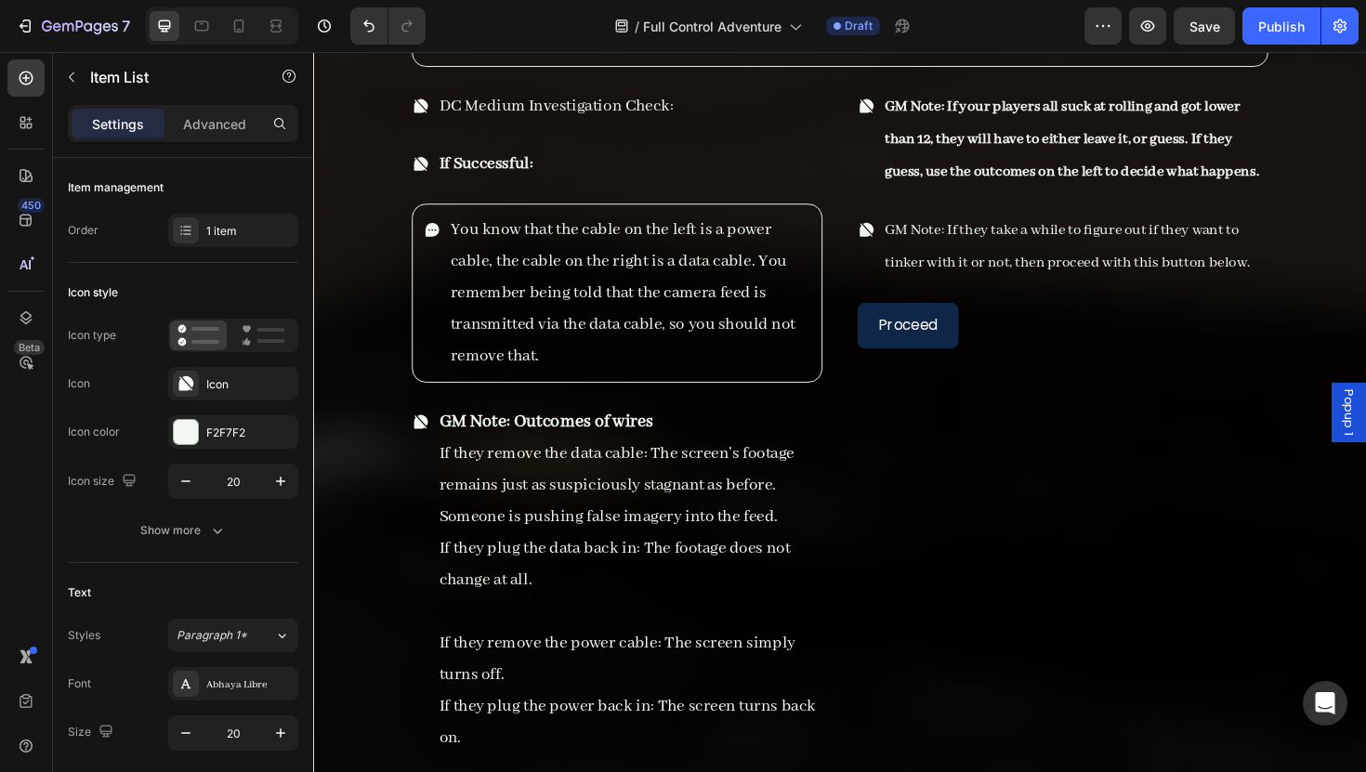
click at [616, 629] on p "Rich Text Editor. Editing area: main" at bounding box center [647, 644] width 403 height 33
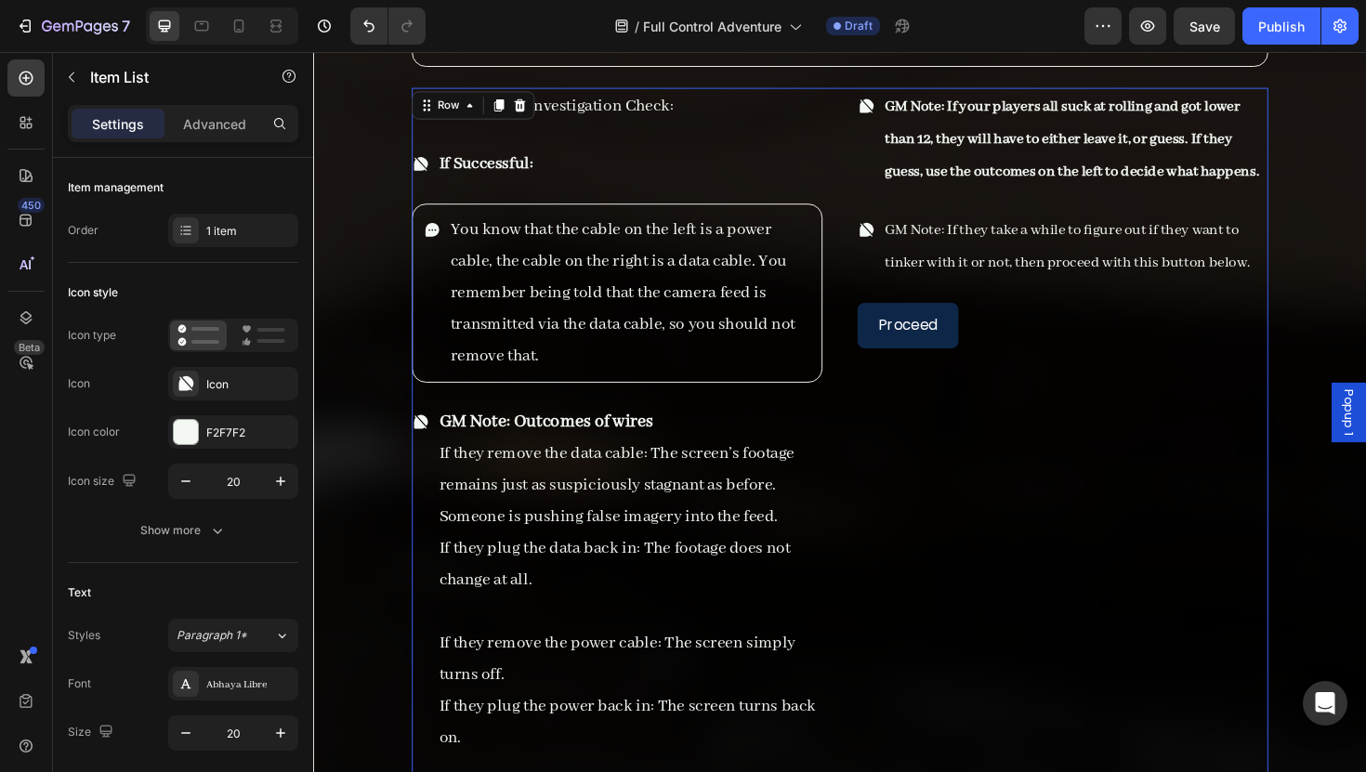
click at [971, 611] on div "GM Note: If your players all suck at rolling and got lower than 12, they will h…" at bounding box center [1106, 455] width 435 height 730
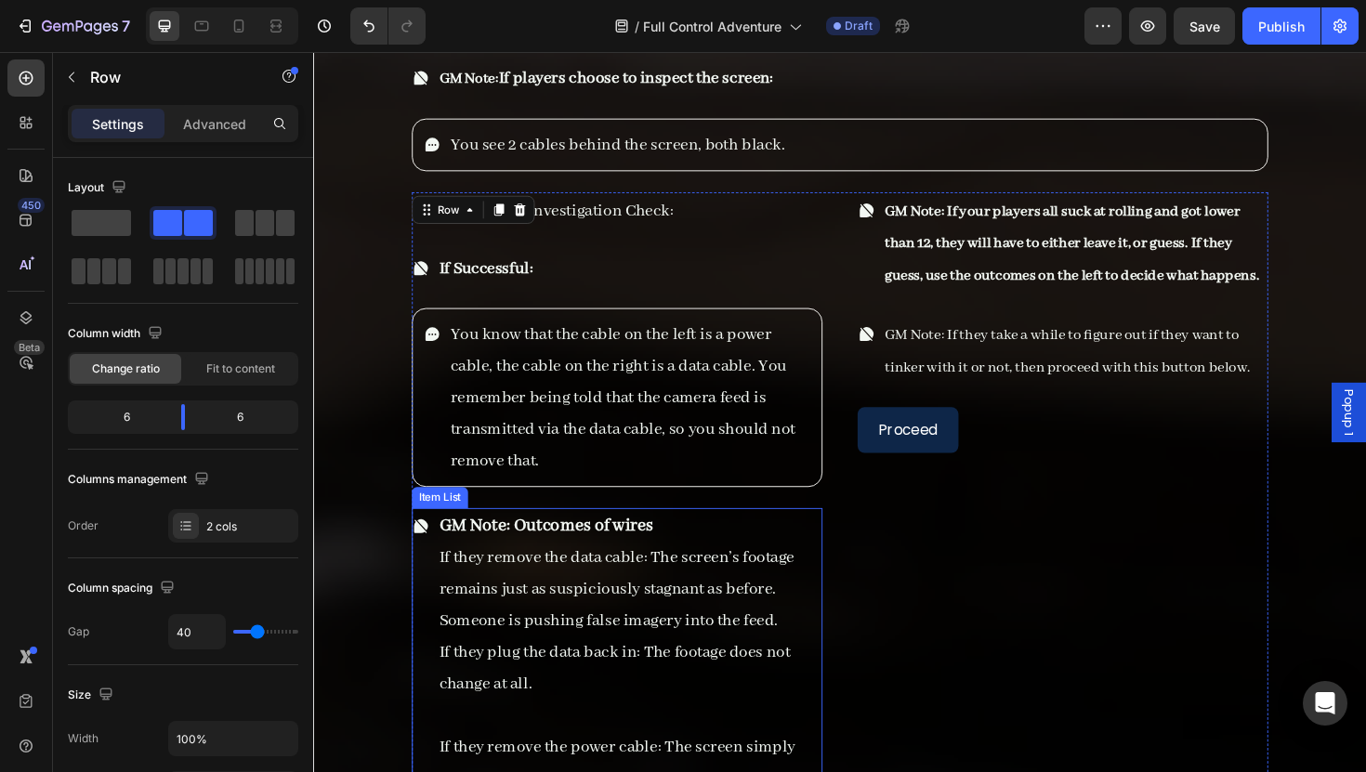
scroll to position [9199, 0]
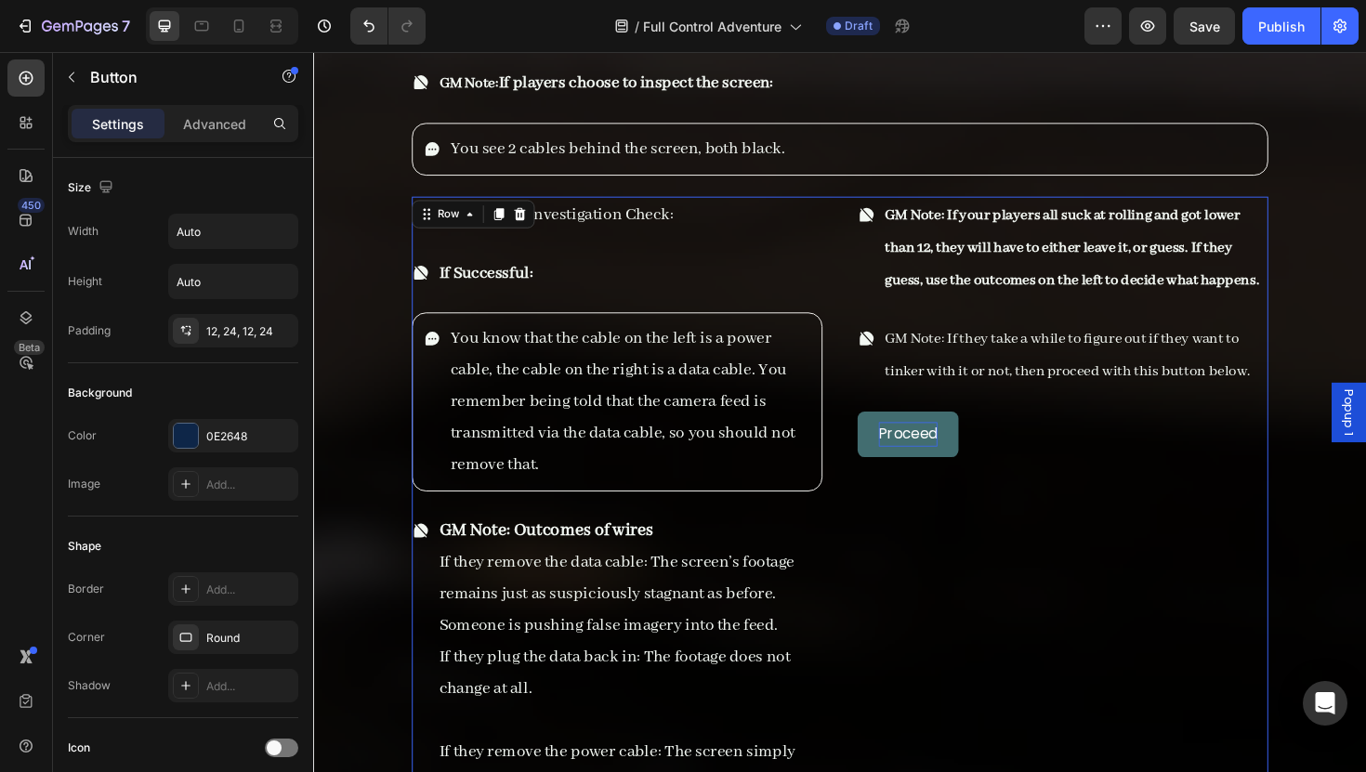
click at [941, 444] on p "Proceed" at bounding box center [943, 457] width 62 height 27
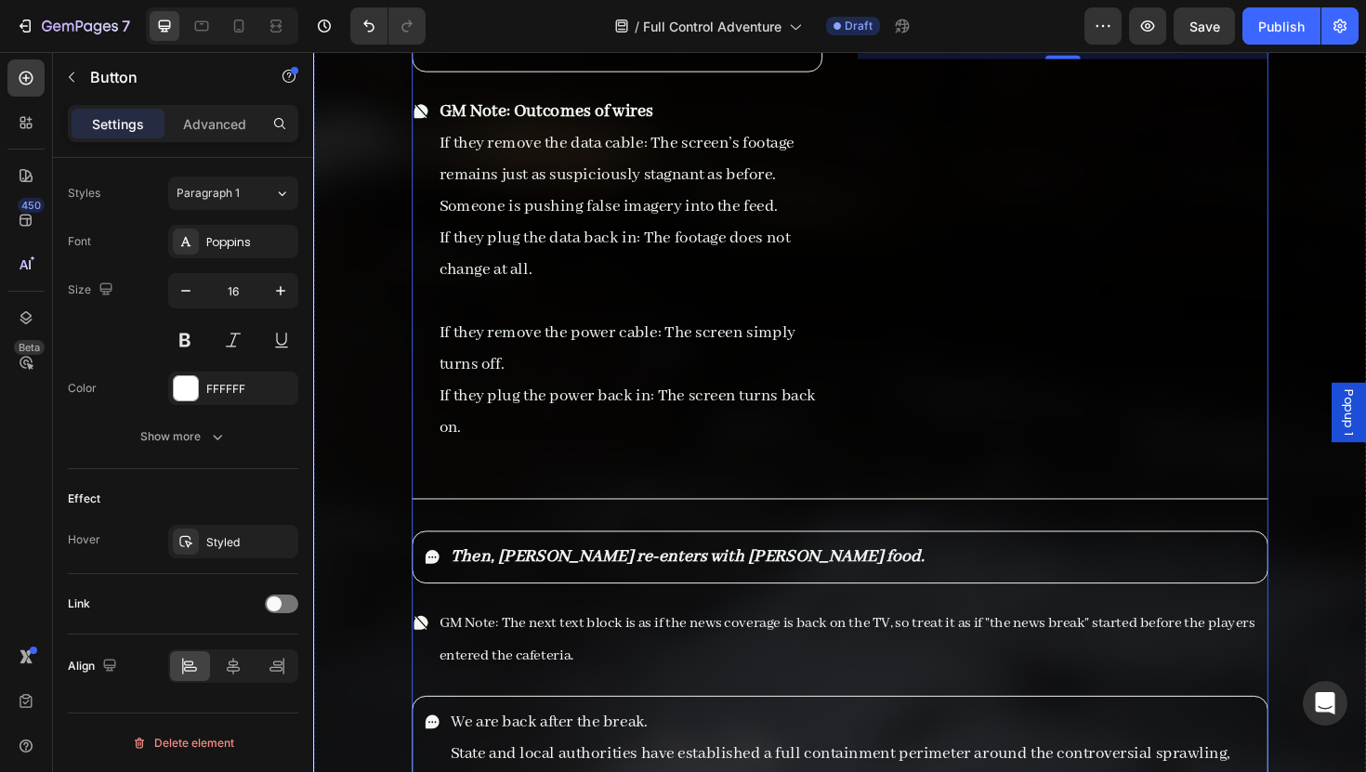
scroll to position [9646, 0]
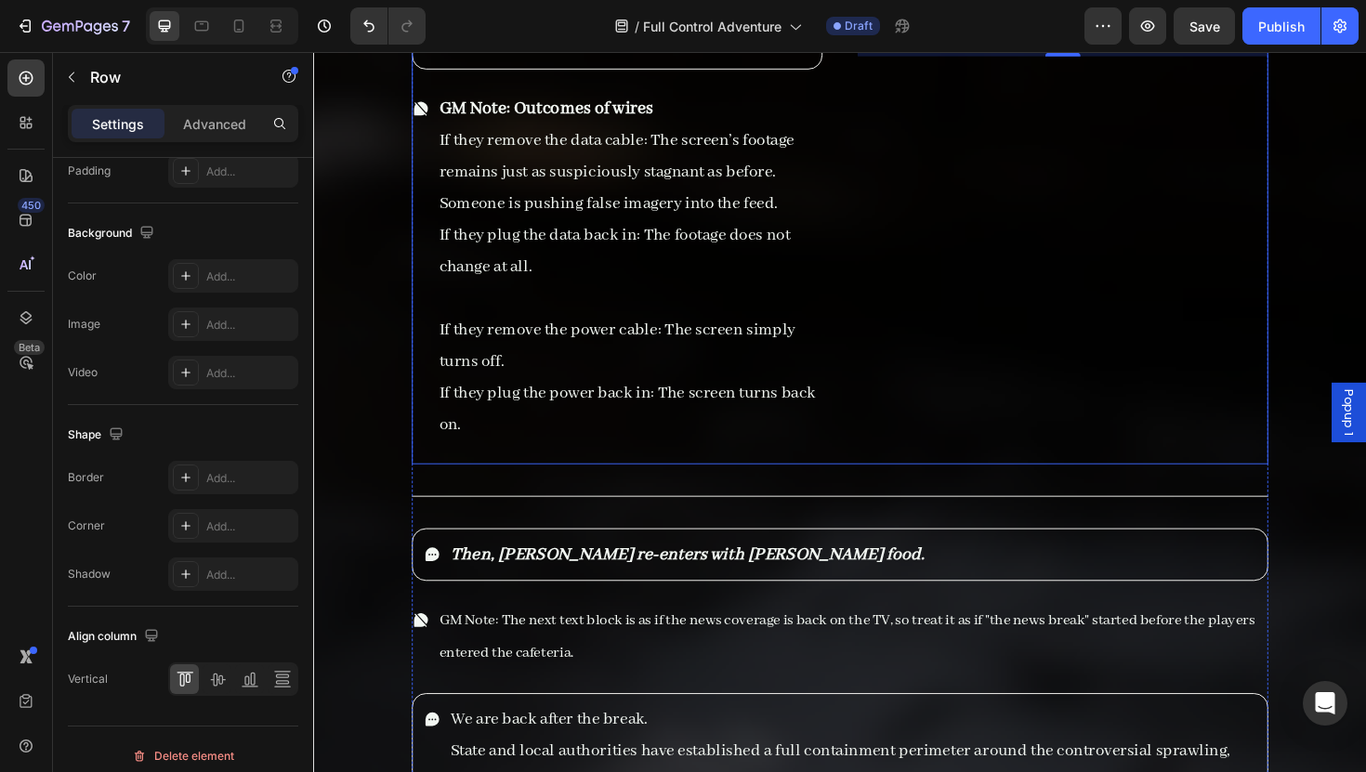
click at [1041, 138] on div "GM Note: If your players all suck at rolling and got lower than 12, they will h…" at bounding box center [1106, 123] width 435 height 730
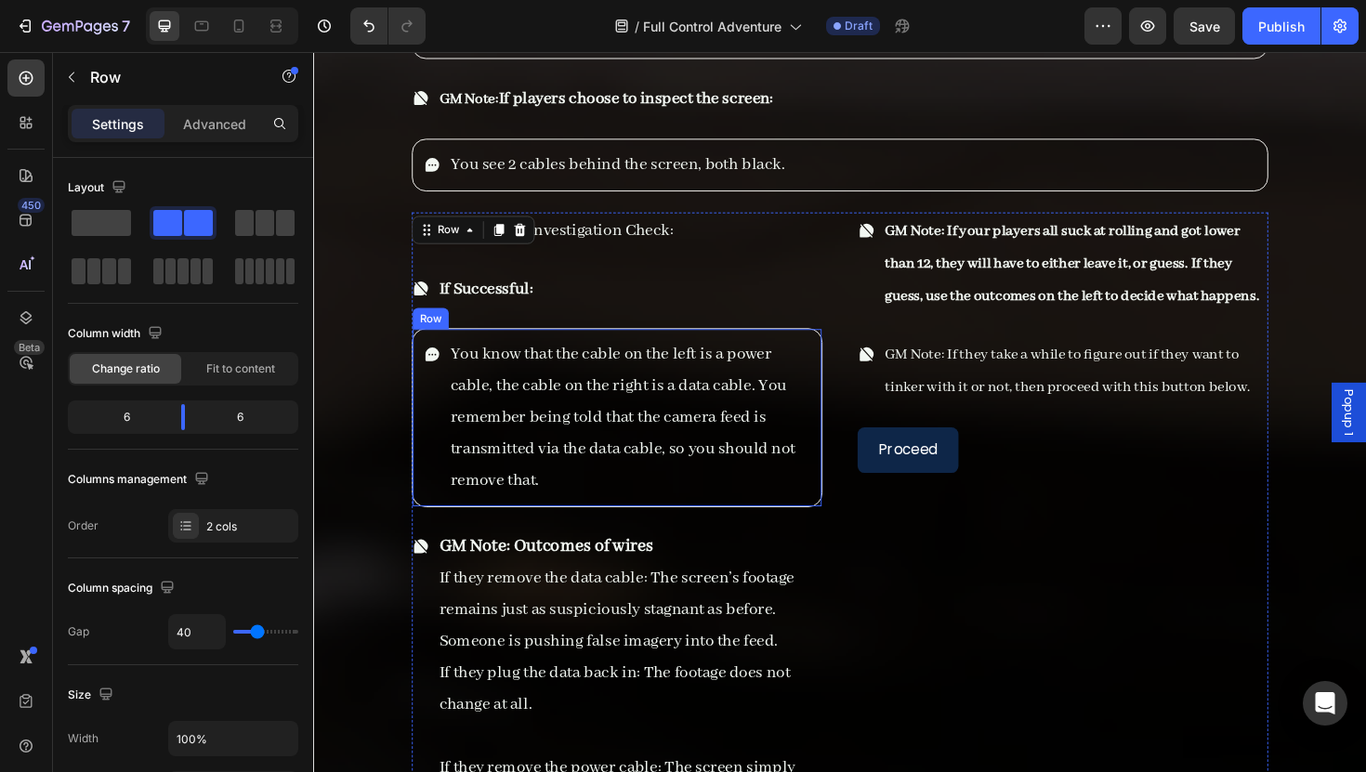
scroll to position [9256, 0]
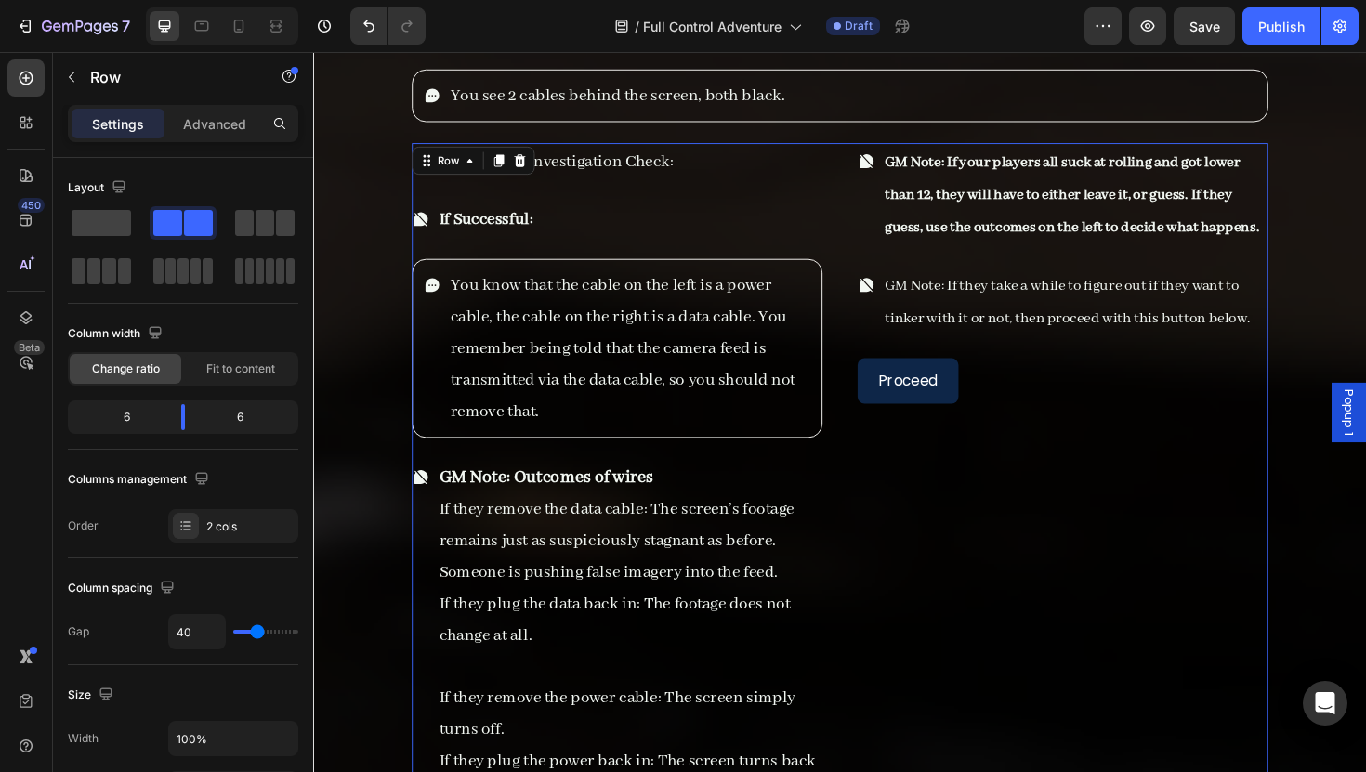
click at [1175, 436] on div "GM Note: If your players all suck at rolling and got lower than 12, they will h…" at bounding box center [1106, 514] width 435 height 730
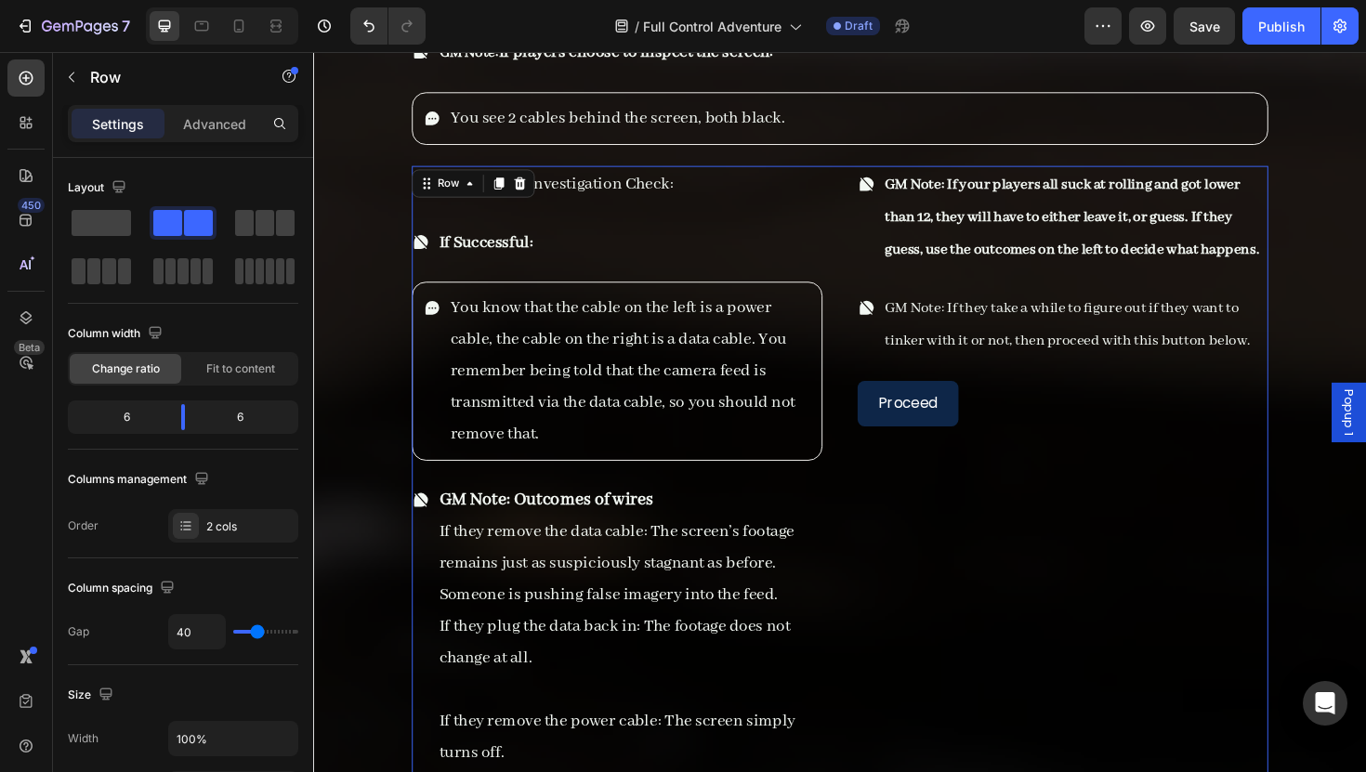
scroll to position [9212, 0]
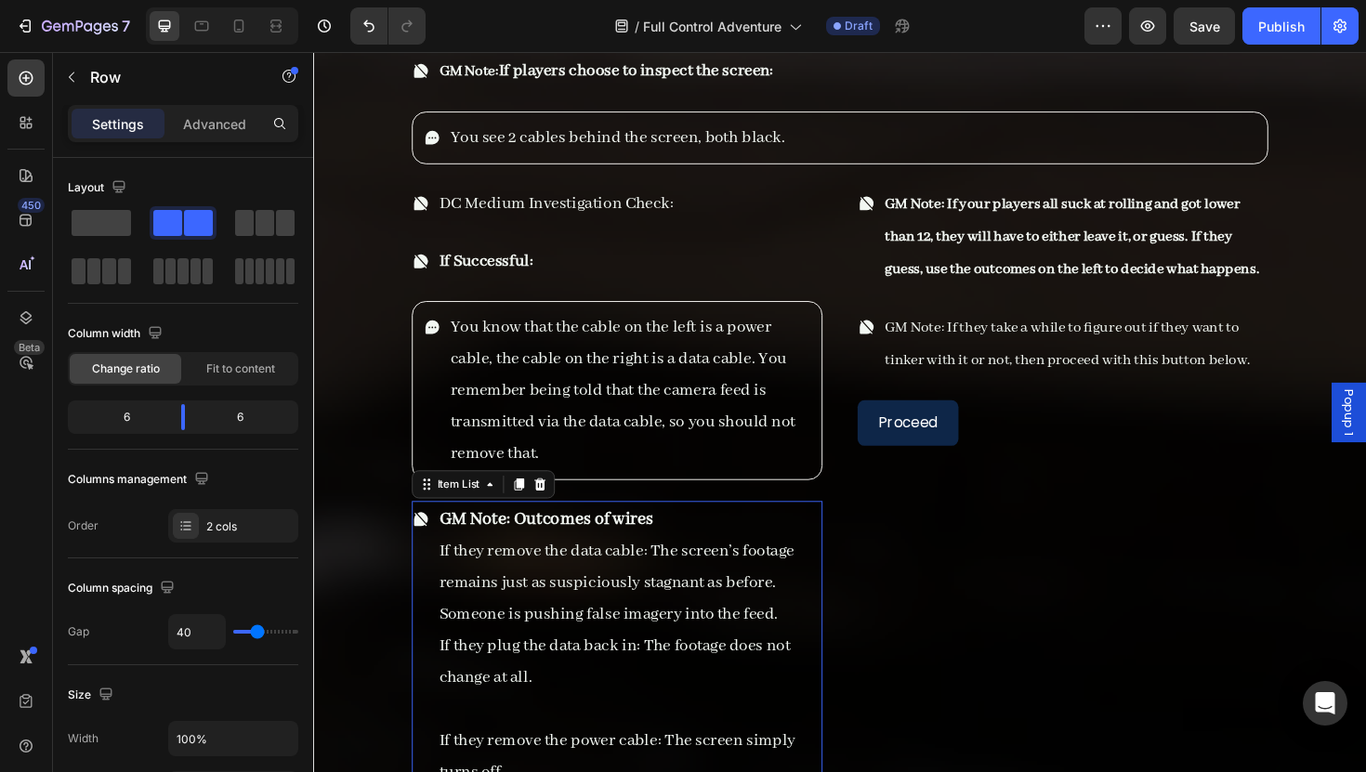
click at [720, 531] on p "GM Note: Outcomes of wires" at bounding box center [647, 547] width 403 height 33
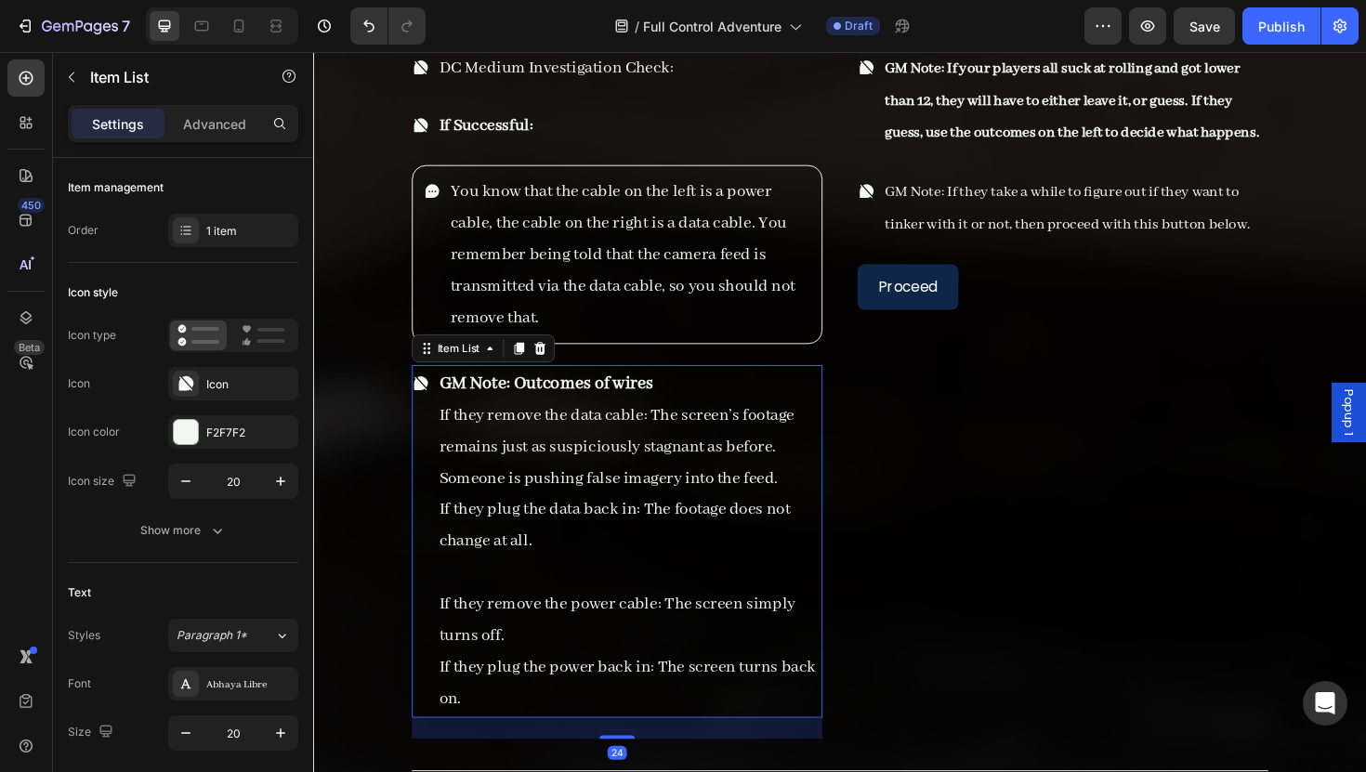
scroll to position [9365, 0]
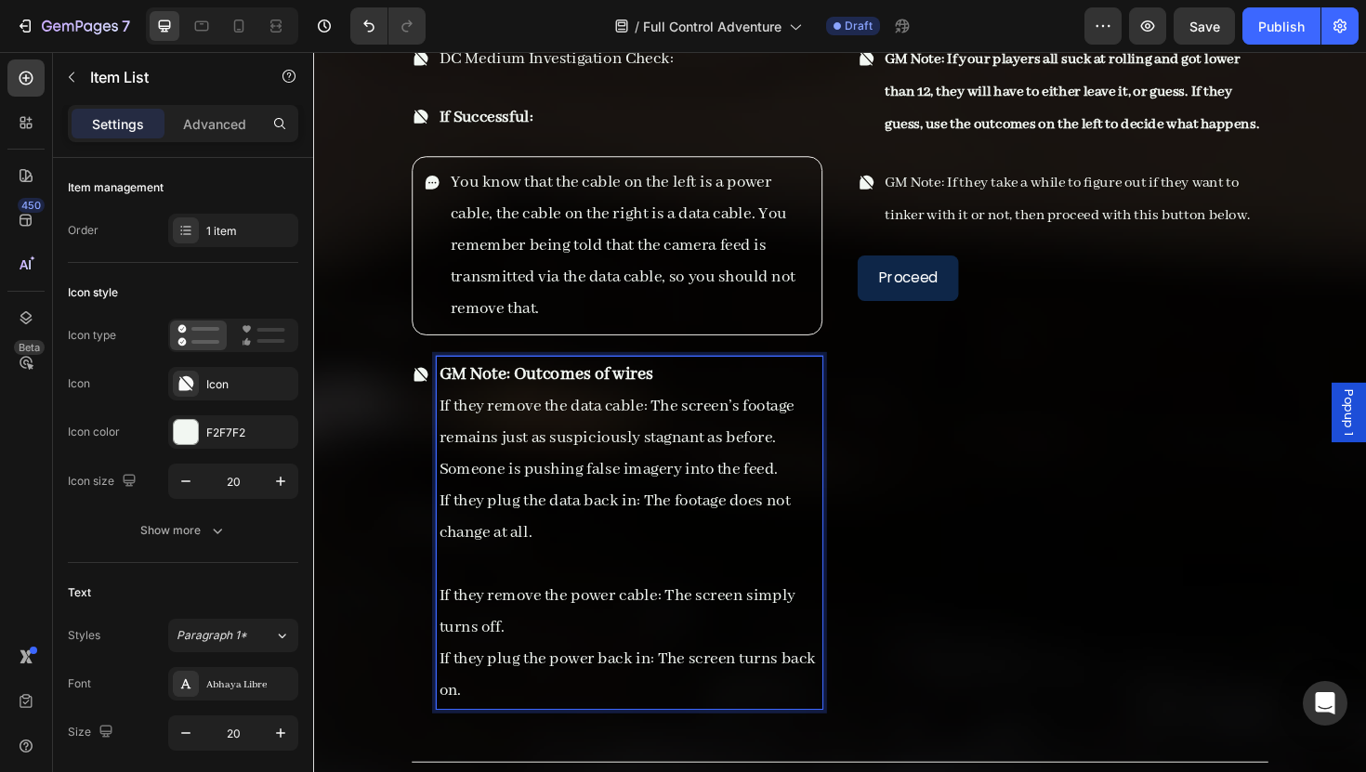
click at [636, 678] on p "If they plug the power back in: The screen turns back on." at bounding box center [647, 711] width 403 height 67
drag, startPoint x: 561, startPoint y: 671, endPoint x: 571, endPoint y: 671, distance: 10.2
click at [571, 678] on p "If they plug the power back in: The screen turns back on." at bounding box center [647, 711] width 403 height 67
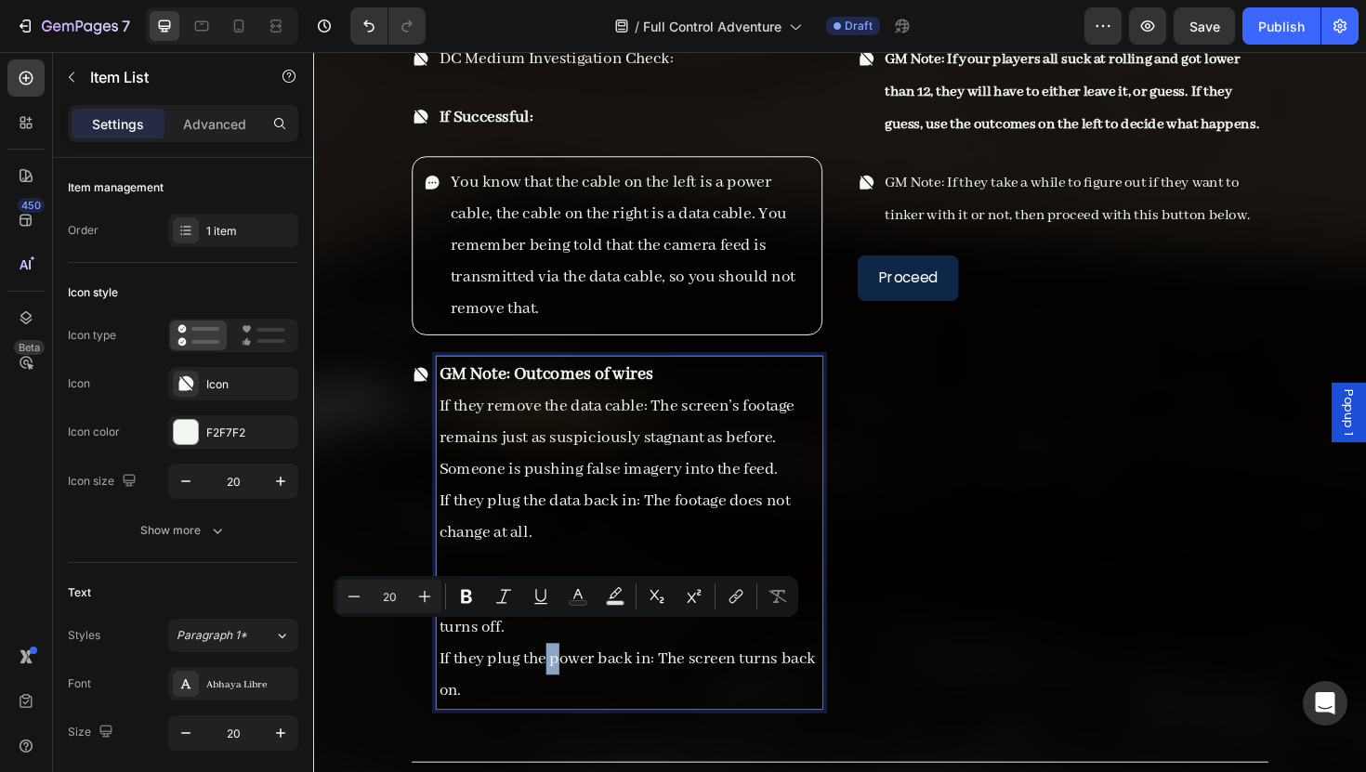
click at [571, 678] on p "If they plug the power back in: The screen turns back on." at bounding box center [647, 711] width 403 height 67
drag, startPoint x: 567, startPoint y: 671, endPoint x: 663, endPoint y: 671, distance: 96.6
click at [663, 678] on p "If they plug the power back in: The screen turns back on." at bounding box center [647, 711] width 403 height 67
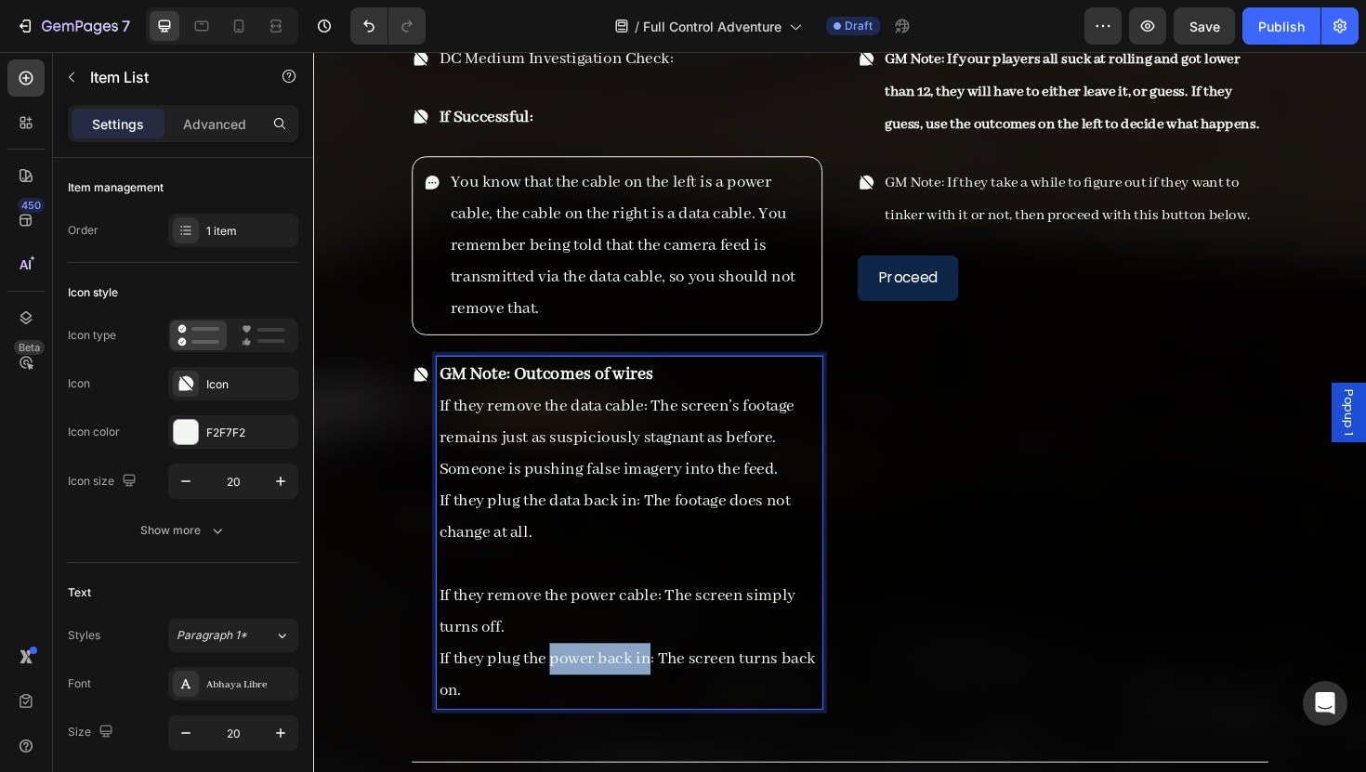
drag, startPoint x: 668, startPoint y: 674, endPoint x: 565, endPoint y: 671, distance: 103.2
click at [565, 678] on p "If they plug the power back in: The screen turns back on." at bounding box center [647, 711] width 403 height 67
click at [578, 540] on p "If they plug the data back in: The footage does not change at all." at bounding box center [647, 544] width 403 height 67
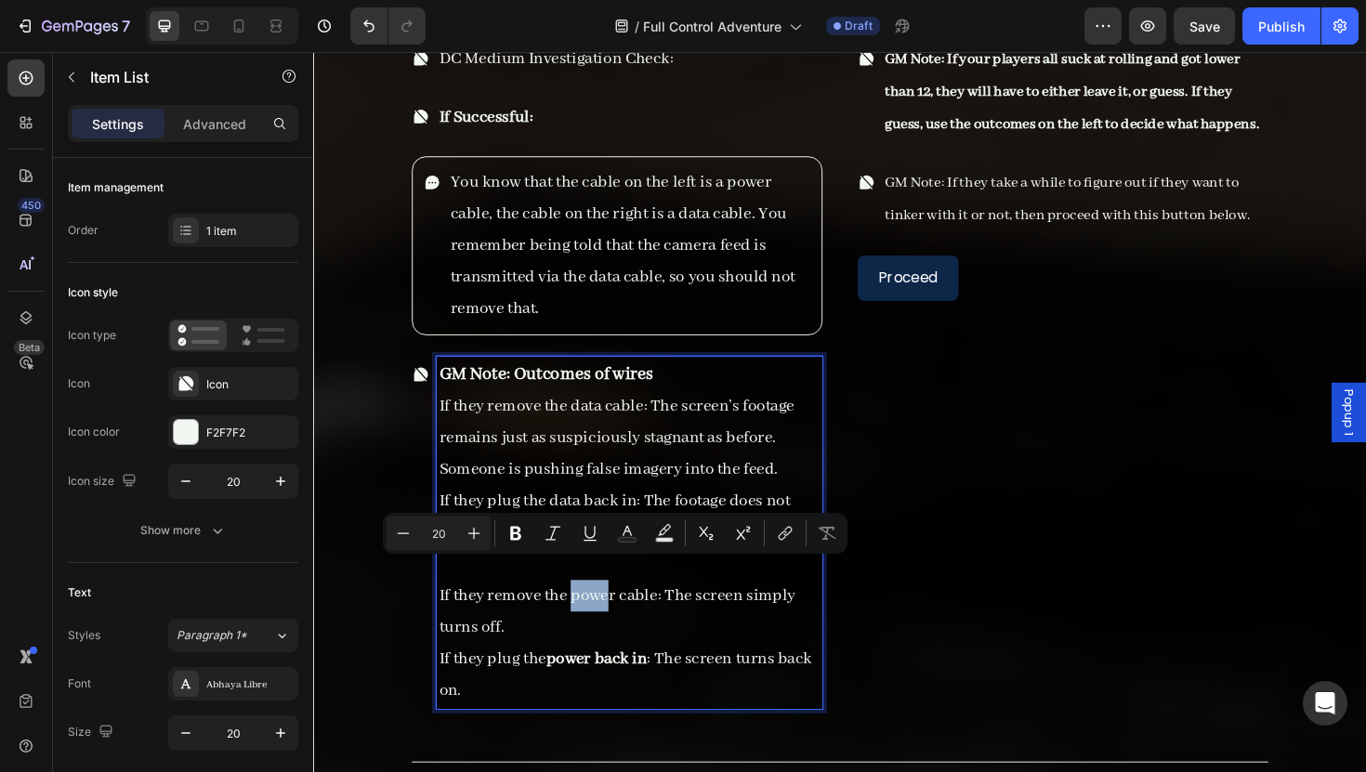
drag, startPoint x: 587, startPoint y: 603, endPoint x: 561, endPoint y: 591, distance: 28.7
click at [576, 611] on p "If they remove the power cable: The screen simply turns off." at bounding box center [647, 644] width 403 height 67
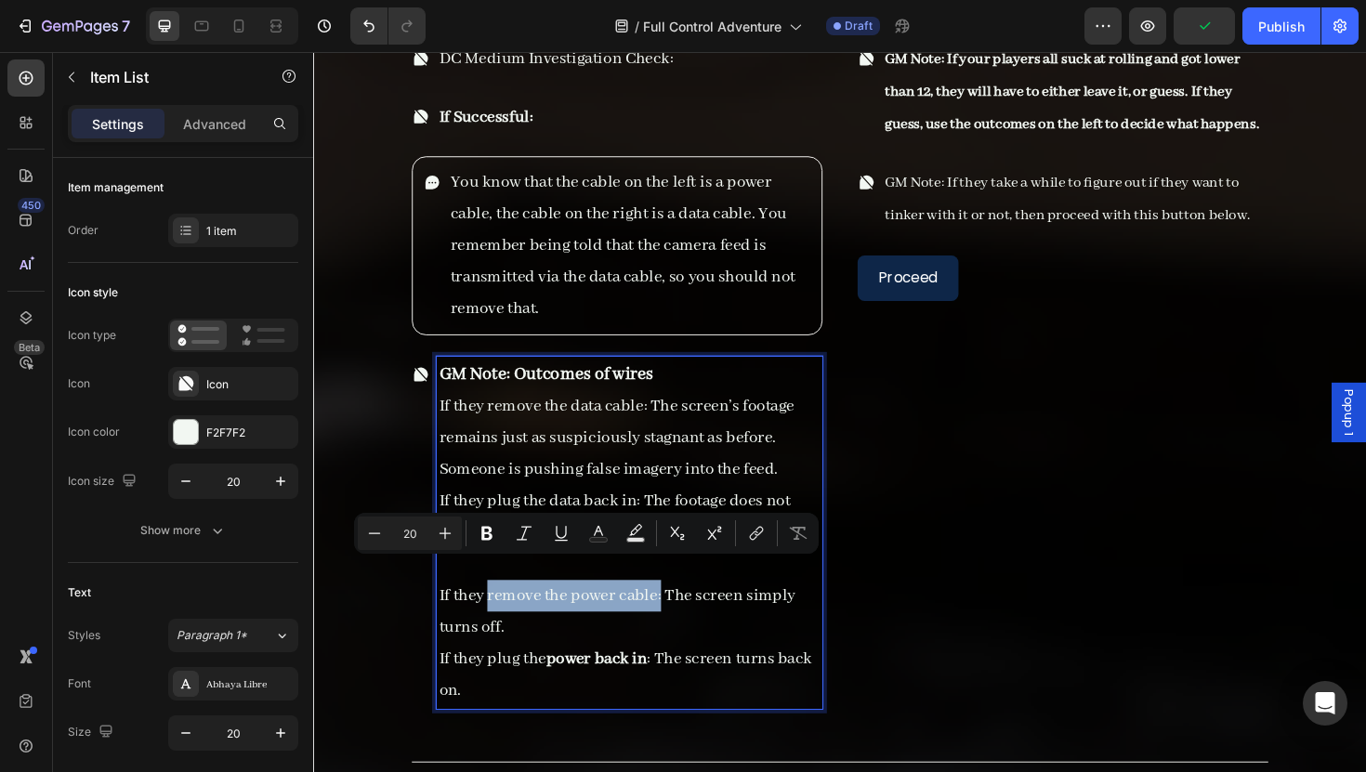
drag, startPoint x: 501, startPoint y: 601, endPoint x: 679, endPoint y: 604, distance: 178.4
click at [679, 611] on p "If they remove the power cable: The screen simply turns off." at bounding box center [647, 644] width 403 height 67
click at [677, 617] on strong "remove the power cable:" at bounding box center [585, 628] width 184 height 22
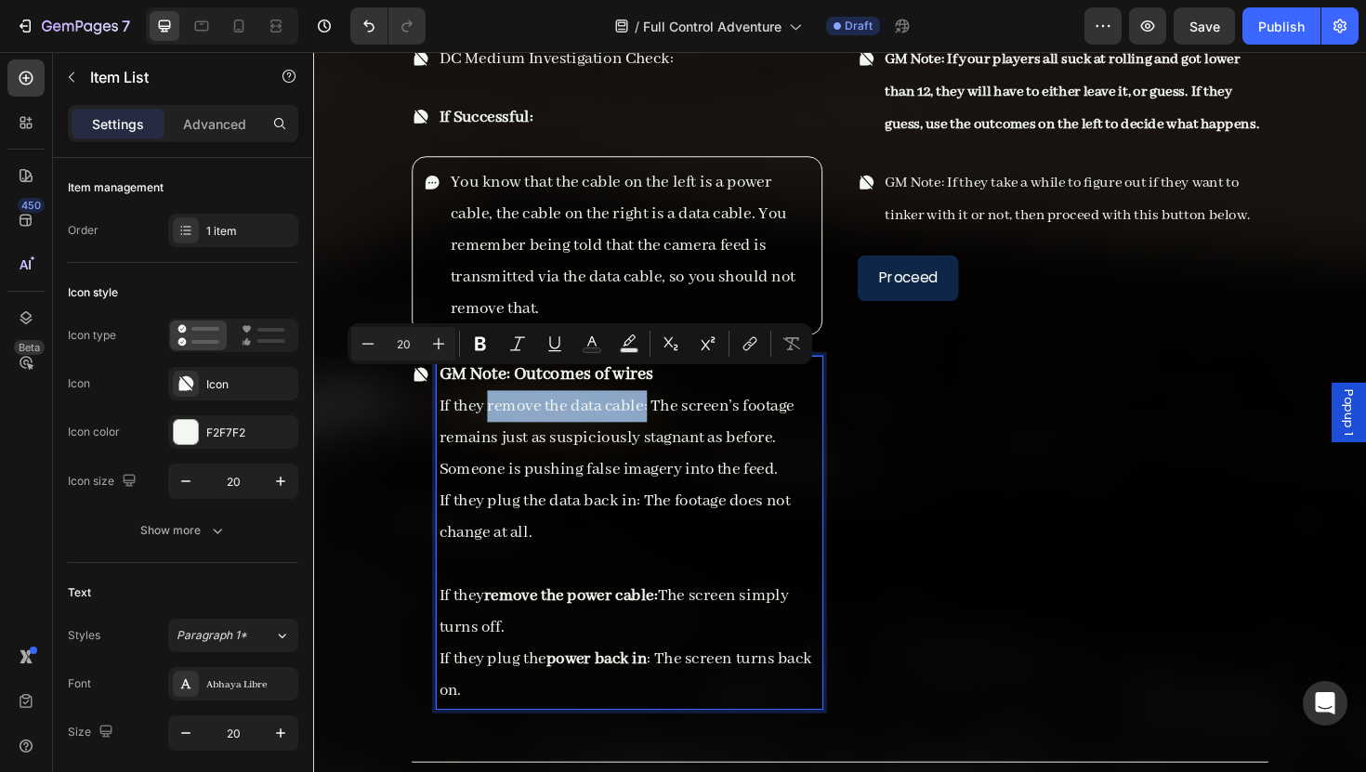
drag, startPoint x: 665, startPoint y: 400, endPoint x: 499, endPoint y: 402, distance: 166.4
click at [499, 411] on p "If they remove the data cable: The screen’s footage remains just as suspiciousl…" at bounding box center [647, 461] width 403 height 100
click at [542, 483] on p "If they remove the data cable: The screen’s footage remains just as suspiciousl…" at bounding box center [647, 461] width 403 height 100
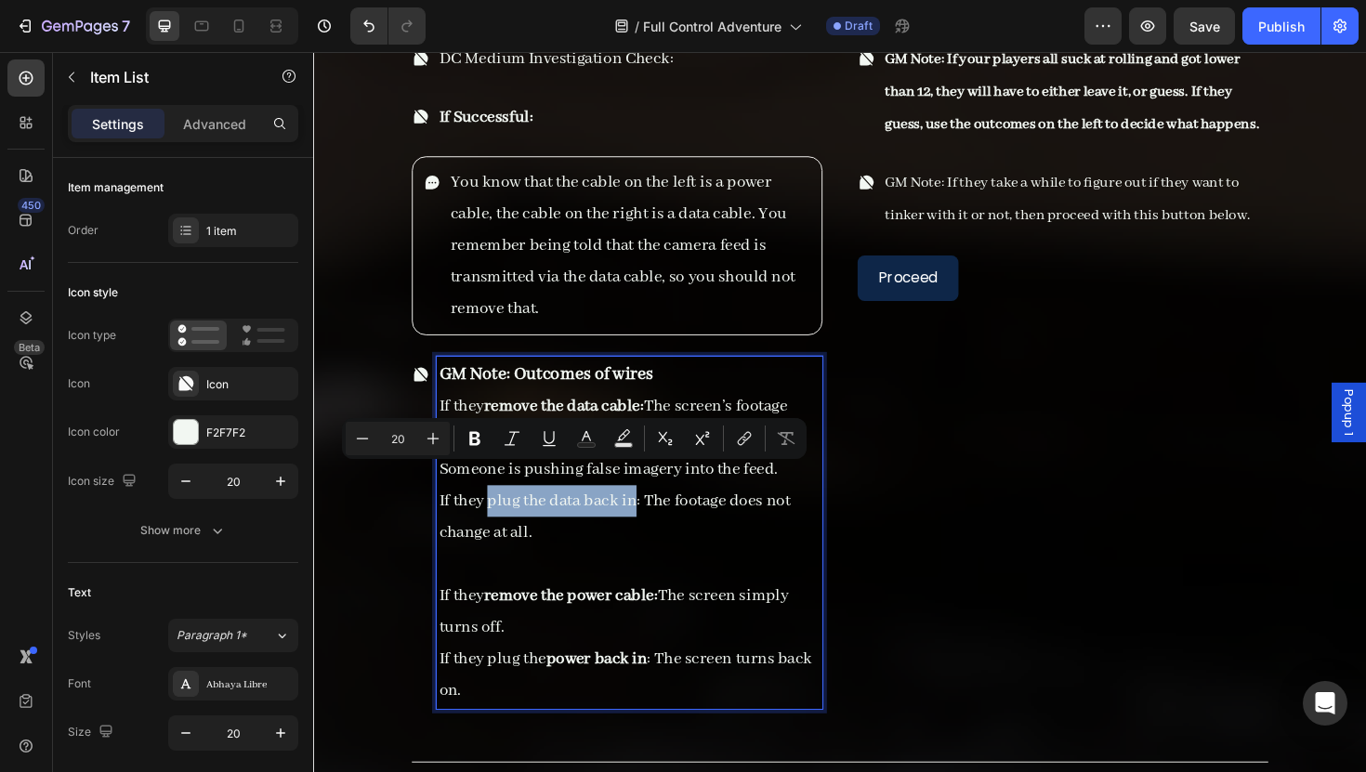
drag, startPoint x: 500, startPoint y: 501, endPoint x: 652, endPoint y: 495, distance: 152.5
click at [652, 511] on p "If they plug the data back in: The footage does not change at all." at bounding box center [647, 544] width 403 height 67
click at [654, 524] on p "If they plug the data back in : The footage does not change at all." at bounding box center [647, 544] width 403 height 67
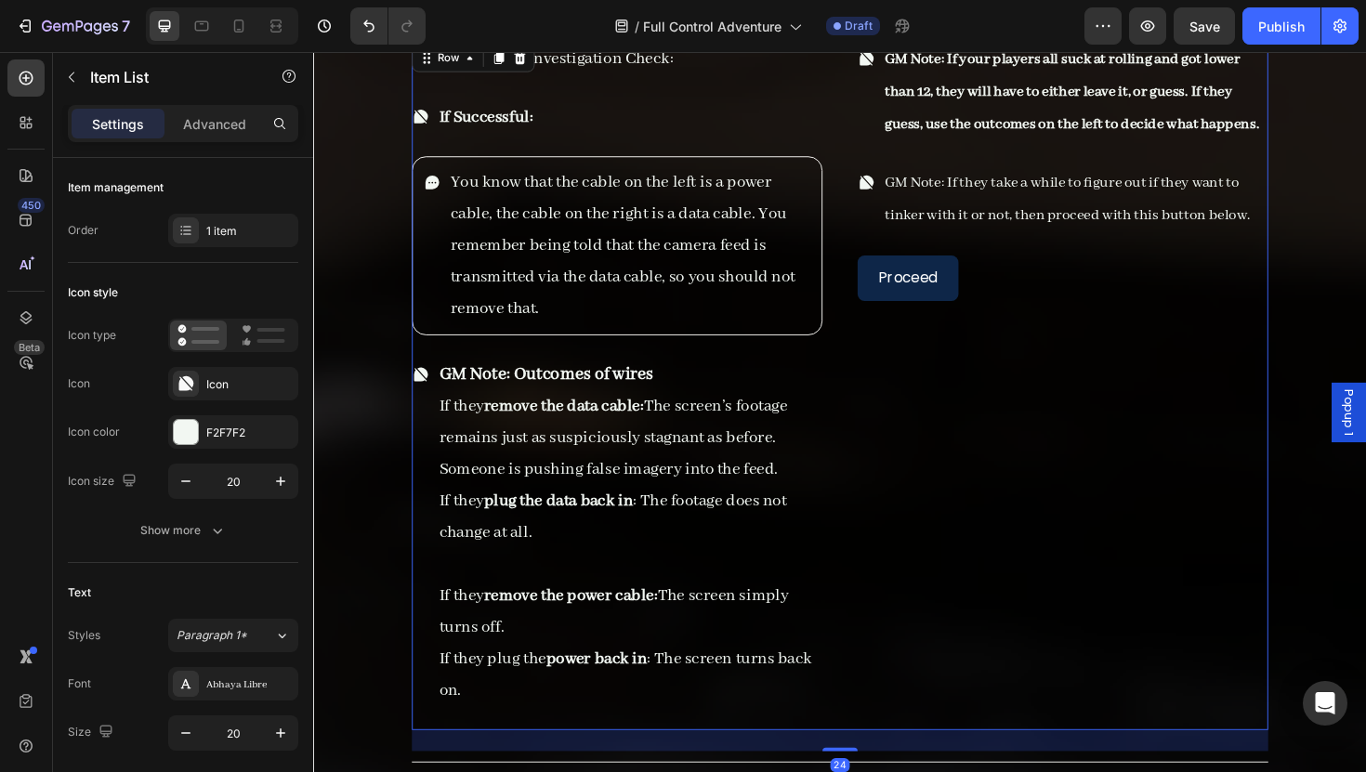
click at [913, 479] on div "GM Note: If your players all suck at rolling and got lower than 12, they will h…" at bounding box center [1106, 405] width 435 height 730
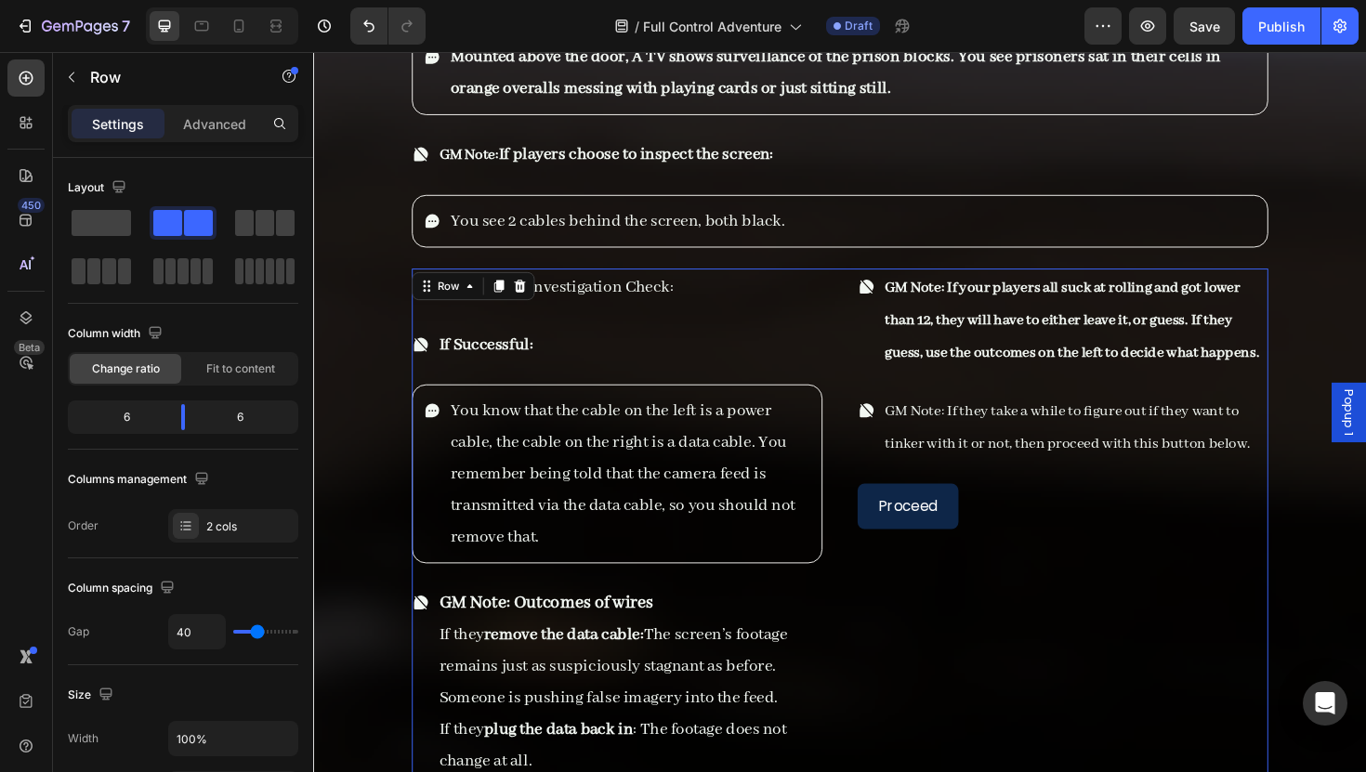
scroll to position [9035, 0]
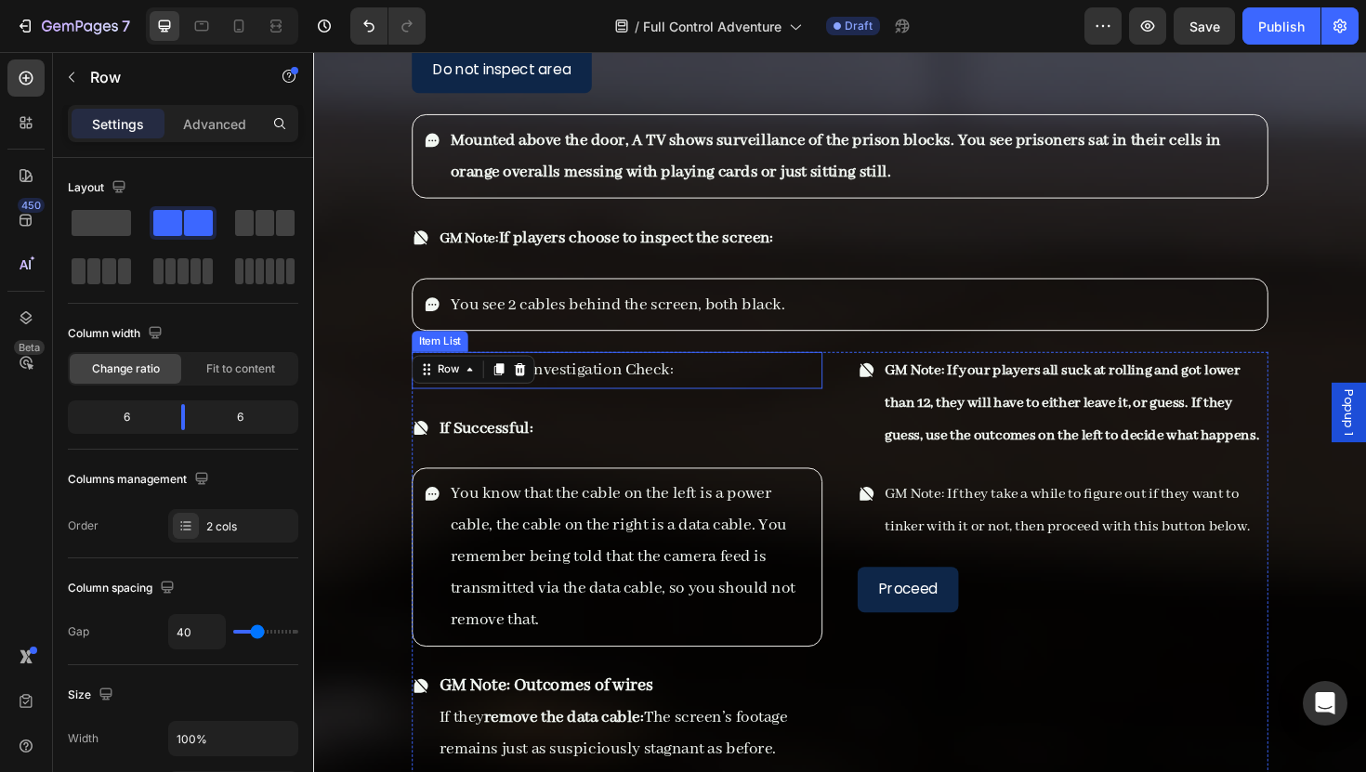
click at [624, 395] on div "DC Medium Investigation Check: Item List If Successful: Item List You know that…" at bounding box center [634, 735] width 435 height 730
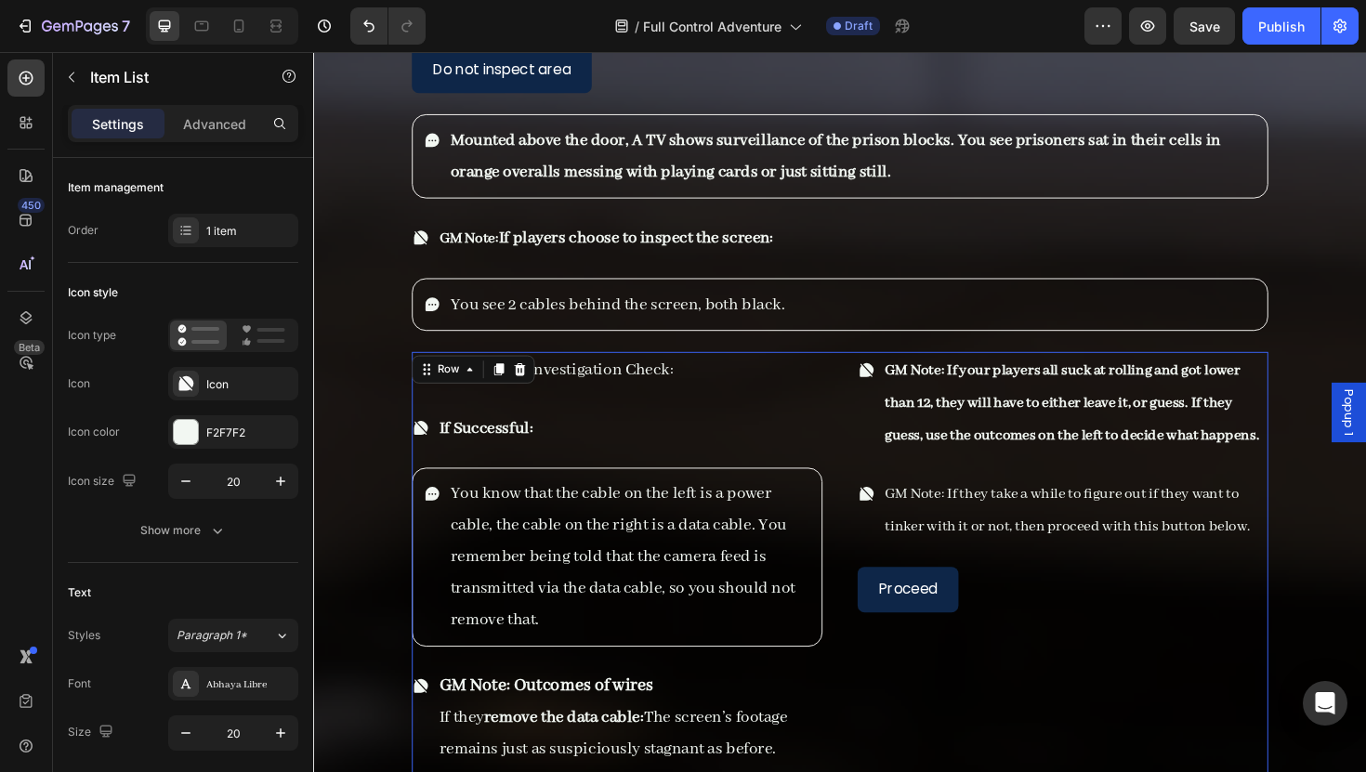
click at [596, 431] on div "If Successful:" at bounding box center [634, 450] width 435 height 39
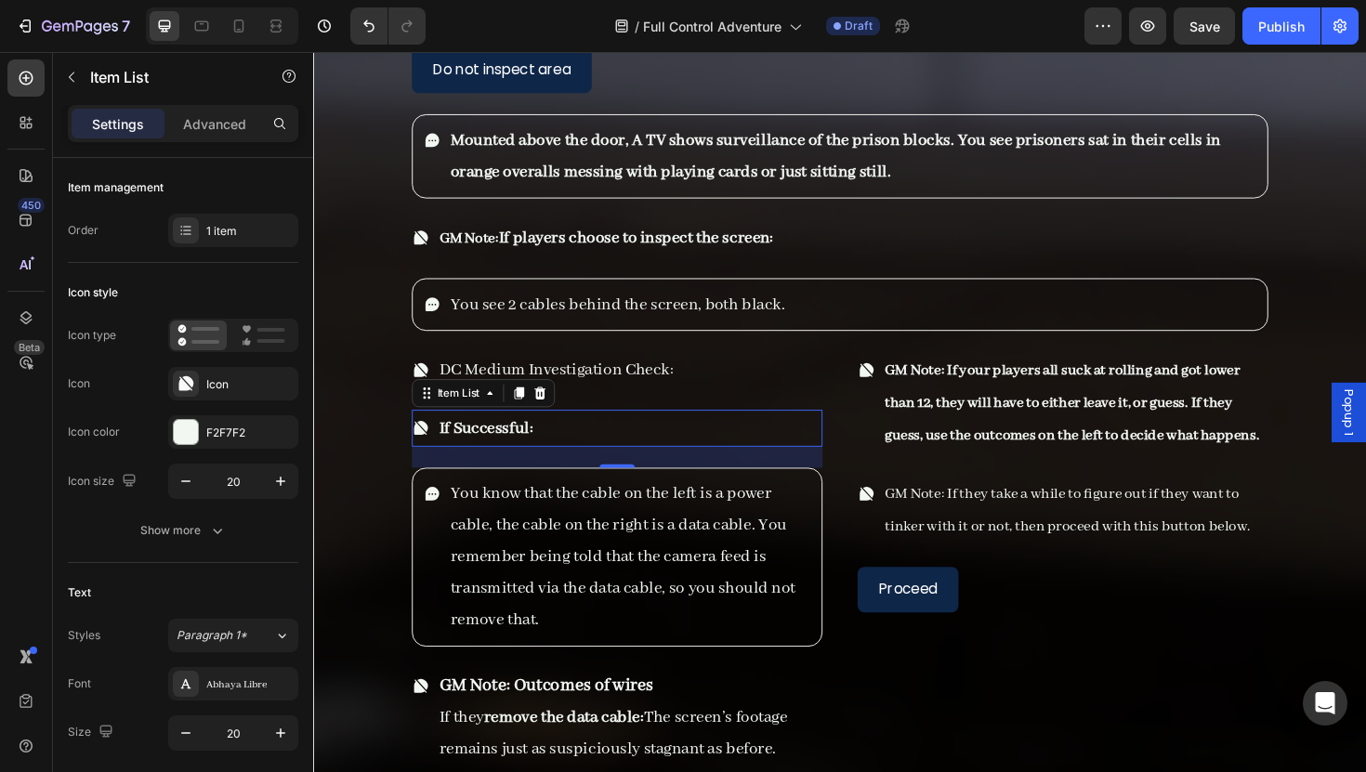
click at [243, 141] on div "Settings Advanced" at bounding box center [183, 123] width 230 height 37
click at [240, 133] on p "Advanced" at bounding box center [214, 124] width 63 height 20
type input "100%"
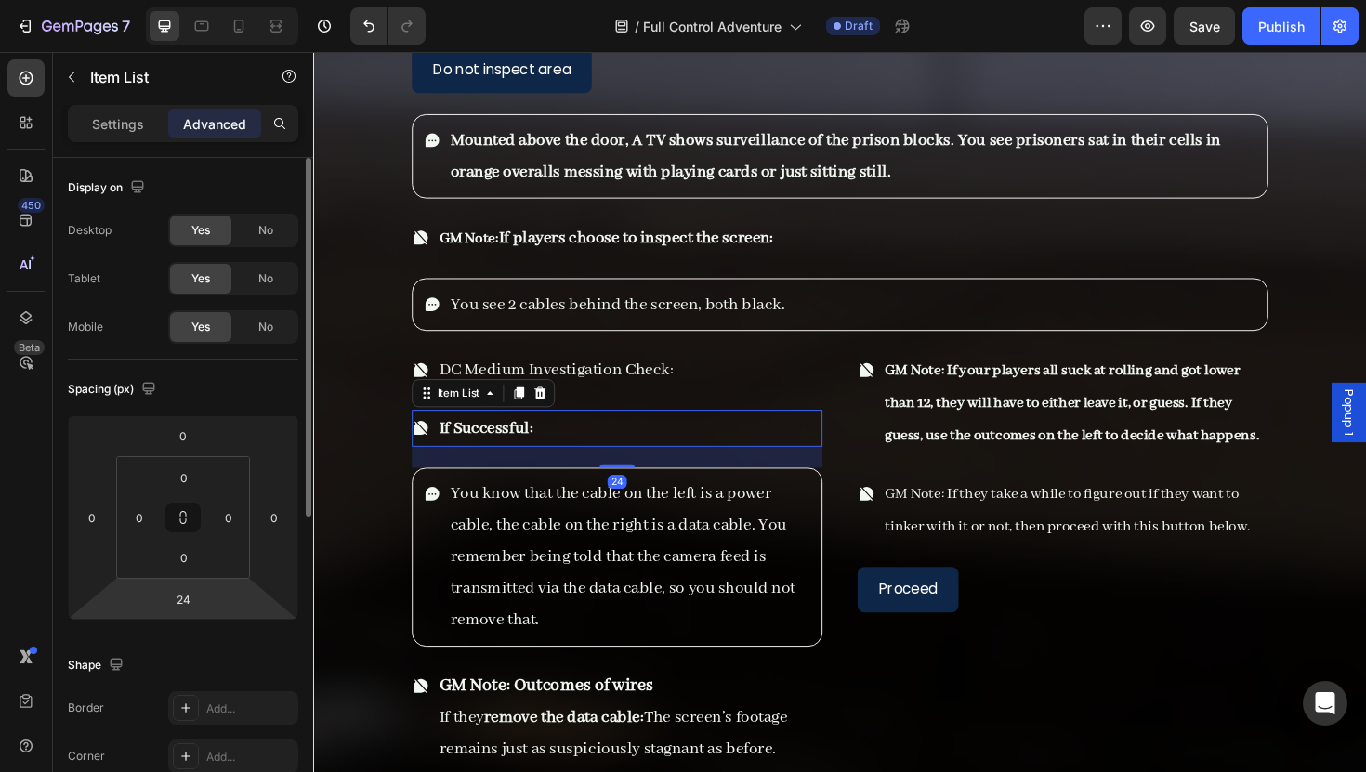
drag, startPoint x: 205, startPoint y: 599, endPoint x: 208, endPoint y: 610, distance: 10.6
click at [208, 610] on div "0 0 24 0" at bounding box center [183, 517] width 230 height 204
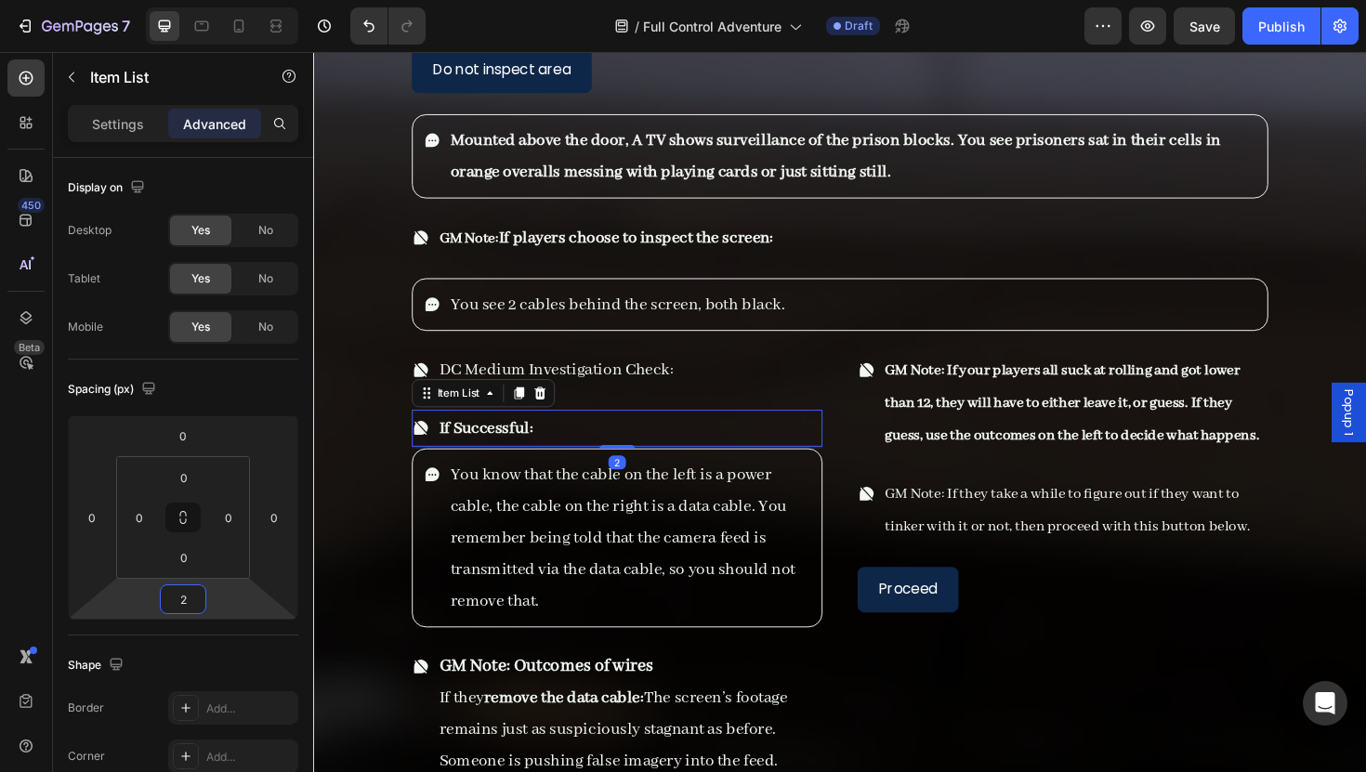
type input "0"
drag, startPoint x: 220, startPoint y: 593, endPoint x: 220, endPoint y: 604, distance: 11.2
click at [220, 0] on html "7 Version history / Full Control Adventure Draft Preview Save Publish 450 Beta …" at bounding box center [683, 0] width 1366 height 0
click at [130, 127] on p "Settings" at bounding box center [118, 124] width 52 height 20
type input "8"
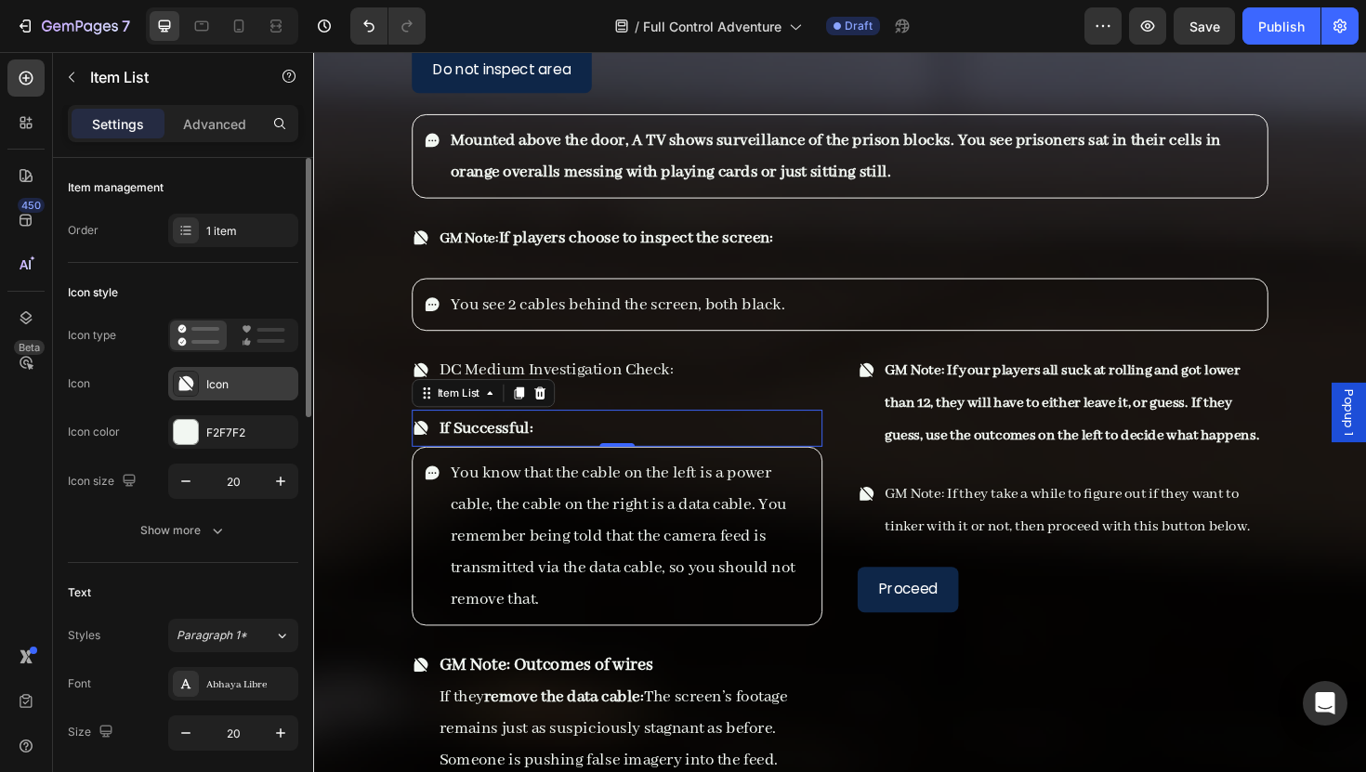
click at [190, 381] on icon at bounding box center [186, 383] width 15 height 15
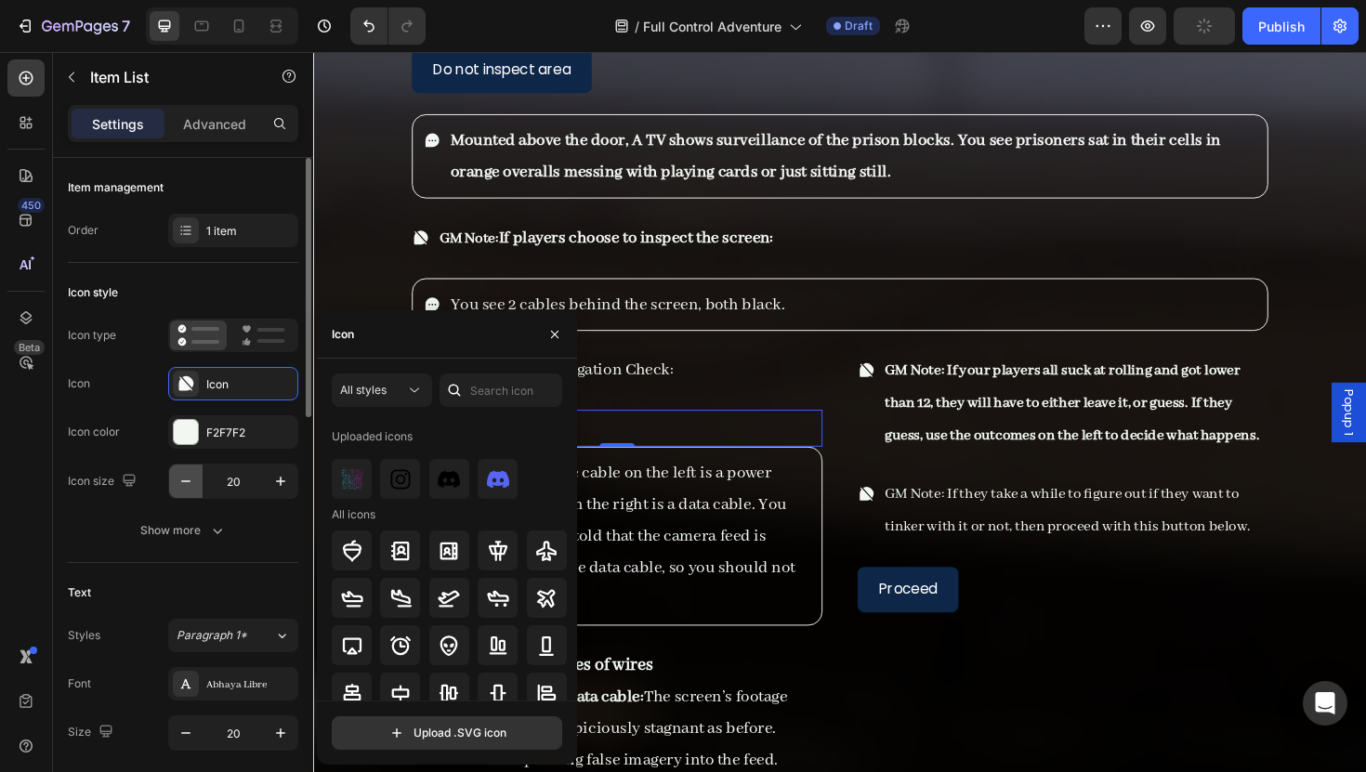
click at [188, 475] on icon "button" at bounding box center [186, 481] width 19 height 19
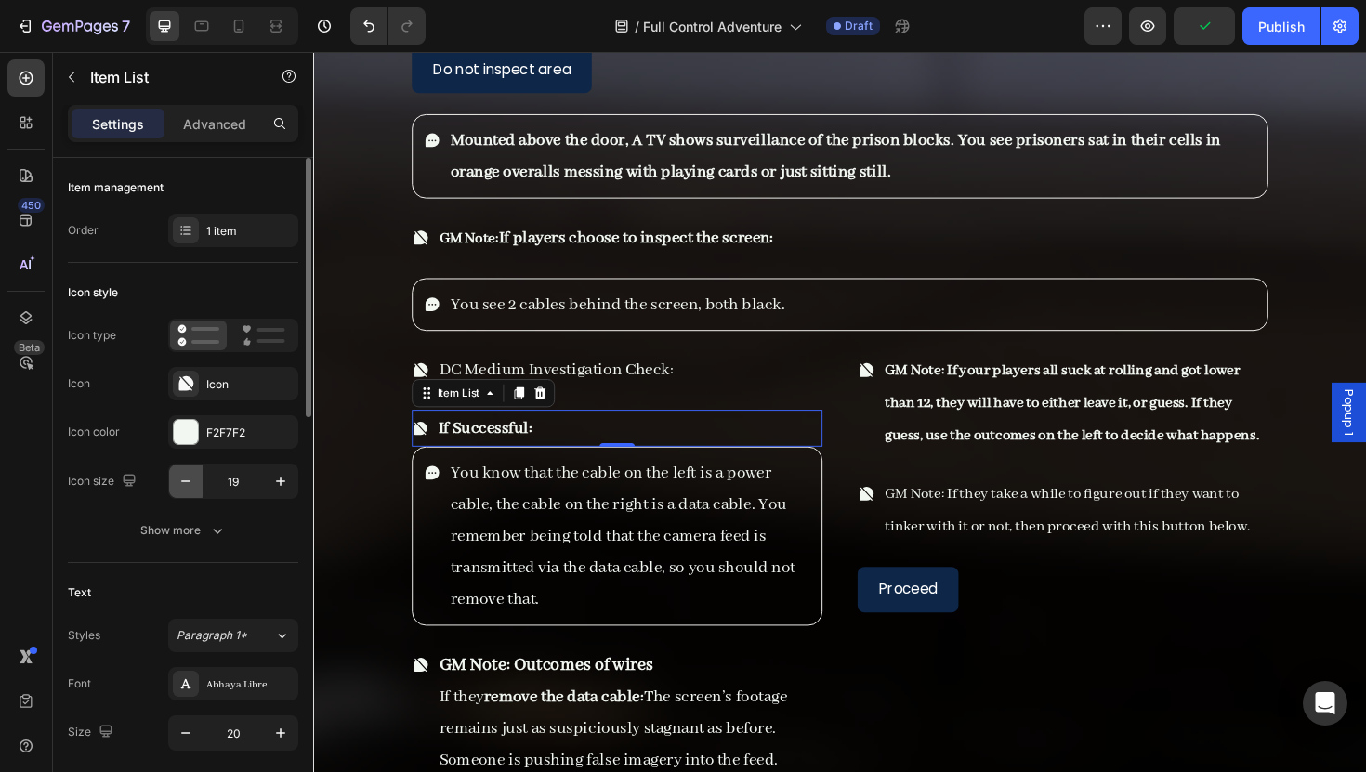
click at [188, 475] on icon "button" at bounding box center [186, 481] width 19 height 19
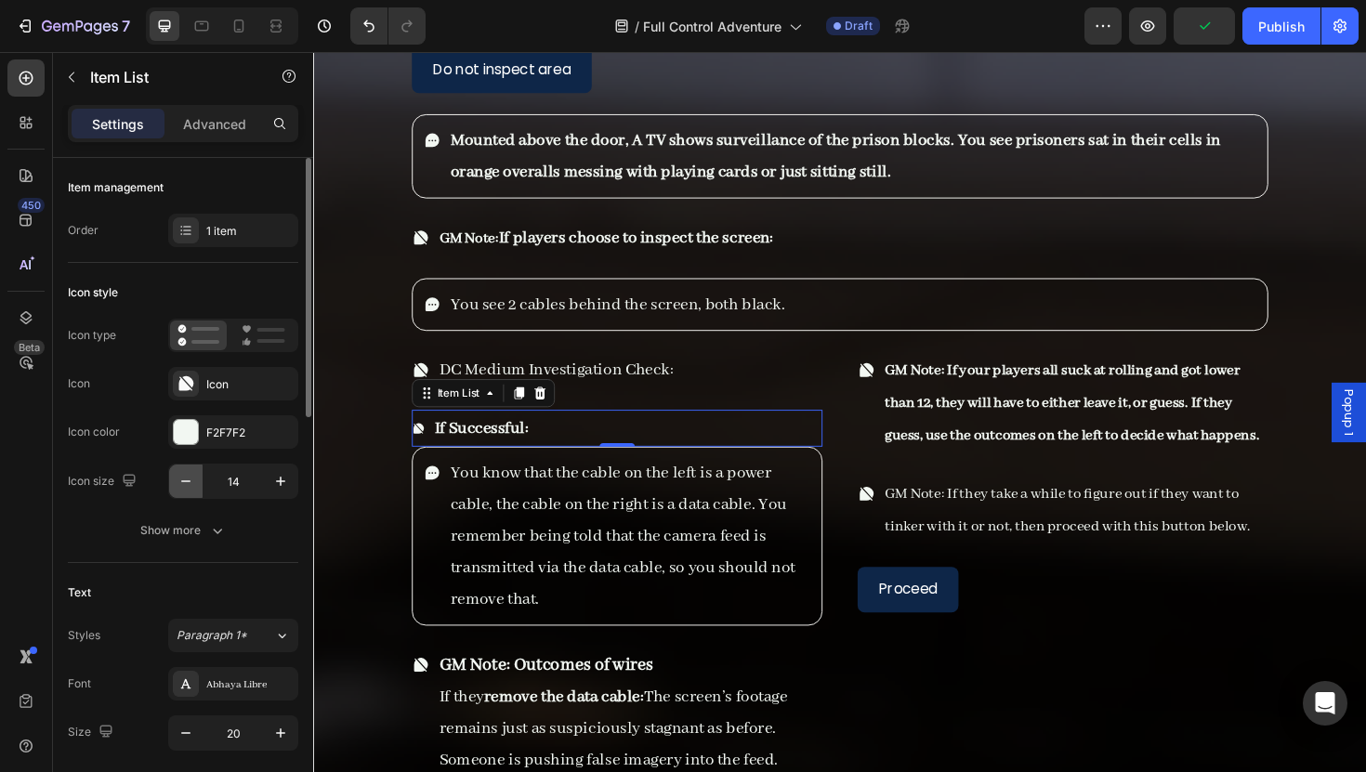
click at [188, 475] on icon "button" at bounding box center [186, 481] width 19 height 19
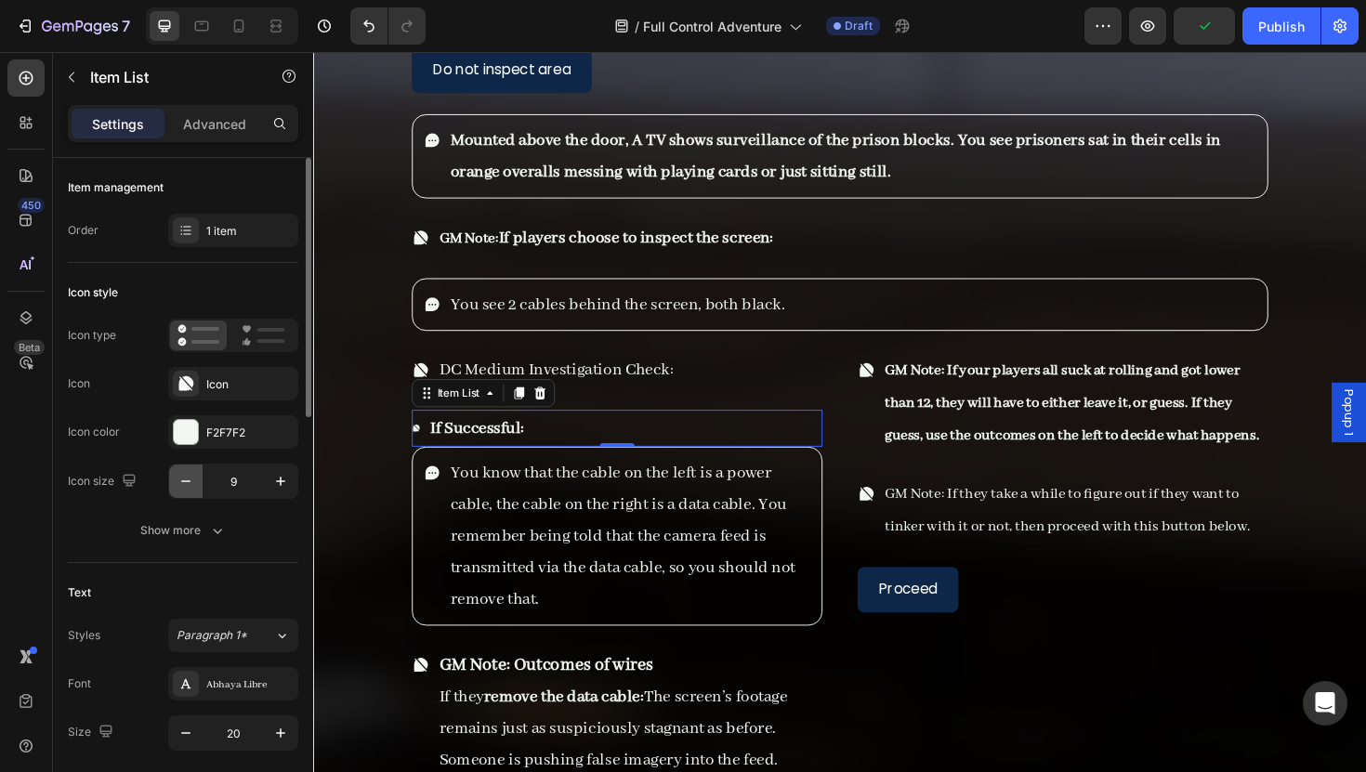
click at [188, 475] on icon "button" at bounding box center [186, 481] width 19 height 19
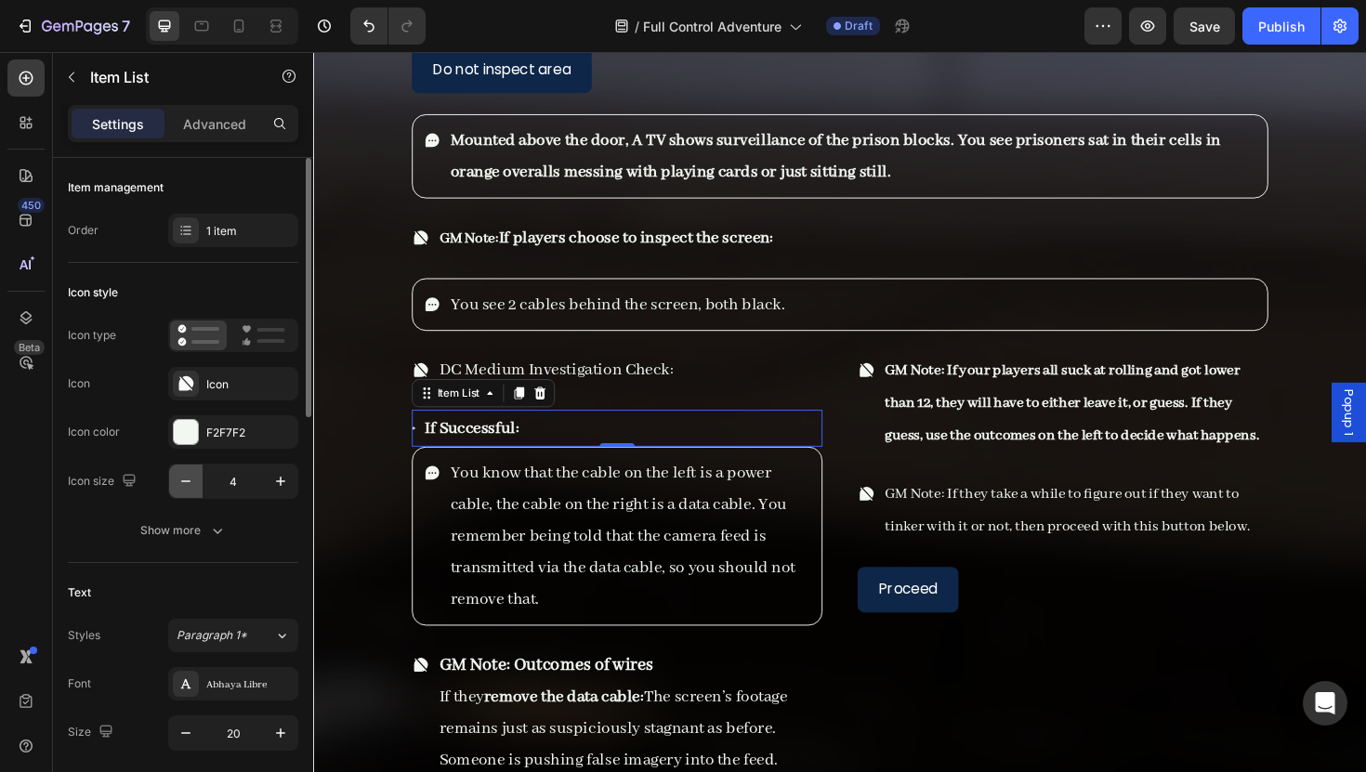
click at [188, 475] on icon "button" at bounding box center [186, 481] width 19 height 19
type input "0"
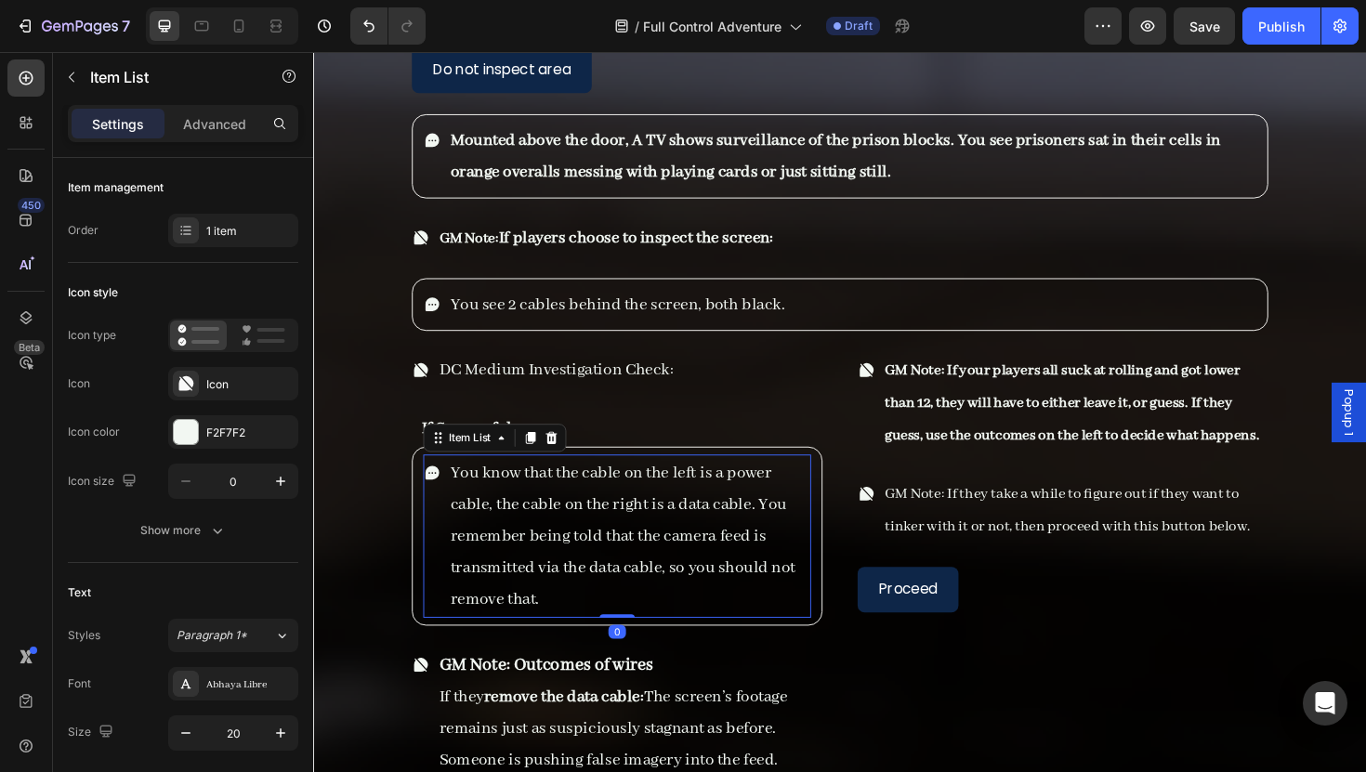
click at [433, 490] on icon at bounding box center [439, 497] width 15 height 15
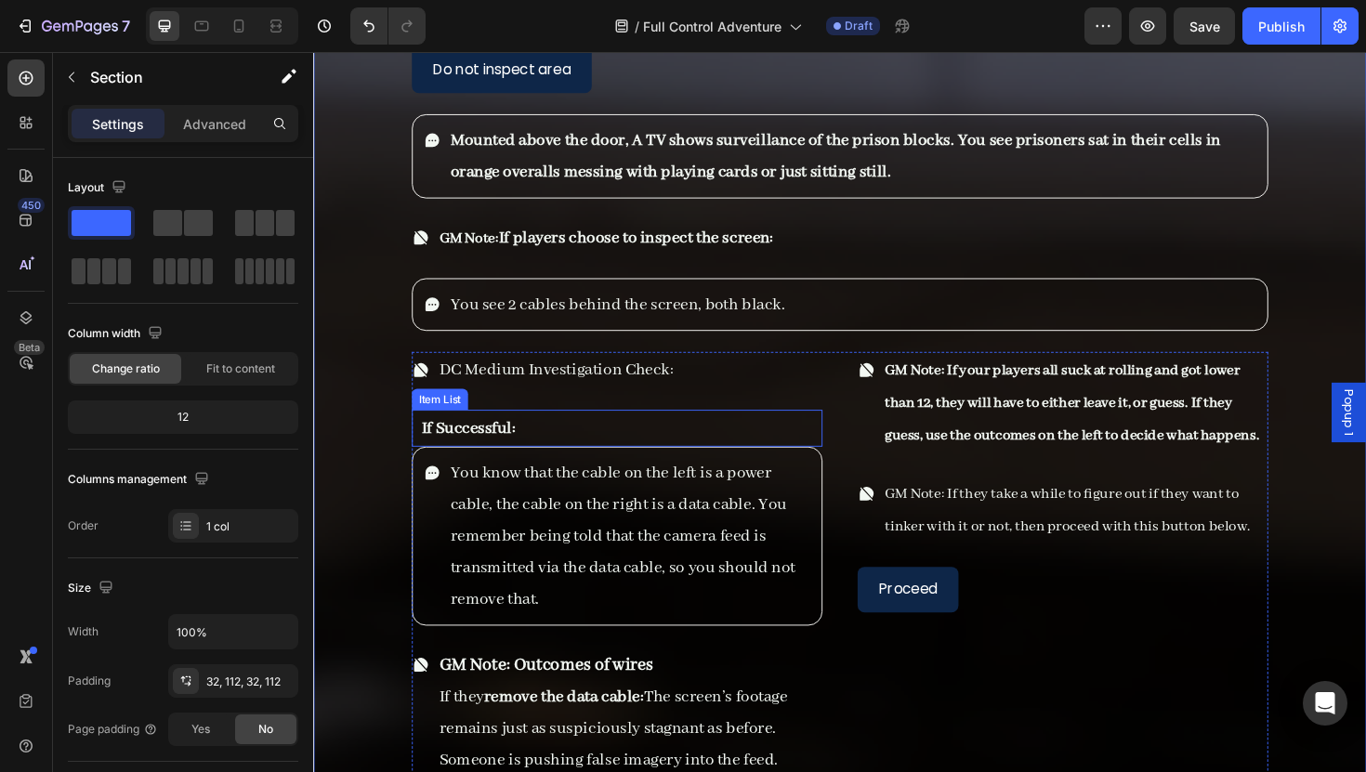
click at [616, 431] on div "If Successful:" at bounding box center [634, 450] width 435 height 39
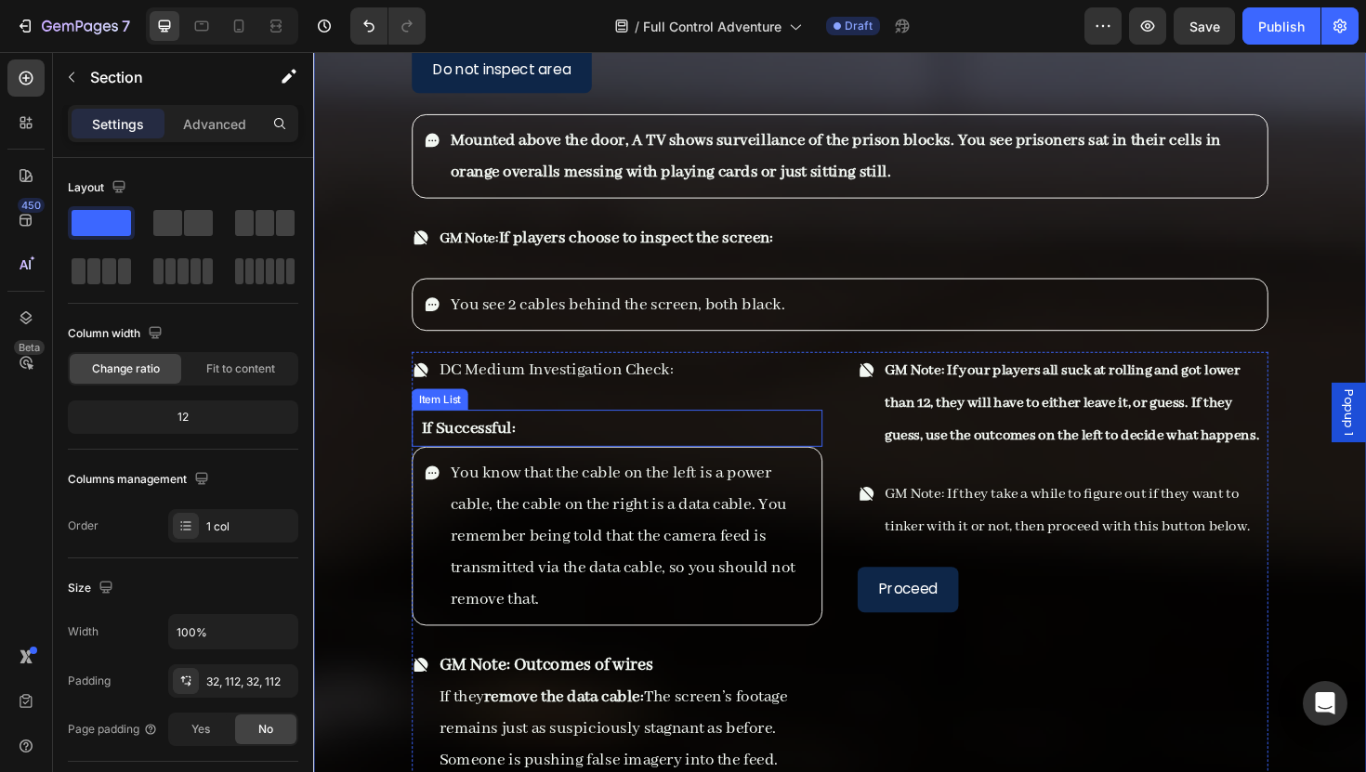
click at [442, 412] on div "Item List" at bounding box center [447, 420] width 52 height 17
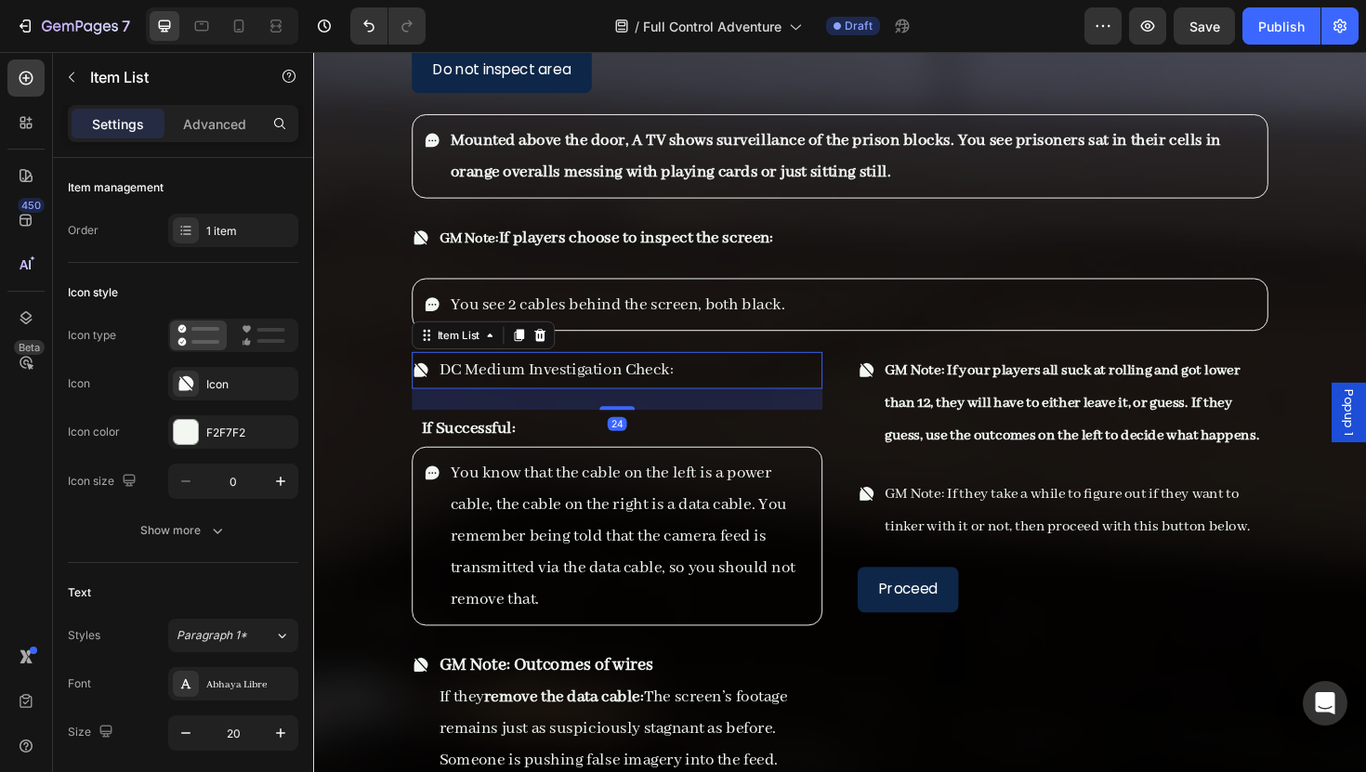
click at [573, 379] on p "DC Medium Investigation Check:" at bounding box center [570, 389] width 248 height 33
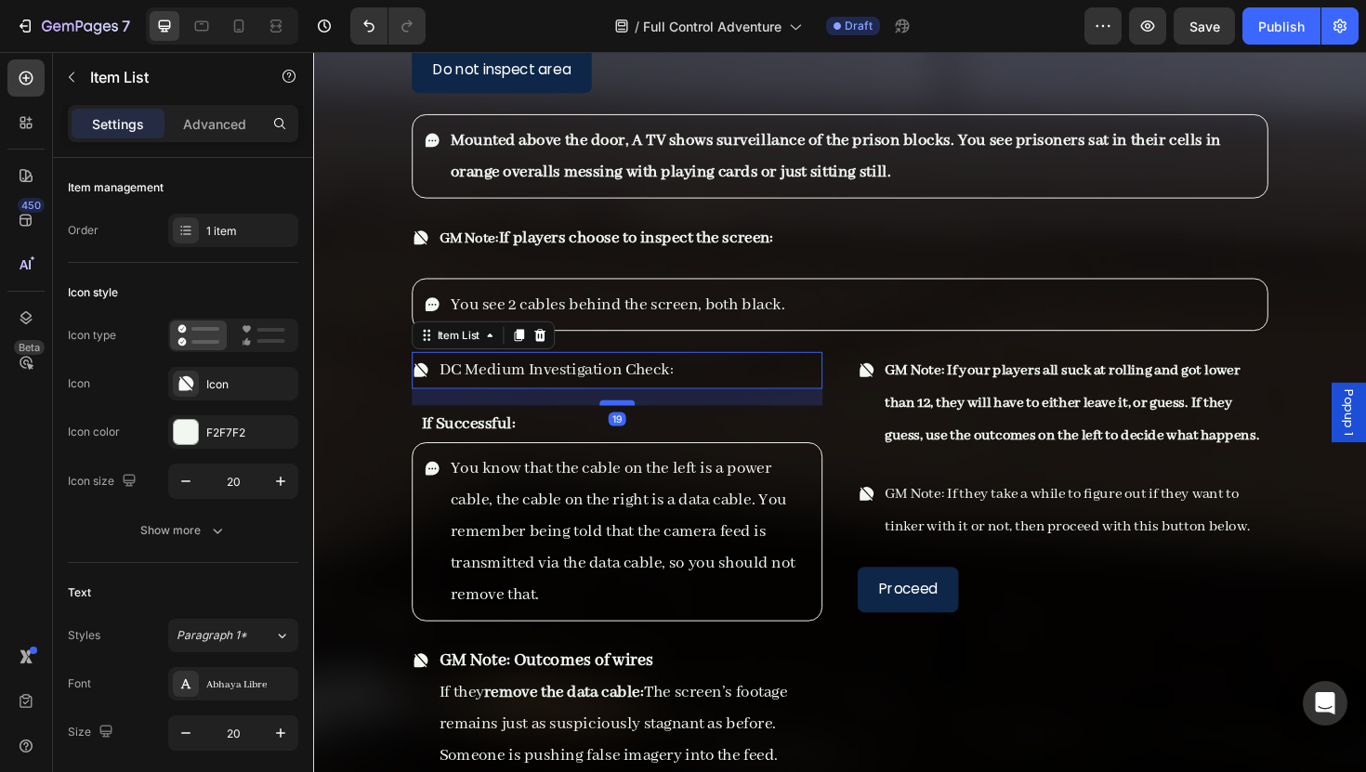
click at [637, 421] on div at bounding box center [634, 424] width 37 height 6
type input "100%"
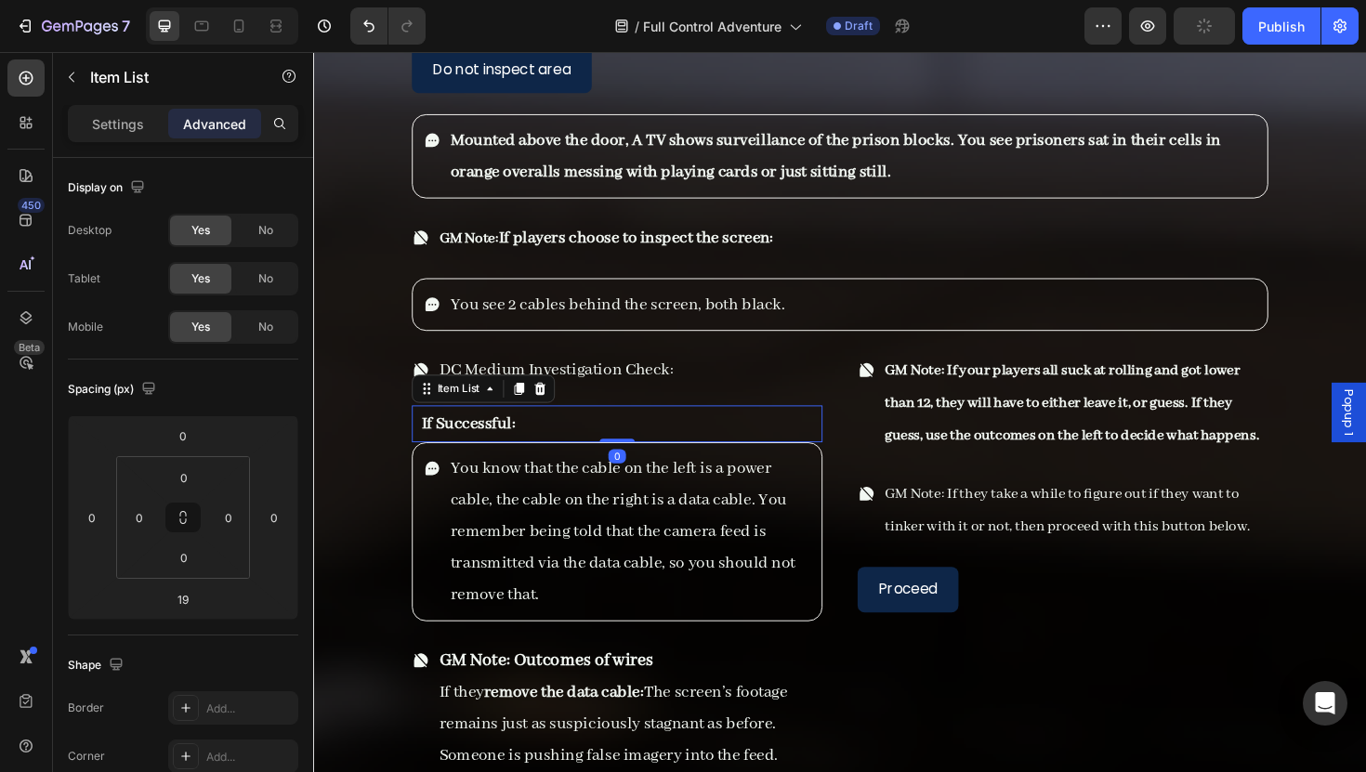
click at [582, 427] on div "If Successful:" at bounding box center [634, 446] width 435 height 39
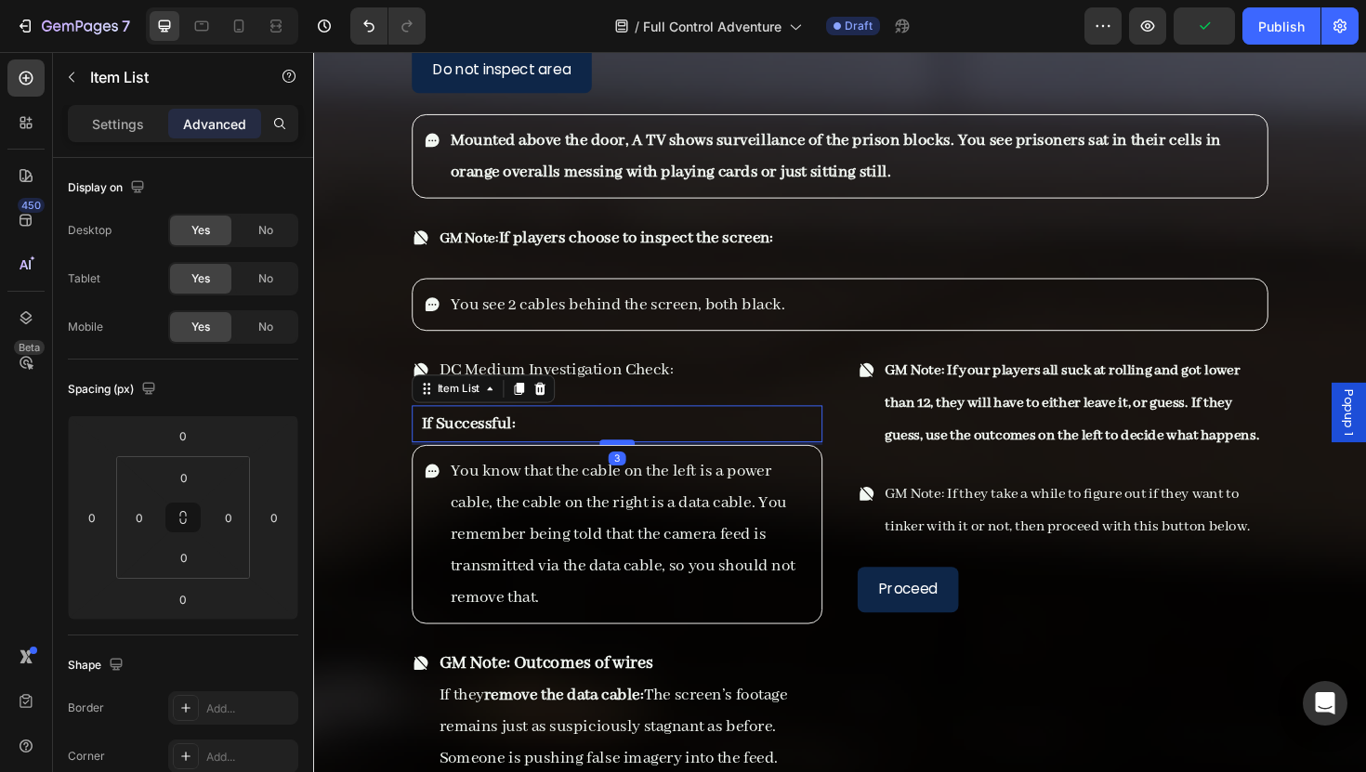
click at [634, 463] on div at bounding box center [634, 466] width 37 height 6
type input "3"
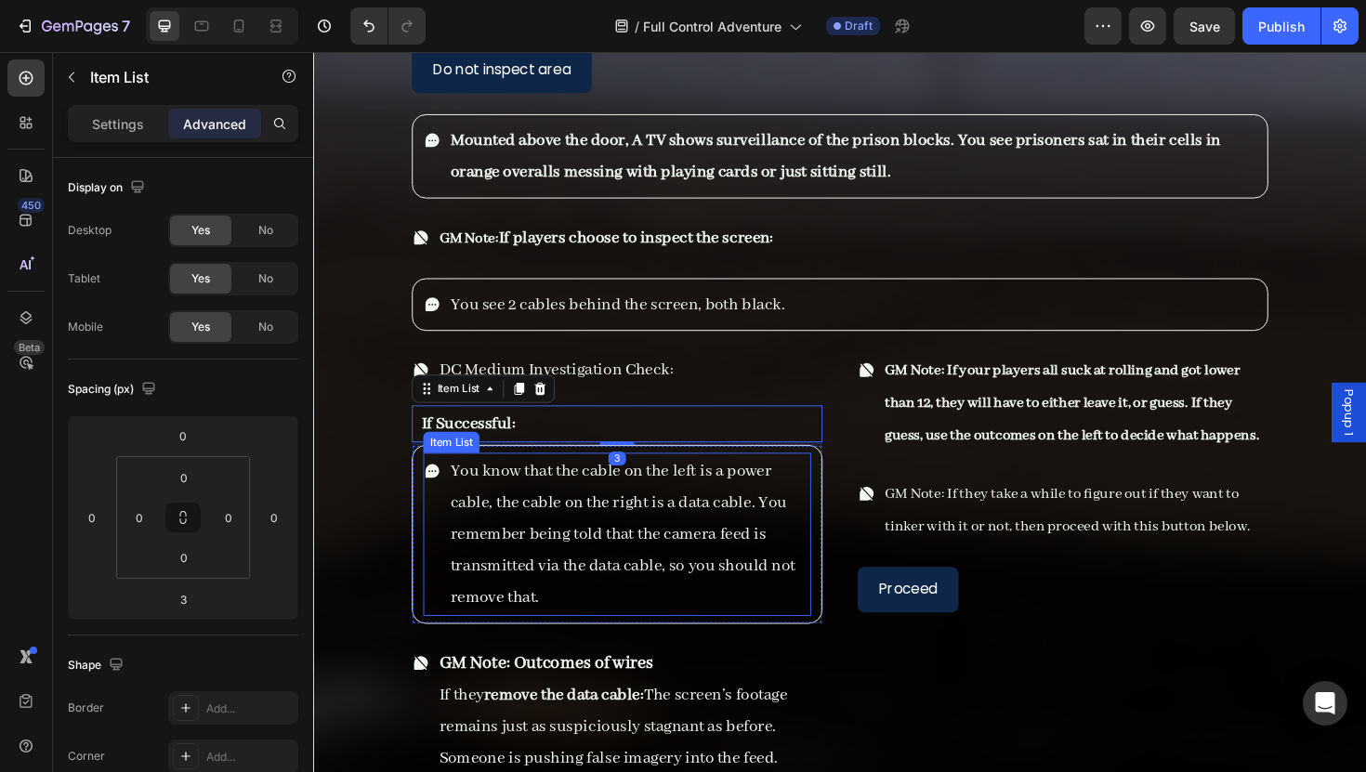
click at [759, 537] on p "You know that the cable on the left is a power cable, the cable on the right is…" at bounding box center [647, 562] width 379 height 167
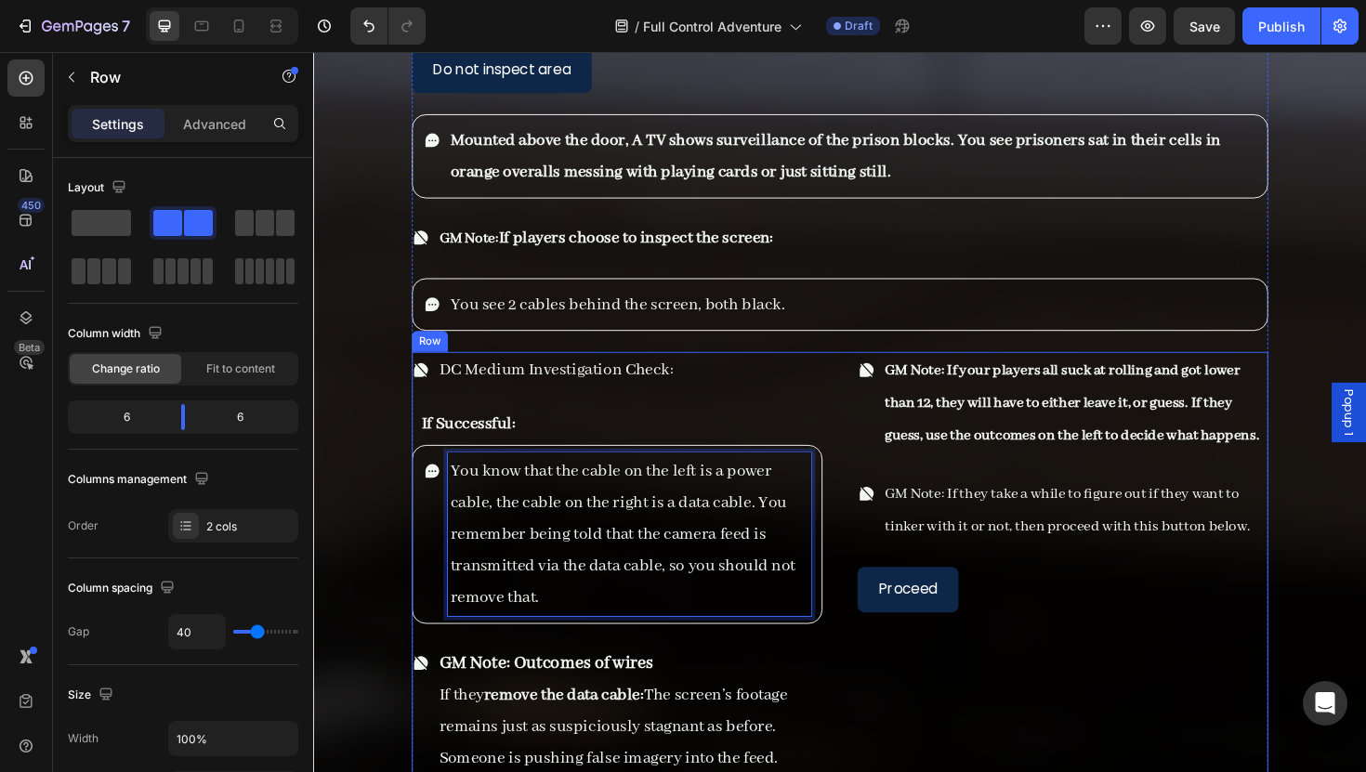
click at [898, 672] on div "GM Note: If your players all suck at rolling and got lower than 12, they will h…" at bounding box center [1106, 723] width 435 height 706
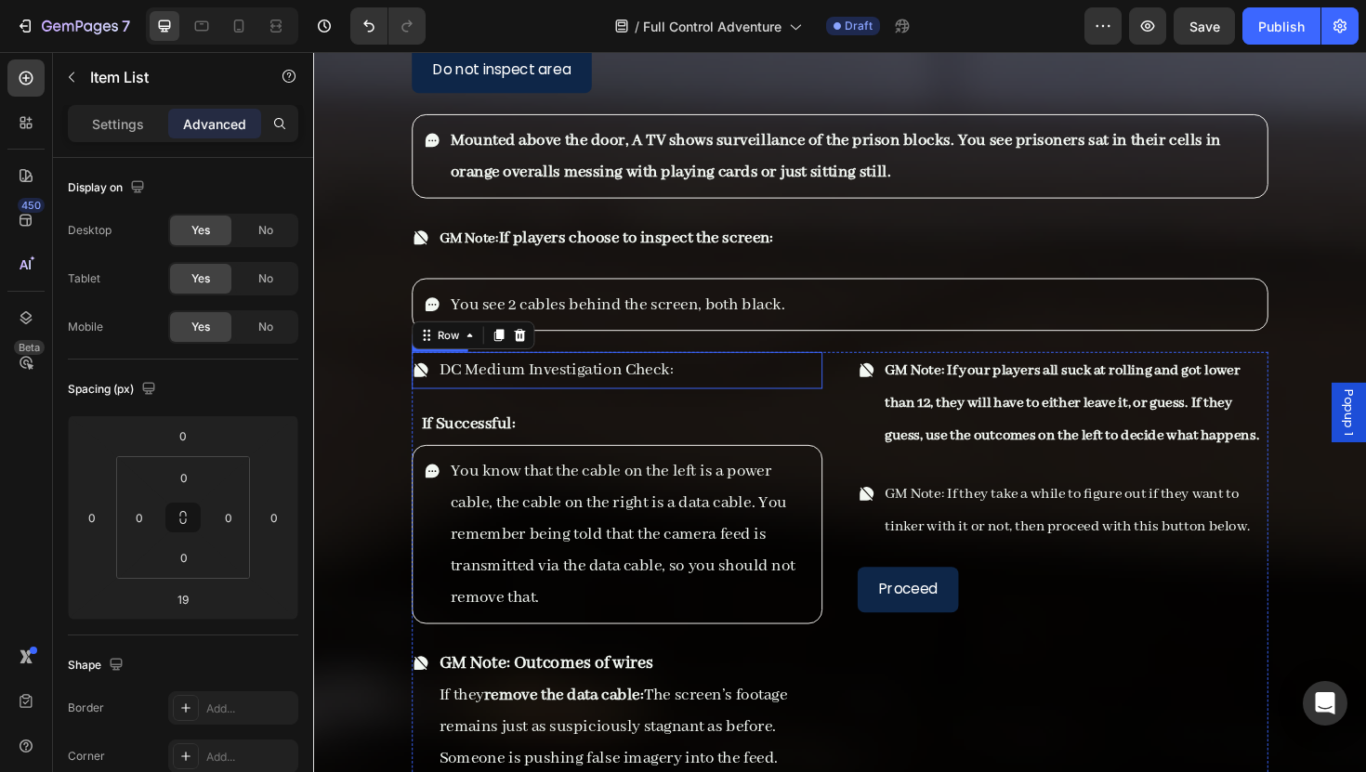
click at [670, 370] on div "DC Medium Investigation Check:" at bounding box center [570, 389] width 254 height 39
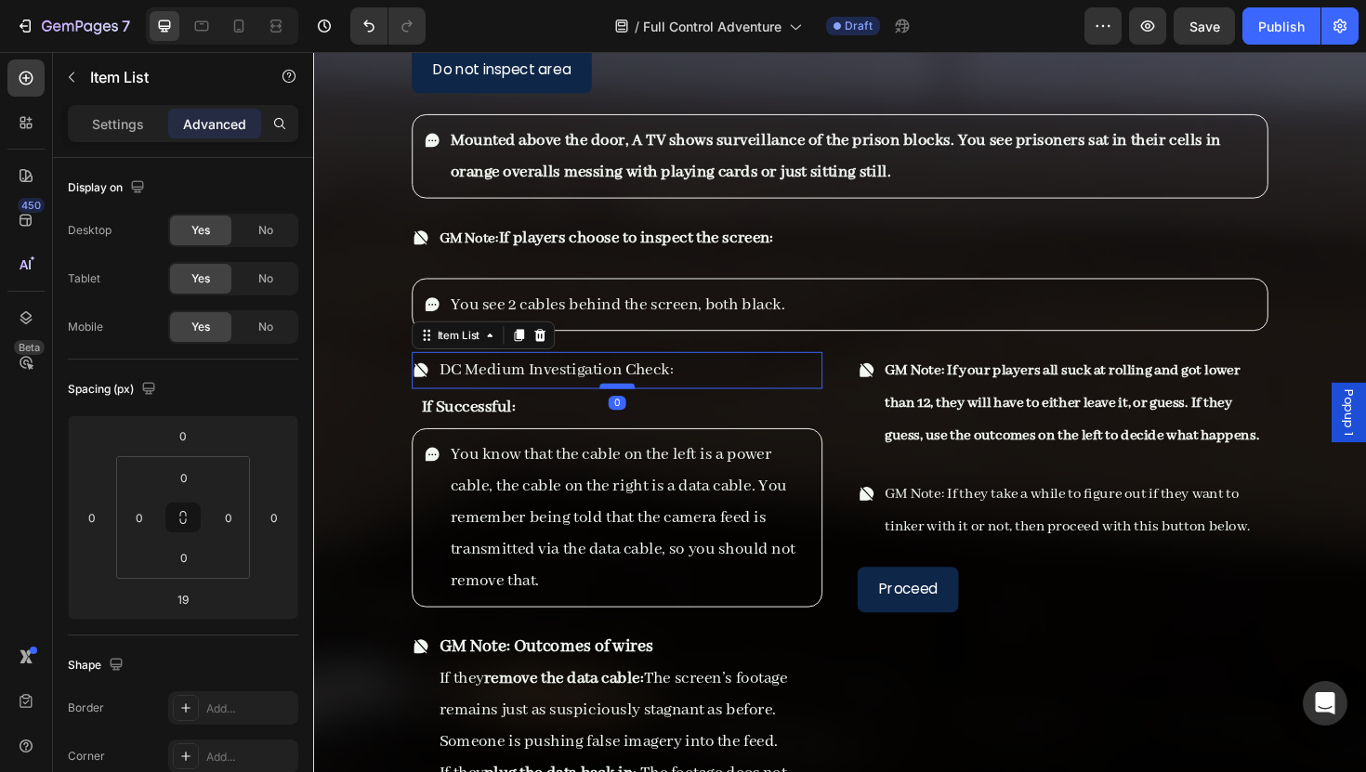
drag, startPoint x: 643, startPoint y: 398, endPoint x: 652, endPoint y: 380, distance: 20.0
click at [652, 403] on div at bounding box center [634, 406] width 37 height 6
type input "0"
click at [721, 423] on div "If Successful: Item List" at bounding box center [634, 428] width 435 height 39
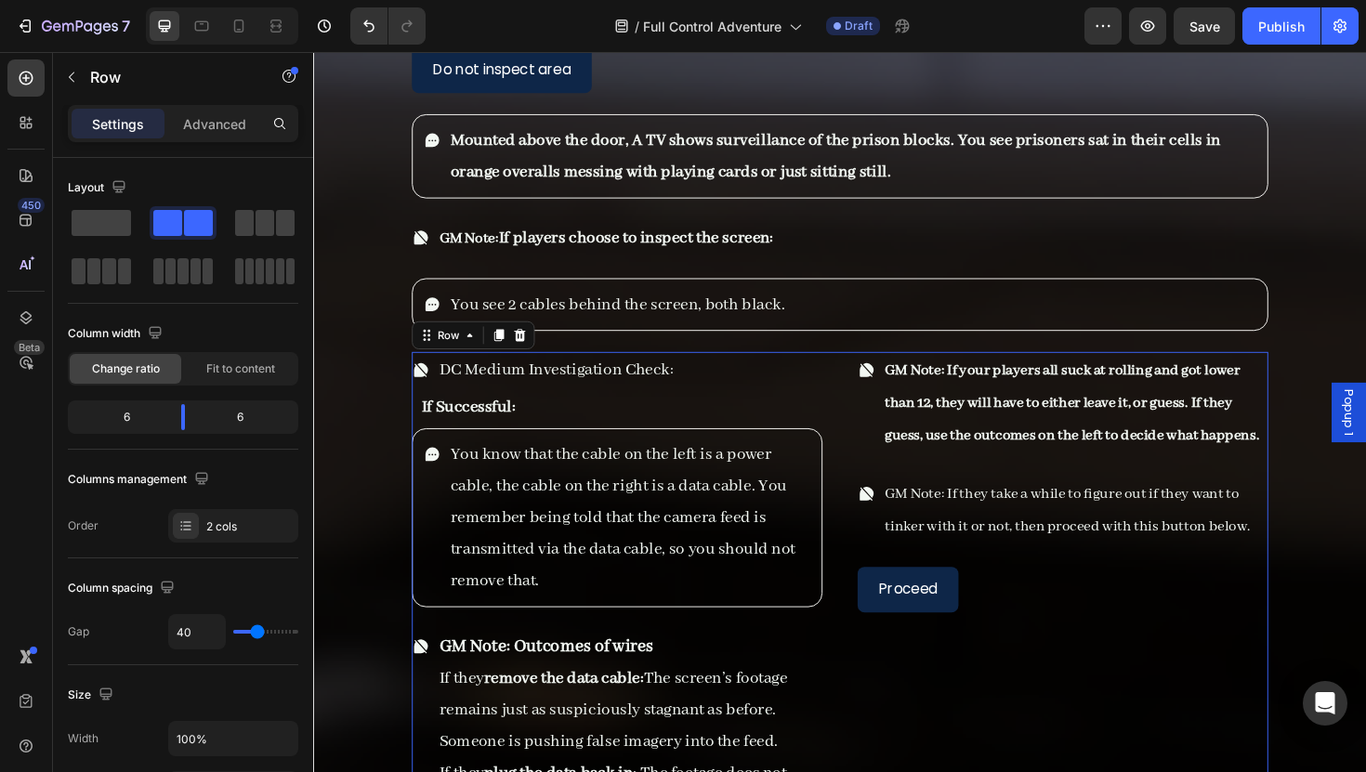
click at [852, 546] on div "DC Medium Investigation Check: Item List If Successful: Item List You know that…" at bounding box center [870, 714] width 907 height 689
click at [938, 708] on div "GM Note: If your players all suck at rolling and got lower than 12, they will h…" at bounding box center [1106, 714] width 435 height 689
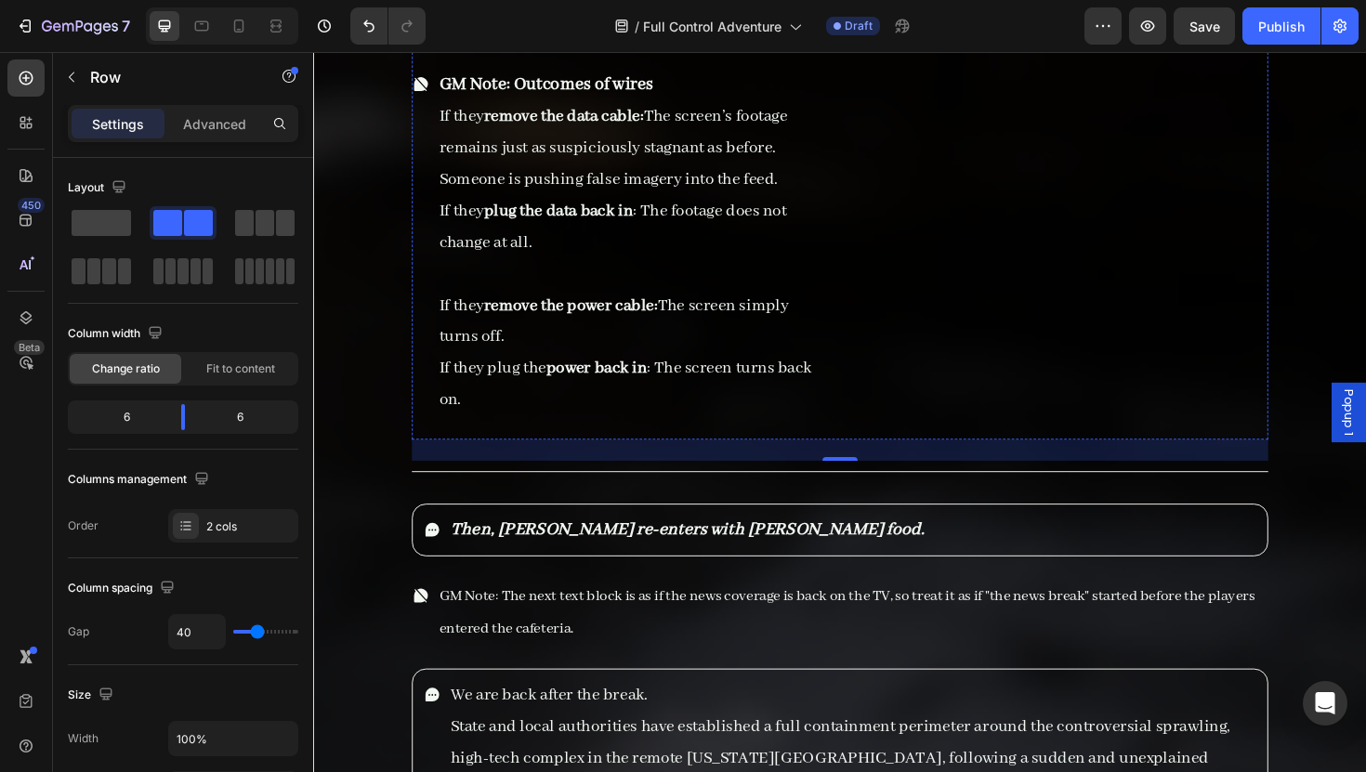
scroll to position [9637, 0]
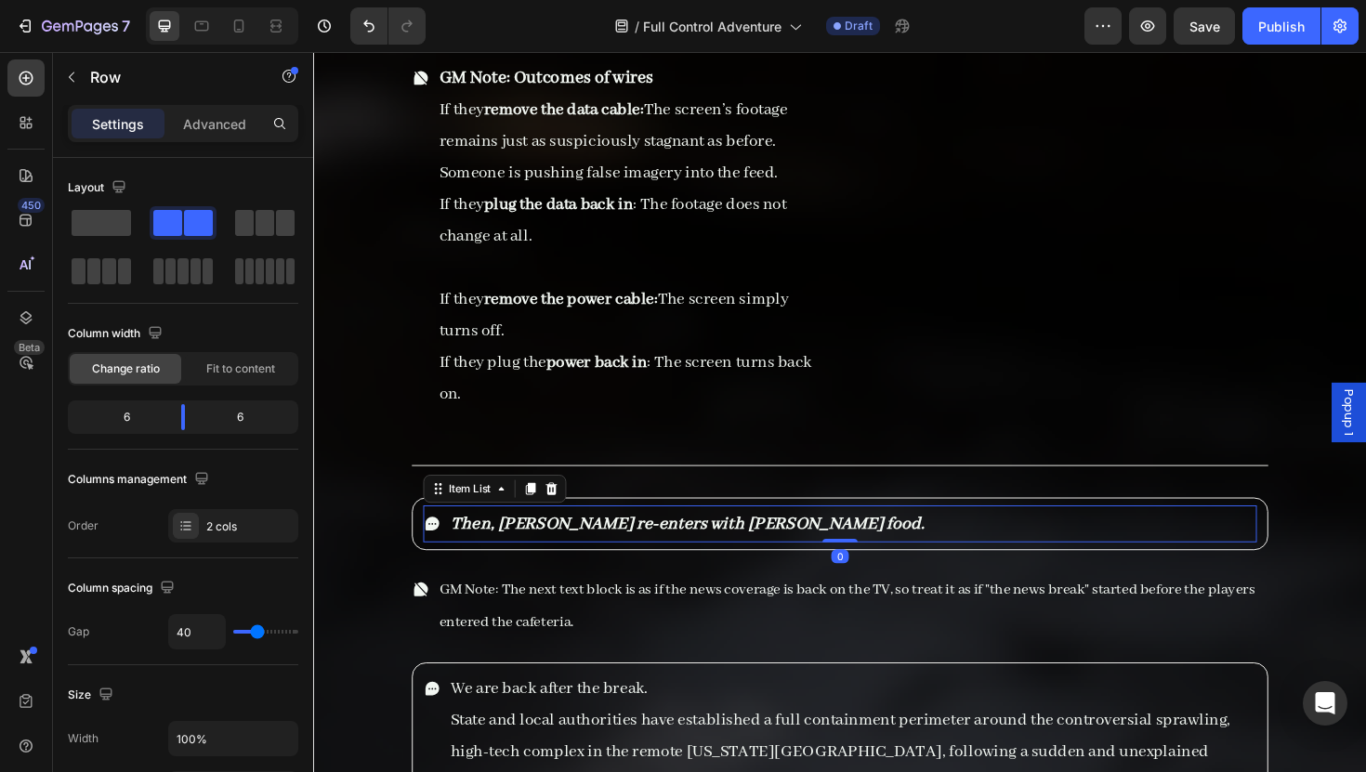
click at [511, 540] on strong "Then, [PERSON_NAME] re-enters with [PERSON_NAME] food." at bounding box center [709, 551] width 502 height 23
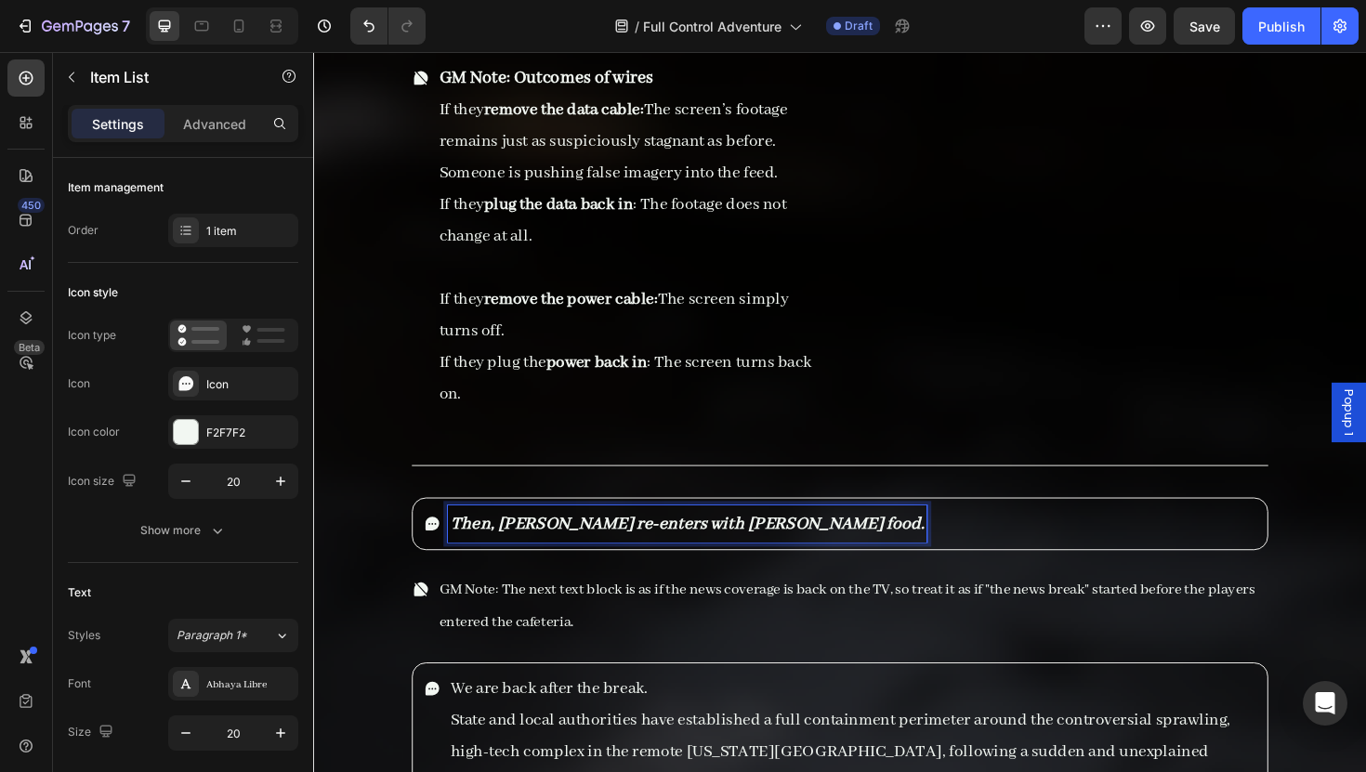
click at [507, 540] on strong "Then, [PERSON_NAME] re-enters with [PERSON_NAME] food." at bounding box center [709, 551] width 502 height 23
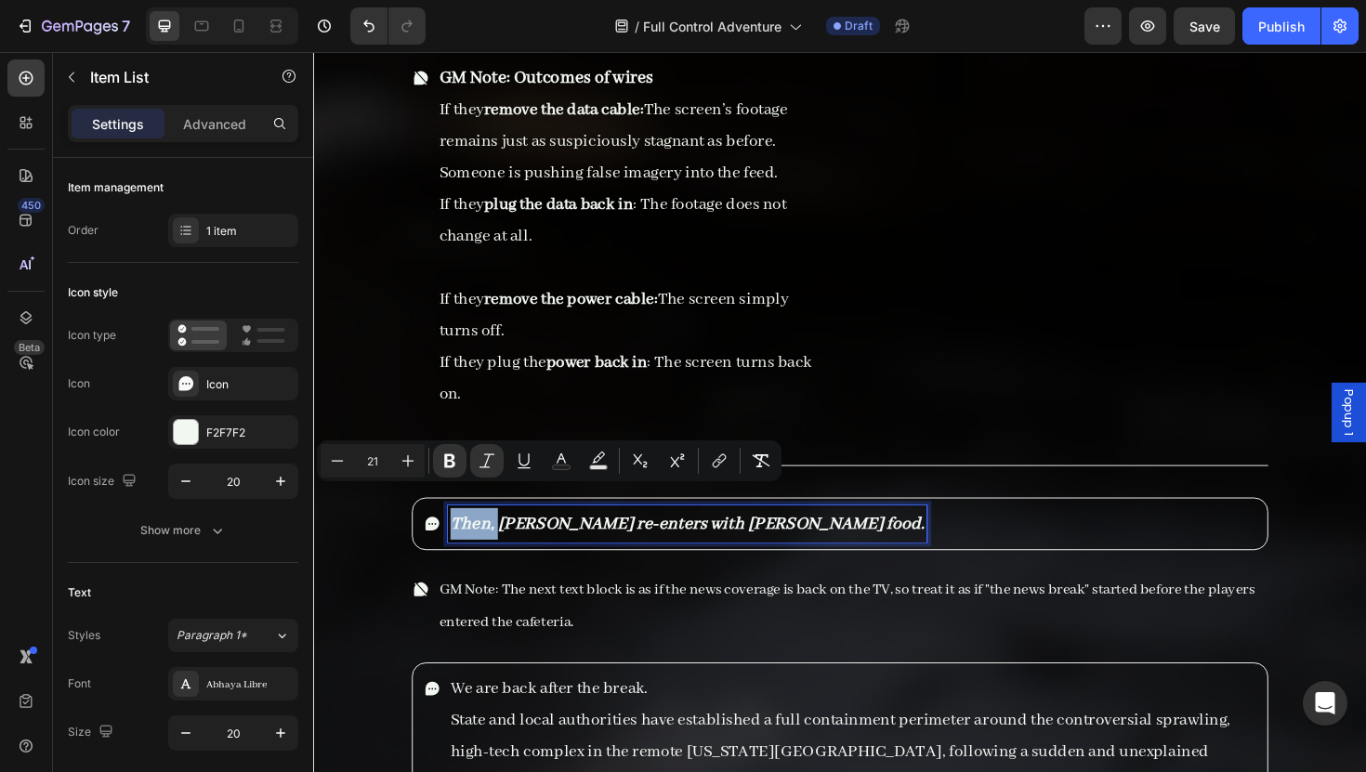
drag, startPoint x: 509, startPoint y: 529, endPoint x: 448, endPoint y: 526, distance: 61.4
click at [448, 532] on div "Then, [PERSON_NAME] re-enters with [PERSON_NAME] food." at bounding box center [695, 551] width 533 height 39
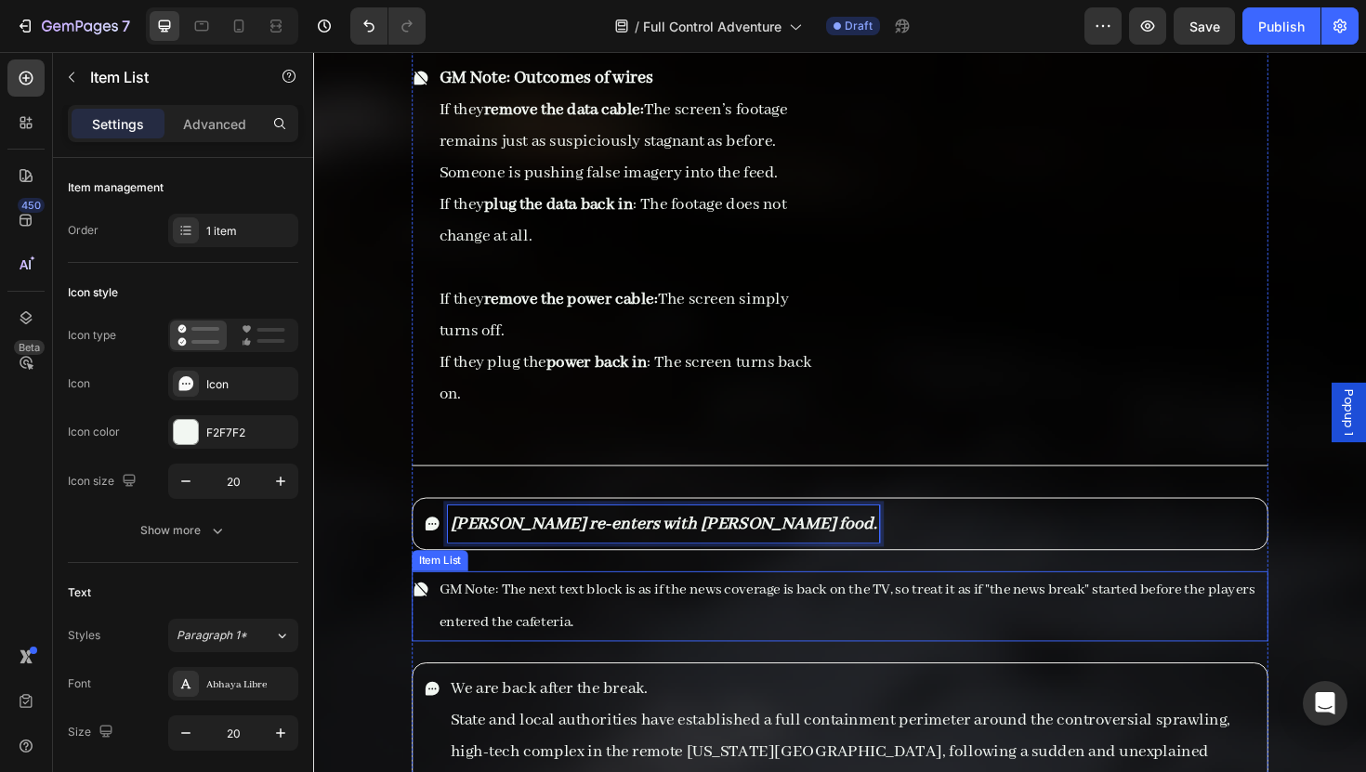
click at [642, 629] on span "GM Note: The next text block is as if the news coverage is back on the TV, so t…" at bounding box center [878, 639] width 864 height 54
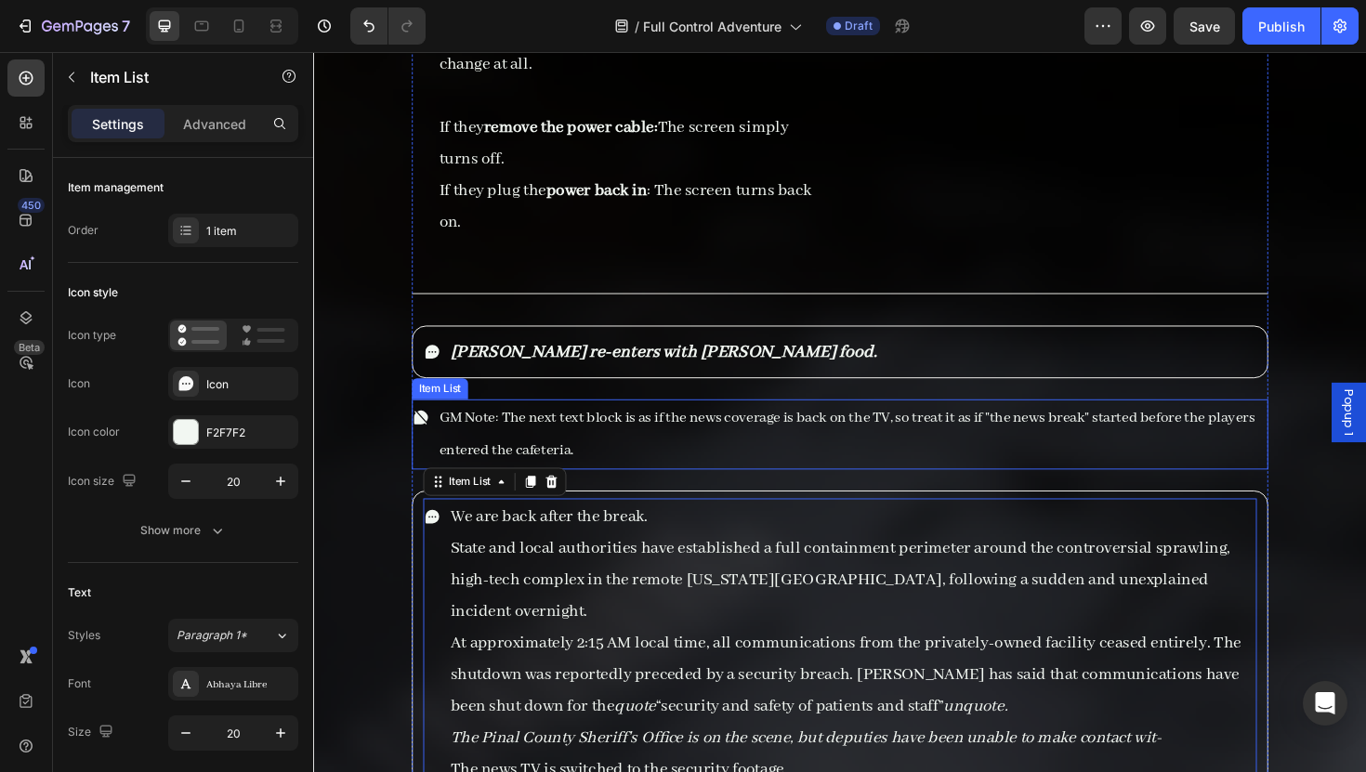
scroll to position [9918, 0]
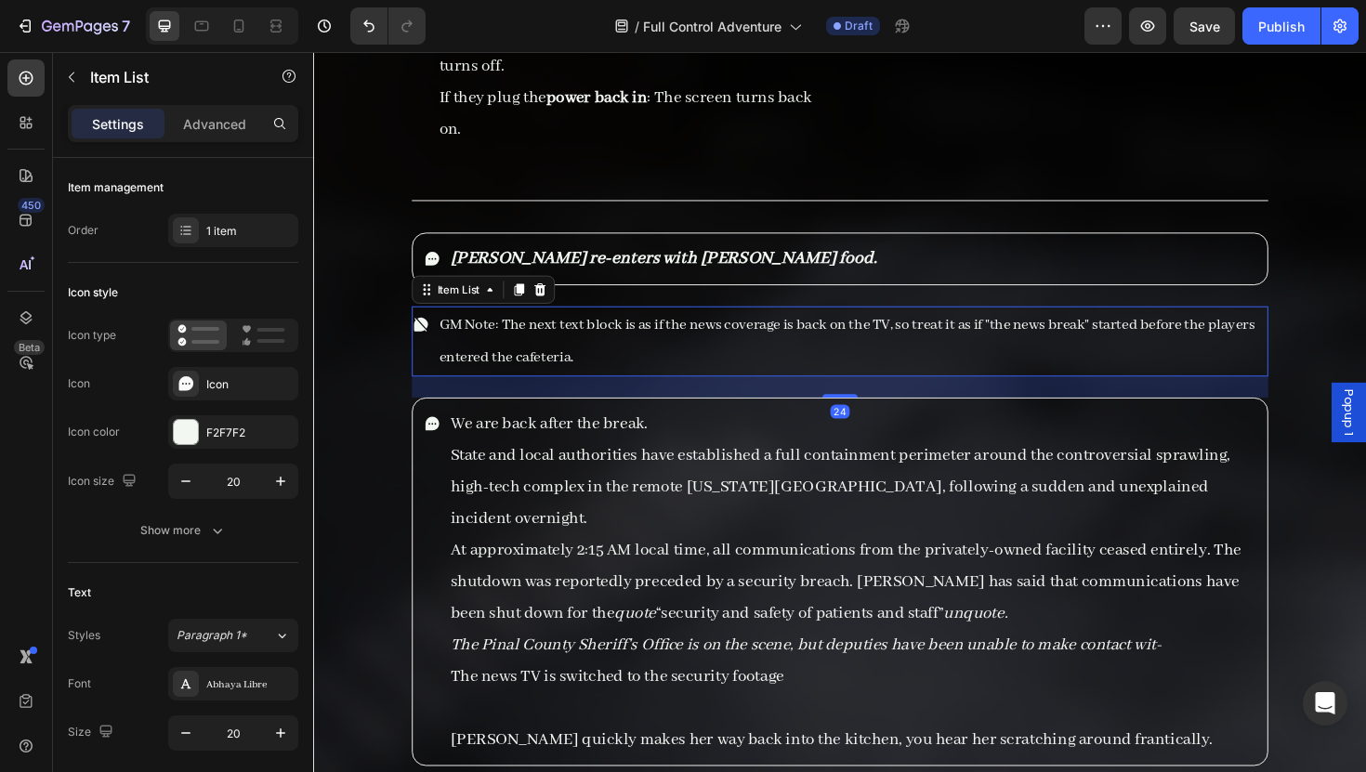
click at [671, 354] on p "GM Note: The next text block is as if the news coverage is back on the TV, so t…" at bounding box center [883, 358] width 875 height 69
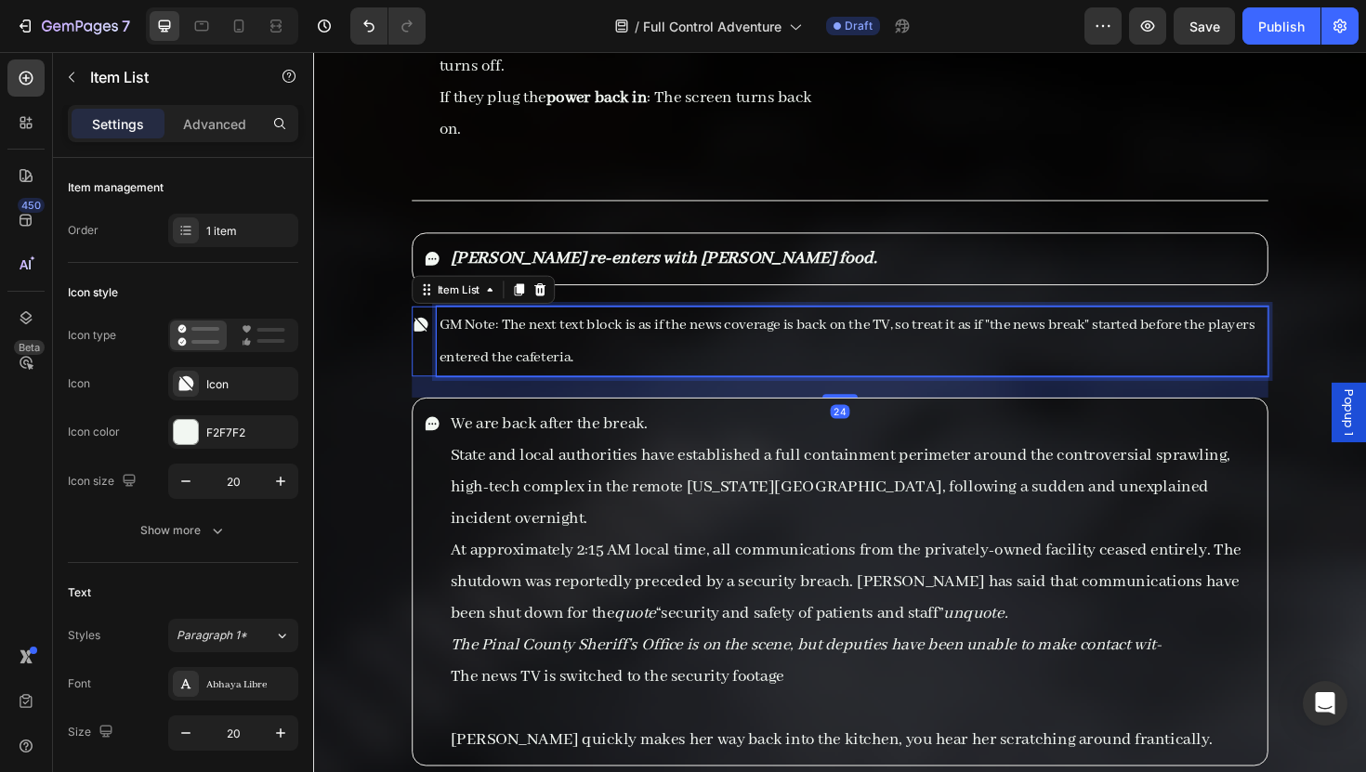
click at [671, 354] on p "GM Note: The next text block is as if the news coverage is back on the TV, so t…" at bounding box center [883, 358] width 875 height 69
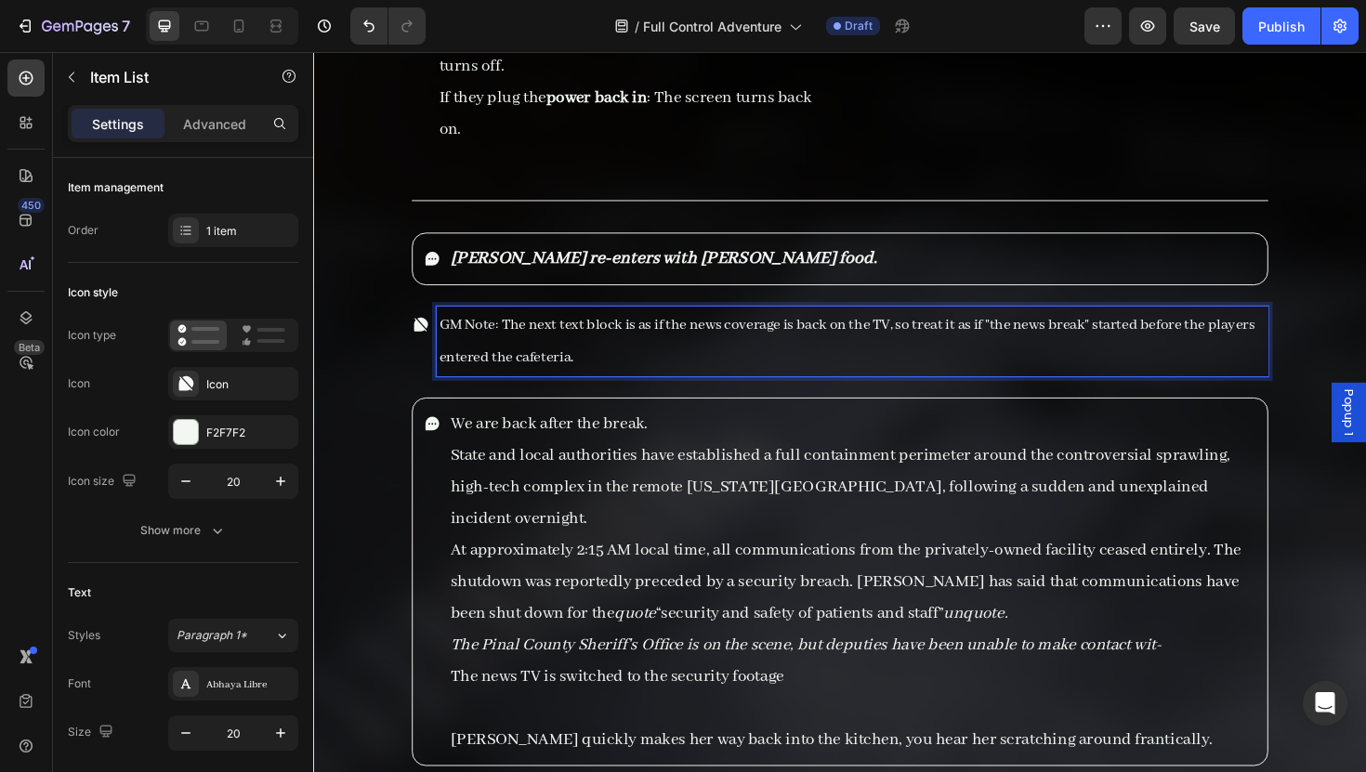
click at [670, 355] on p "GM Note: The next text block is as if the news coverage is back on the TV, so t…" at bounding box center [883, 358] width 875 height 69
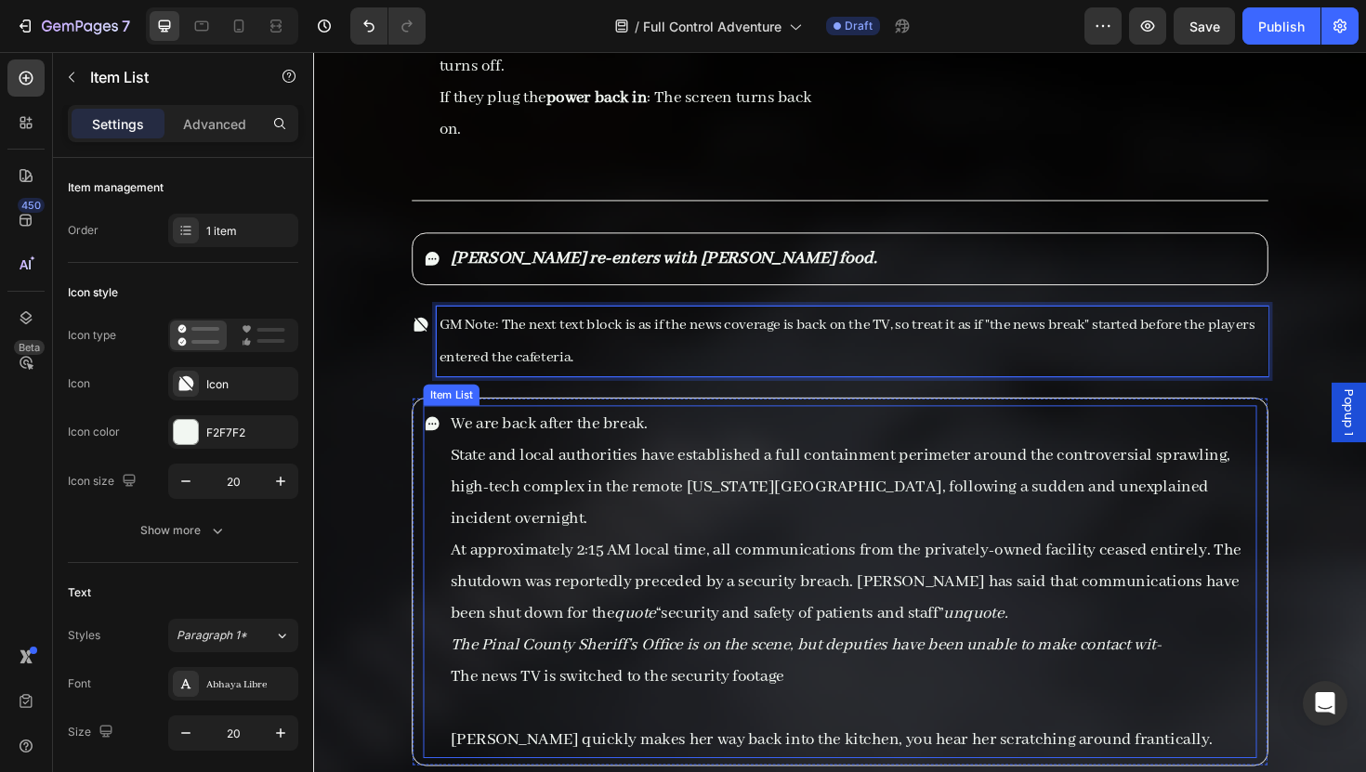
click at [463, 429] on p "We are back after the break." at bounding box center [883, 445] width 851 height 33
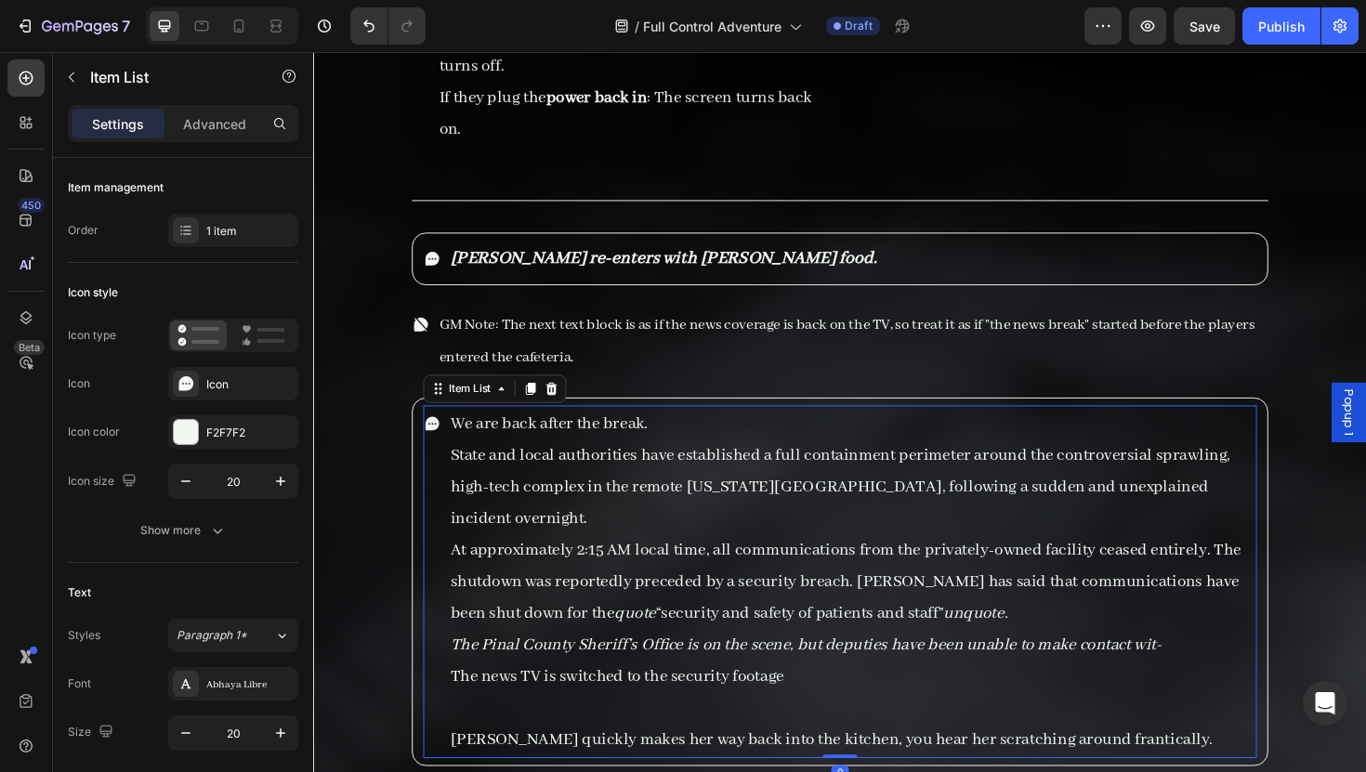
click at [463, 429] on p "We are back after the break." at bounding box center [883, 445] width 851 height 33
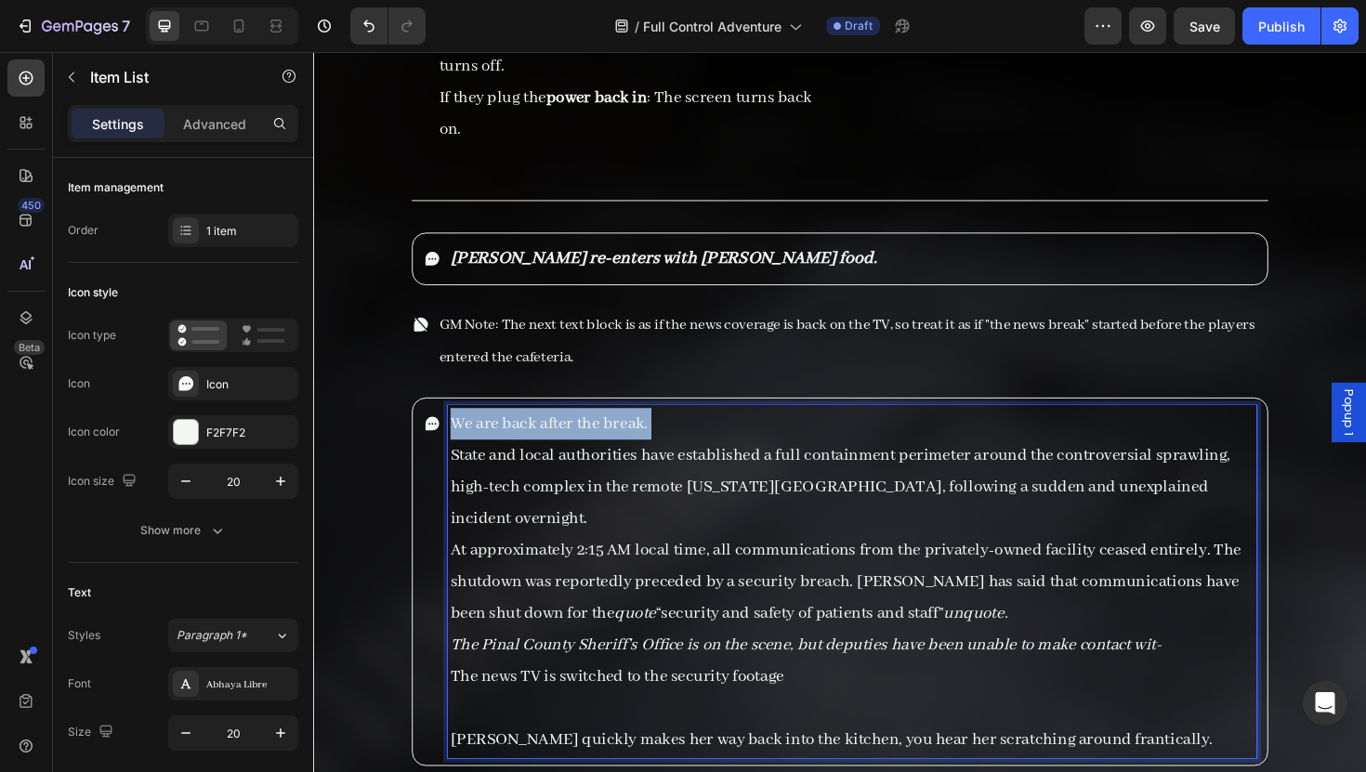
click at [463, 429] on p "We are back after the break." at bounding box center [883, 445] width 851 height 33
click at [453, 435] on div "We are back after the break. State and local authorities have established a ful…" at bounding box center [870, 614] width 883 height 374
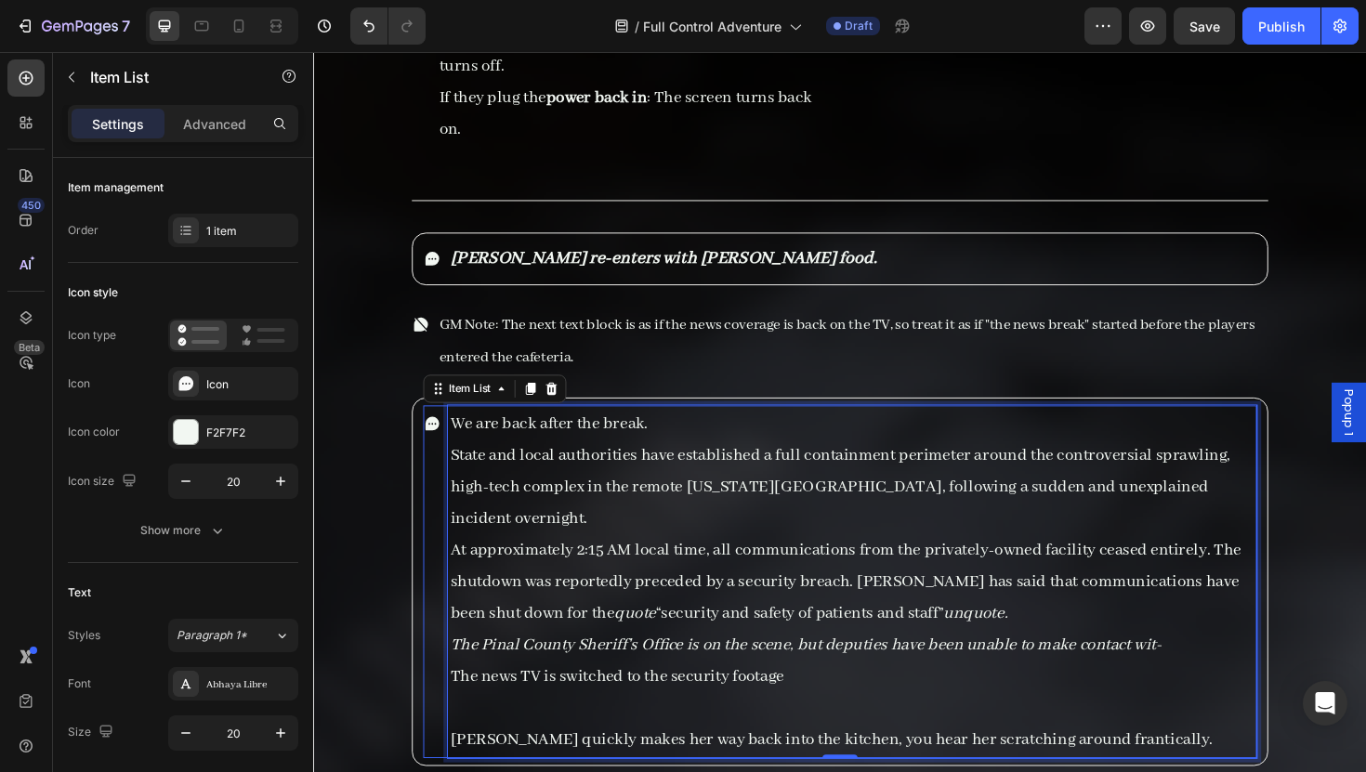
click at [454, 430] on div "We are back after the break. State and local authorities have established a ful…" at bounding box center [870, 614] width 883 height 374
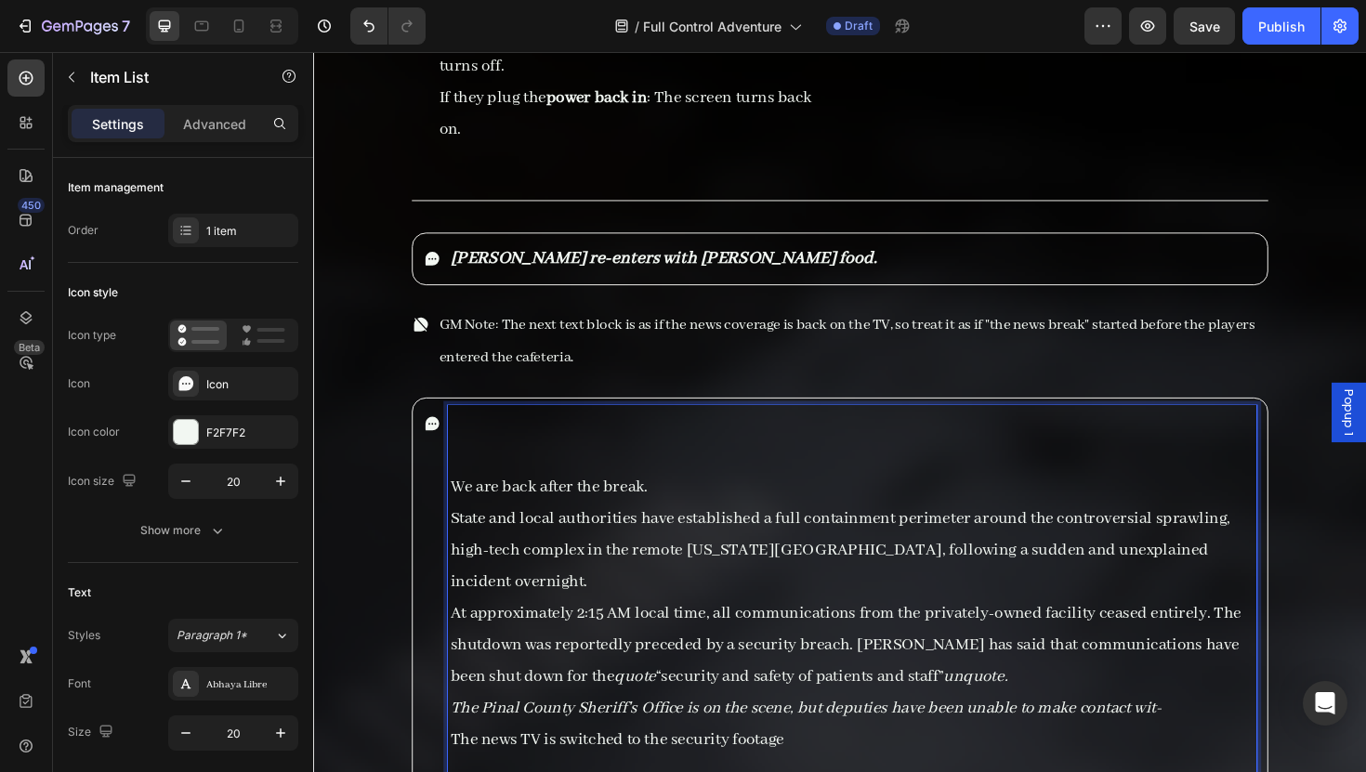
click at [512, 463] on p "Rich Text Editor. Editing area: main" at bounding box center [883, 479] width 851 height 33
click at [512, 429] on p "Rich Text Editor. Editing area: main" at bounding box center [883, 445] width 851 height 33
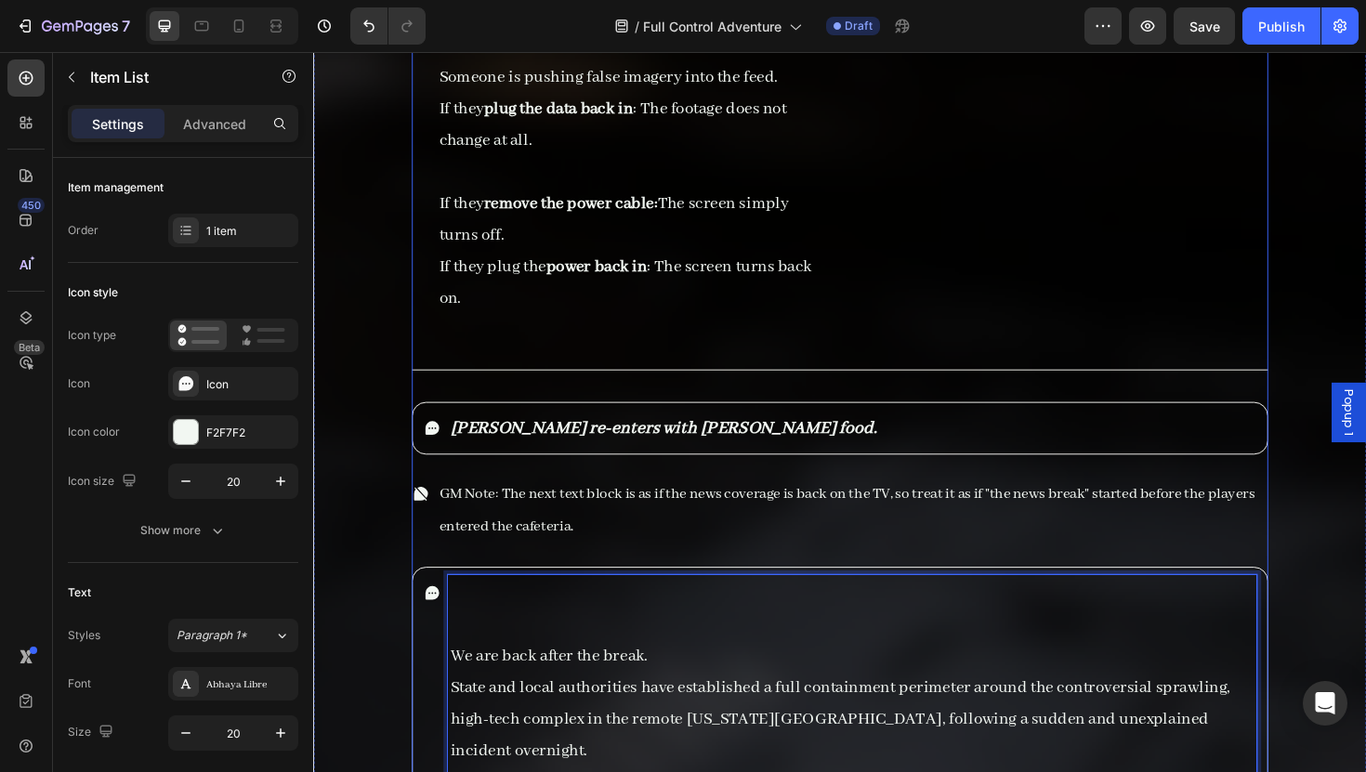
scroll to position [9701, 0]
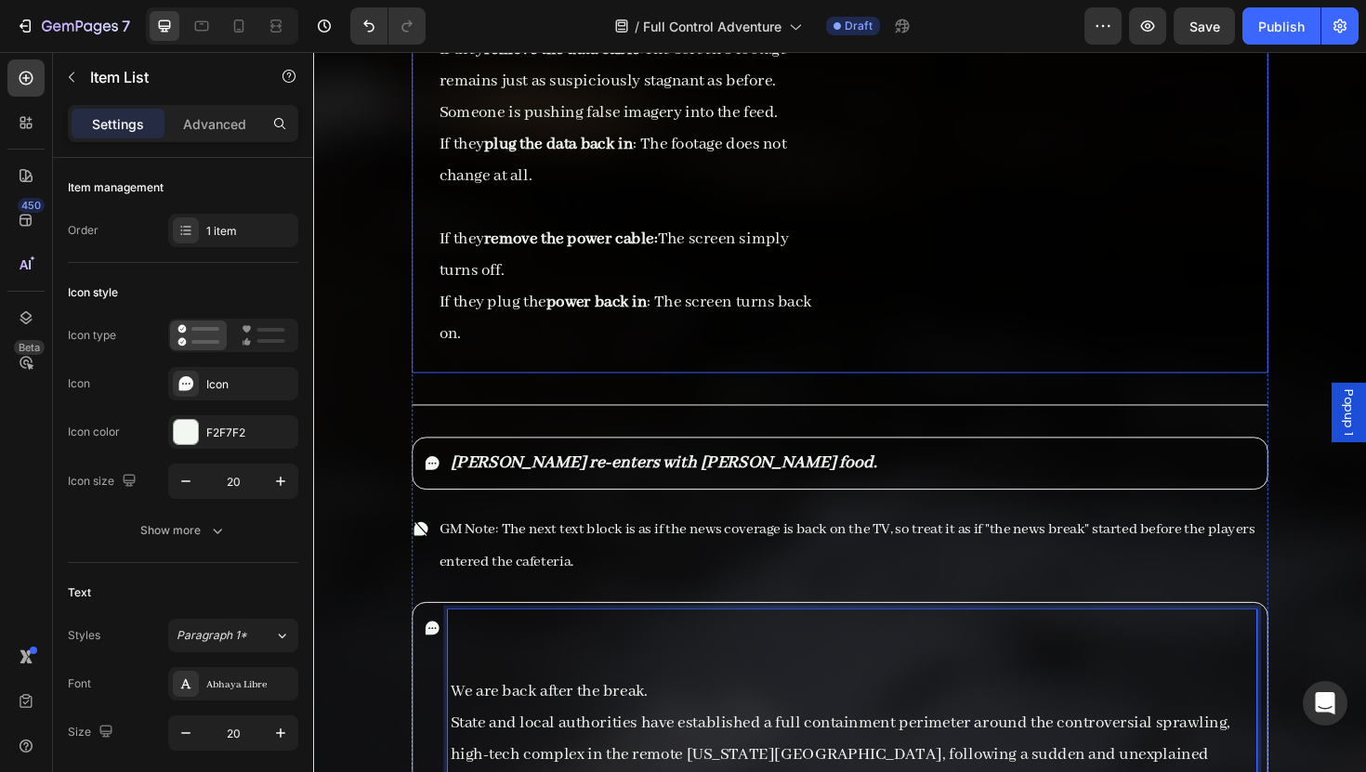
click at [579, 345] on div "DC Medium Investigation Check: Item List If Successful: Item List You know that…" at bounding box center [634, 48] width 435 height 689
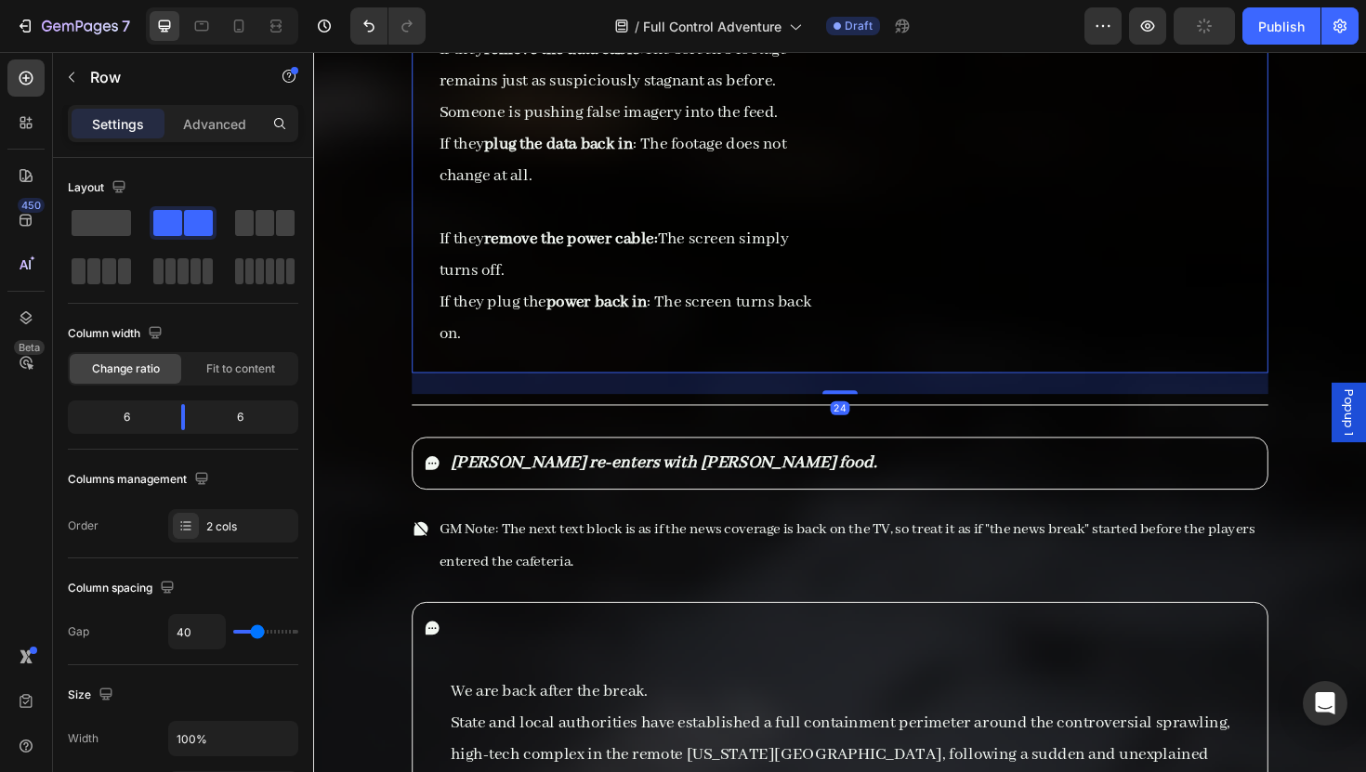
click at [666, 349] on div "DC Medium Investigation Check: Item List If Successful: Item List You know that…" at bounding box center [634, 48] width 435 height 689
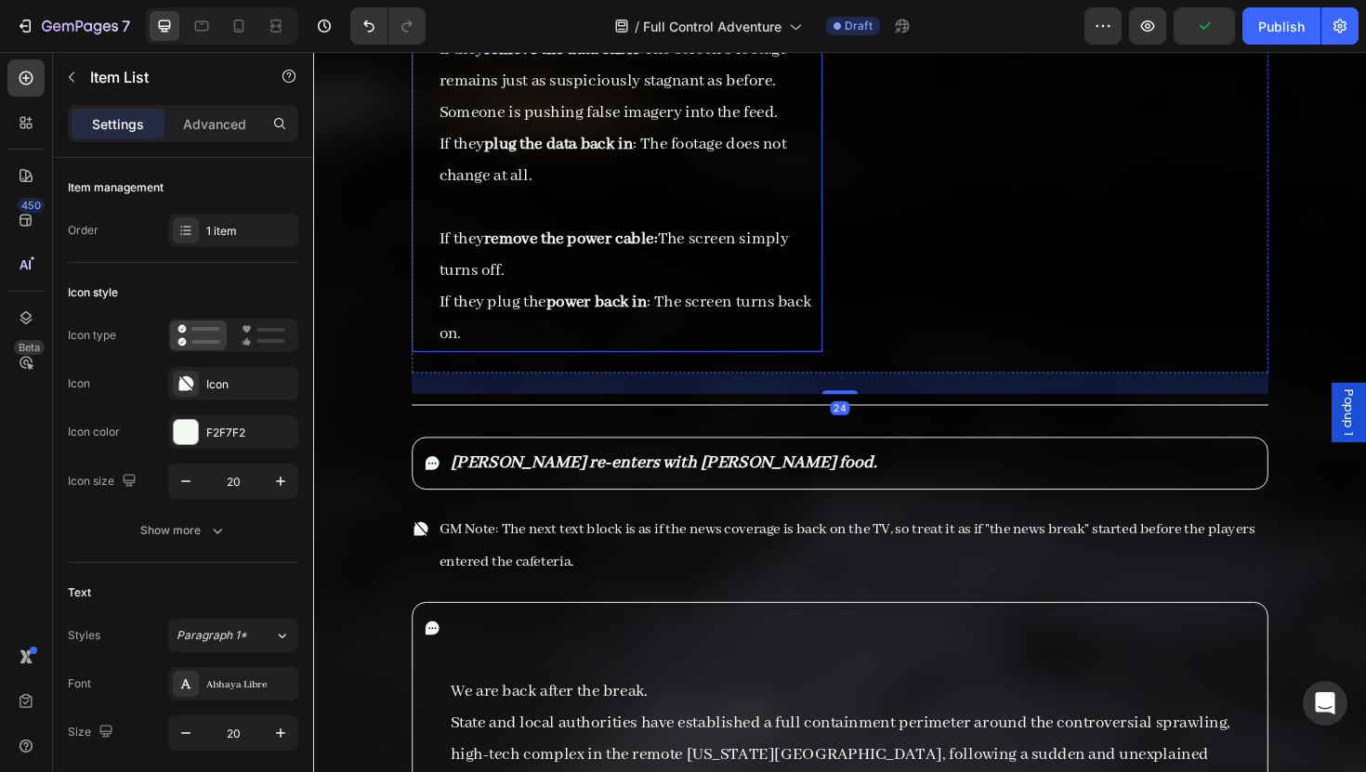
click at [666, 328] on p "If they plug the power back in : The screen turns back on." at bounding box center [647, 333] width 403 height 67
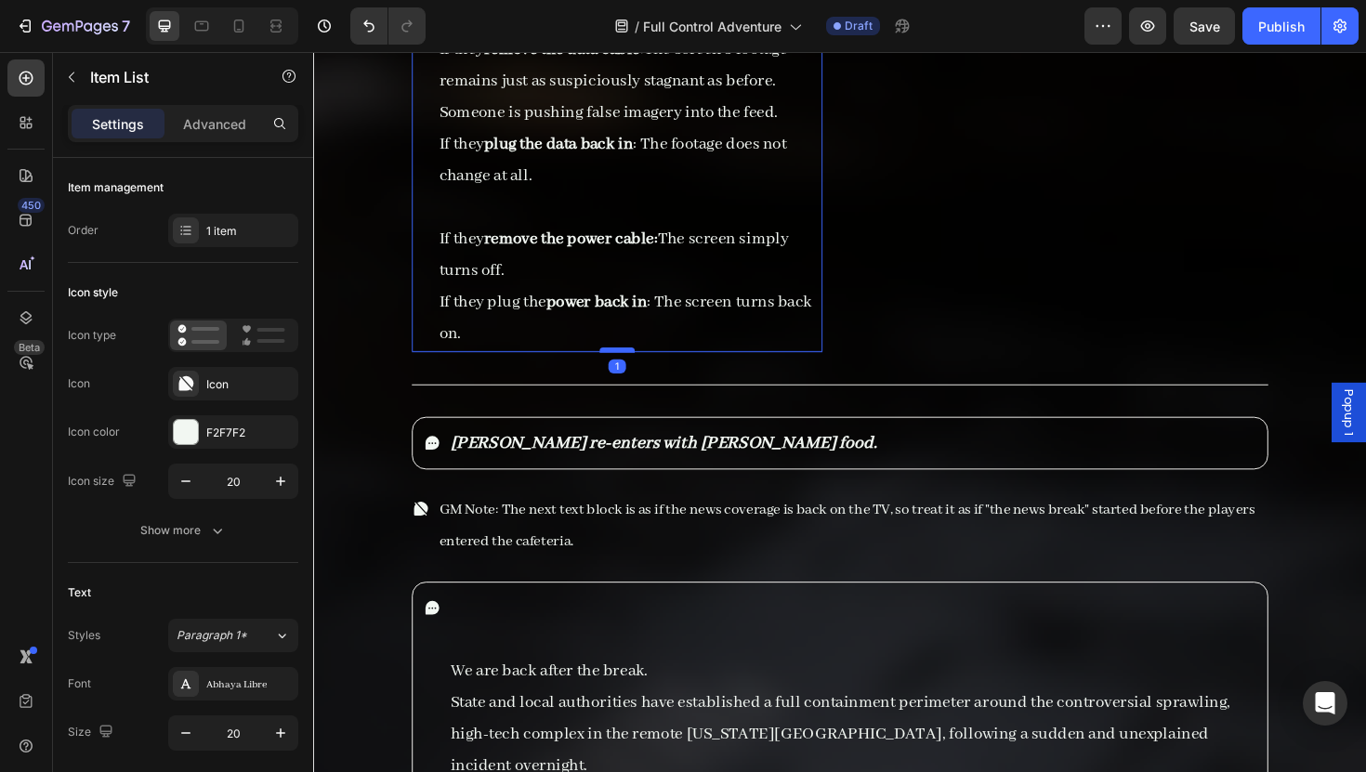
drag, startPoint x: 643, startPoint y: 363, endPoint x: 650, endPoint y: 342, distance: 22.6
click at [650, 365] on div at bounding box center [634, 368] width 37 height 6
type input "100%"
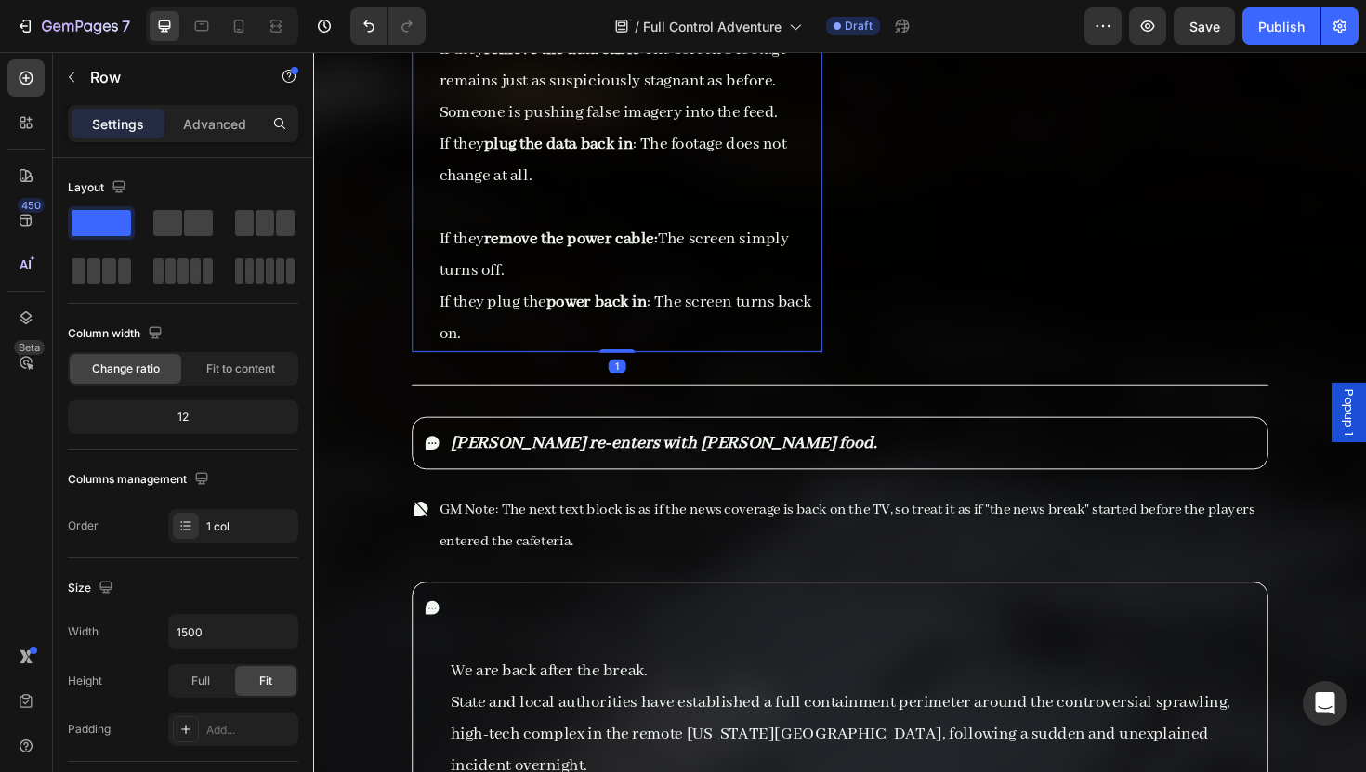
click at [742, 300] on p "If they plug the power back in : The screen turns back on." at bounding box center [647, 333] width 403 height 67
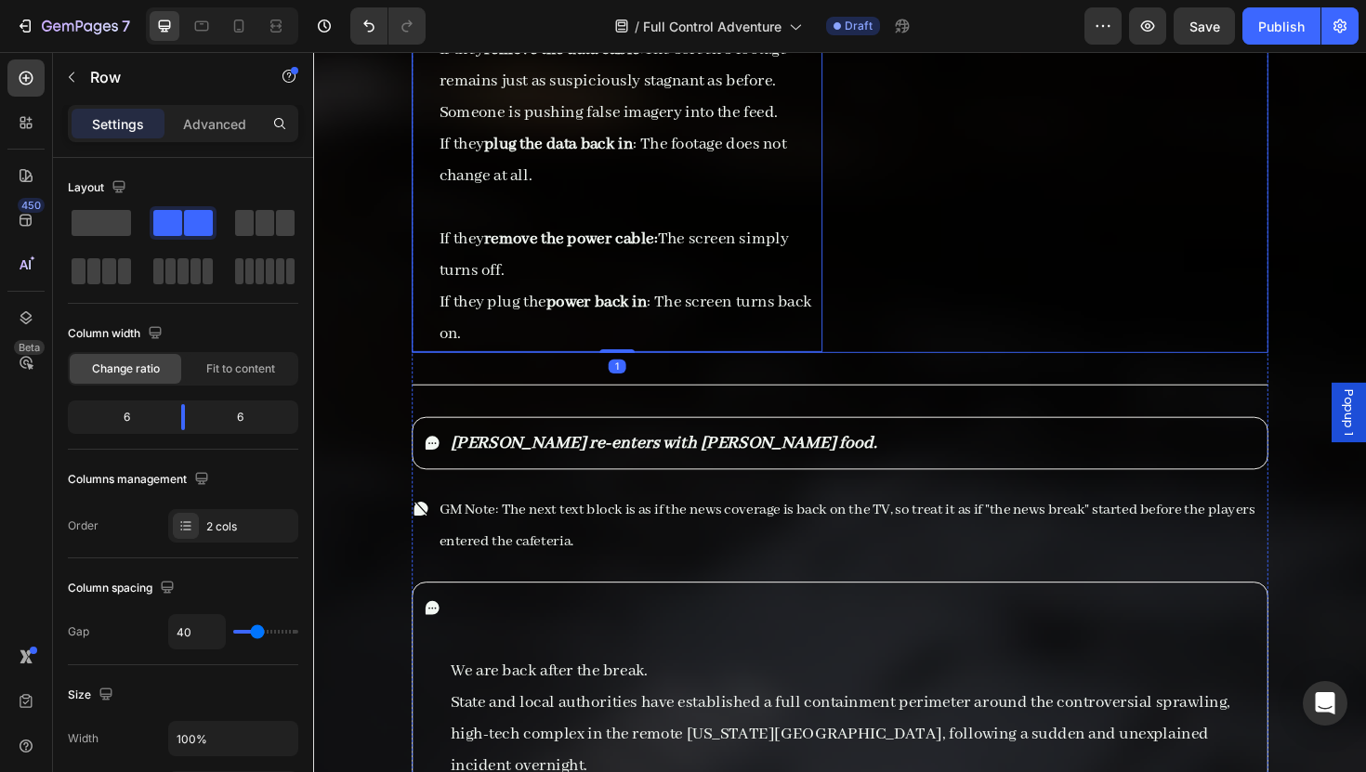
click at [922, 330] on div "GM Note: If your players all suck at rolling and got lower than 12, they will h…" at bounding box center [1106, 37] width 435 height 667
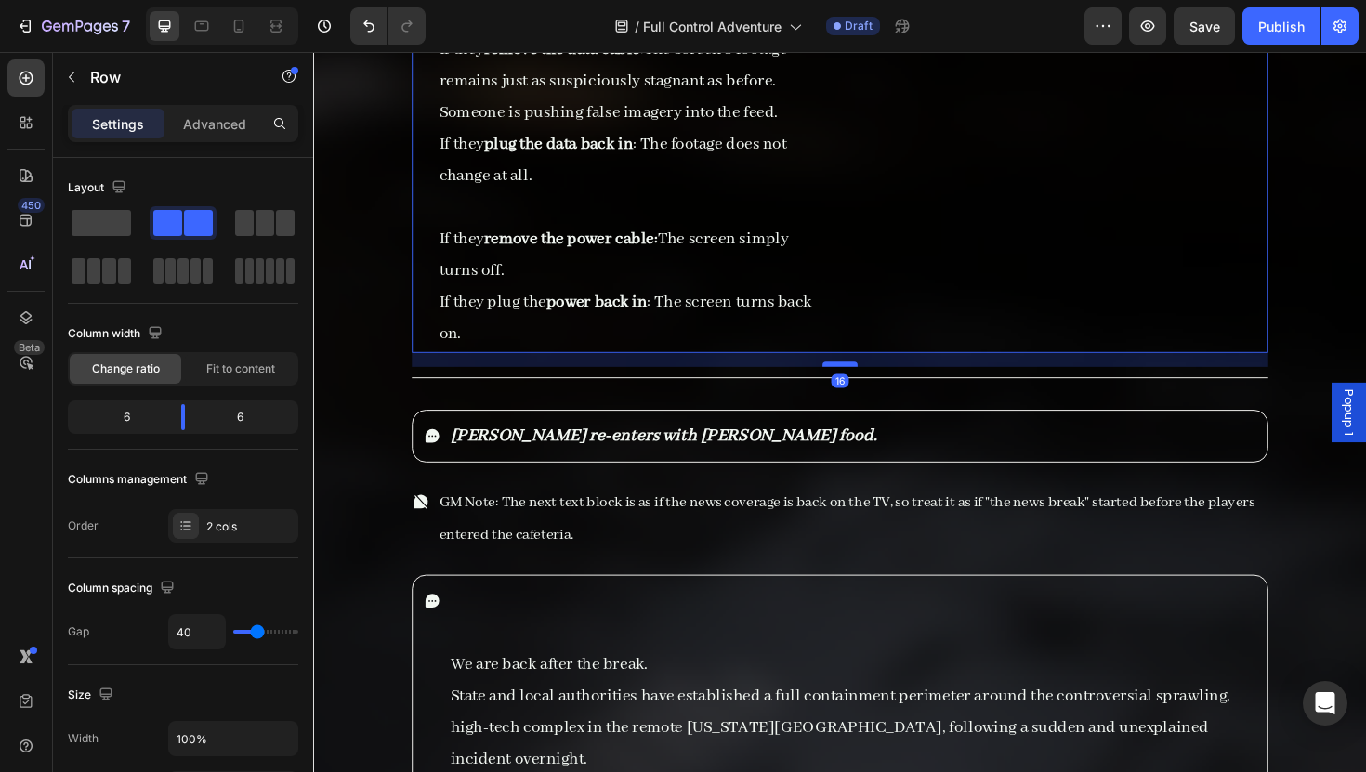
click at [876, 380] on div at bounding box center [870, 383] width 37 height 6
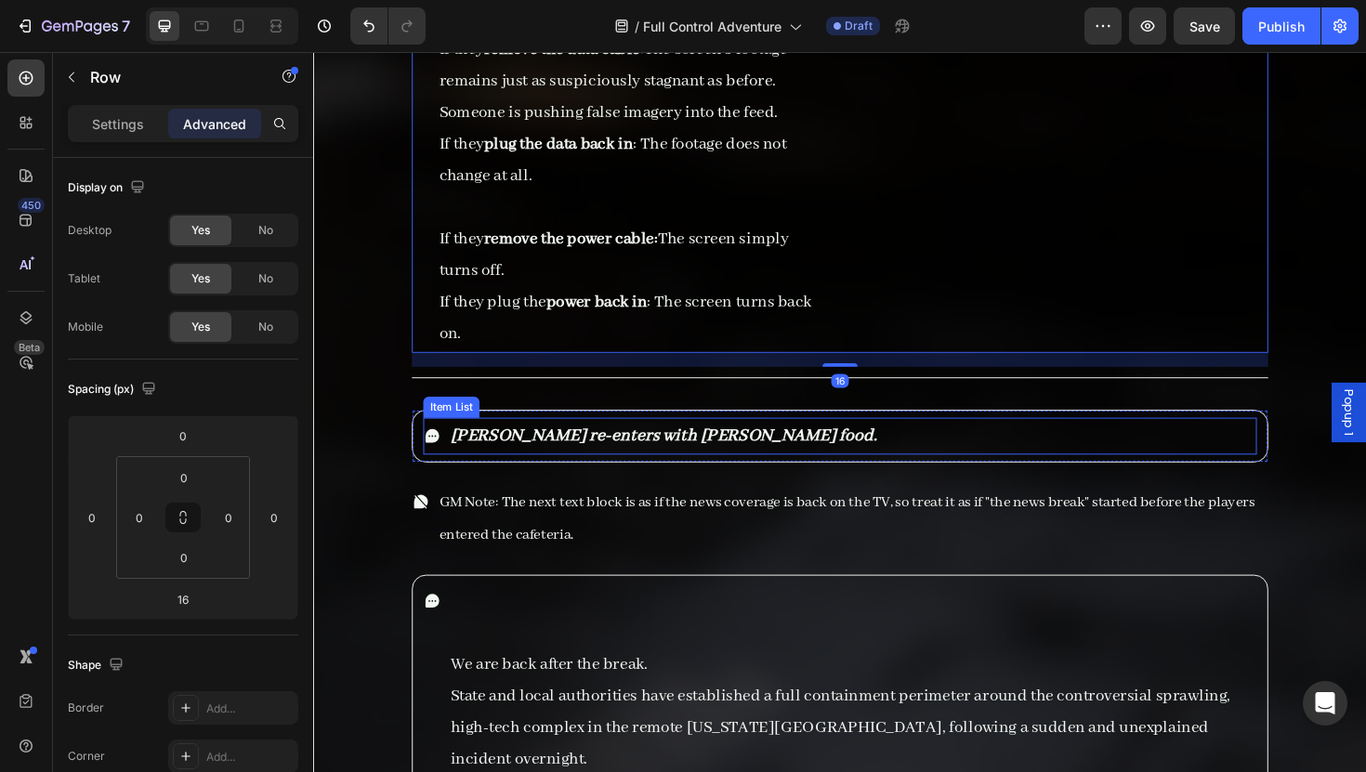
click at [1031, 440] on div "Maria re-enters with Thalia’s food." at bounding box center [870, 459] width 883 height 39
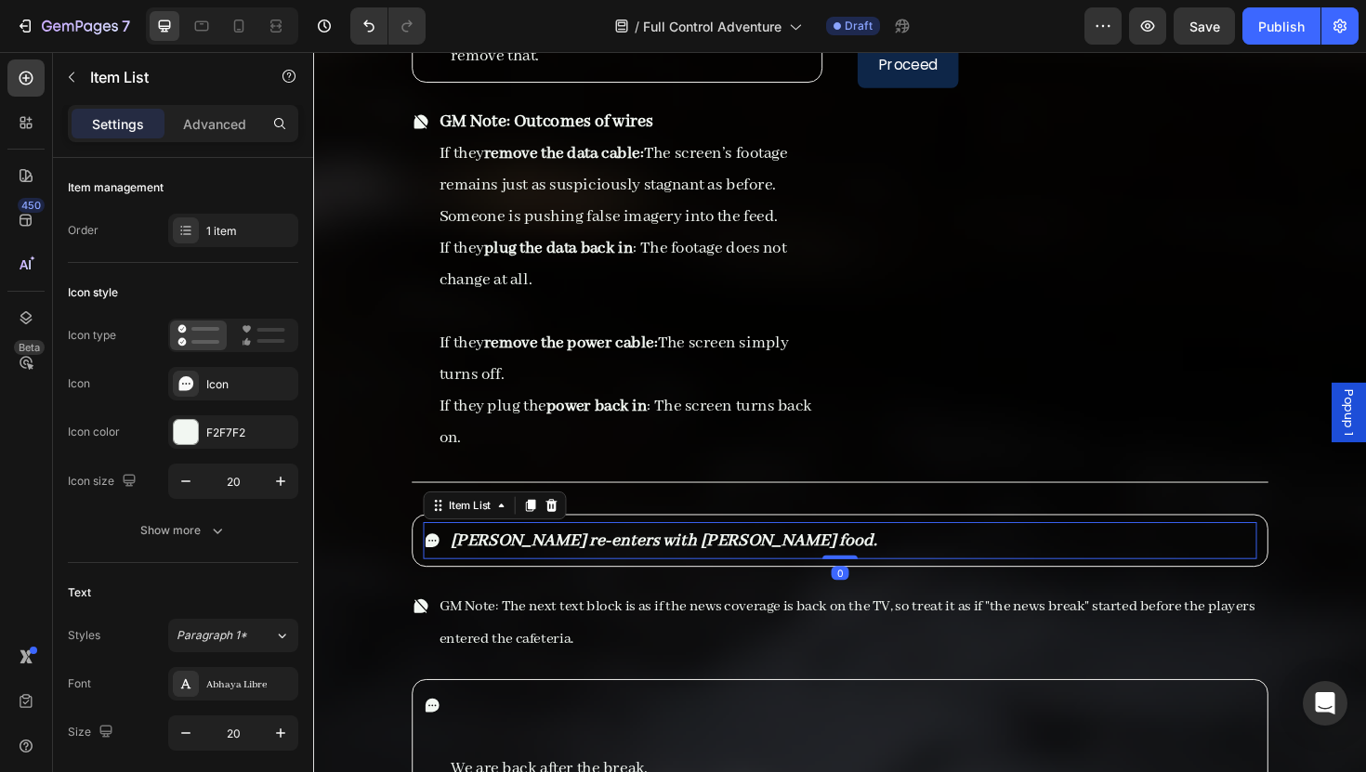
scroll to position [9573, 0]
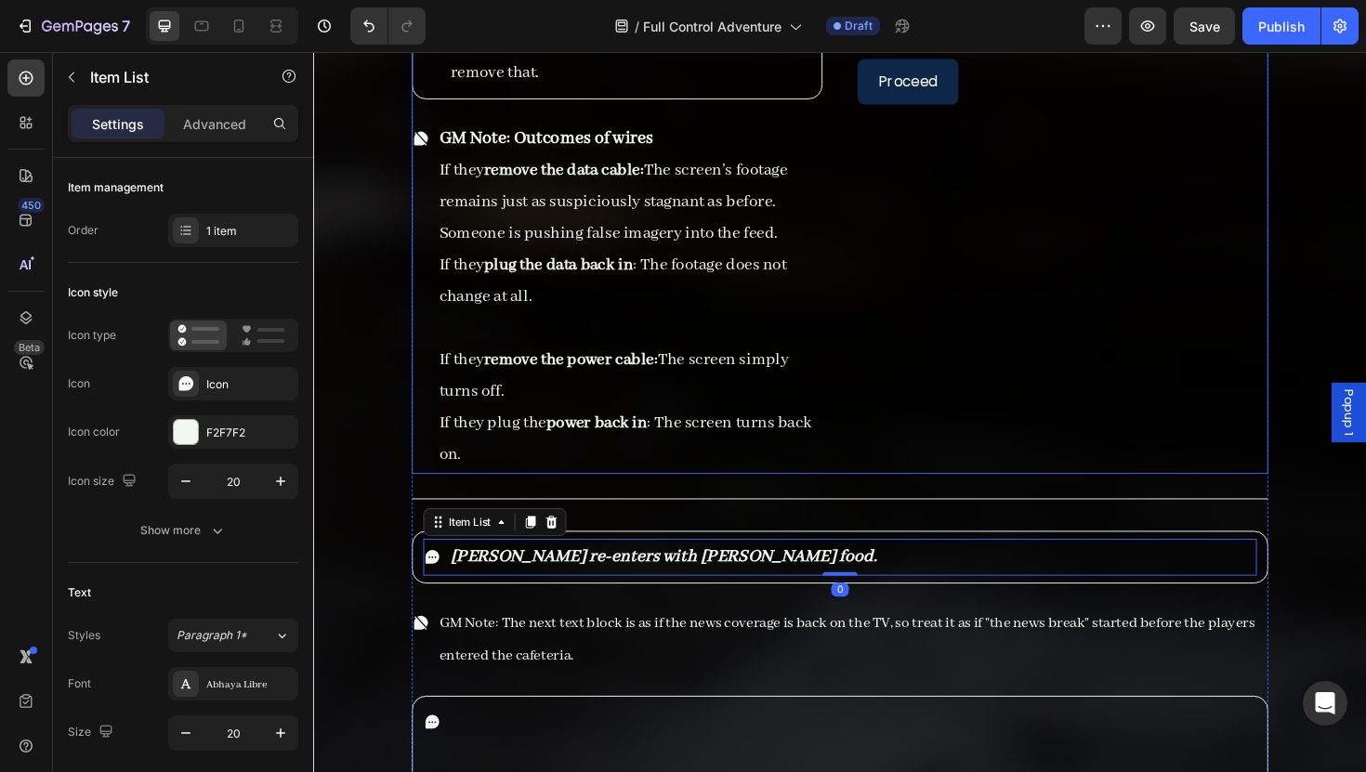
click at [1014, 421] on div "GM Note: If your players all suck at rolling and got lower than 12, they will h…" at bounding box center [1106, 165] width 435 height 667
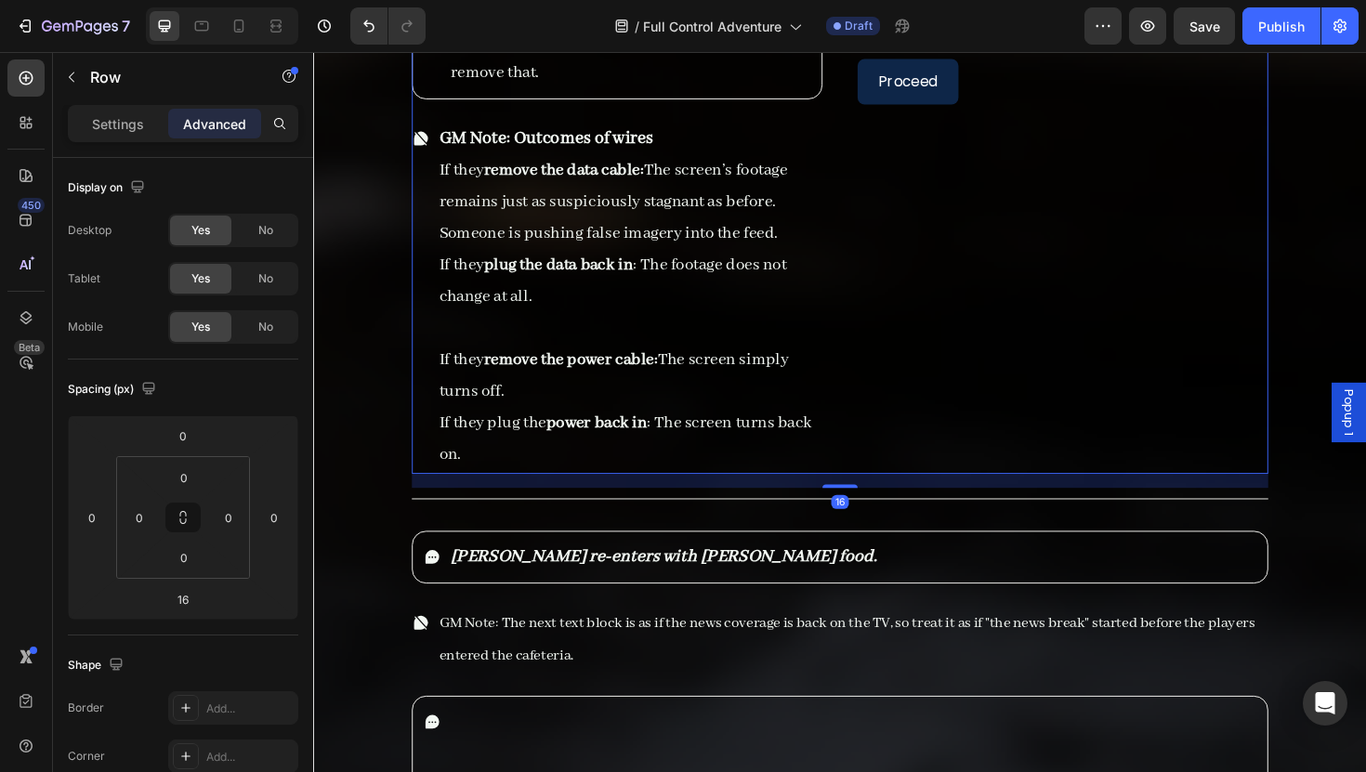
click at [1219, 514] on div "Title Line" at bounding box center [870, 525] width 907 height 23
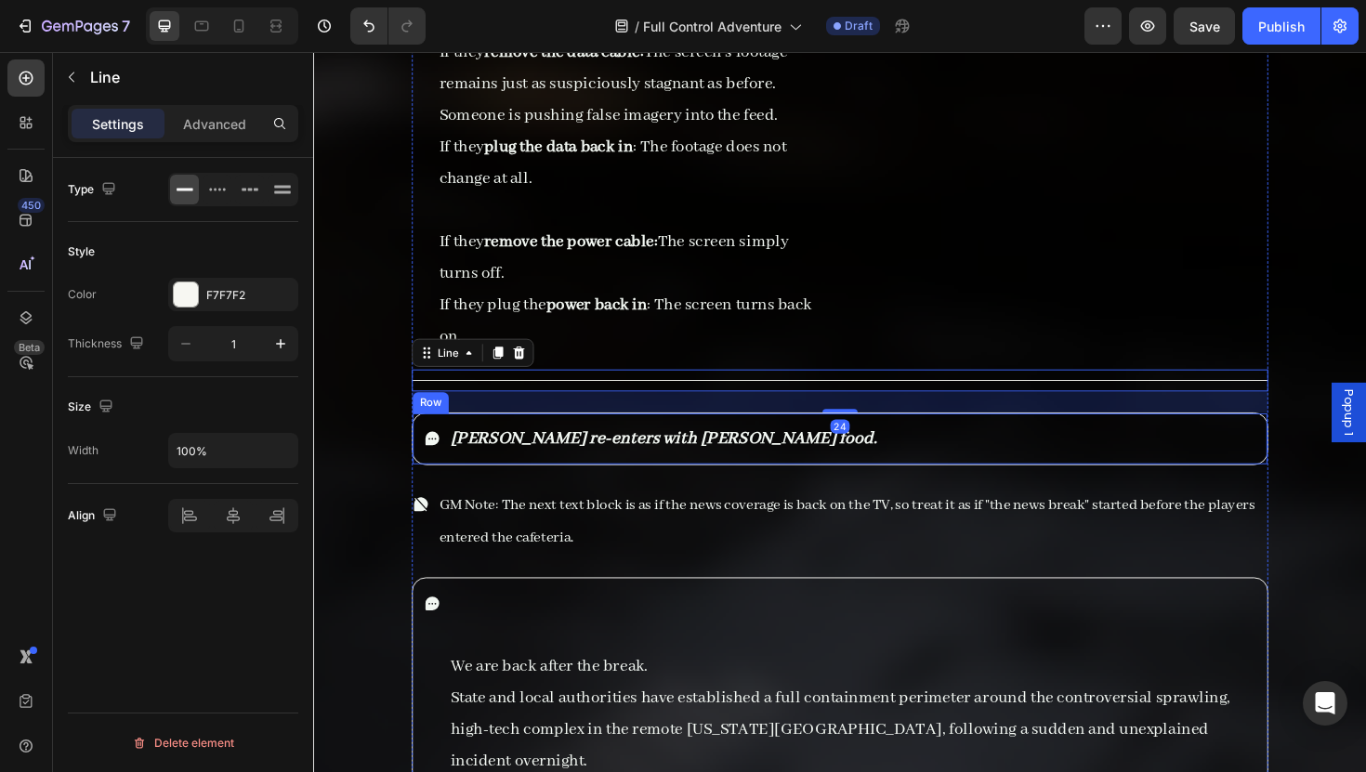
scroll to position [9699, 0]
click at [979, 441] on div "Maria re-enters with Thalia’s food." at bounding box center [870, 460] width 883 height 39
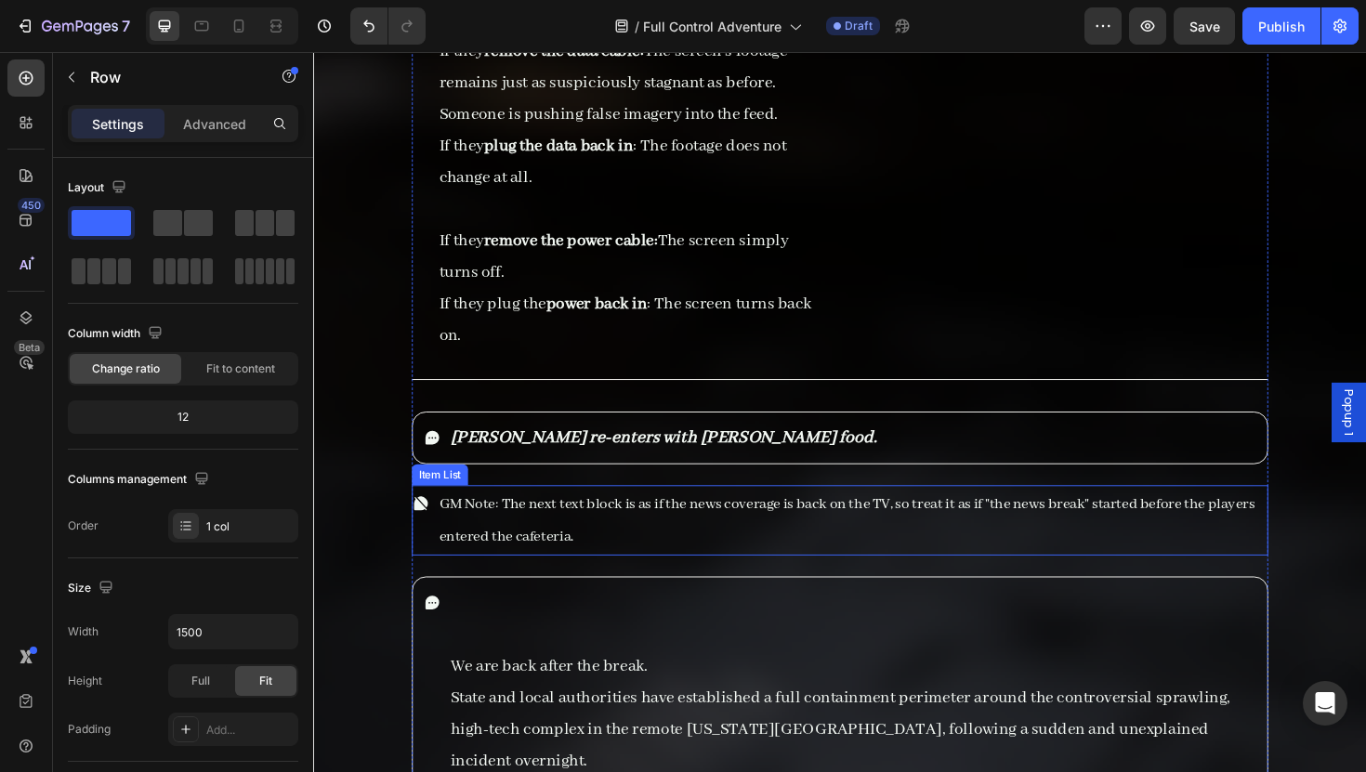
click at [1144, 521] on span "GM Note: The next text block is as if the news coverage is back on the TV, so t…" at bounding box center [878, 548] width 864 height 54
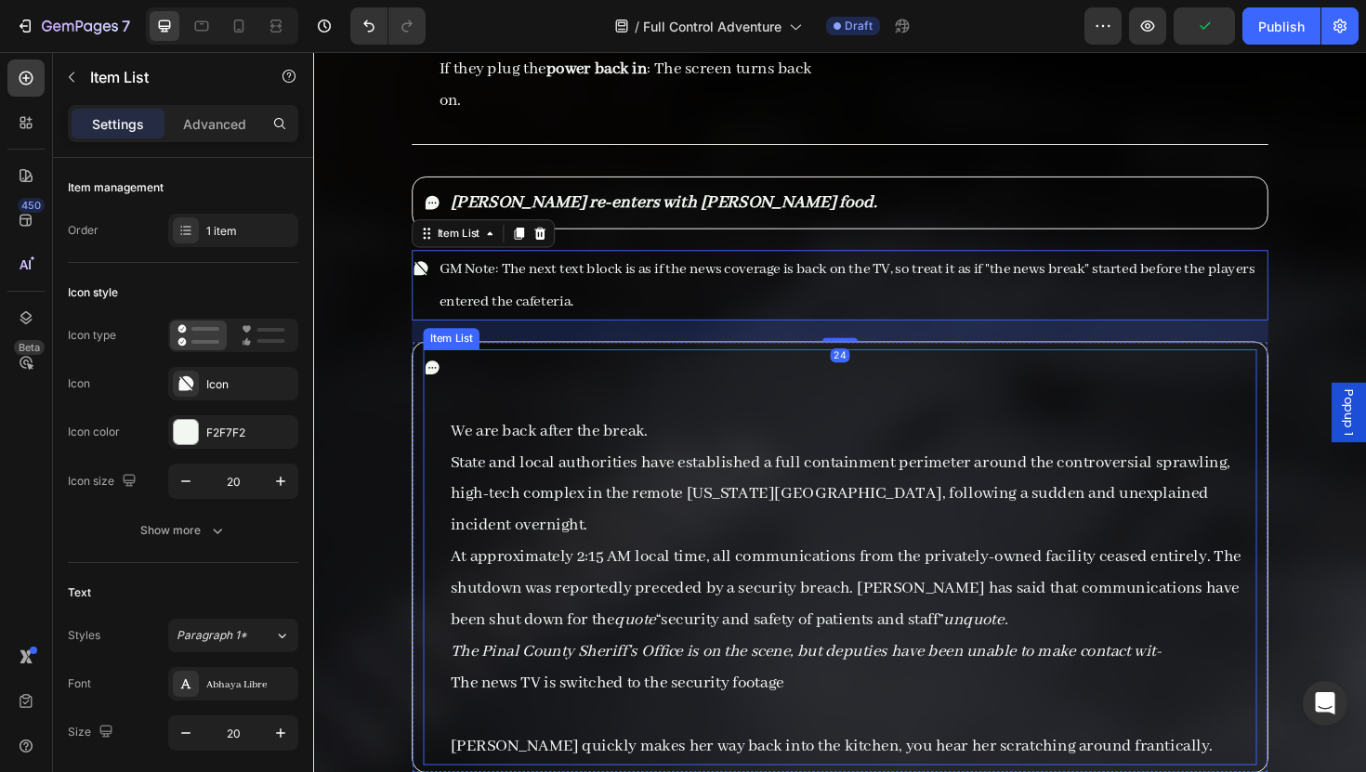
scroll to position [9947, 0]
click at [1054, 571] on p "At approximately 2:15 AM local time, all communications from the privately-owne…" at bounding box center [883, 621] width 851 height 100
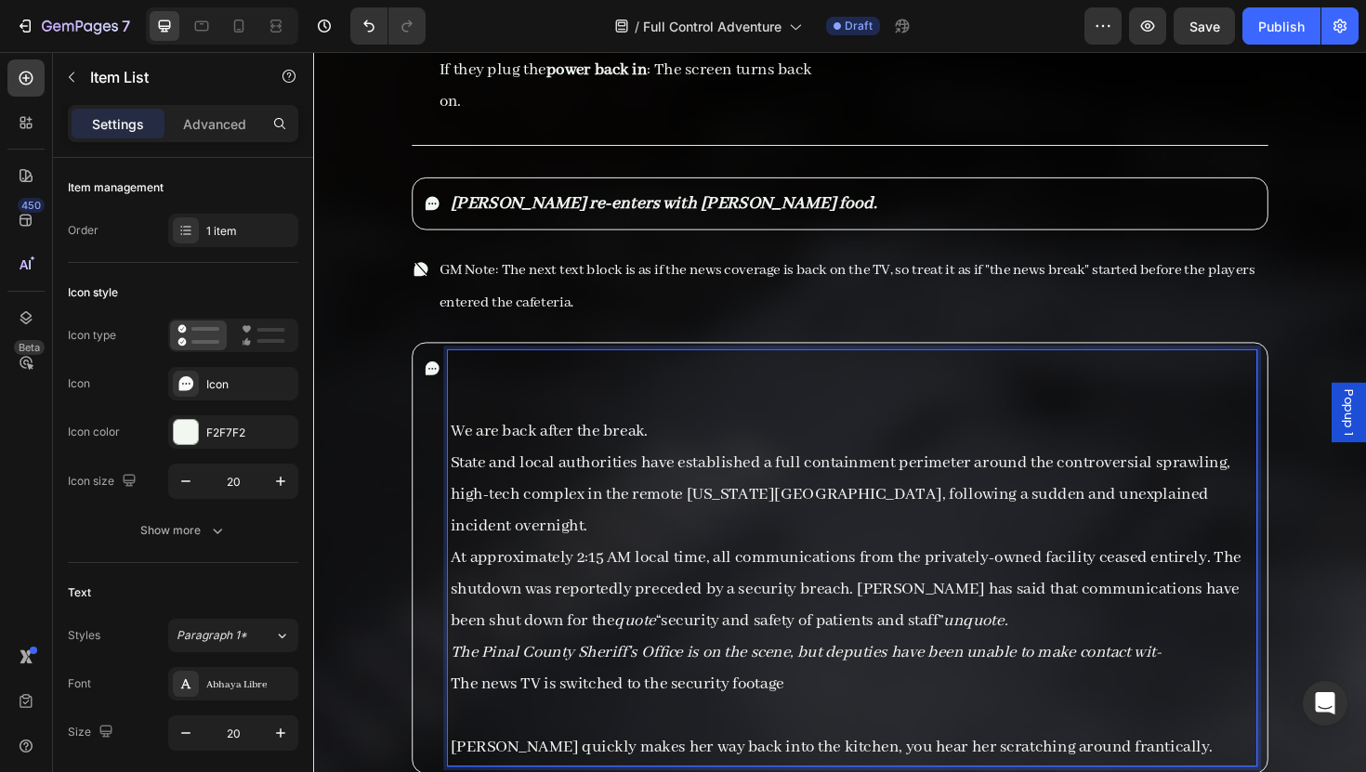
click at [601, 371] on p "Rich Text Editor. Editing area: main" at bounding box center [883, 387] width 851 height 33
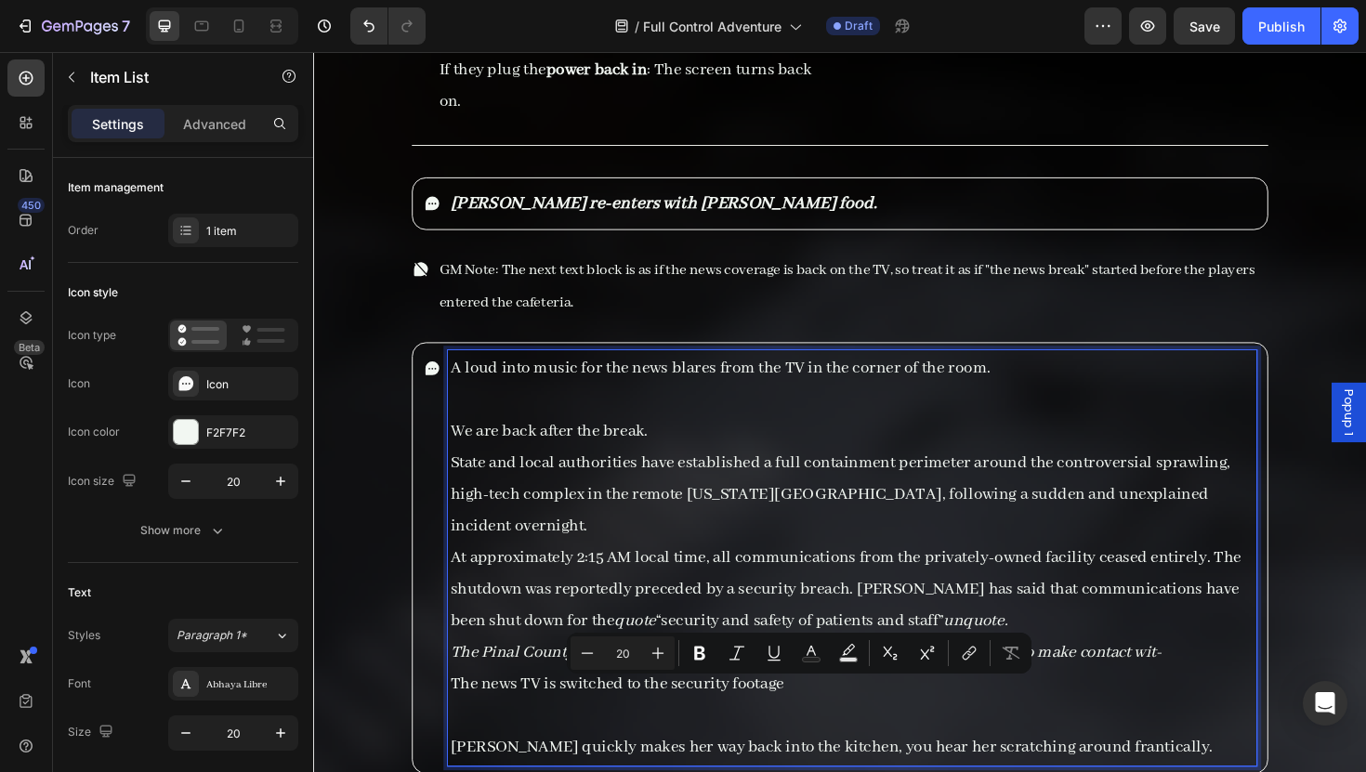
click at [868, 672] on p "The Pinal County Sheriff's Office is on the scene, but deputies have been unabl…" at bounding box center [883, 688] width 851 height 33
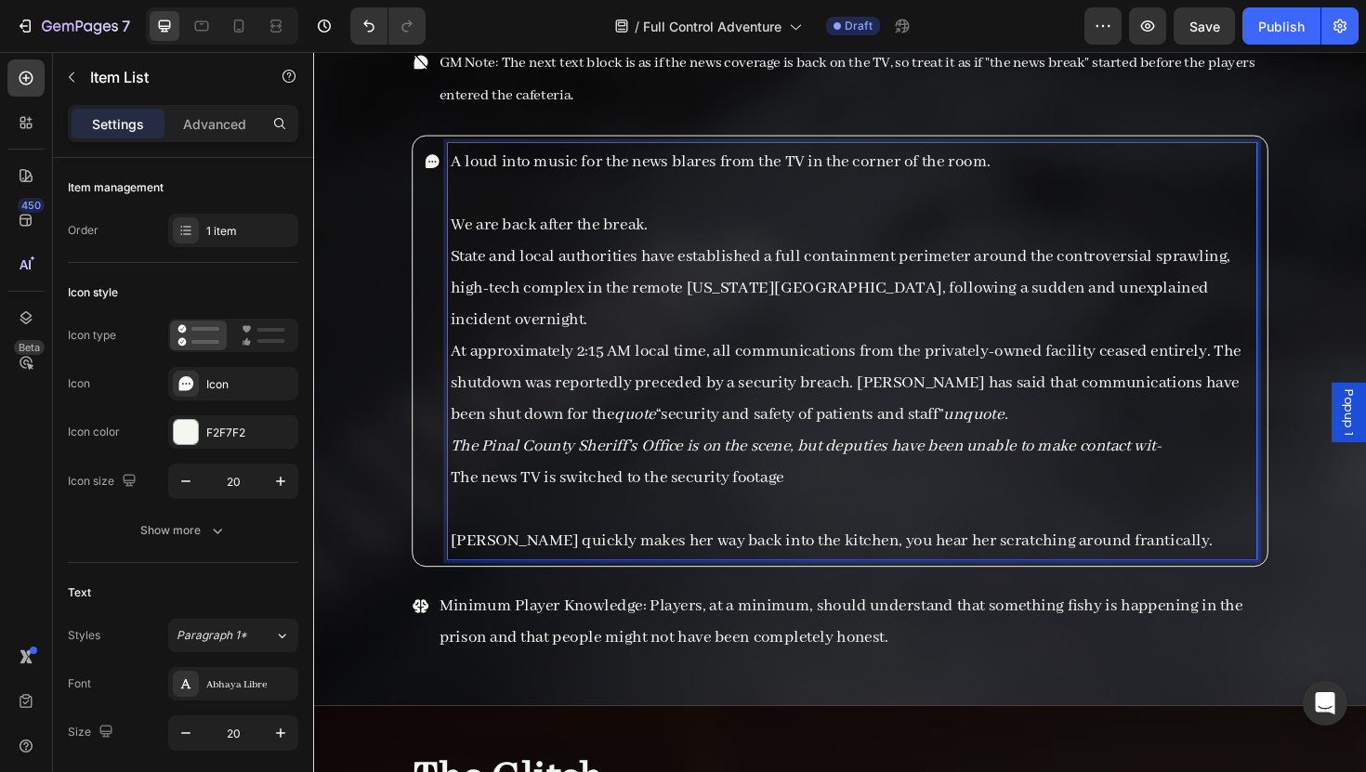
scroll to position [10170, 0]
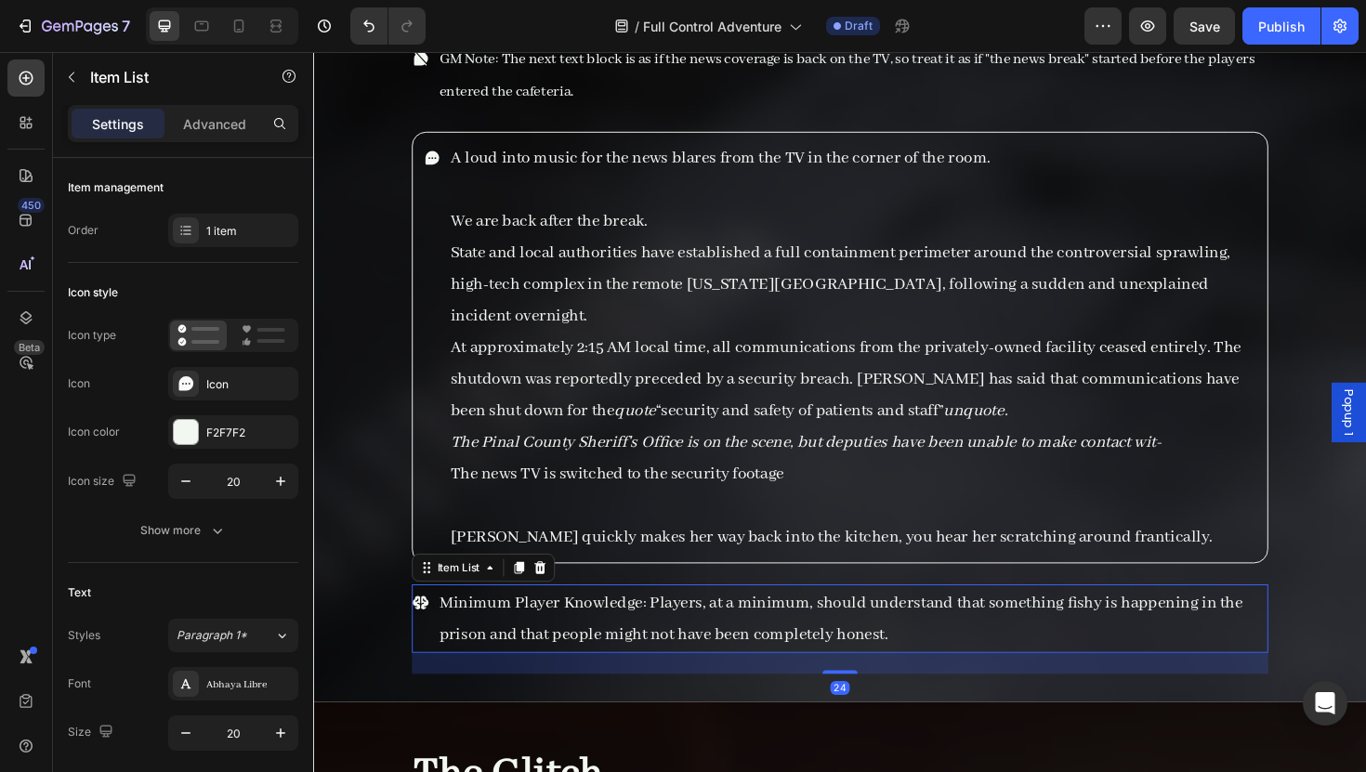
click at [933, 619] on p "Minimum Player Knowledge: Players, at a minimum, should understand that somethi…" at bounding box center [883, 652] width 875 height 67
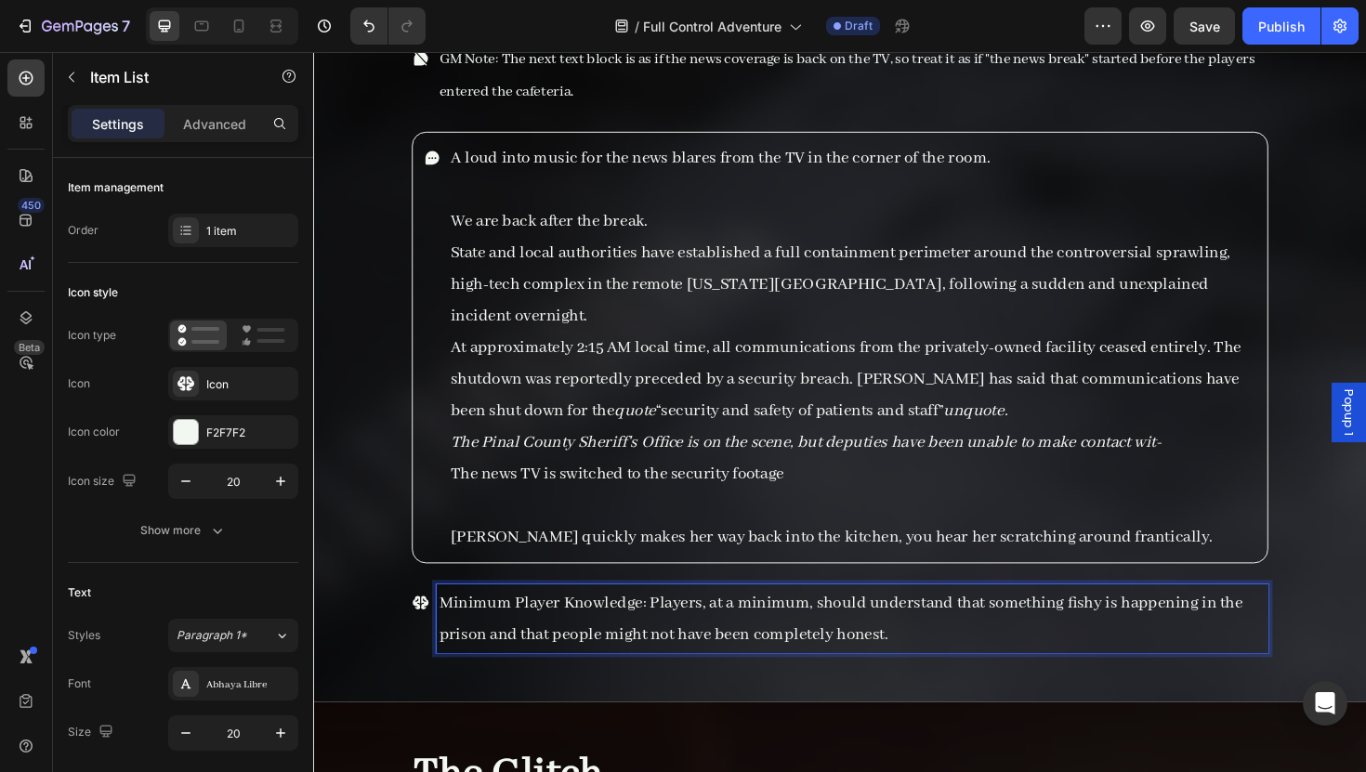
click at [748, 619] on p "Minimum Player Knowledge: Players, at a minimum, should understand that somethi…" at bounding box center [883, 652] width 875 height 67
click at [834, 619] on p "Minimum Player Knowledge: Players, at a minimum, should understand that somethi…" at bounding box center [883, 652] width 875 height 67
click at [503, 619] on p "Minimum Player Knowledge: Players, at a minimum, should understand that somethi…" at bounding box center [883, 652] width 875 height 67
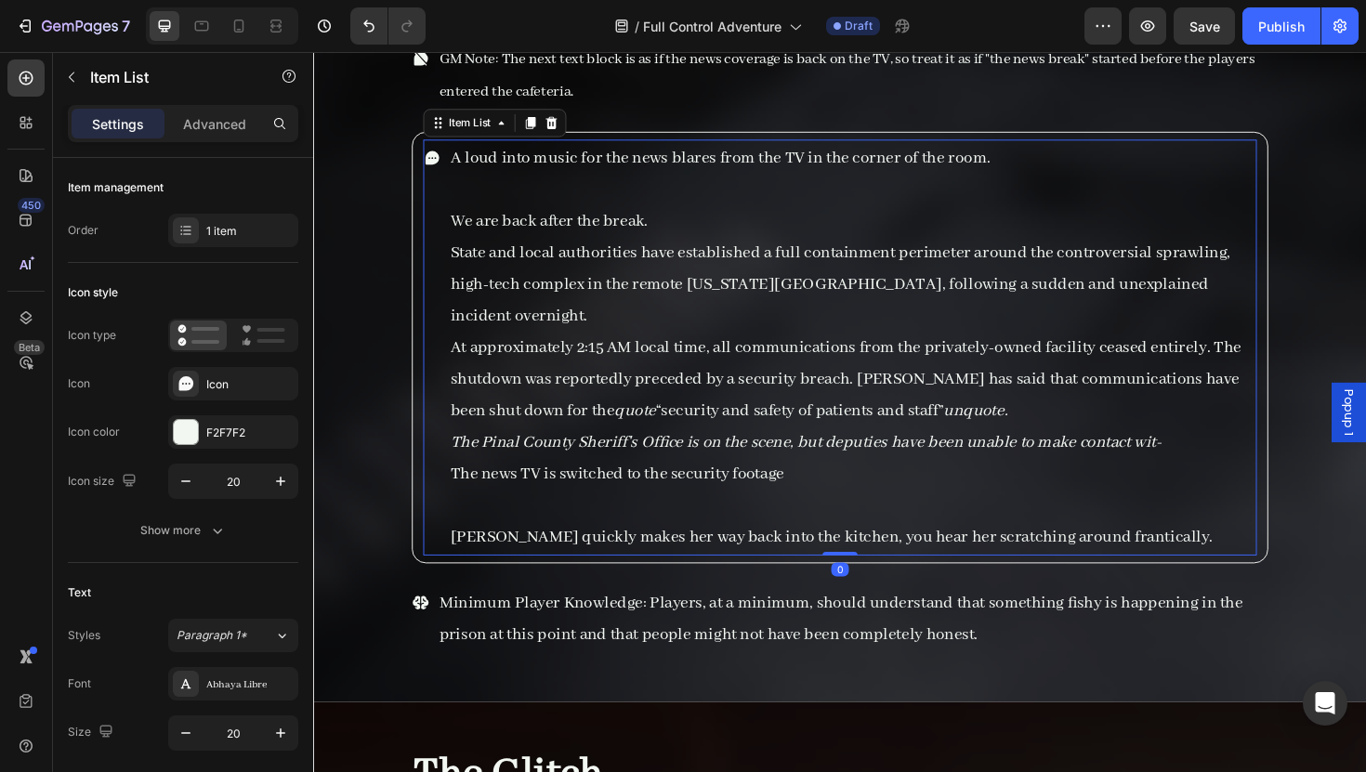
click at [532, 148] on p "A loud into music for the news blares from the TV in the corner of the room." at bounding box center [883, 164] width 851 height 33
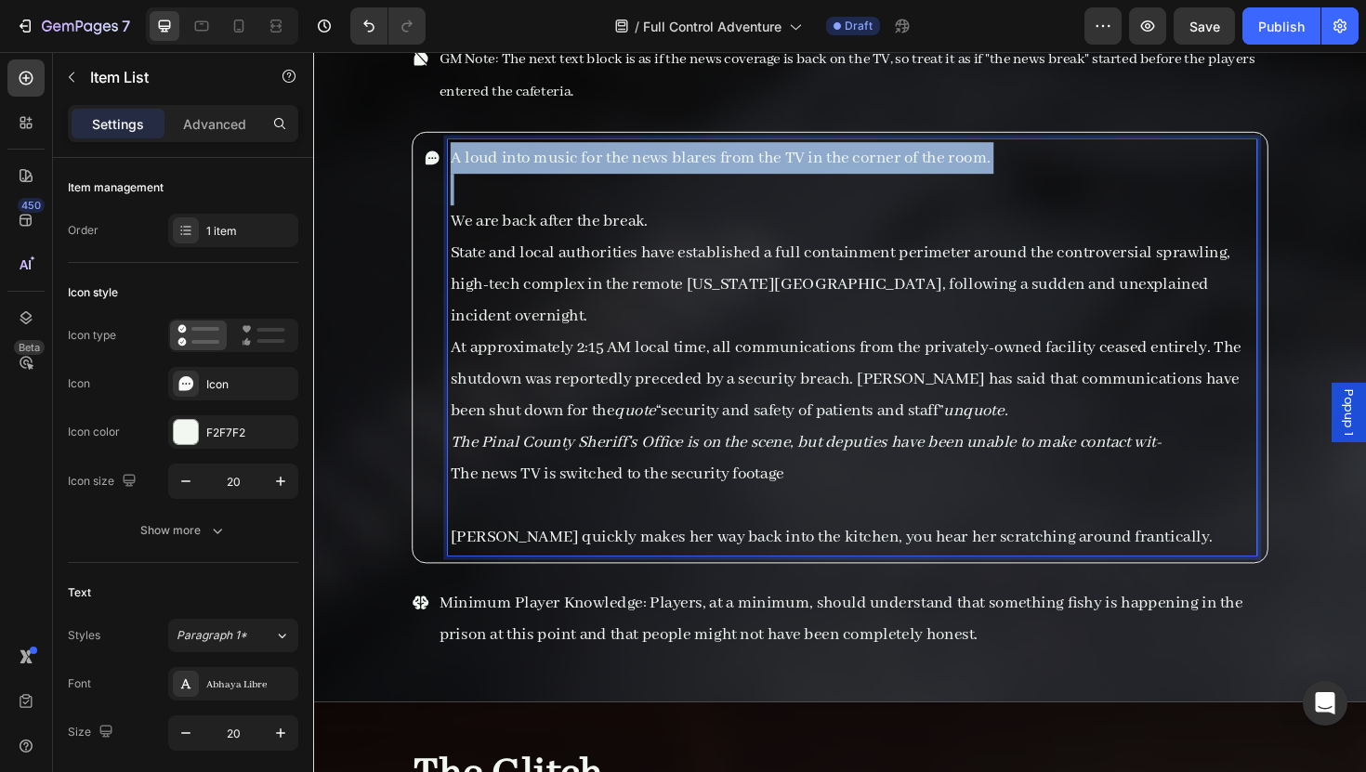
click at [532, 148] on p "A loud into music for the news blares from the TV in the corner of the room." at bounding box center [883, 164] width 851 height 33
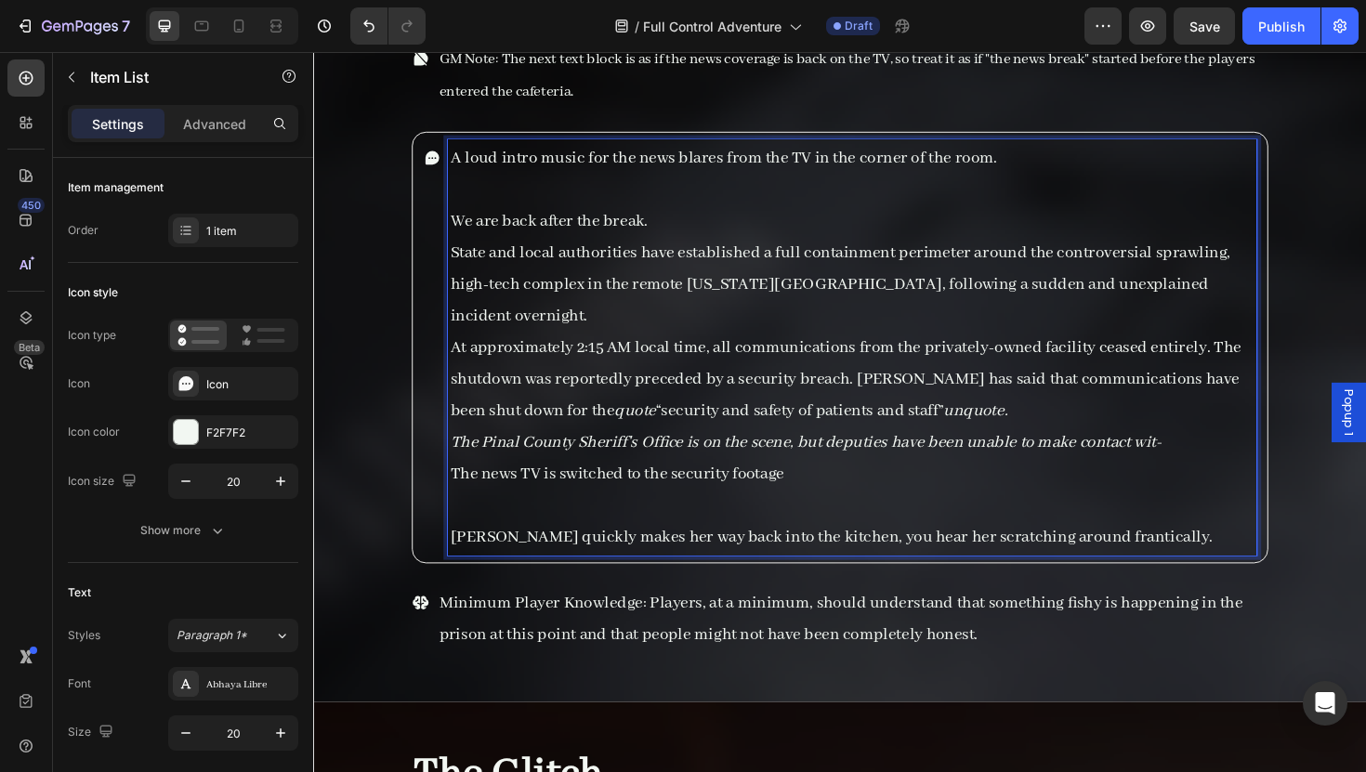
click at [601, 215] on p "We are back after the break." at bounding box center [883, 231] width 851 height 33
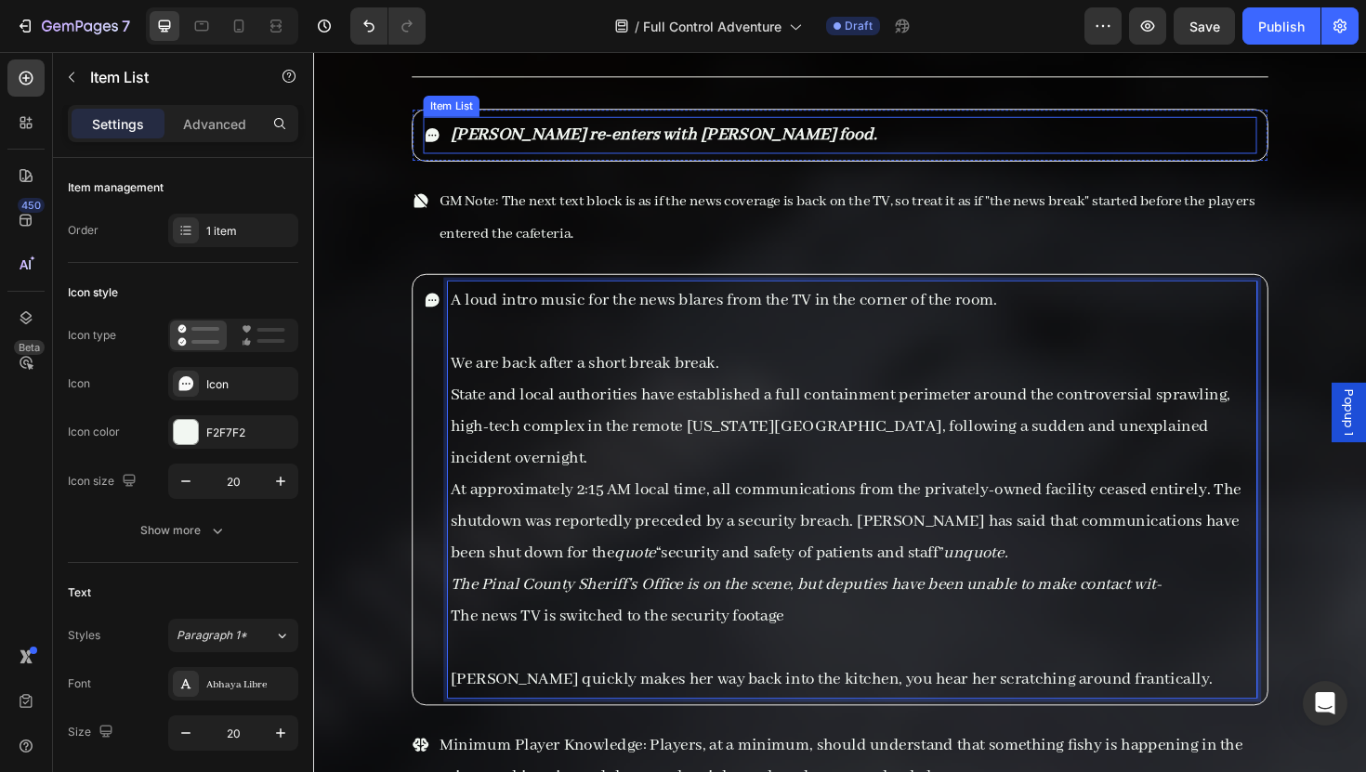
scroll to position [10051, 0]
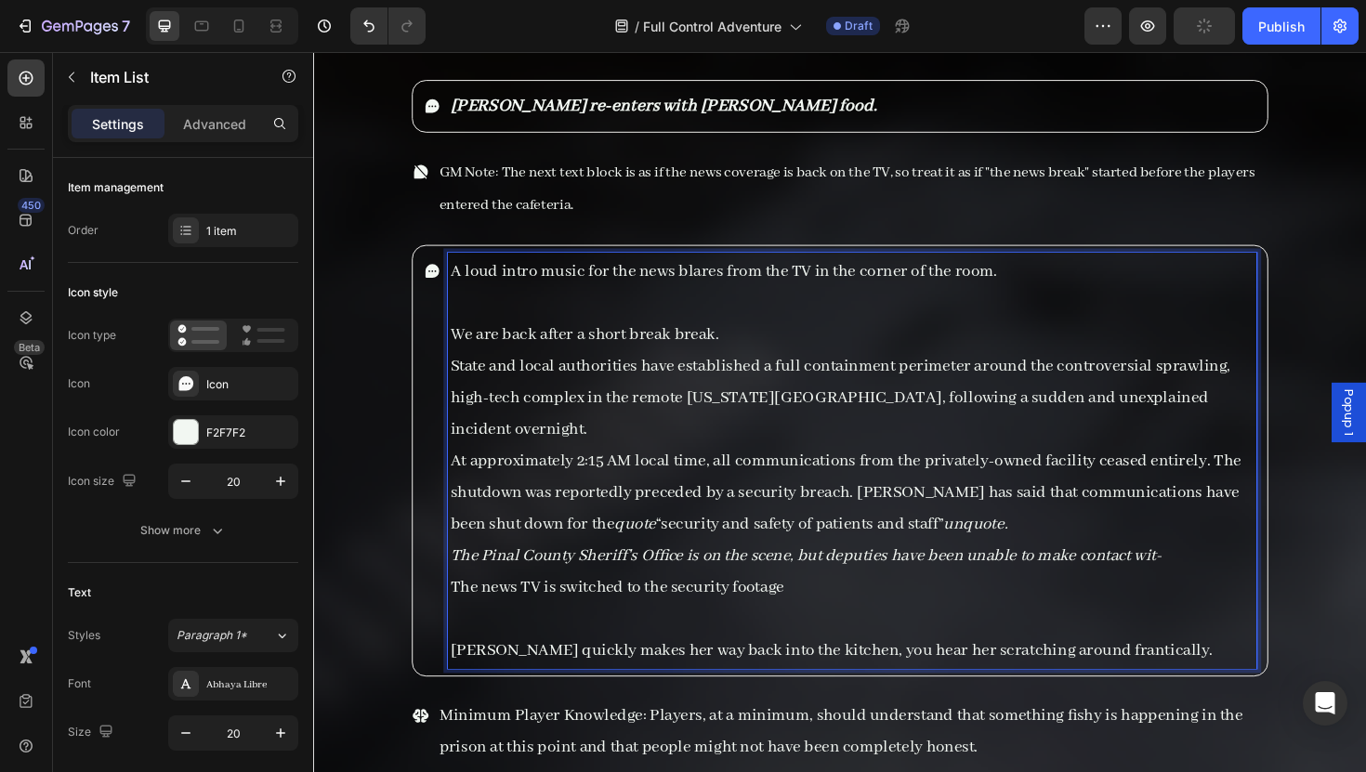
click at [770, 669] on p "[PERSON_NAME] quickly makes her way back into the kitchen, you hear her scratch…" at bounding box center [883, 685] width 851 height 33
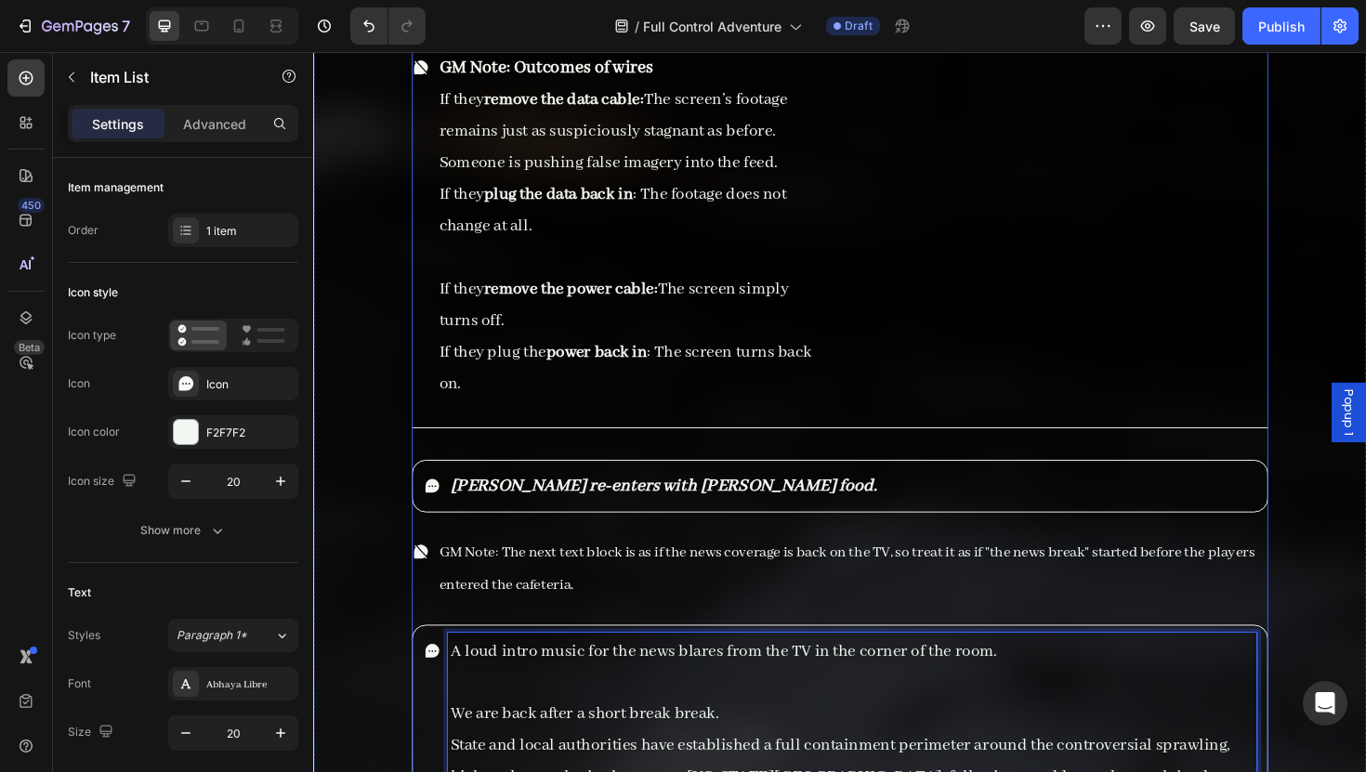
scroll to position [9650, 0]
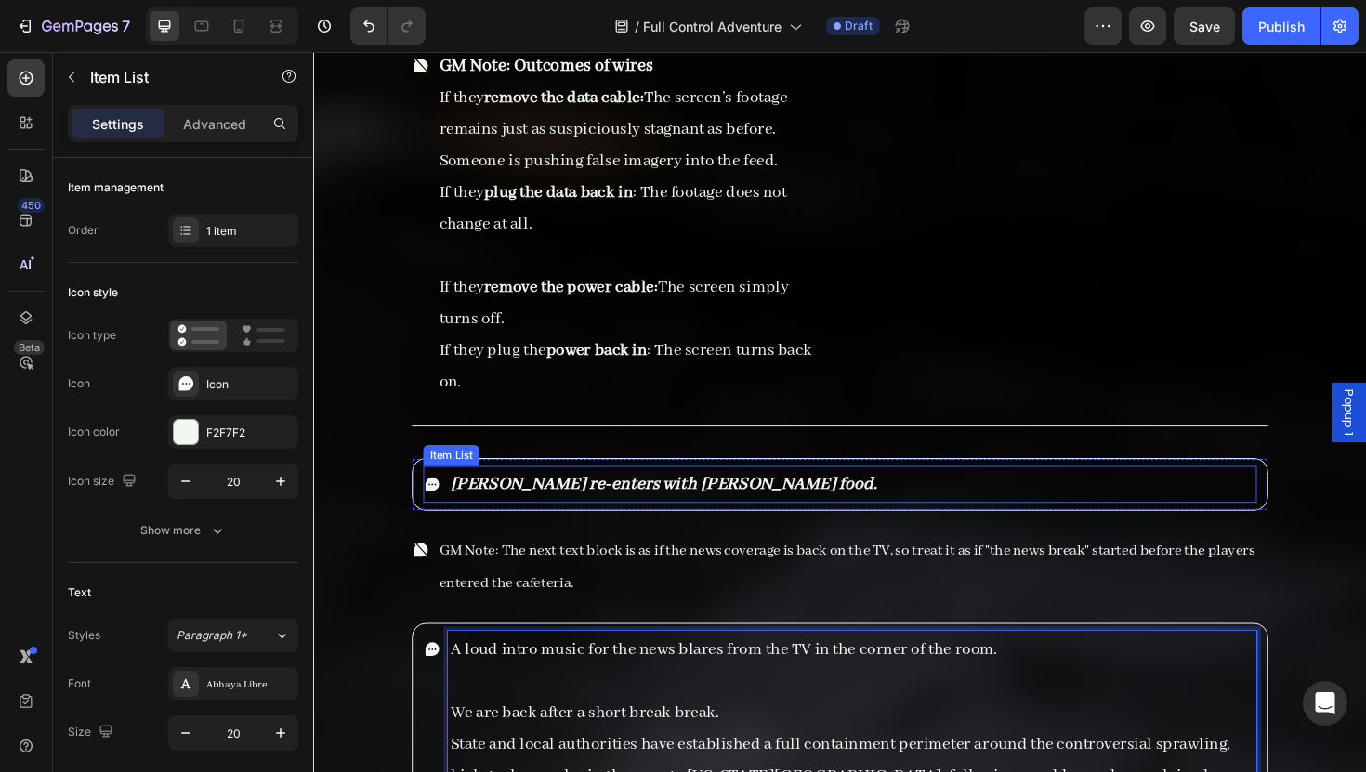
click at [731, 491] on div "Maria re-enters with Thalia’s food." at bounding box center [683, 510] width 457 height 39
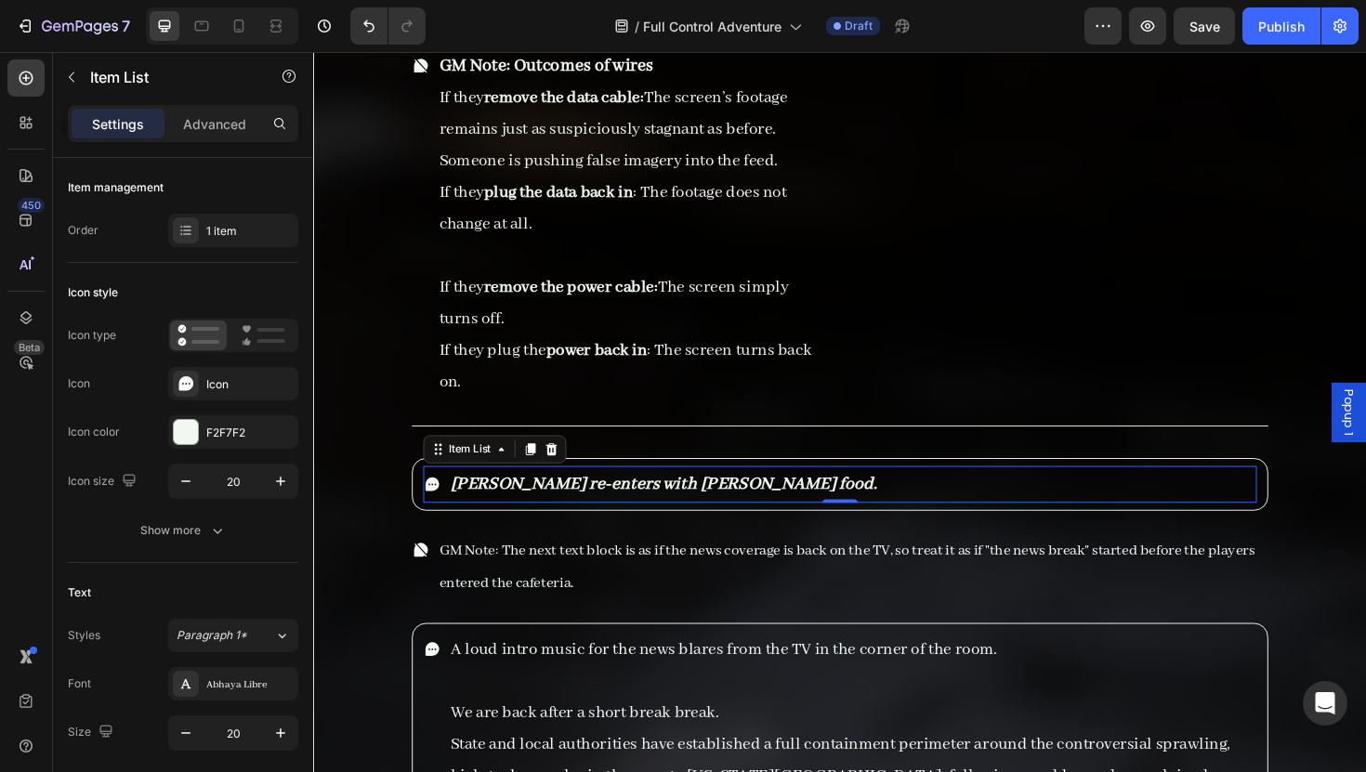
click at [440, 502] on icon at bounding box center [439, 509] width 15 height 15
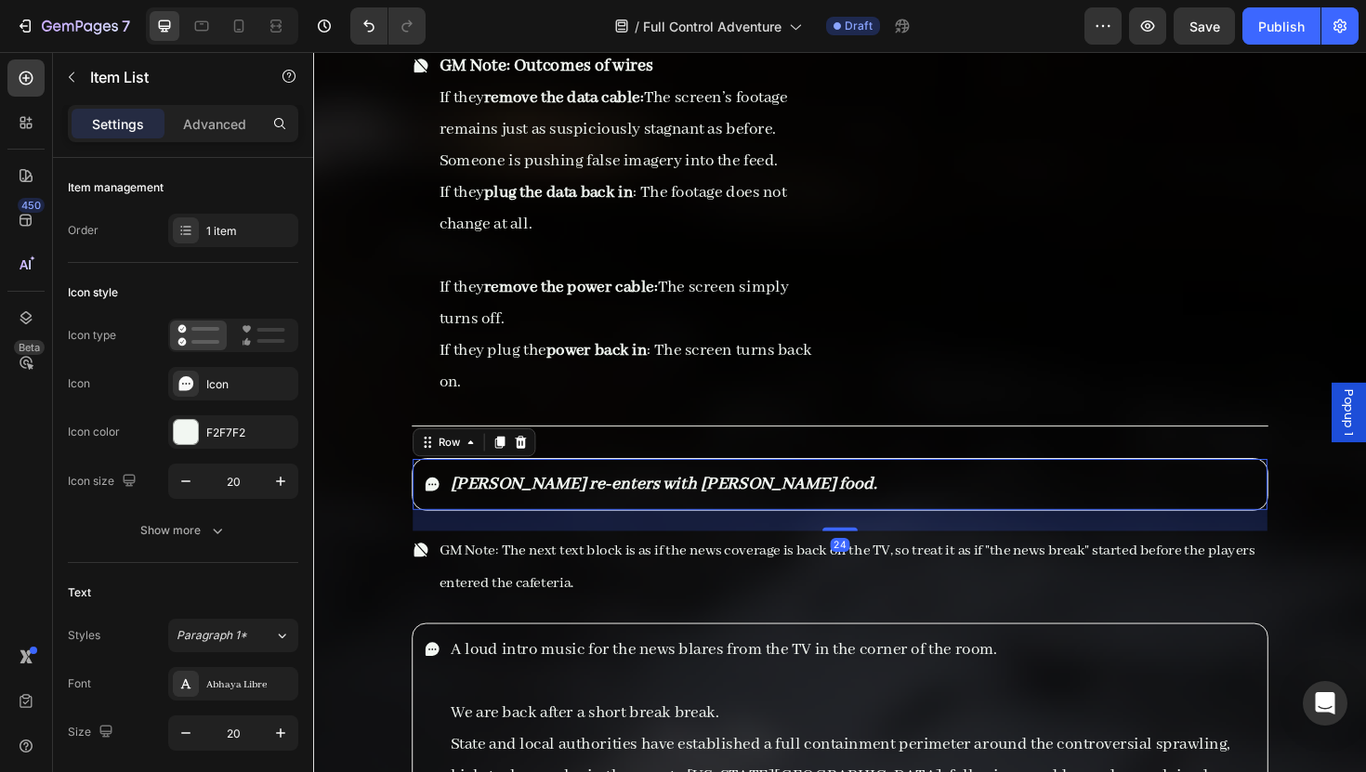
click at [419, 485] on div "Maria re-enters with Thalia’s food. Item List Row 24" at bounding box center [870, 510] width 907 height 56
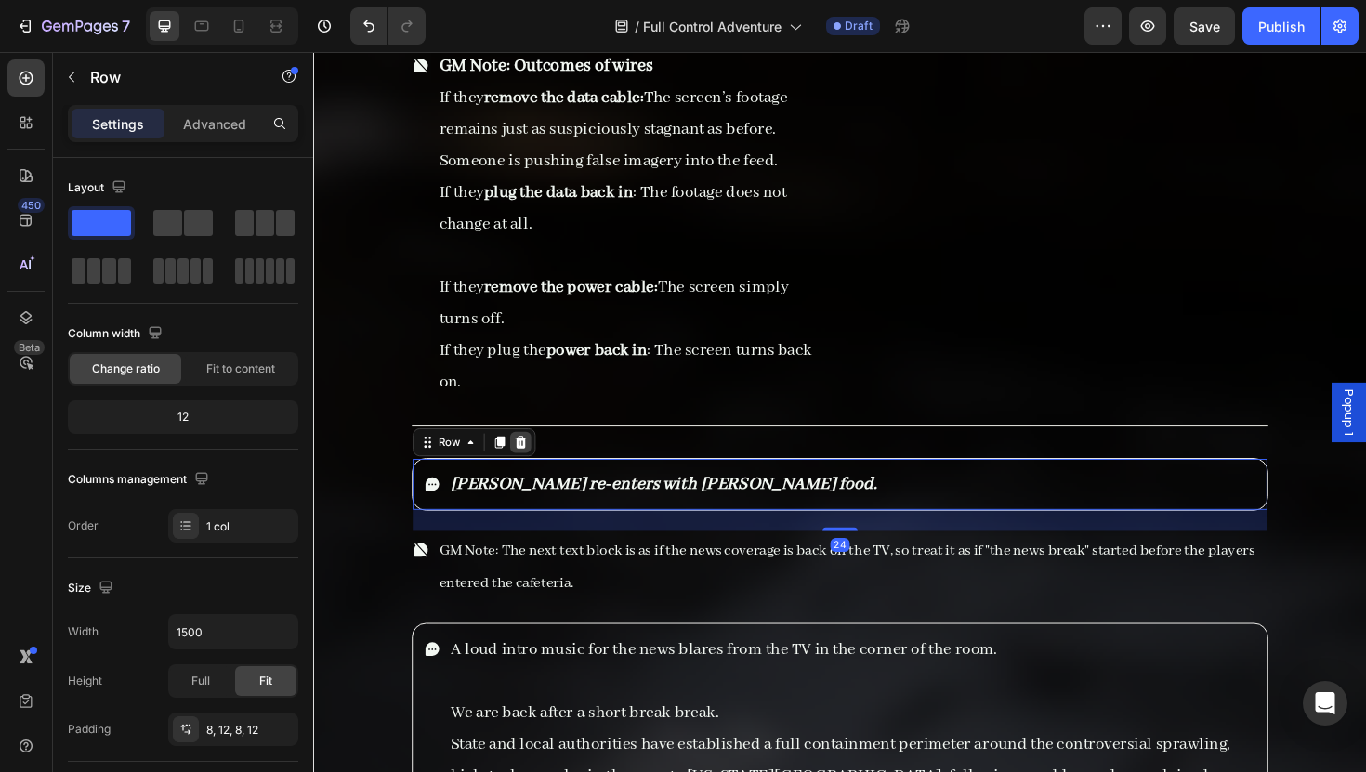
click at [528, 458] on icon at bounding box center [533, 464] width 12 height 13
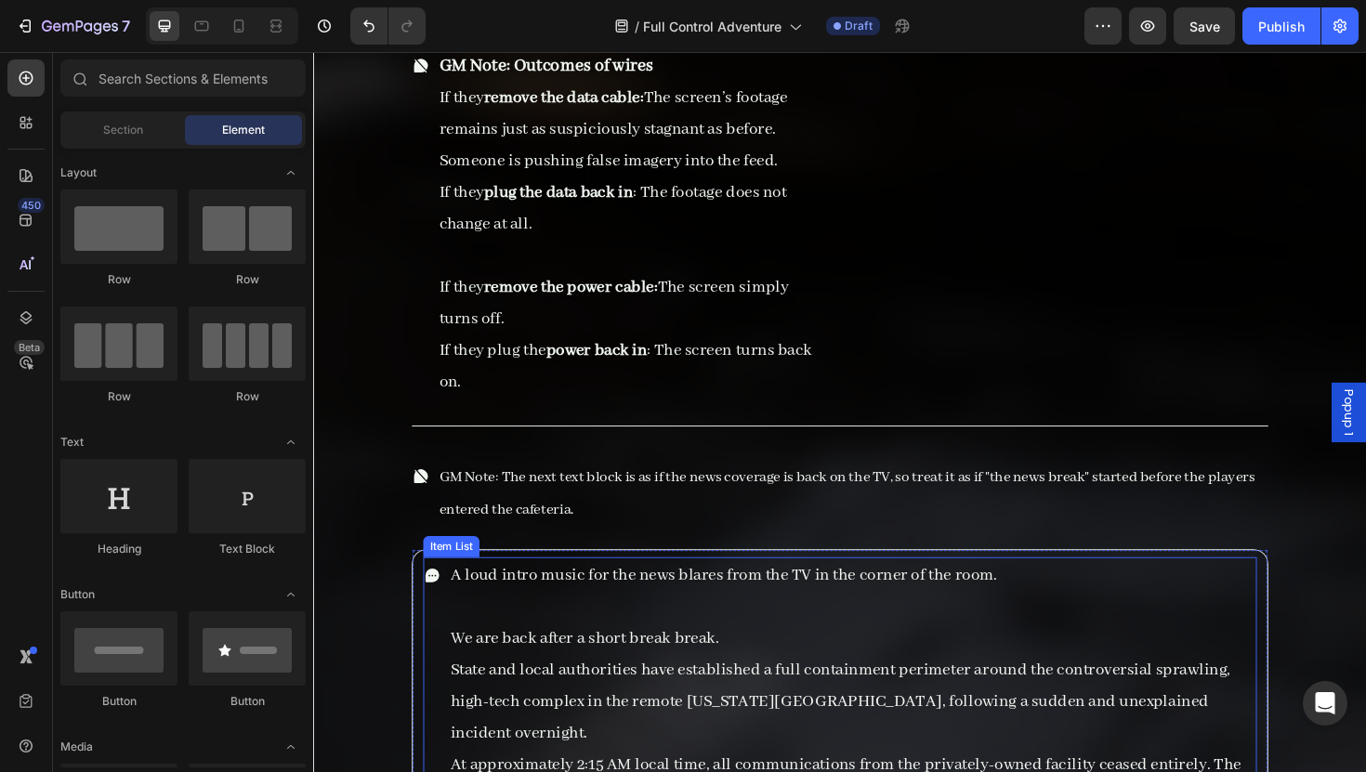
click at [469, 590] on p "A loud intro music for the news blares from the TV in the corner of the room." at bounding box center [883, 606] width 851 height 33
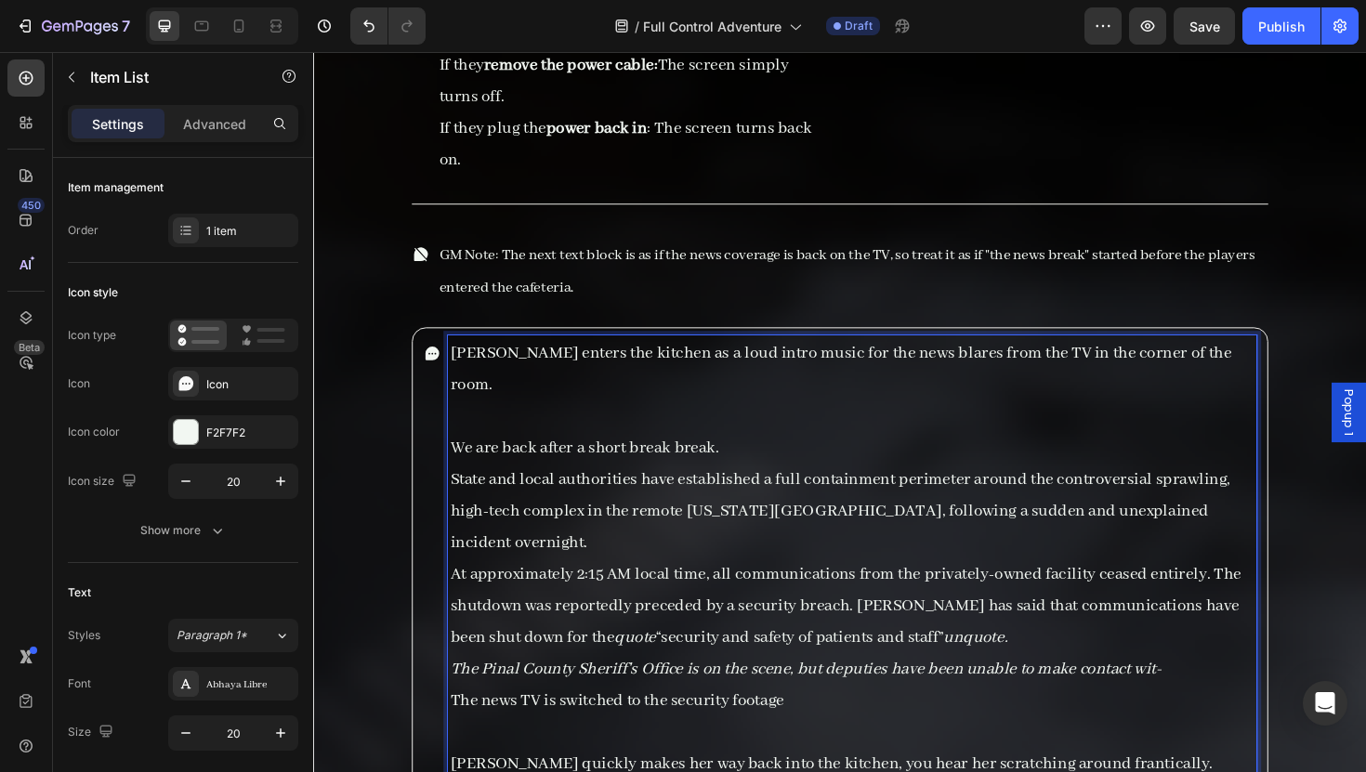
scroll to position [9916, 0]
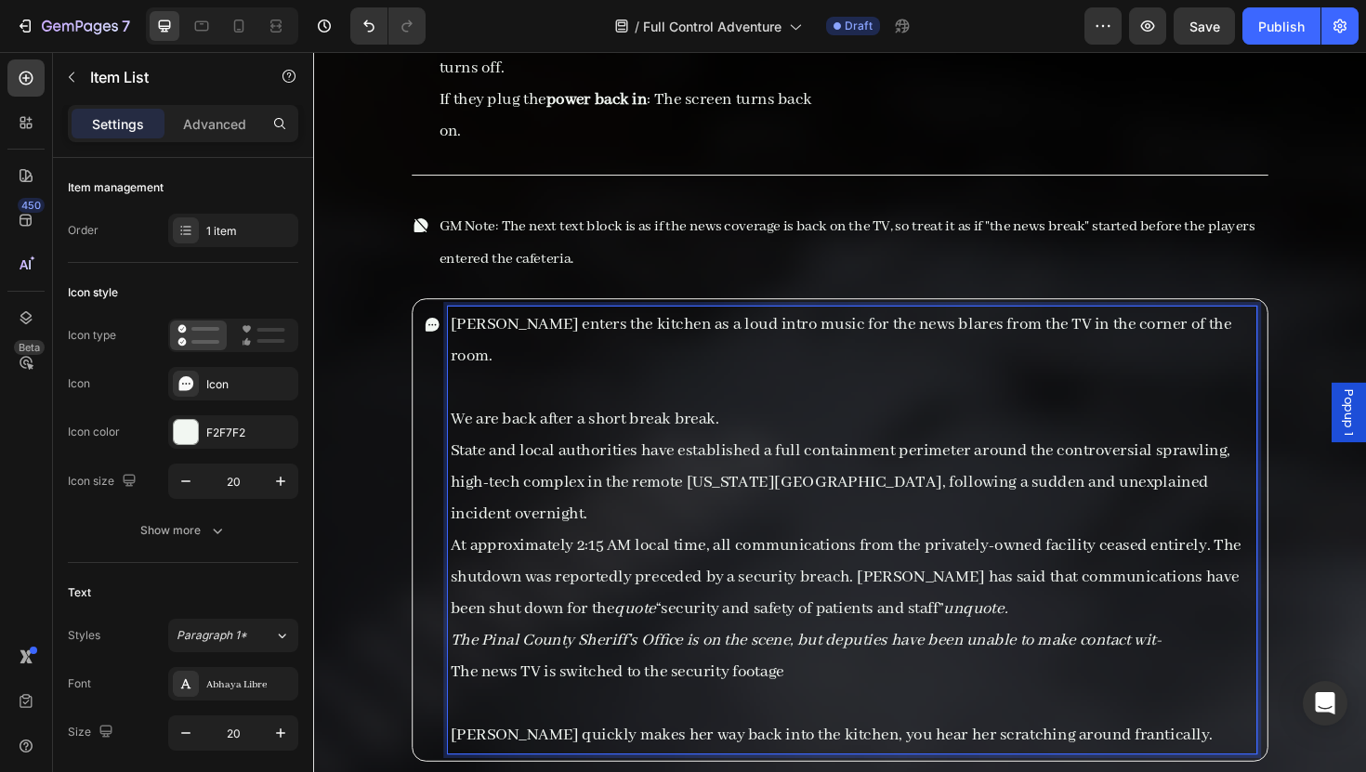
click at [458, 425] on p "We are back after a short break break." at bounding box center [883, 441] width 851 height 33
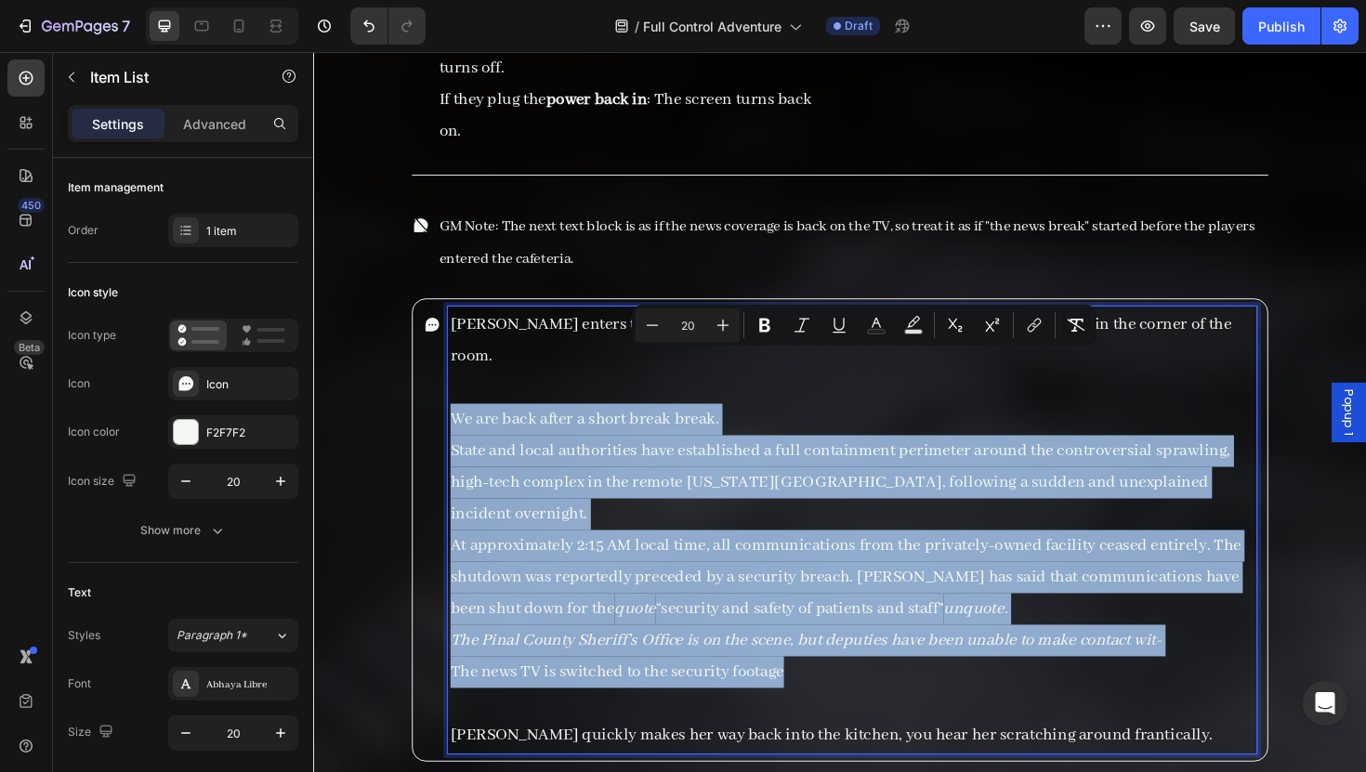
drag, startPoint x: 457, startPoint y: 376, endPoint x: 818, endPoint y: 611, distance: 430.4
click at [818, 611] on div "Maria enters the kitchen as a loud intro music for the news blares from the TV …" at bounding box center [883, 559] width 857 height 474
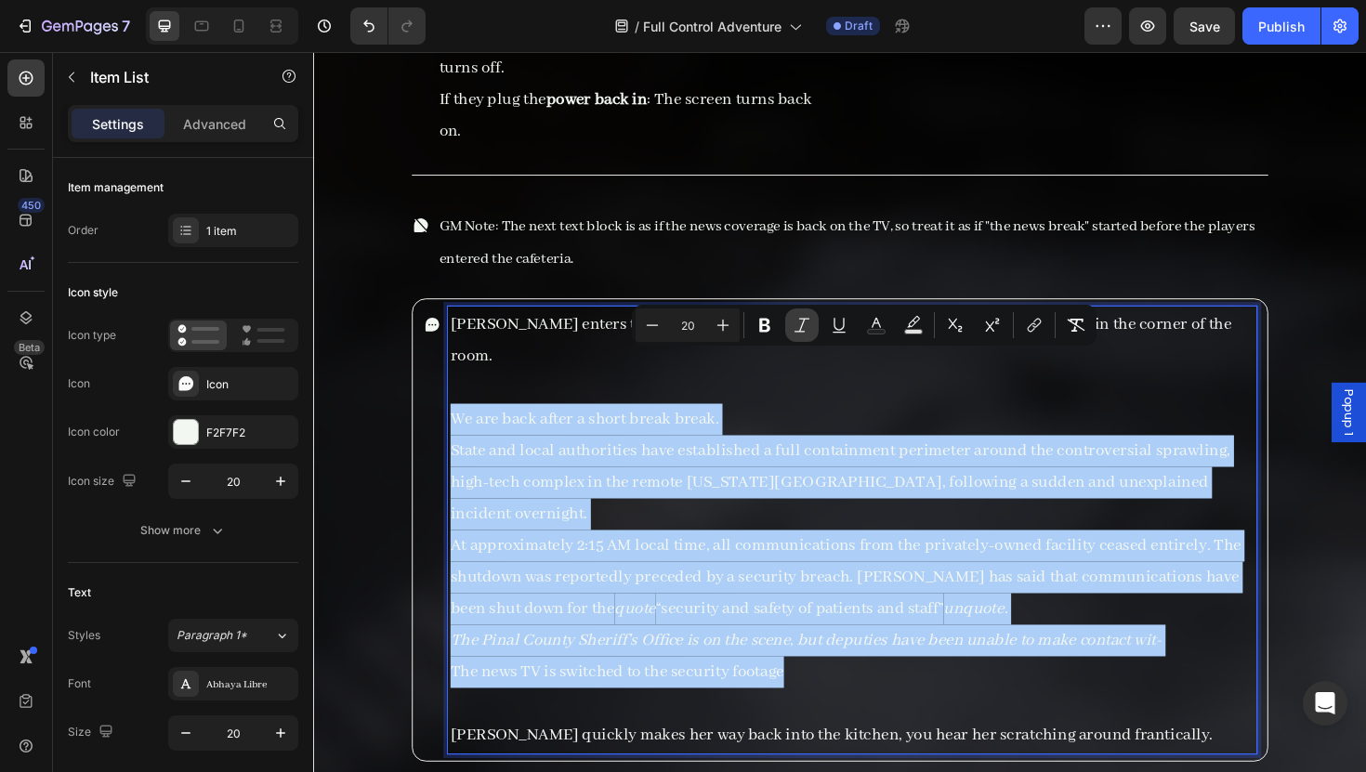
click at [803, 315] on button "Italic" at bounding box center [801, 325] width 33 height 33
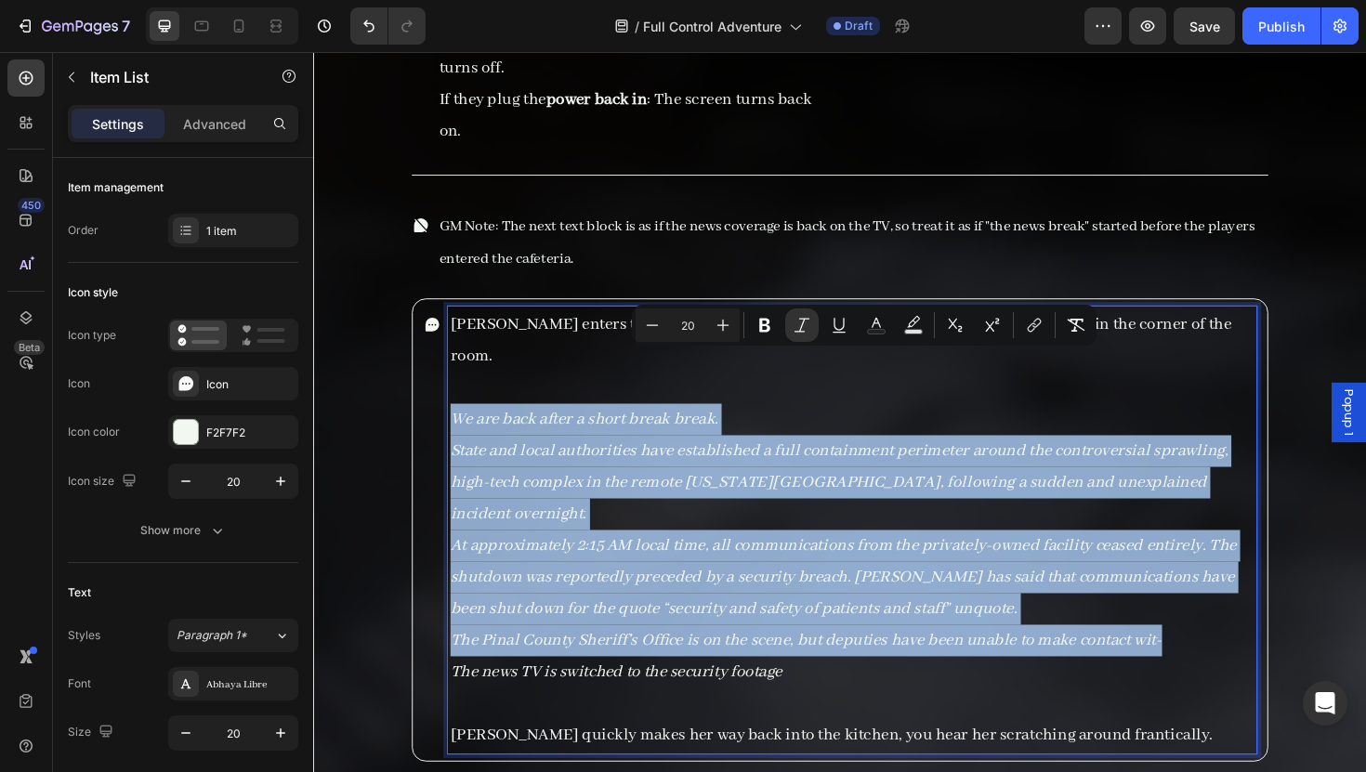
click at [779, 564] on icon "At approximately 2:15 AM local time, all communications from the privately-owne…" at bounding box center [874, 608] width 833 height 89
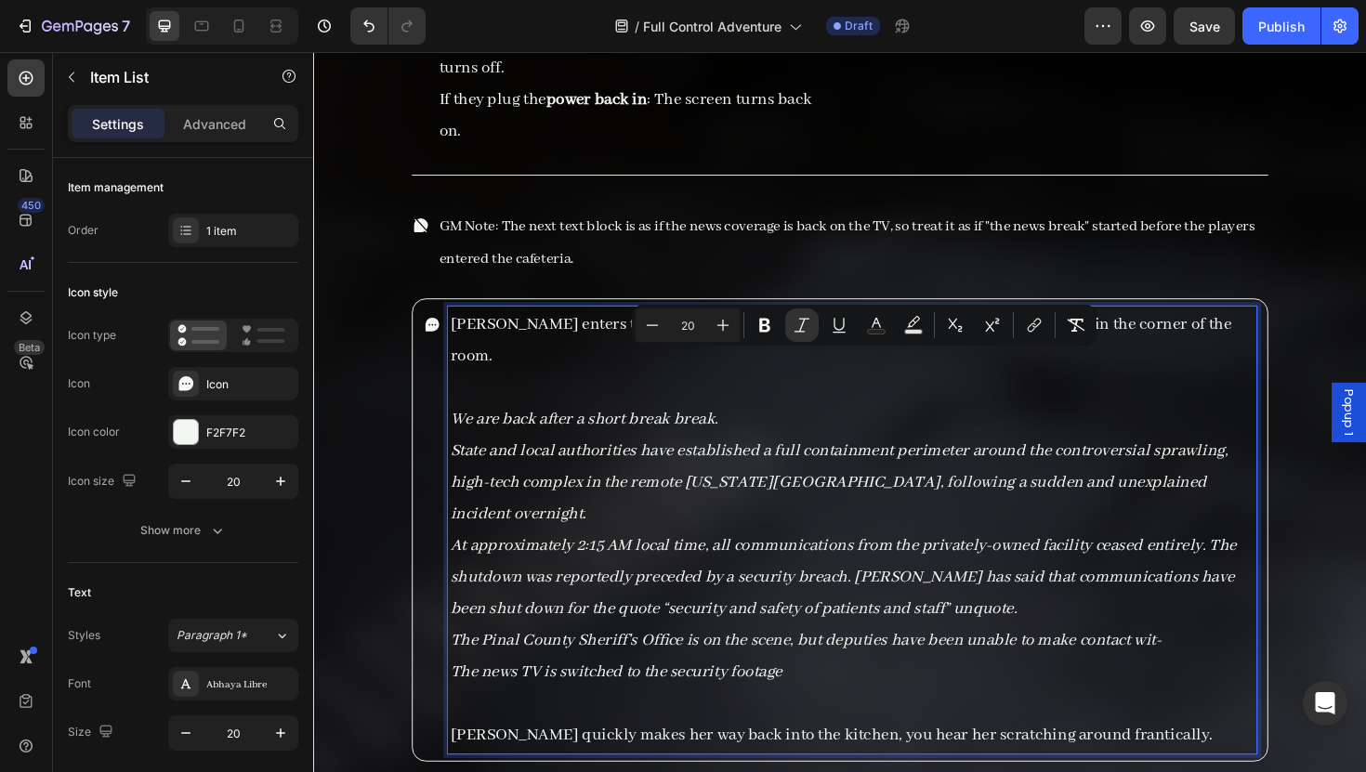
click at [816, 564] on icon "At approximately 2:15 AM local time, all communications from the privately-owne…" at bounding box center [874, 608] width 833 height 89
click at [818, 692] on p "The news TV is switched to the security footage" at bounding box center [883, 708] width 851 height 33
click at [556, 464] on icon "State and local authorities have established a full containment perimeter aroun…" at bounding box center [869, 508] width 823 height 89
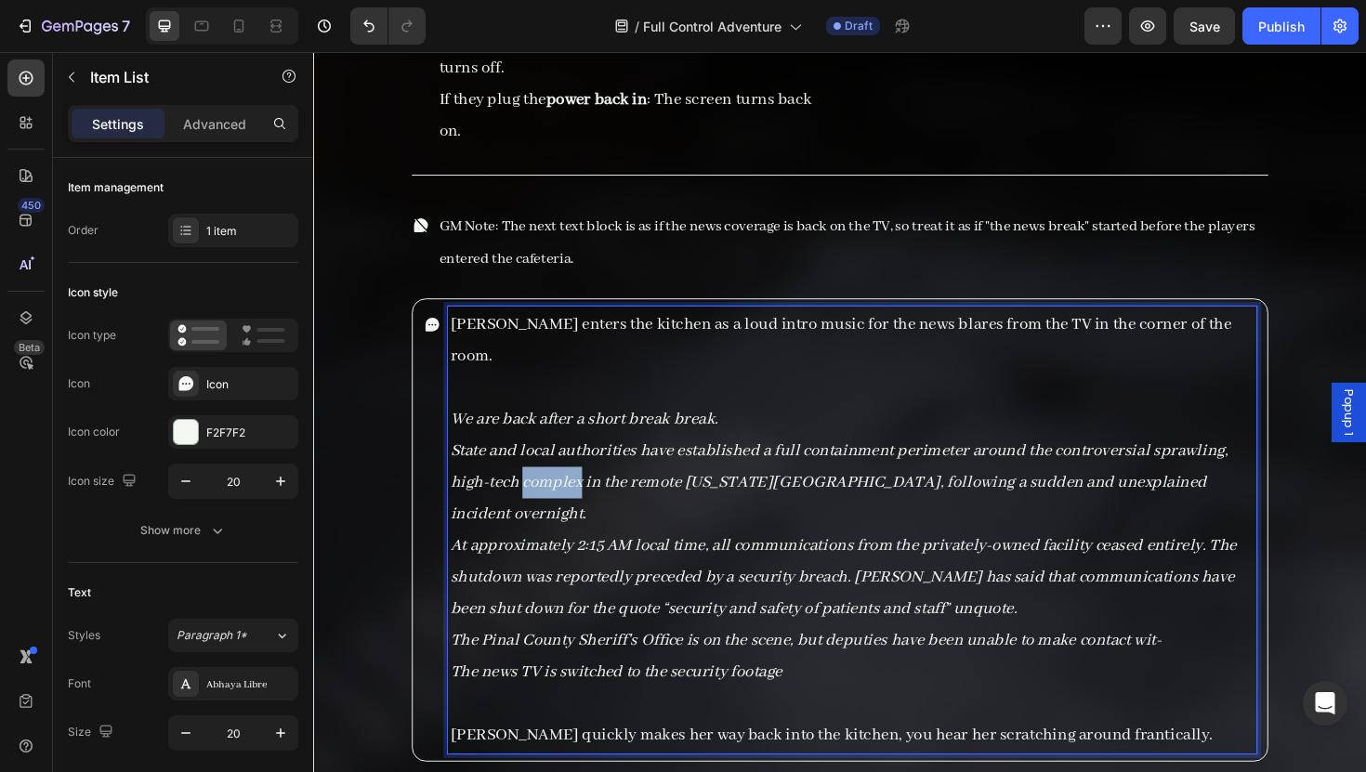
click at [556, 464] on icon "State and local authorities have established a full containment perimeter aroun…" at bounding box center [869, 508] width 823 height 89
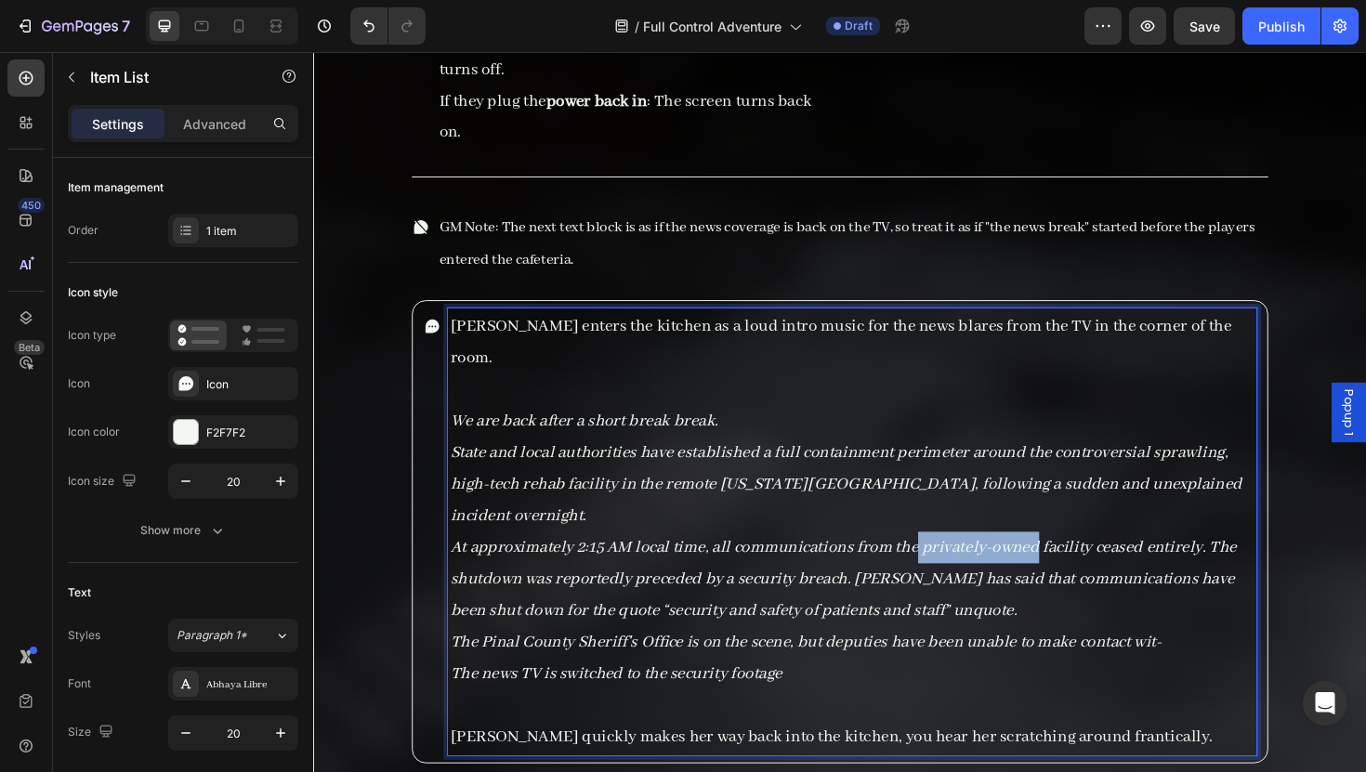
drag, startPoint x: 1080, startPoint y: 484, endPoint x: 954, endPoint y: 485, distance: 125.5
click at [953, 566] on icon "At approximately 2:15 AM local time, all communications from the privately-owne…" at bounding box center [874, 610] width 833 height 89
click at [515, 666] on icon "The Pinal County Sheriff's Office is on the scene, but deputies have been unabl…" at bounding box center [835, 677] width 754 height 22
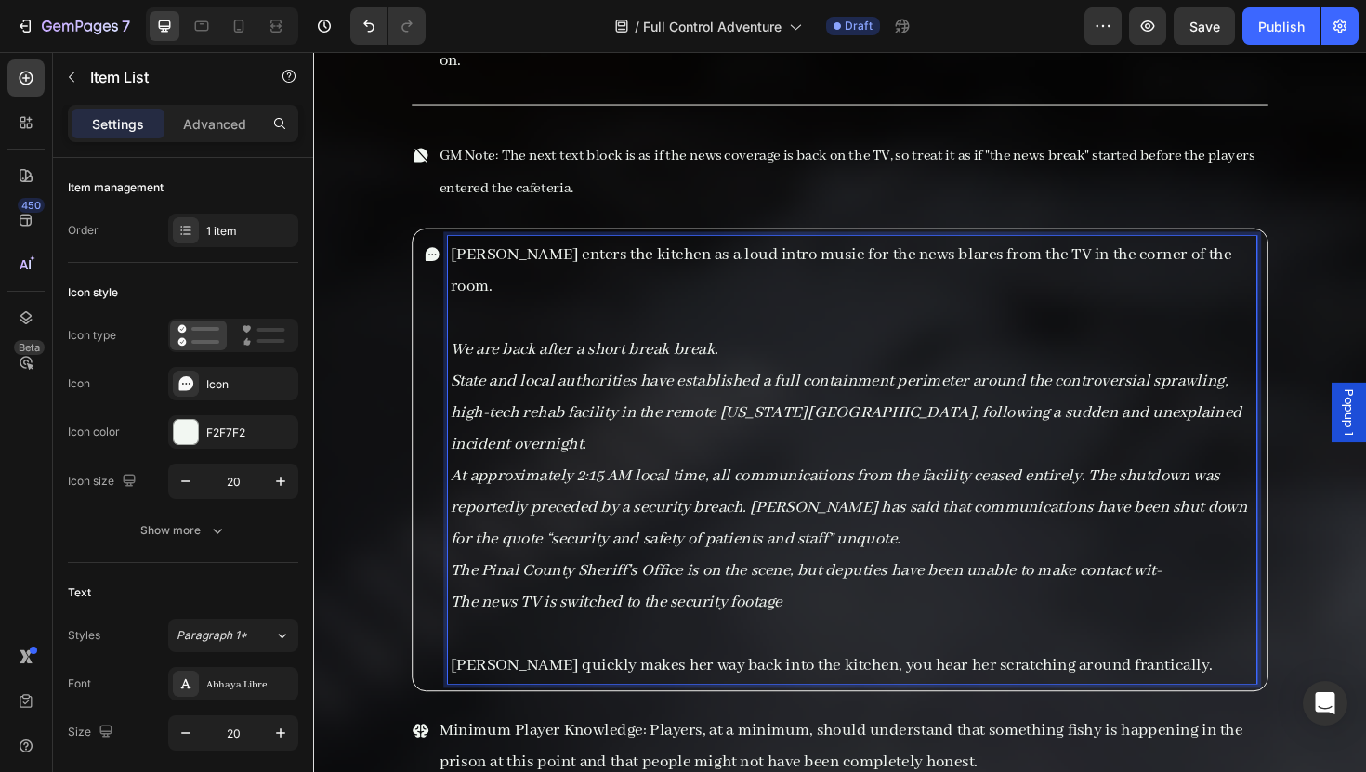
scroll to position [9993, 0]
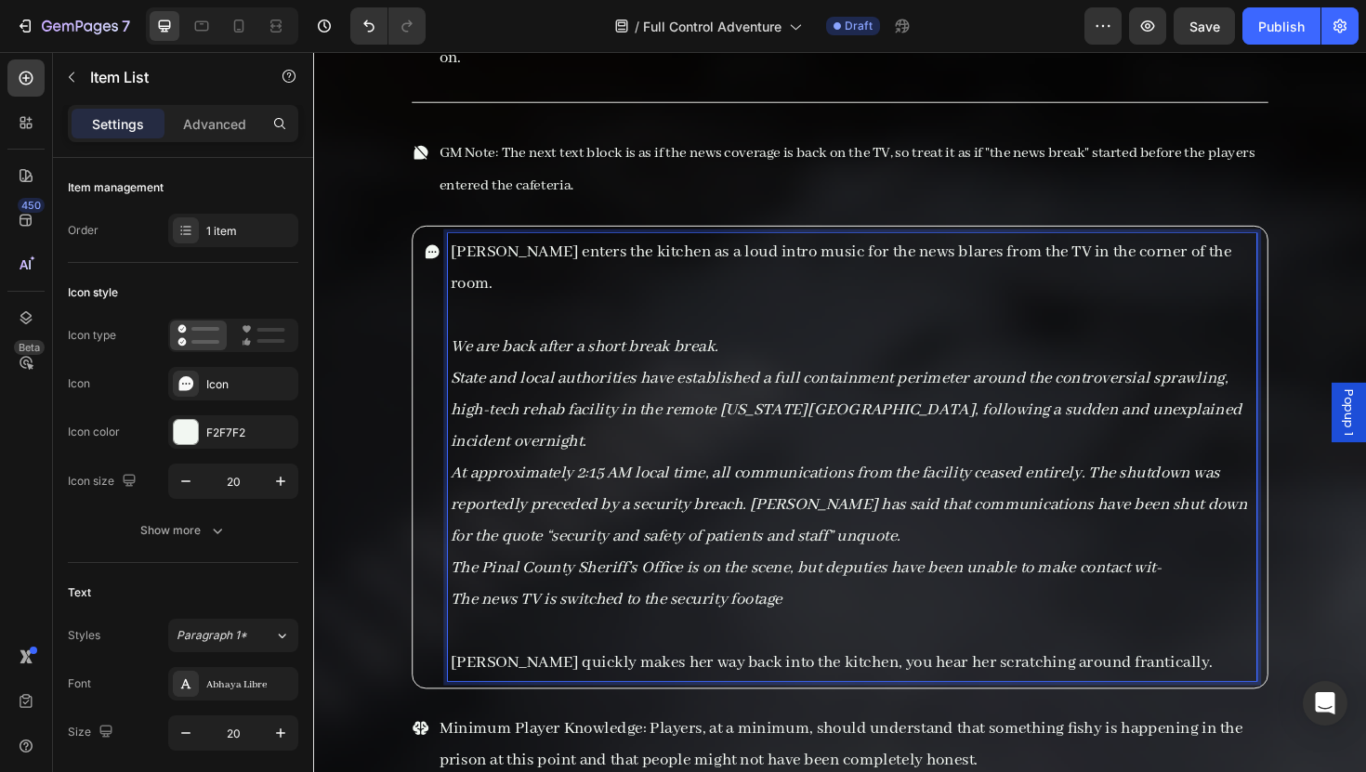
click at [850, 649] on p "Rich Text Editor. Editing area: main" at bounding box center [883, 665] width 851 height 33
click at [955, 649] on p "Rich Text Editor. Editing area: main" at bounding box center [883, 665] width 851 height 33
click at [519, 587] on icon "The Pinal County Sheriff's Office is on the scene, but deputies have been unabl…" at bounding box center [835, 598] width 754 height 22
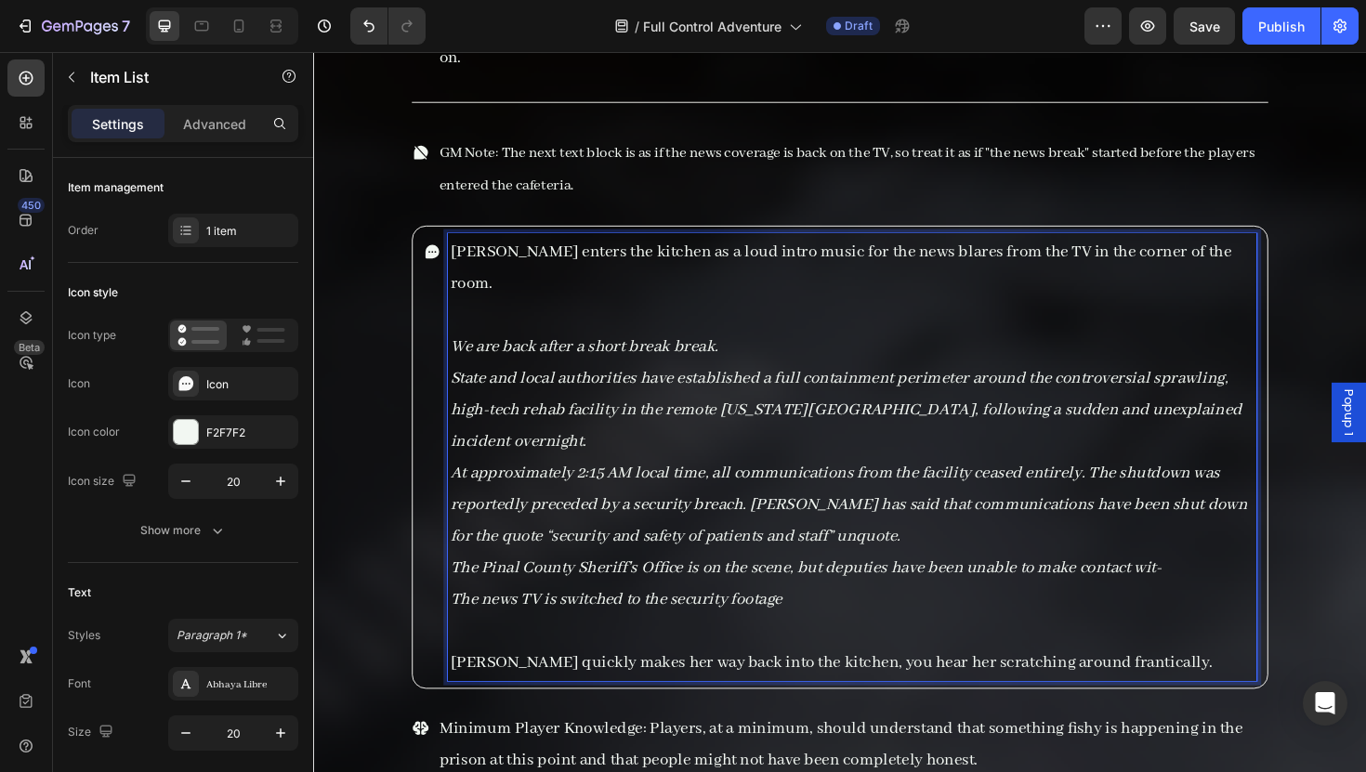
click at [593, 649] on p "Rich Text Editor. Editing area: main" at bounding box center [883, 665] width 851 height 33
click at [697, 649] on p "Rich Text Editor. Editing area: main" at bounding box center [883, 665] width 851 height 33
click at [705, 615] on p "The news TV is switched to the security footage" at bounding box center [883, 631] width 851 height 33
click at [706, 649] on p "Rich Text Editor. Editing area: main" at bounding box center [883, 665] width 851 height 33
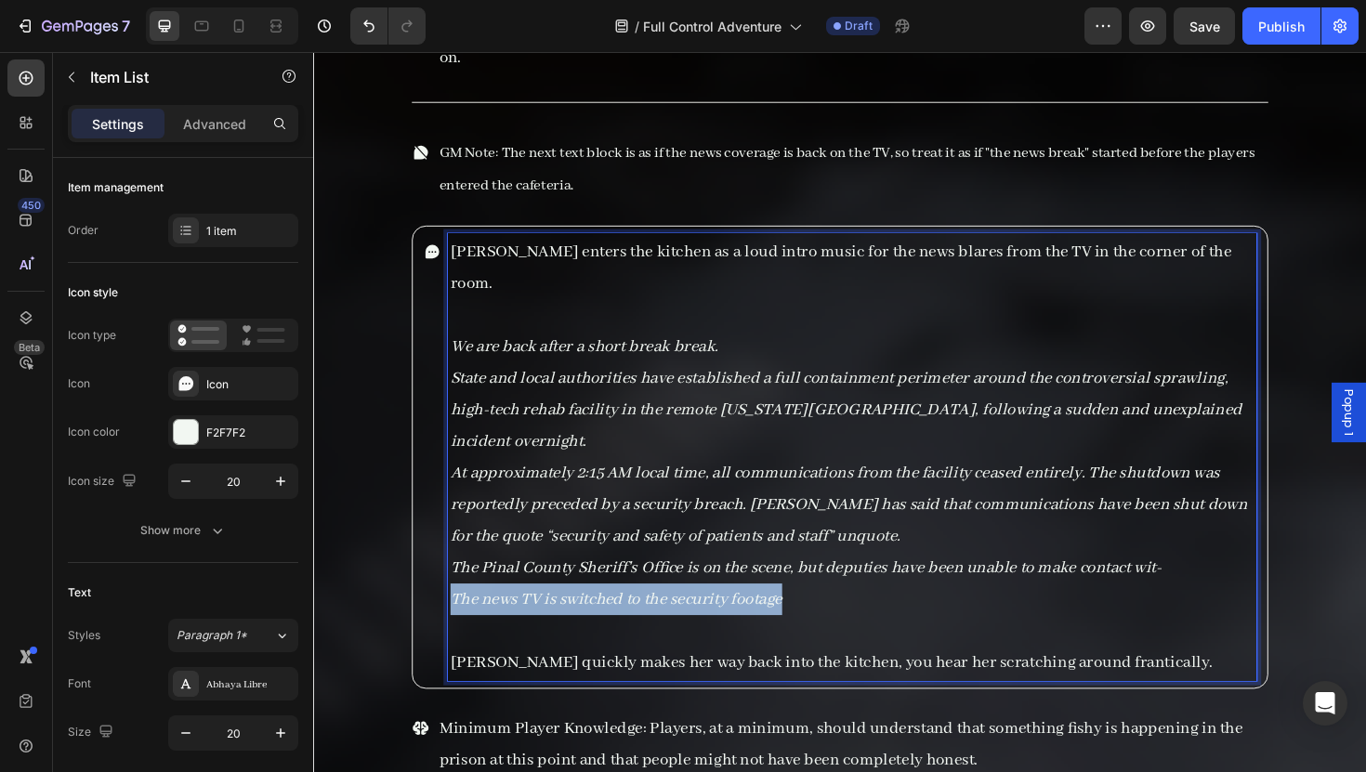
drag, startPoint x: 847, startPoint y: 536, endPoint x: 448, endPoint y: 537, distance: 399.6
click at [448, 537] on div "Maria enters the kitchen as a loud intro music for the news blares from the TV …" at bounding box center [870, 481] width 883 height 474
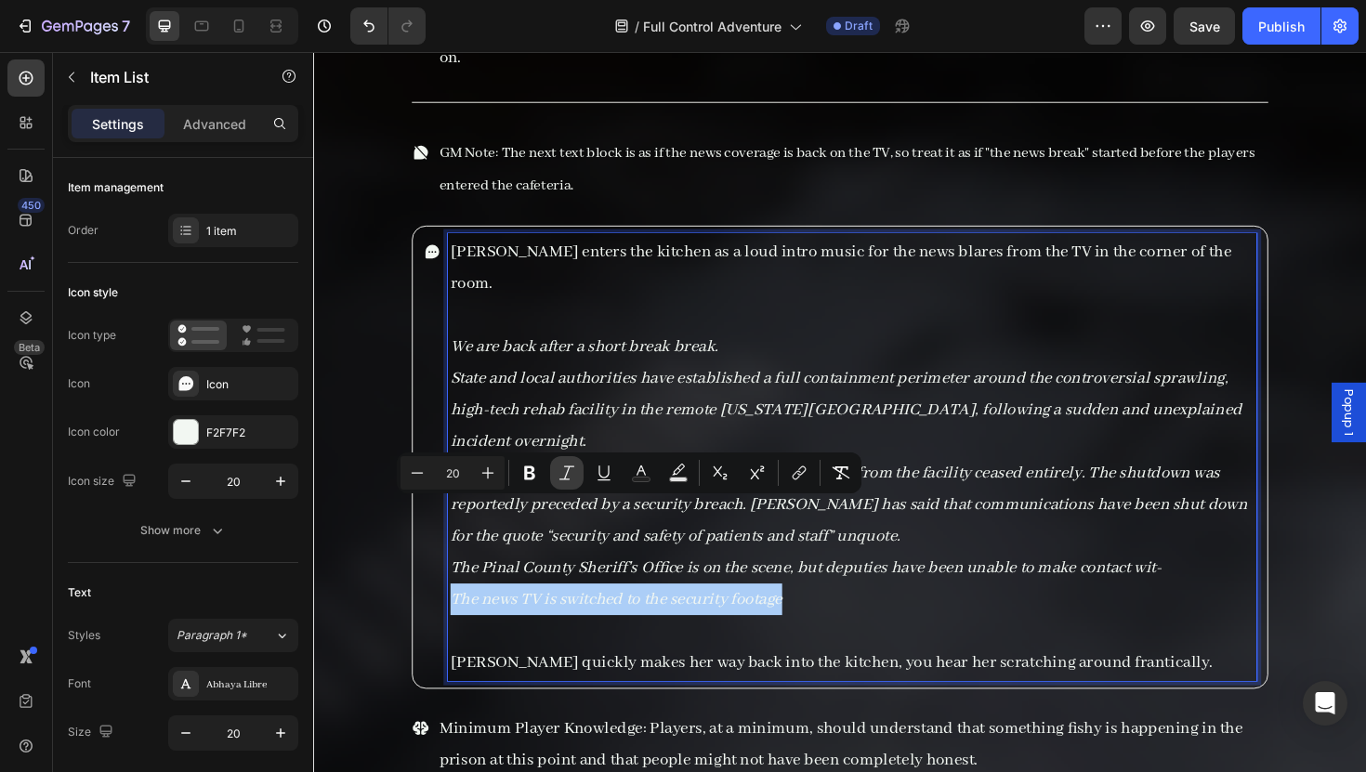
click at [572, 468] on icon "Editor contextual toolbar" at bounding box center [567, 473] width 19 height 19
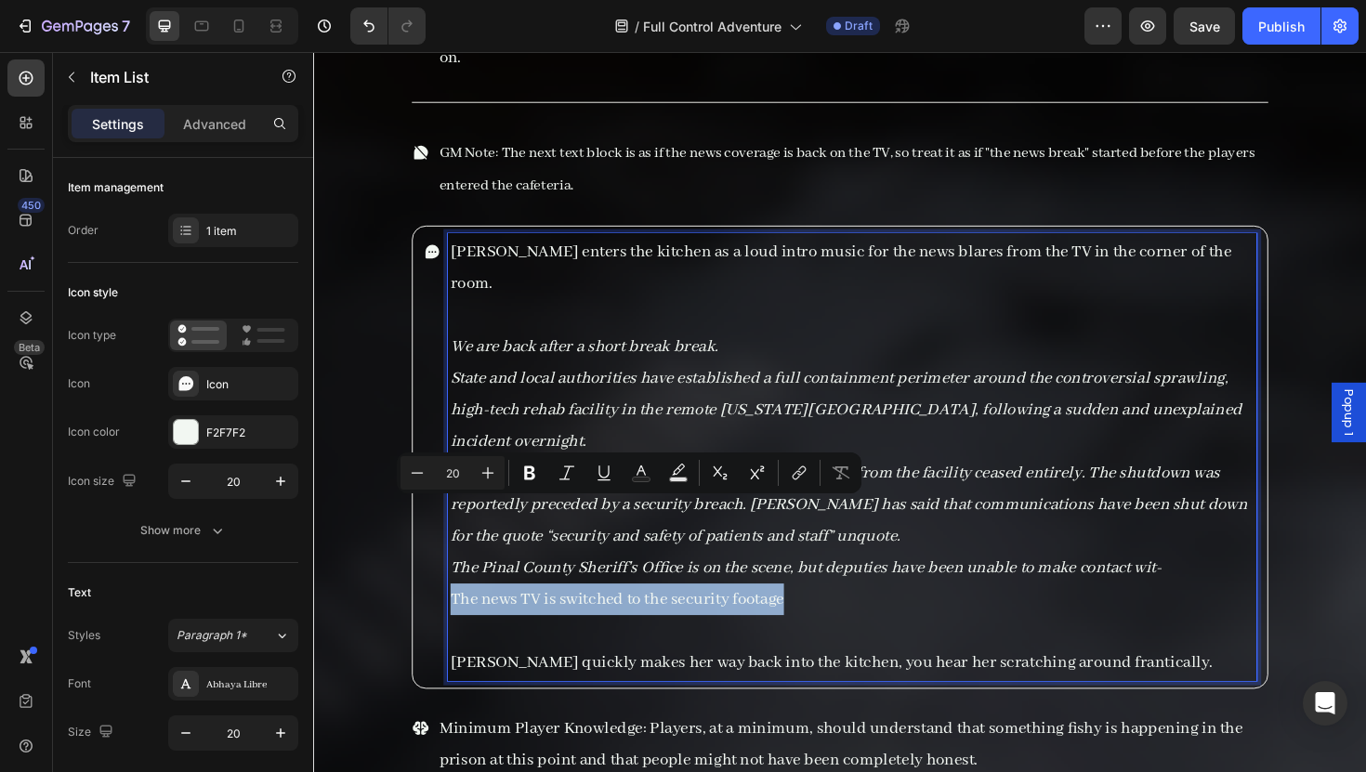
click at [733, 615] on p "The news TV is switched to the security footage" at bounding box center [883, 631] width 851 height 33
click at [804, 615] on p "The news TV is switched to the security footage" at bounding box center [883, 631] width 851 height 33
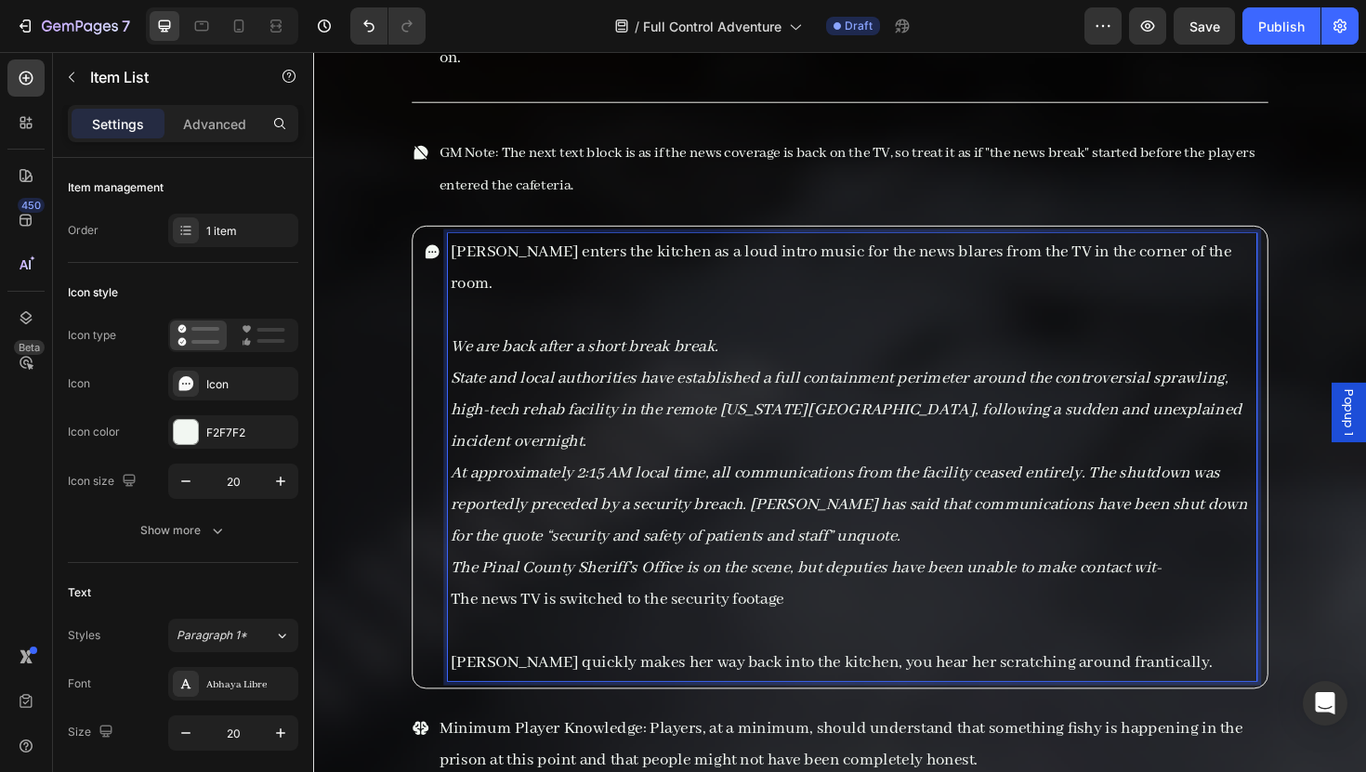
click at [611, 615] on p "The news TV is switched to the security footage" at bounding box center [883, 631] width 851 height 33
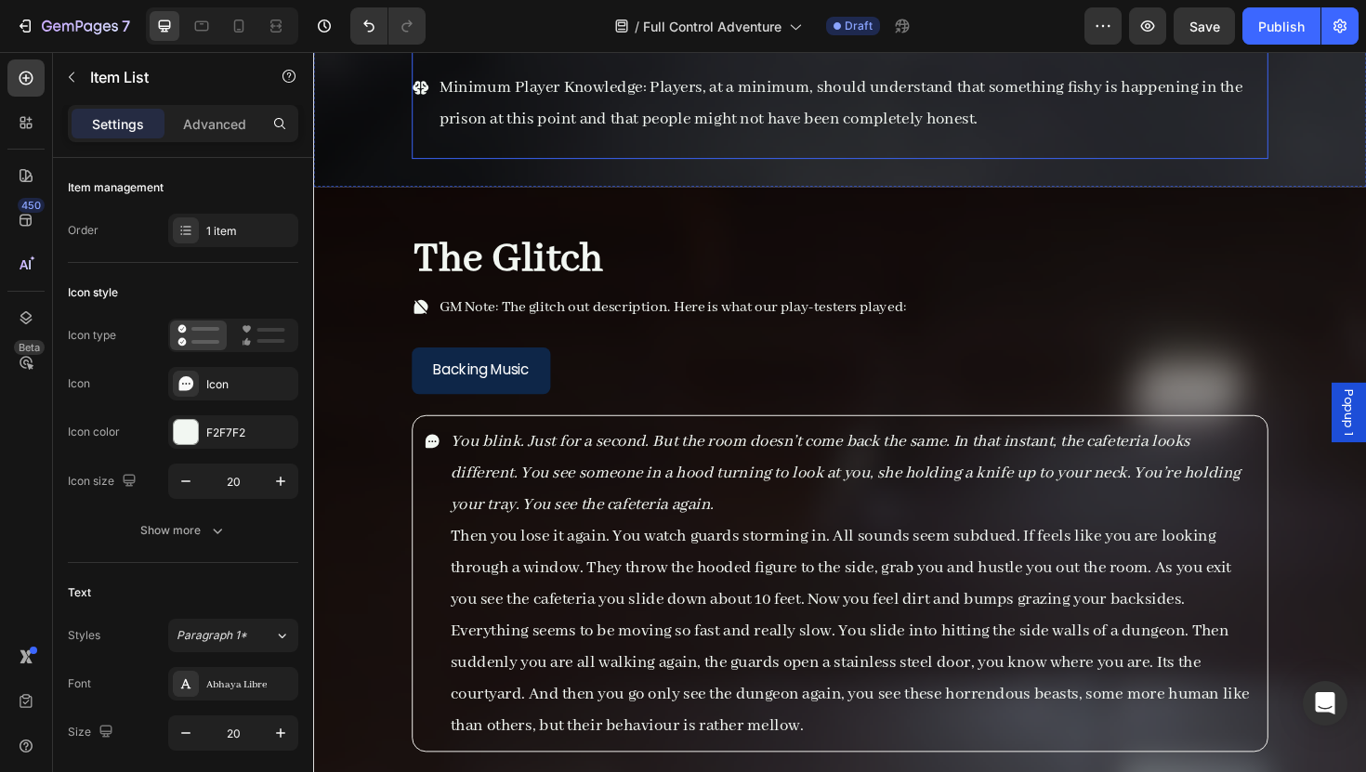
scroll to position [10694, 0]
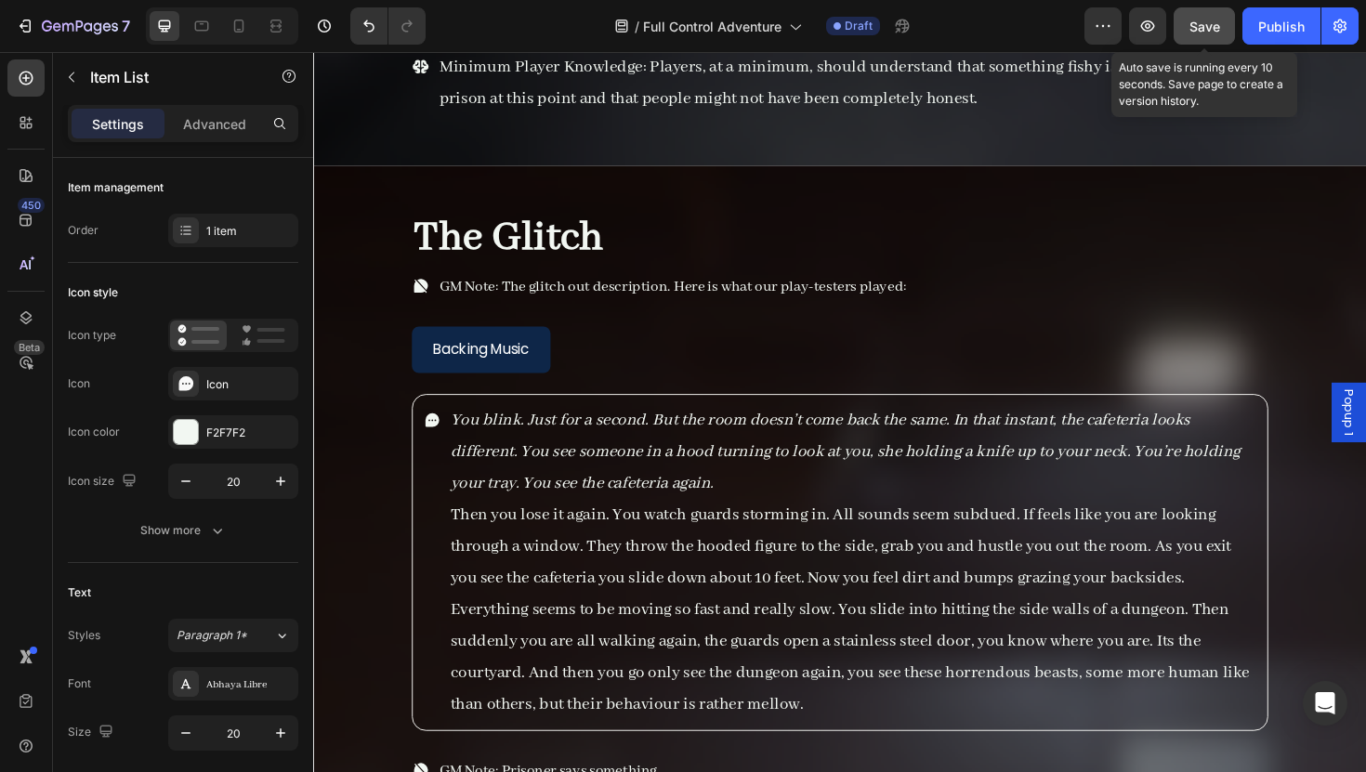
click at [1177, 34] on button "Save" at bounding box center [1204, 25] width 61 height 37
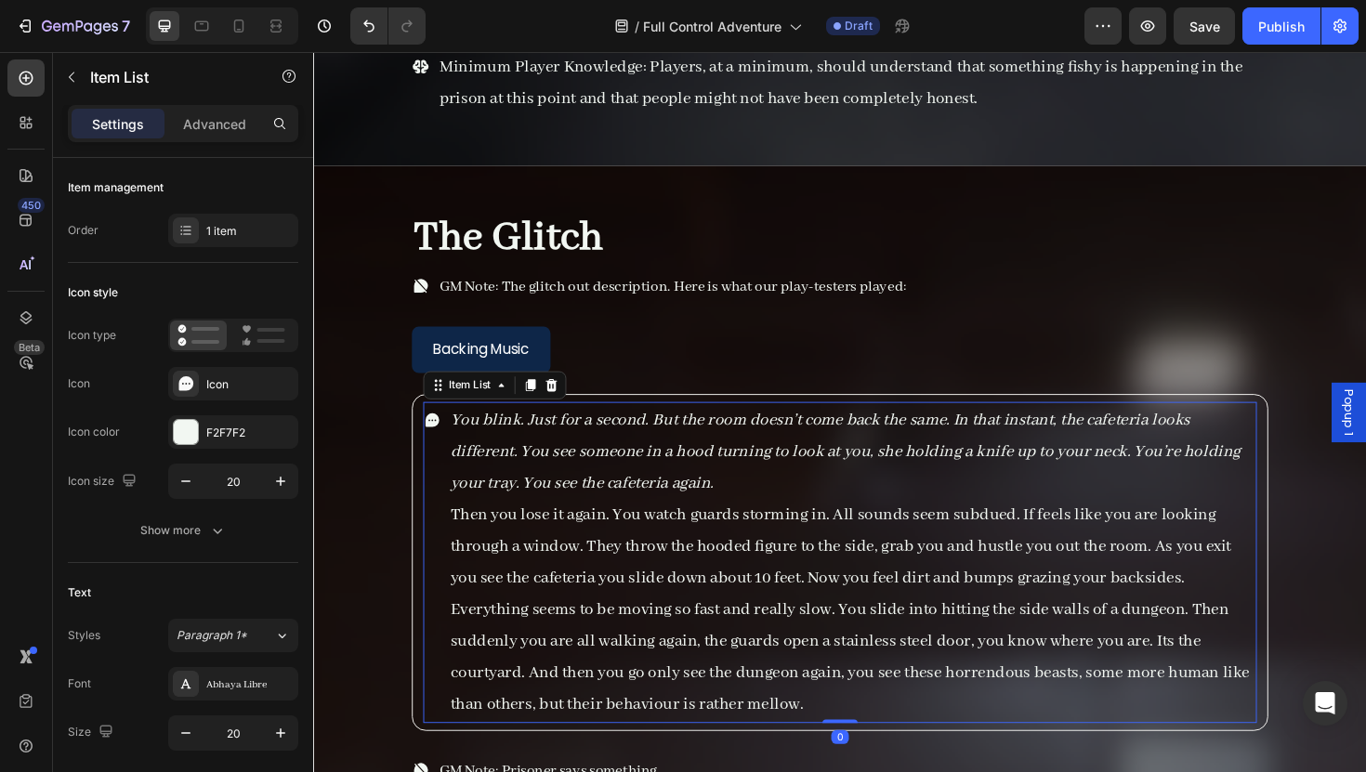
click at [921, 431] on icon "You blink. Just for a second. But the room doesn’t come back the same. In that …" at bounding box center [876, 475] width 836 height 89
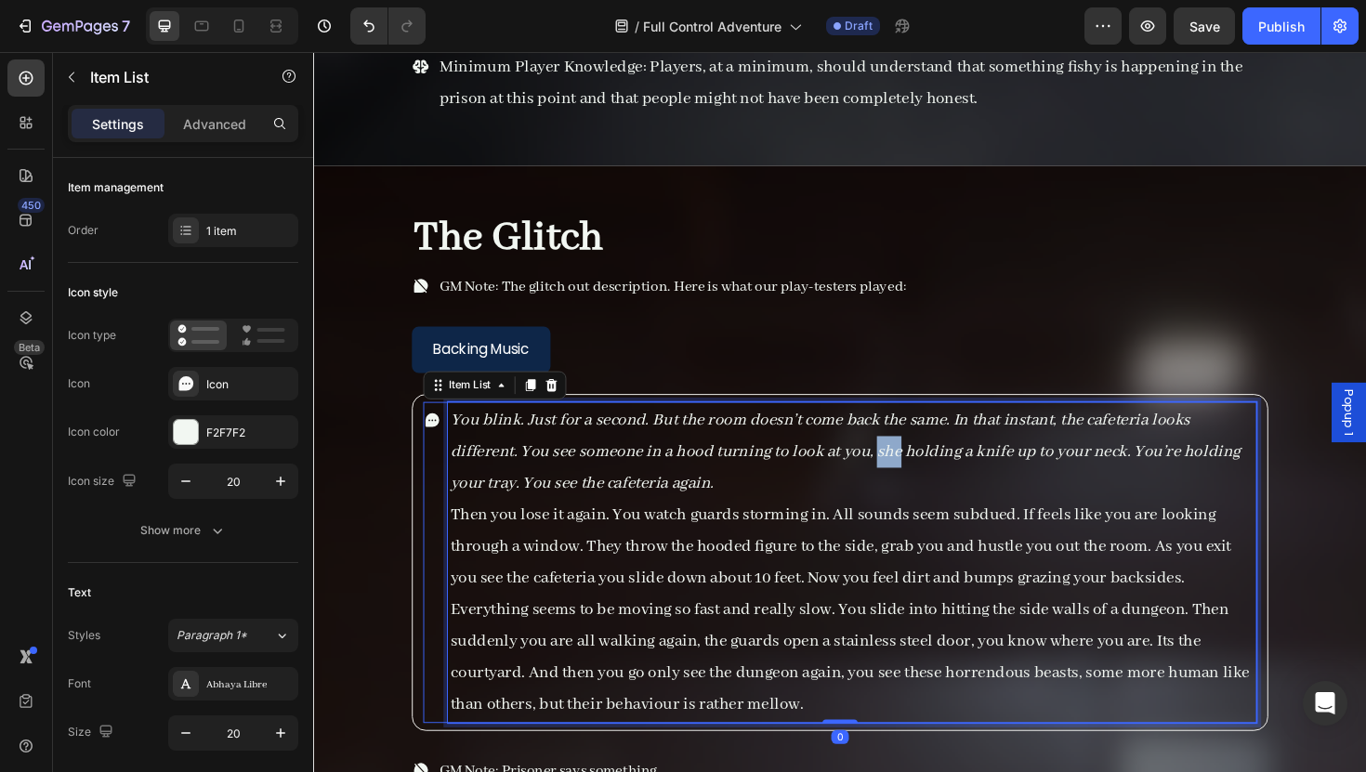
click at [921, 431] on icon "You blink. Just for a second. But the room doesn’t come back the same. In that …" at bounding box center [876, 475] width 836 height 89
click at [1136, 431] on icon "You blink. Just for a second. But the room doesn’t come back the same. In that …" at bounding box center [881, 475] width 846 height 89
click at [1144, 431] on icon "You blink. Just for a second. But the room doesn’t come back the same. In that …" at bounding box center [881, 475] width 846 height 89
click at [1067, 431] on icon "You blink. Just for a second. But the room doesn’t come back the same. In that …" at bounding box center [881, 475] width 846 height 89
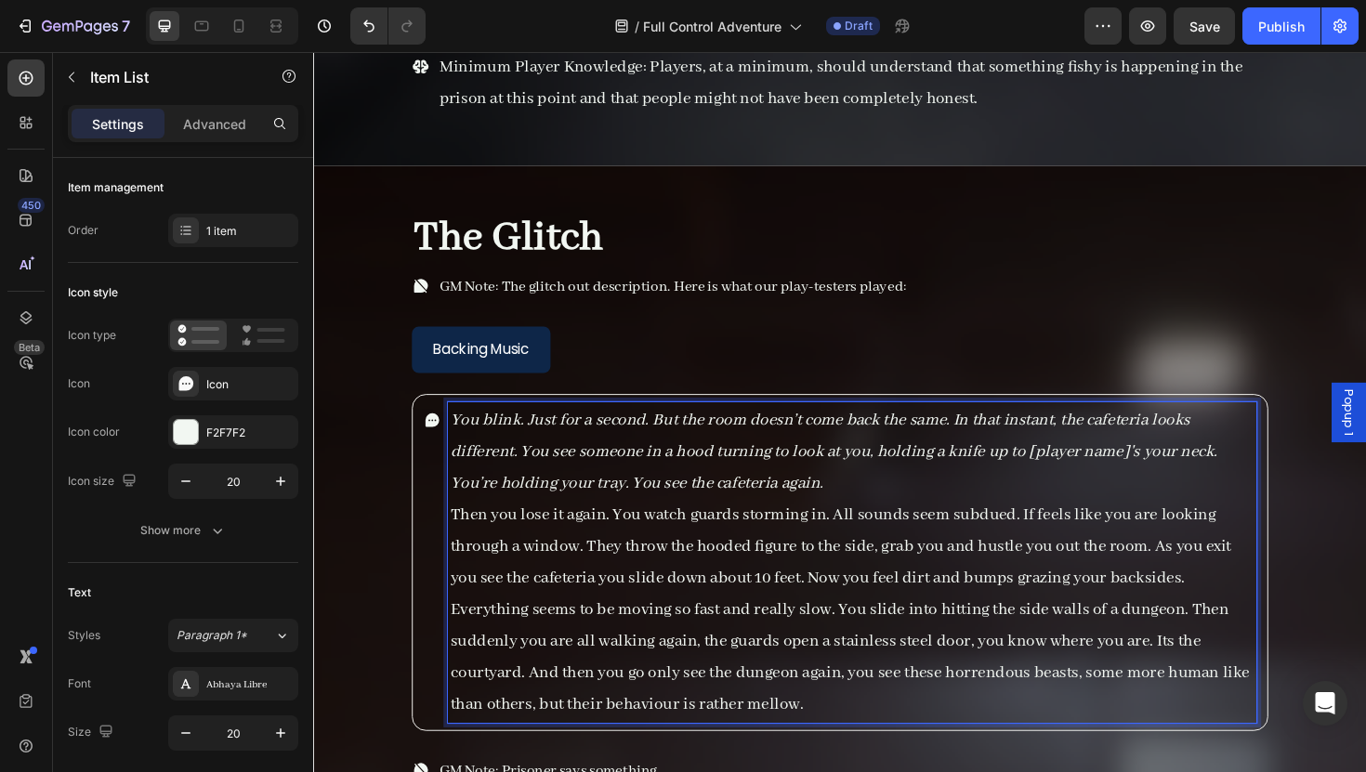
click at [1201, 431] on icon "You blink. Just for a second. But the room doesn’t come back the same. In that …" at bounding box center [864, 475] width 812 height 89
click at [1069, 526] on p "Then you lose it again. You watch guards storming in. All sounds seem subdued. …" at bounding box center [883, 643] width 851 height 234
click at [545, 526] on p "Then you lose it again. You watch guards storming in. All sounds seem subdued. …" at bounding box center [883, 643] width 851 height 234
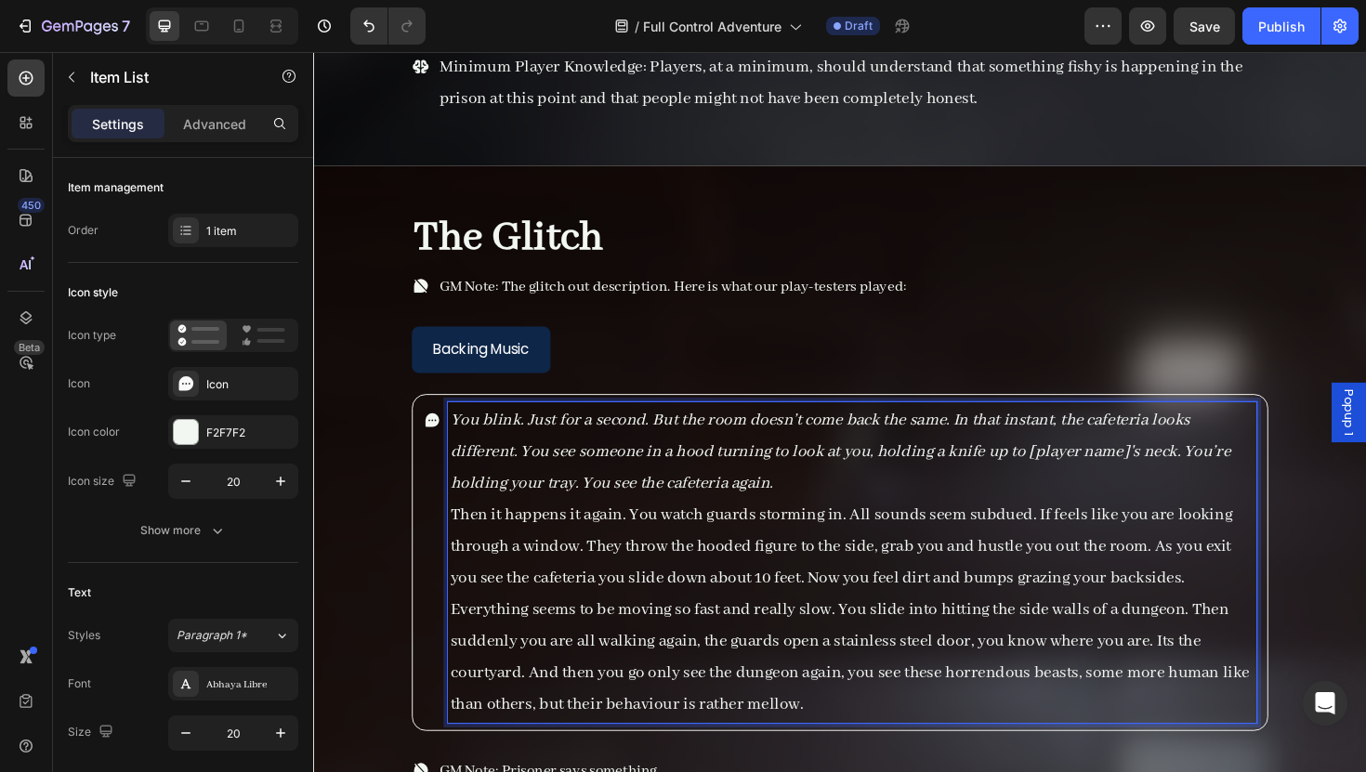
click at [597, 526] on p "Then it happens it again. You watch guards storming in. All sounds seem subdued…" at bounding box center [883, 643] width 851 height 234
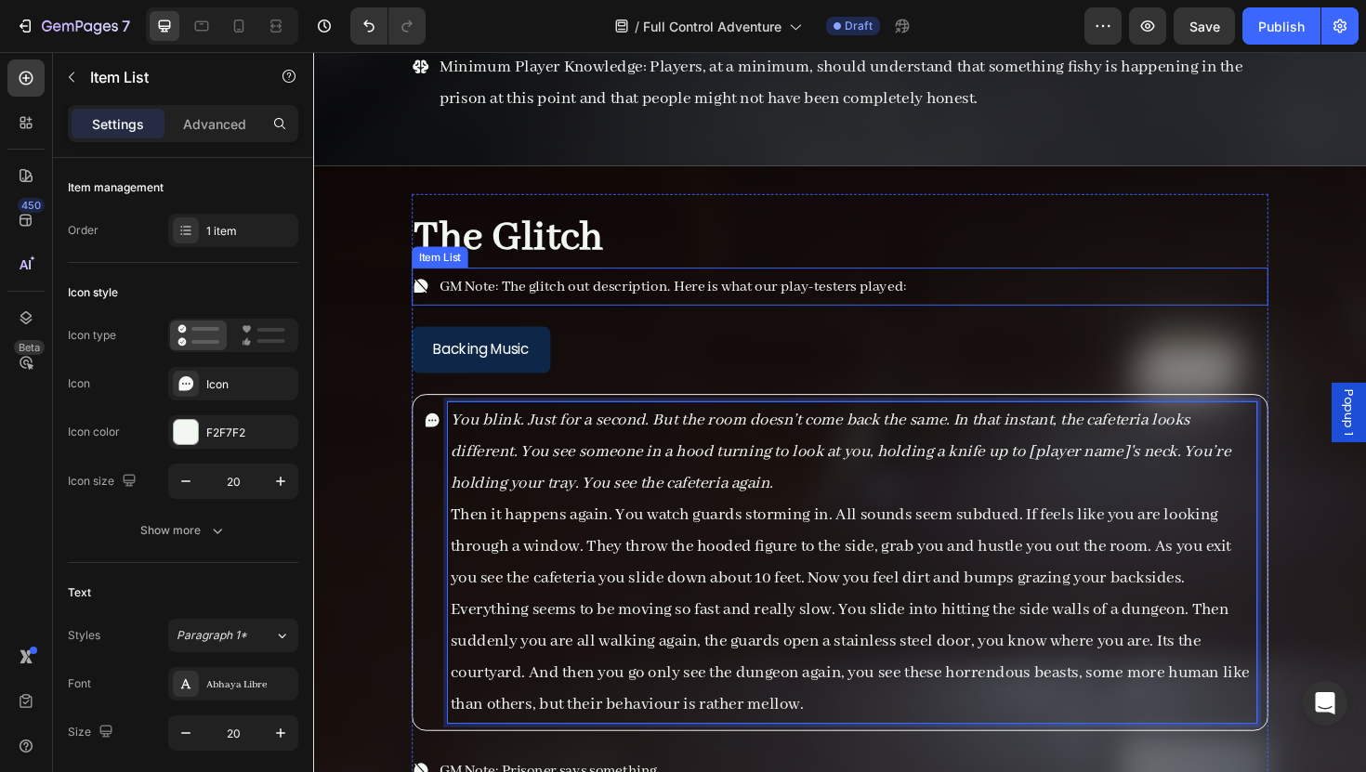
click at [684, 291] on span "GM Note: The glitch out description. Here is what our play-testers played:" at bounding box center [693, 301] width 495 height 20
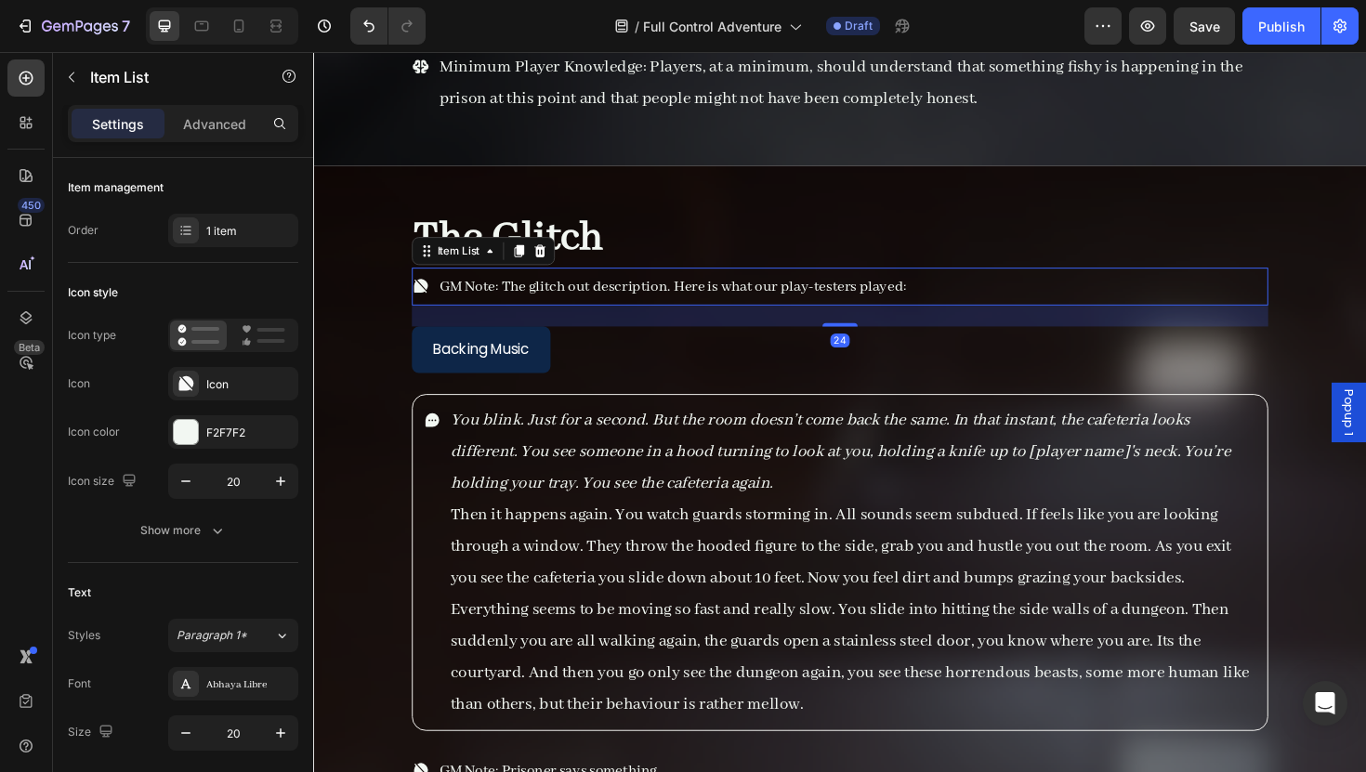
click at [684, 291] on span "GM Note: The glitch out description. Here is what our play-testers played:" at bounding box center [693, 301] width 495 height 20
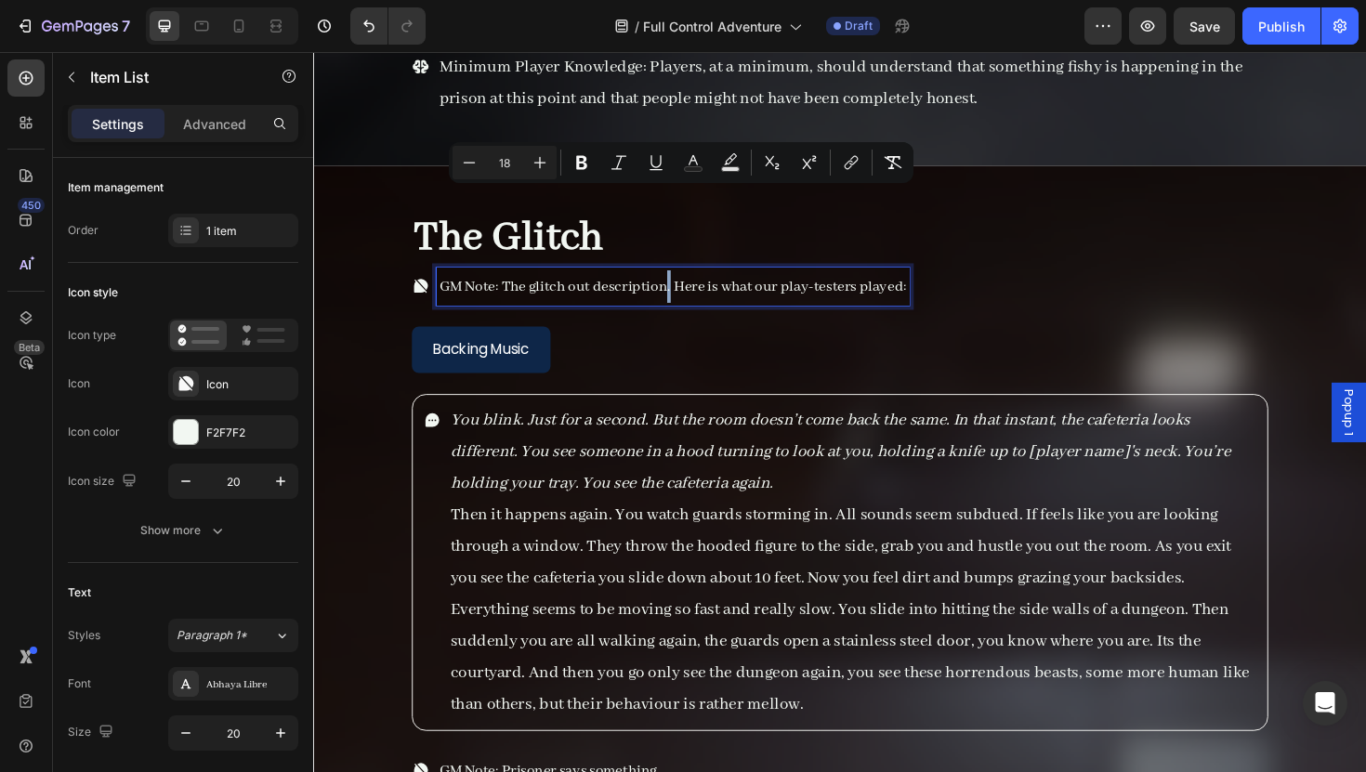
click at [689, 291] on span "GM Note: The glitch out description. Here is what our play-testers played:" at bounding box center [693, 301] width 495 height 20
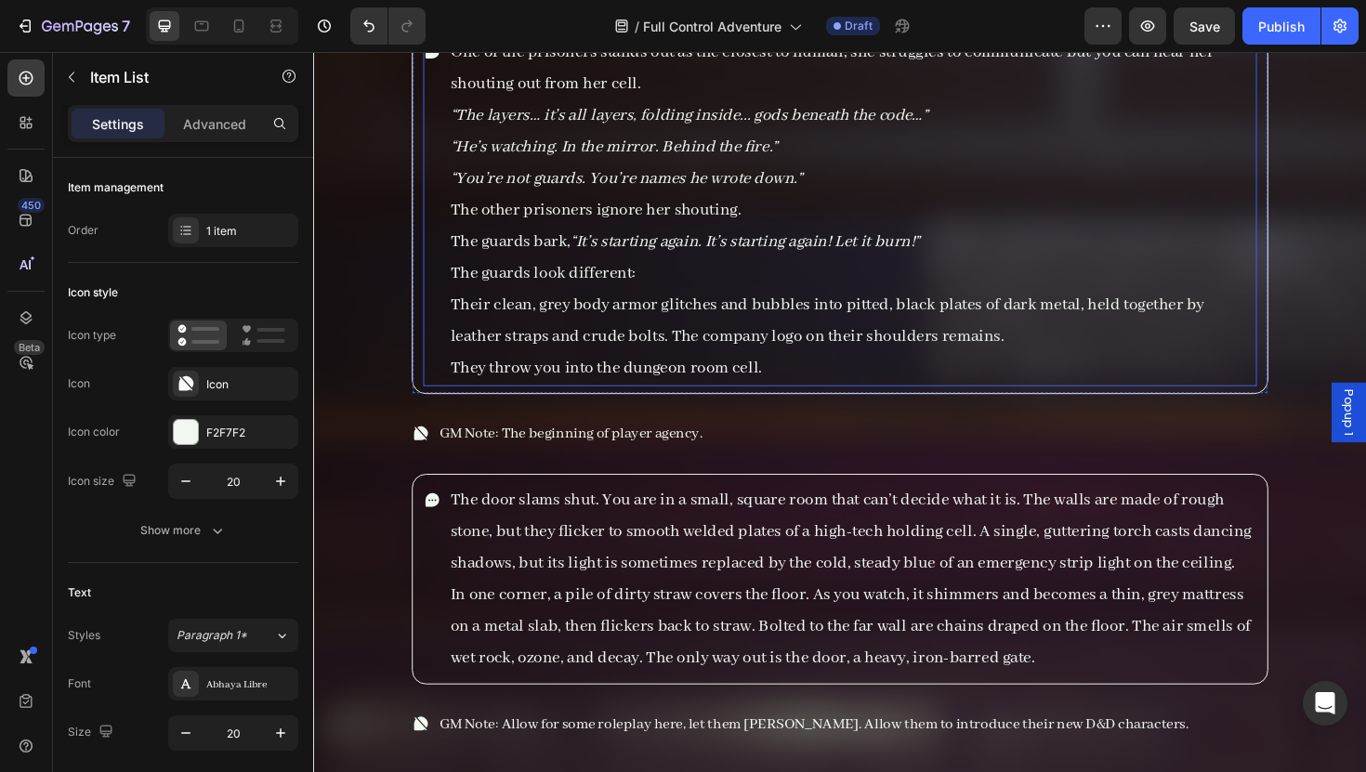
scroll to position [11473, 0]
